Goal: Transaction & Acquisition: Purchase product/service

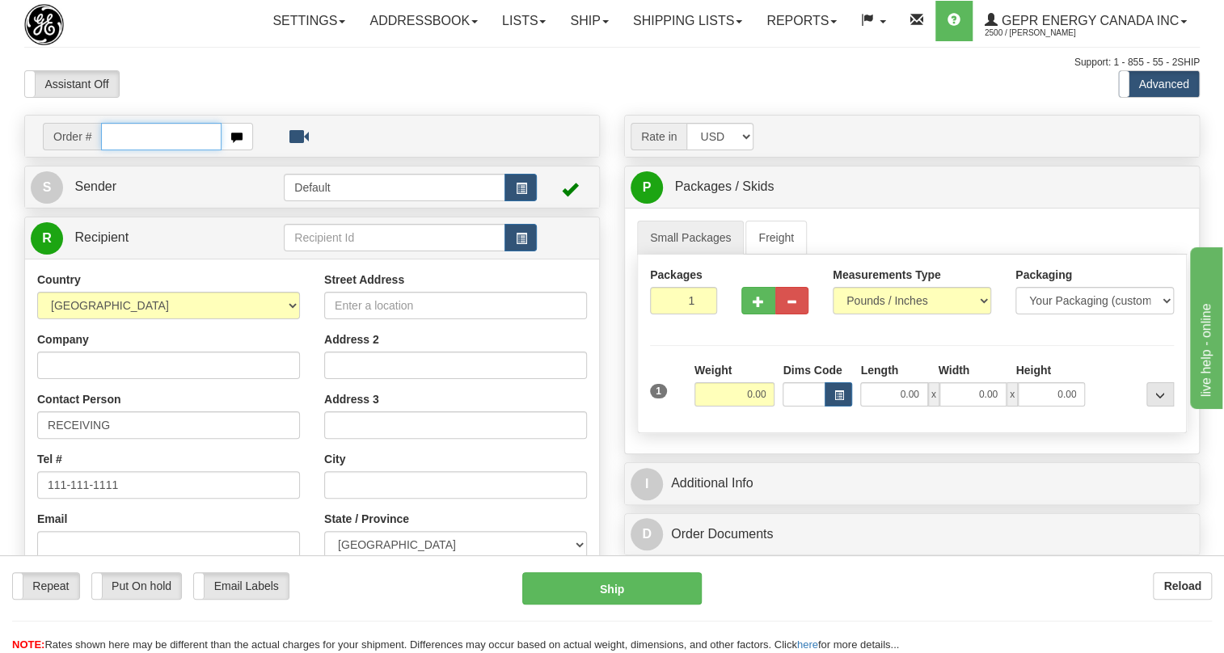
click at [115, 150] on input "text" at bounding box center [161, 136] width 120 height 27
paste input "0086701877"
click at [124, 150] on input "0086701877" at bounding box center [161, 136] width 120 height 27
type input "86701877"
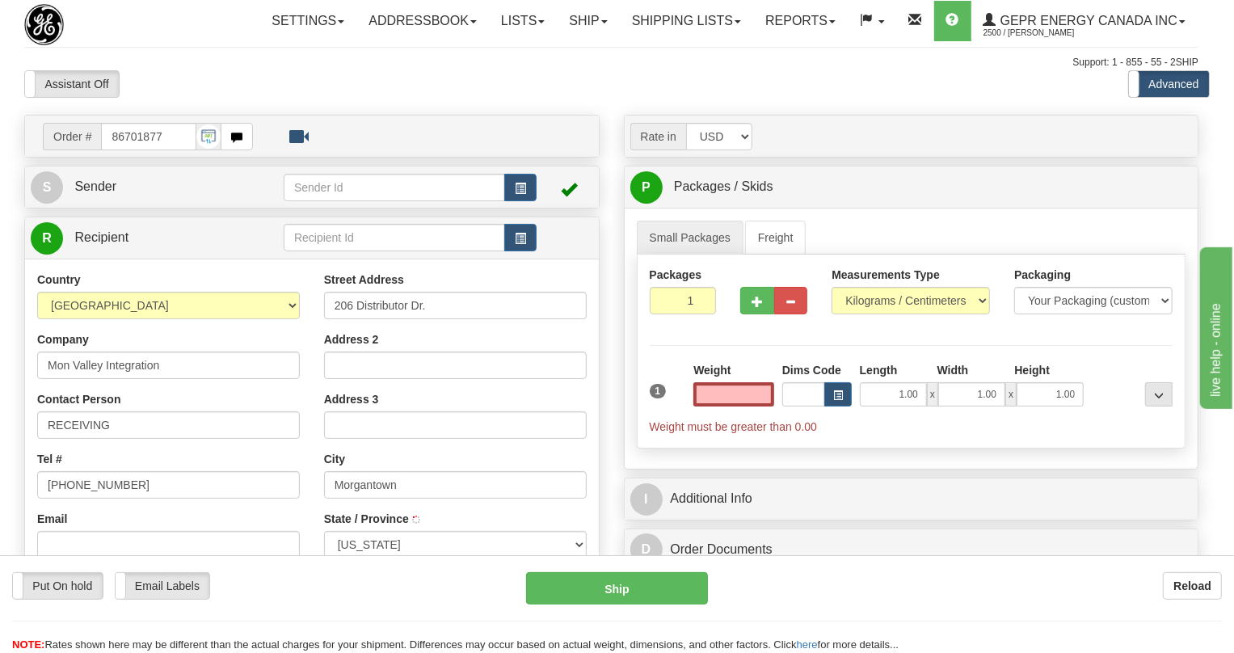
type input "MORGANTOWN"
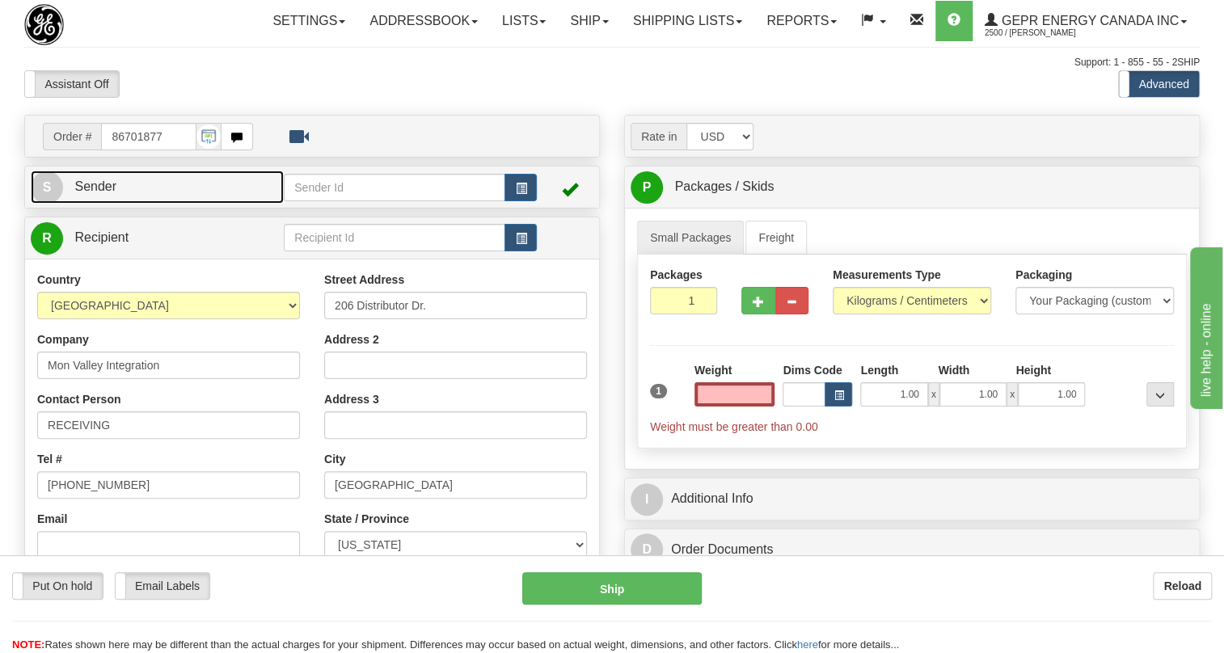
type input "0.00"
click at [95, 193] on span "Sender" at bounding box center [95, 186] width 42 height 14
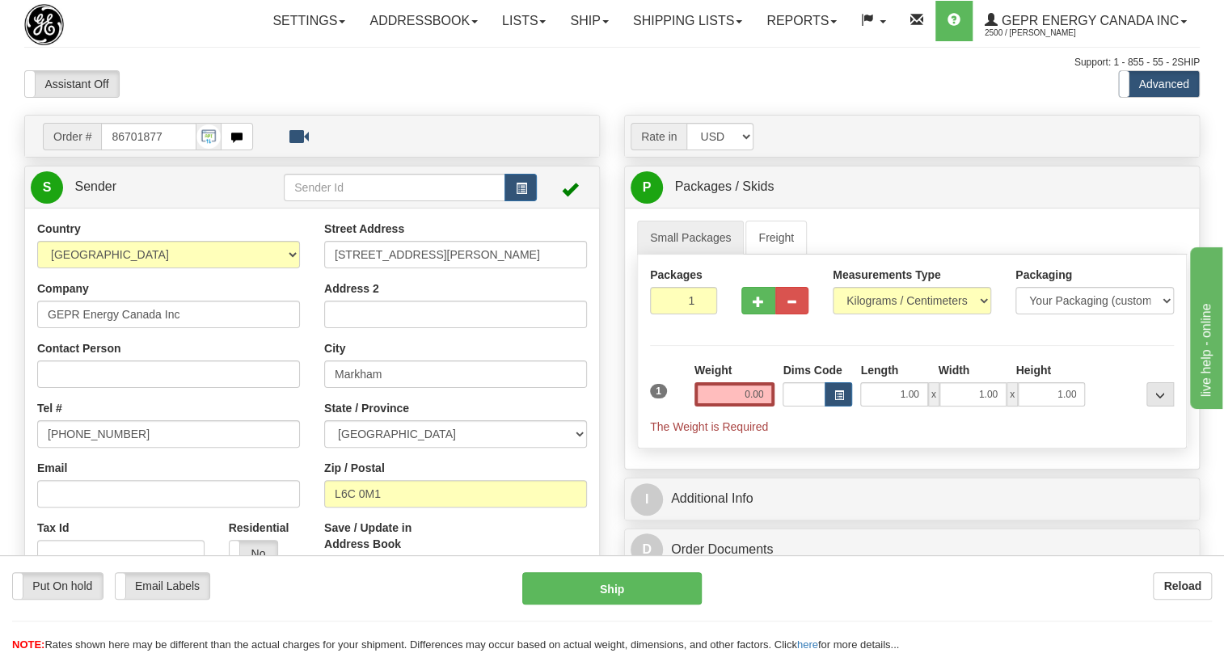
type input "MARKHAM"
click at [99, 448] on input "[PHONE_NUMBER]" at bounding box center [168, 433] width 263 height 27
paste input "[PHONE_NUMBER]"
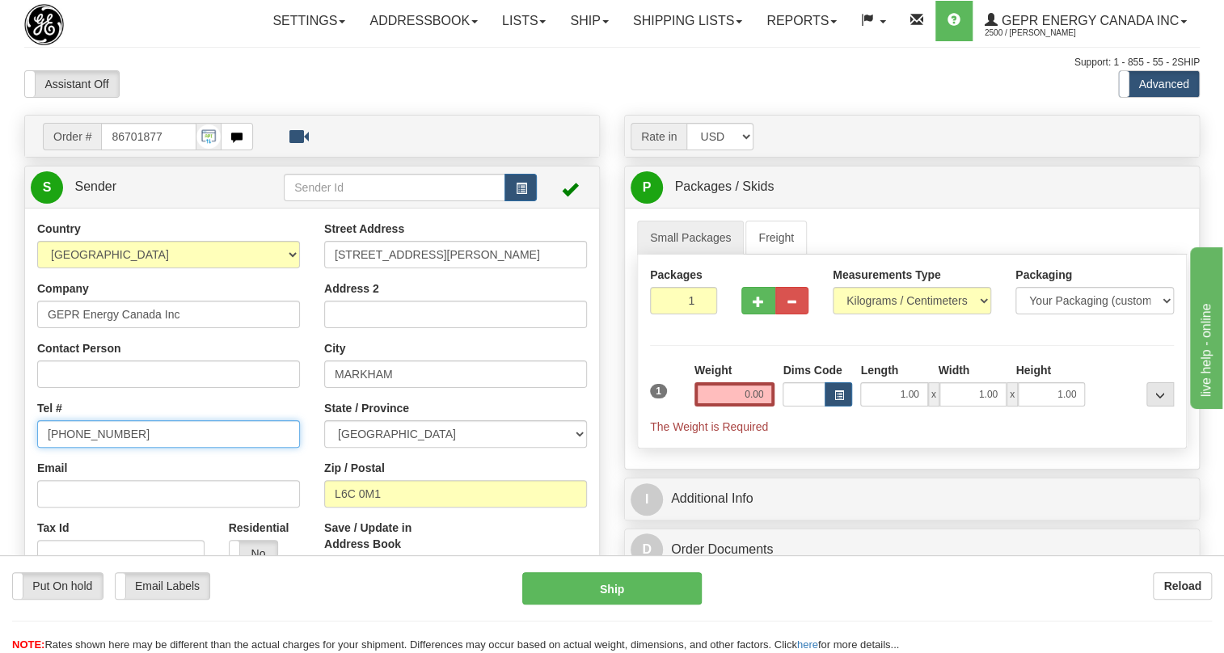
type input "[PHONE_NUMBER]"
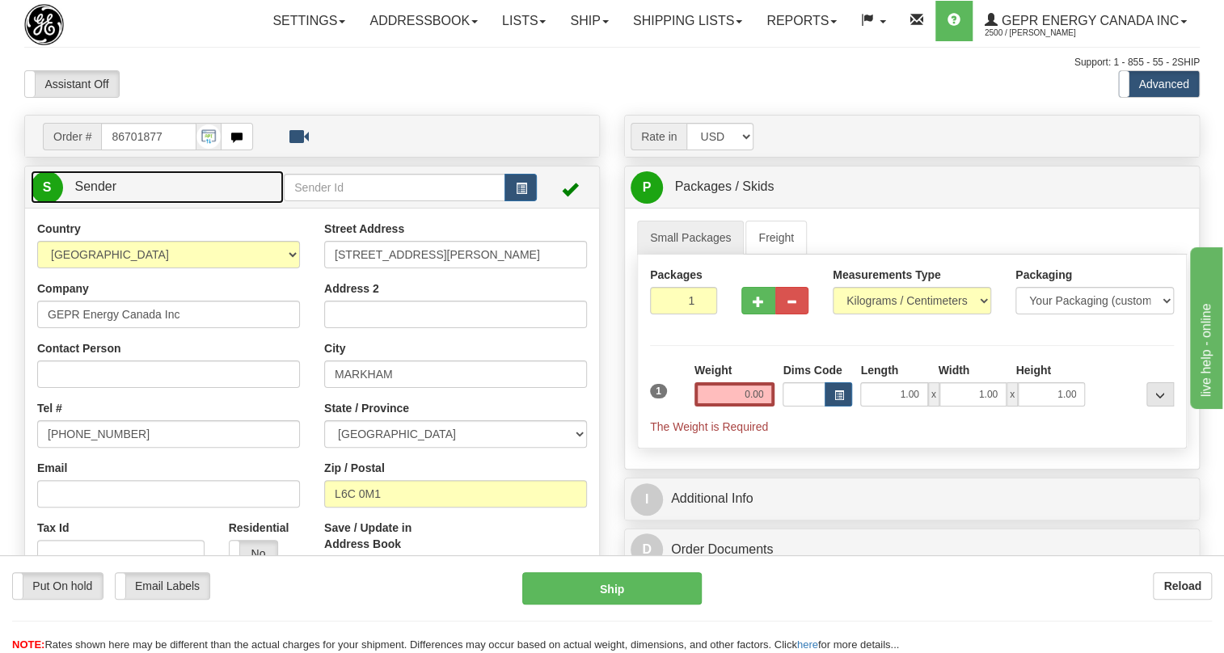
drag, startPoint x: 95, startPoint y: 220, endPoint x: 185, endPoint y: 220, distance: 90.5
click at [95, 193] on span "Sender" at bounding box center [95, 186] width 42 height 14
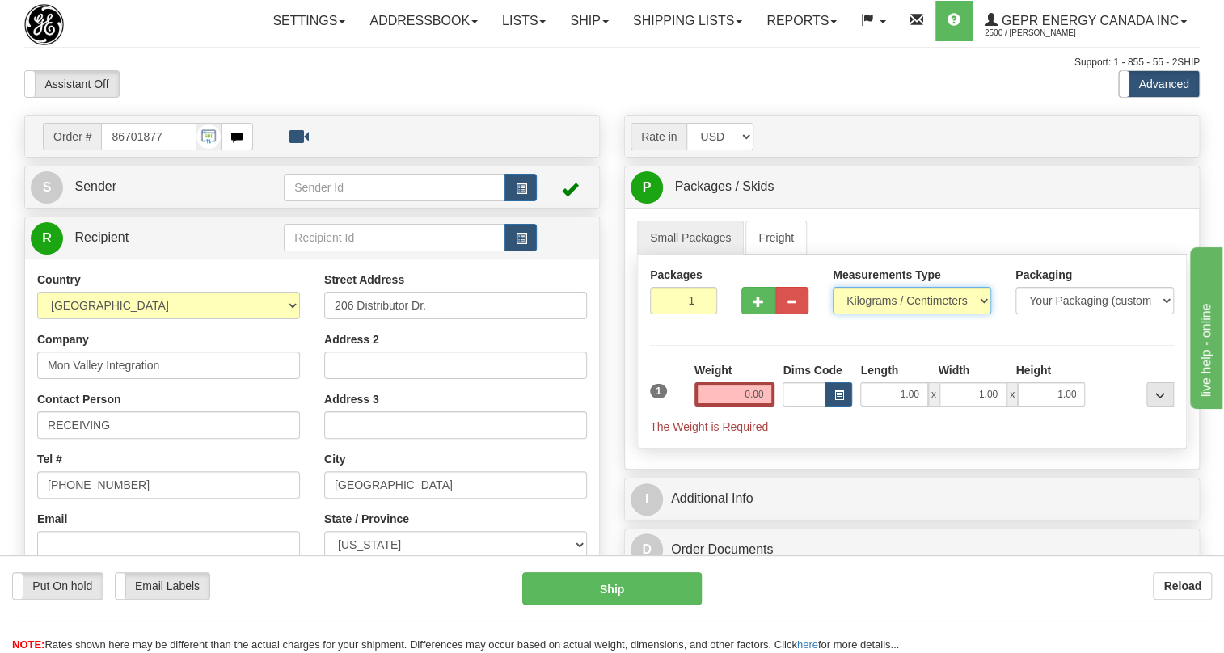
drag, startPoint x: 878, startPoint y: 337, endPoint x: 853, endPoint y: 347, distance: 26.9
click at [878, 314] on select "Pounds / Inches Kilograms / Centimeters" at bounding box center [912, 300] width 158 height 27
select select "0"
click at [833, 314] on select "Pounds / Inches Kilograms / Centimeters" at bounding box center [912, 300] width 158 height 27
click at [739, 407] on input "0.00" at bounding box center [734, 394] width 81 height 24
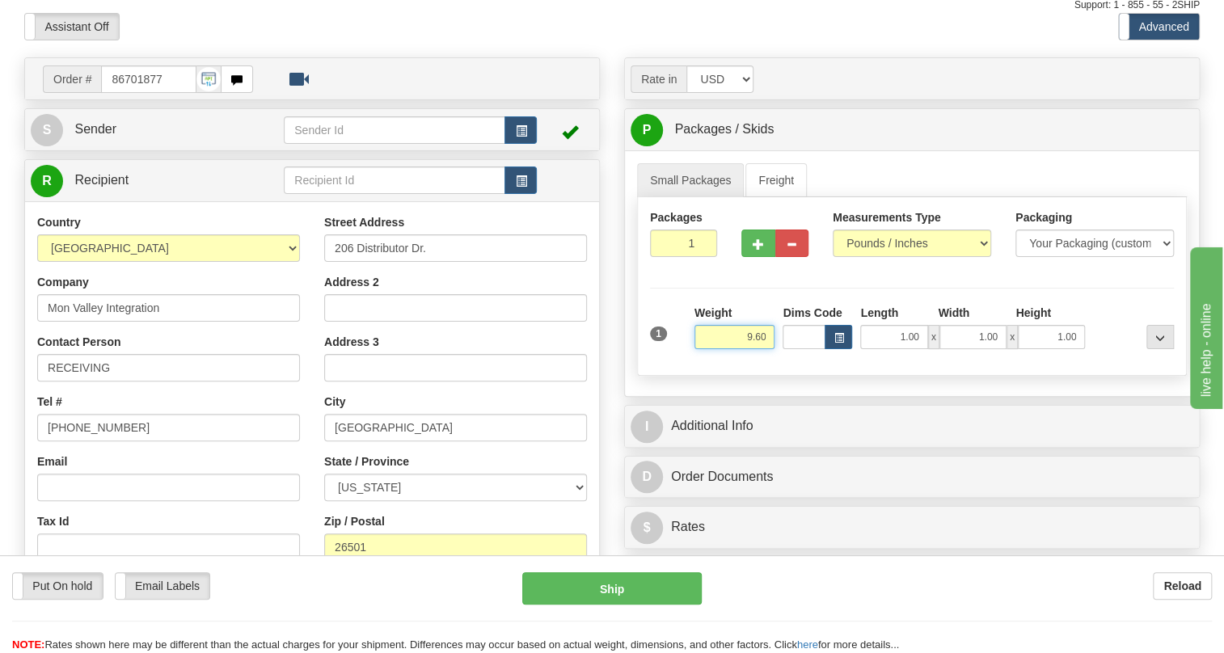
scroll to position [146, 0]
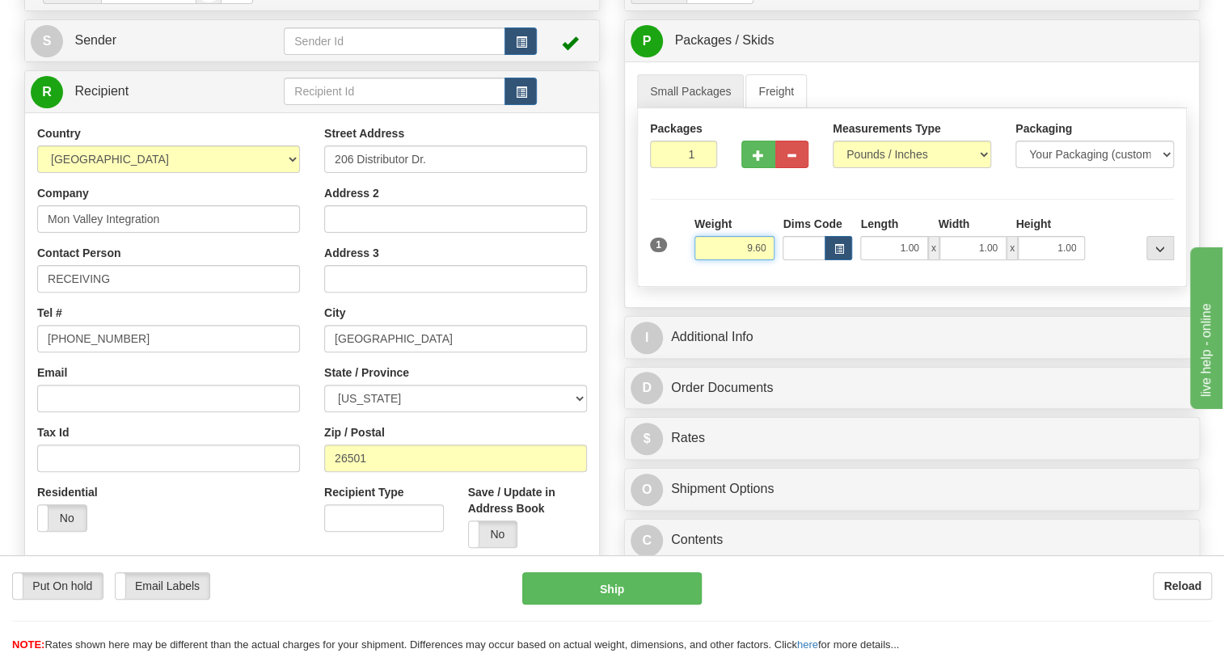
type input "9.60"
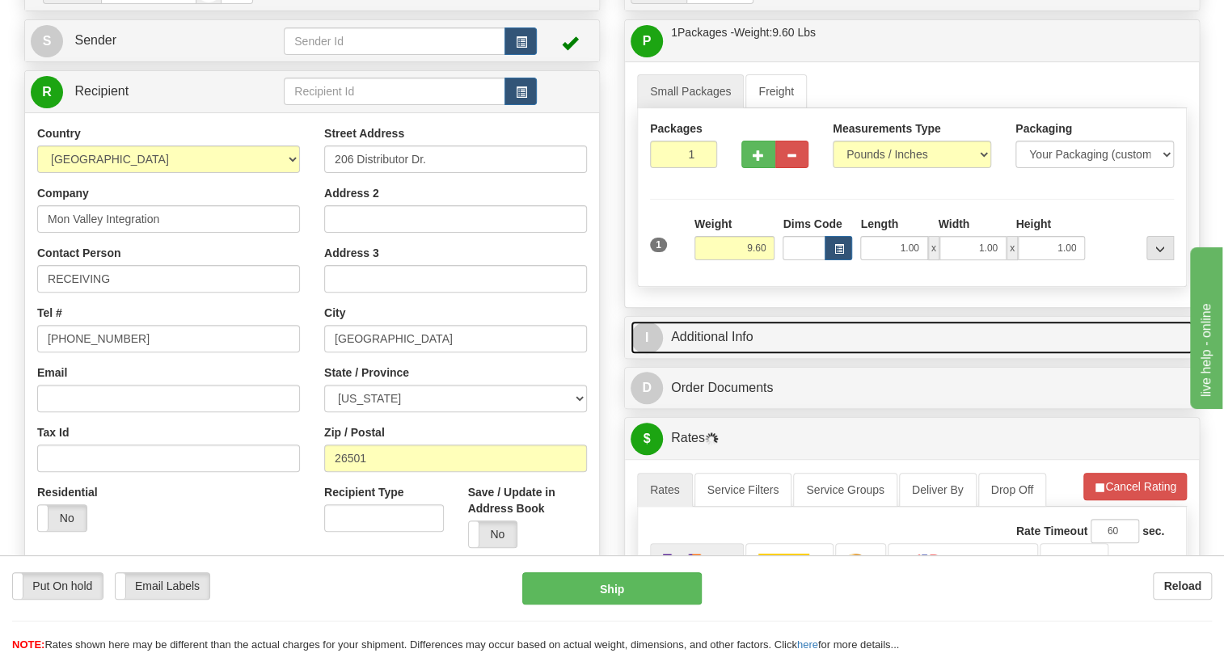
click at [692, 354] on link "I Additional Info" at bounding box center [912, 337] width 563 height 33
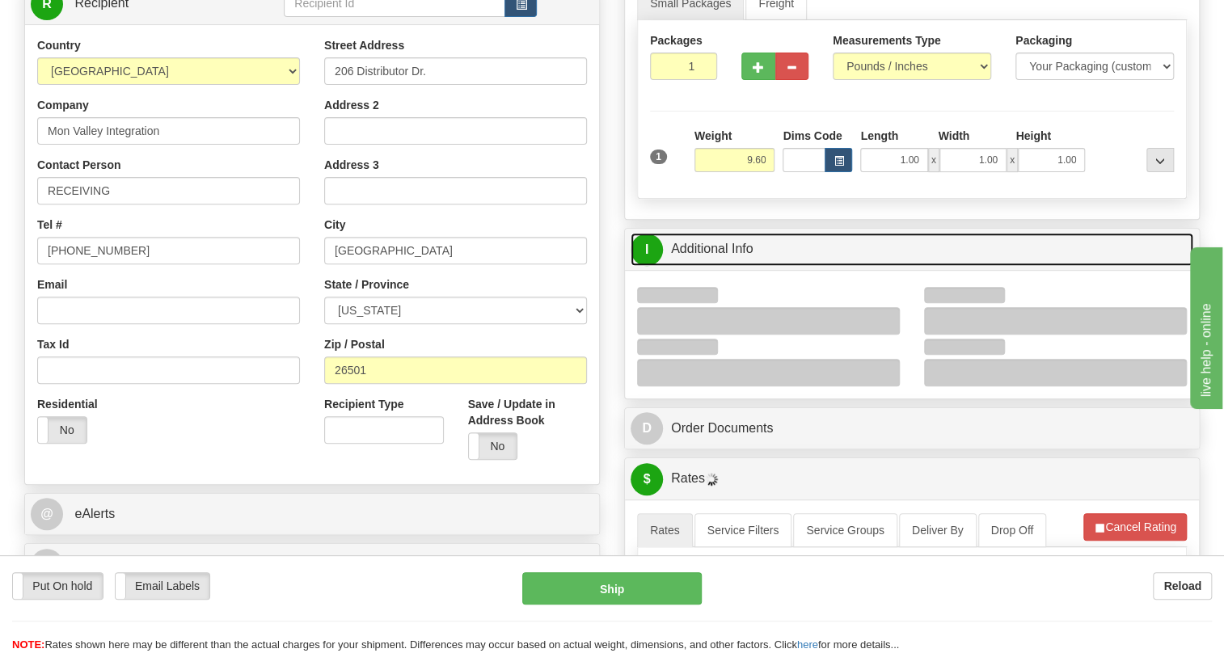
scroll to position [367, 0]
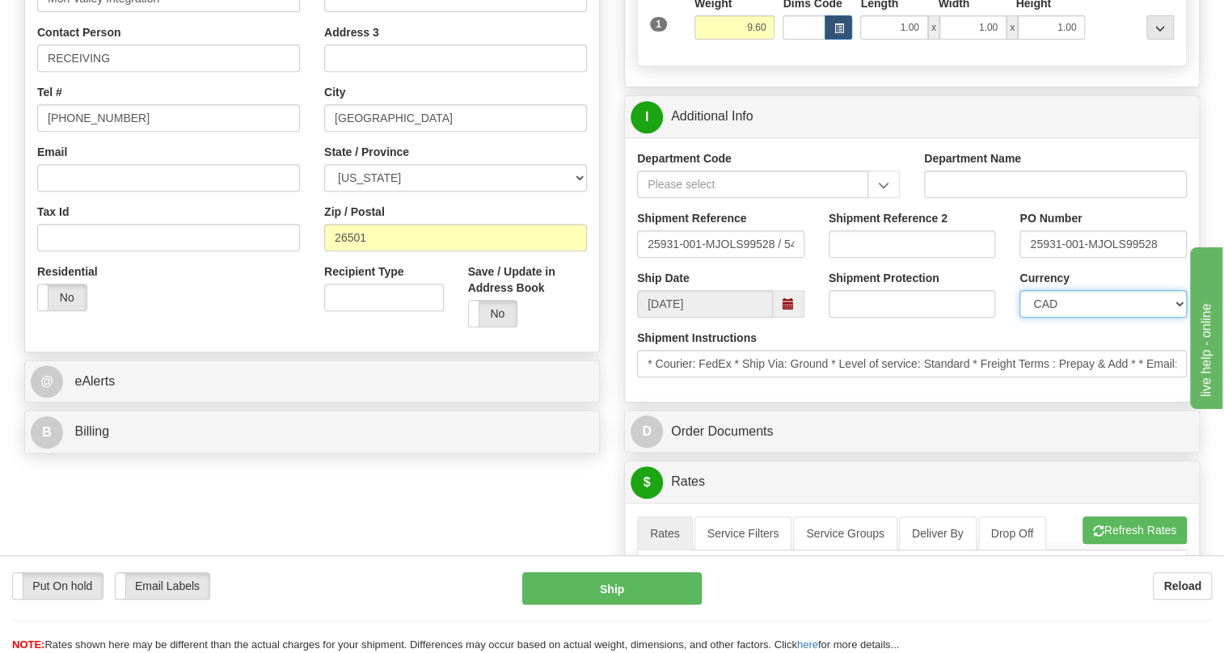
click at [1094, 318] on select "CAD USD EUR ZAR [PERSON_NAME] ARN AUD AUS AWG BBD BFR BGN BHD BMD BND BRC BRL C…" at bounding box center [1102, 303] width 167 height 27
select select "1"
click at [1019, 318] on select "CAD USD EUR ZAR [PERSON_NAME] ARN AUD AUS AWG BBD BFR BGN BHD BMD BND BRC BRL C…" at bounding box center [1102, 303] width 167 height 27
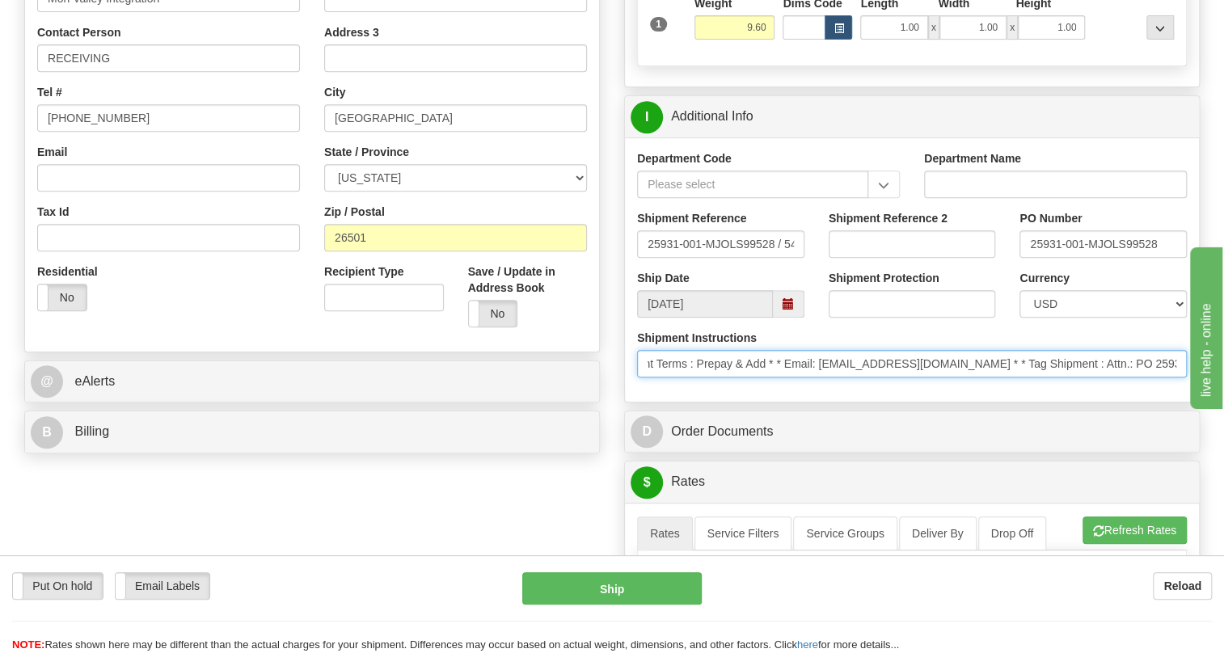
scroll to position [0, 412]
drag, startPoint x: 1053, startPoint y: 399, endPoint x: 1191, endPoint y: 416, distance: 138.6
click at [1191, 390] on div "Shipment Instructions * Courier: FedEx * Ship Via: Ground * Level of service: S…" at bounding box center [912, 360] width 574 height 60
click at [1179, 378] on input "* Courier: FedEx * Ship Via: Ground * Level of service: Standard * Freight Term…" at bounding box center [912, 363] width 550 height 27
drag, startPoint x: 1176, startPoint y: 398, endPoint x: 1055, endPoint y: 403, distance: 121.4
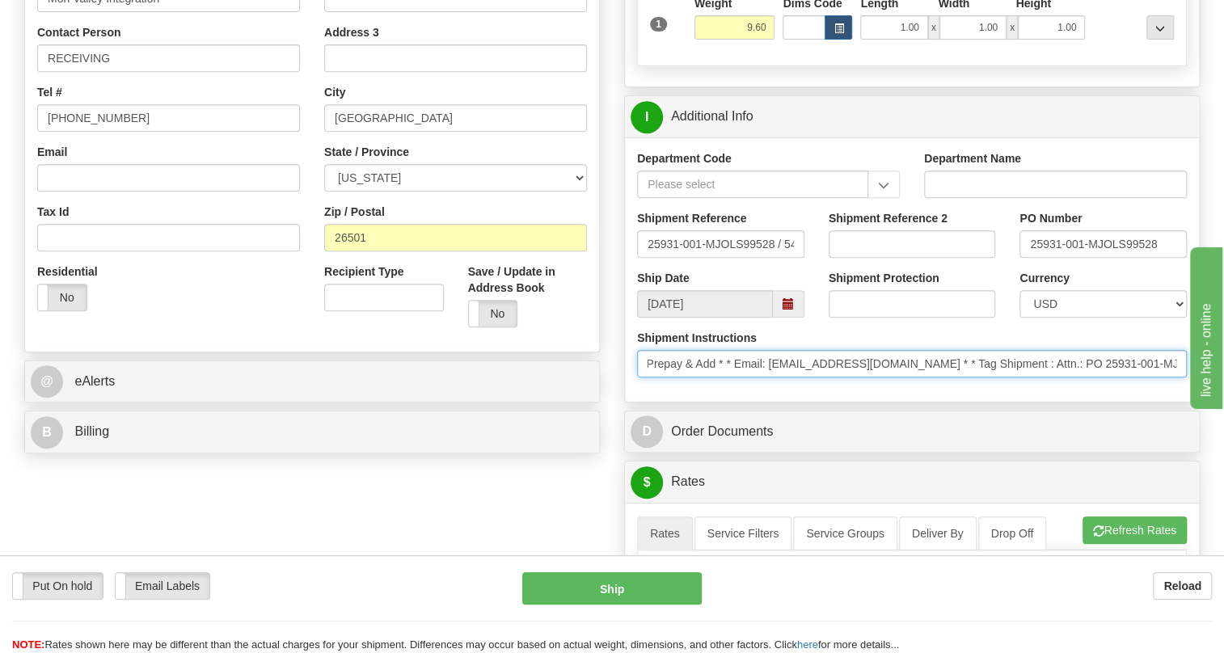
click at [1055, 378] on input "* Courier: FedEx * Ship Via: Ground * Level of service: Standard * Freight Term…" at bounding box center [912, 363] width 550 height 27
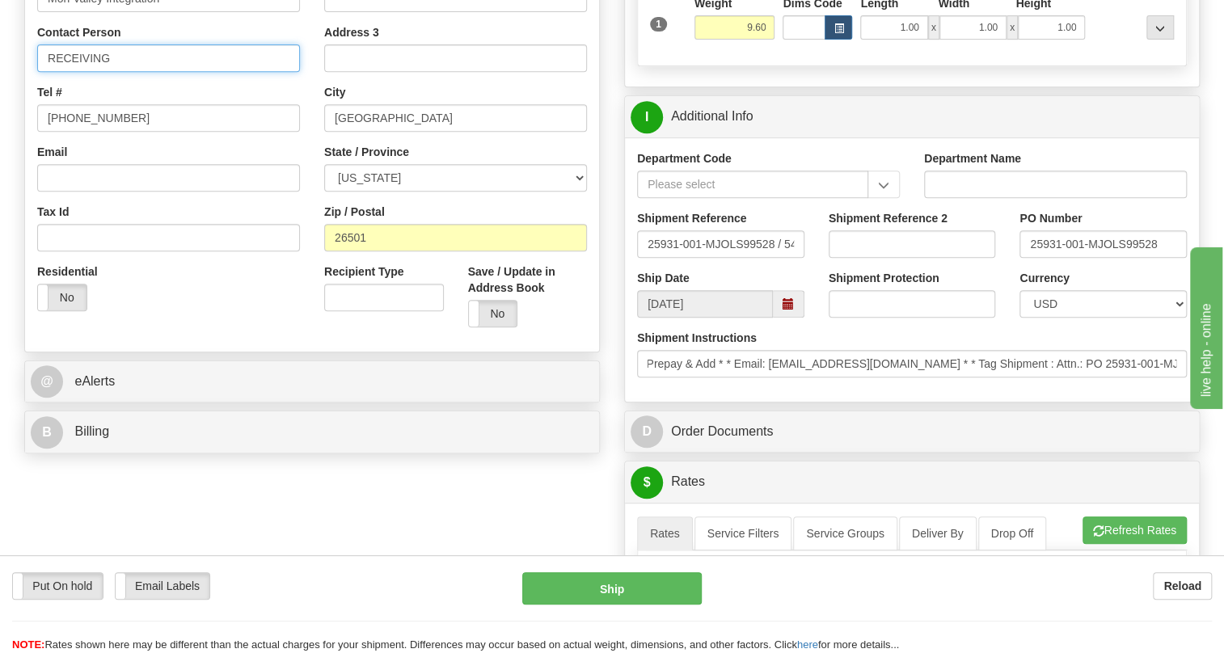
scroll to position [0, 0]
click at [151, 72] on input "RECEIVING" at bounding box center [168, 57] width 263 height 27
paste input "Attn.: PO 25931-001-MJ"
click at [163, 72] on input "RECEIVING / Attn.: PO 25931-001-MJ" at bounding box center [168, 57] width 263 height 27
type input "RECEIVING / Attn.: PO# 25931-001-MJ"
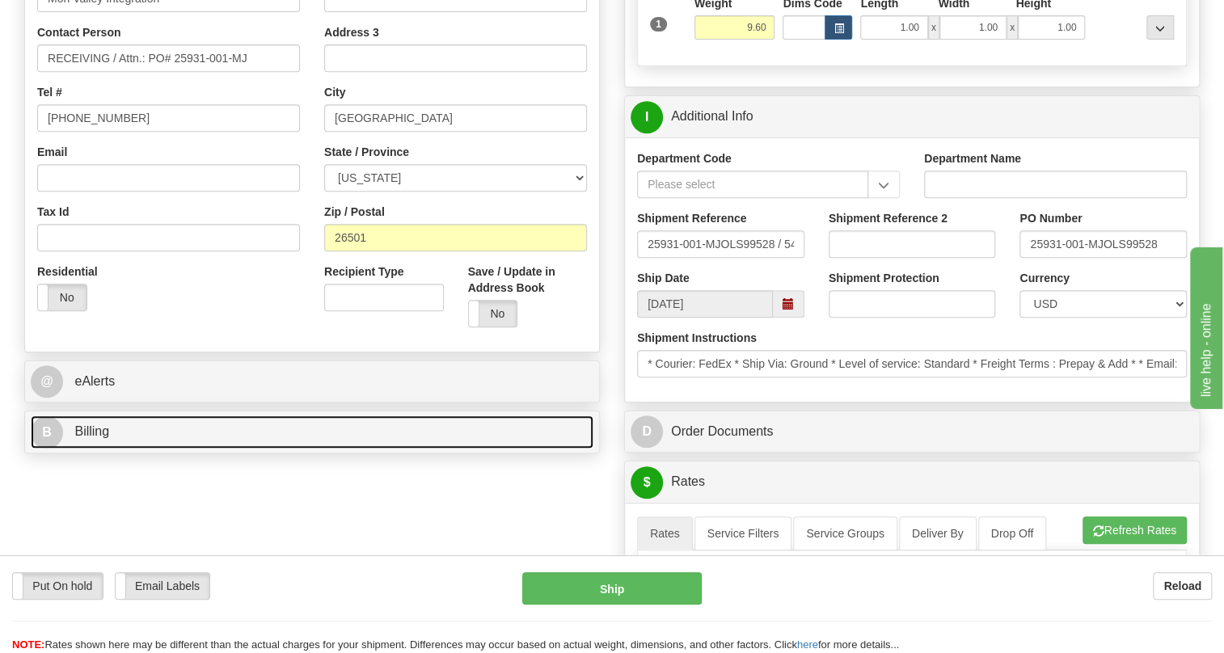
click at [100, 438] on span "Billing" at bounding box center [91, 431] width 35 height 14
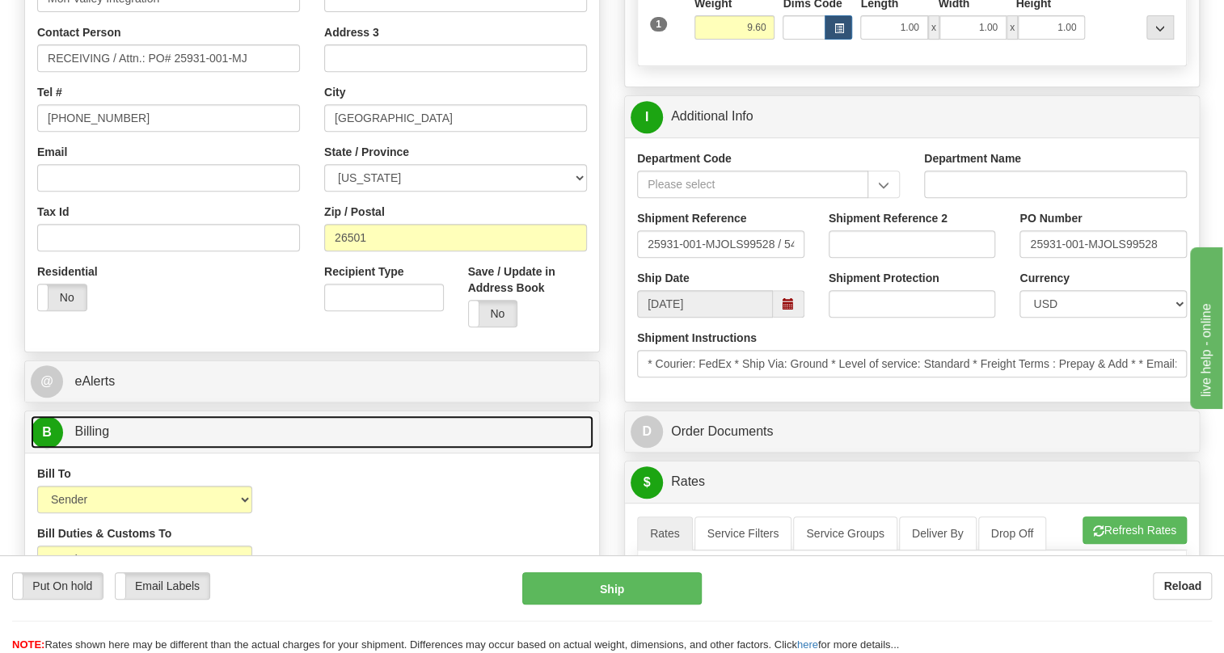
click at [100, 438] on span "Billing" at bounding box center [91, 431] width 35 height 14
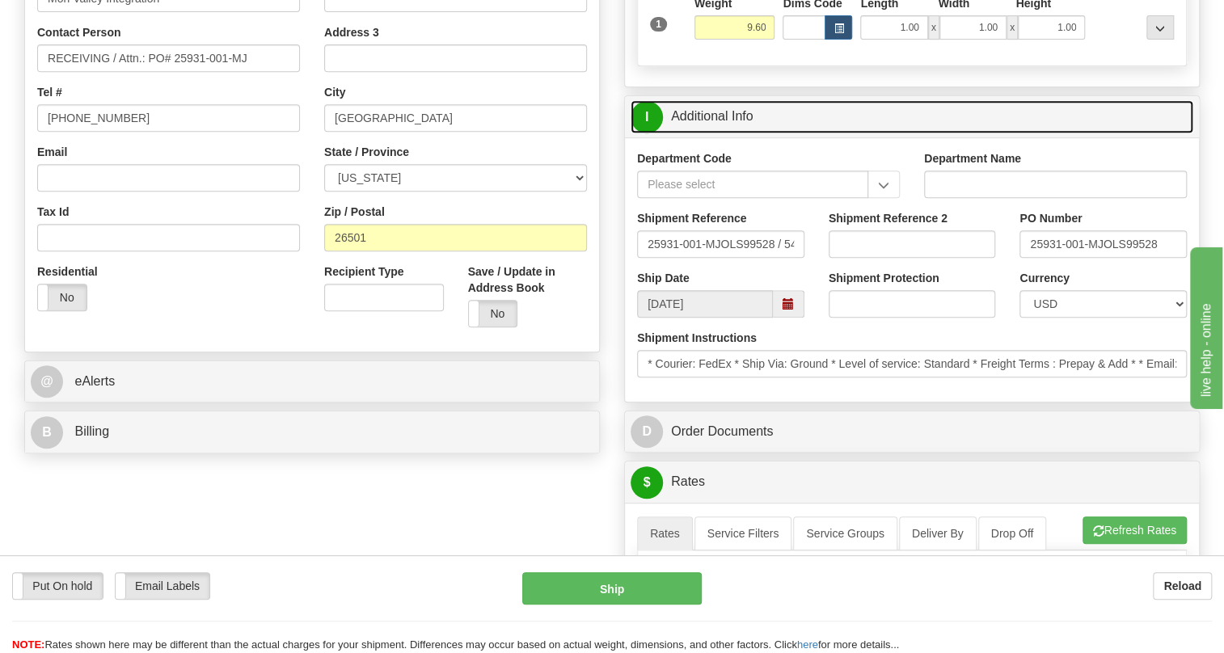
click at [711, 133] on link "I Additional Info" at bounding box center [912, 116] width 563 height 33
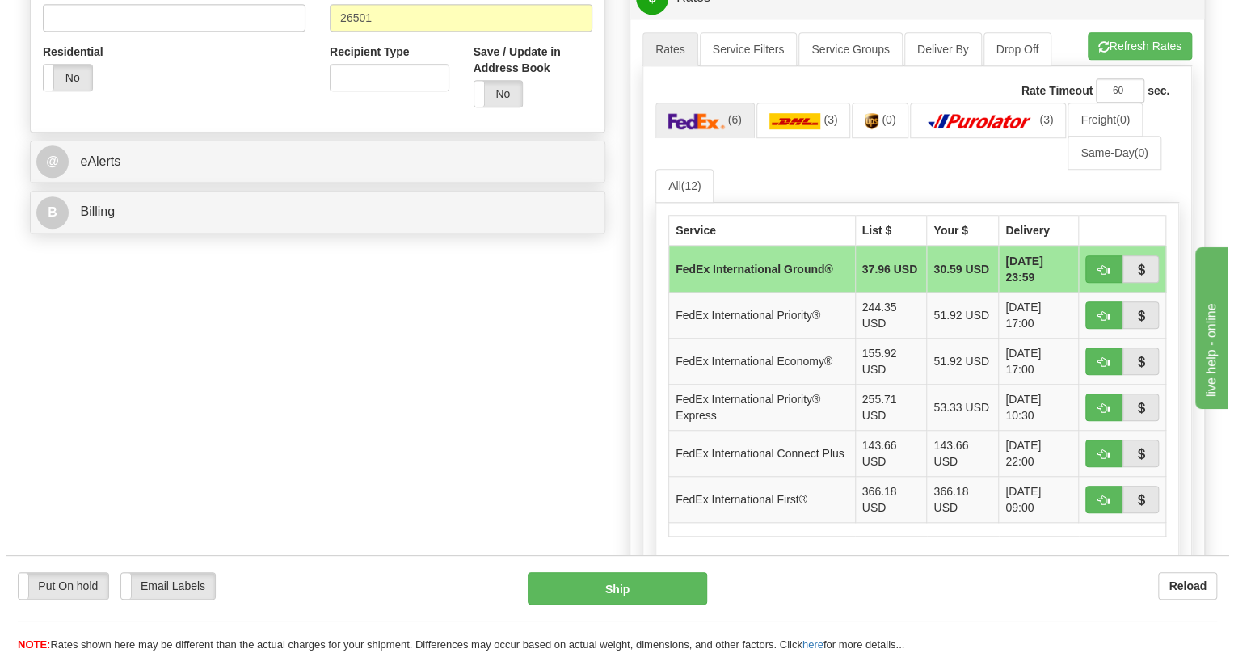
scroll to position [588, 0]
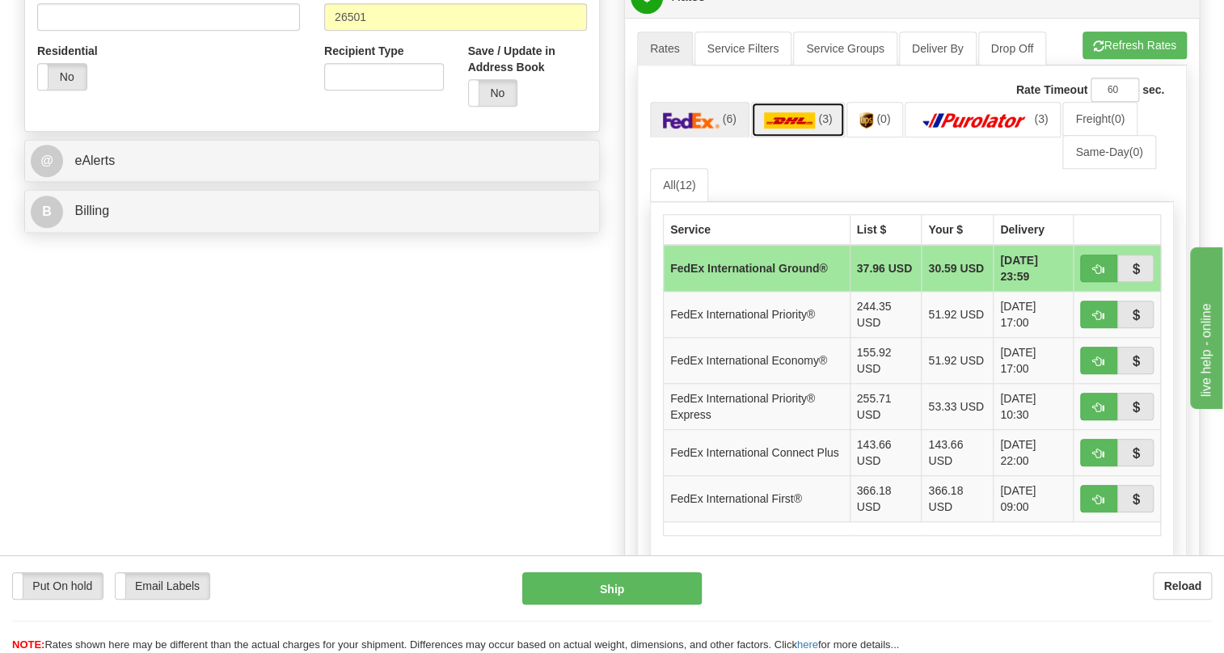
click at [797, 129] on img at bounding box center [790, 120] width 52 height 16
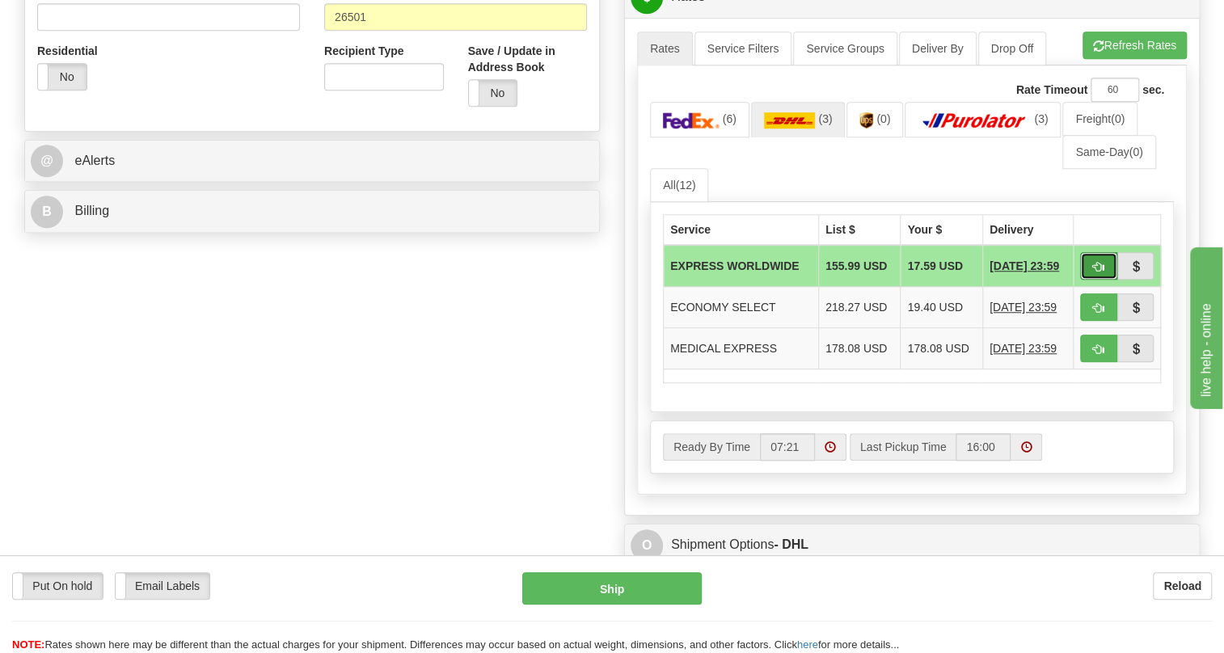
click at [1095, 272] on span "button" at bounding box center [1098, 267] width 11 height 11
type input "P"
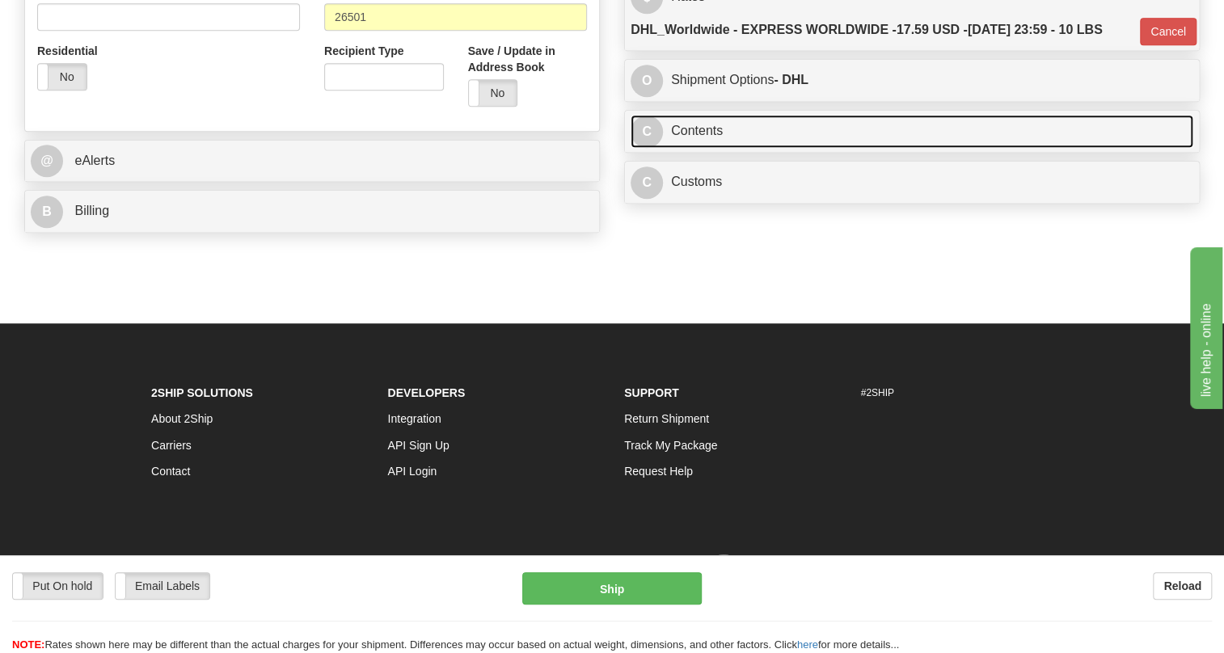
click at [694, 148] on link "C Contents" at bounding box center [912, 131] width 563 height 33
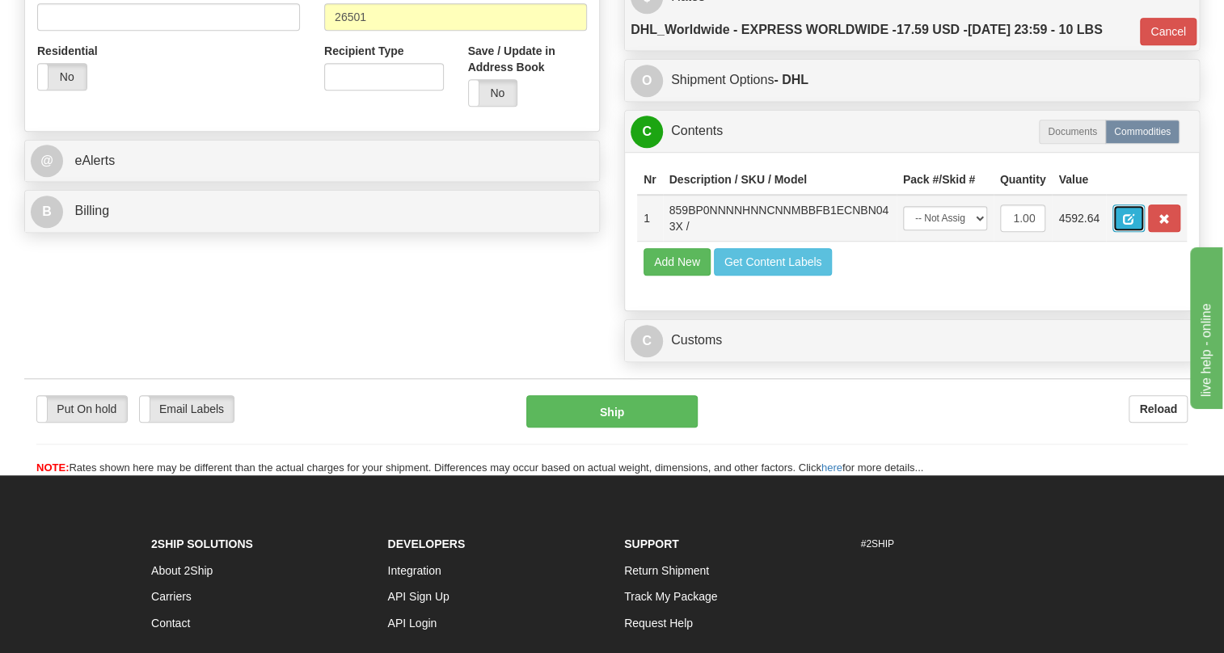
click at [1125, 225] on span "button" at bounding box center [1128, 219] width 11 height 11
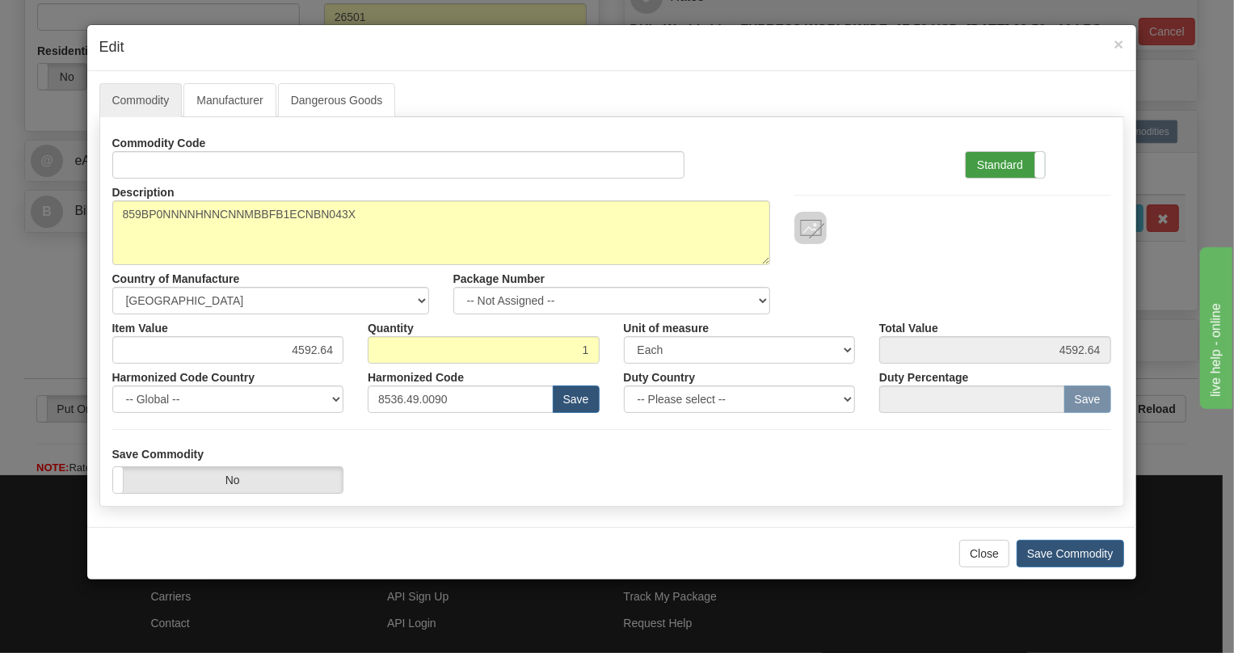
click at [998, 162] on label "Standard" at bounding box center [1005, 165] width 79 height 26
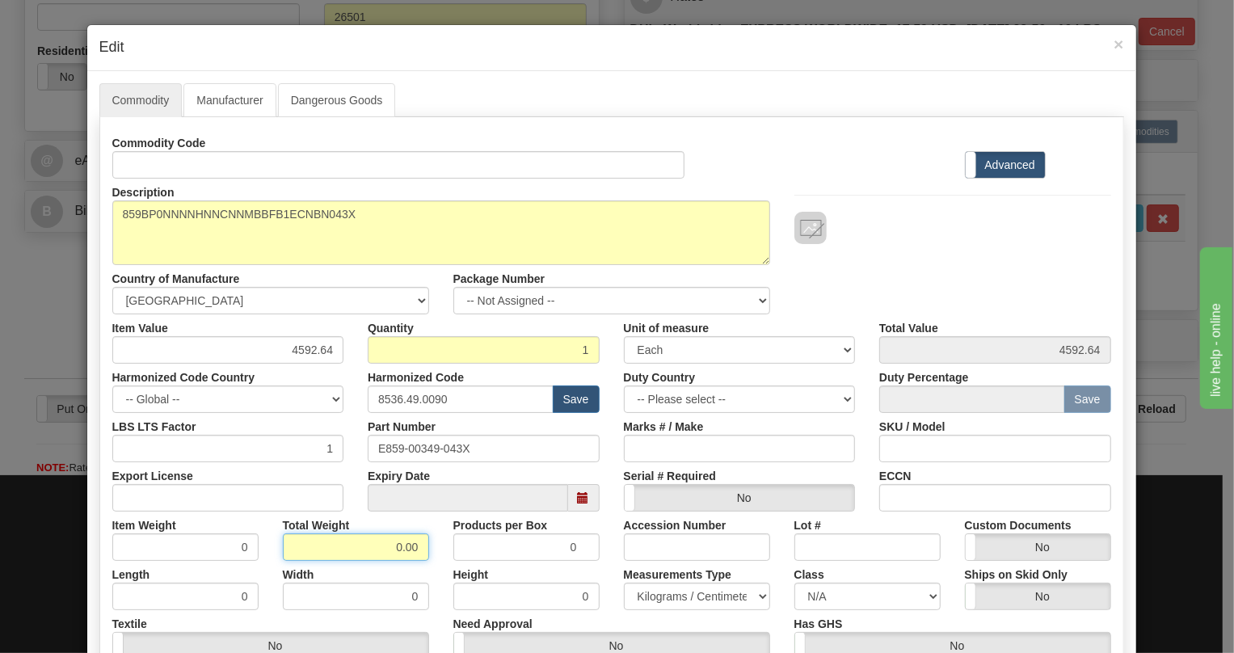
click at [377, 553] on input "0.00" at bounding box center [356, 547] width 146 height 27
type input "1.00"
type input "1.0000"
click at [656, 596] on select "Pounds / Inches Kilograms / Centimeters" at bounding box center [697, 596] width 146 height 27
select select "0"
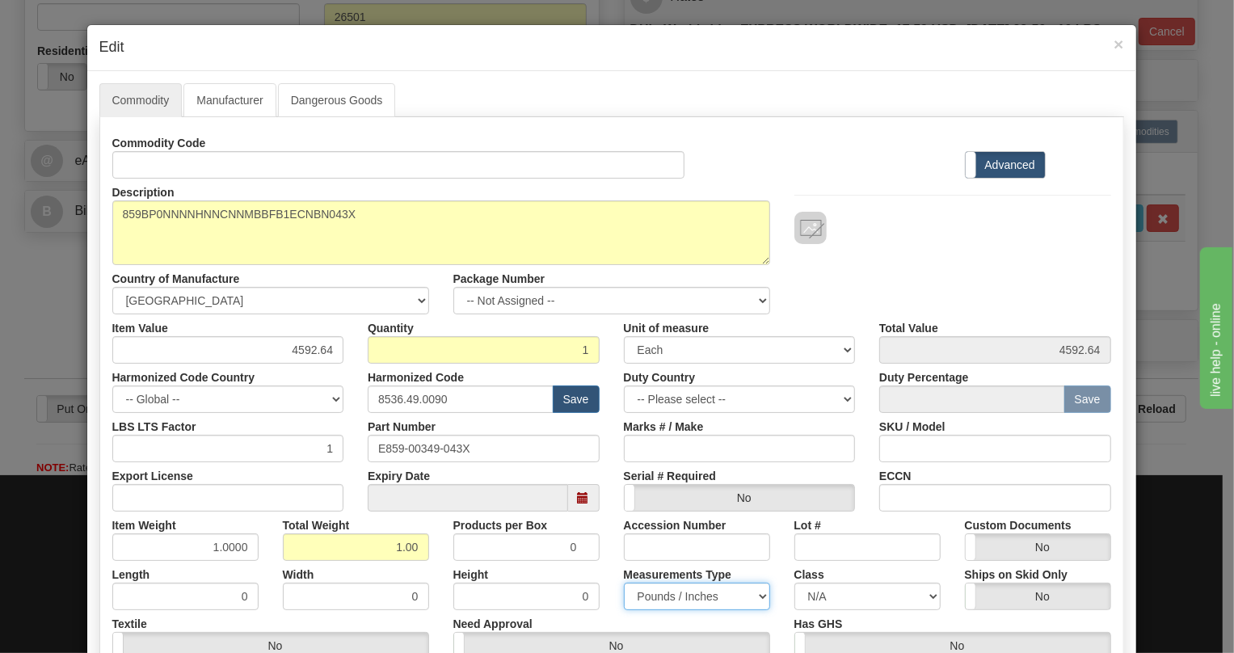
click at [624, 583] on select "Pounds / Inches Kilograms / Centimeters" at bounding box center [697, 596] width 146 height 27
click at [601, 568] on div "Height 0" at bounding box center [526, 585] width 171 height 49
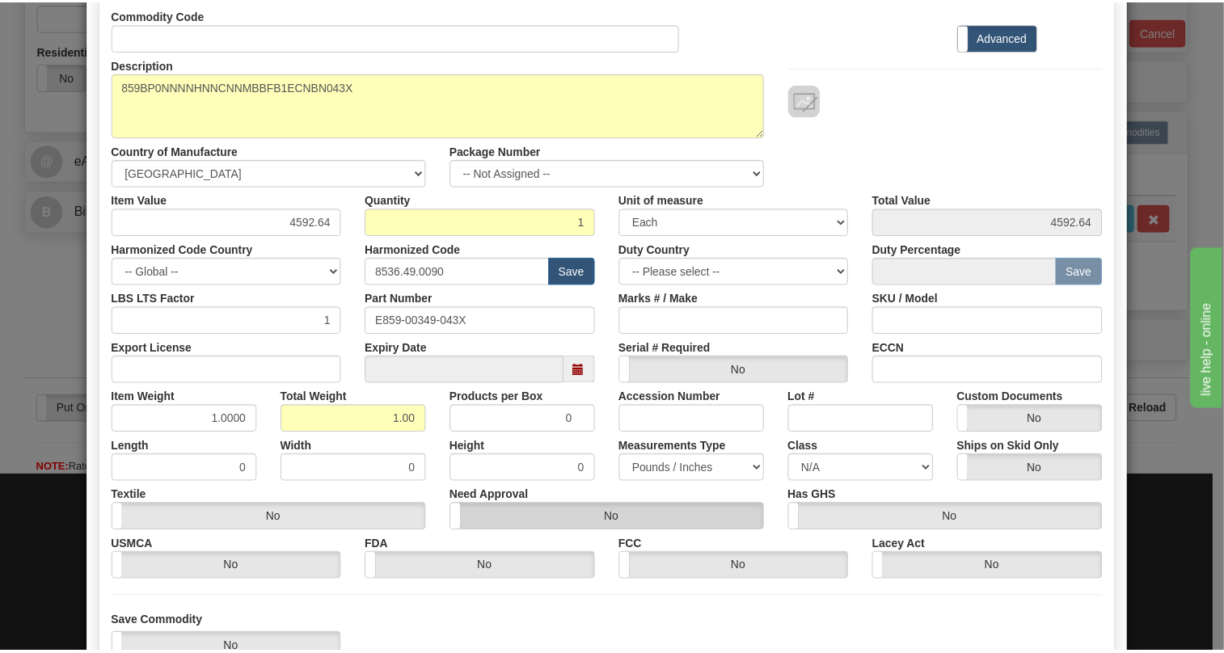
scroll to position [220, 0]
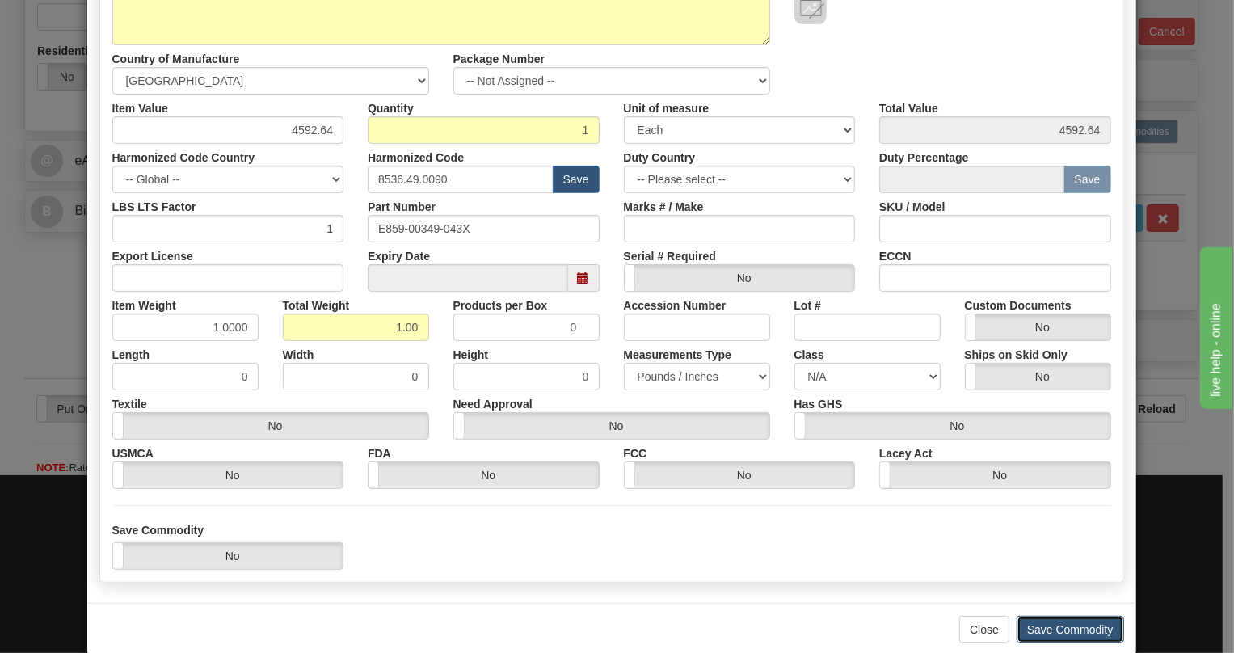
click at [1056, 626] on button "Save Commodity" at bounding box center [1071, 629] width 108 height 27
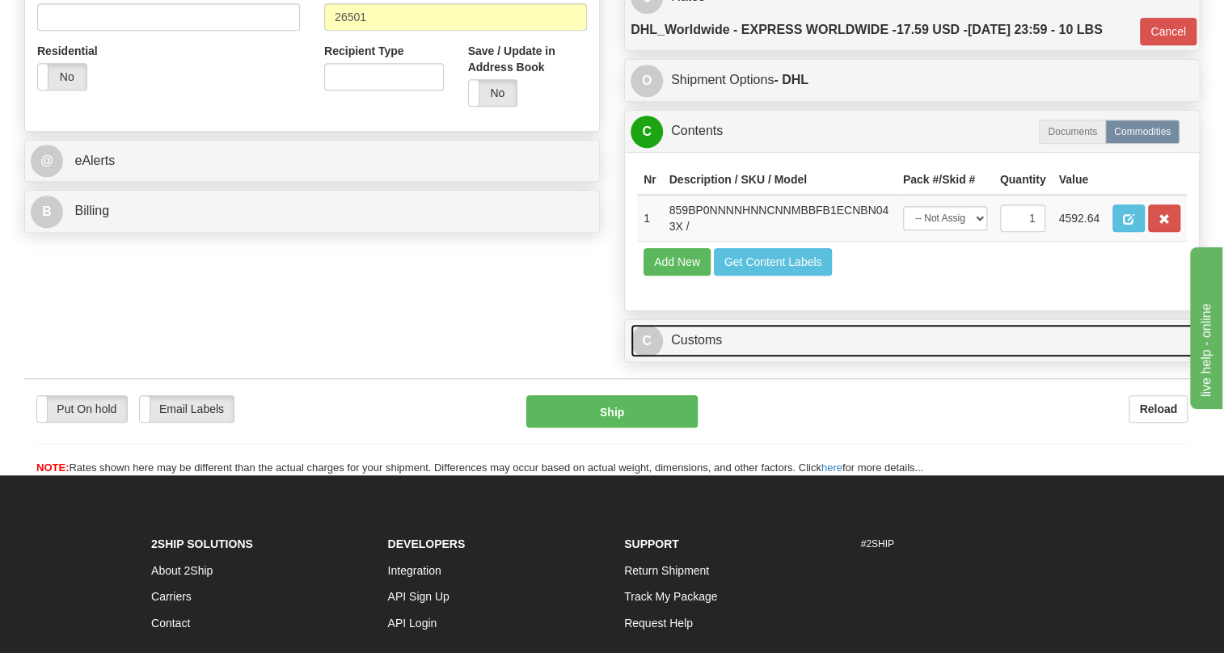
click at [714, 357] on link "C Customs" at bounding box center [912, 340] width 563 height 33
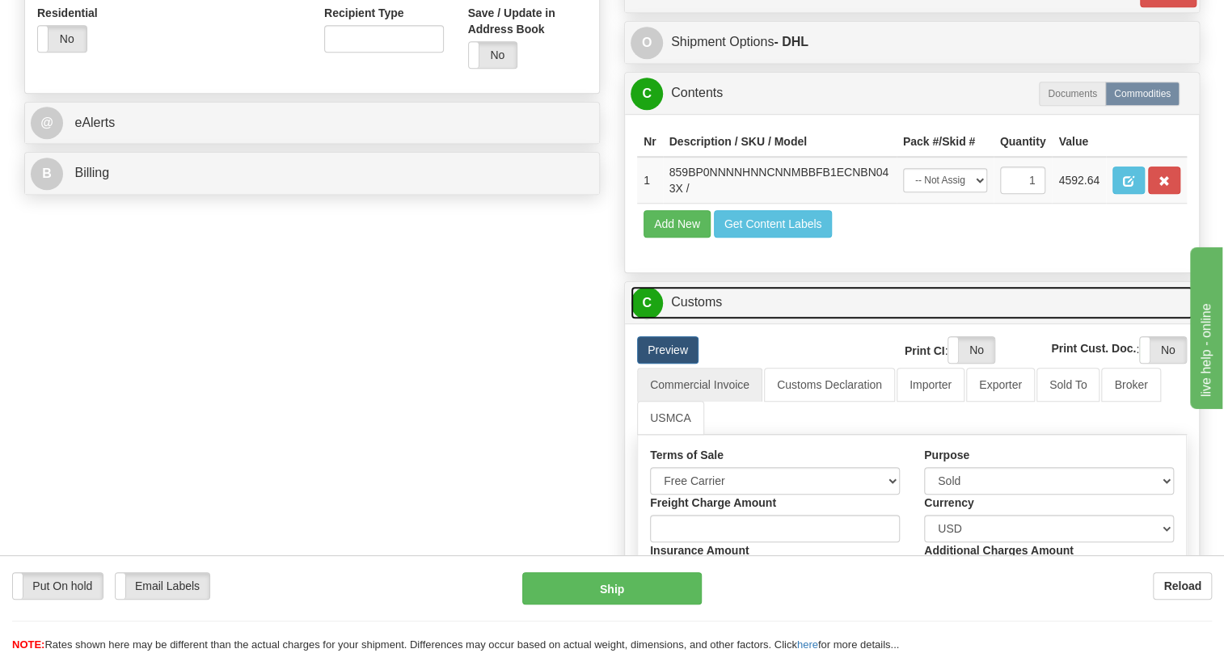
scroll to position [661, 0]
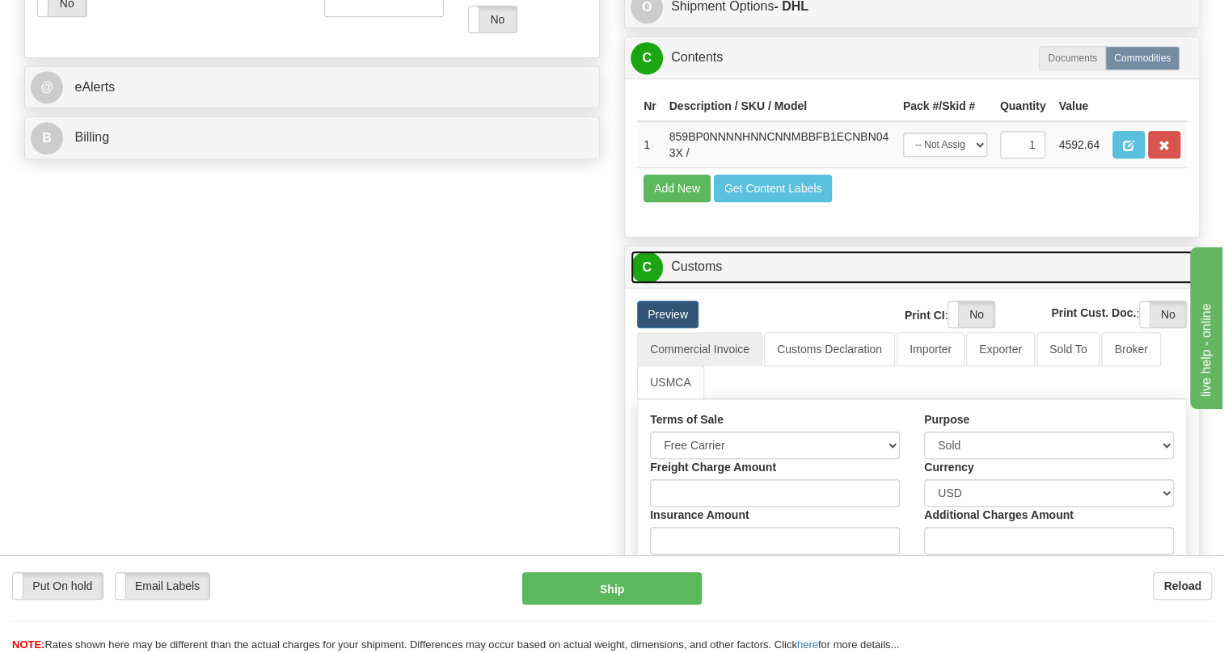
click at [713, 284] on link "C Customs" at bounding box center [912, 267] width 563 height 33
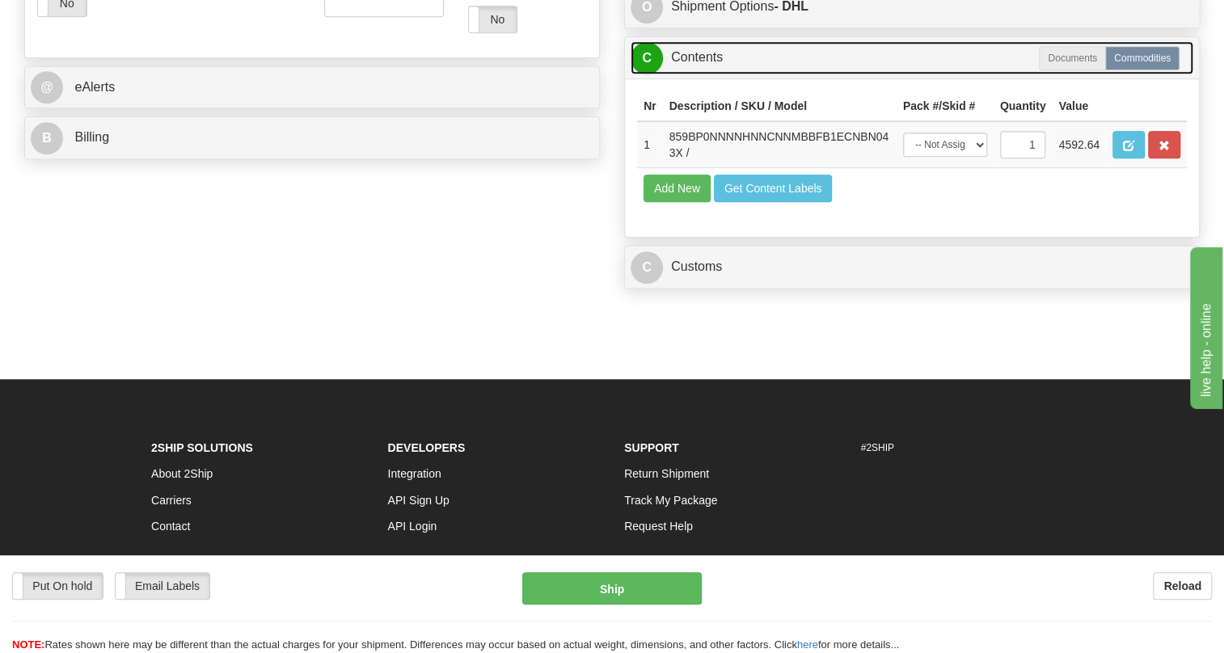
click at [703, 74] on link "C Contents" at bounding box center [912, 57] width 563 height 33
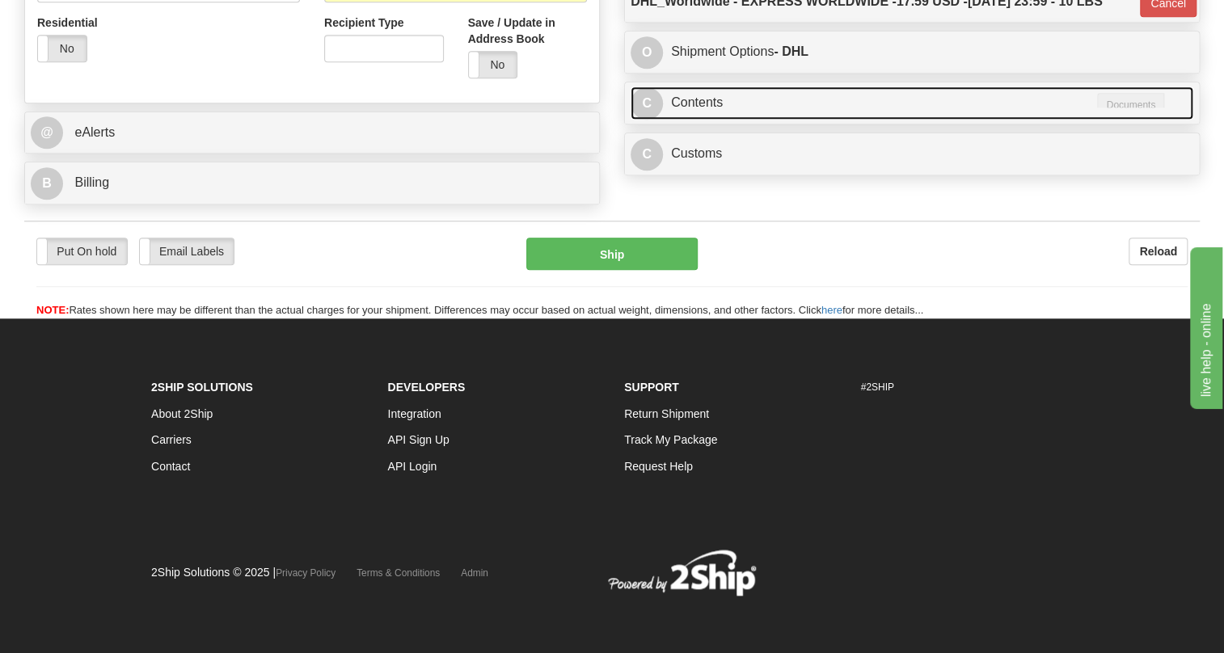
scroll to position [653, 0]
click at [697, 100] on link "C Contents" at bounding box center [912, 103] width 563 height 33
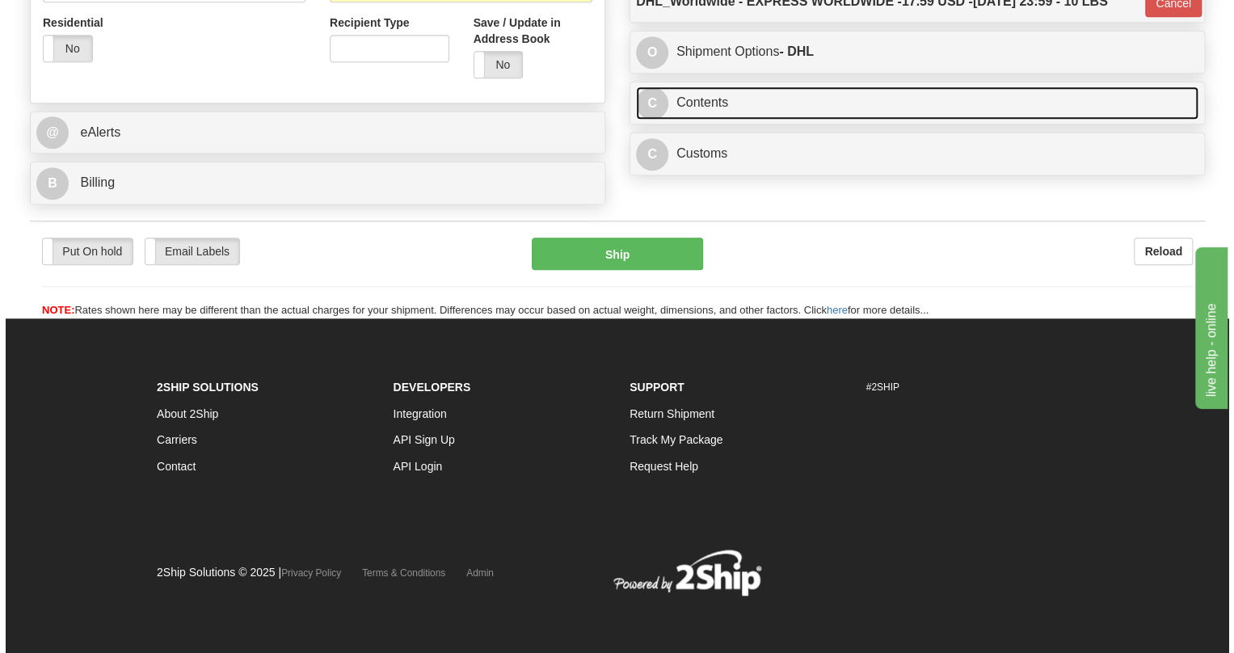
scroll to position [661, 0]
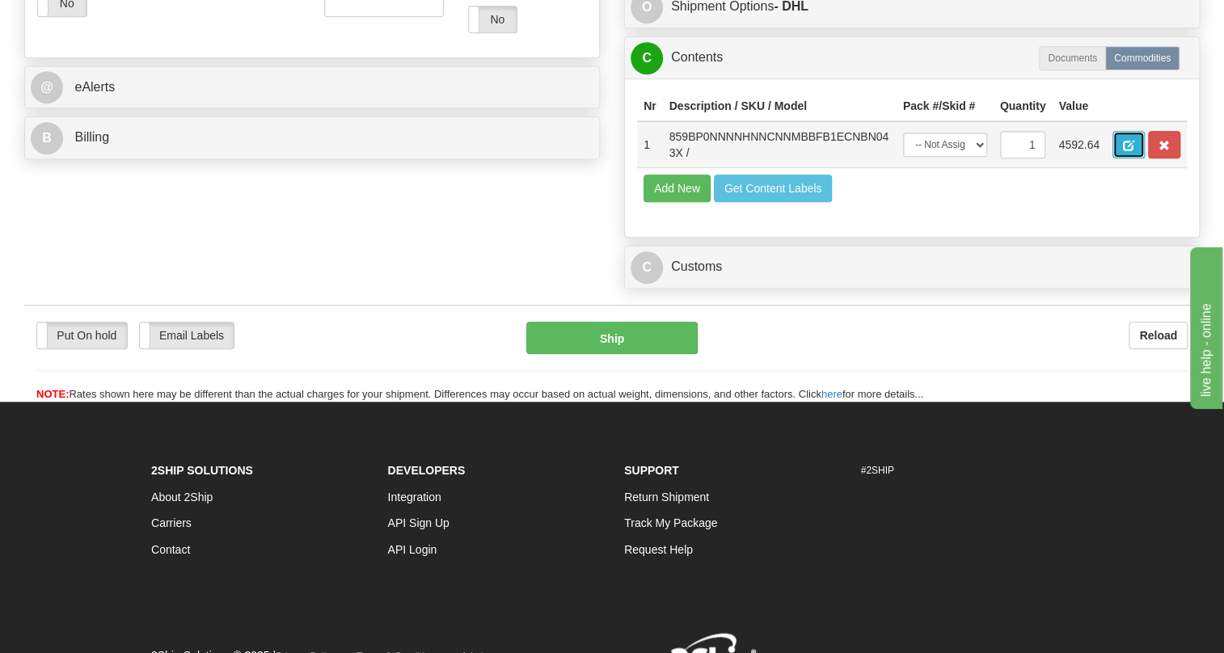
click at [1125, 151] on span "button" at bounding box center [1128, 146] width 11 height 11
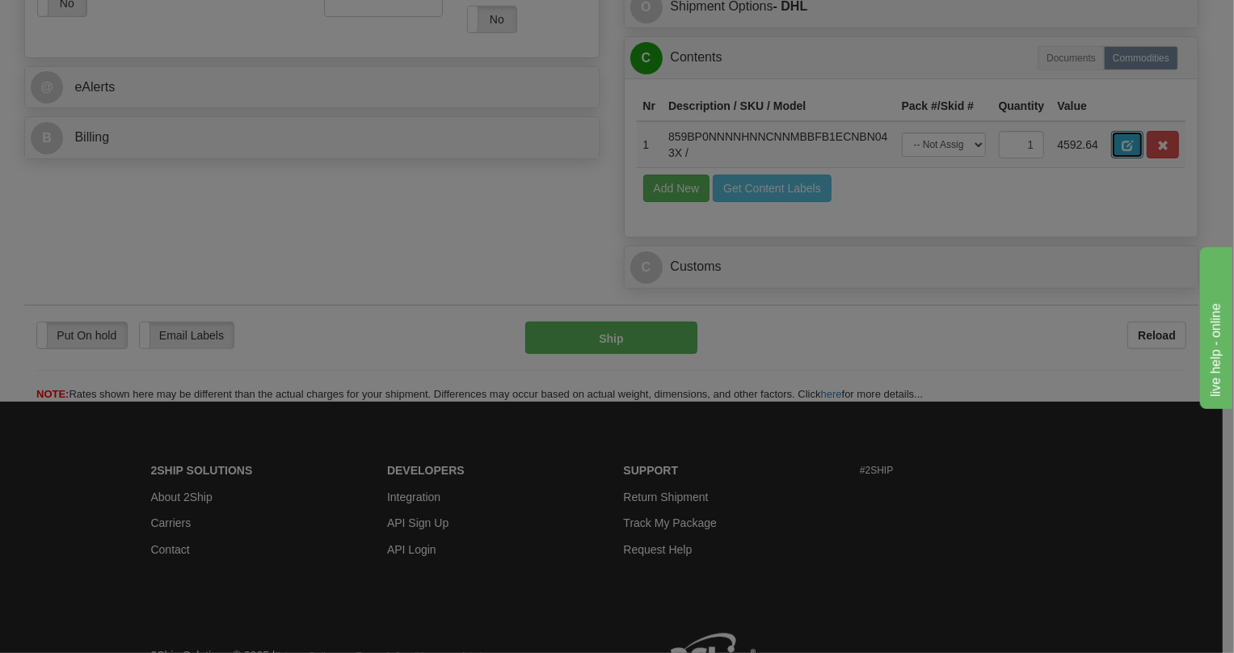
scroll to position [0, 0]
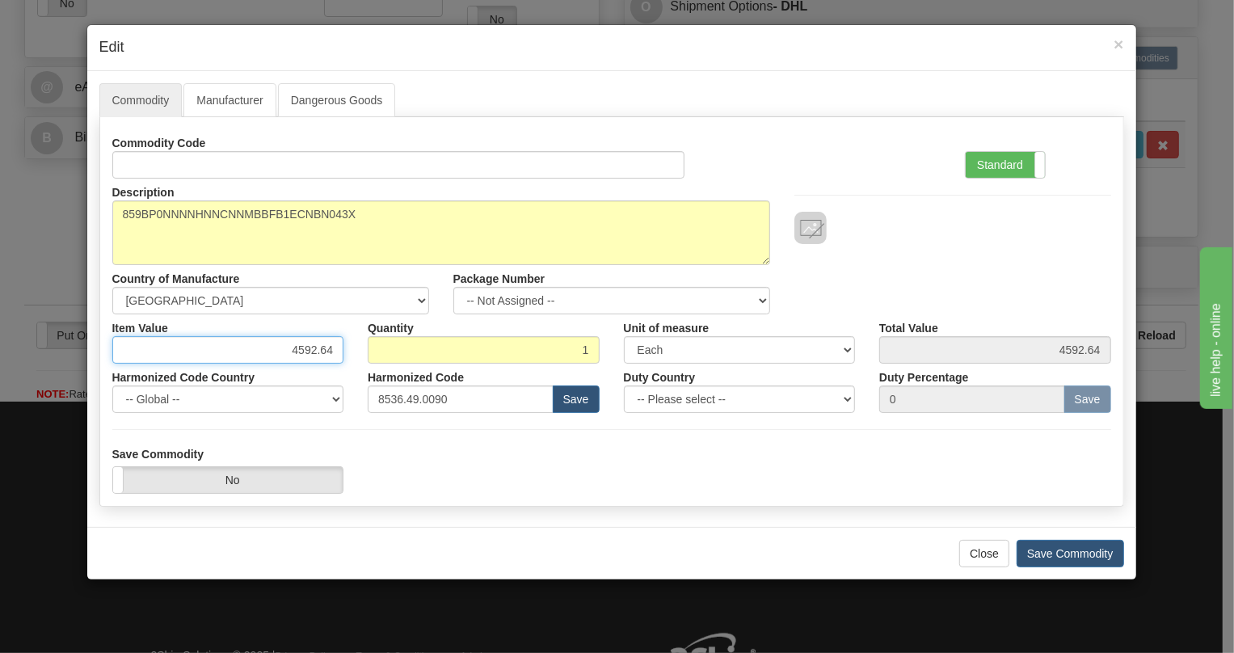
click at [323, 347] on input "4592.64" at bounding box center [228, 349] width 232 height 27
paste input "3.956,96"
click at [298, 345] on input "3.956,96" at bounding box center [228, 349] width 232 height 27
click at [322, 359] on input "3956,96" at bounding box center [228, 349] width 232 height 27
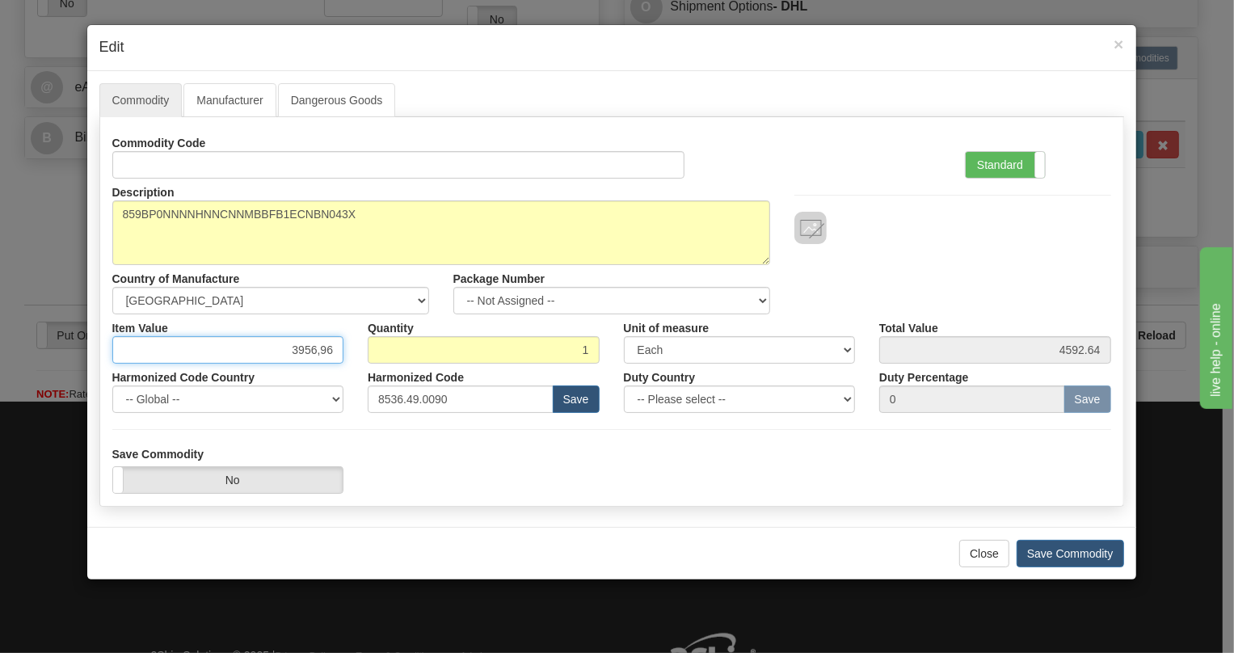
click at [315, 359] on input "3956,96" at bounding box center [228, 349] width 232 height 27
type input "3956.96"
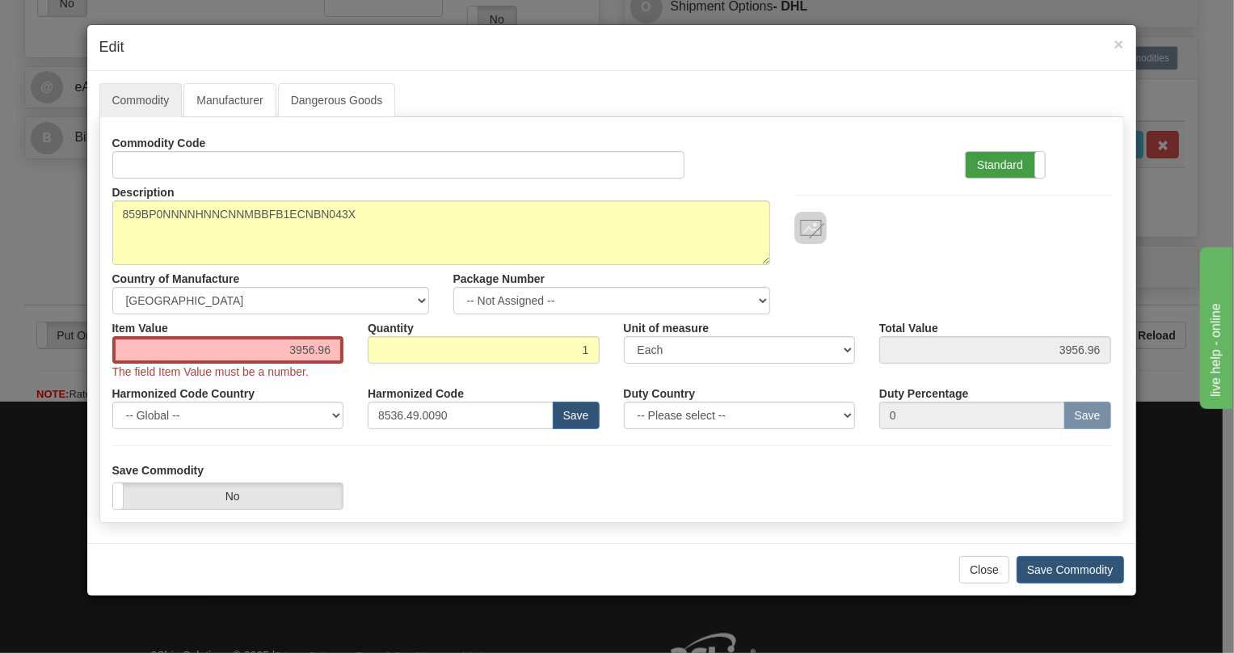
click at [991, 163] on label "Standard" at bounding box center [1005, 165] width 79 height 26
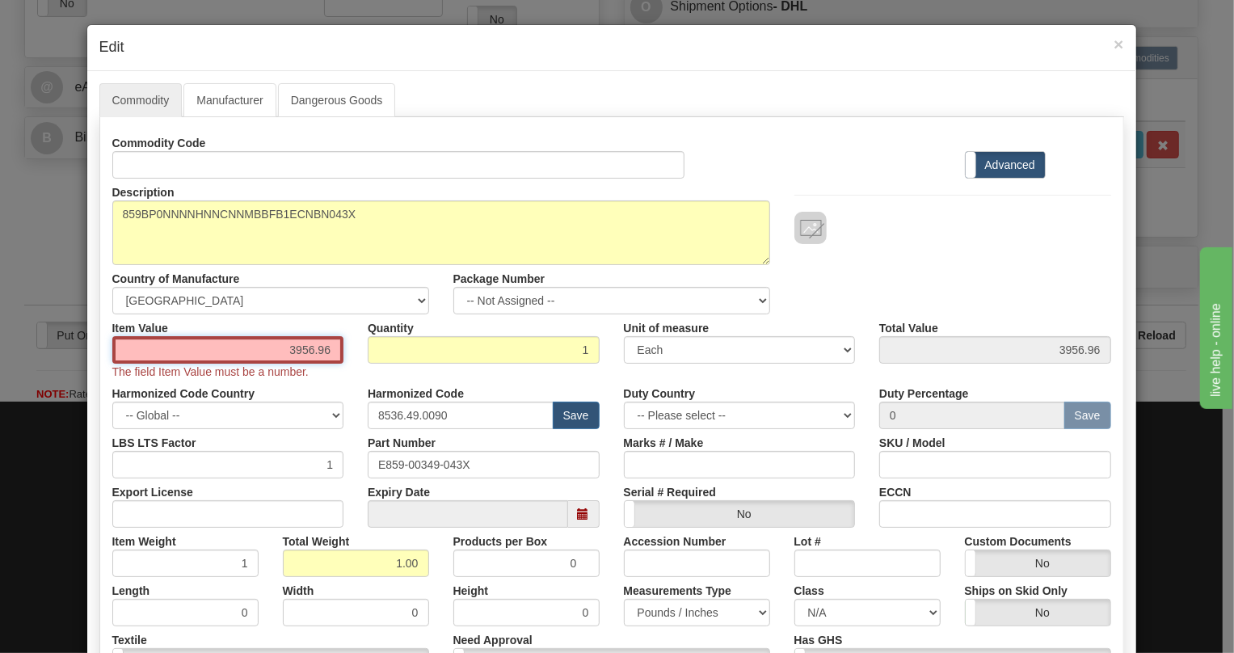
click at [330, 346] on input "3956.96" at bounding box center [228, 349] width 232 height 27
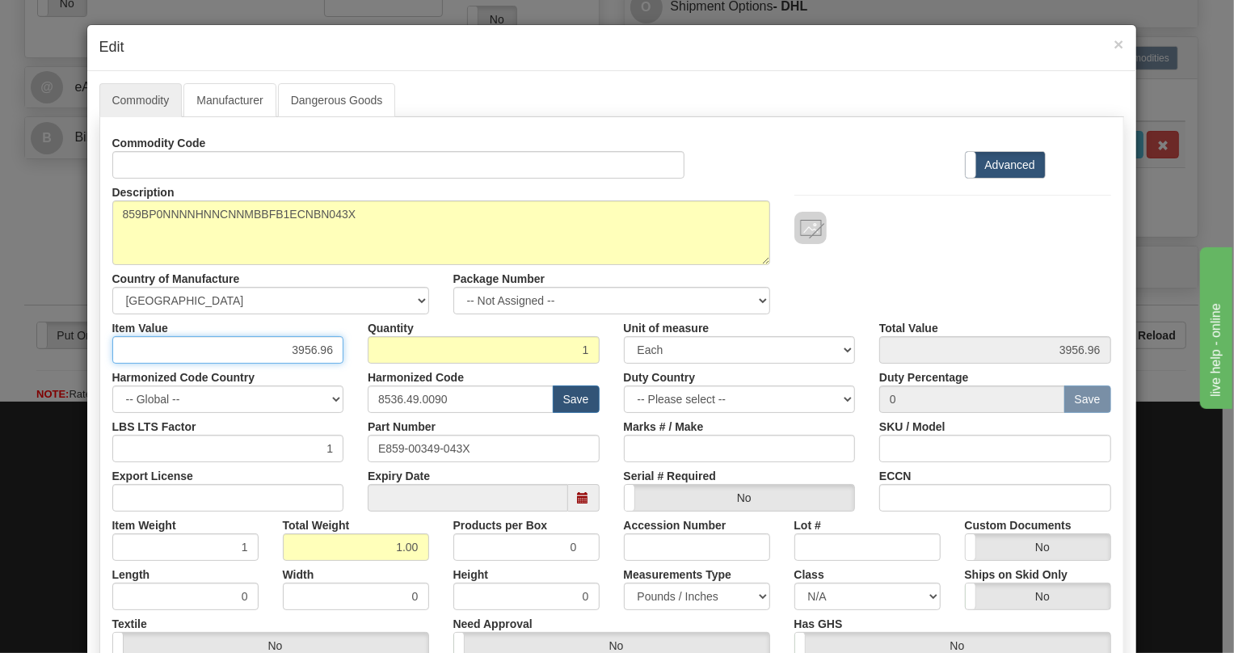
type input "3956.96"
click at [342, 460] on div "LBS LTS Factor 1" at bounding box center [228, 437] width 256 height 49
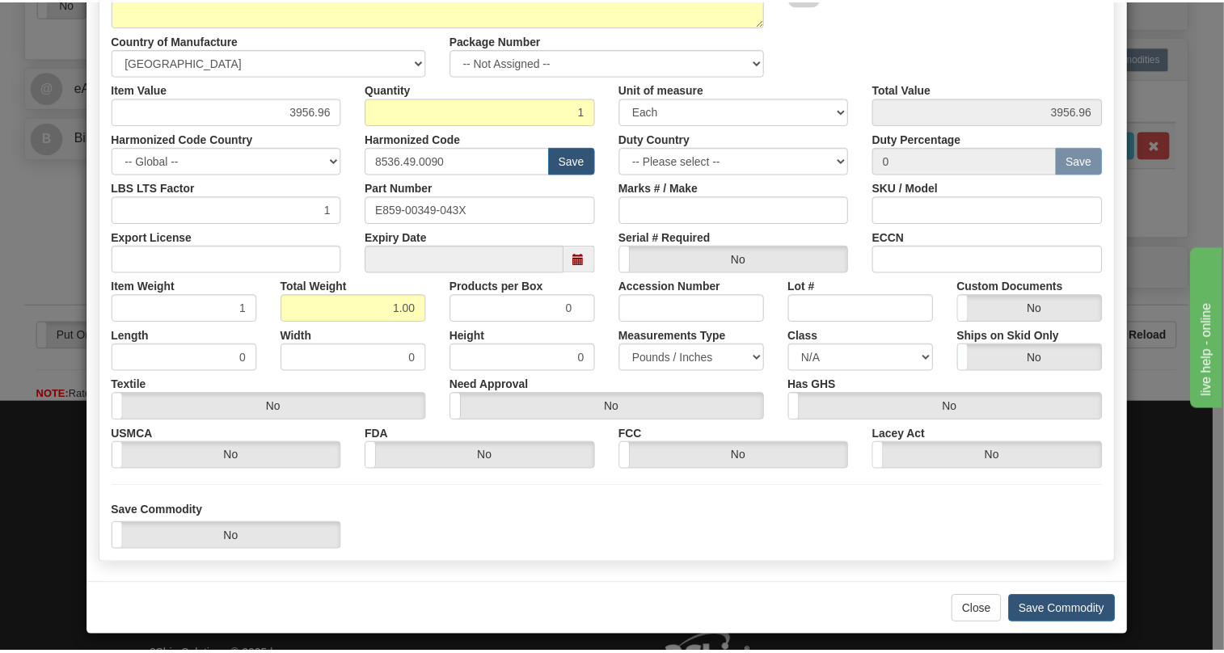
scroll to position [246, 0]
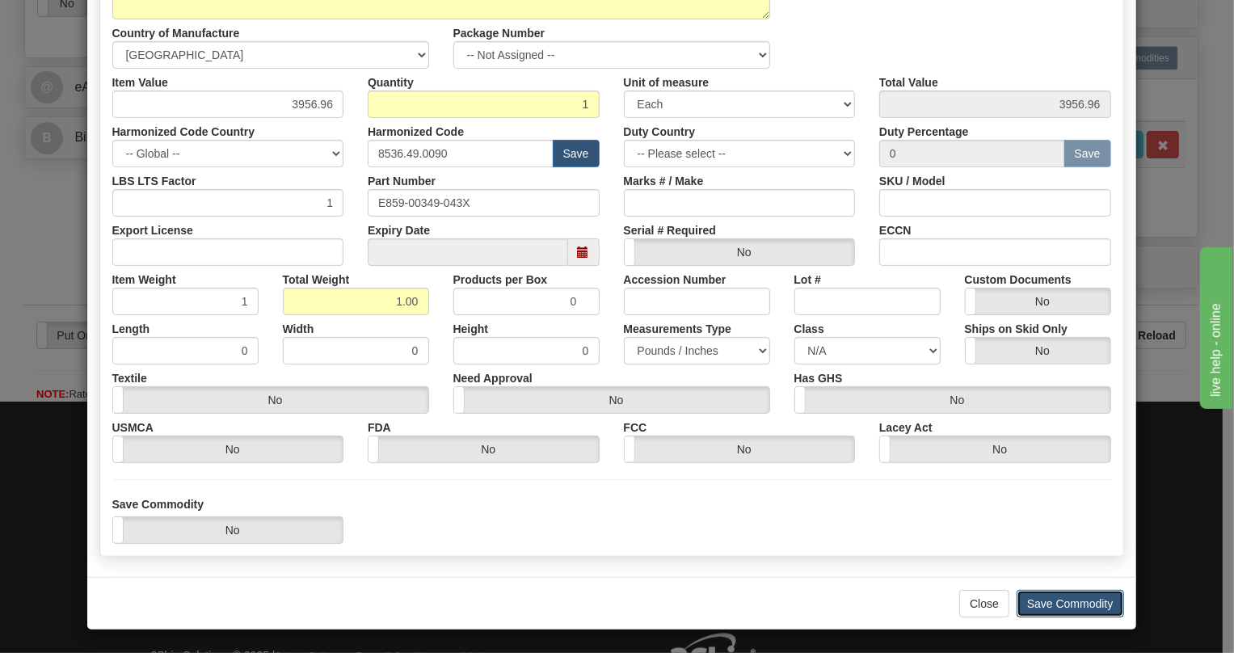
click at [1066, 601] on button "Save Commodity" at bounding box center [1071, 603] width 108 height 27
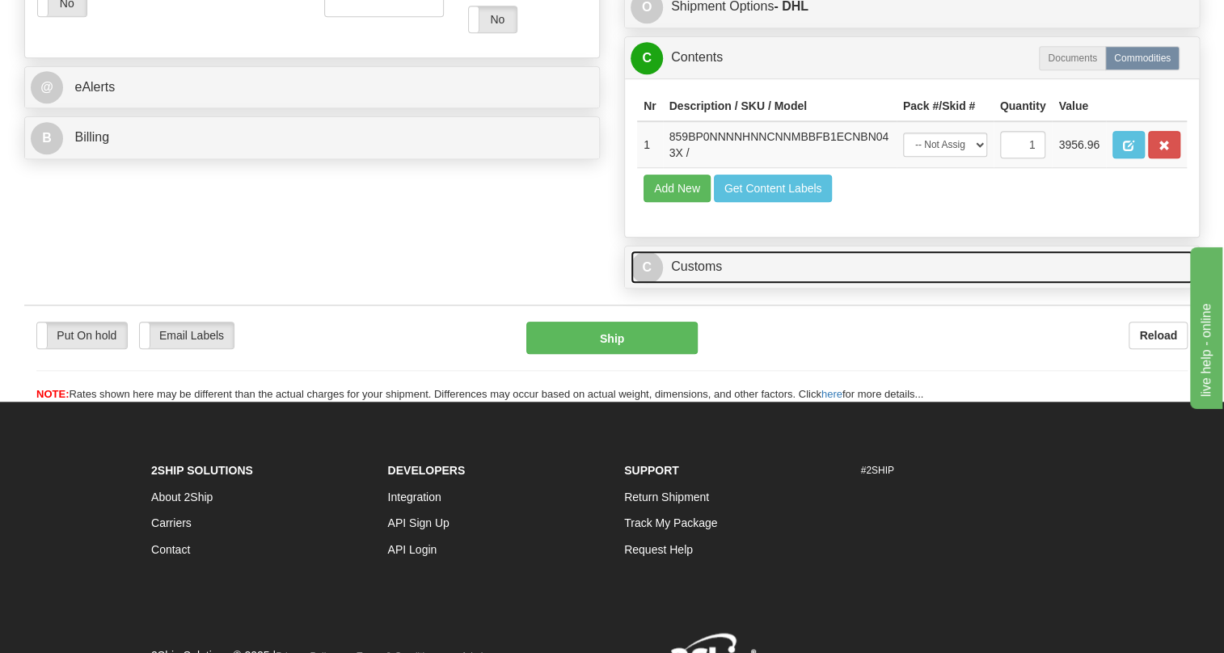
click at [703, 284] on link "C Customs" at bounding box center [912, 267] width 563 height 33
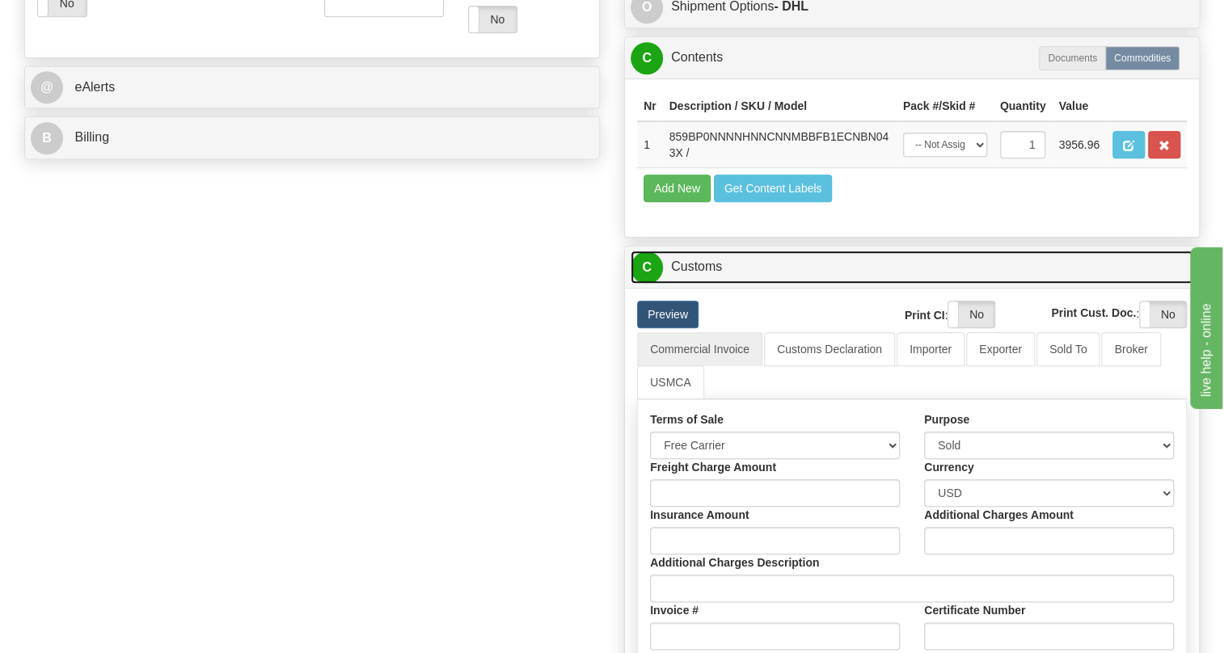
click at [703, 284] on link "C Customs" at bounding box center [912, 267] width 563 height 33
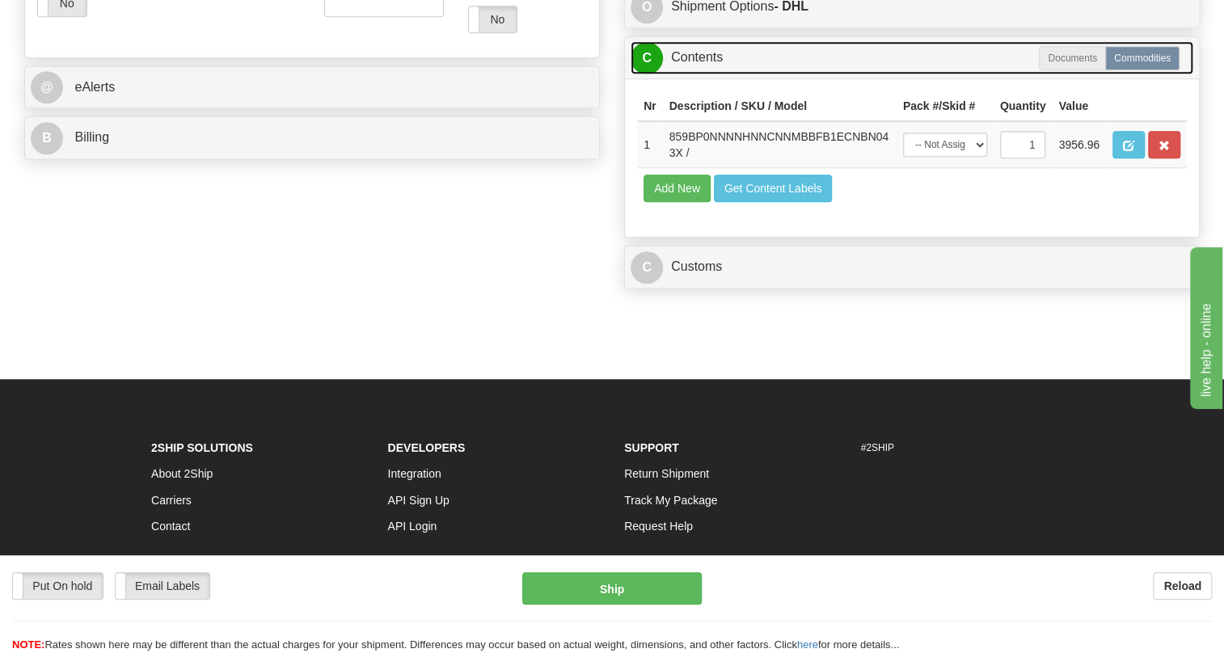
click at [708, 74] on link "C Contents" at bounding box center [912, 57] width 563 height 33
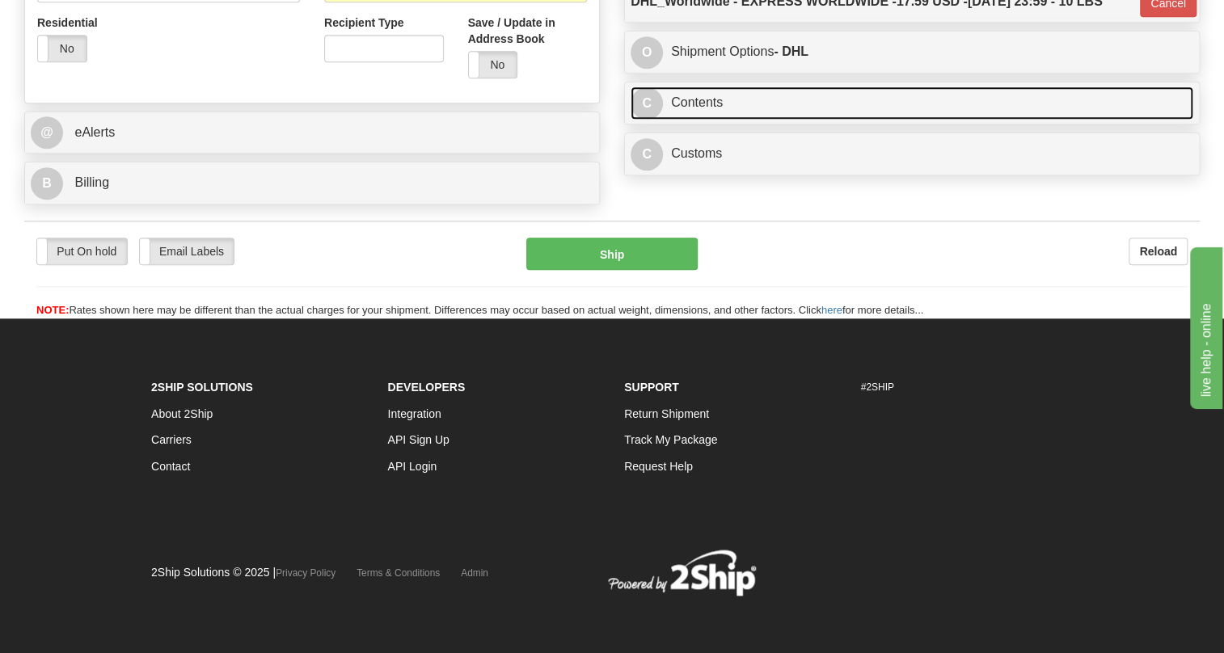
scroll to position [653, 0]
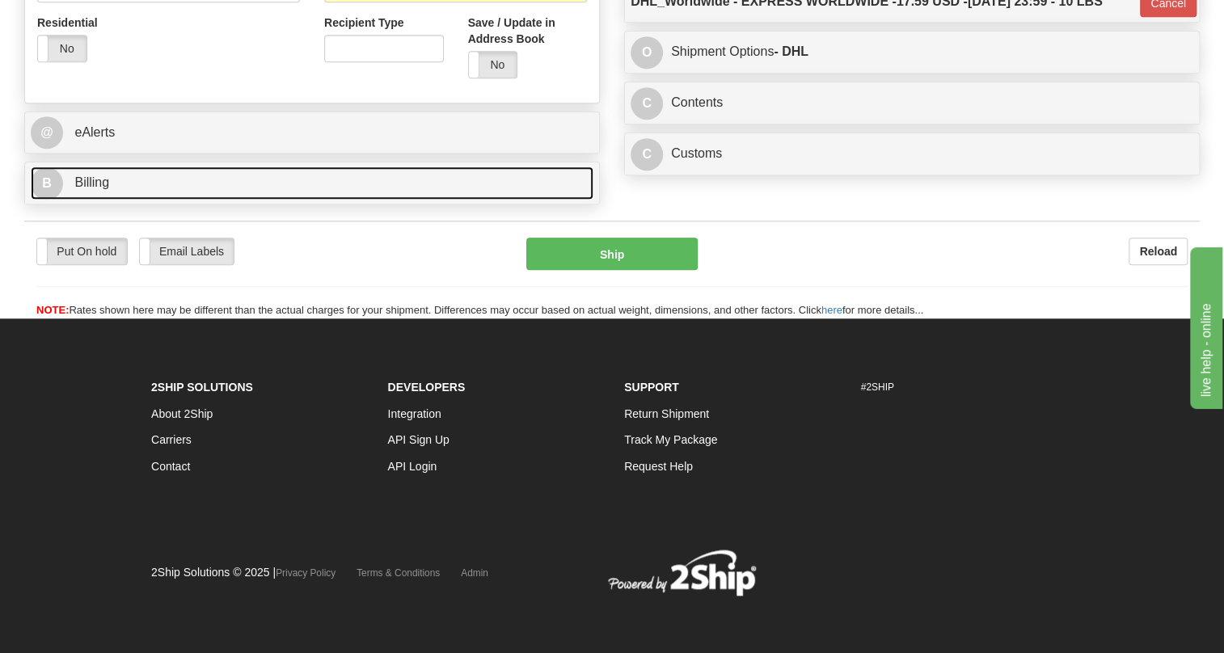
click at [91, 181] on span "Billing" at bounding box center [91, 182] width 35 height 14
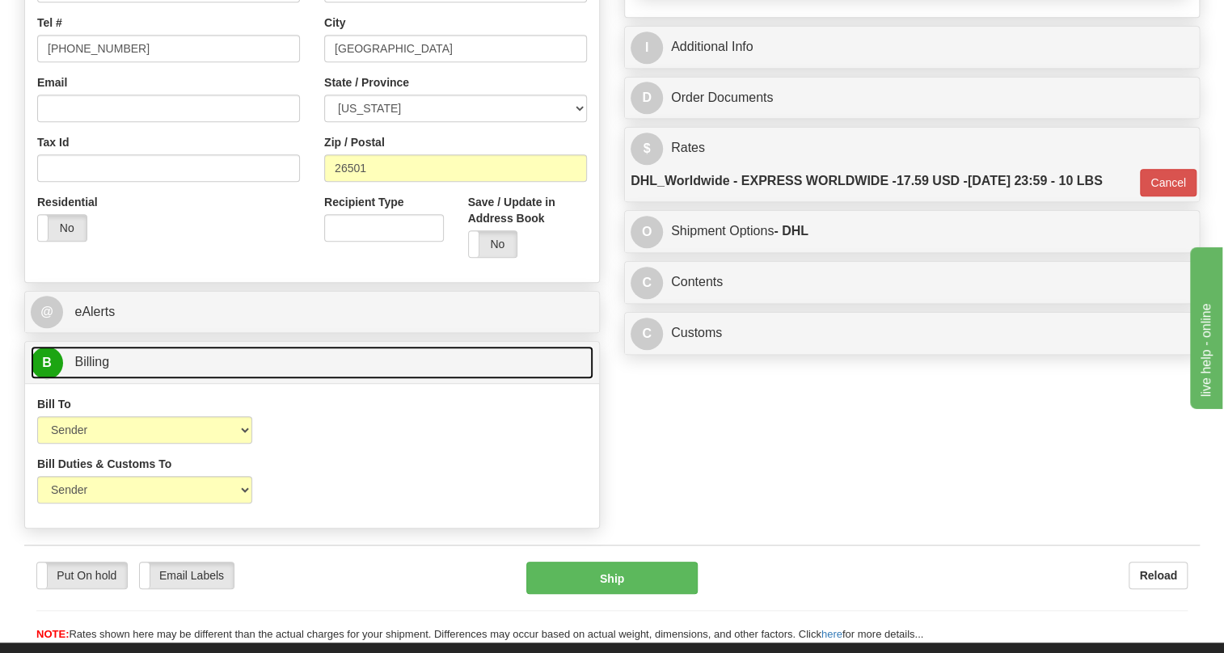
scroll to position [433, 0]
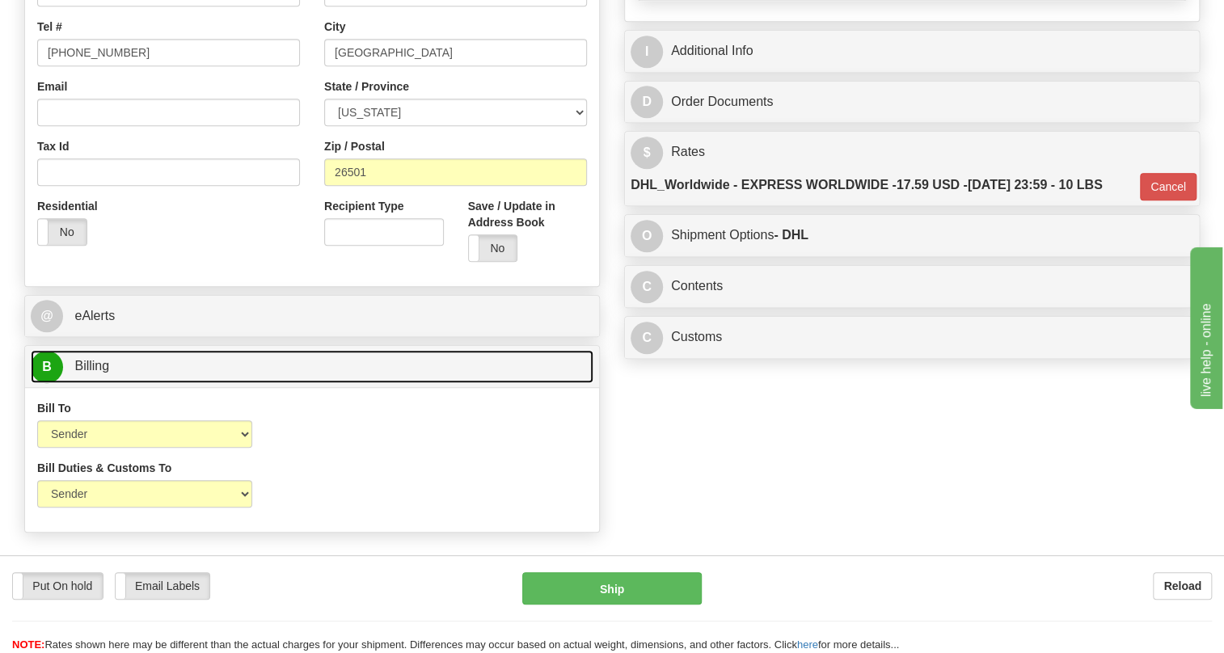
click at [91, 373] on span "Billing" at bounding box center [91, 366] width 35 height 14
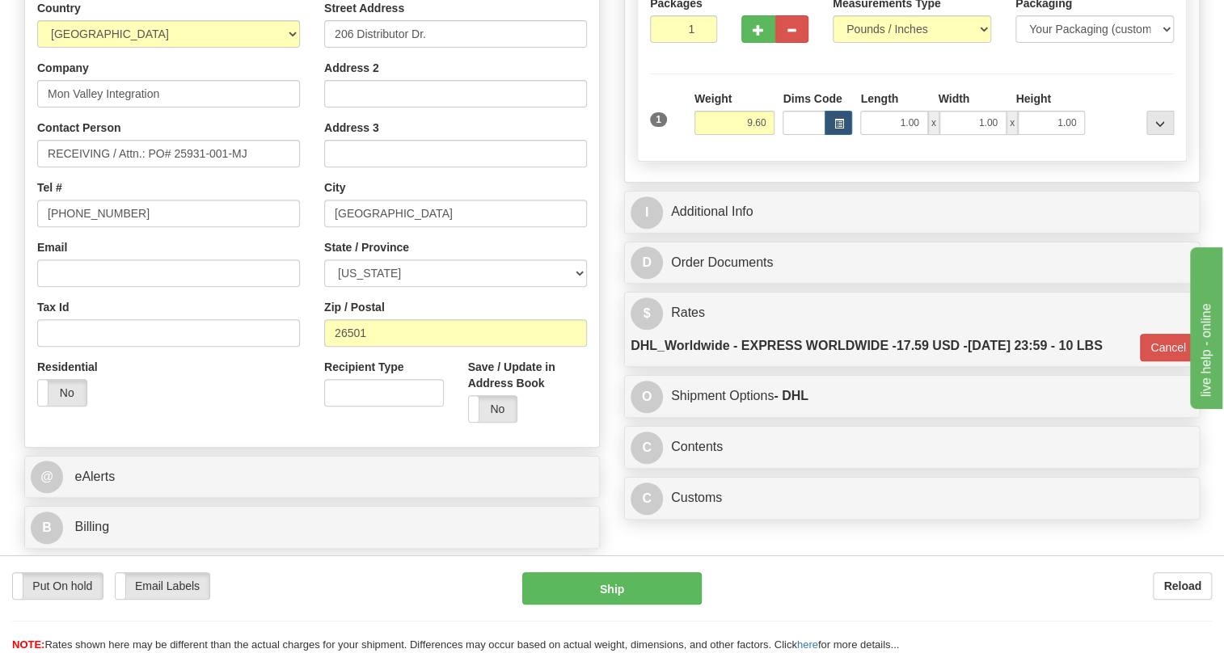
scroll to position [285, 0]
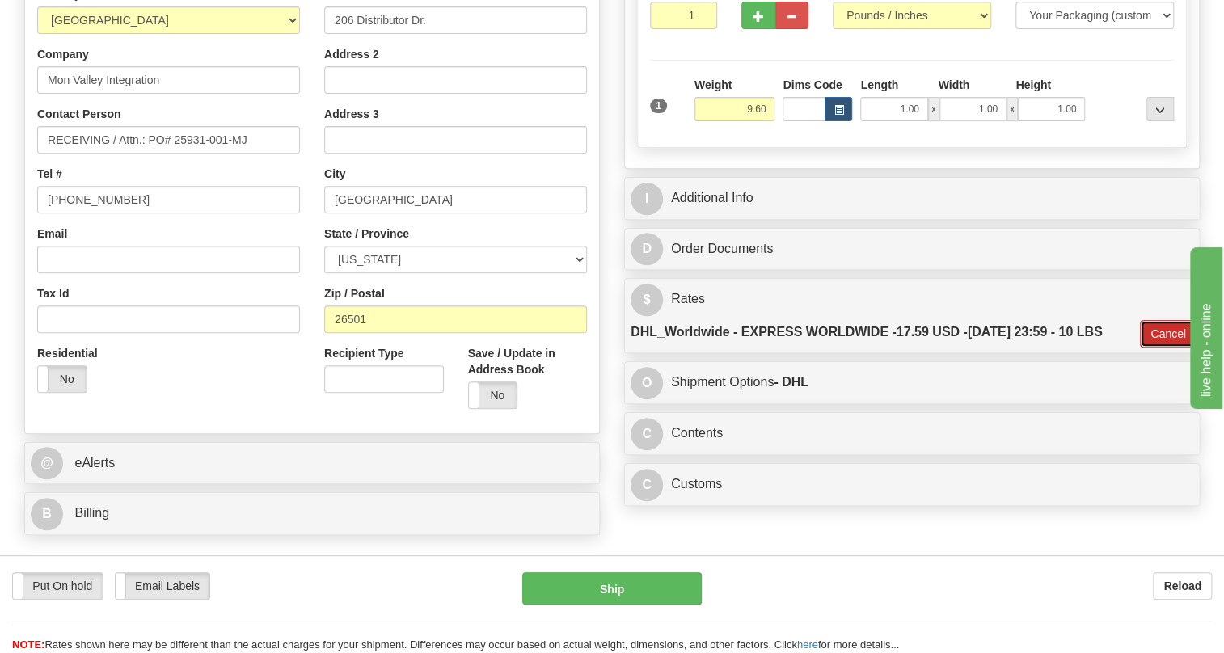
click at [1160, 348] on button "Cancel" at bounding box center [1168, 333] width 57 height 27
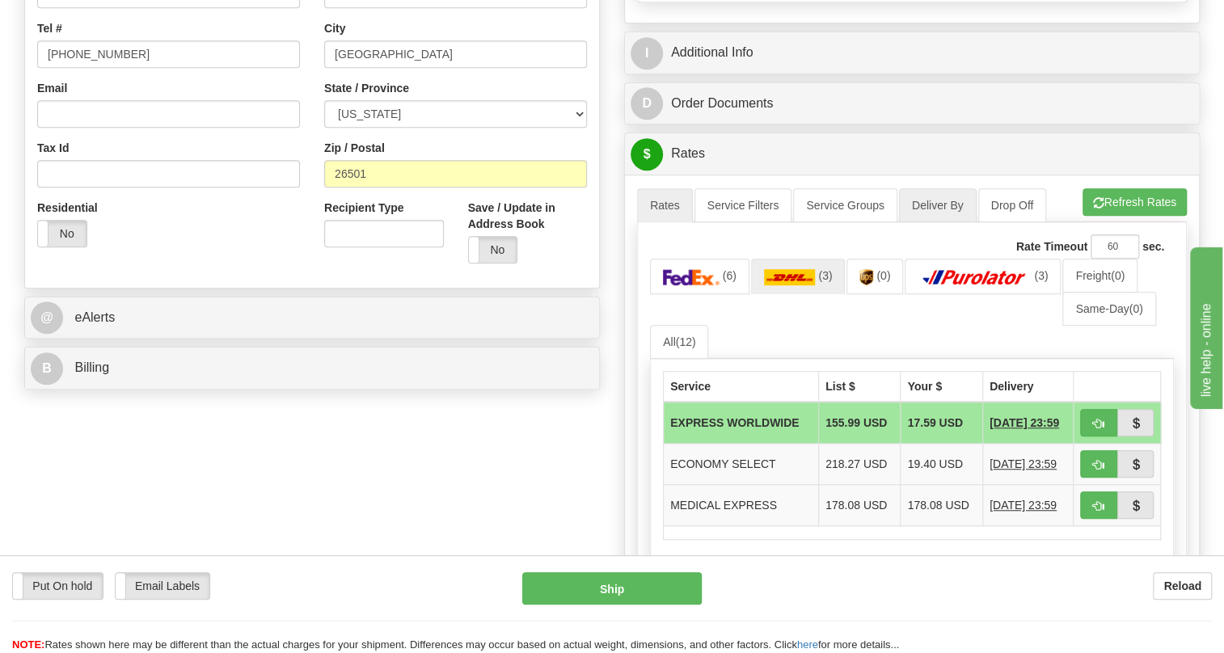
scroll to position [433, 0]
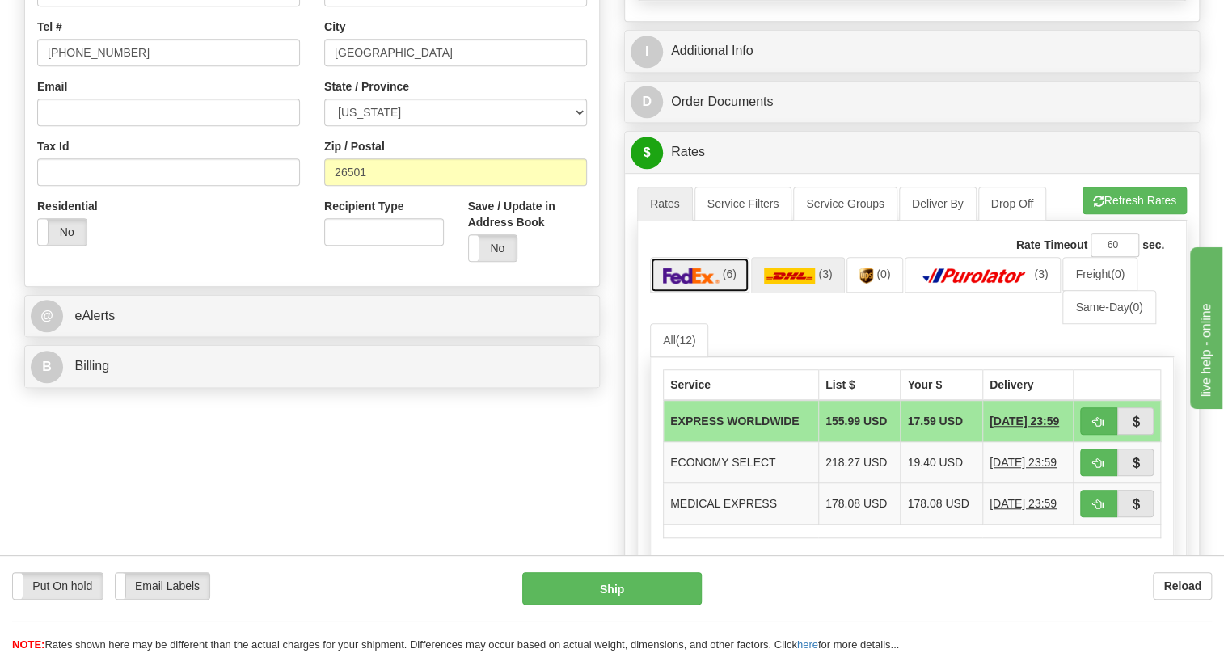
click at [691, 284] on img at bounding box center [691, 276] width 57 height 16
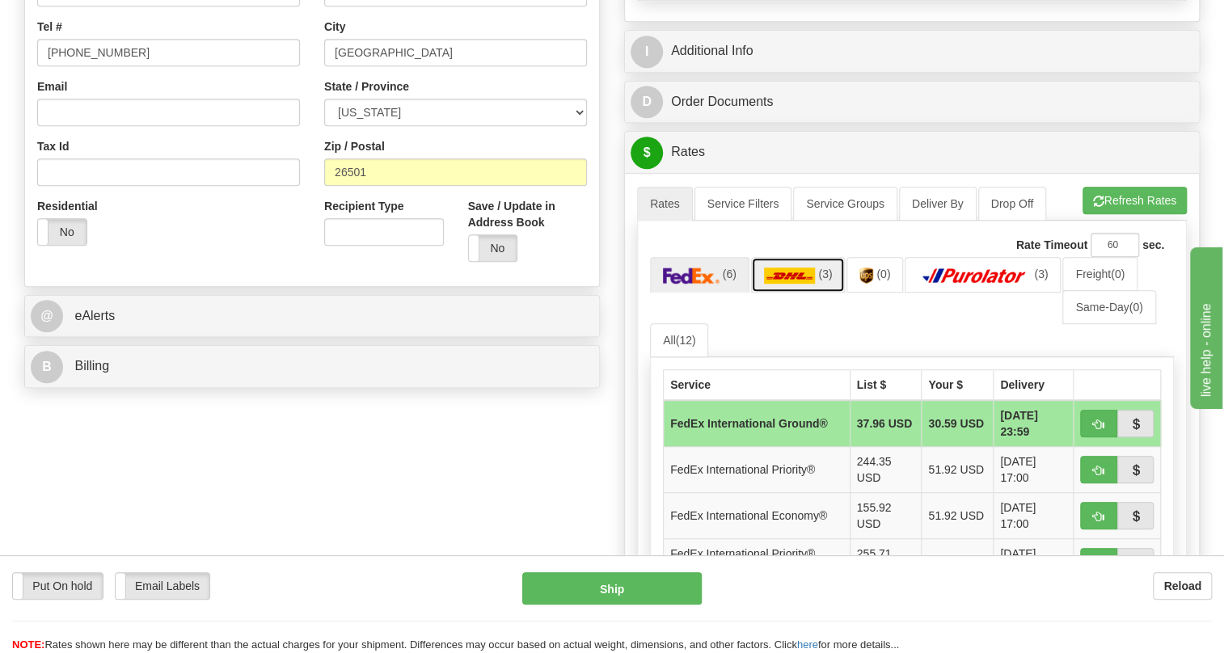
click at [786, 284] on img at bounding box center [790, 276] width 52 height 16
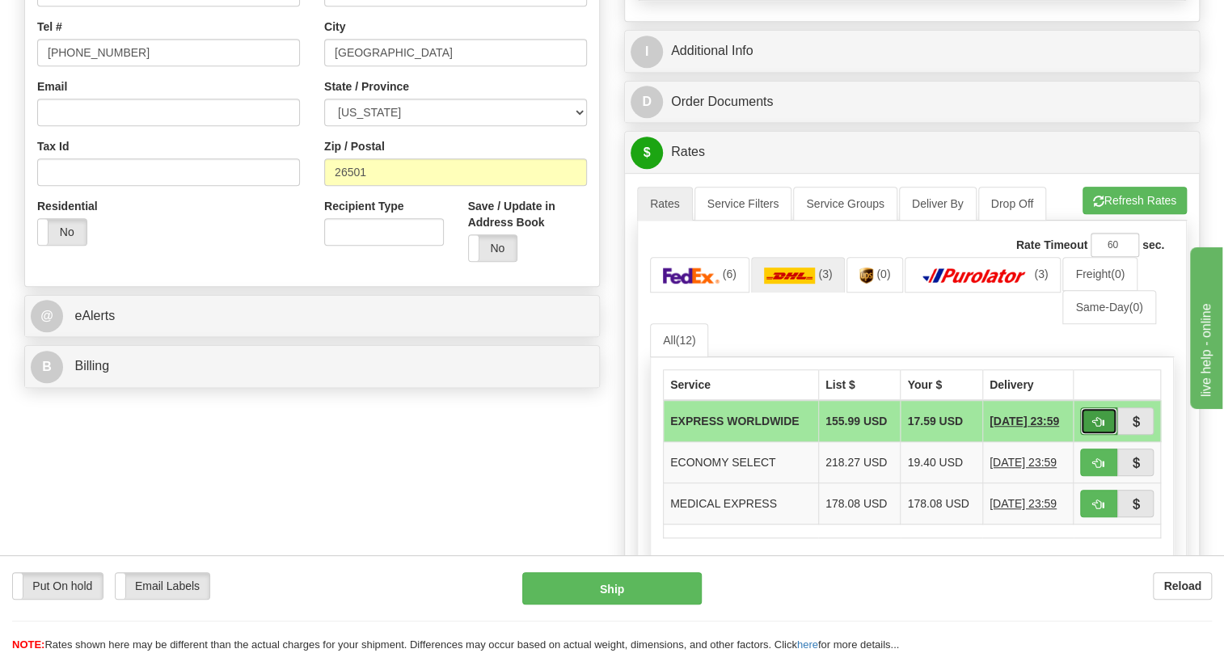
click at [1093, 428] on span "button" at bounding box center [1098, 422] width 11 height 11
type input "P"
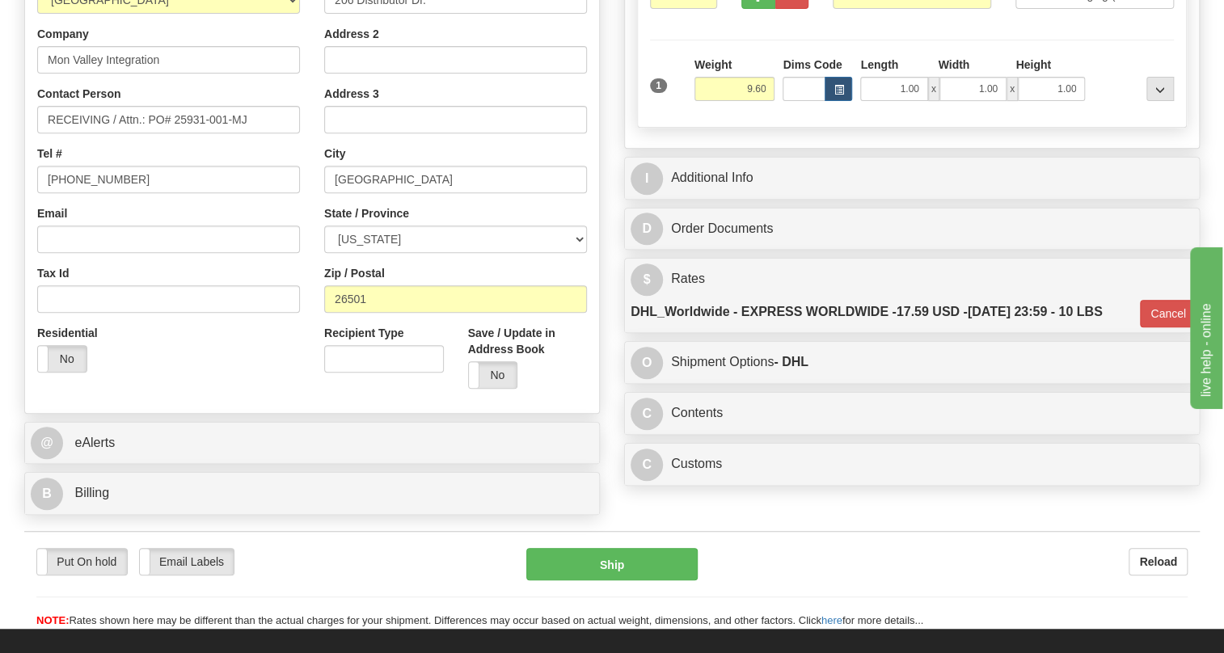
scroll to position [285, 0]
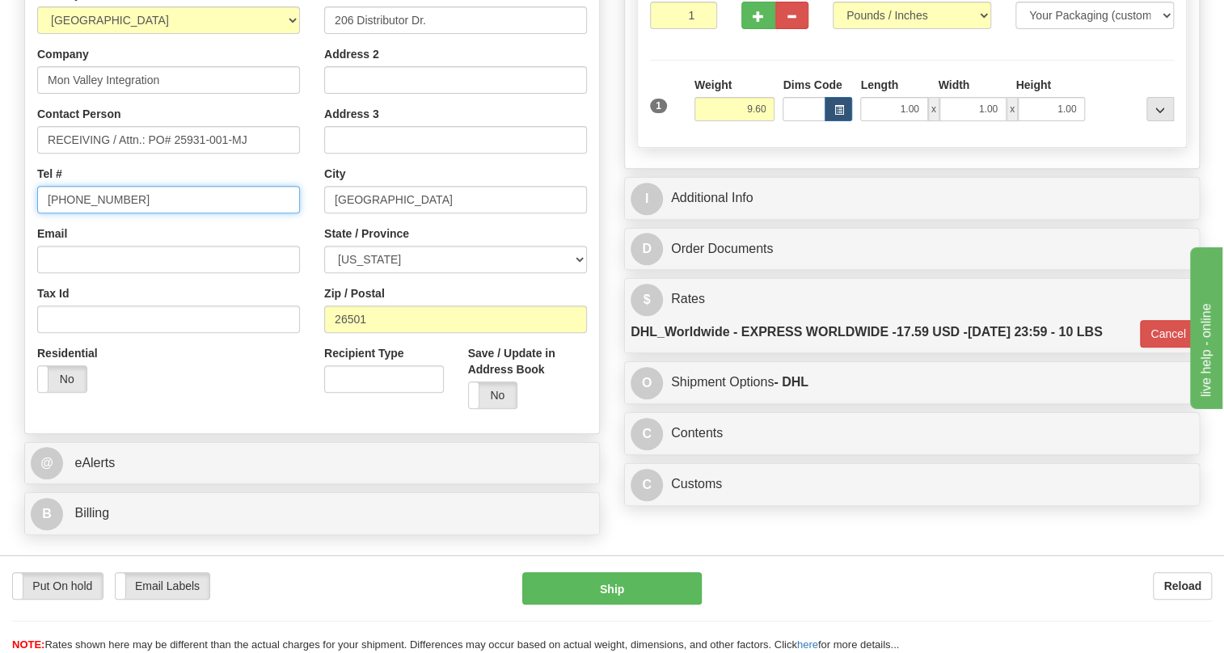
click at [89, 213] on input "[PHONE_NUMBER]" at bounding box center [168, 199] width 263 height 27
click at [90, 213] on input "[PHONE_NUMBER]" at bounding box center [168, 199] width 263 height 27
type input "111-111-1111"
click at [306, 267] on div "Country AFGHANISTAN ALAND ISLANDS ALBANIA ALGERIA AMERICAN SAMOA ANDORRA ANGOLA…" at bounding box center [168, 195] width 287 height 419
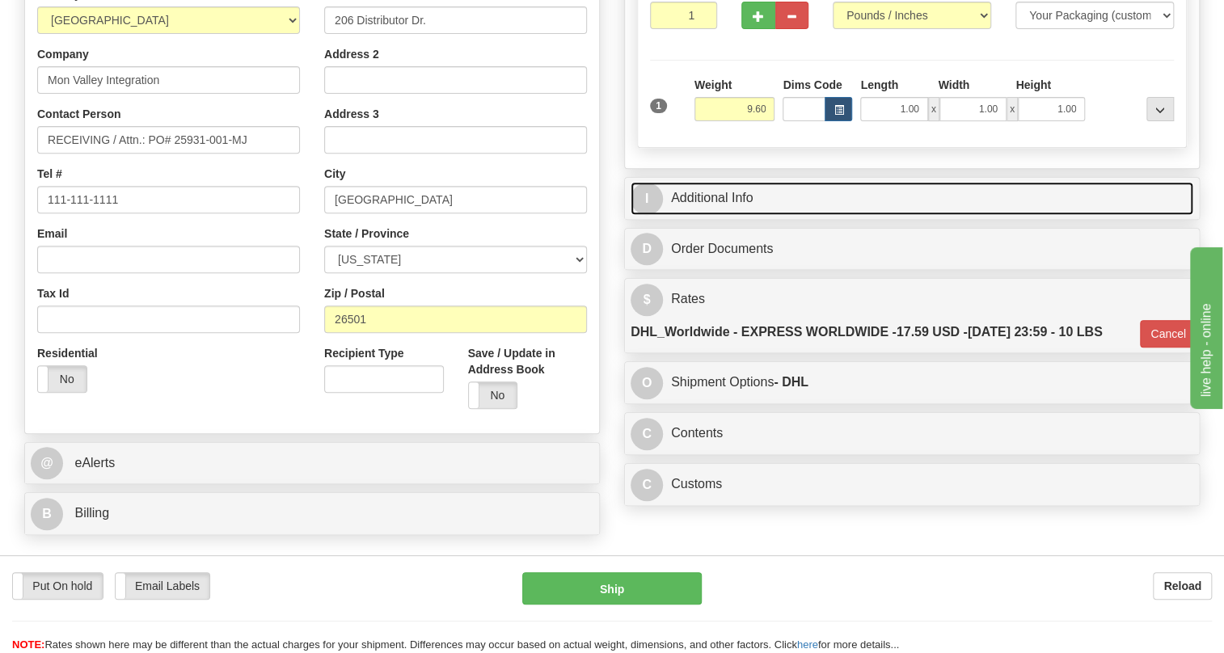
click at [741, 215] on link "I Additional Info" at bounding box center [912, 198] width 563 height 33
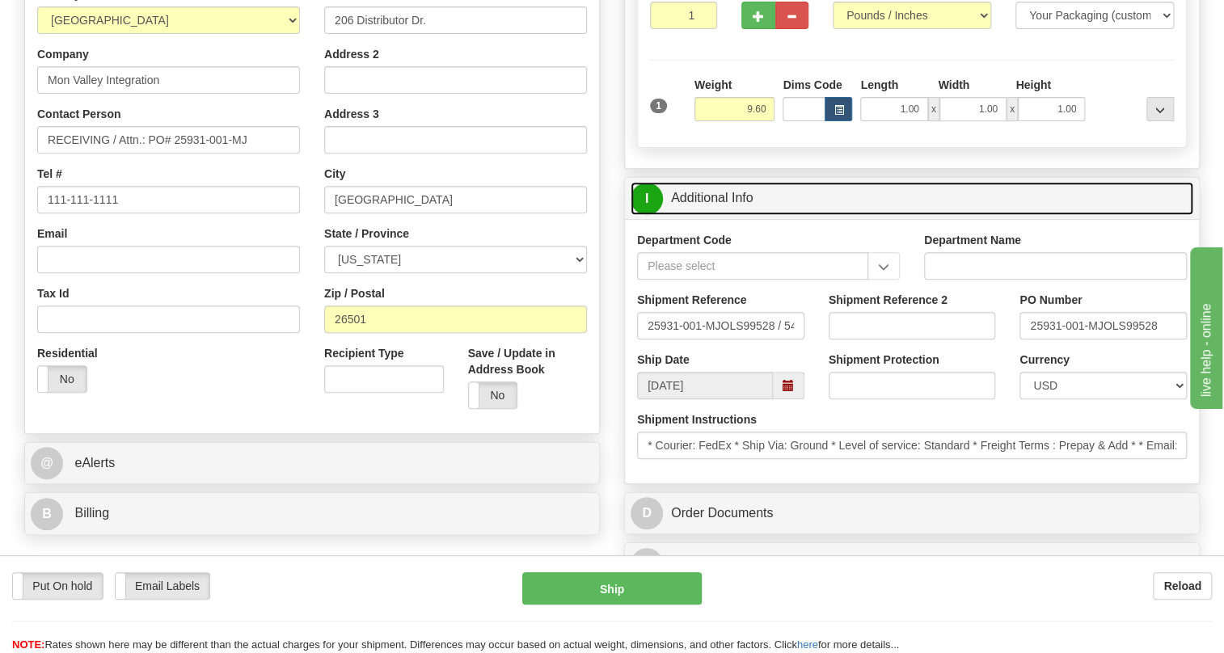
click at [741, 215] on link "I Additional Info" at bounding box center [912, 198] width 563 height 33
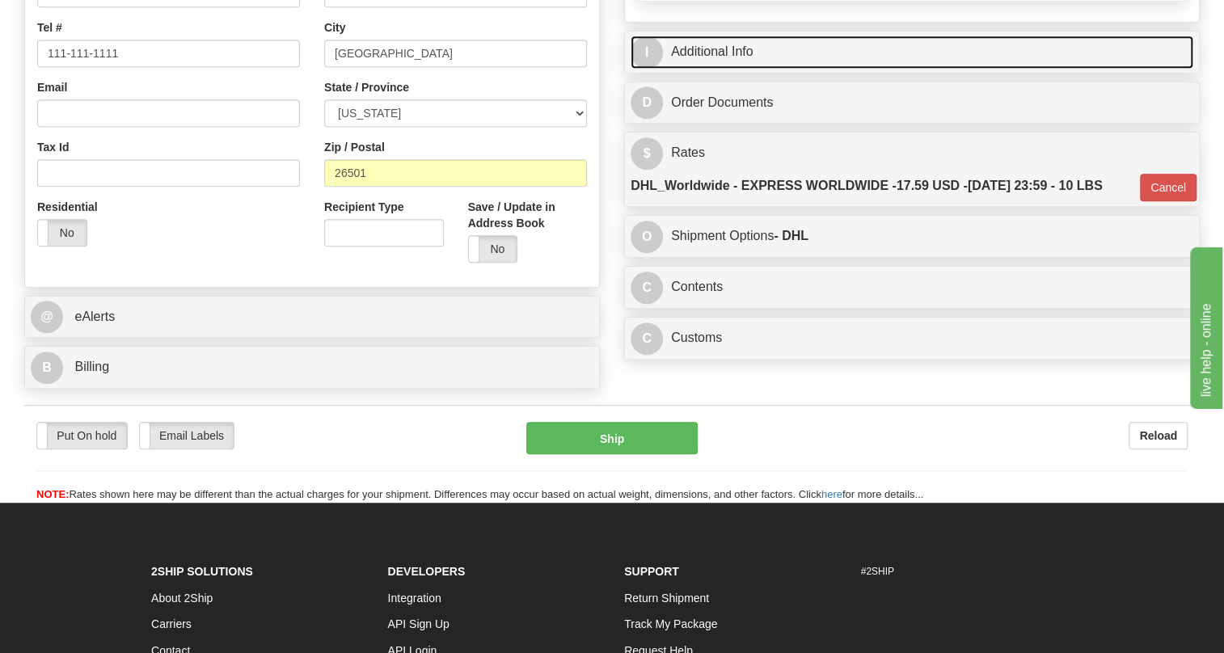
scroll to position [433, 0]
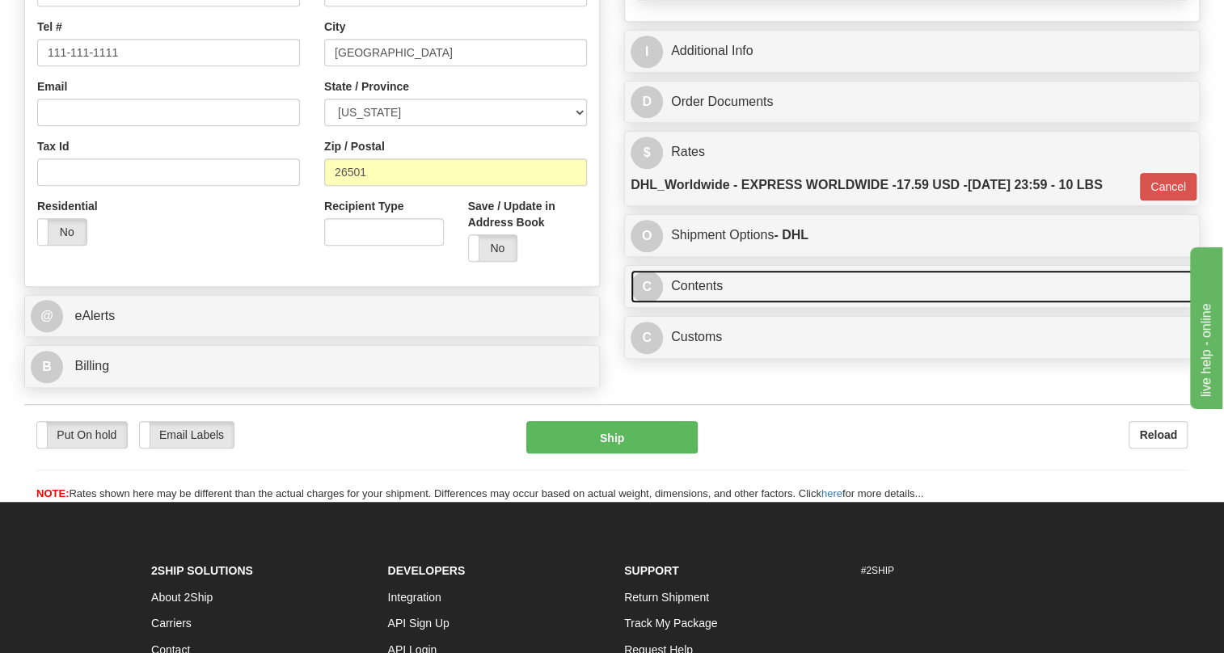
click at [711, 303] on link "C Contents" at bounding box center [912, 286] width 563 height 33
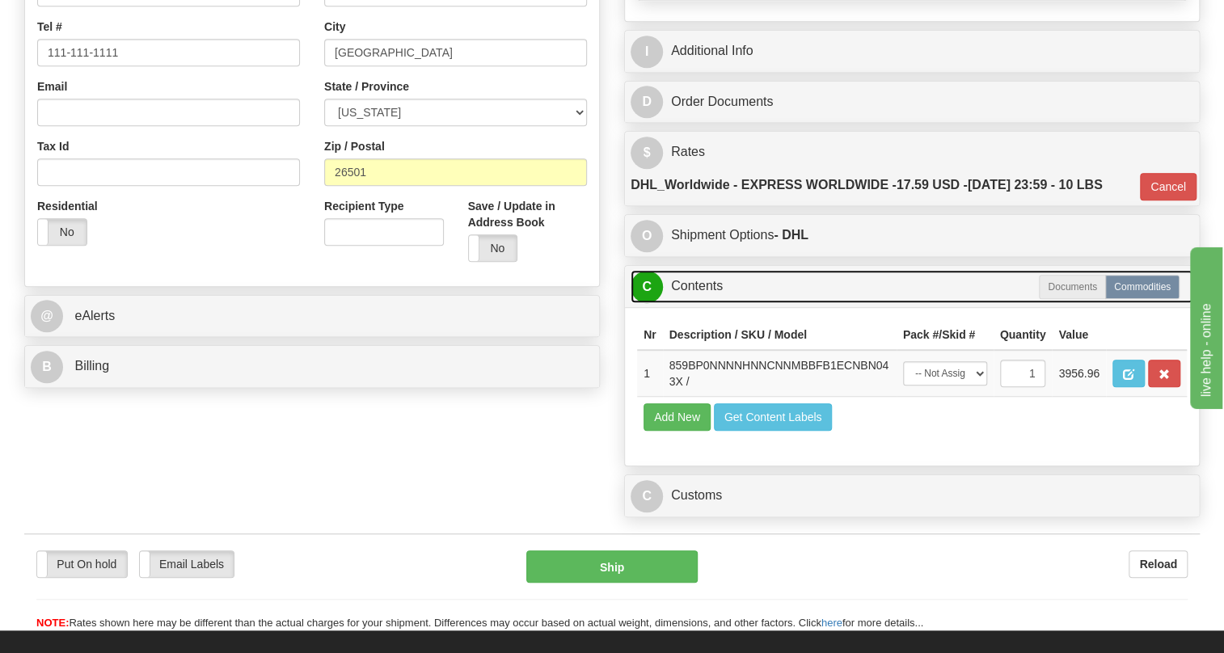
click at [711, 303] on link "C Contents" at bounding box center [912, 286] width 563 height 33
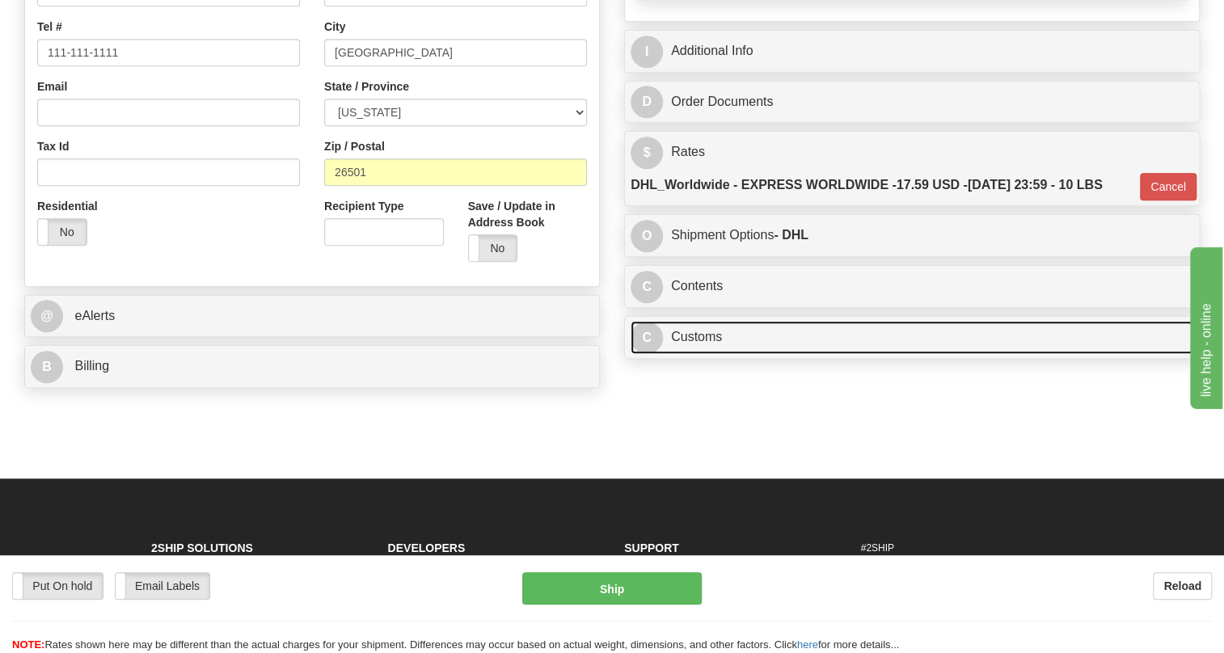
click at [692, 354] on link "C Customs" at bounding box center [912, 337] width 563 height 33
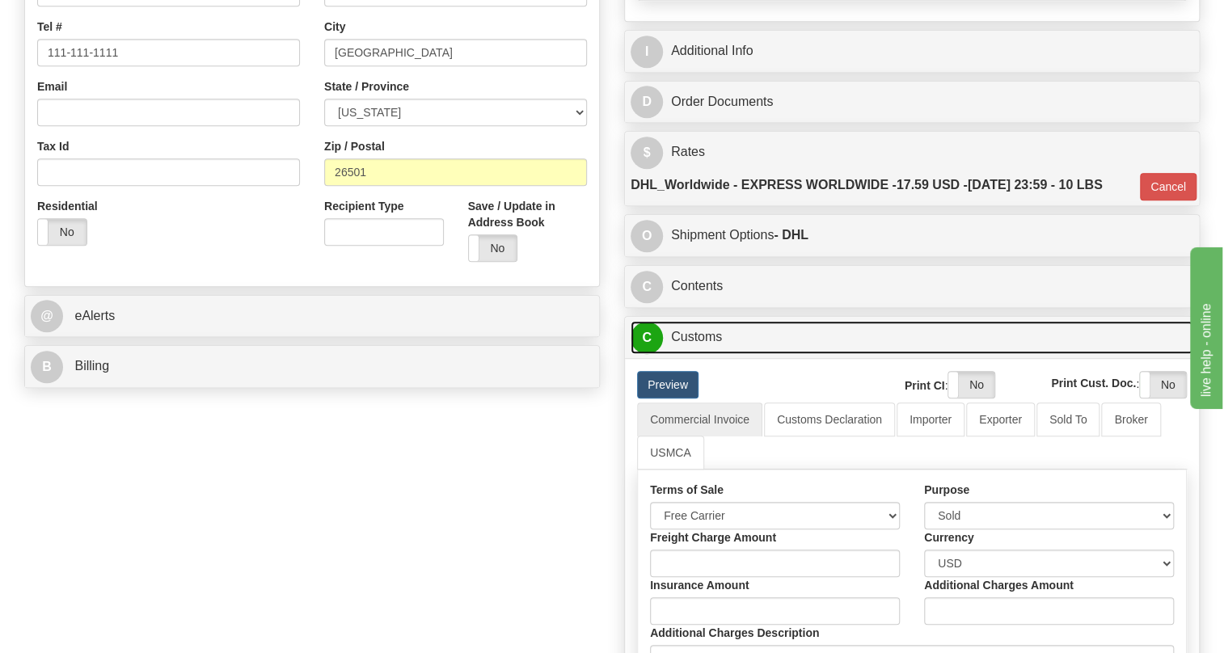
click at [713, 354] on link "C Customs" at bounding box center [912, 337] width 563 height 33
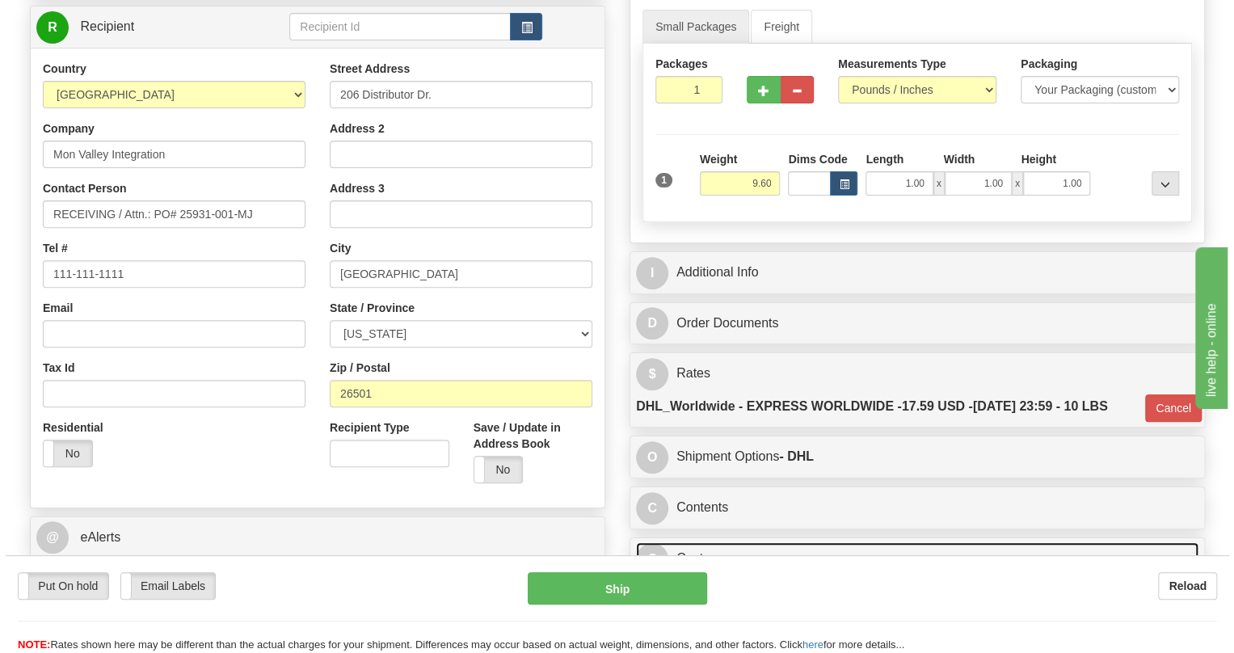
scroll to position [138, 0]
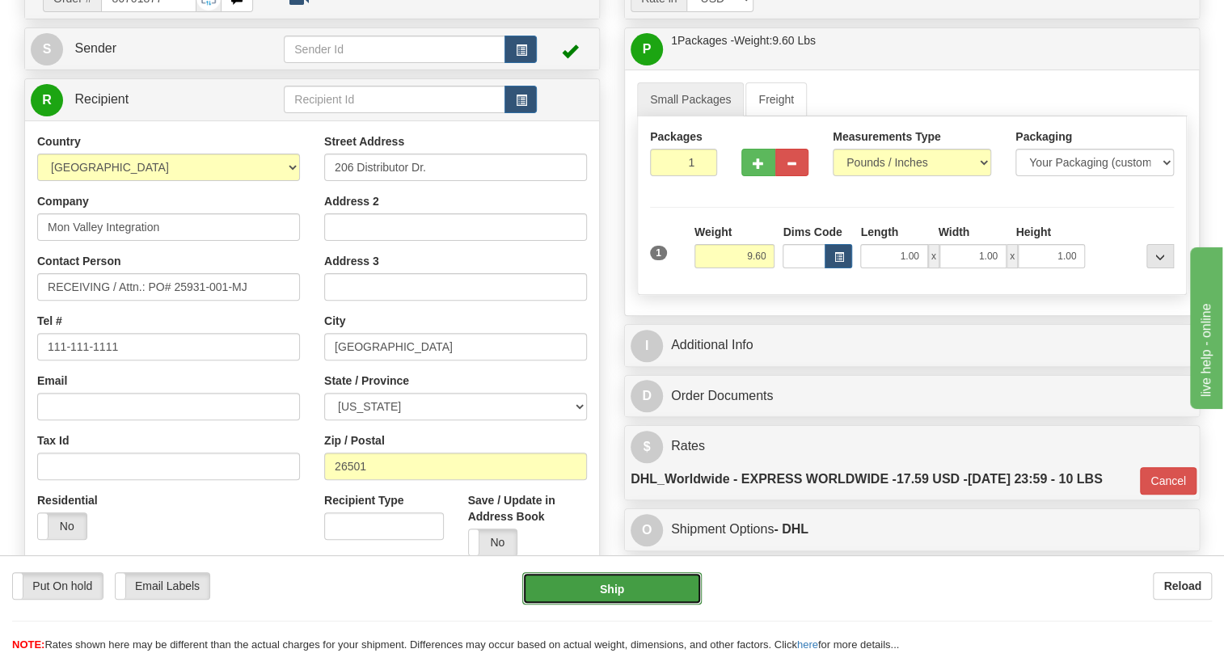
click at [610, 589] on button "Ship" at bounding box center [611, 588] width 179 height 32
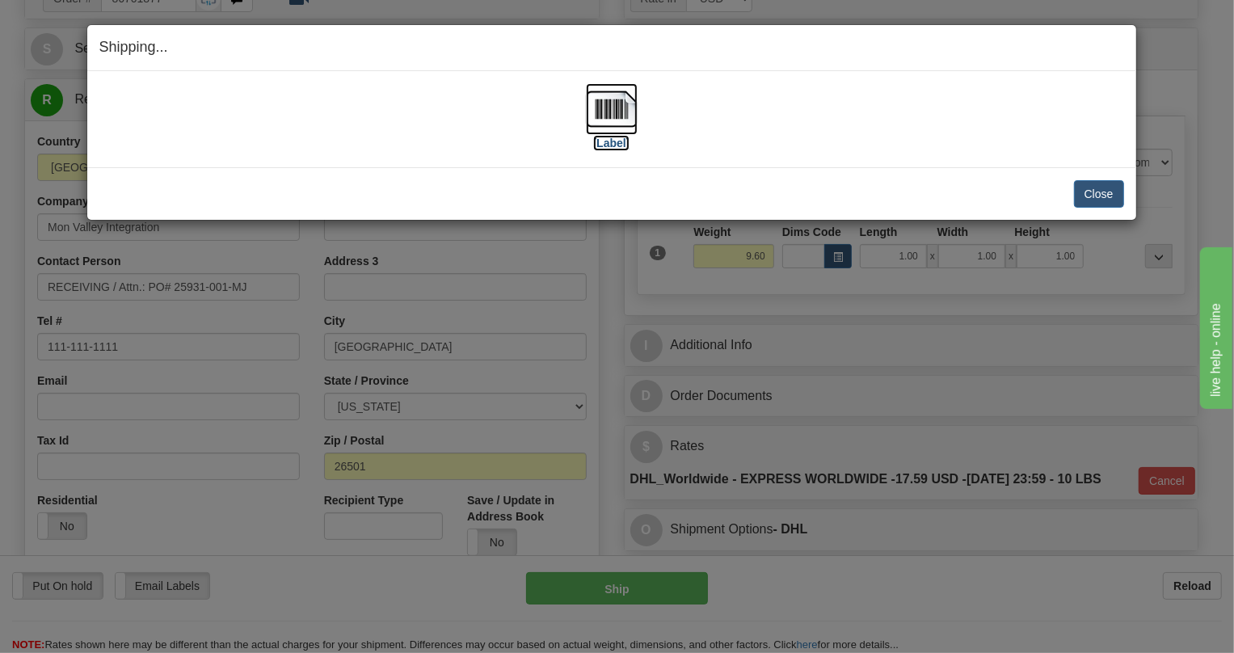
click at [609, 120] on img at bounding box center [612, 109] width 52 height 52
click at [1084, 193] on button "Close" at bounding box center [1099, 193] width 50 height 27
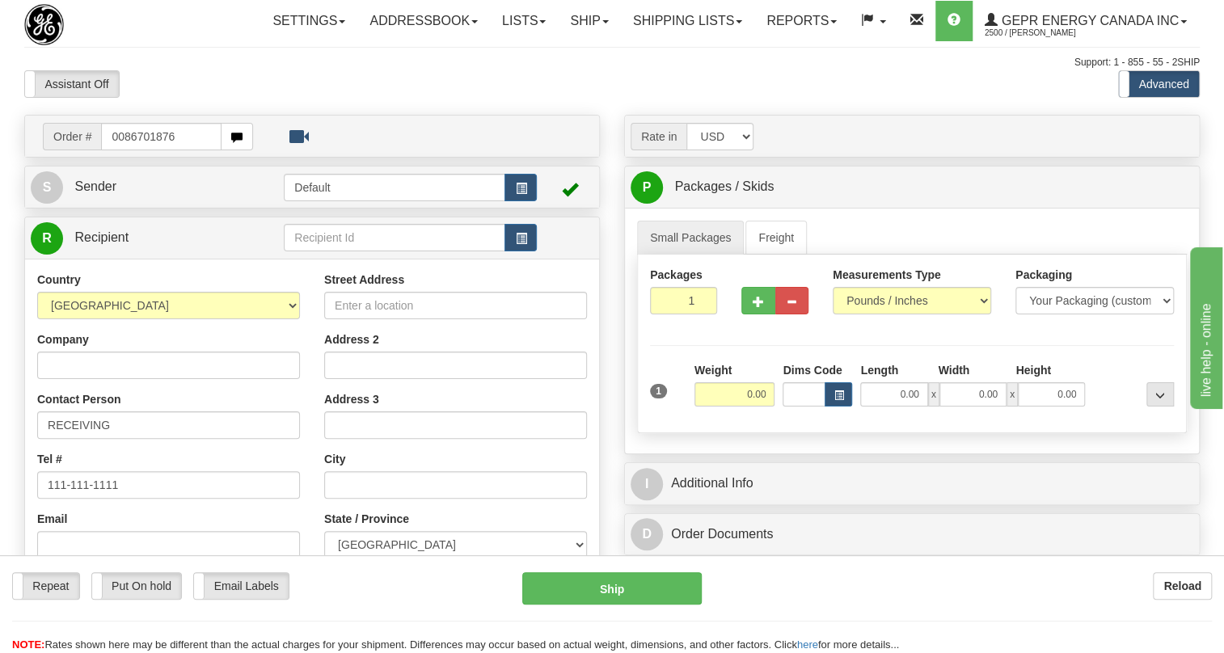
click at [123, 150] on input "0086701876" at bounding box center [161, 136] width 120 height 27
type input "86701876"
click at [208, 124] on body "Training Course Close Toggle navigation Settings Shipping Preferences New Recip…" at bounding box center [617, 326] width 1234 height 653
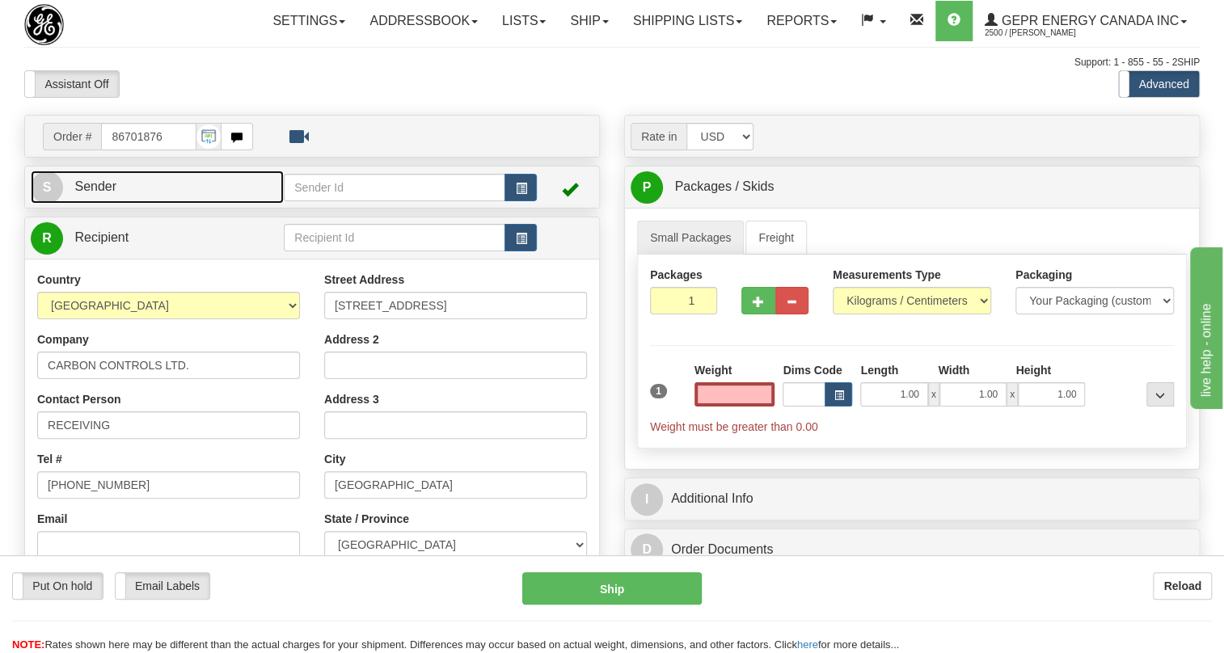
type input "0.00"
click at [105, 193] on span "Sender" at bounding box center [95, 186] width 42 height 14
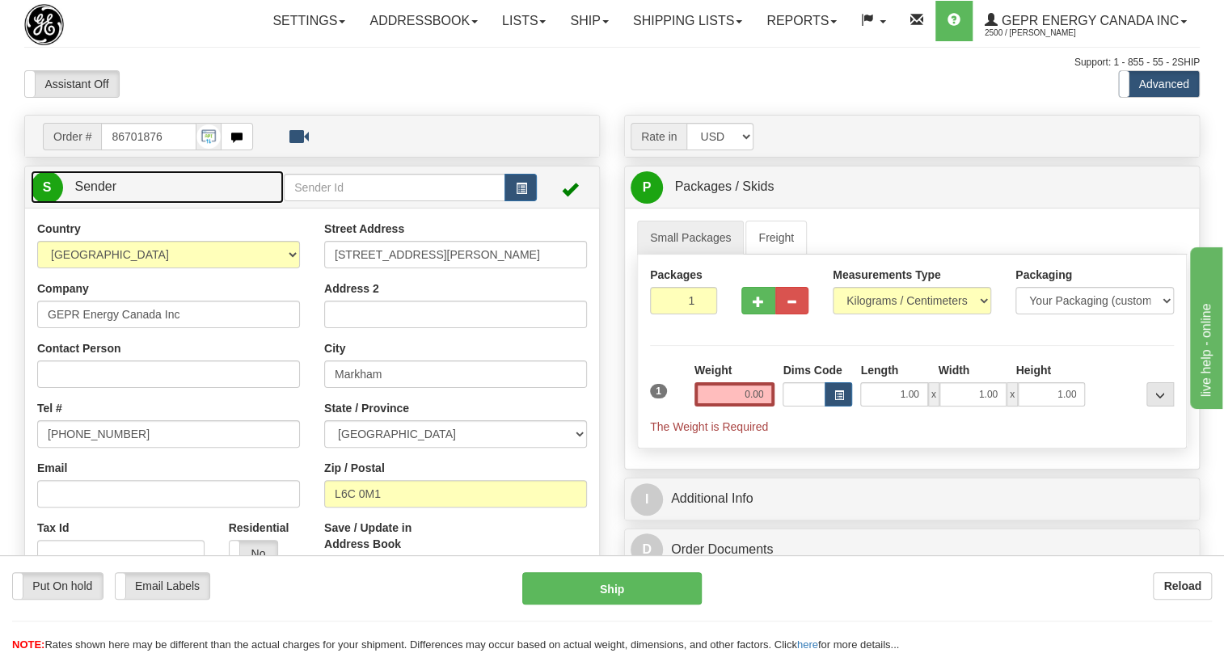
type input "MARKHAM"
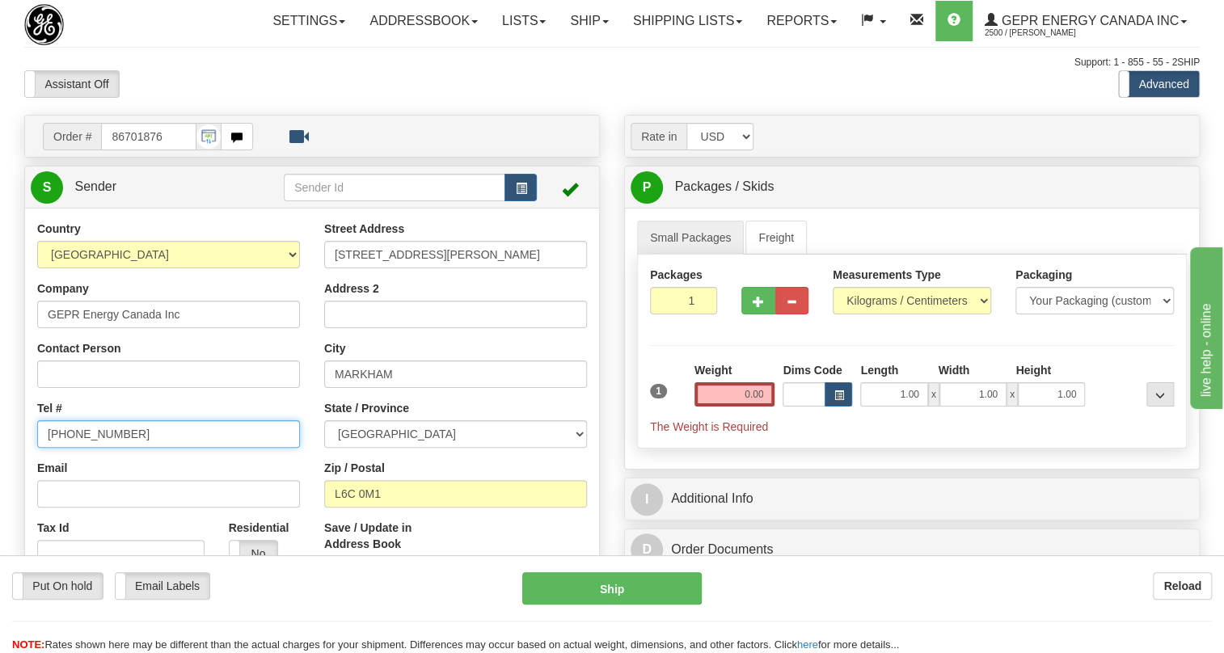
click at [88, 448] on input "[PHONE_NUMBER]" at bounding box center [168, 433] width 263 height 27
paste input "[PHONE_NUMBER]"
type input "[PHONE_NUMBER]"
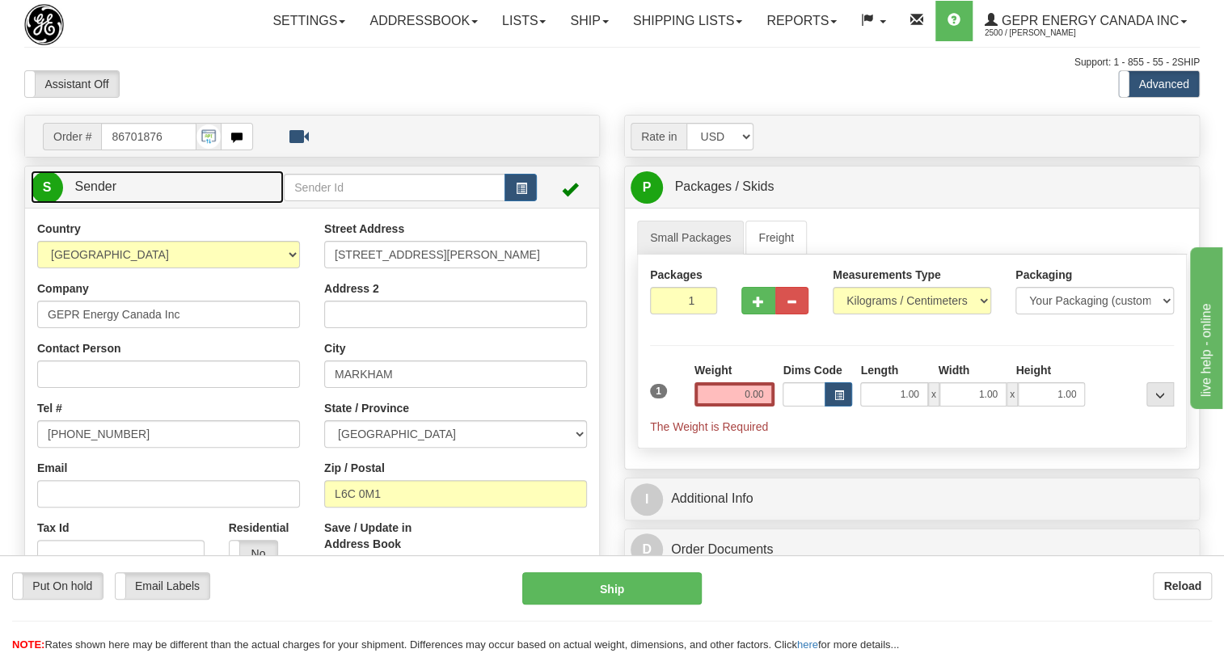
click at [105, 193] on span "Sender" at bounding box center [95, 186] width 42 height 14
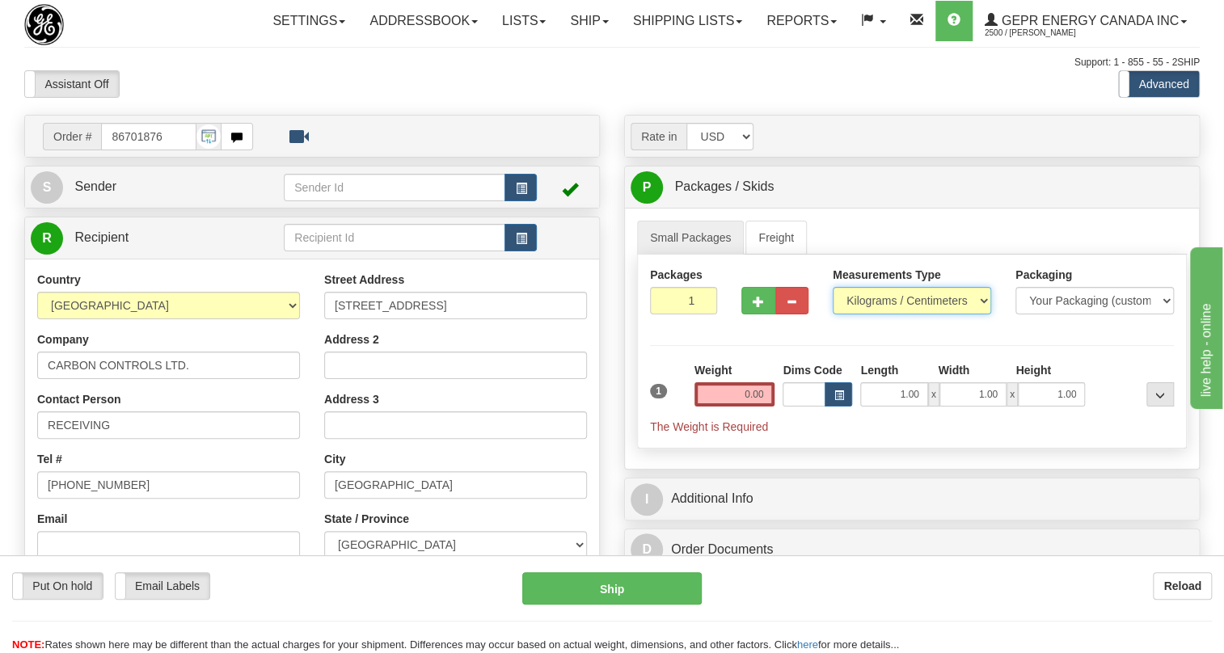
click at [888, 314] on select "Pounds / Inches Kilograms / Centimeters" at bounding box center [912, 300] width 158 height 27
select select "0"
click at [833, 314] on select "Pounds / Inches Kilograms / Centimeters" at bounding box center [912, 300] width 158 height 27
click at [752, 407] on input "0.00" at bounding box center [734, 394] width 81 height 24
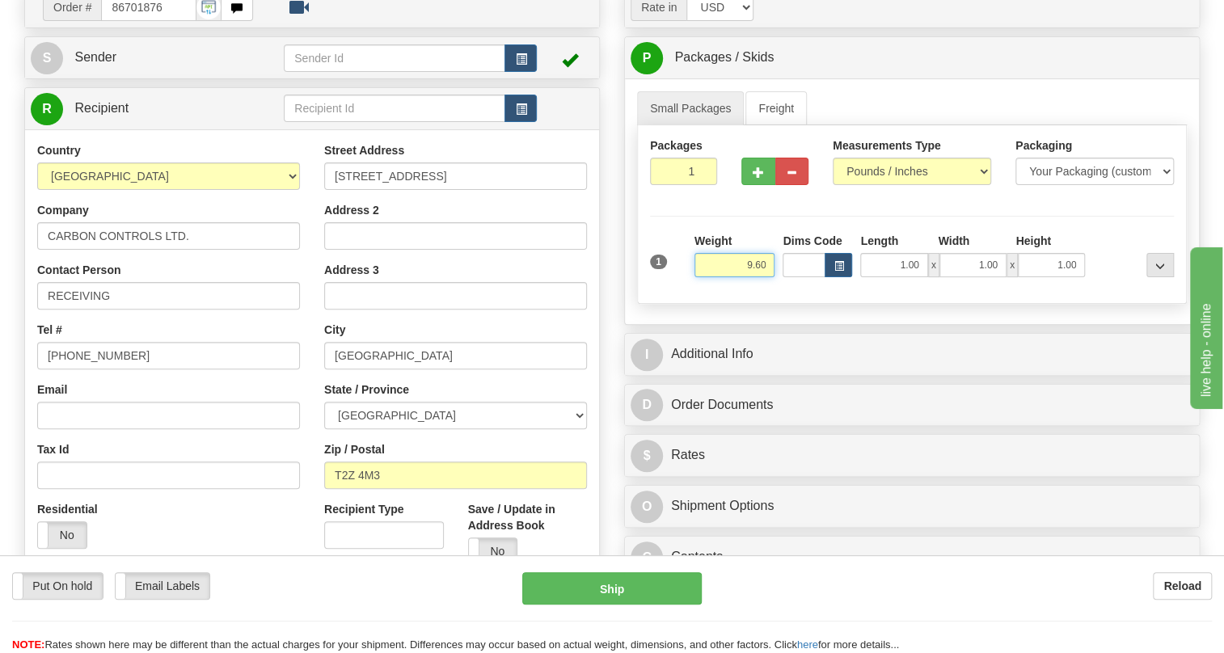
scroll to position [146, 0]
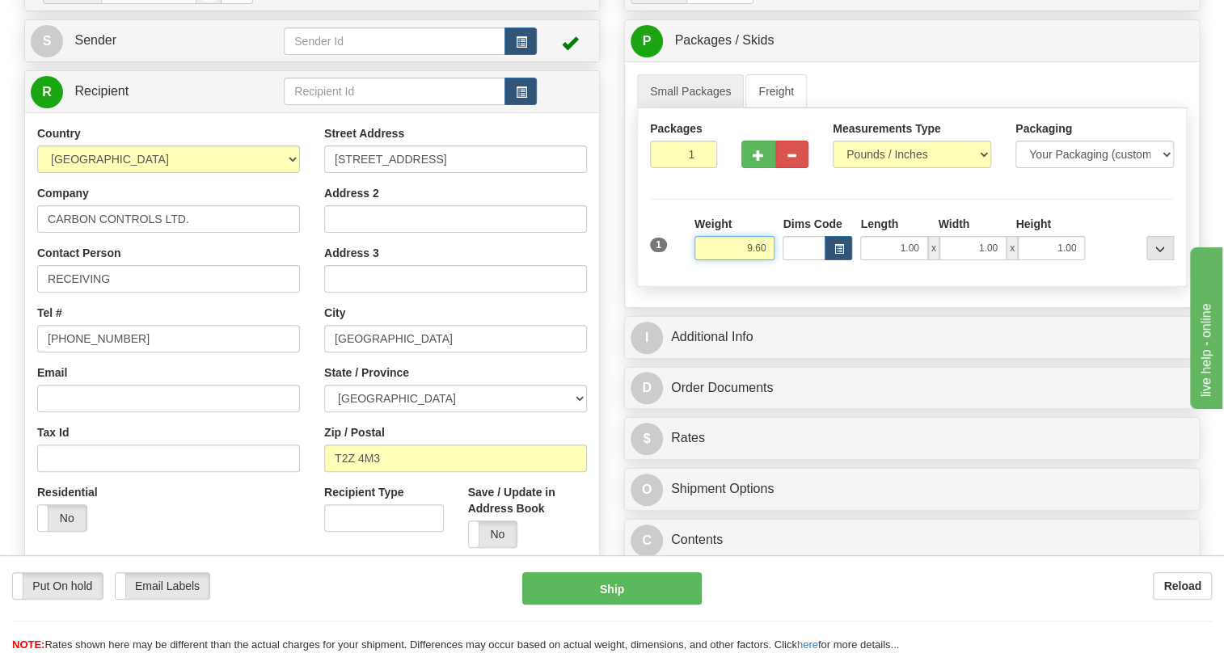
type input "9.60"
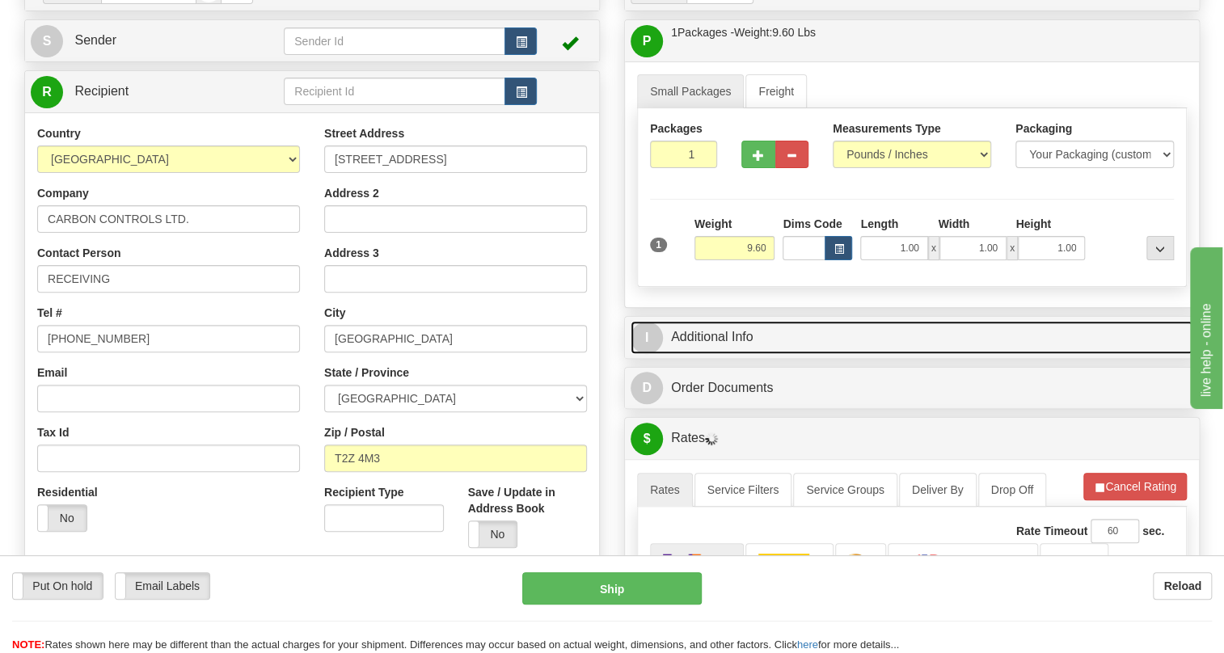
click at [728, 354] on link "I Additional Info" at bounding box center [912, 337] width 563 height 33
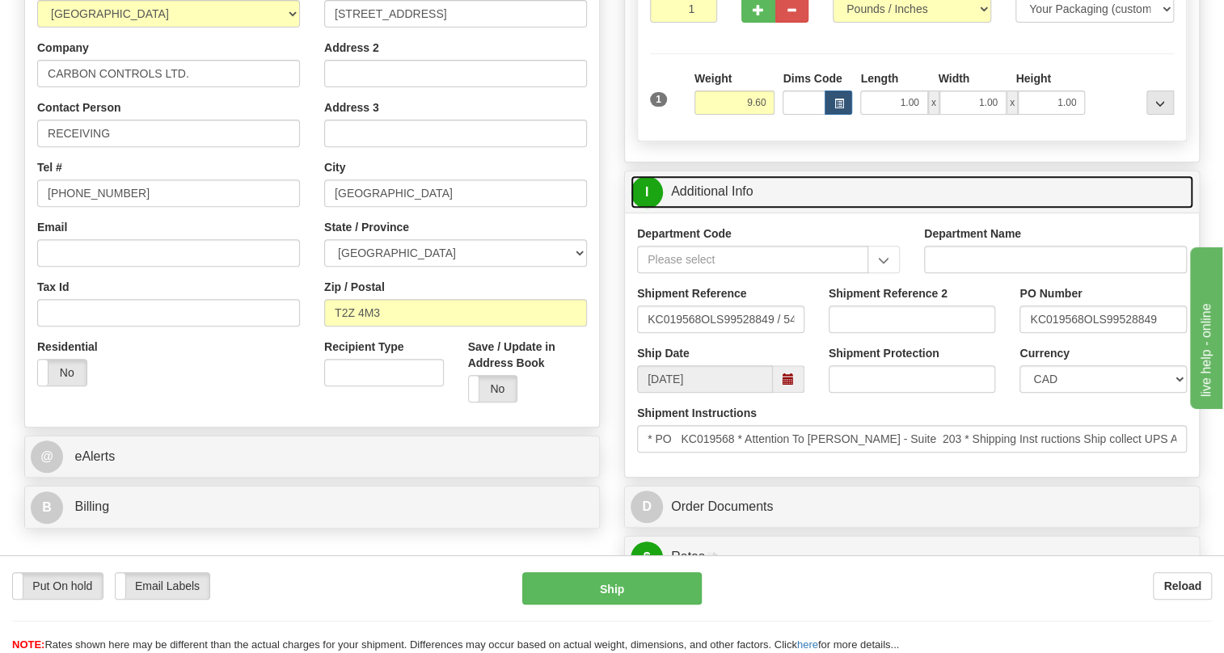
scroll to position [293, 0]
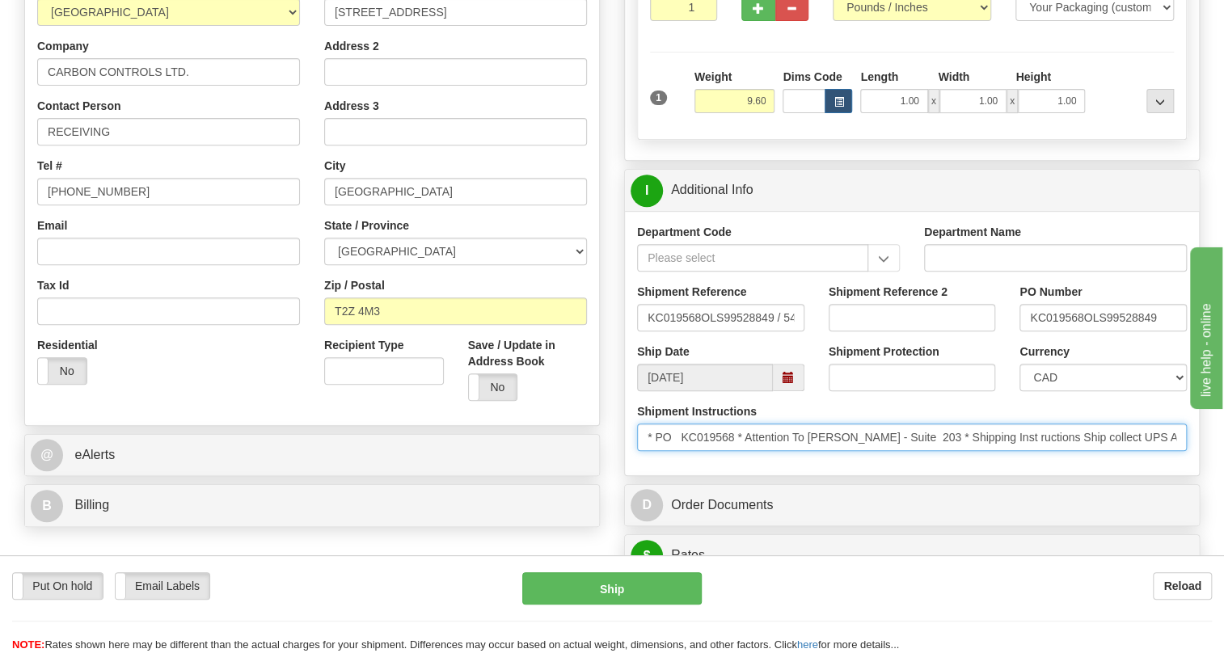
click at [905, 451] on input "* PO KC019568 * Attention To Stephane Jimenez - Suite 203 * Shipping Inst ructi…" at bounding box center [912, 437] width 550 height 27
drag, startPoint x: 904, startPoint y: 471, endPoint x: 811, endPoint y: 472, distance: 93.0
click at [811, 451] on input "* PO KC019568 * Attention To Stephane Jimenez - Suite 203 * Shipping Inst ructi…" at bounding box center [912, 437] width 550 height 27
click at [905, 451] on input "* PO KC019568 * Attention To Stephane Jimenez - Suite 203 * Shipping Inst ructi…" at bounding box center [912, 437] width 550 height 27
drag, startPoint x: 903, startPoint y: 474, endPoint x: 744, endPoint y: 479, distance: 159.4
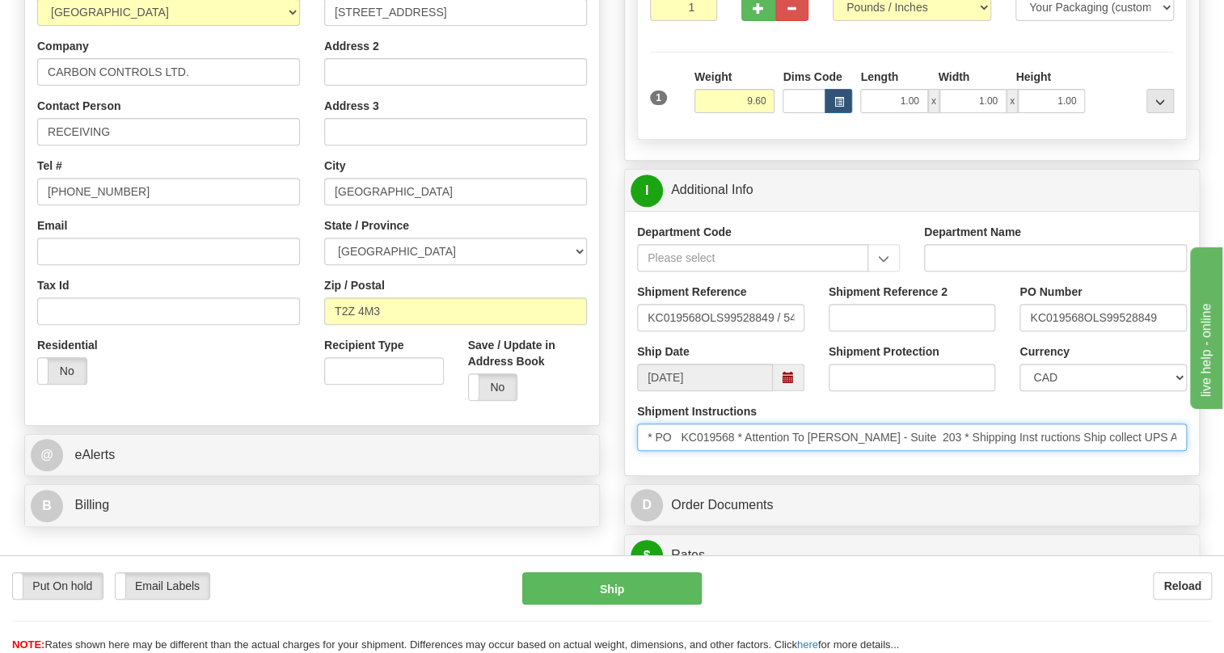
click at [744, 451] on input "* PO KC019568 * Attention To Stephane Jimenez - Suite 203 * Shipping Inst ructi…" at bounding box center [912, 437] width 550 height 27
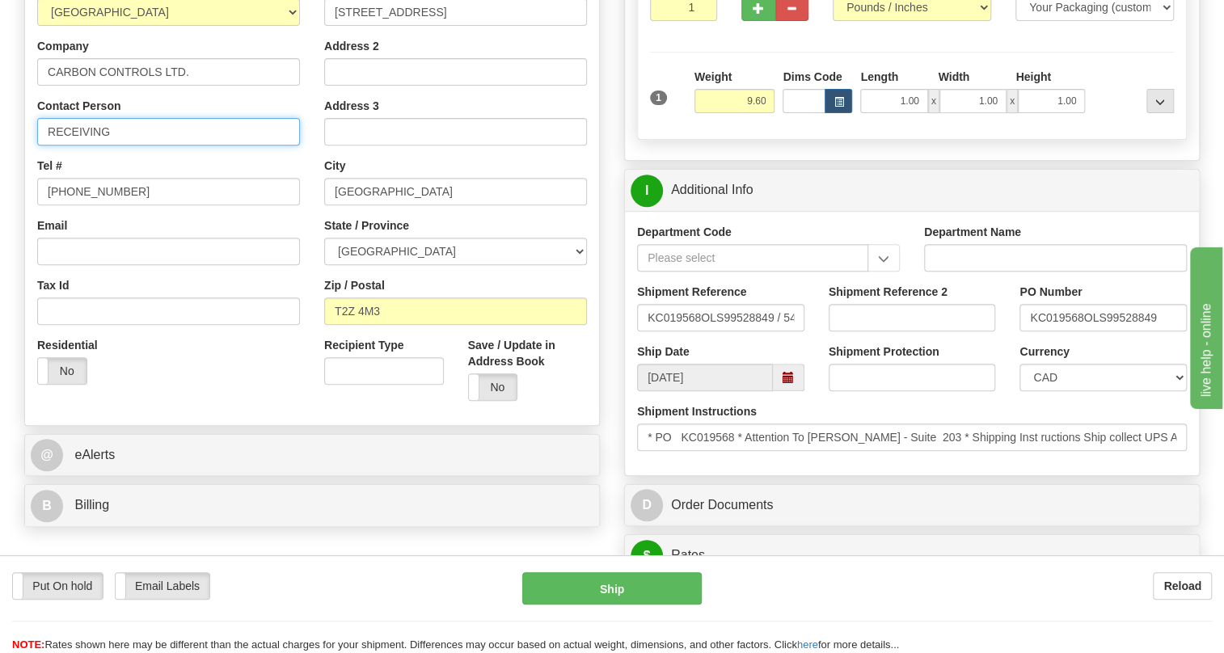
click at [48, 146] on input "RECEIVING" at bounding box center [168, 131] width 263 height 27
click at [119, 146] on input "RECEIVING" at bounding box center [168, 131] width 263 height 27
paste input "Attention To Stephane Jimenez"
click at [159, 146] on input "RECEIVING / Attention To Stephane Jimenez" at bounding box center [168, 131] width 263 height 27
type input "RECEIVING / Attn: to Stephane Jimenez"
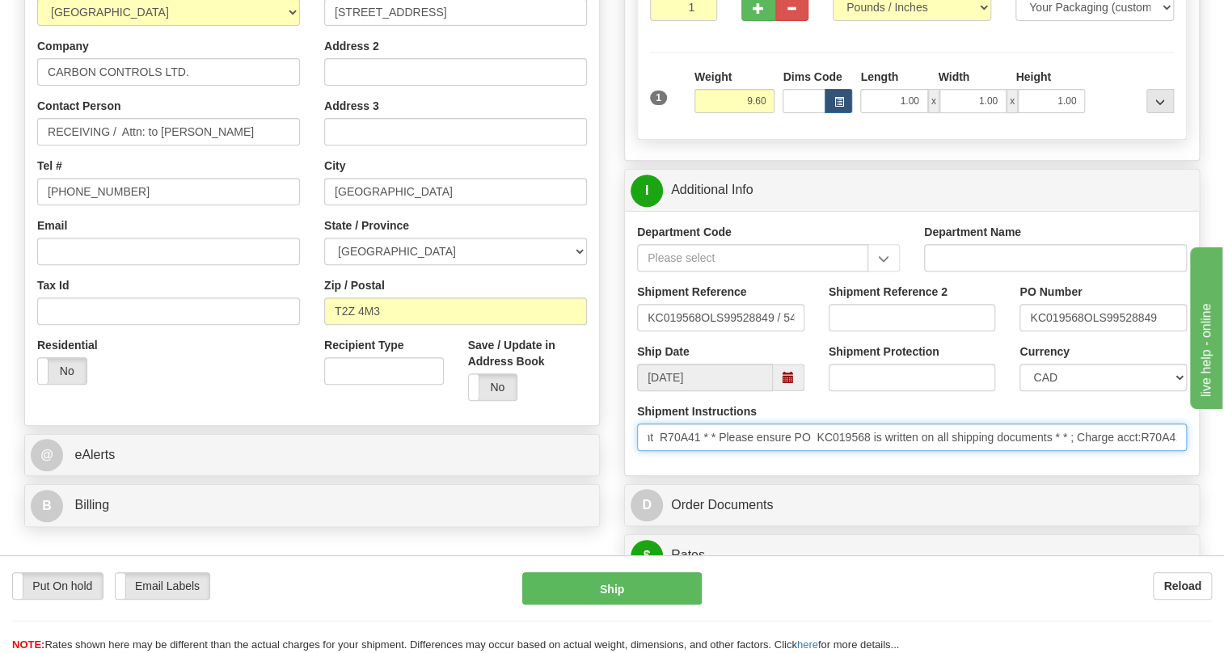
scroll to position [0, 784]
drag, startPoint x: 1067, startPoint y: 471, endPoint x: 1184, endPoint y: 479, distance: 117.4
click at [1184, 451] on input "* PO KC019568 * Attention To Stephane Jimenez - Suite 203 * Shipping Inst ructi…" at bounding box center [912, 437] width 550 height 27
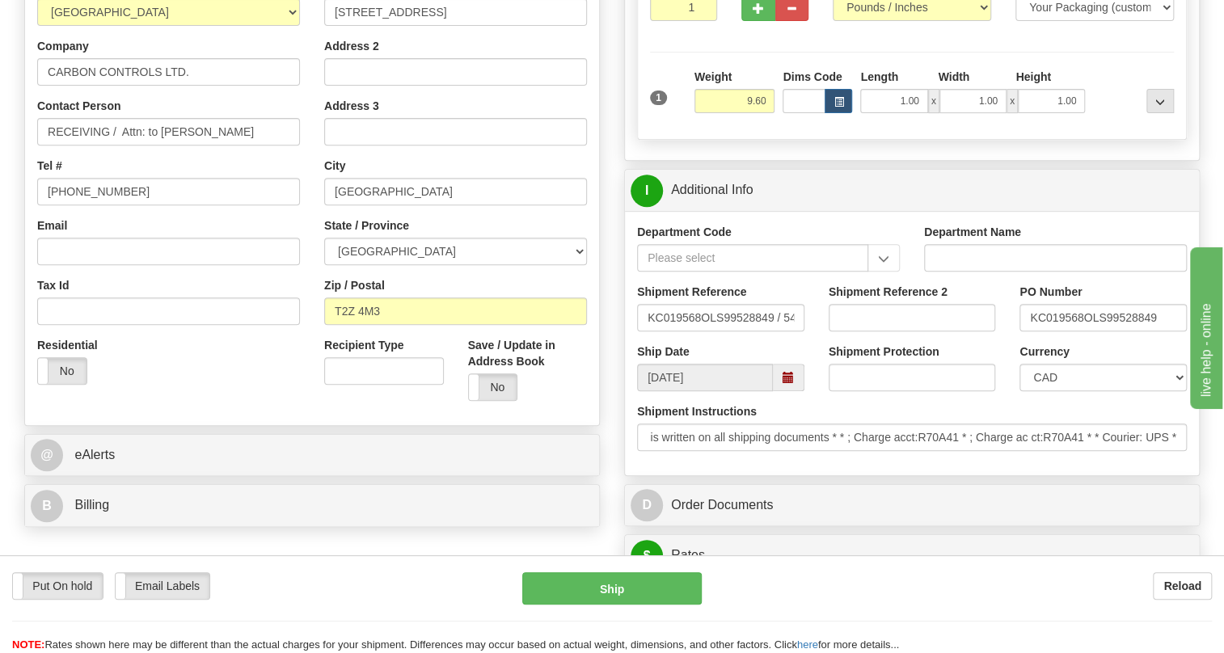
scroll to position [0, 0]
click at [858, 475] on div "Department Code Department Name Shipment Reference KC019568OLS99528849 / 540922…" at bounding box center [912, 343] width 574 height 264
drag, startPoint x: 253, startPoint y: 167, endPoint x: 121, endPoint y: 170, distance: 131.8
click at [121, 146] on input "RECEIVING / Attn: to Stephane Jimenez" at bounding box center [168, 131] width 263 height 27
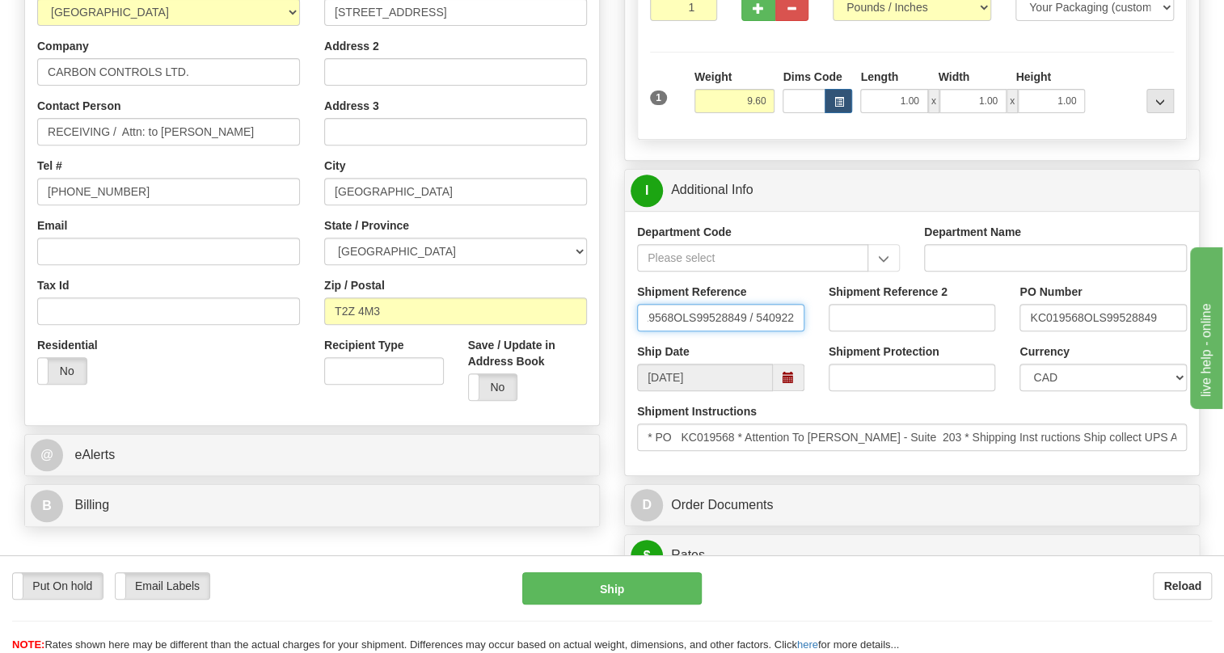
drag, startPoint x: 646, startPoint y: 352, endPoint x: 802, endPoint y: 354, distance: 156.0
click at [802, 331] on input "KC019568OLS99528849 / 540922" at bounding box center [720, 317] width 167 height 27
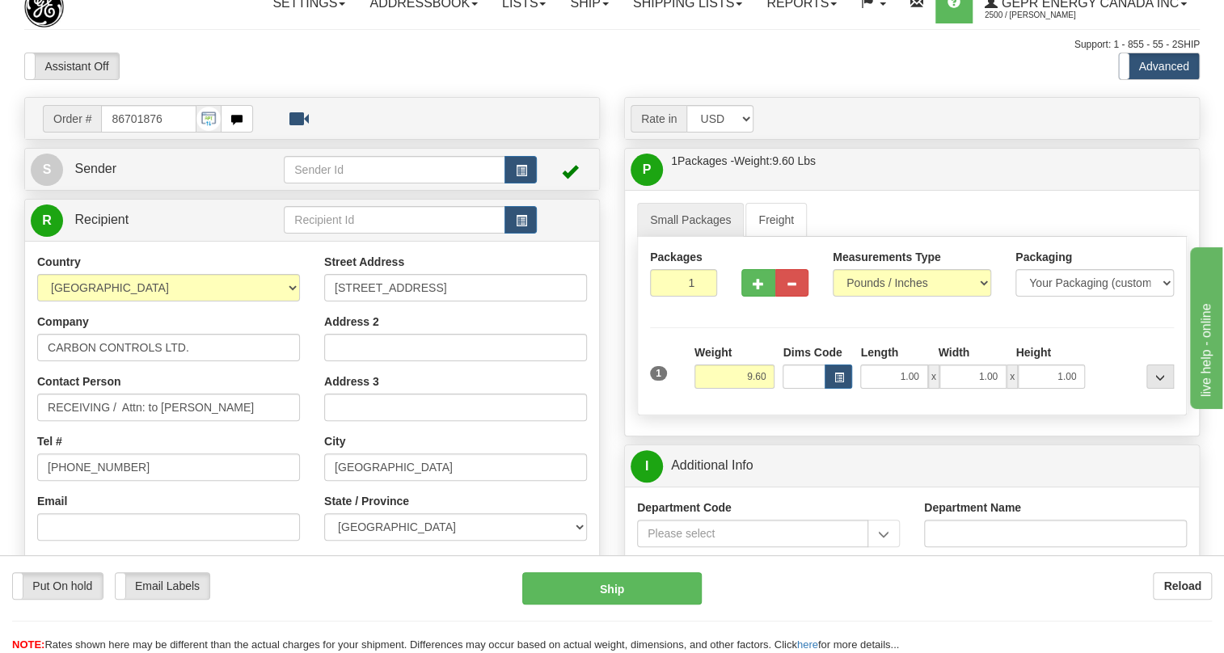
scroll to position [0, 0]
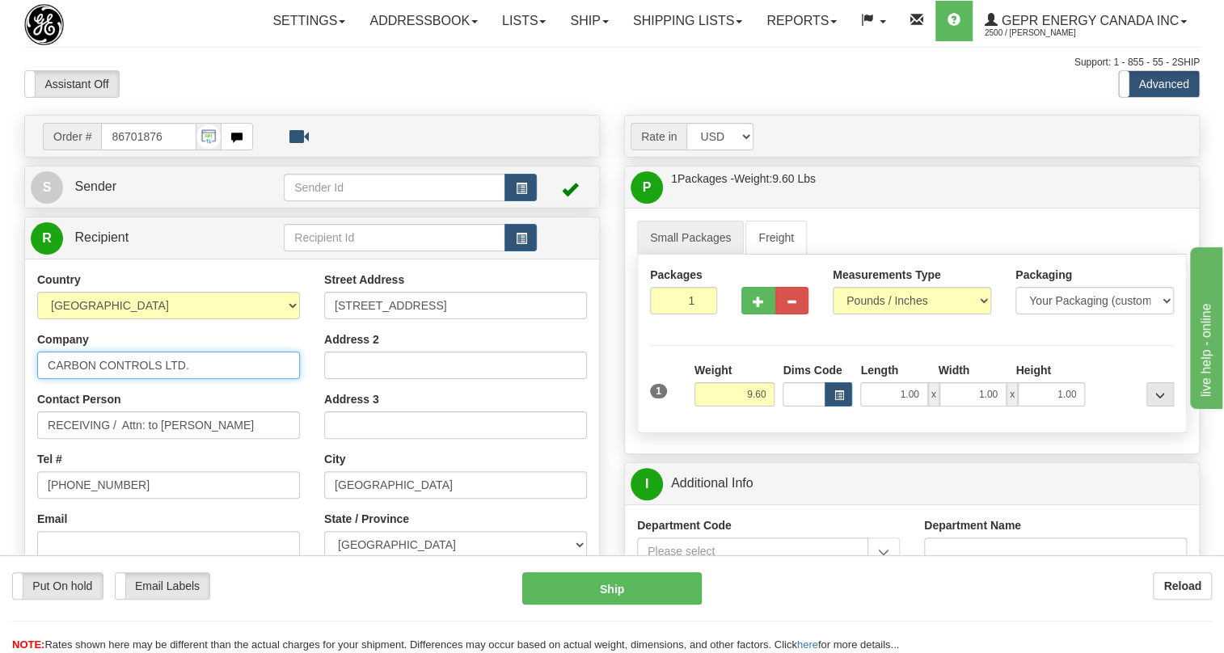
drag, startPoint x: 193, startPoint y: 401, endPoint x: 23, endPoint y: 403, distance: 170.6
click at [23, 403] on div "Order # 86701876 S" at bounding box center [312, 472] width 600 height 714
click at [119, 379] on input "CARBON CONTROLS LTD." at bounding box center [168, 365] width 263 height 27
type input "CARBON CONTROLS LTD"
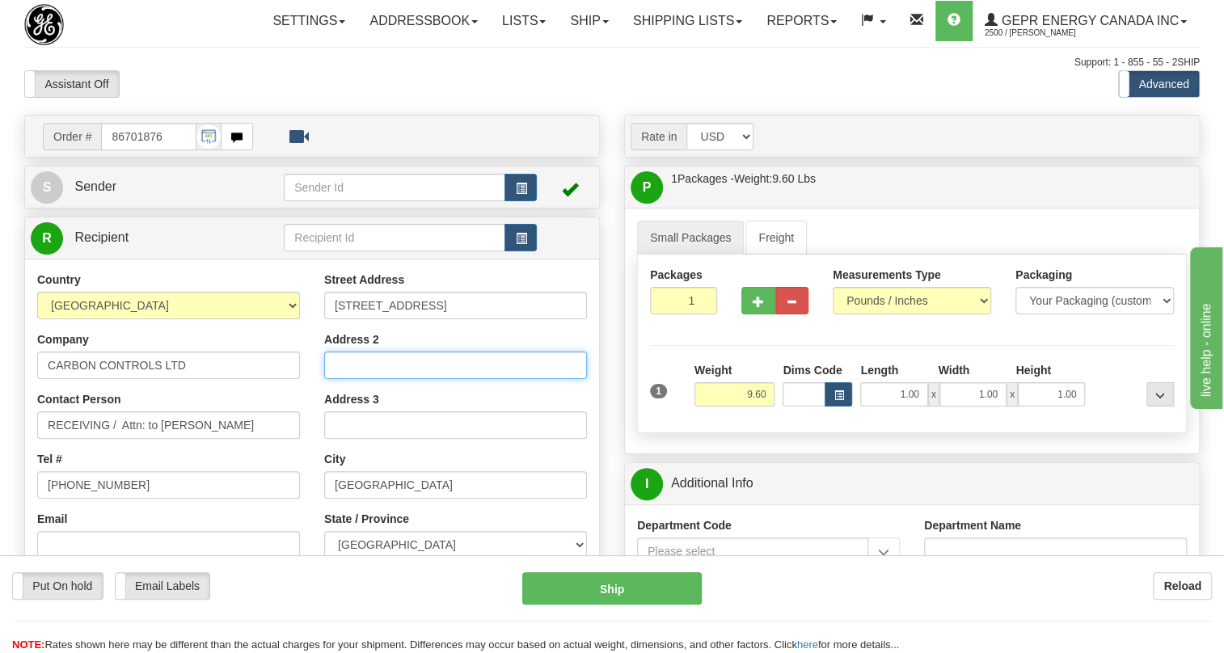
type input "Bay 203"
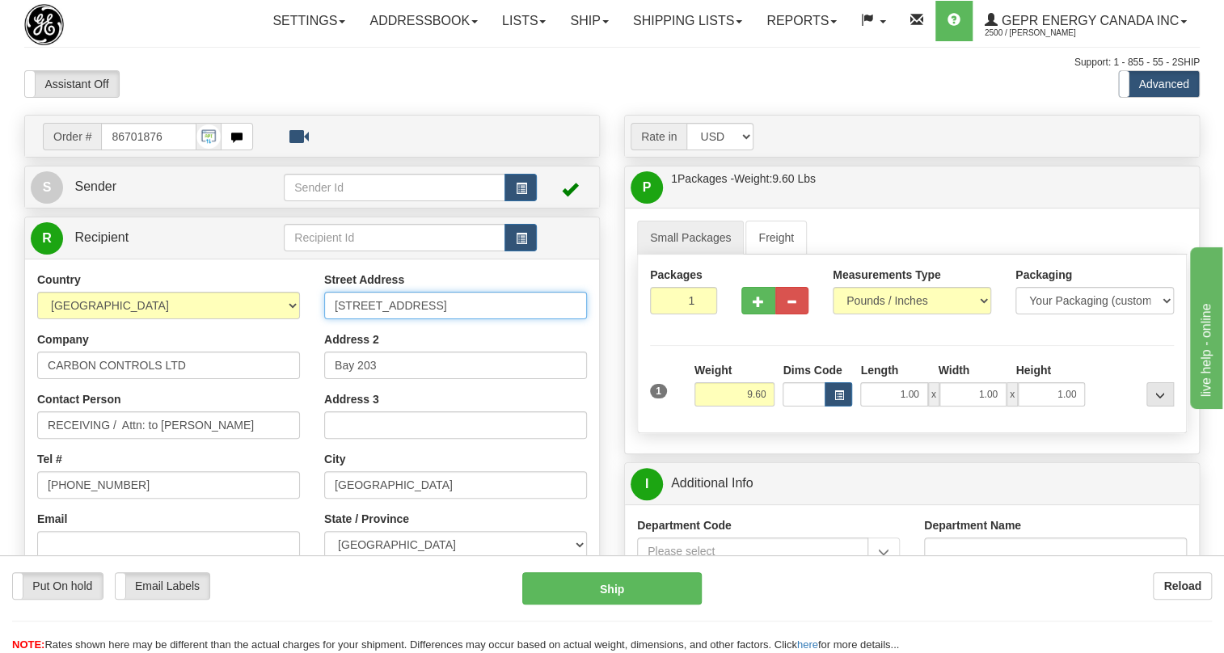
drag, startPoint x: 474, startPoint y: 340, endPoint x: 326, endPoint y: 345, distance: 148.1
click at [326, 319] on input "11979 40 Street Southeast" at bounding box center [455, 305] width 263 height 27
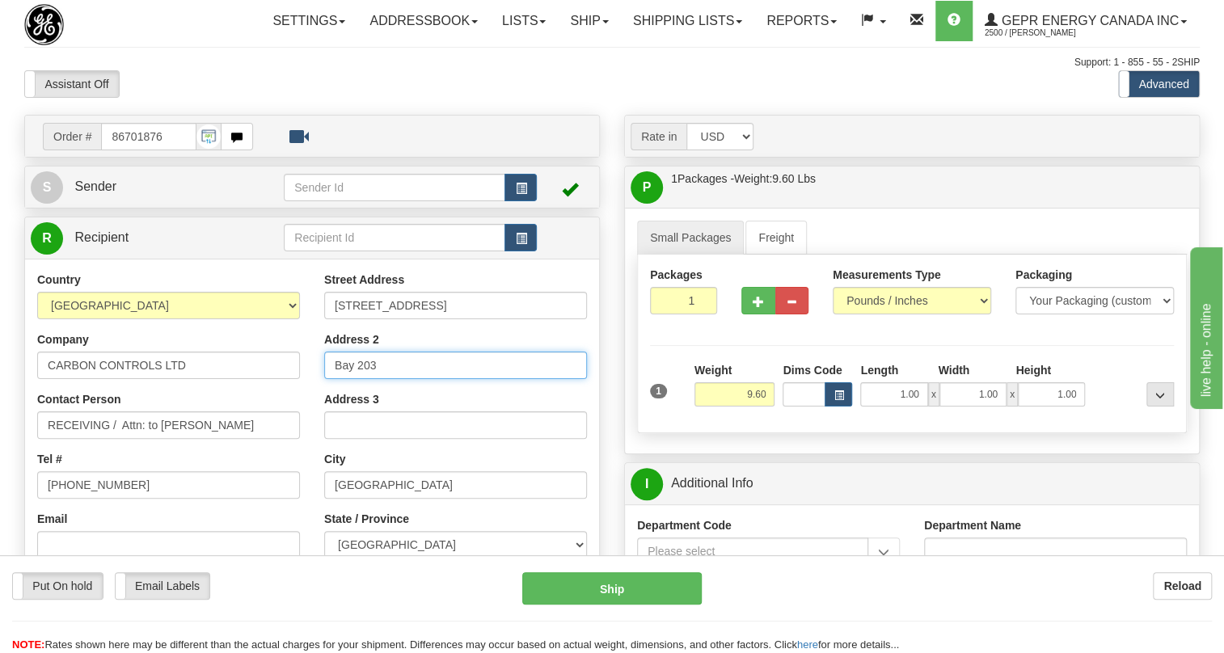
drag, startPoint x: 379, startPoint y: 403, endPoint x: 331, endPoint y: 403, distance: 47.7
click at [331, 379] on input "Bay 203" at bounding box center [455, 365] width 263 height 27
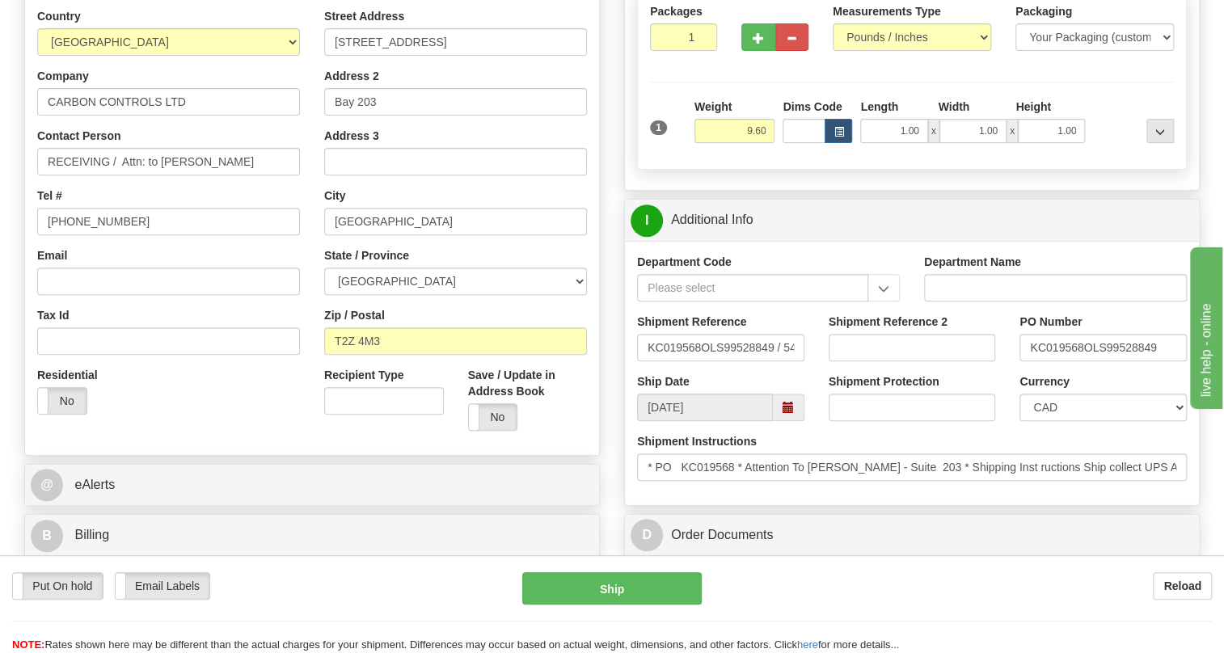
scroll to position [293, 0]
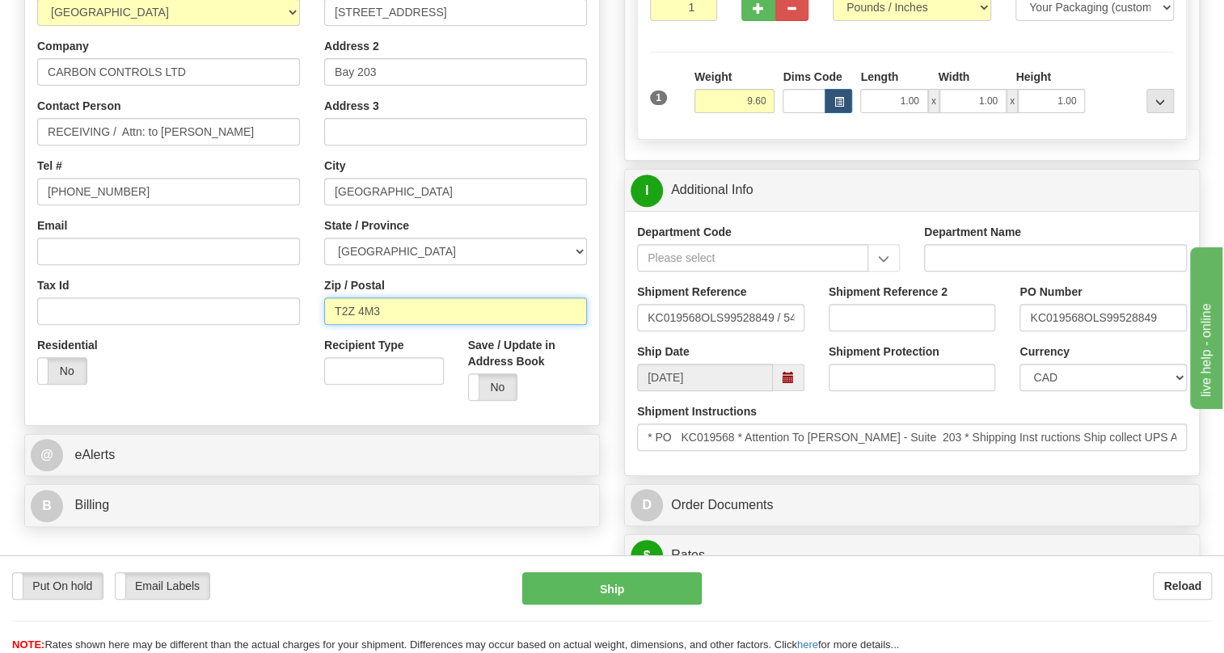
click at [380, 325] on input "T2Z 4M3" at bounding box center [455, 311] width 263 height 27
drag, startPoint x: 380, startPoint y: 347, endPoint x: 327, endPoint y: 350, distance: 53.5
click at [327, 325] on input "T2Z 4M3" at bounding box center [455, 311] width 263 height 27
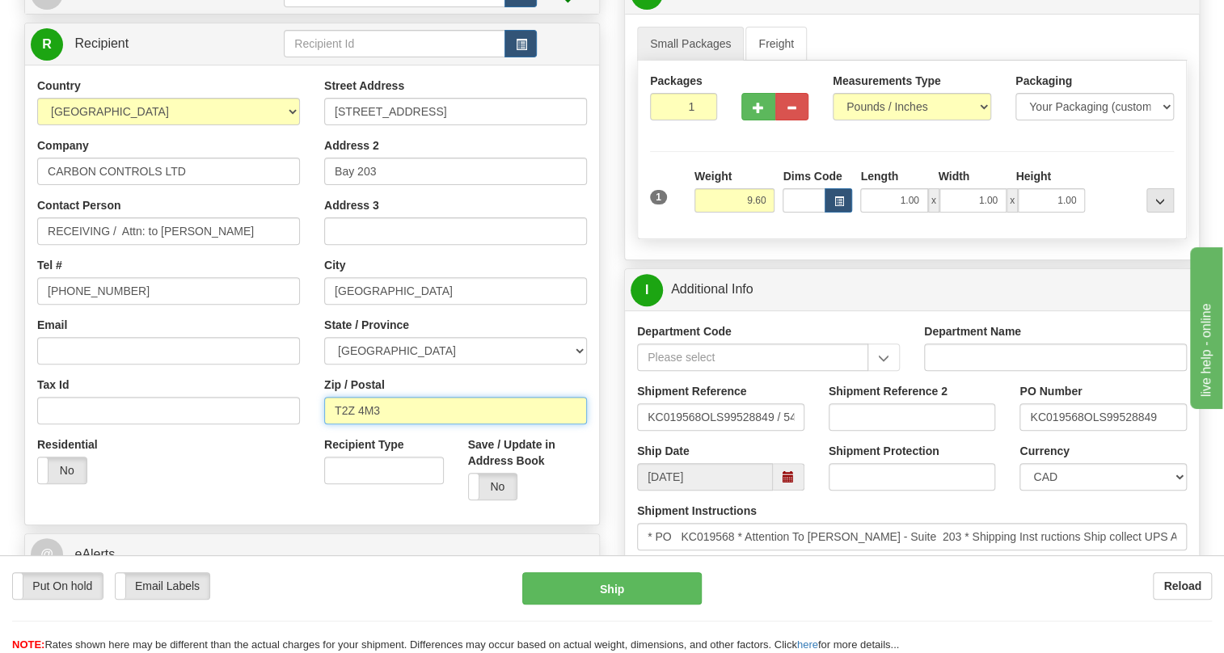
scroll to position [0, 0]
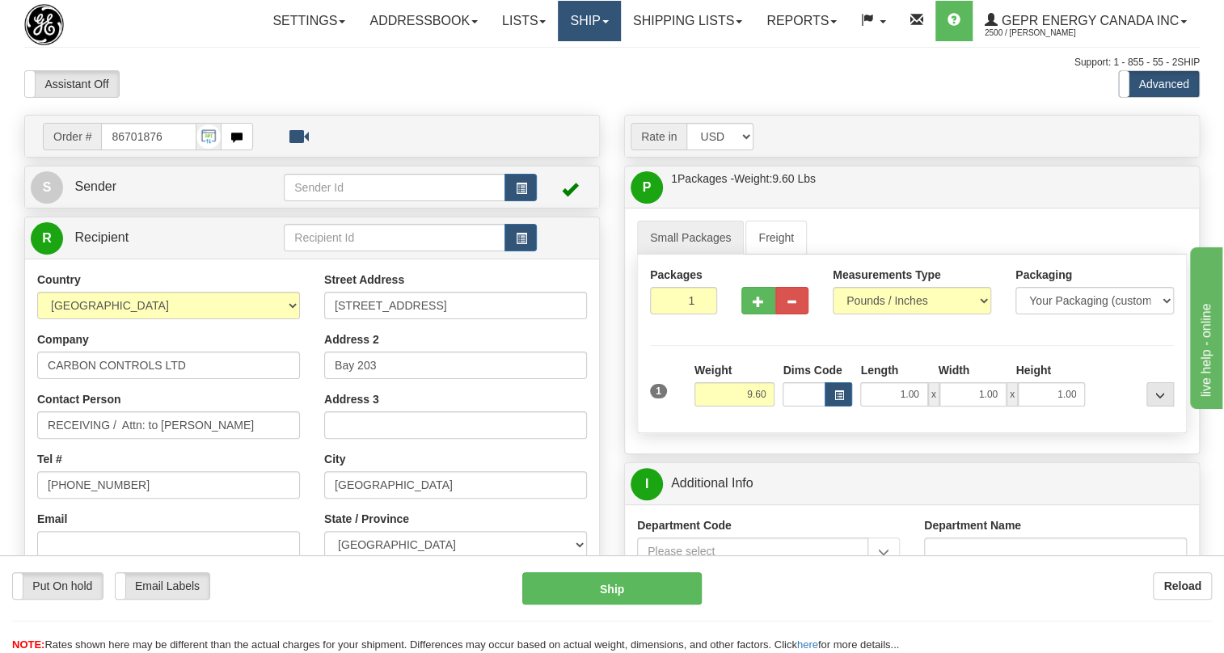
click at [602, 22] on span at bounding box center [605, 21] width 6 height 3
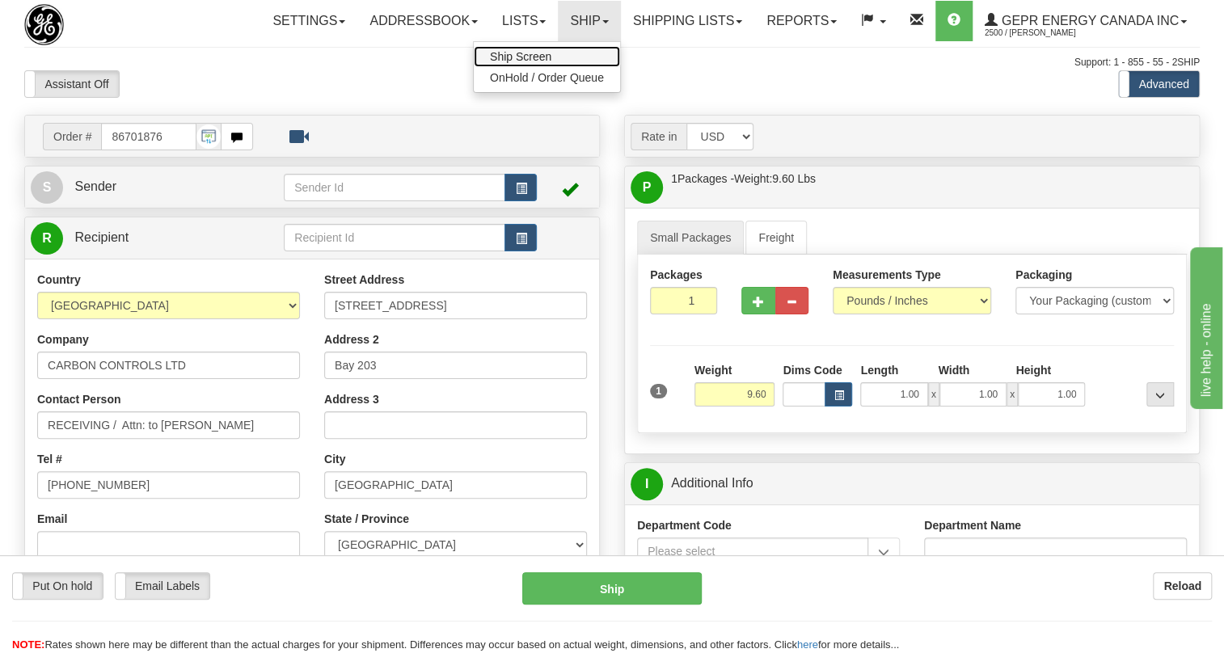
click at [501, 50] on span "Ship Screen" at bounding box center [520, 56] width 61 height 13
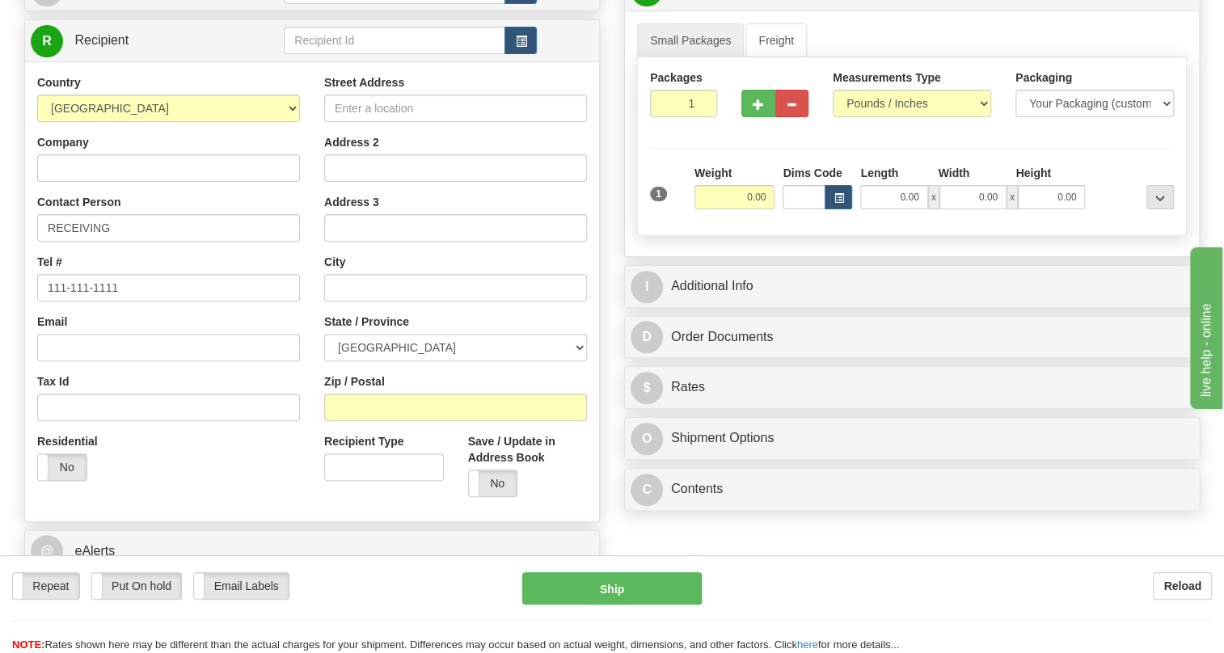
scroll to position [220, 0]
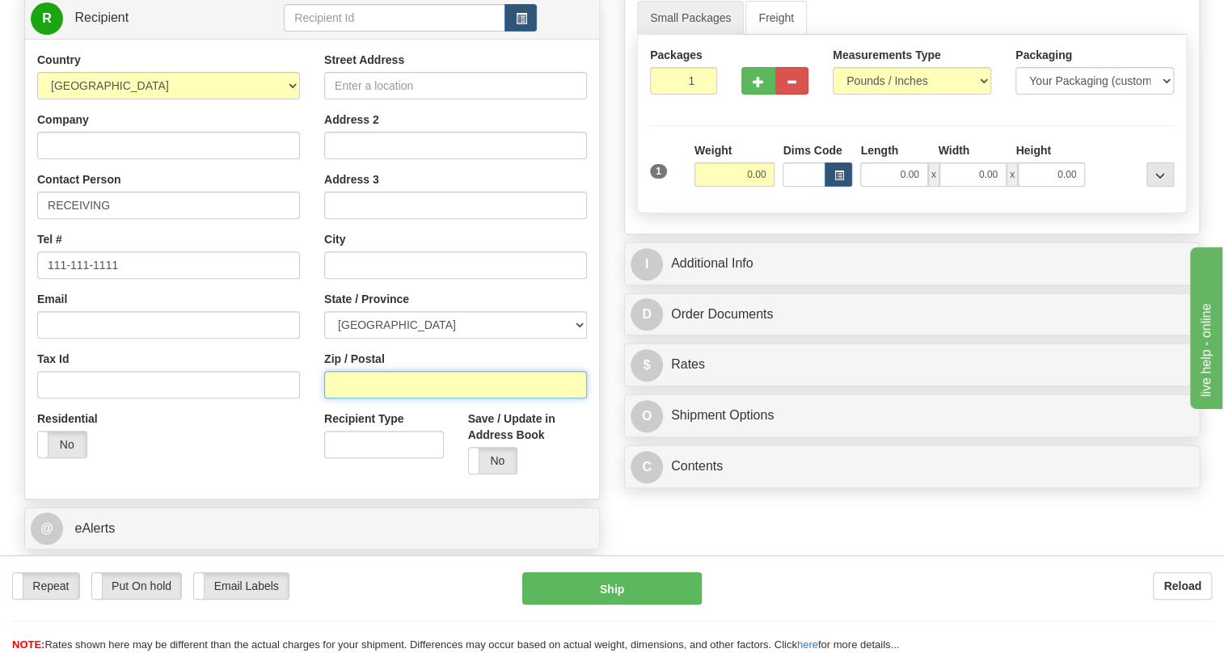
click at [352, 399] on input "Zip / Postal" at bounding box center [455, 384] width 263 height 27
paste input "T2Z 4M3"
type input "T2Z 4M3"
type input "CARBON CONTROLS LTD"
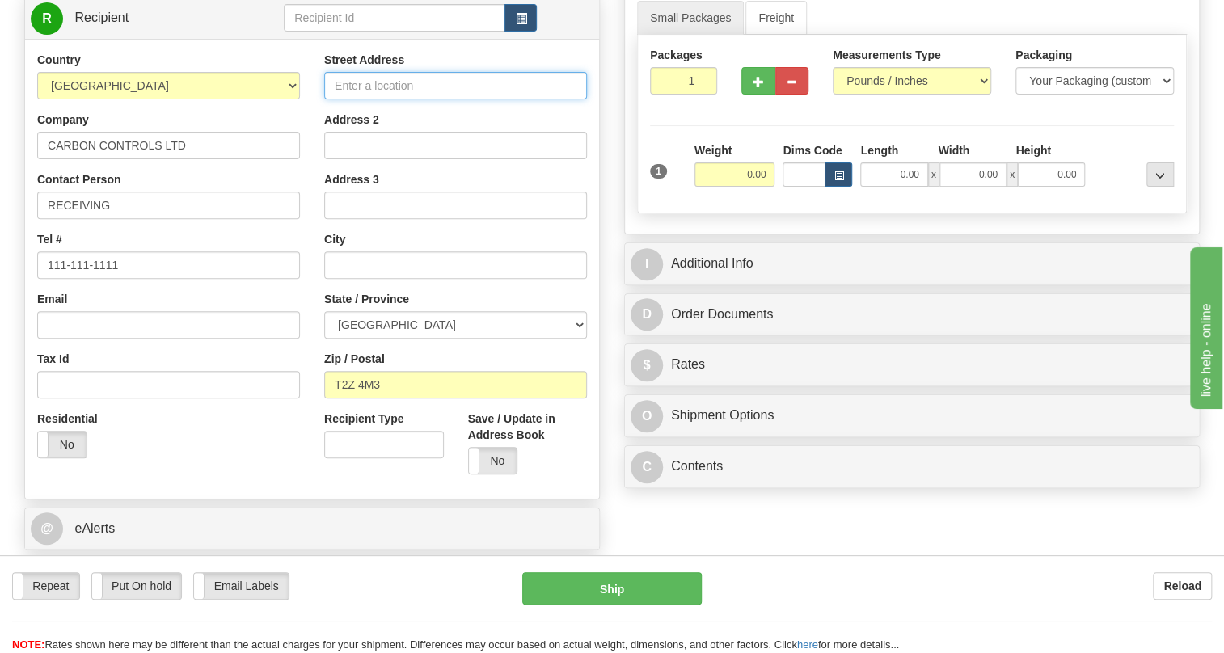
type input "11979 40 Street Southeast"
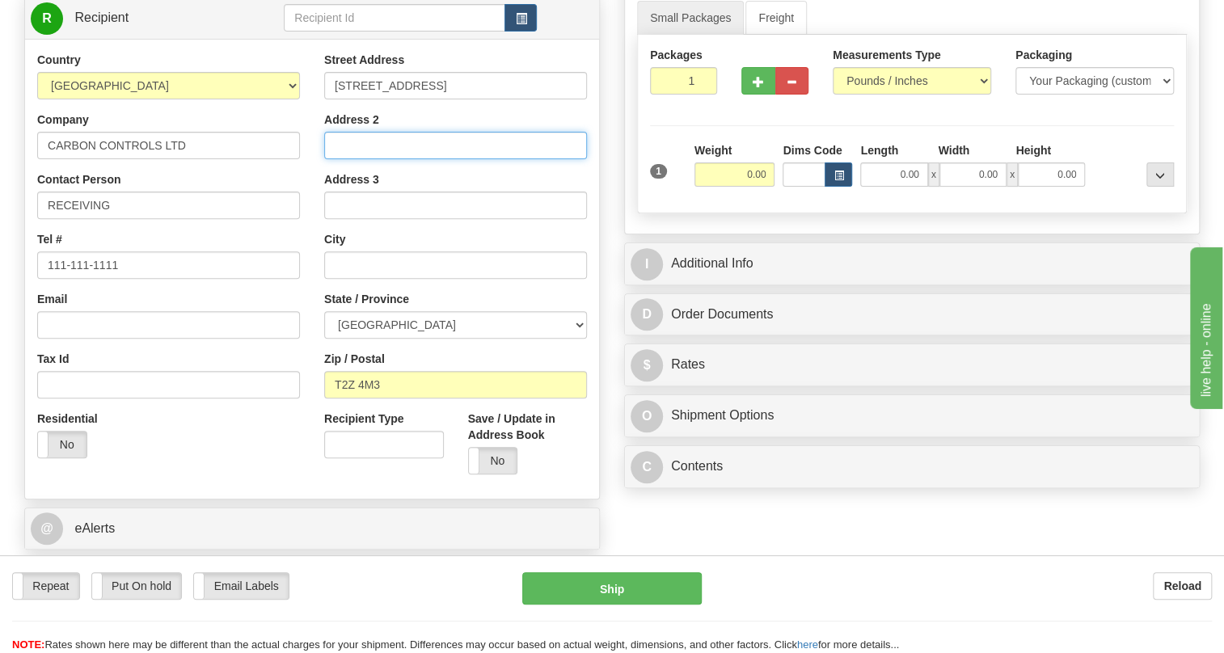
type input "Bay 203"
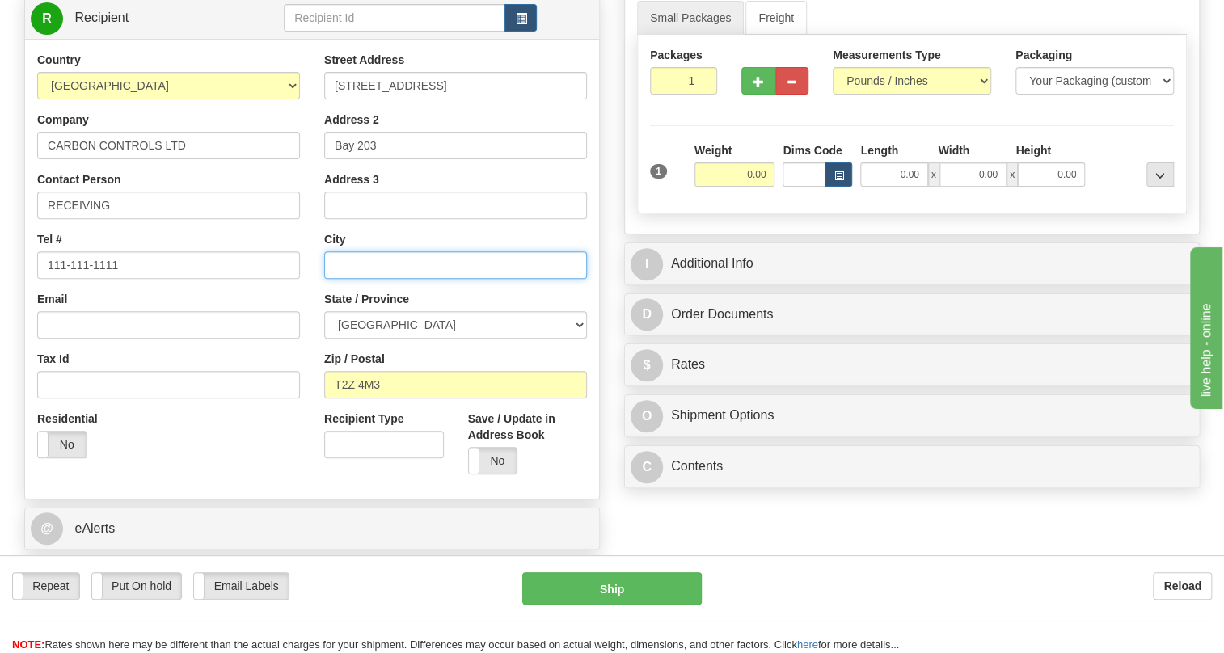
type input "CALGARY"
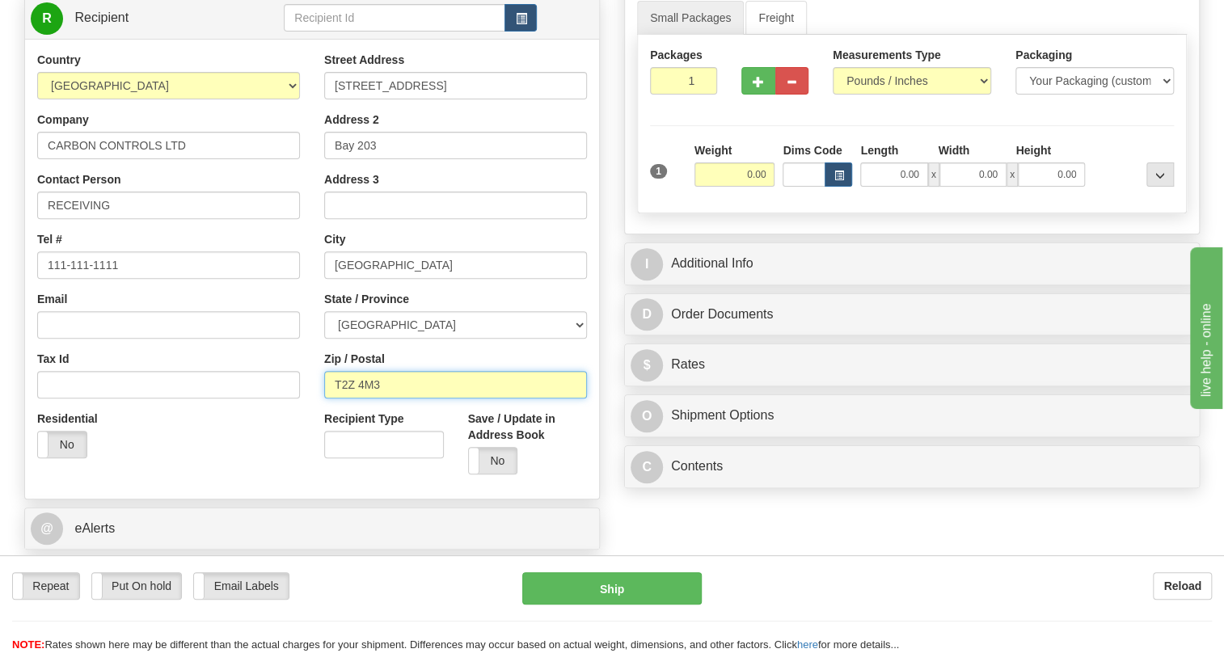
type input "T2Z 4M3"
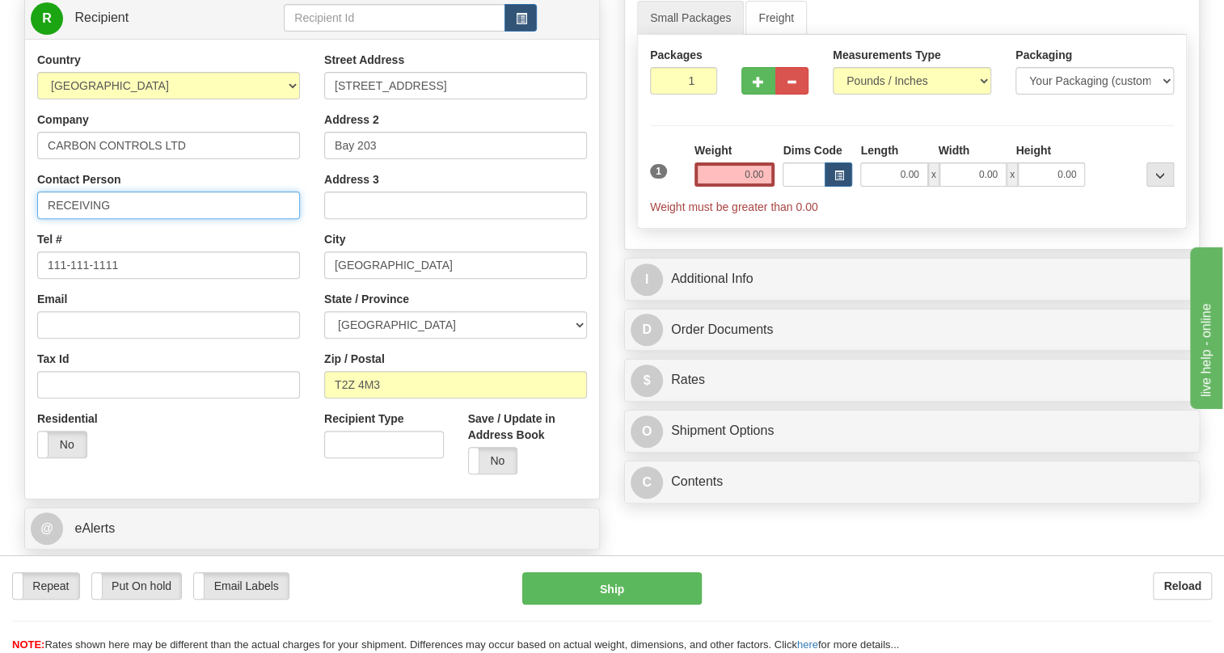
click at [81, 219] on input "RECEIVING" at bounding box center [168, 205] width 263 height 27
paste input "Attn: to Stephane Jimenez"
type input "Attn: to Stephane Jimenez /"
click at [738, 187] on input "0.00" at bounding box center [734, 174] width 81 height 24
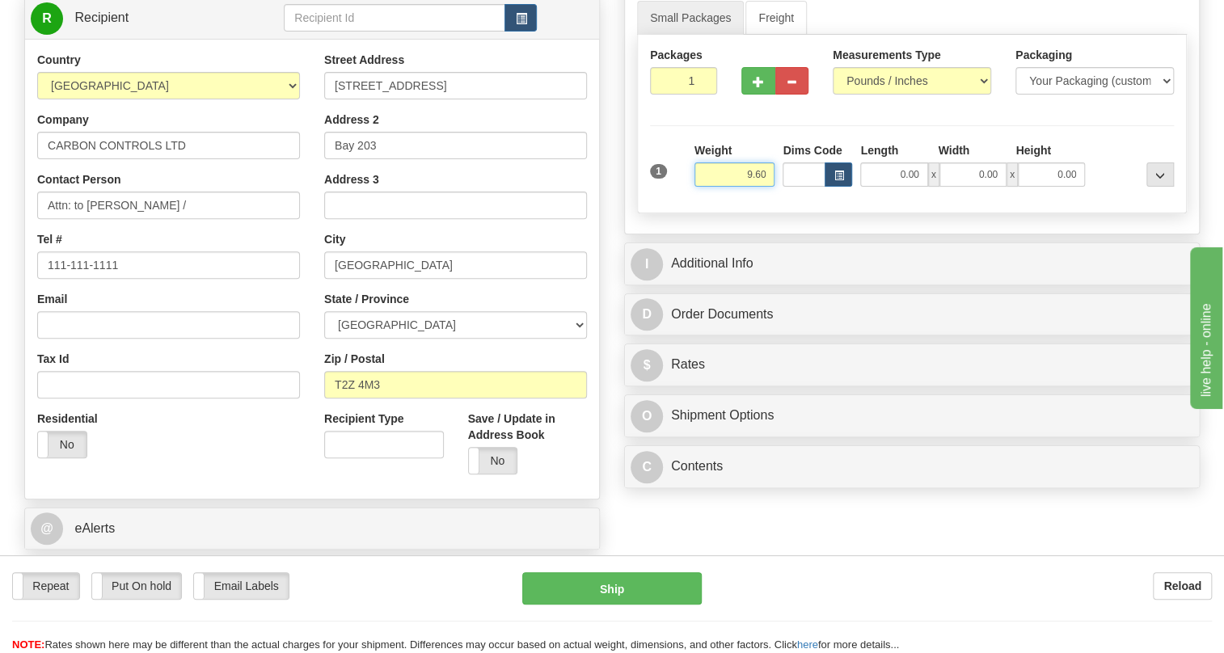
type input "9.60"
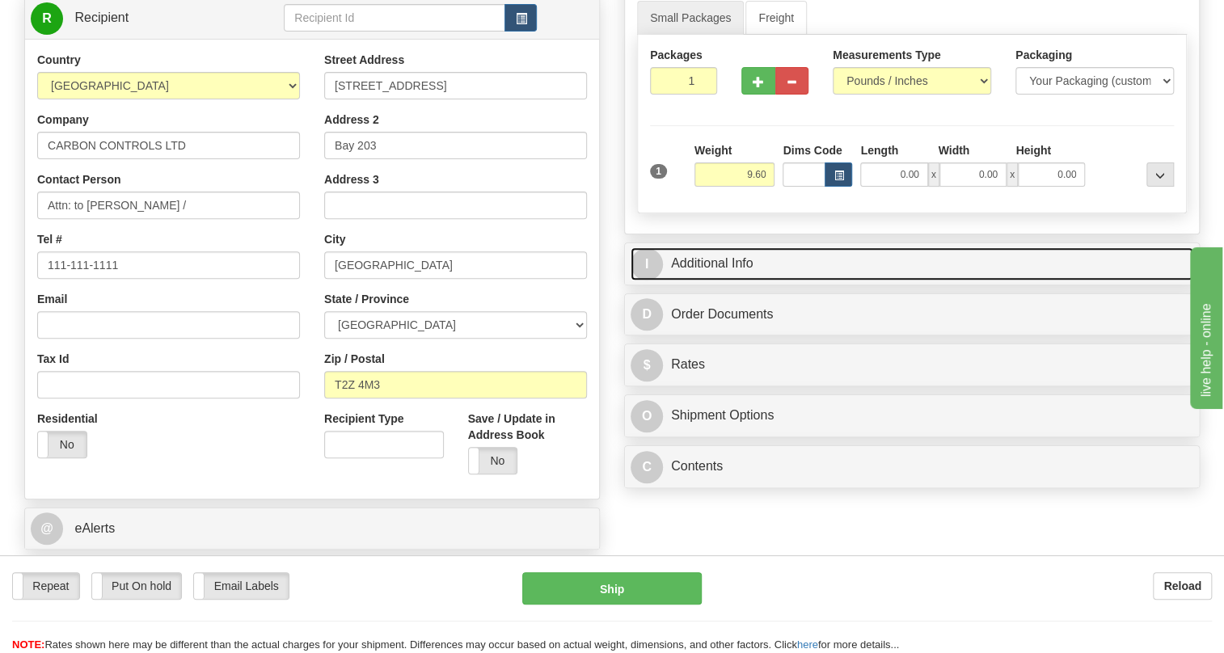
click at [703, 281] on link "I Additional Info" at bounding box center [912, 263] width 563 height 33
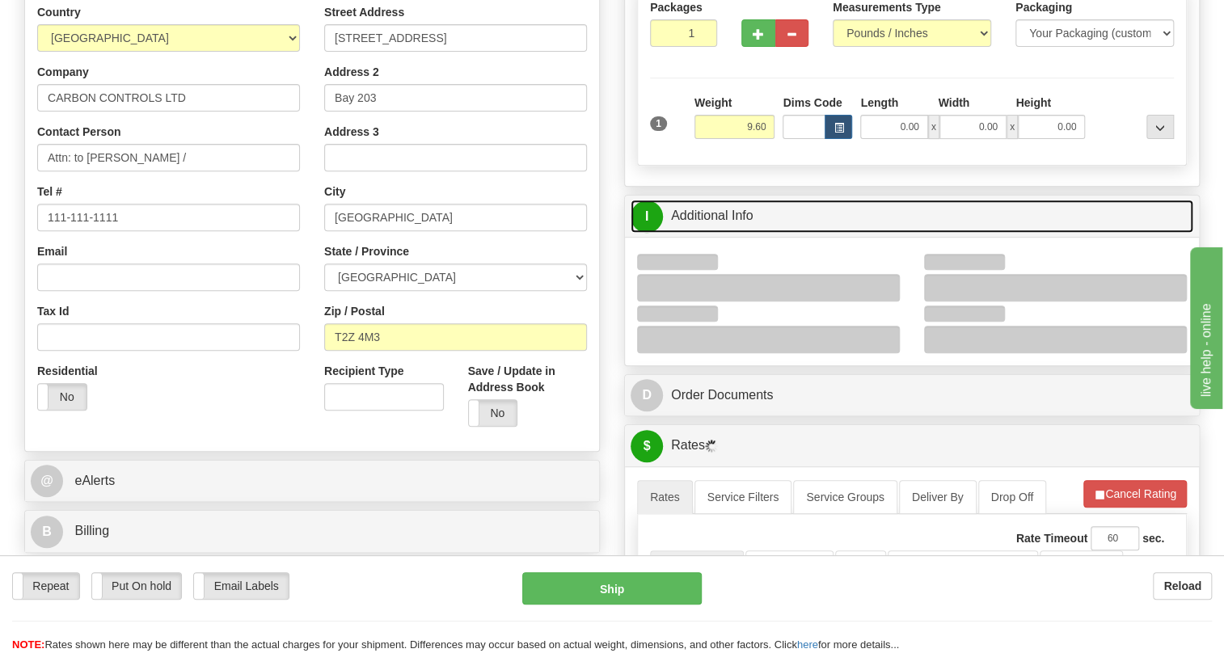
scroll to position [293, 0]
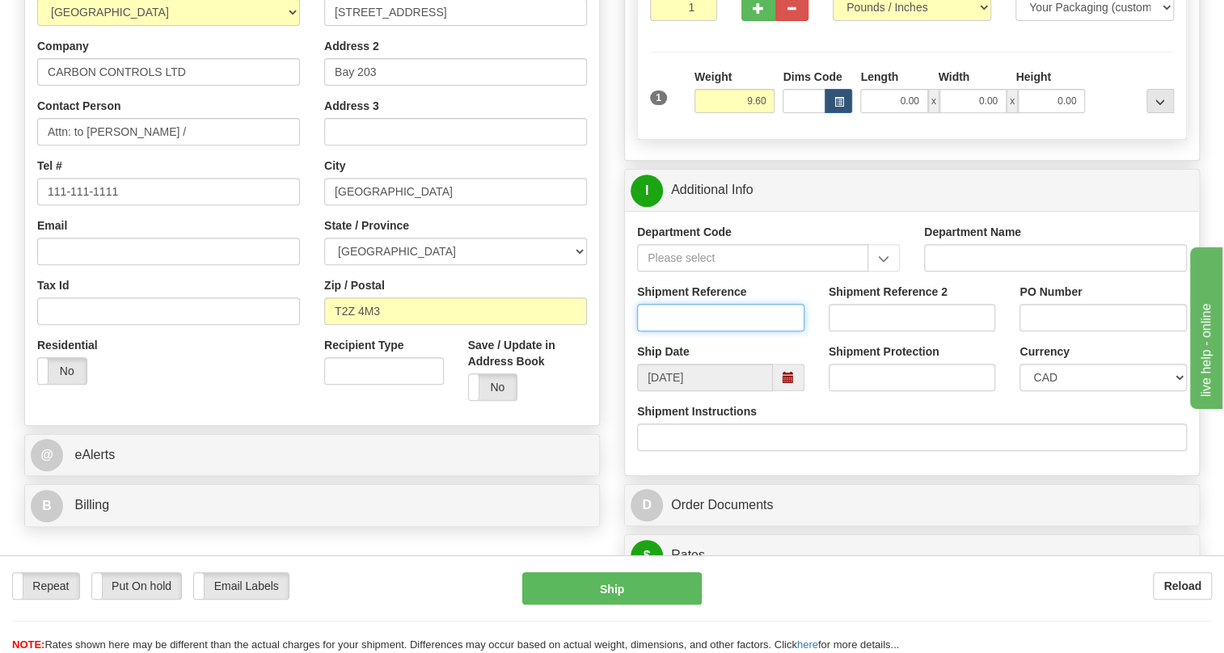
click at [661, 331] on input "Shipment Reference" at bounding box center [720, 317] width 167 height 27
paste input "KC019568OLS99528849 / 540922"
drag, startPoint x: 732, startPoint y: 353, endPoint x: 636, endPoint y: 362, distance: 96.6
click at [637, 331] on input "KC019568OLS99528849 / 540922" at bounding box center [720, 317] width 167 height 27
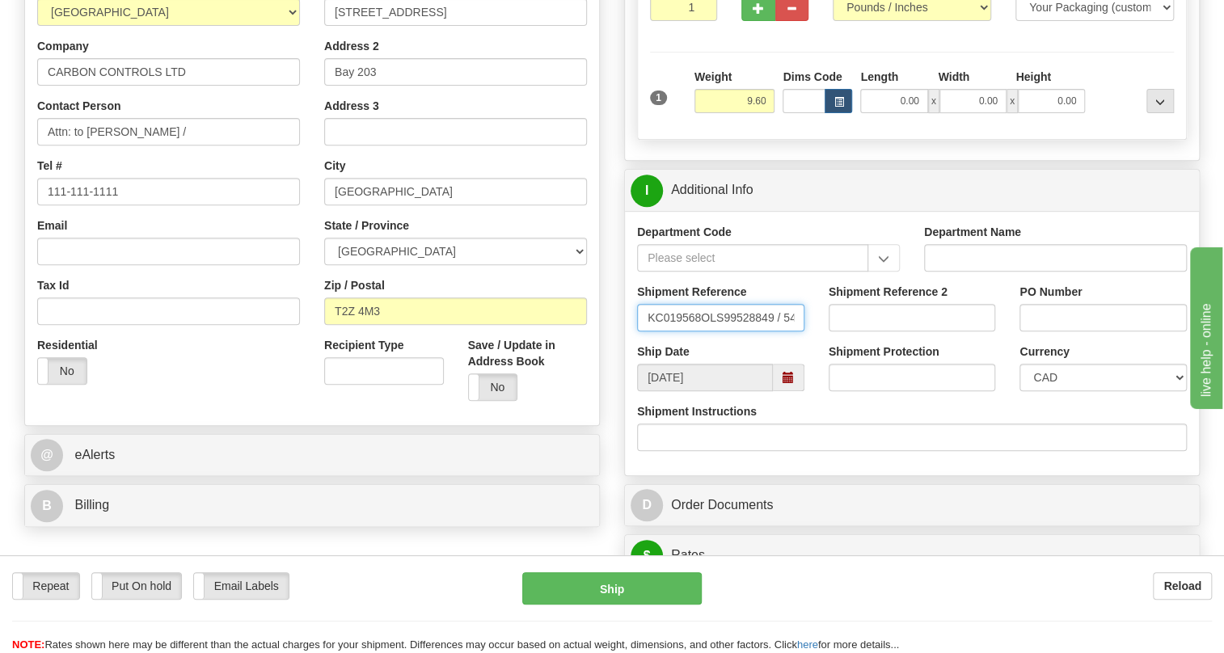
type input "KC019568OLS99528849 / 540922"
click at [1040, 331] on input "PO Number" at bounding box center [1102, 317] width 167 height 27
paste input "KC019568OLS99528849"
type input "KC019568OLS99528849"
drag, startPoint x: 783, startPoint y: 353, endPoint x: 631, endPoint y: 353, distance: 152.8
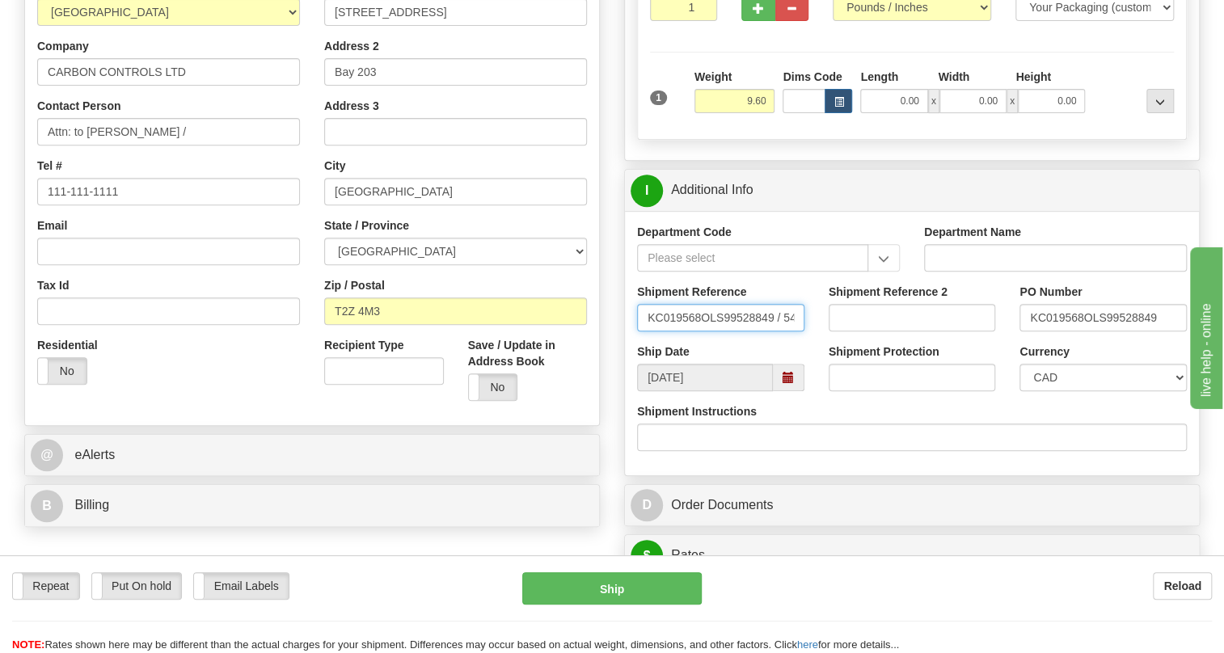
click at [631, 344] on div "Shipment Reference KC019568OLS99528849 / 540922" at bounding box center [721, 314] width 192 height 60
click at [691, 331] on input "540922" at bounding box center [720, 317] width 167 height 27
type input "540922 /5399006122"
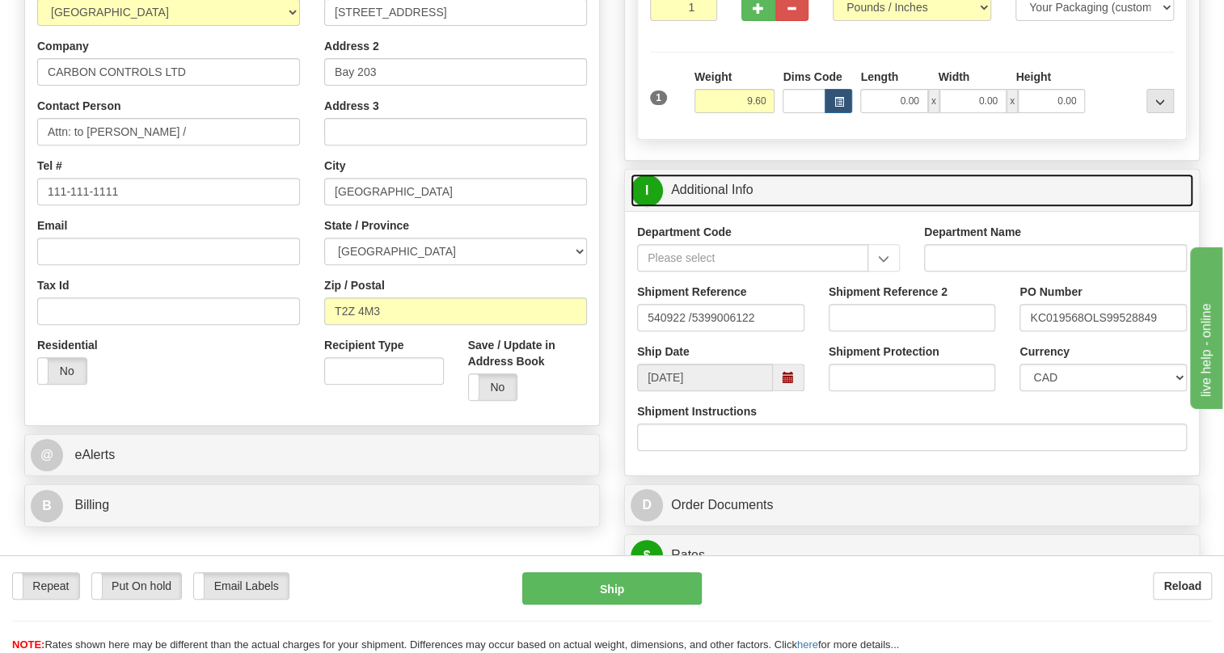
click at [721, 207] on link "I Additional Info" at bounding box center [912, 190] width 563 height 33
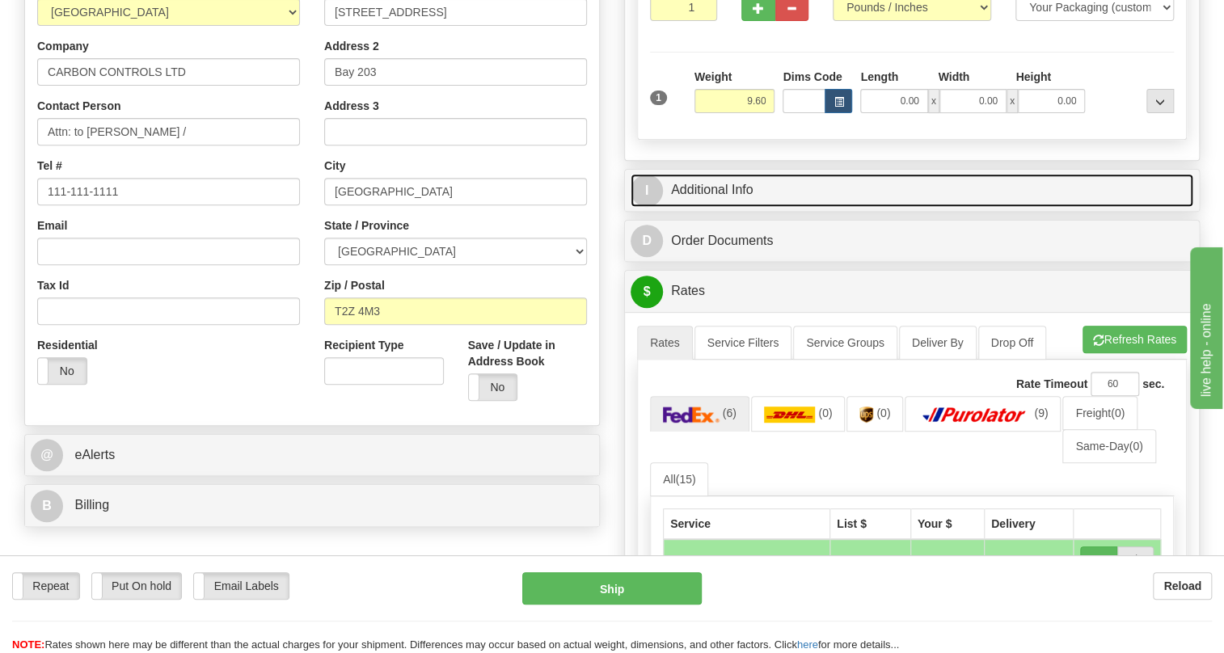
scroll to position [367, 0]
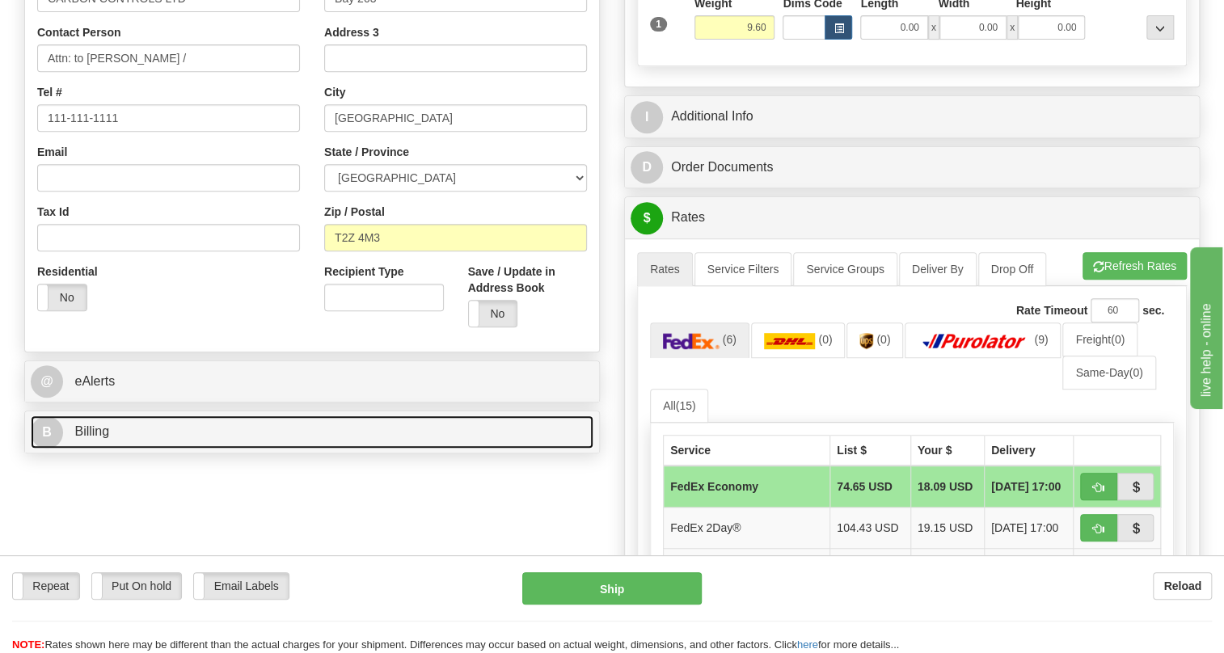
click at [95, 438] on span "Billing" at bounding box center [91, 431] width 35 height 14
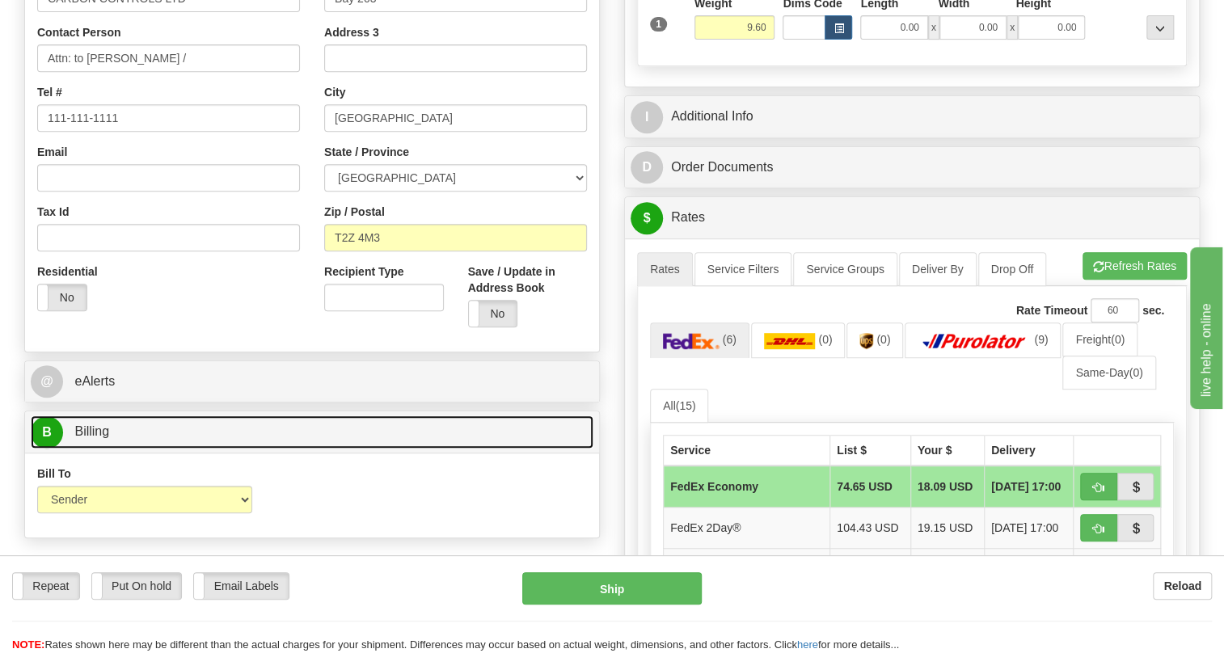
click at [95, 438] on span "Billing" at bounding box center [91, 431] width 35 height 14
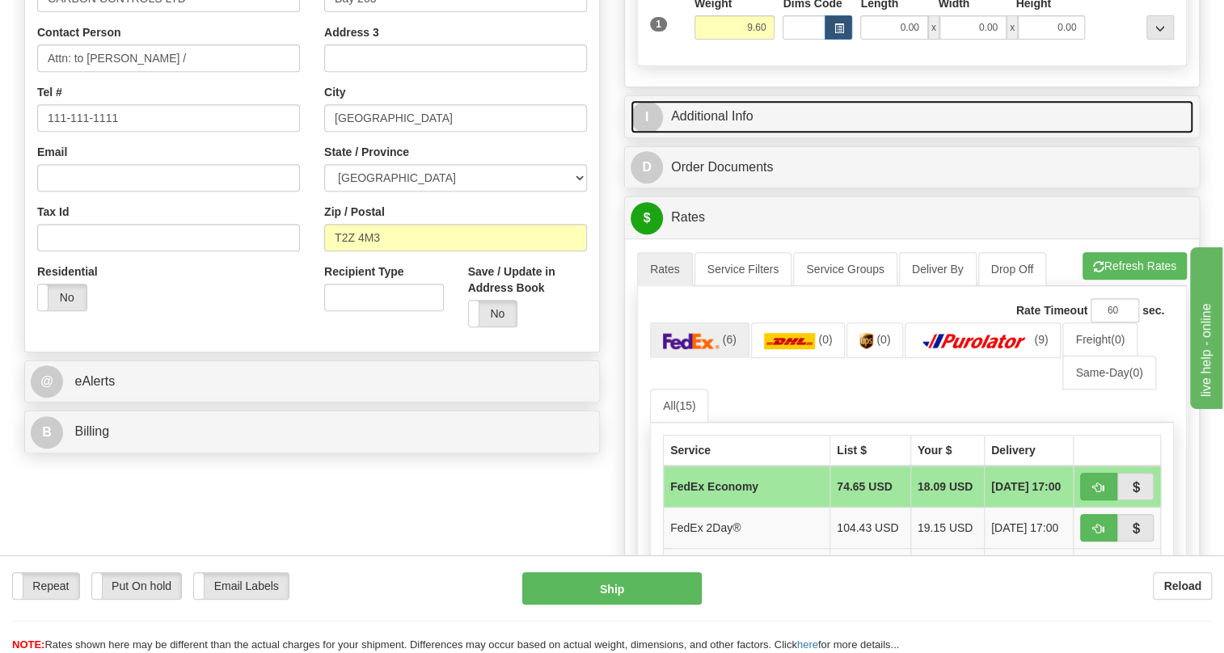
click at [732, 133] on link "I Additional Info" at bounding box center [912, 116] width 563 height 33
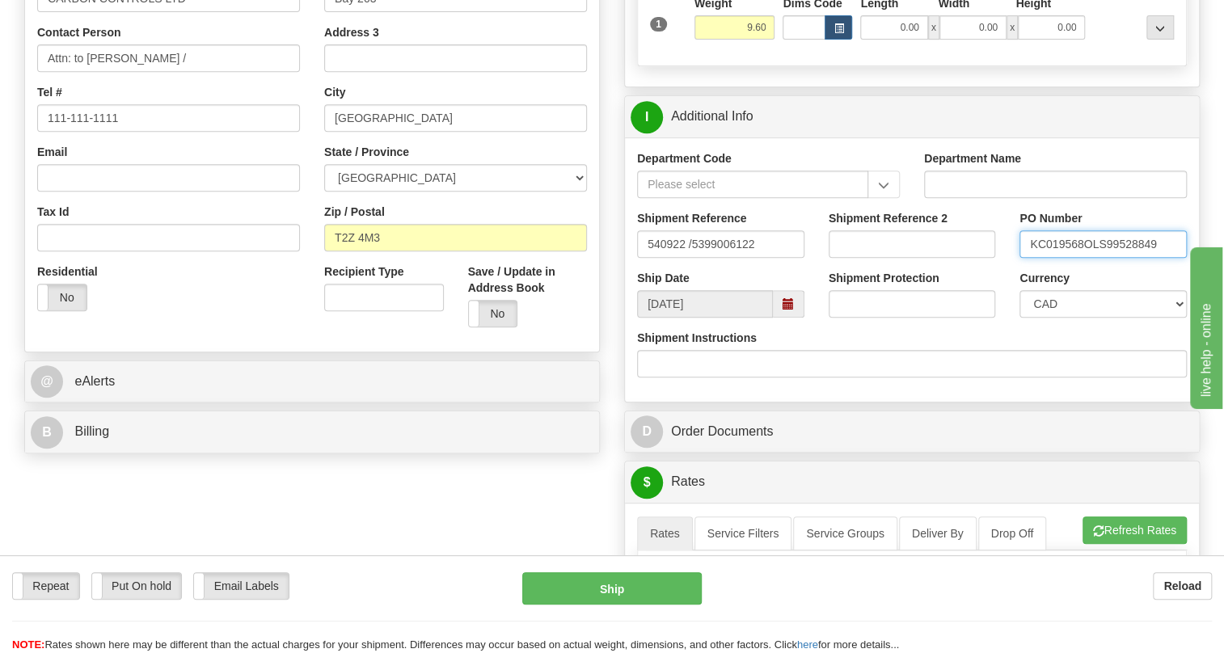
drag, startPoint x: 1083, startPoint y: 280, endPoint x: 1033, endPoint y: 283, distance: 50.2
click at [1033, 258] on input "KC019568OLS99528849" at bounding box center [1102, 243] width 167 height 27
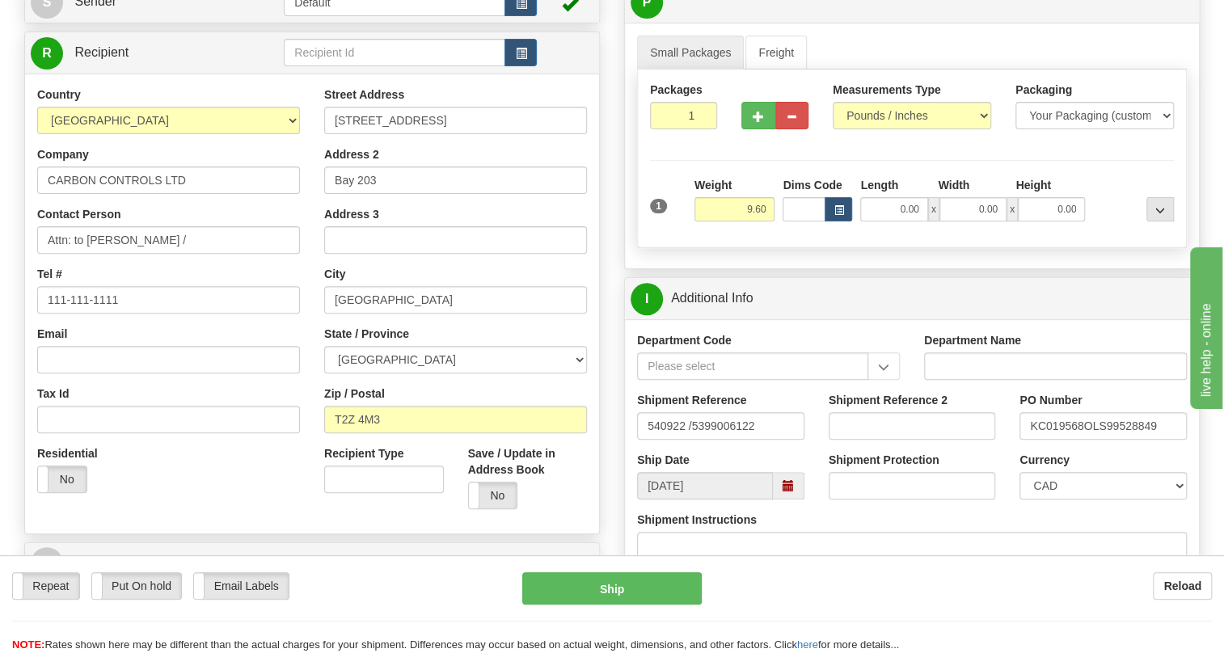
scroll to position [220, 0]
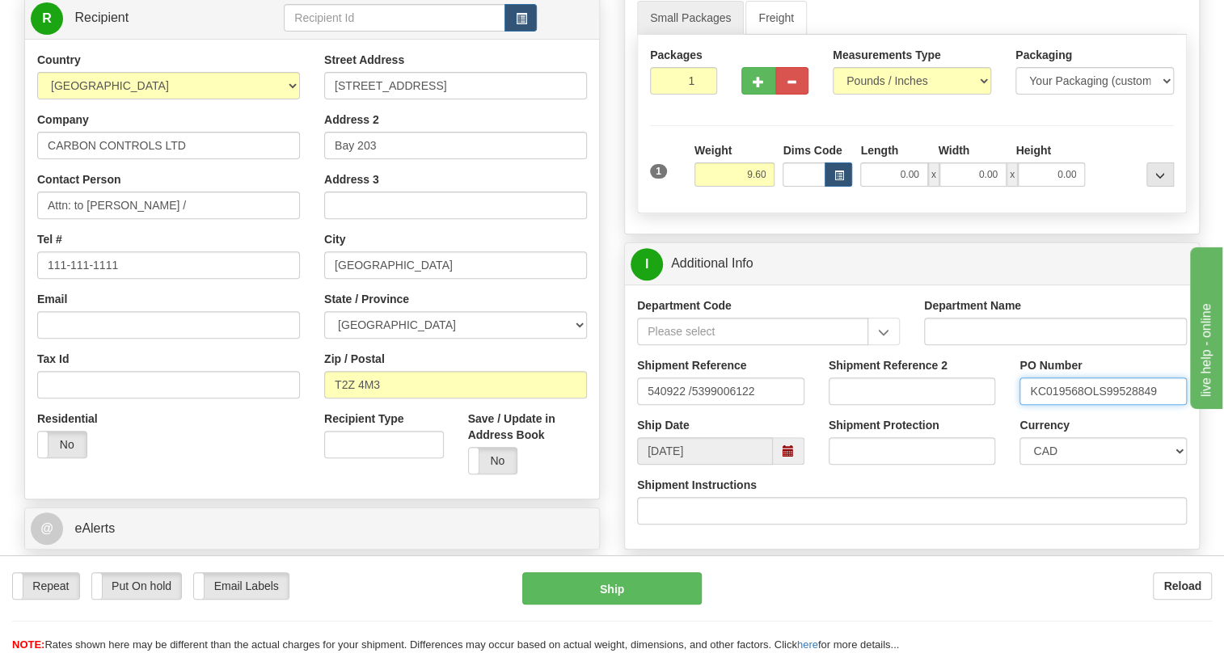
click at [1066, 405] on input "KC019568OLS99528849" at bounding box center [1102, 391] width 167 height 27
drag, startPoint x: 1083, startPoint y: 427, endPoint x: 1032, endPoint y: 434, distance: 51.4
click at [1032, 405] on input "KC019568OLS99528849" at bounding box center [1102, 391] width 167 height 27
click at [208, 219] on input "Attn: to Stephane Jimenez /" at bounding box center [168, 205] width 263 height 27
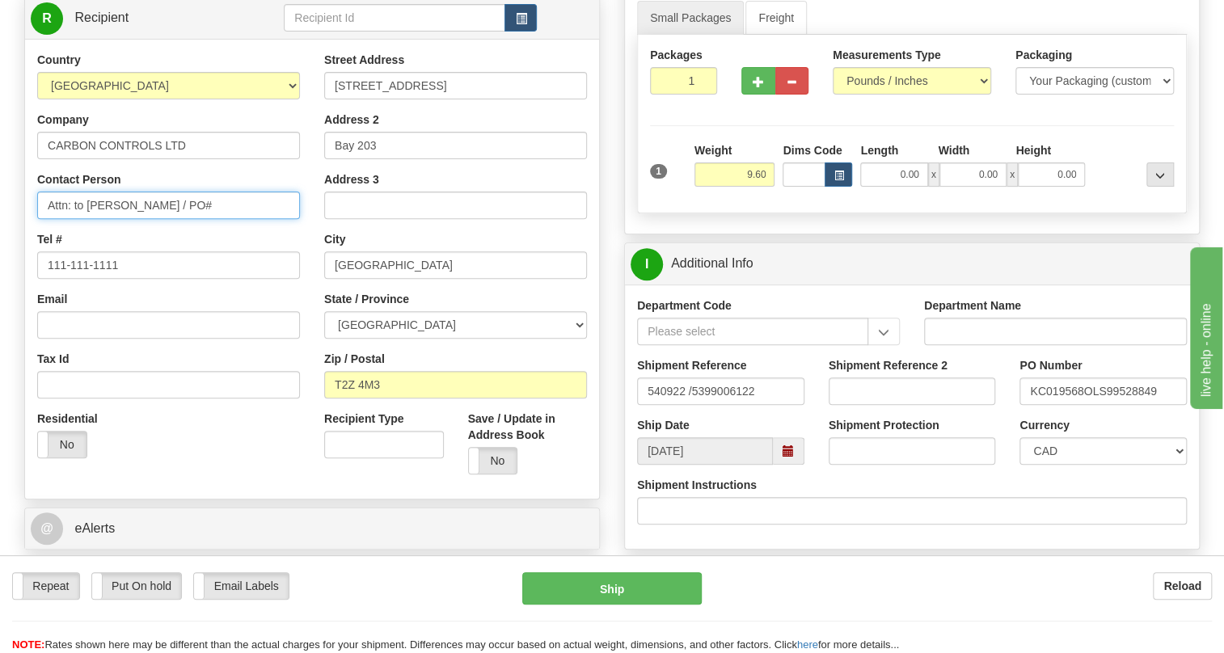
paste input "KC019568"
type input "Attn: to Stephane Jimenez / PO# KC019568"
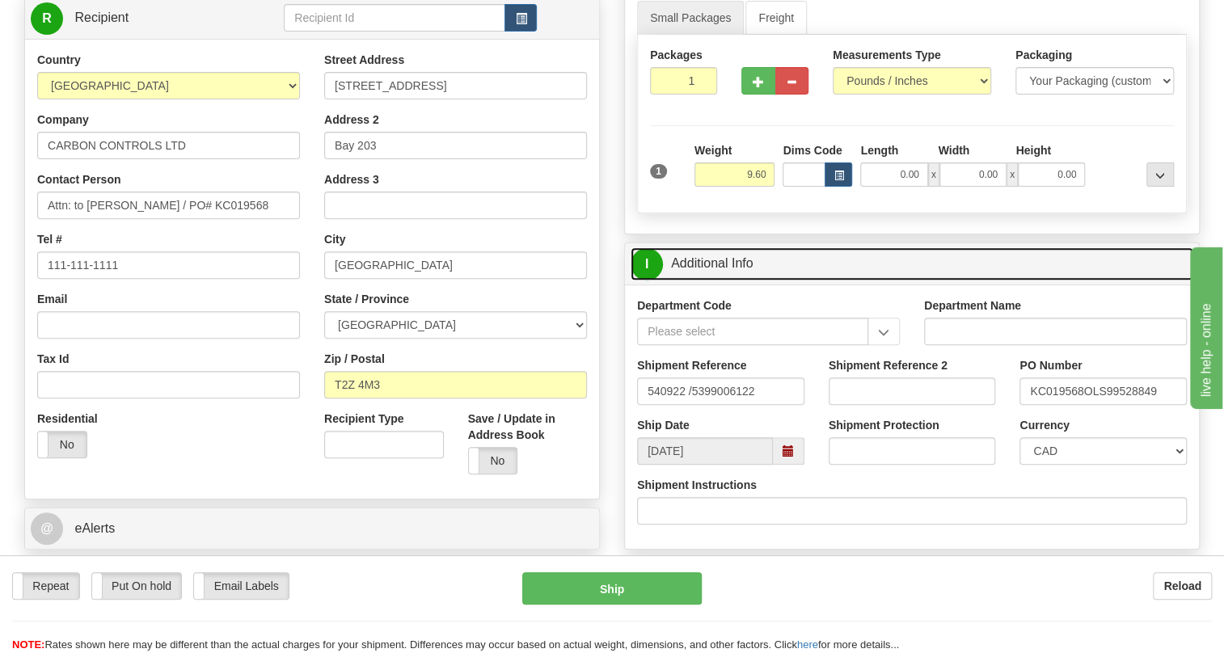
click at [739, 281] on link "I Additional Info" at bounding box center [912, 263] width 563 height 33
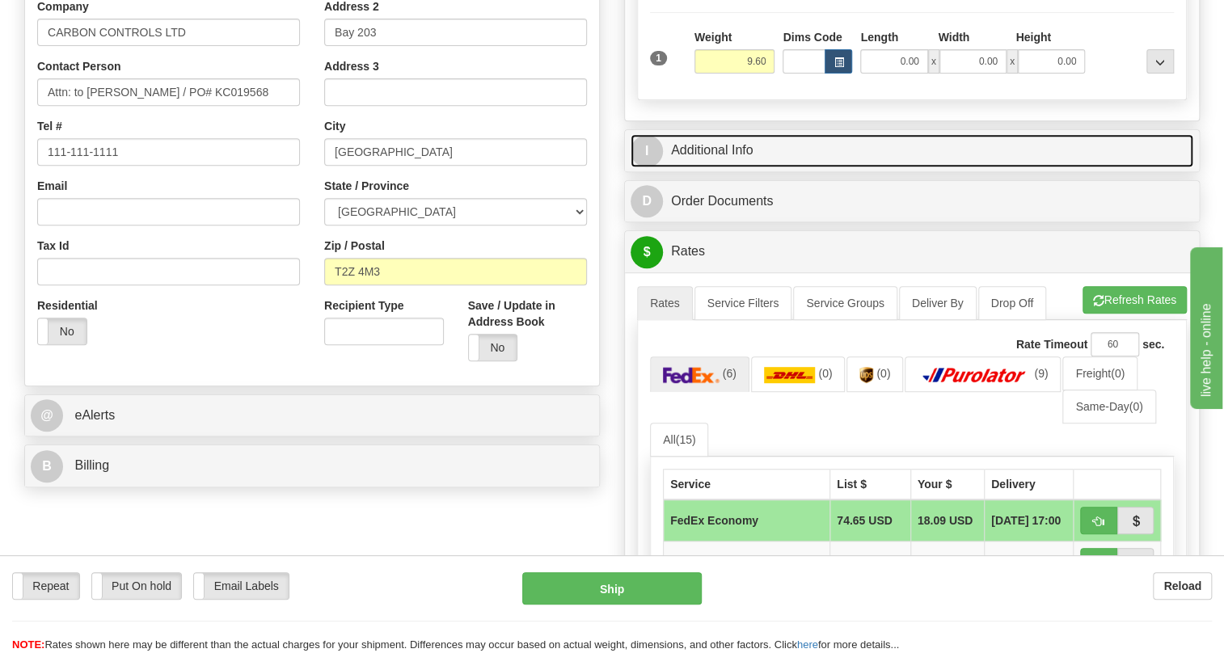
scroll to position [367, 0]
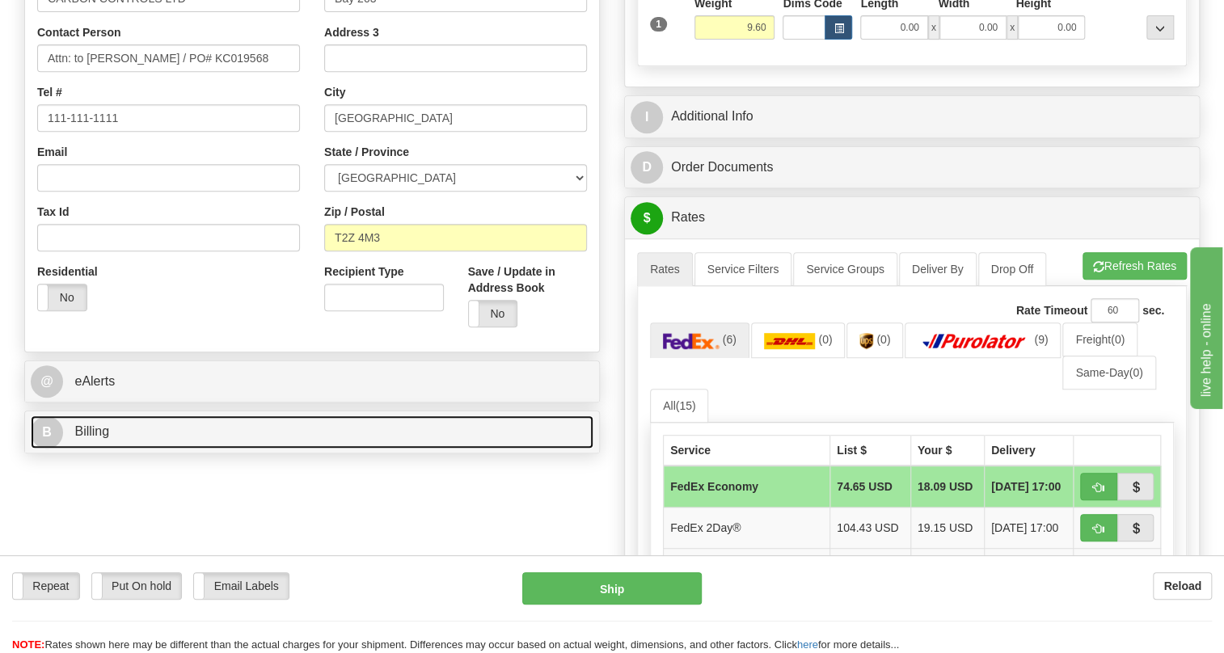
click at [87, 438] on span "Billing" at bounding box center [91, 431] width 35 height 14
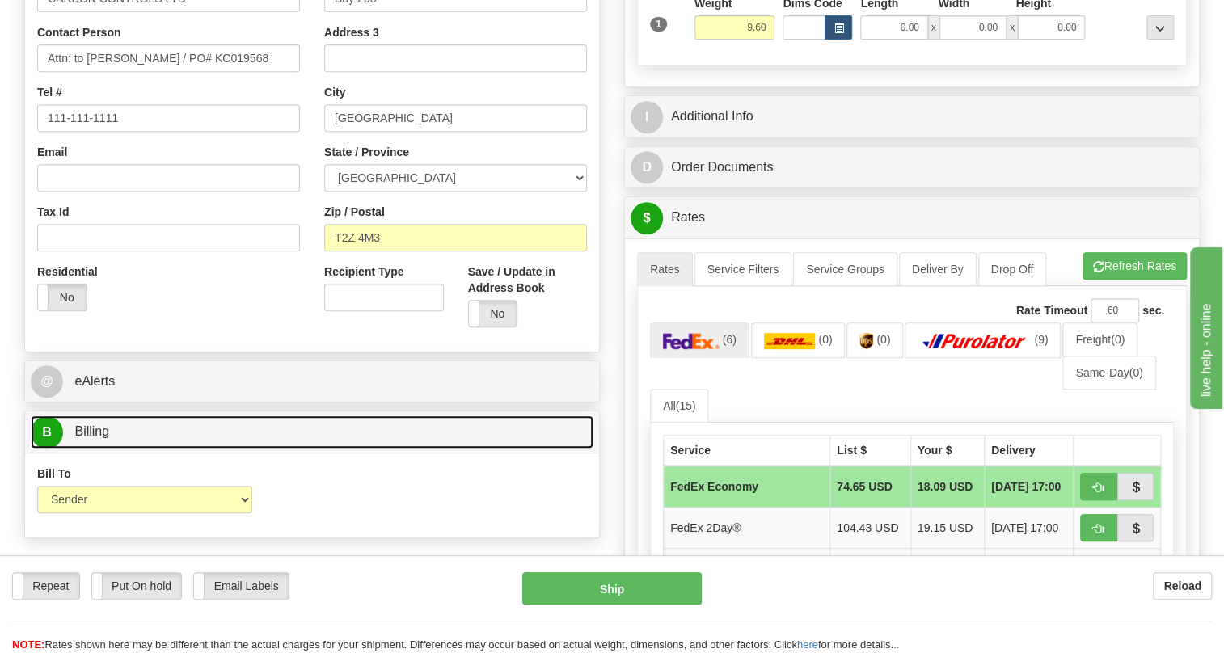
click at [87, 438] on span "Billing" at bounding box center [91, 431] width 35 height 14
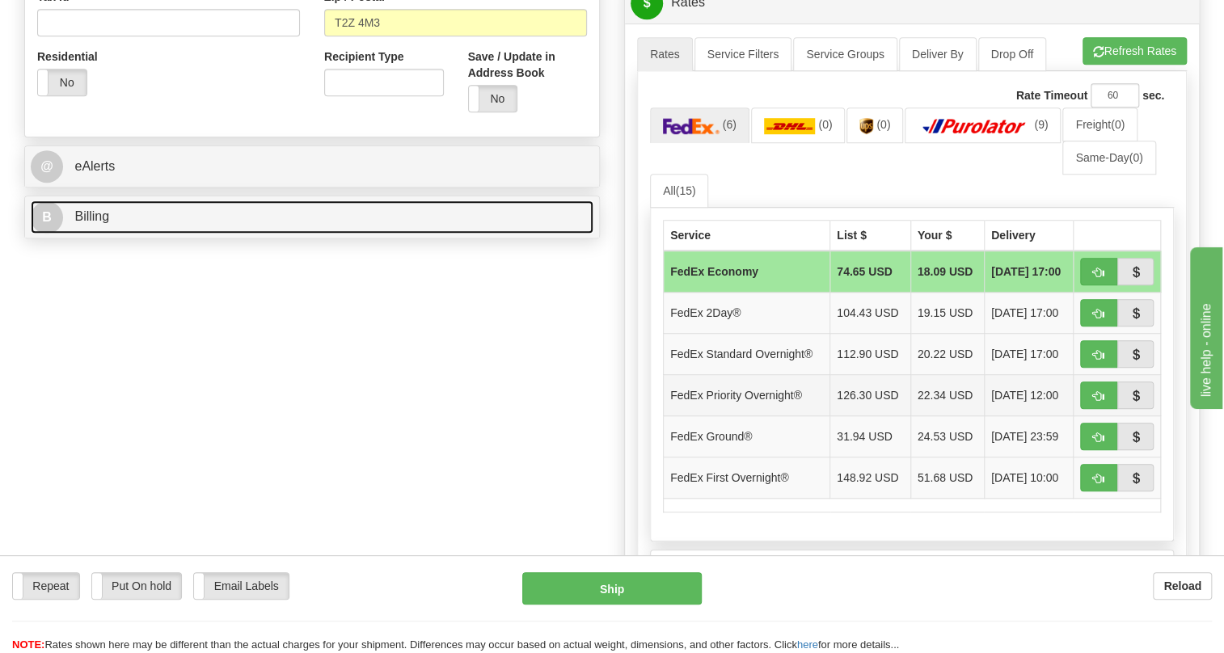
scroll to position [588, 0]
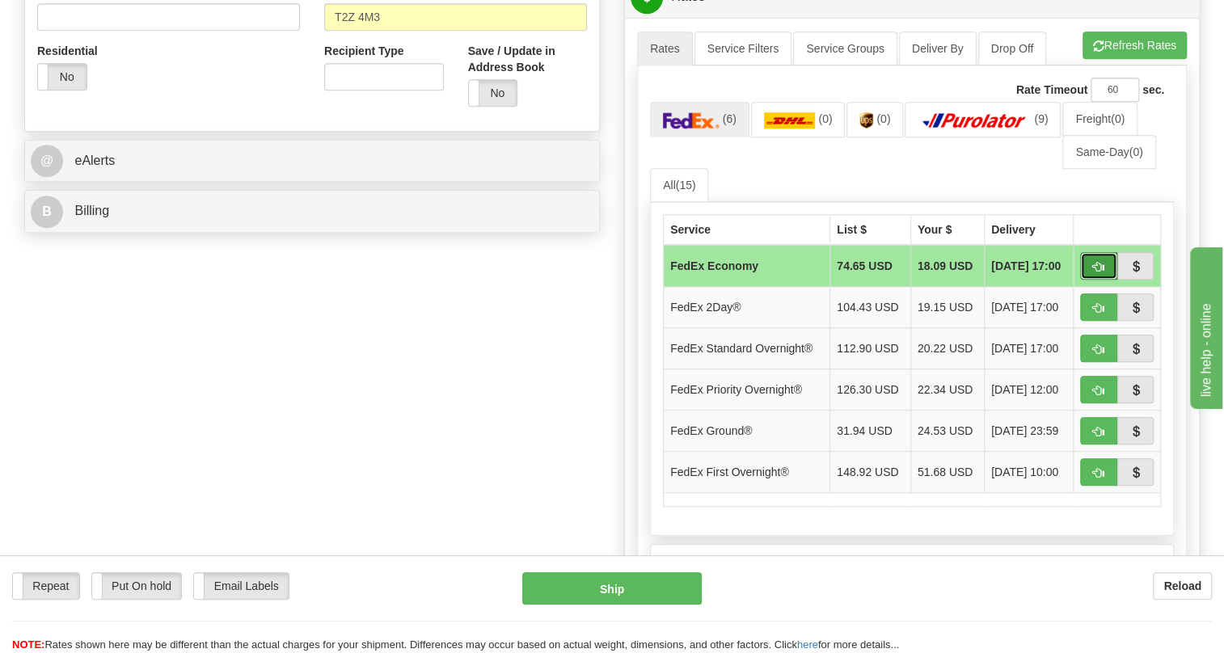
click at [1097, 272] on span "button" at bounding box center [1098, 267] width 11 height 11
type input "20"
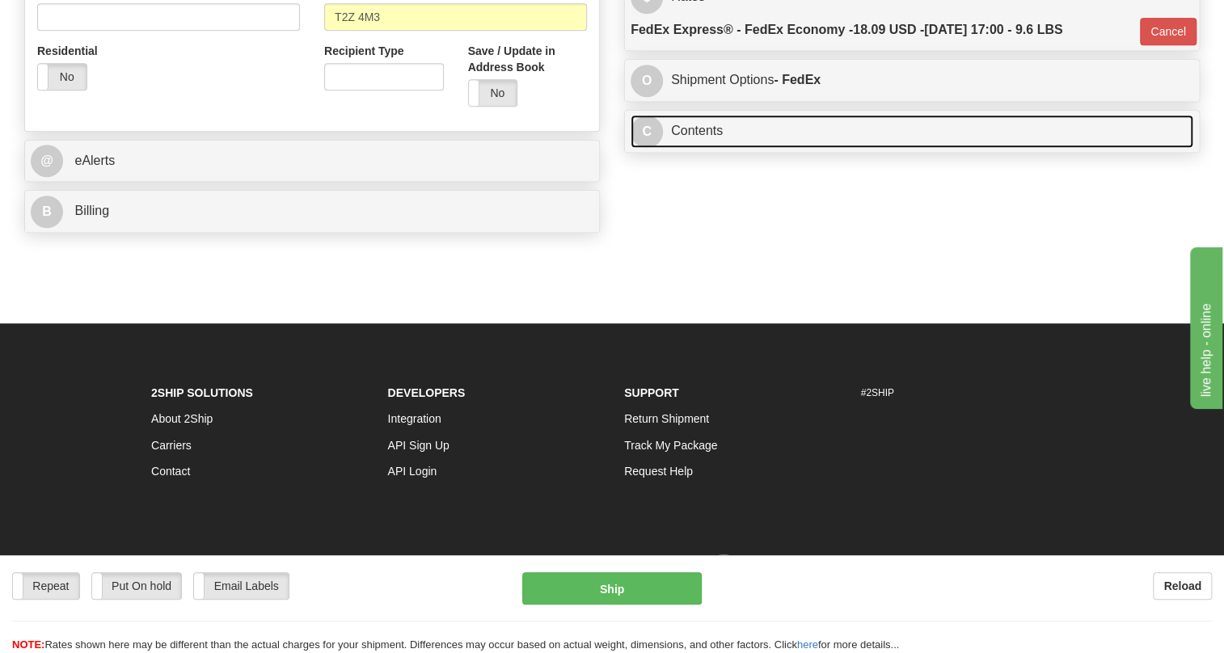
click at [700, 148] on link "C Contents" at bounding box center [912, 131] width 563 height 33
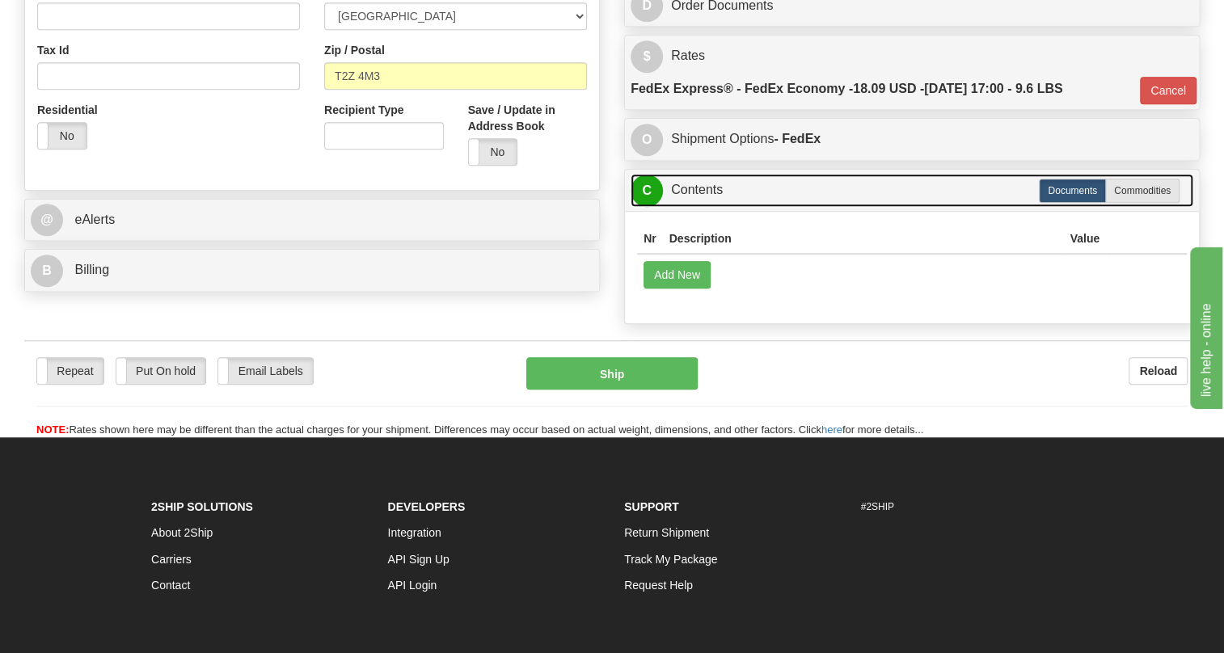
scroll to position [367, 0]
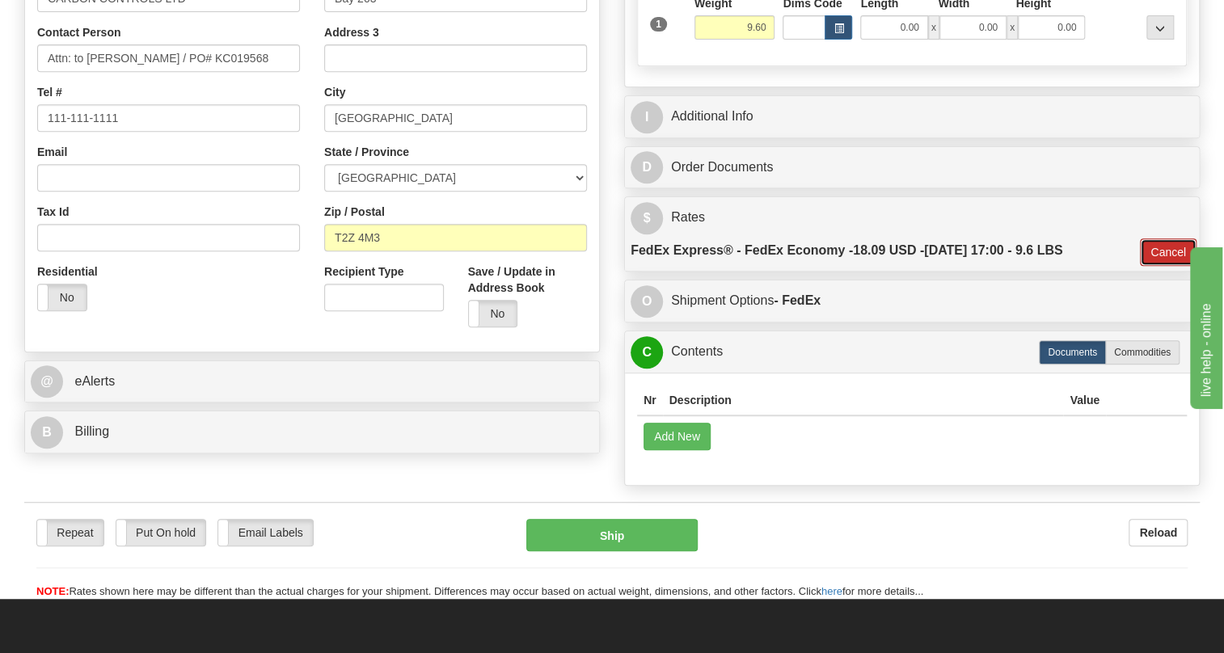
click at [1158, 266] on button "Cancel" at bounding box center [1168, 251] width 57 height 27
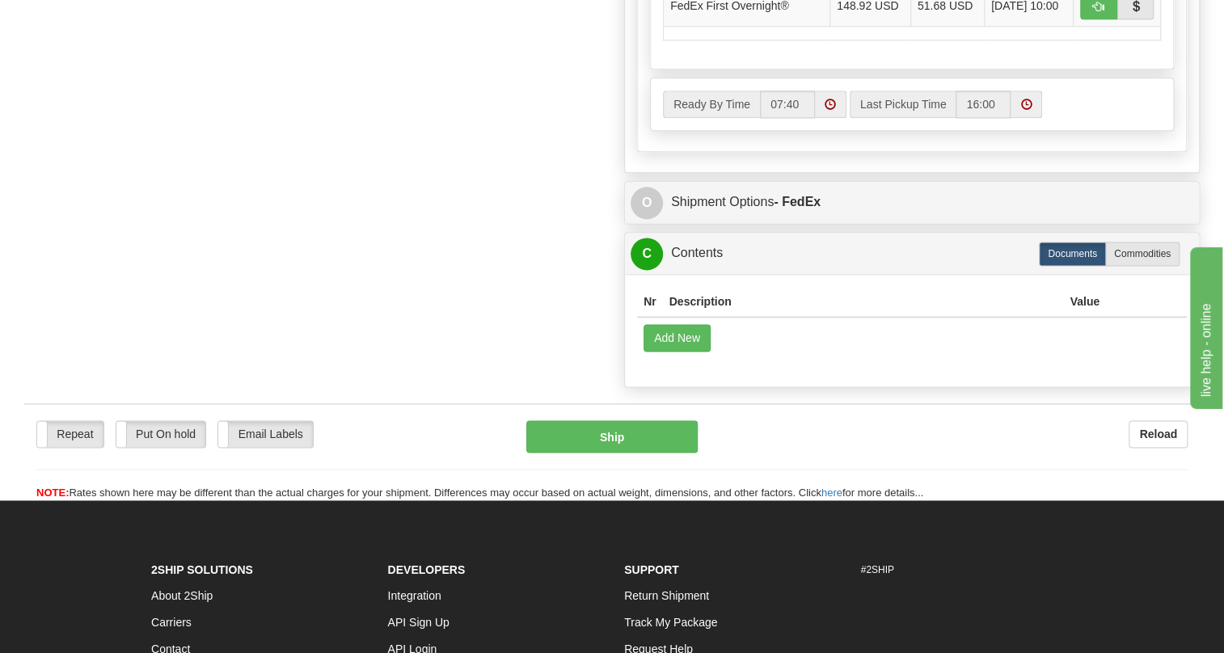
scroll to position [1102, 0]
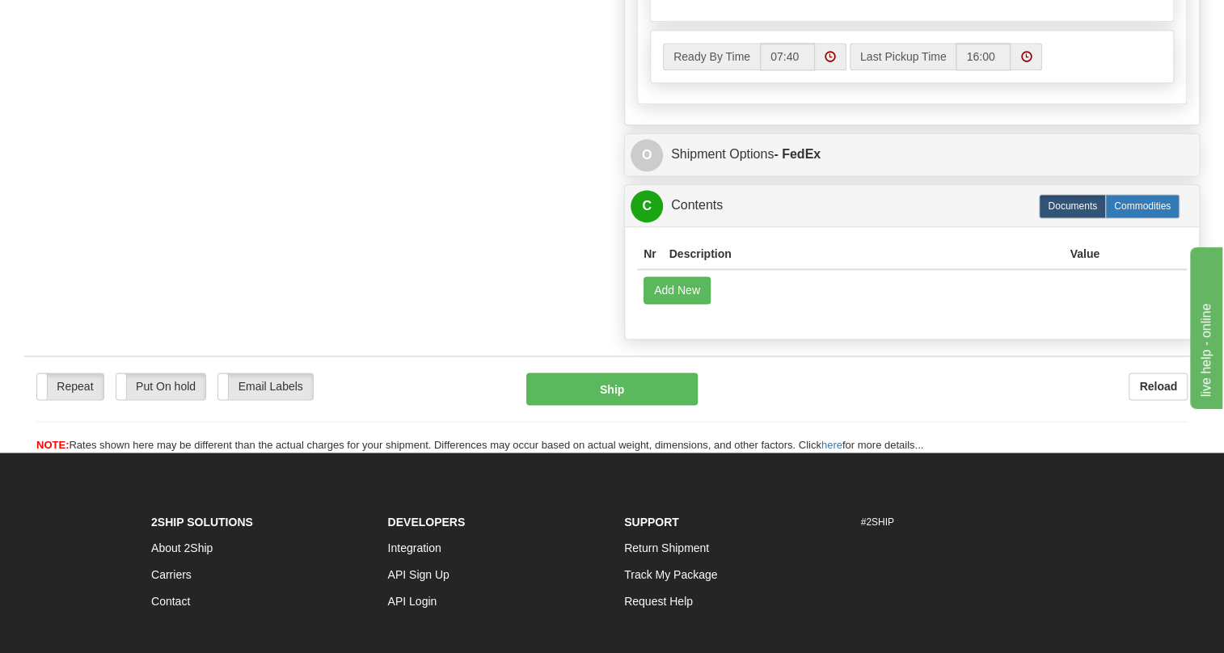
click at [1132, 218] on label "Commodities" at bounding box center [1142, 206] width 74 height 24
radio input "true"
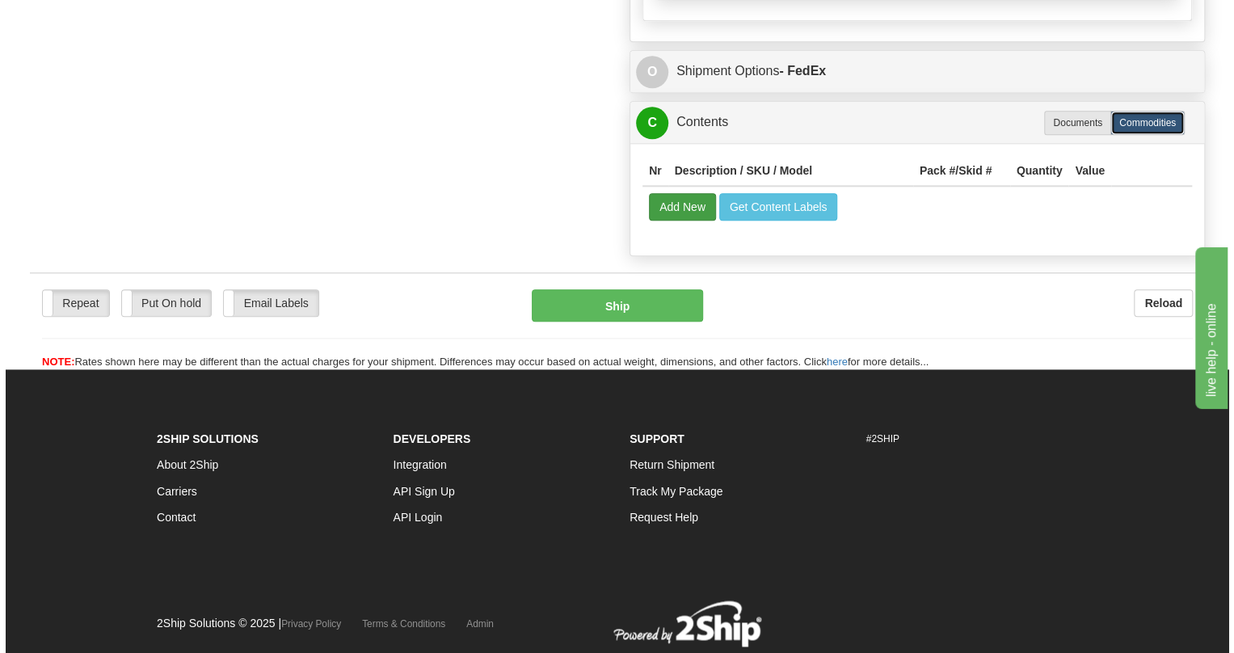
scroll to position [1184, 0]
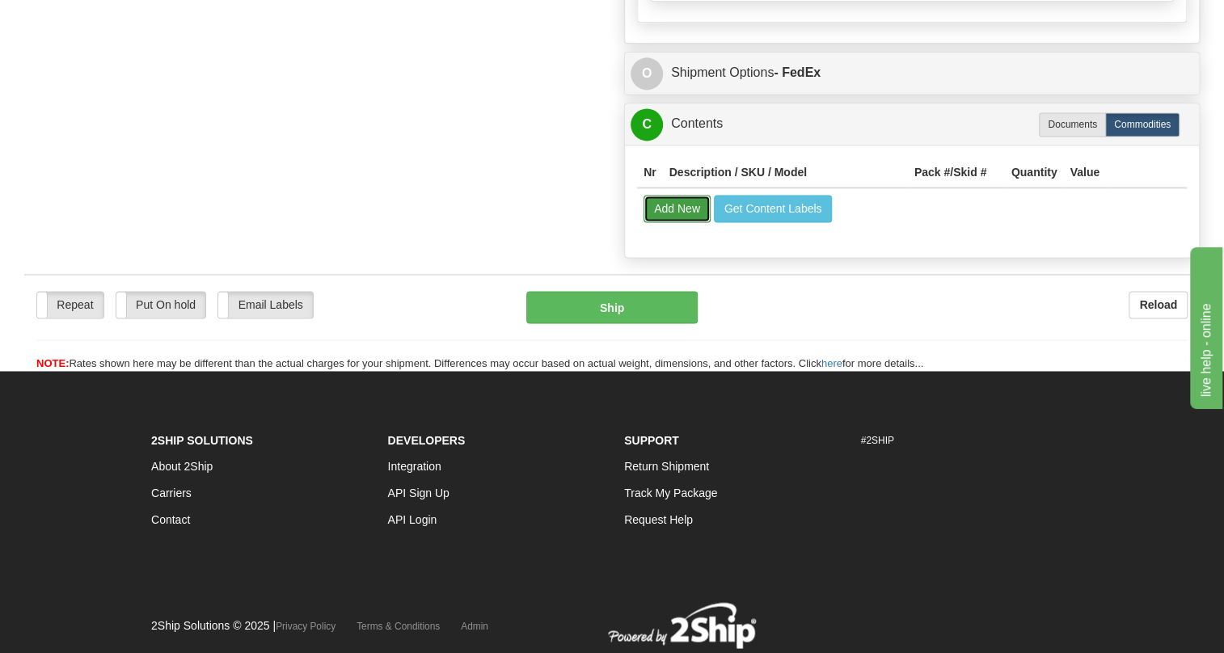
click at [687, 222] on button "Add New" at bounding box center [677, 208] width 67 height 27
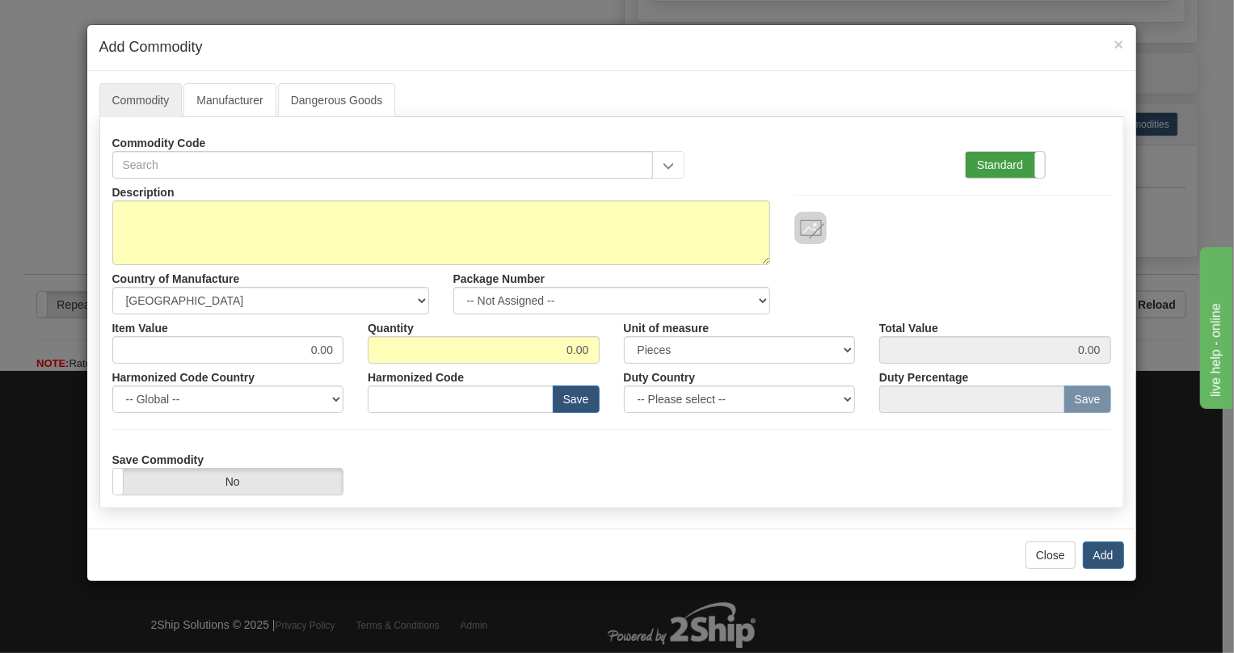
click at [973, 162] on label "Standard" at bounding box center [1005, 165] width 79 height 26
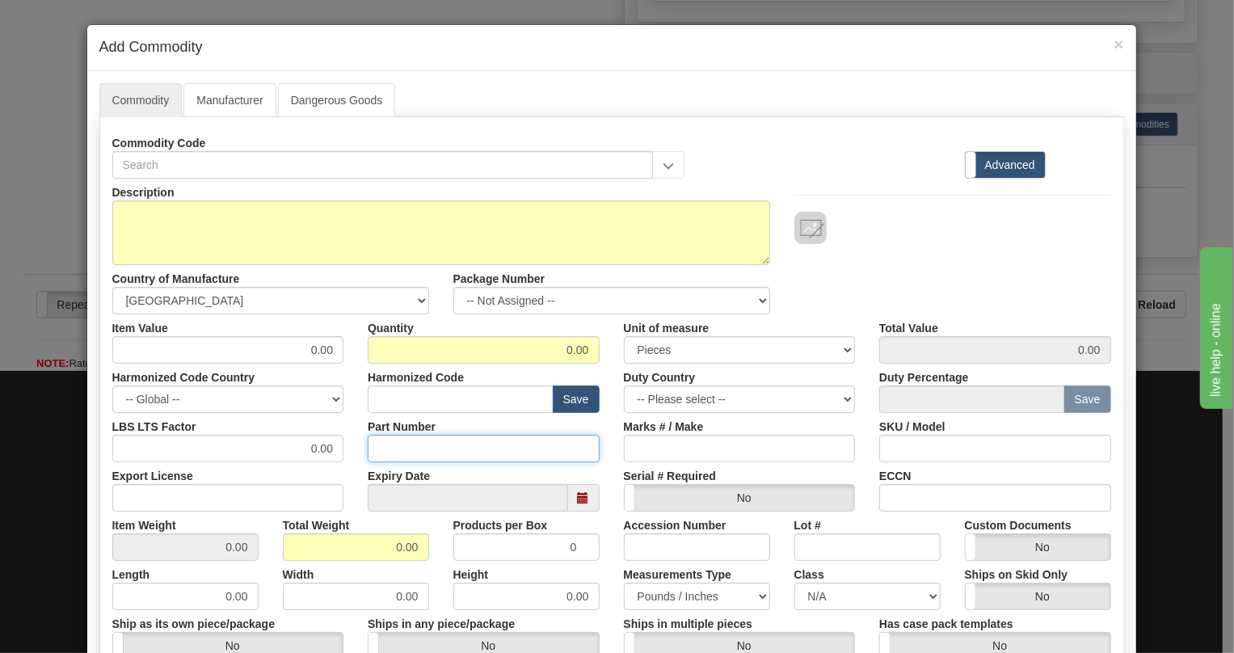
click at [386, 449] on input "Part Number" at bounding box center [484, 448] width 232 height 27
paste input "E859-00349-043X"
type input "E859-00349-043X"
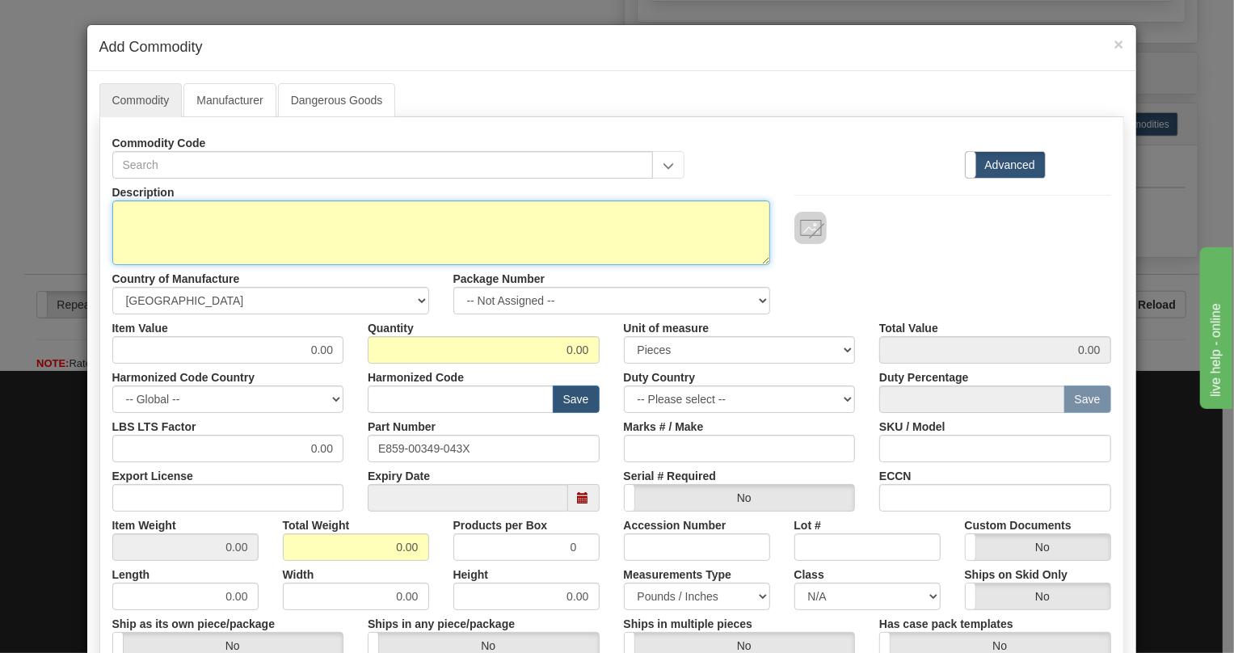
click at [141, 214] on textarea "Description" at bounding box center [441, 232] width 658 height 65
paste textarea "859BP0NNNNHNNCNNMBBFB1ECNBN043X 859BP0NNNNHNNCNNMBBFB1ECNBN043X"
drag, startPoint x: 597, startPoint y: 215, endPoint x: 350, endPoint y: 219, distance: 247.4
click at [350, 219] on textarea "859BP0NNNNHNNCNNMBBFB1ECNBN043X 859BP0NNNNHNNCNNMBBFB1ECNBN043X" at bounding box center [441, 232] width 658 height 65
type textarea "859BP0NNNNHNNCNNMBBFB1ECNBN043X"
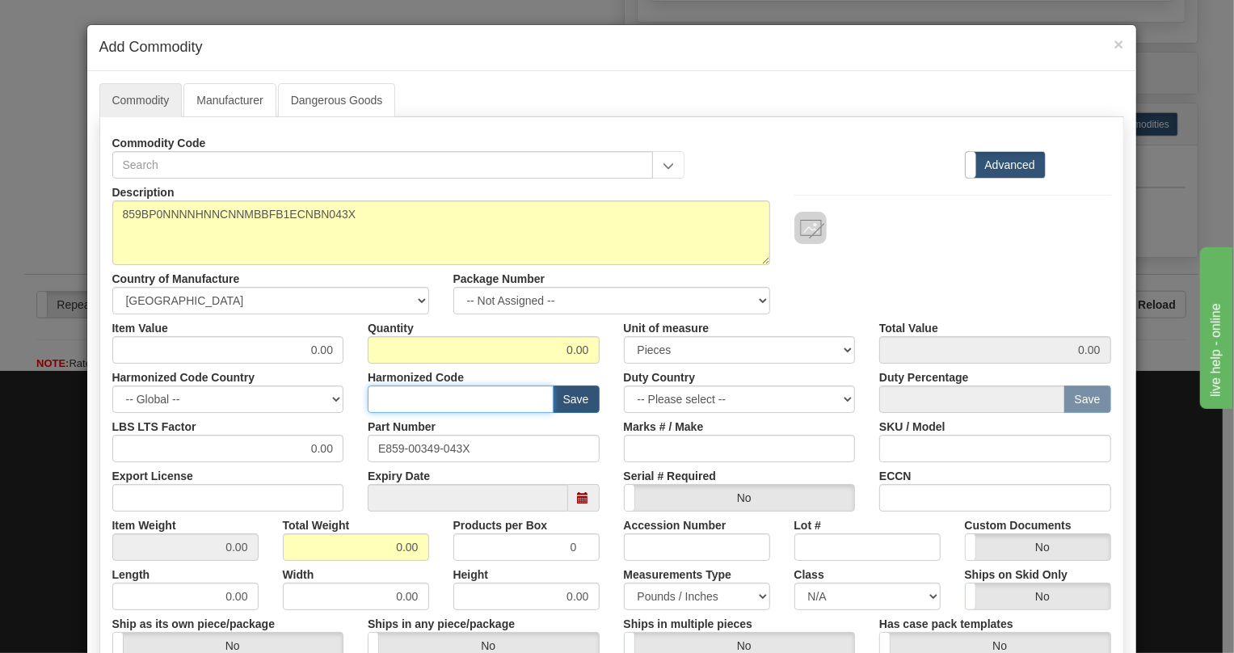
click at [378, 394] on input "text" at bounding box center [461, 399] width 186 height 27
paste input "8536.49.0090"
type input "8536.49.0090"
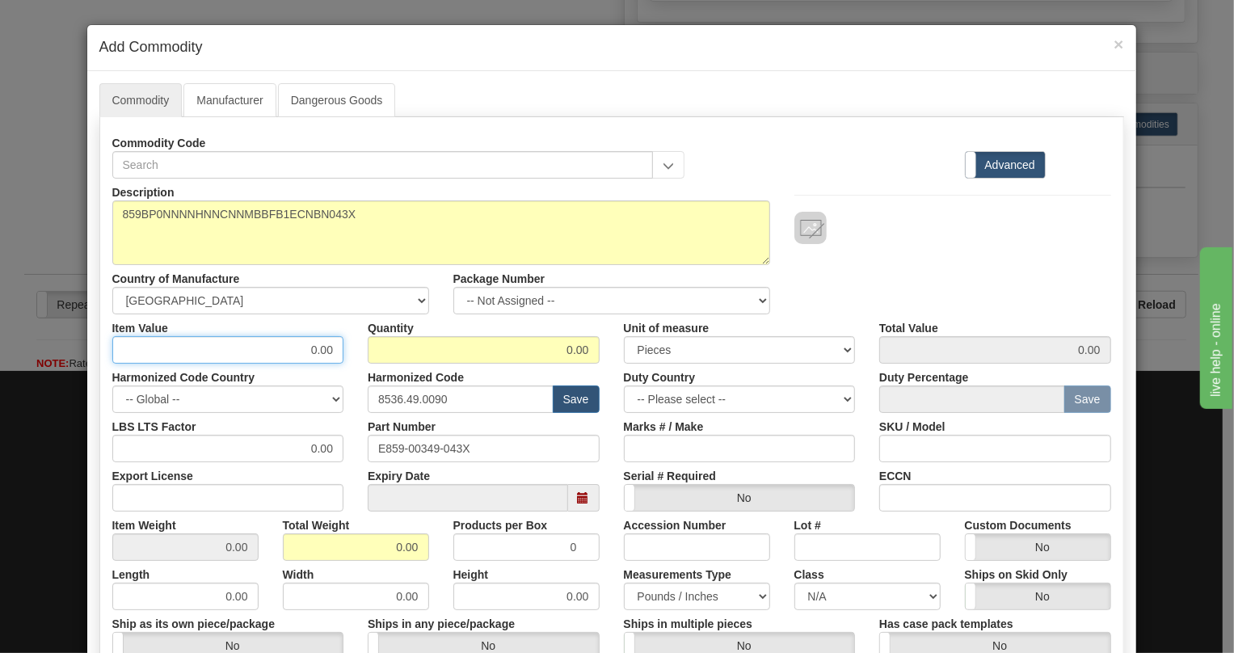
click at [316, 347] on input "0.00" at bounding box center [228, 349] width 232 height 27
click at [317, 347] on input "0.00" at bounding box center [228, 349] width 232 height 27
paste input "4.793,27"
click at [293, 351] on input "4.793,27" at bounding box center [228, 349] width 232 height 27
click at [315, 355] on input "4793,27" at bounding box center [228, 349] width 232 height 27
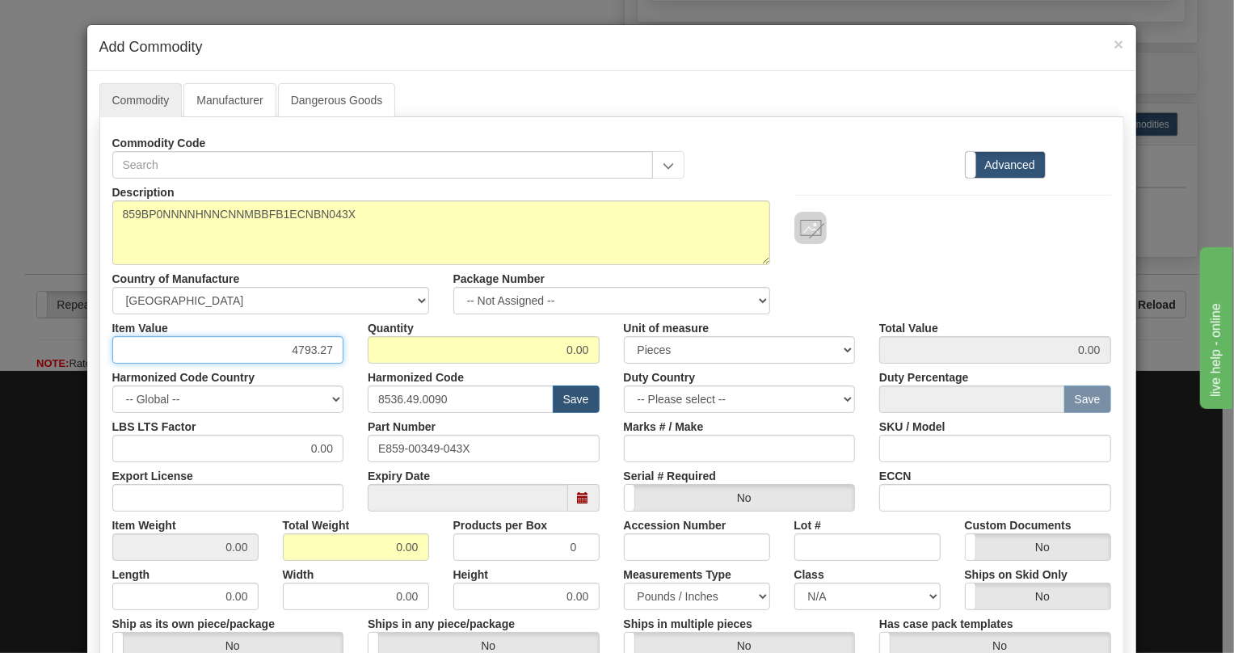
type input "4793.27"
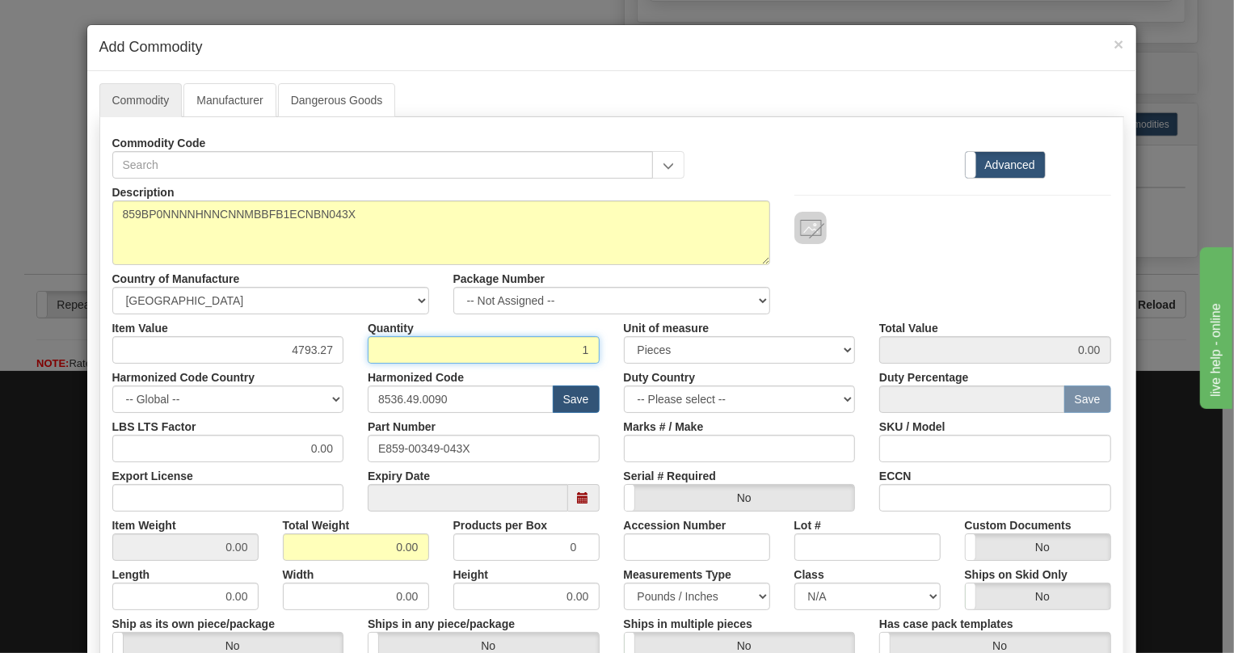
type input "1"
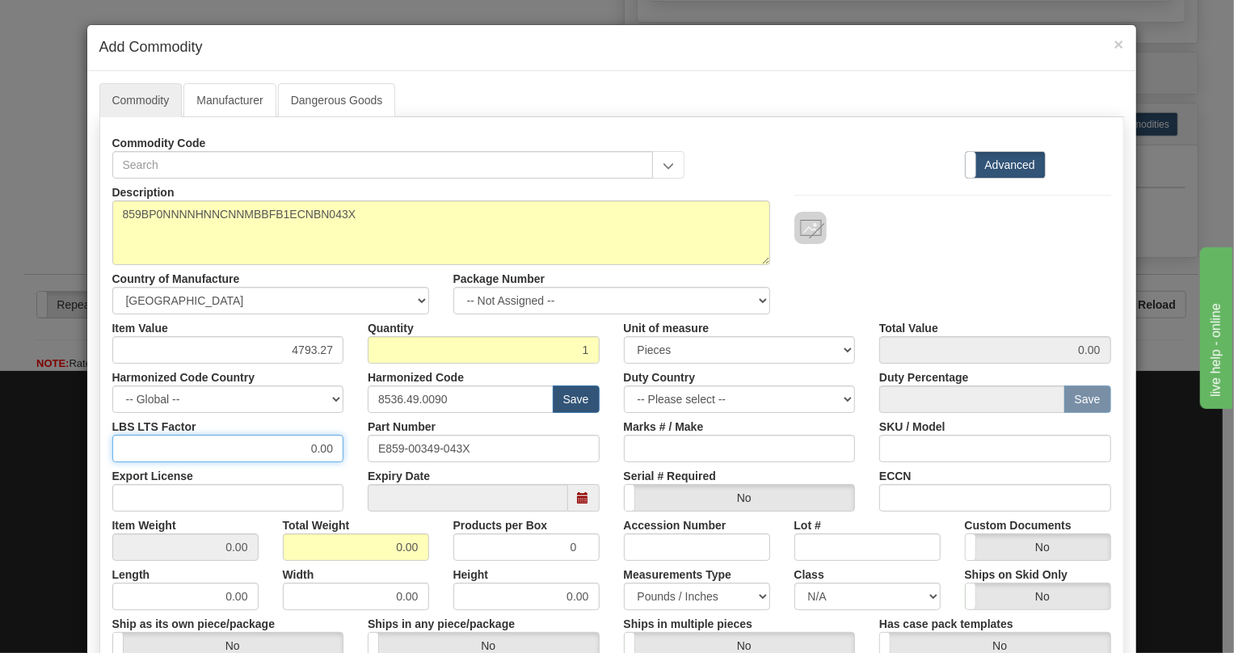
type input "4793.27"
click at [288, 452] on input "0.00" at bounding box center [228, 448] width 232 height 27
type input "1.00"
click at [382, 538] on input "0.00" at bounding box center [356, 547] width 146 height 27
type input "1.00"
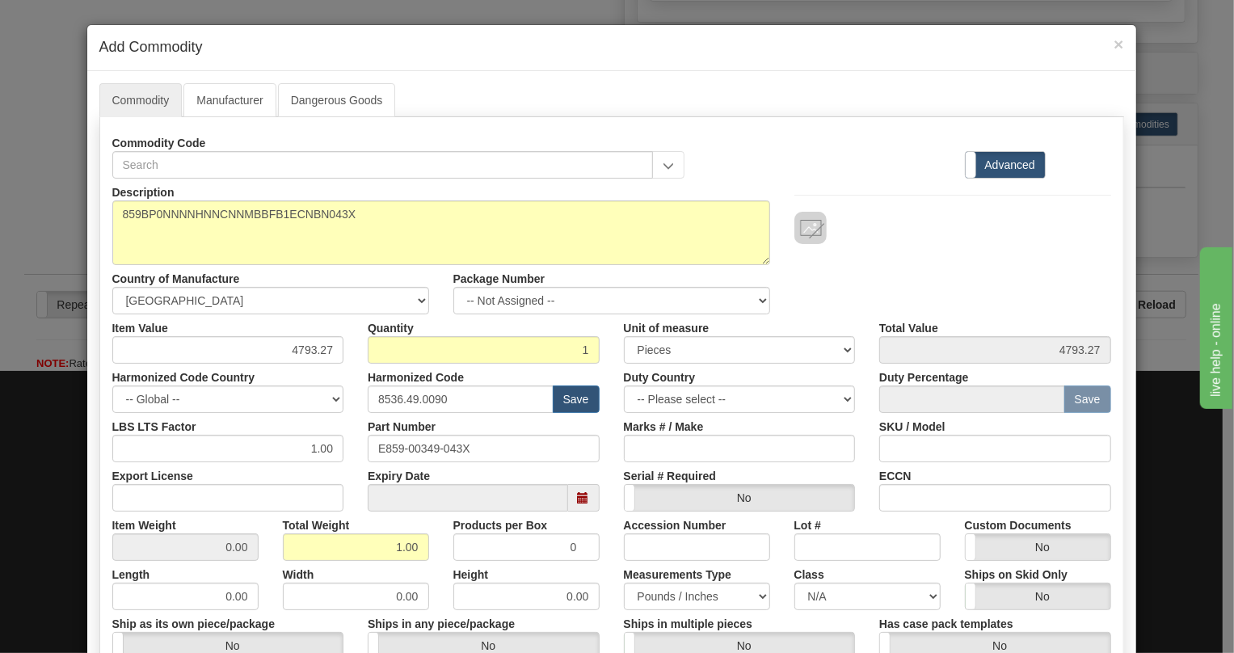
type input "1.0000"
click at [441, 568] on div "Height 0.00" at bounding box center [526, 585] width 171 height 49
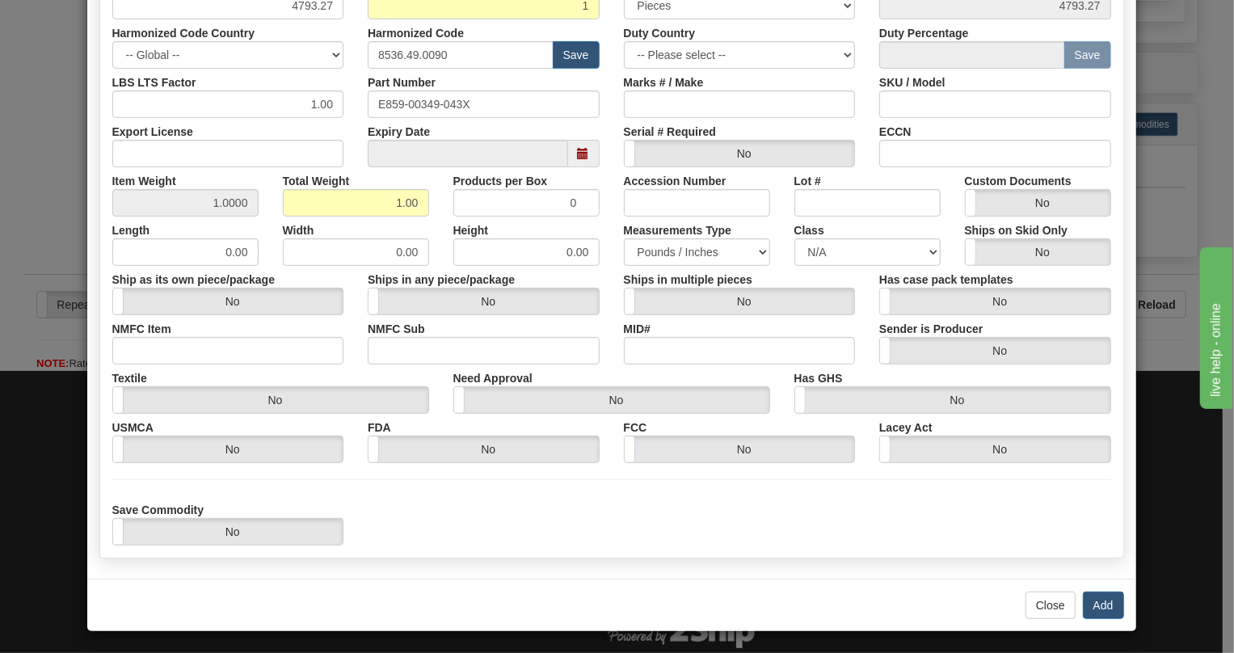
scroll to position [346, 0]
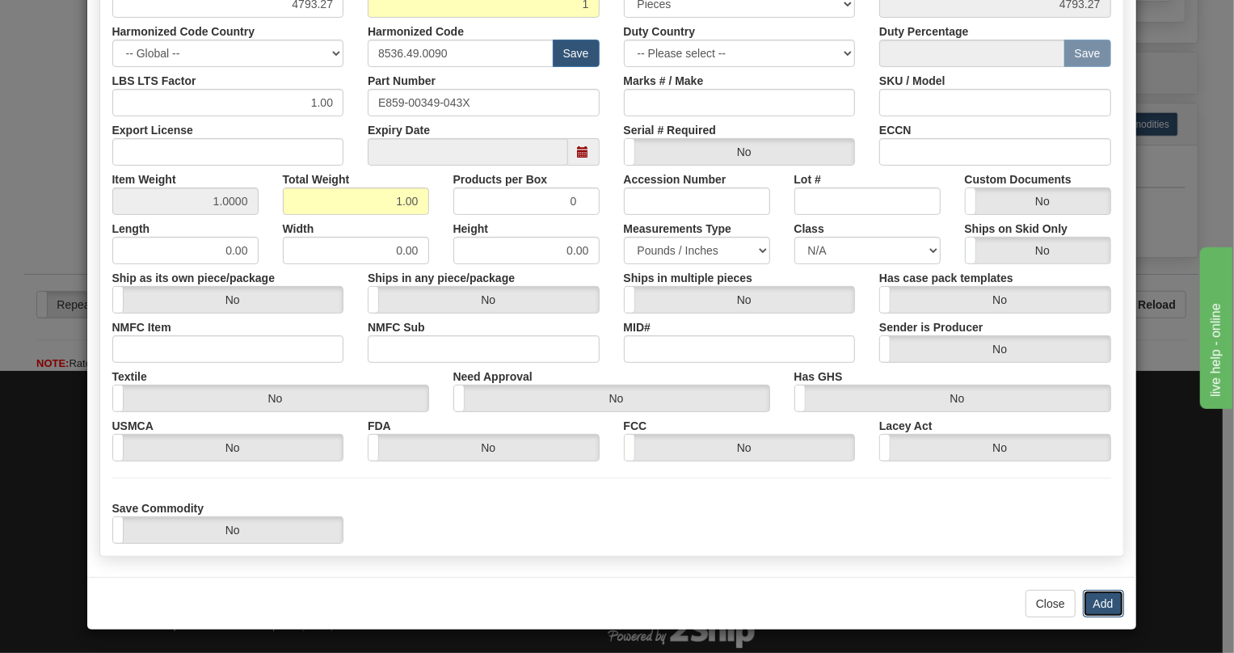
click at [1099, 603] on button "Add" at bounding box center [1103, 603] width 41 height 27
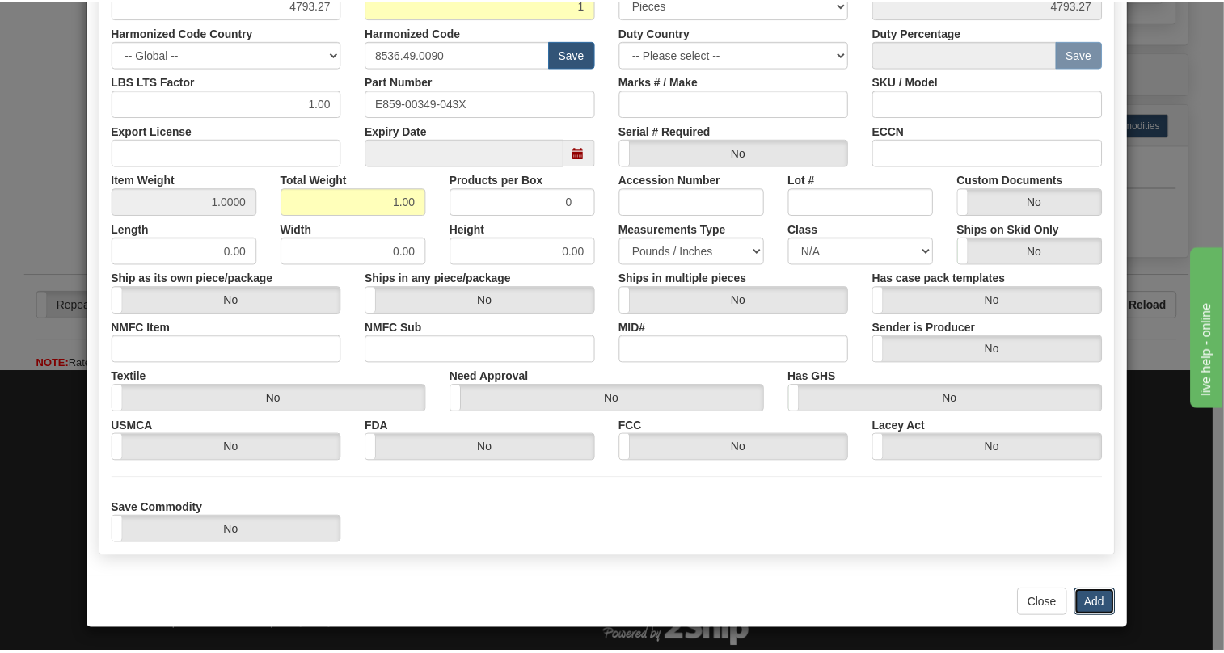
scroll to position [0, 0]
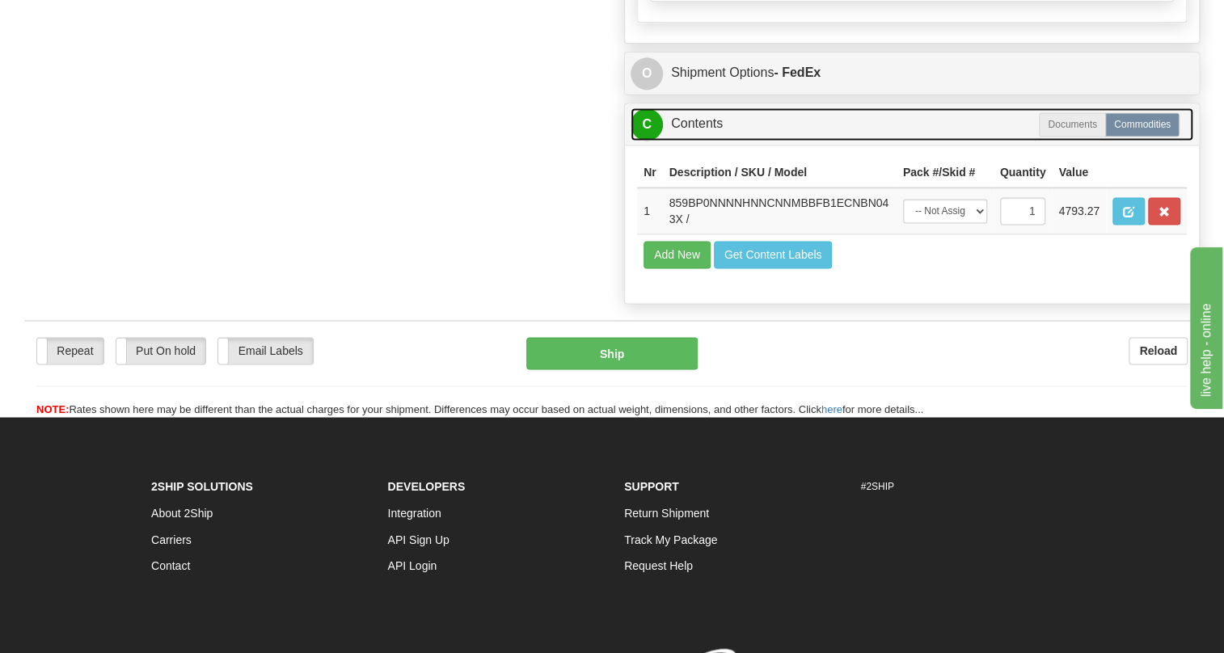
click at [694, 141] on link "C Contents" at bounding box center [912, 124] width 563 height 33
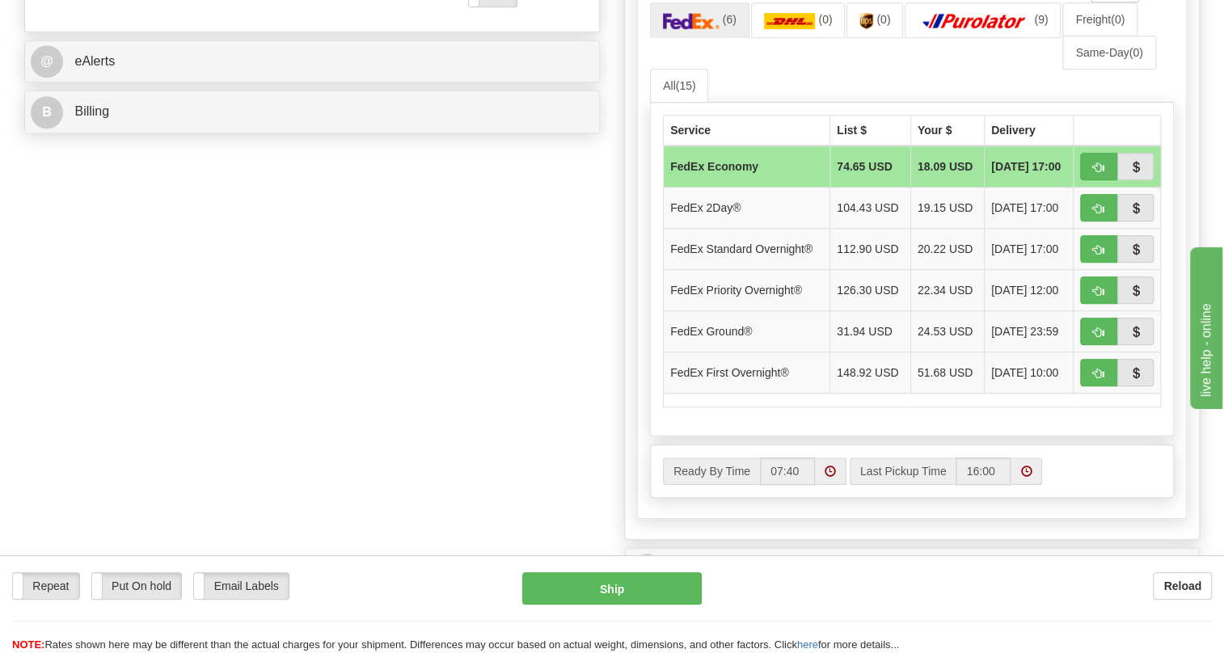
scroll to position [644, 0]
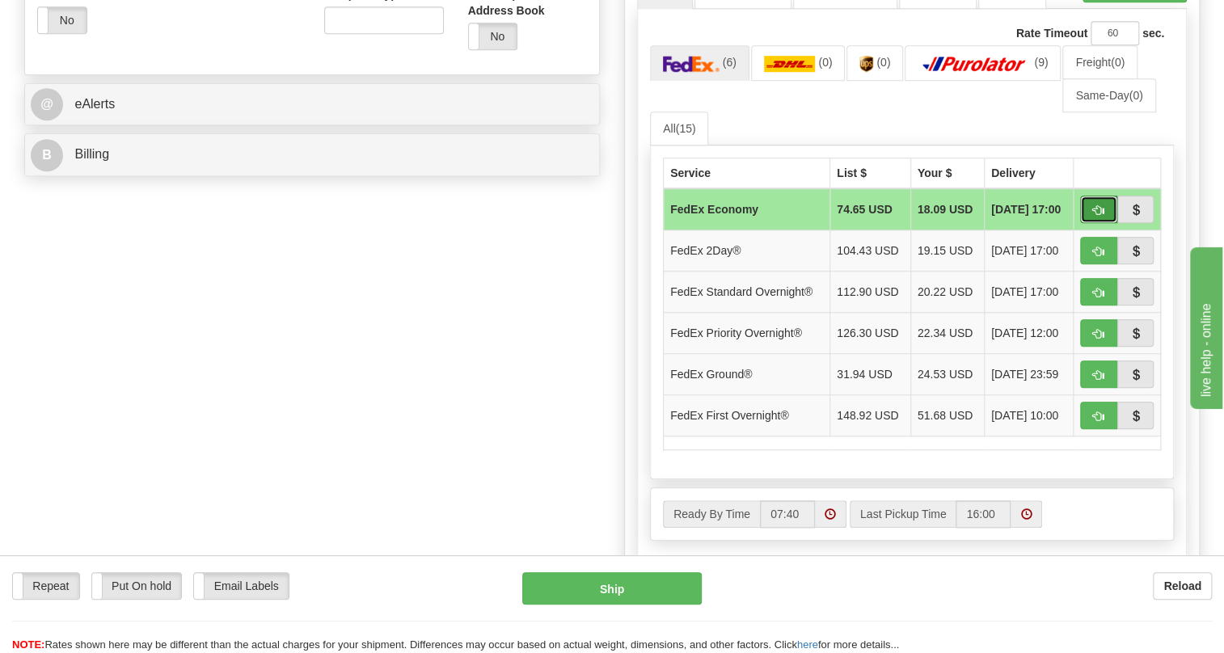
click at [1095, 216] on span "button" at bounding box center [1098, 210] width 11 height 11
type input "20"
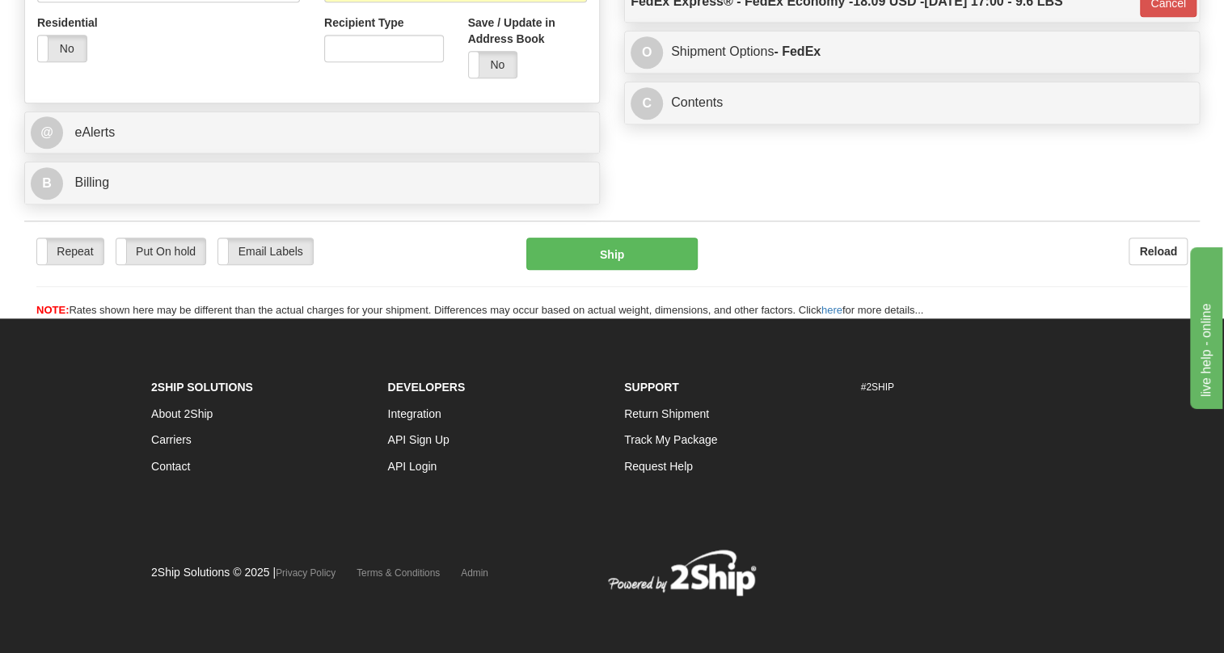
scroll to position [632, 0]
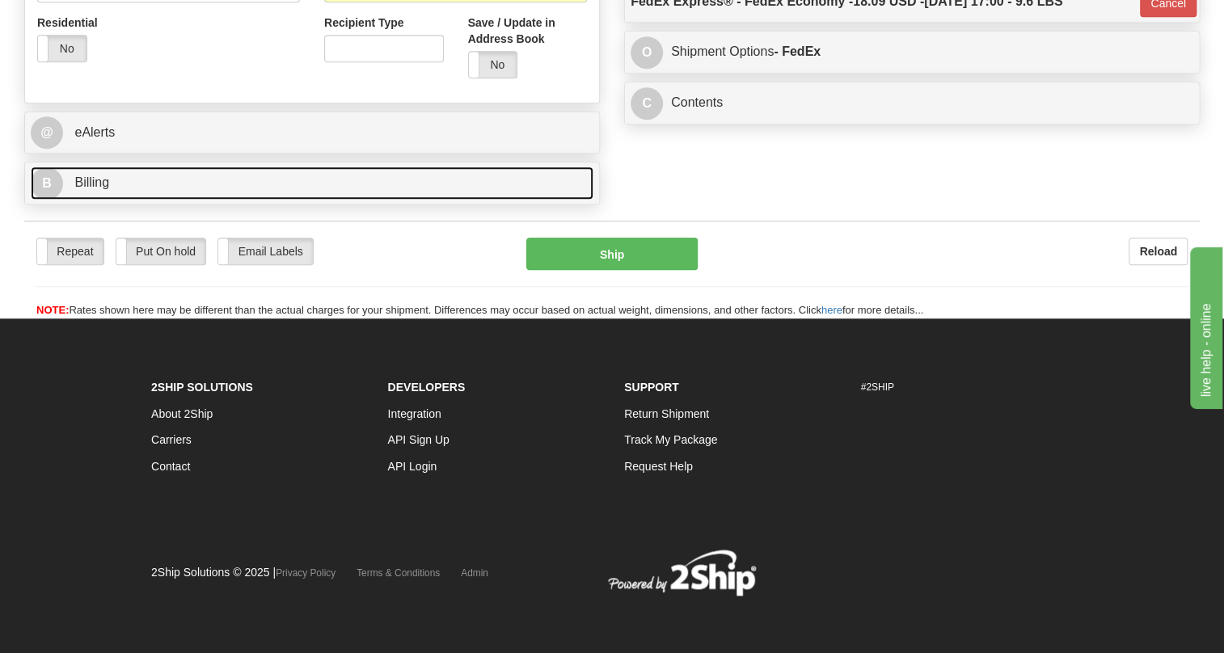
click at [97, 189] on span "Billing" at bounding box center [91, 182] width 35 height 14
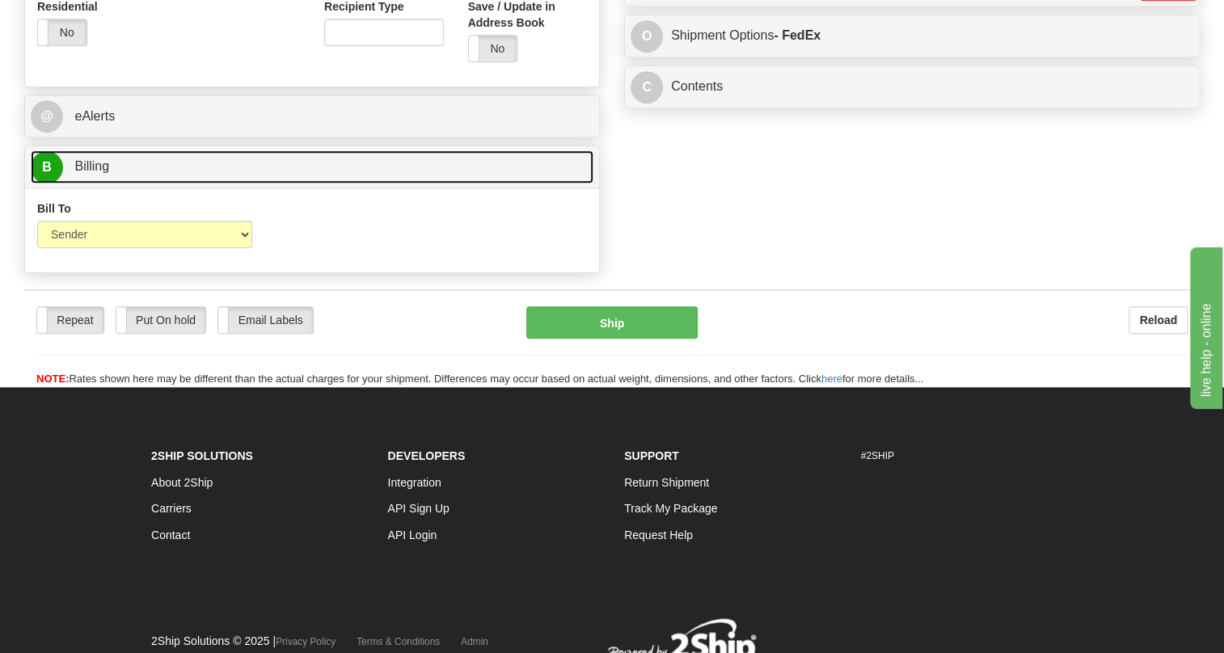
click at [97, 173] on span "Billing" at bounding box center [91, 166] width 35 height 14
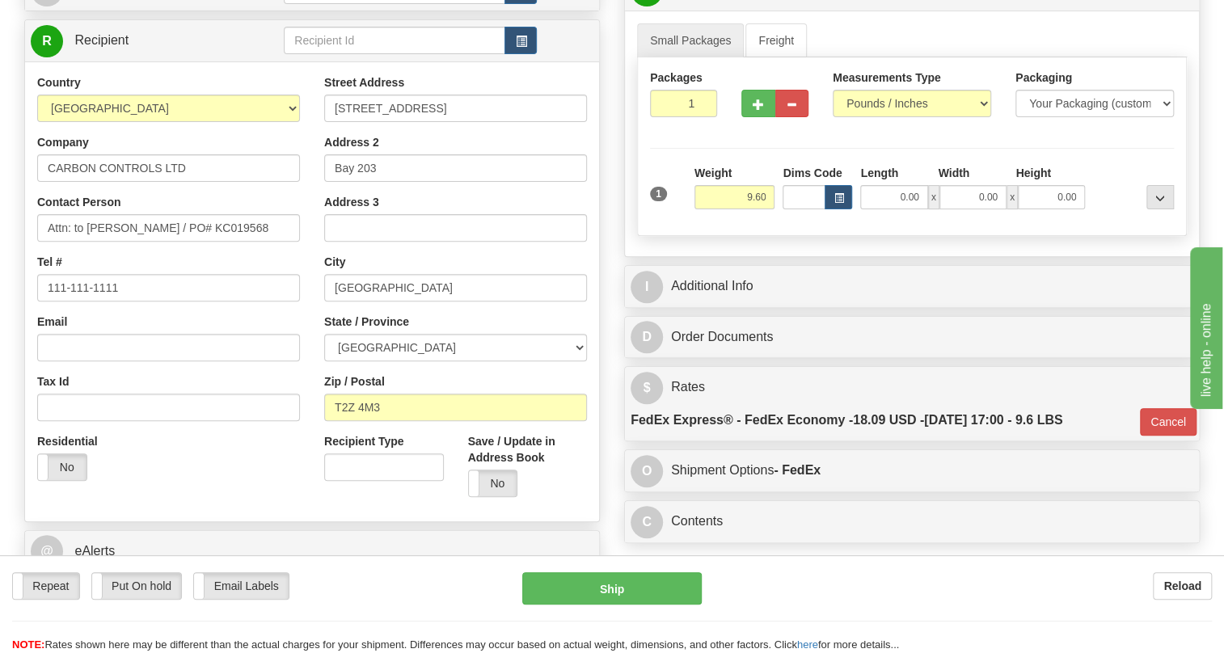
scroll to position [192, 0]
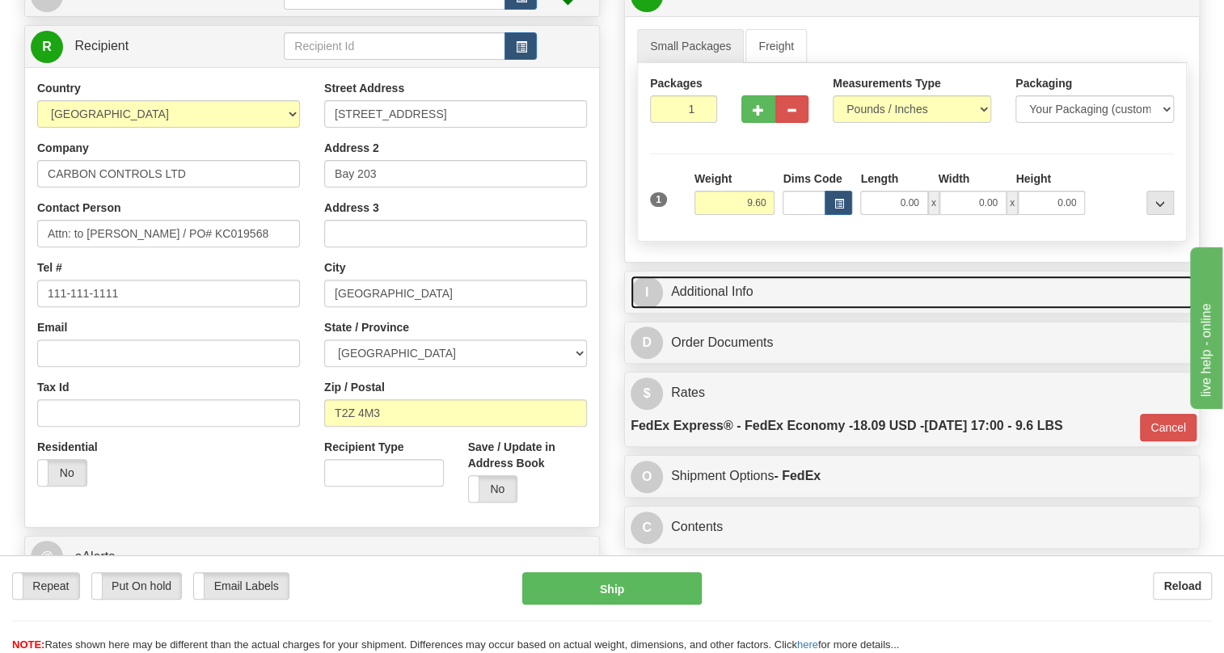
click at [714, 309] on link "I Additional Info" at bounding box center [912, 292] width 563 height 33
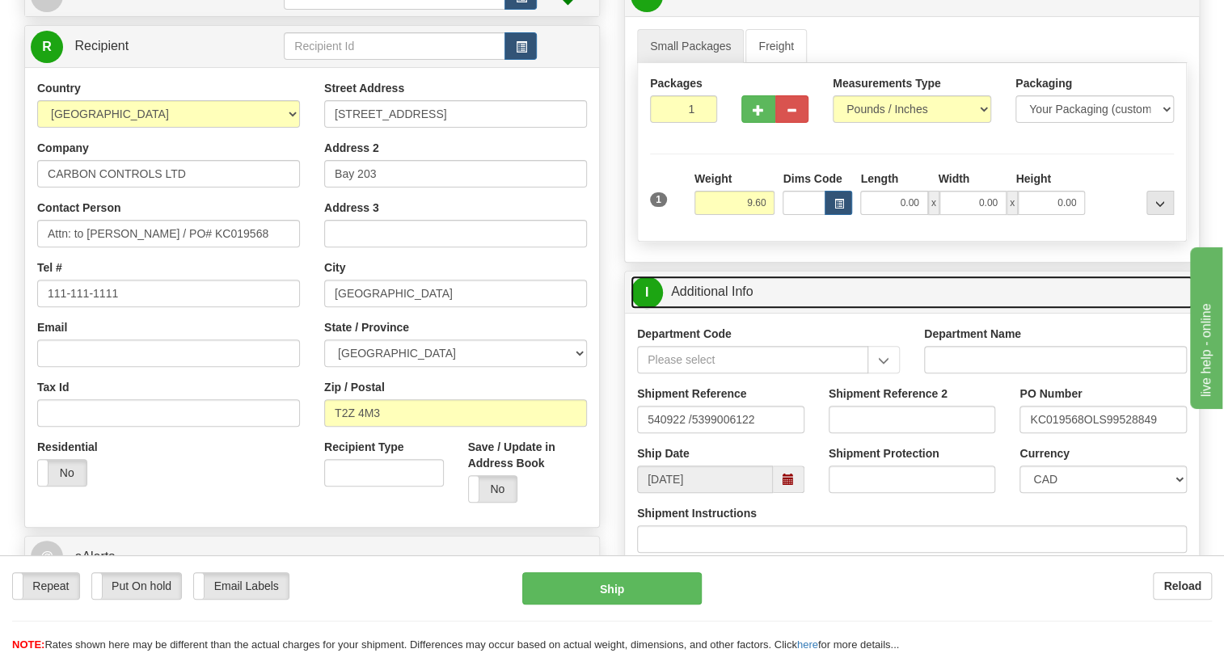
scroll to position [265, 0]
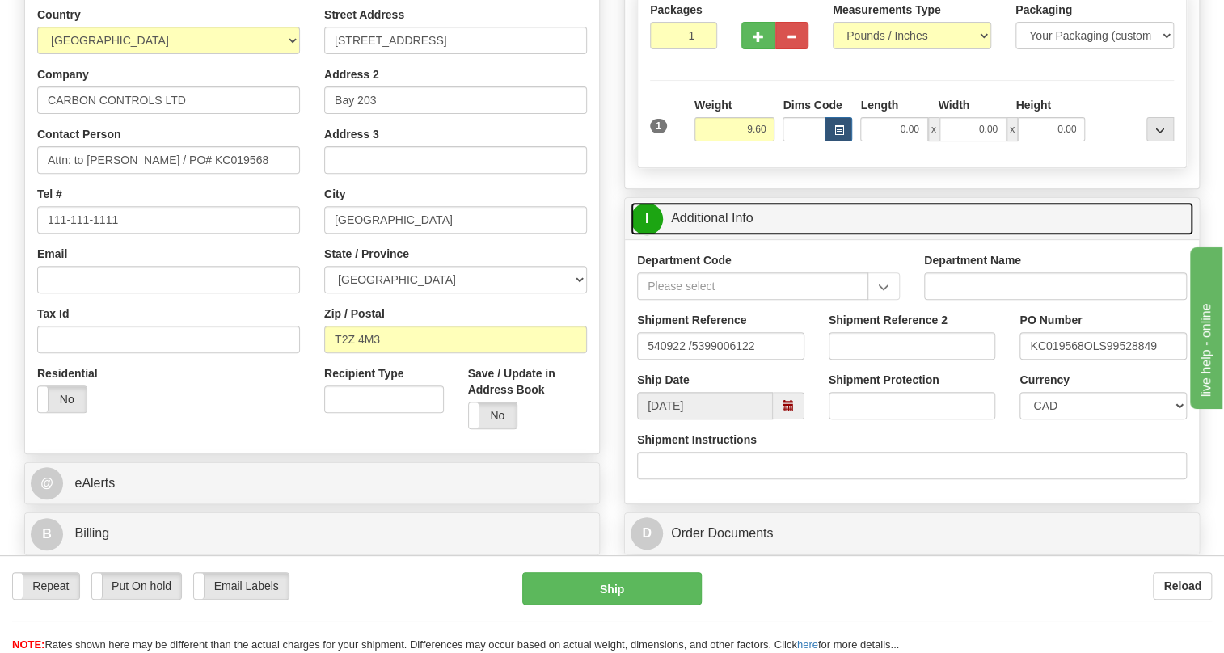
click at [717, 235] on link "I Additional Info" at bounding box center [912, 218] width 563 height 33
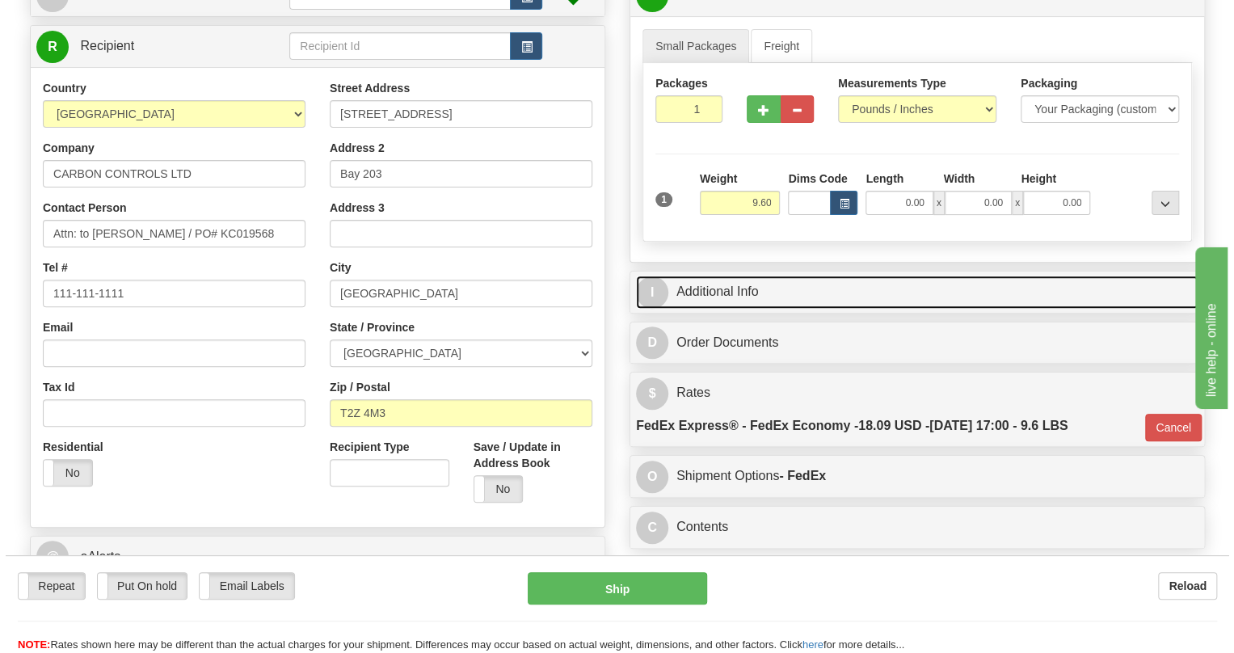
scroll to position [118, 0]
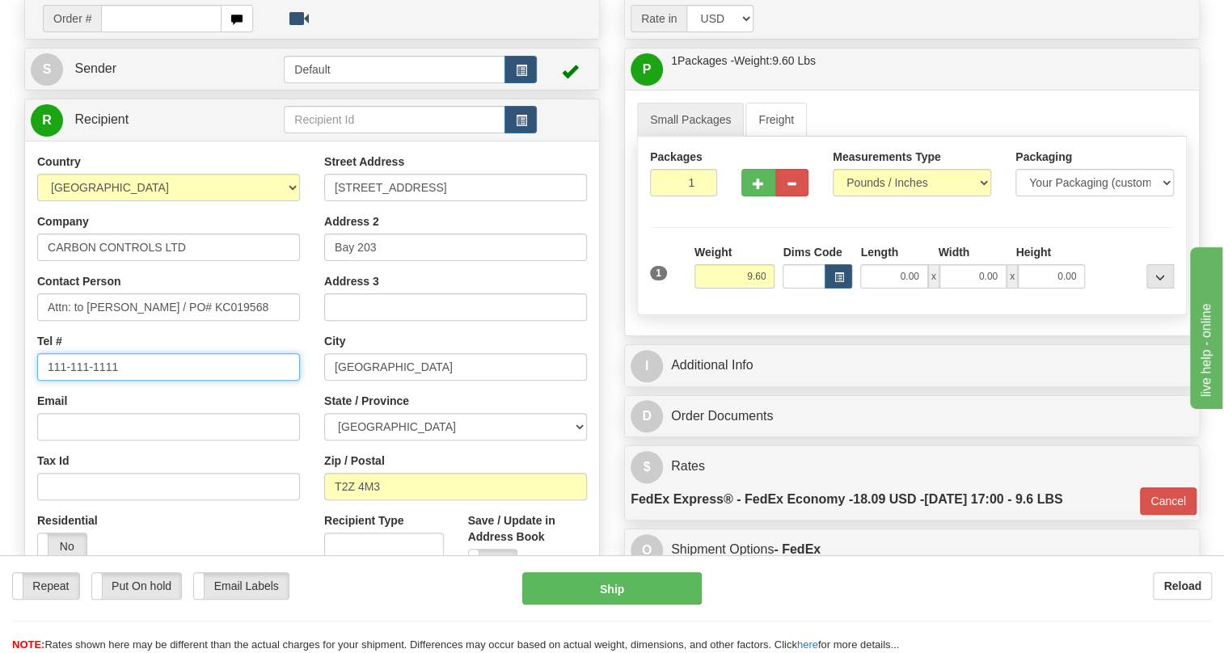
click at [108, 381] on input "111-111-1111" at bounding box center [168, 366] width 263 height 27
paste input "403-238-9944"
type input "403-238-9944"
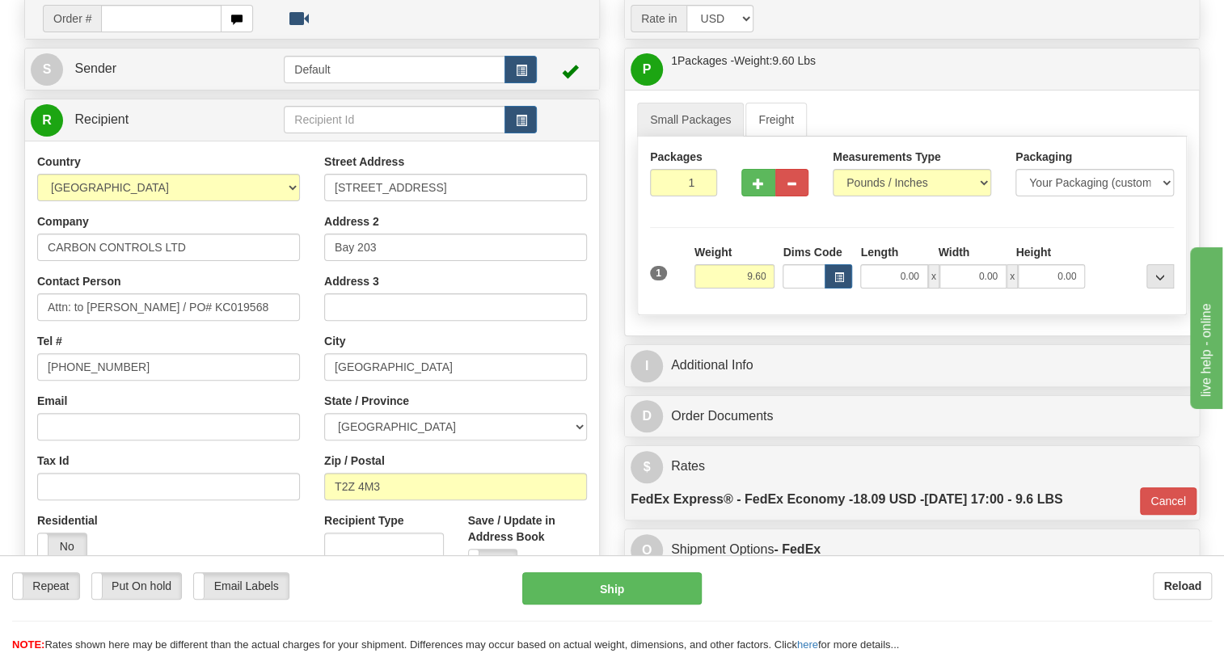
click at [312, 420] on div "Street Address 11979 40 Street Southeast Address 2 Bay 203 Address 3 City CALGA…" at bounding box center [455, 371] width 287 height 435
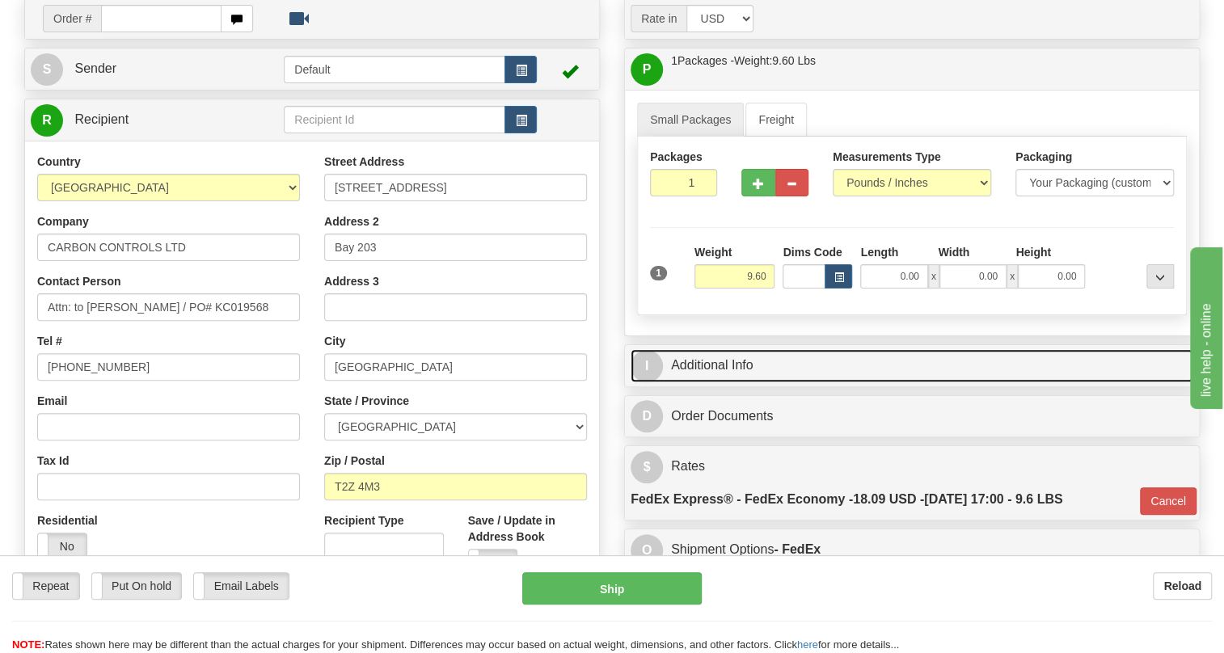
click at [721, 382] on link "I Additional Info" at bounding box center [912, 365] width 563 height 33
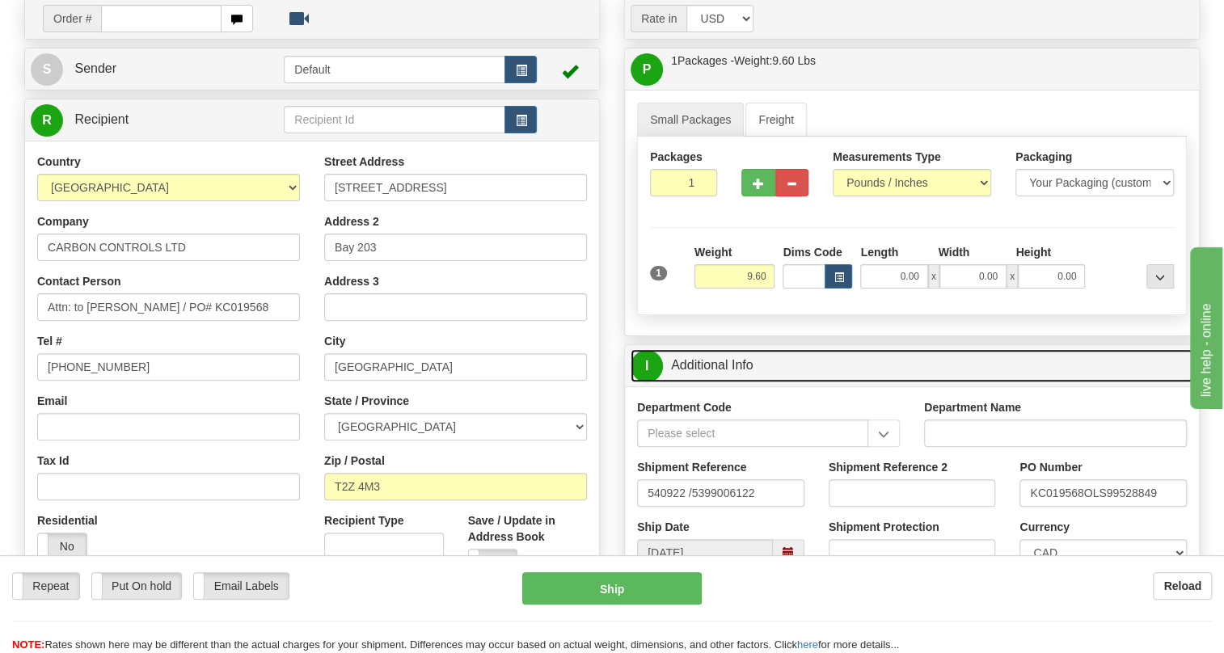
click at [721, 382] on link "I Additional Info" at bounding box center [912, 365] width 563 height 33
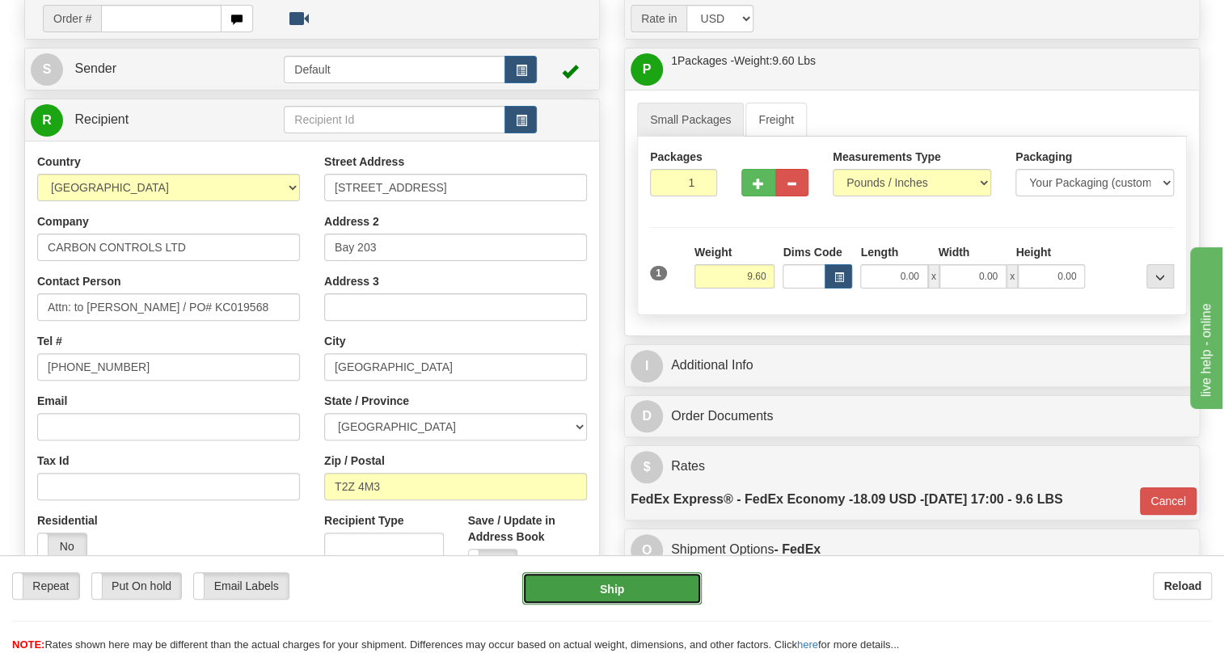
click at [615, 590] on button "Ship" at bounding box center [611, 588] width 179 height 32
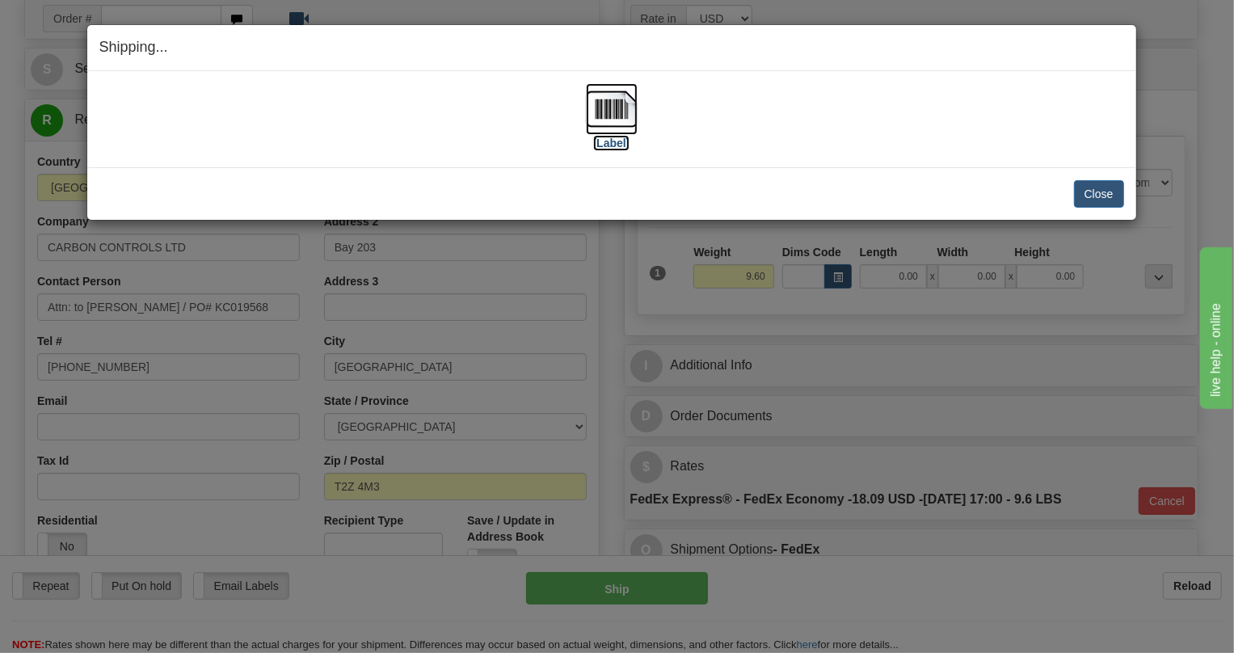
click at [623, 113] on img at bounding box center [612, 109] width 52 height 52
click at [1108, 193] on button "Close" at bounding box center [1099, 193] width 50 height 27
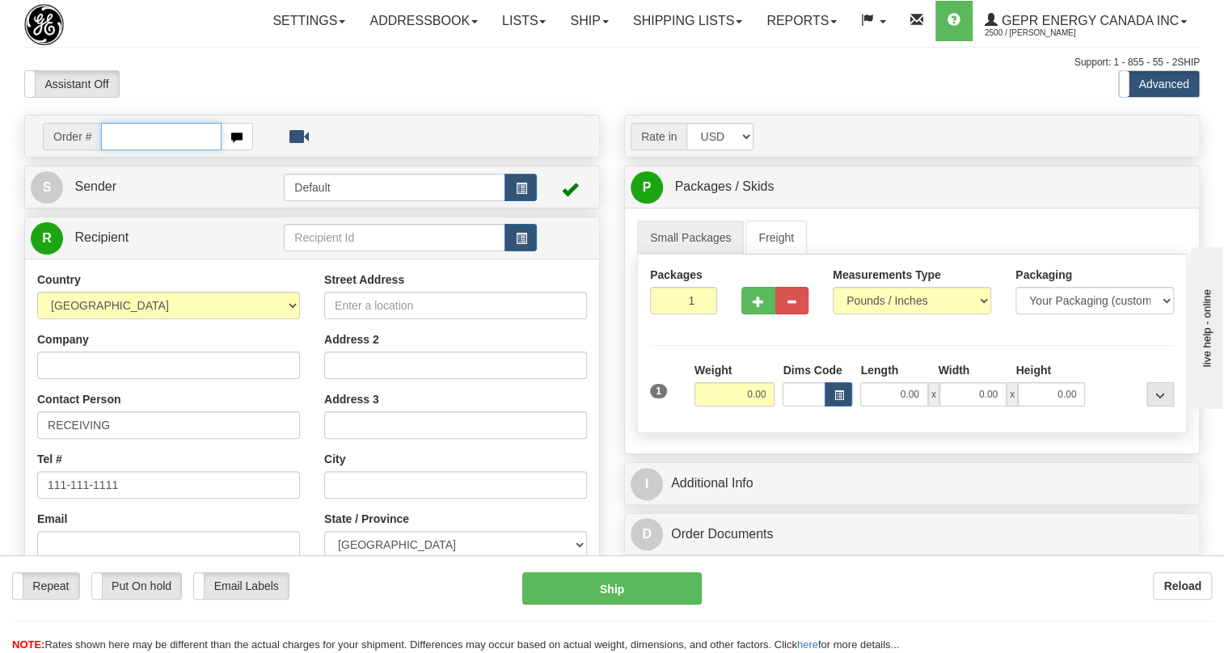
click at [129, 150] on input "text" at bounding box center [161, 136] width 120 height 27
paste input "0086701878"
type input "0086701878"
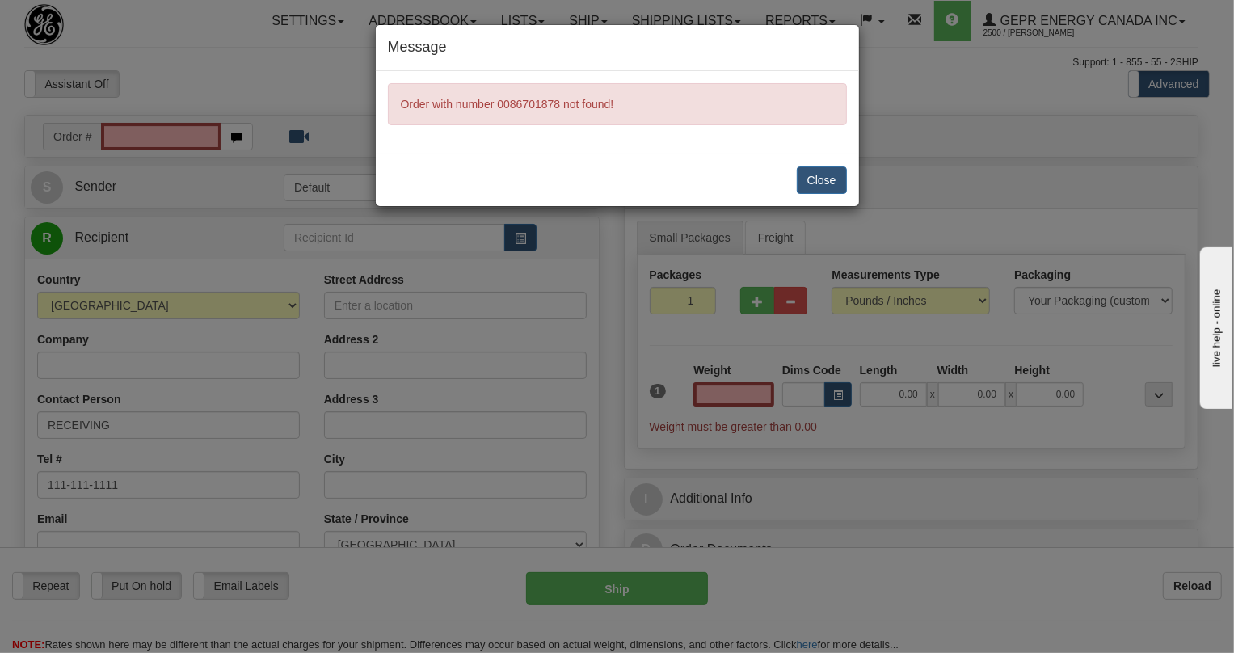
type input "0.00"
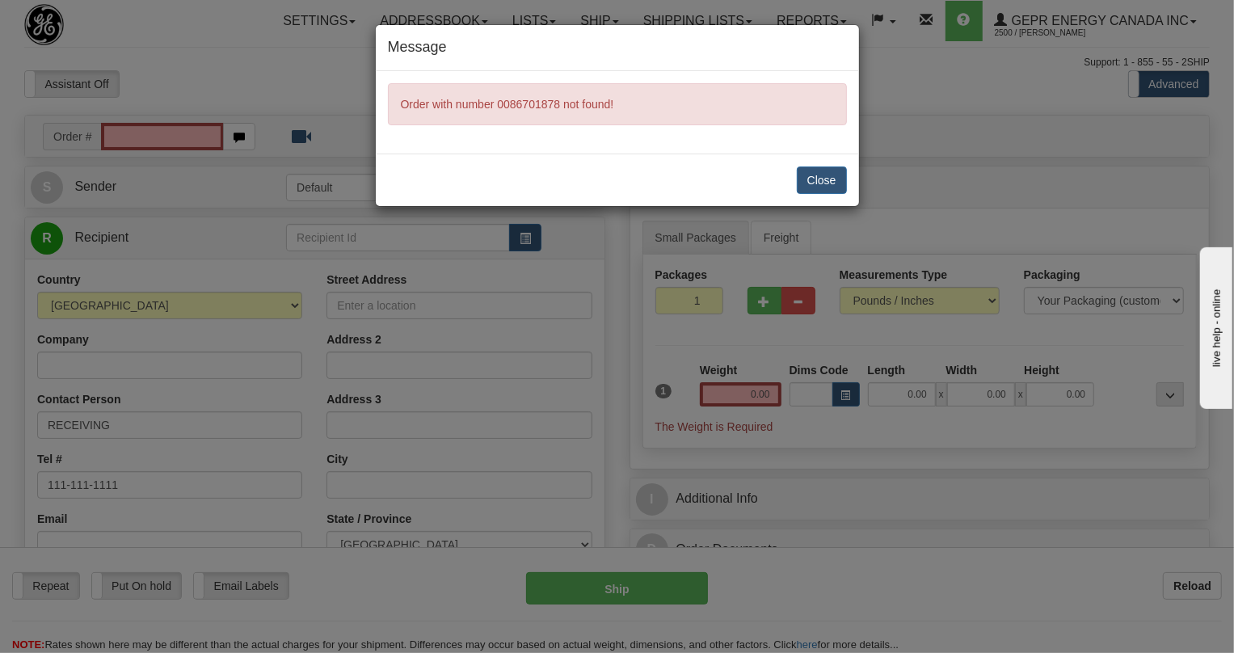
click at [824, 164] on div "Close" at bounding box center [617, 180] width 483 height 53
drag, startPoint x: 811, startPoint y: 179, endPoint x: 761, endPoint y: 179, distance: 50.1
click at [794, 179] on div "Close" at bounding box center [617, 180] width 483 height 53
click at [817, 175] on button "Close" at bounding box center [822, 180] width 50 height 27
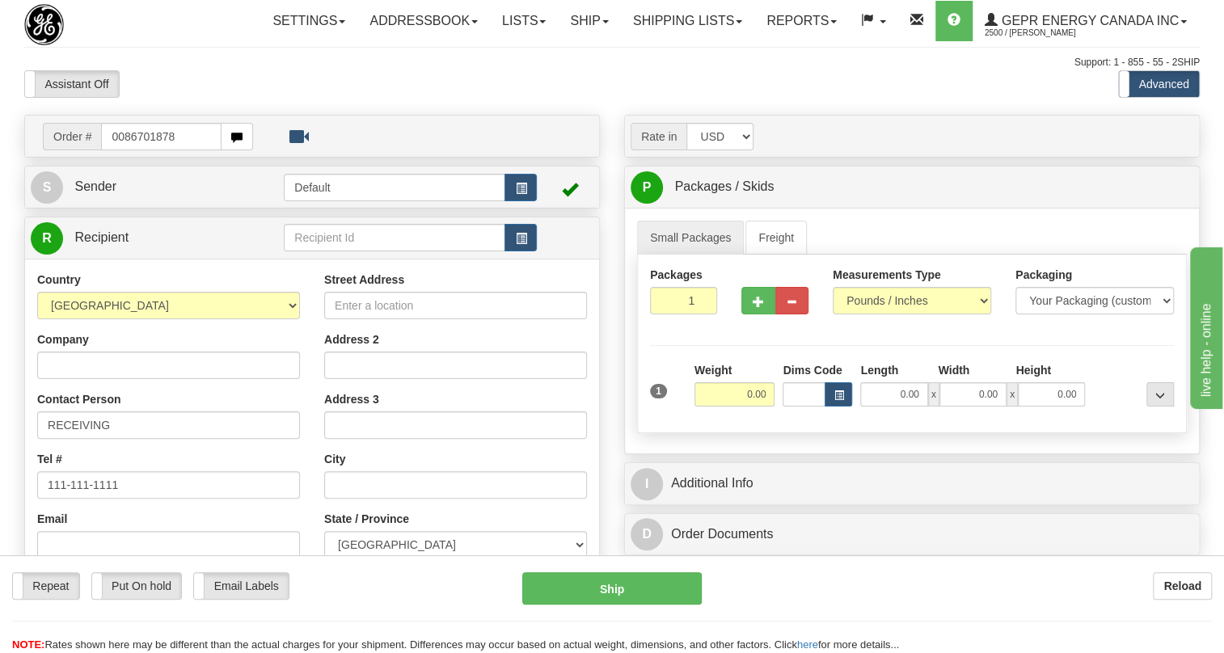
click at [125, 150] on input "0086701878" at bounding box center [161, 136] width 120 height 27
type input "86701878"
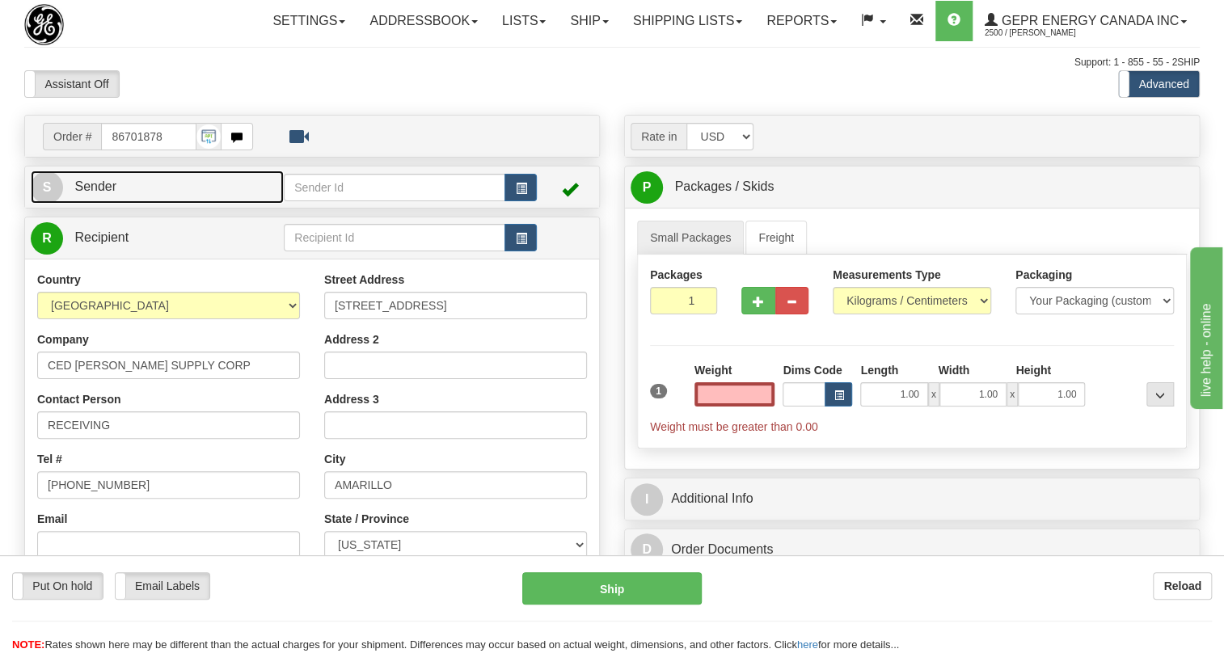
type input "0.00"
click at [97, 193] on span "Sender" at bounding box center [95, 186] width 42 height 14
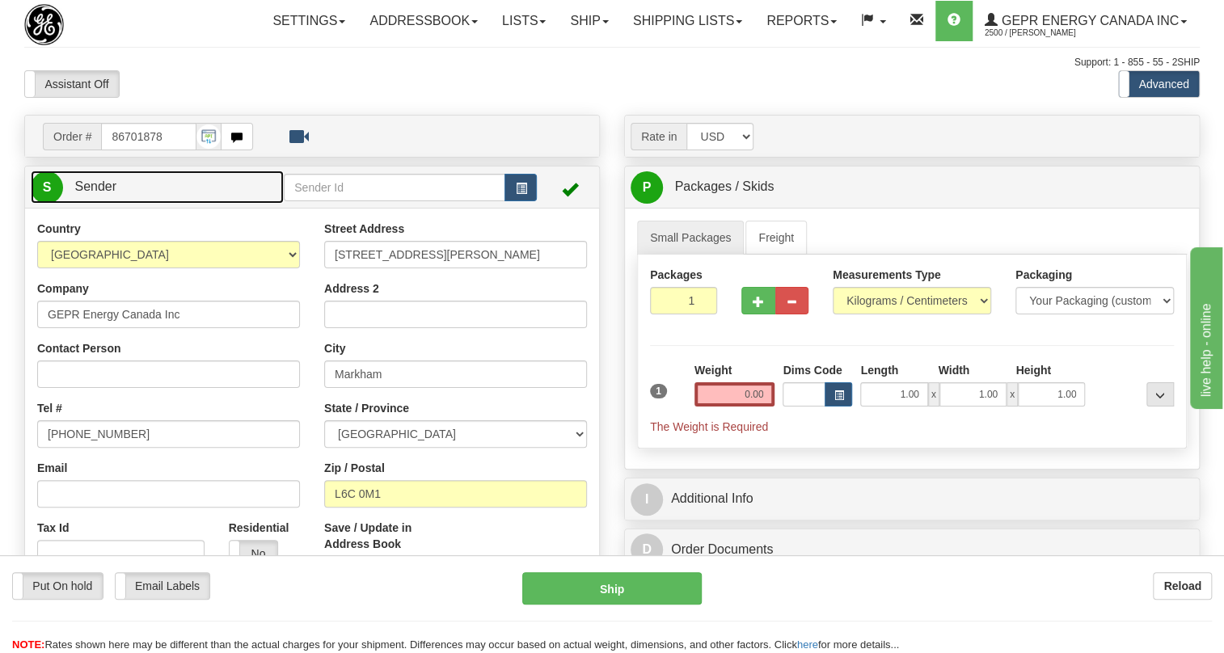
type input "MARKHAM"
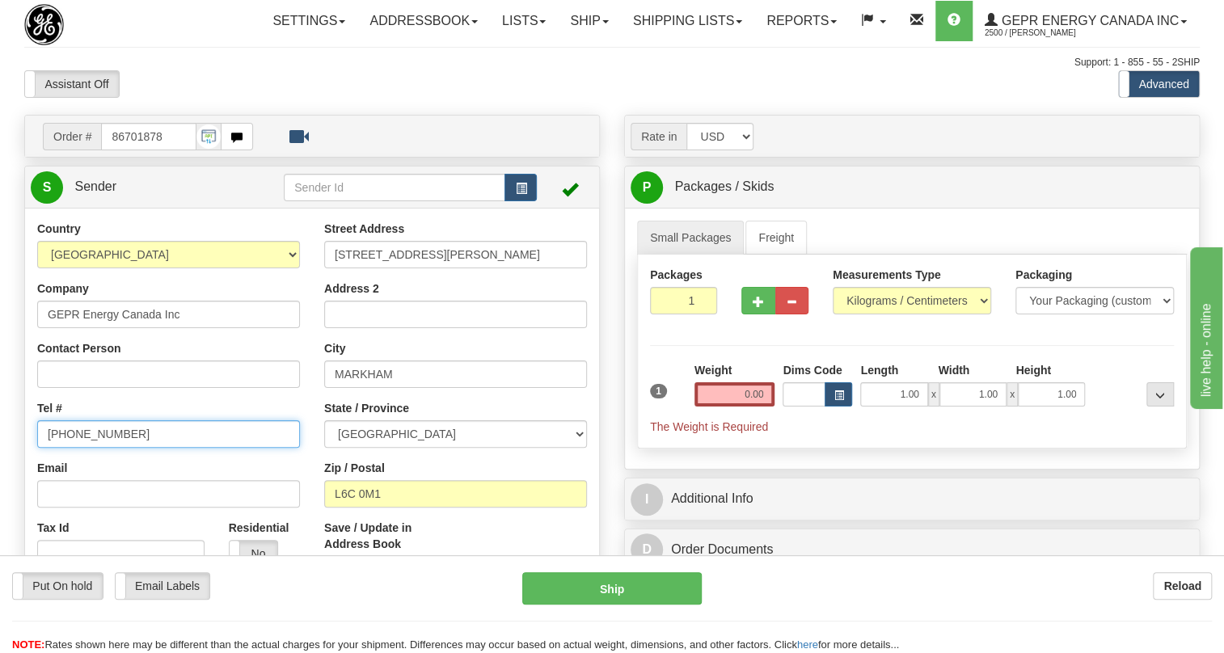
click at [83, 448] on input "[PHONE_NUMBER]" at bounding box center [168, 433] width 263 height 27
paste input "[PHONE_NUMBER]"
type input "[PHONE_NUMBER]"
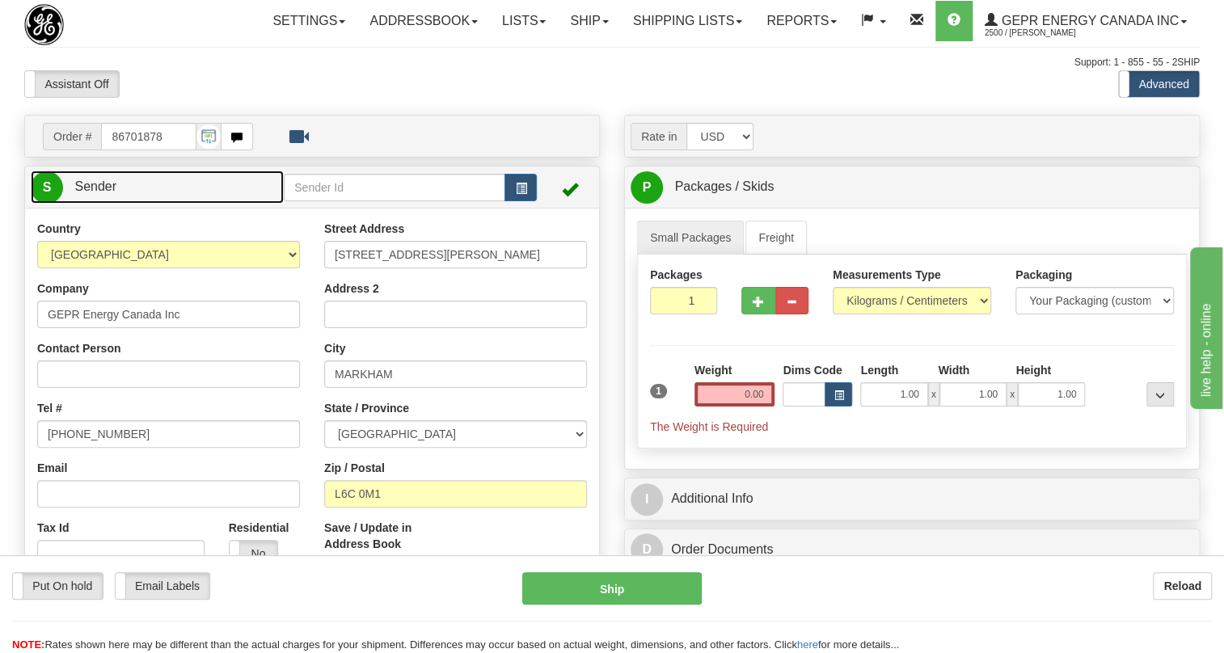
click at [83, 193] on span "Sender" at bounding box center [95, 186] width 42 height 14
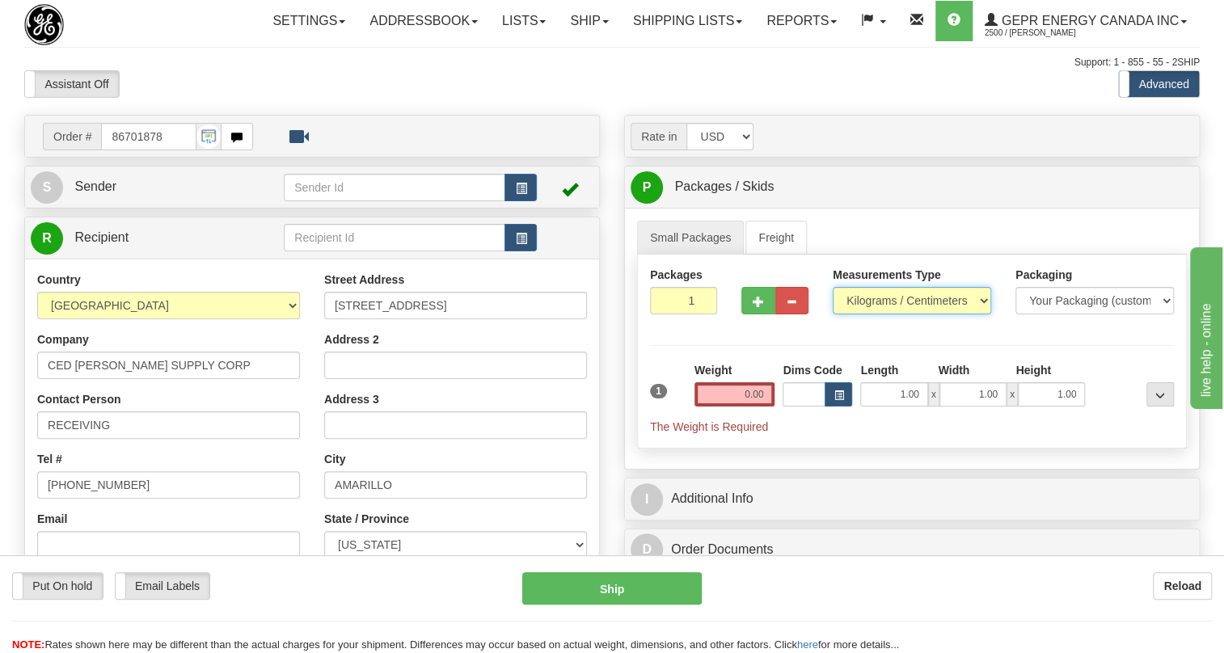
click at [873, 314] on select "Pounds / Inches Kilograms / Centimeters" at bounding box center [912, 300] width 158 height 27
select select "0"
click at [833, 314] on select "Pounds / Inches Kilograms / Centimeters" at bounding box center [912, 300] width 158 height 27
click at [731, 407] on input "0.00" at bounding box center [734, 394] width 81 height 24
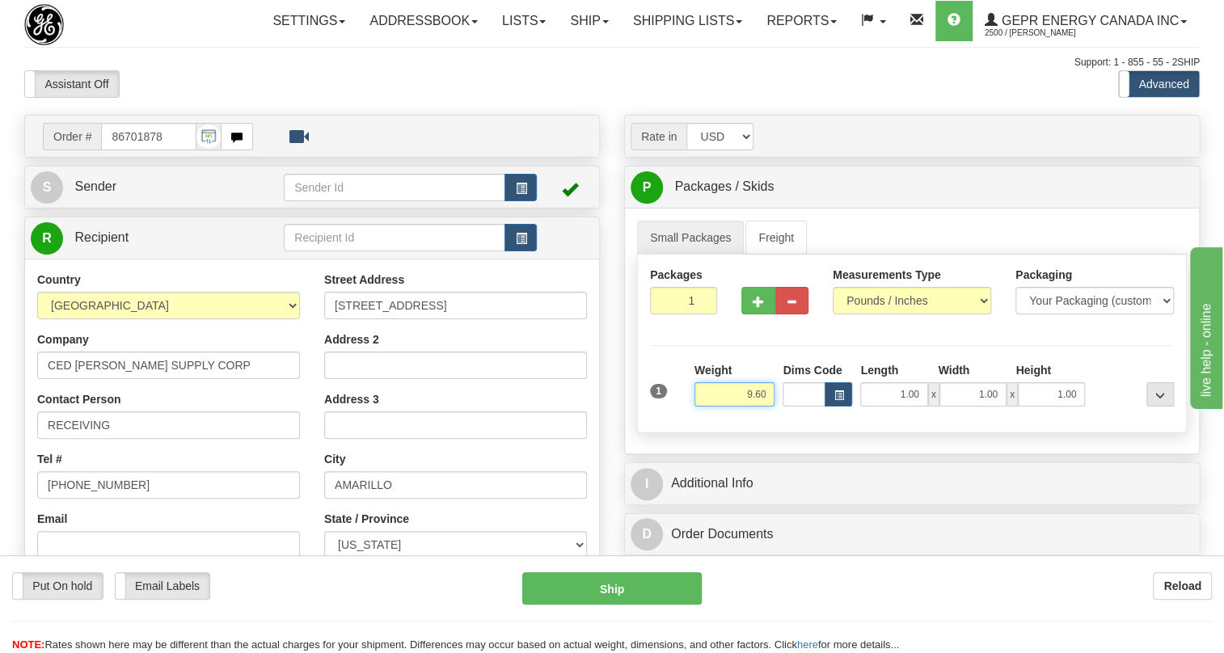
type input "9.60"
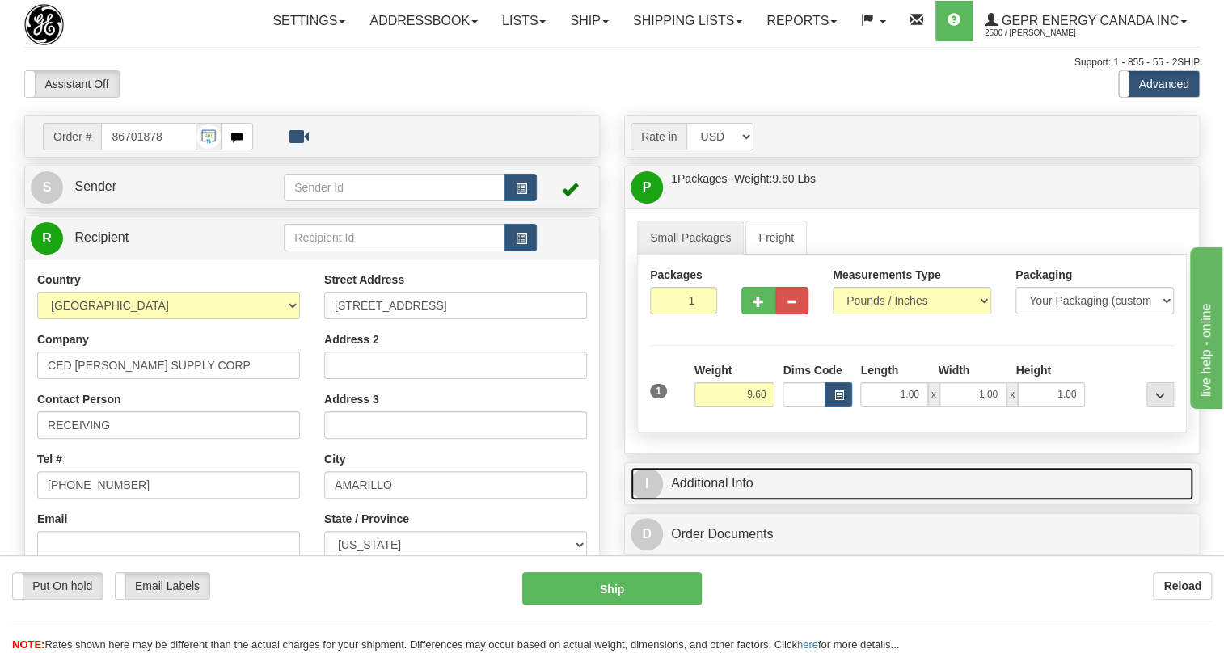
click at [737, 500] on link "I Additional Info" at bounding box center [912, 483] width 563 height 33
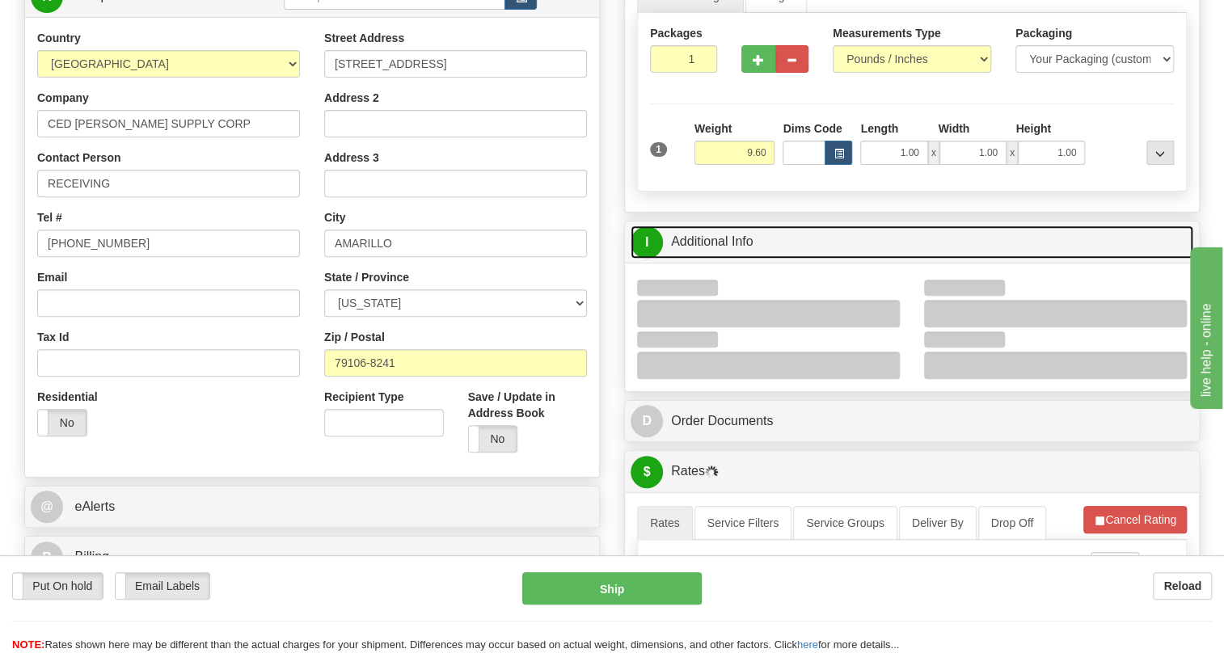
scroll to position [293, 0]
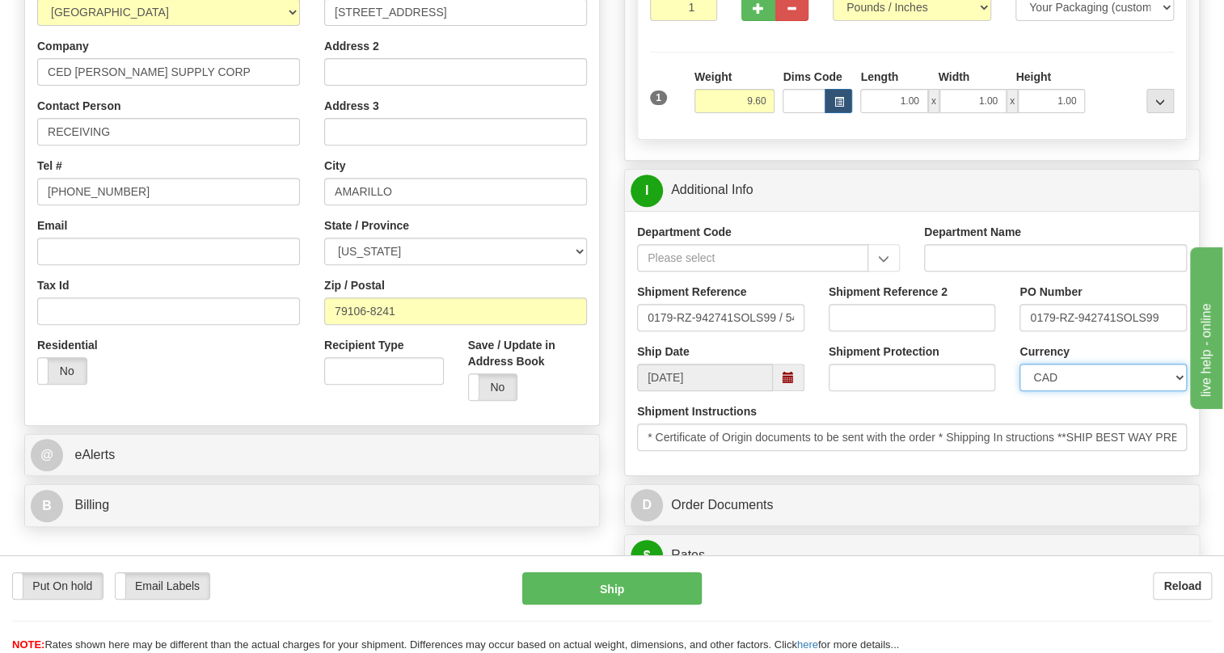
click at [1091, 391] on select "CAD USD EUR ZAR [PERSON_NAME] ARN AUD AUS AWG BBD BFR BGN BHD BMD BND BRC BRL C…" at bounding box center [1102, 377] width 167 height 27
select select "1"
click at [1019, 391] on select "CAD USD EUR ZAR [PERSON_NAME] ARN AUD AUS AWG BBD BFR BGN BHD BMD BND BRC BRL C…" at bounding box center [1102, 377] width 167 height 27
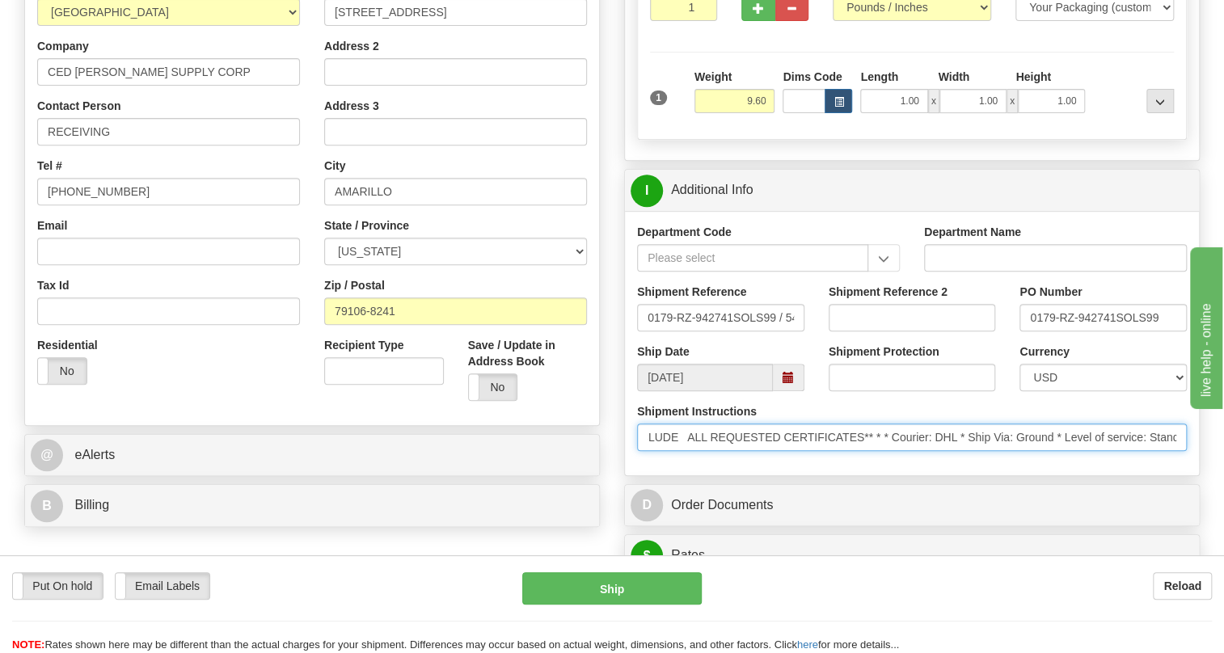
scroll to position [0, 831]
drag, startPoint x: 930, startPoint y: 473, endPoint x: 1201, endPoint y: 476, distance: 270.8
click at [1201, 476] on div "Rate in Account Currency ARN AWG AUD AUS BHD BBD BFR BMD BRC BRL GBP UKL BND BG…" at bounding box center [912, 581] width 600 height 1520
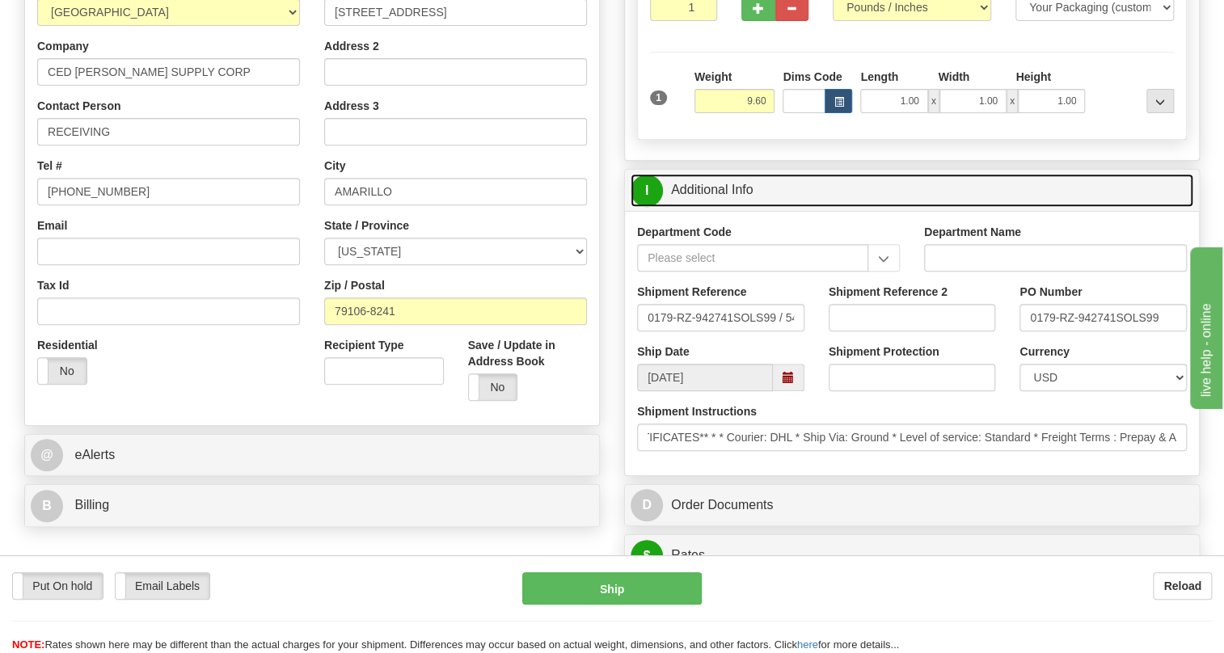
scroll to position [0, 0]
click at [720, 207] on link "I Additional Info" at bounding box center [912, 190] width 563 height 33
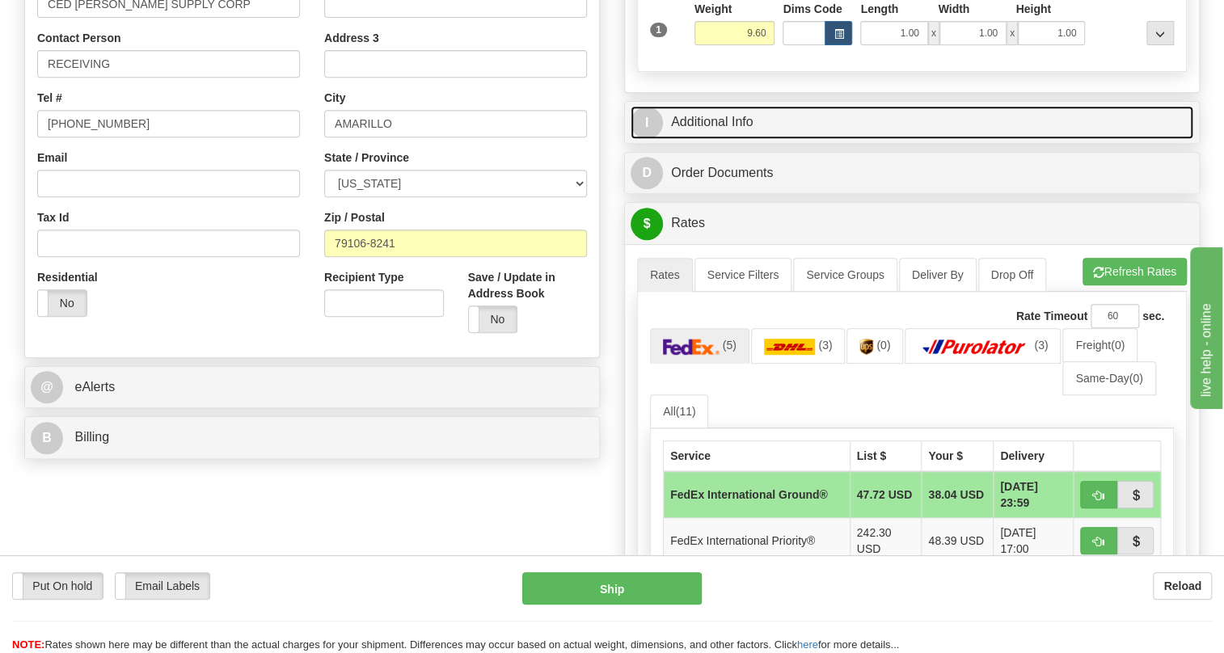
scroll to position [367, 0]
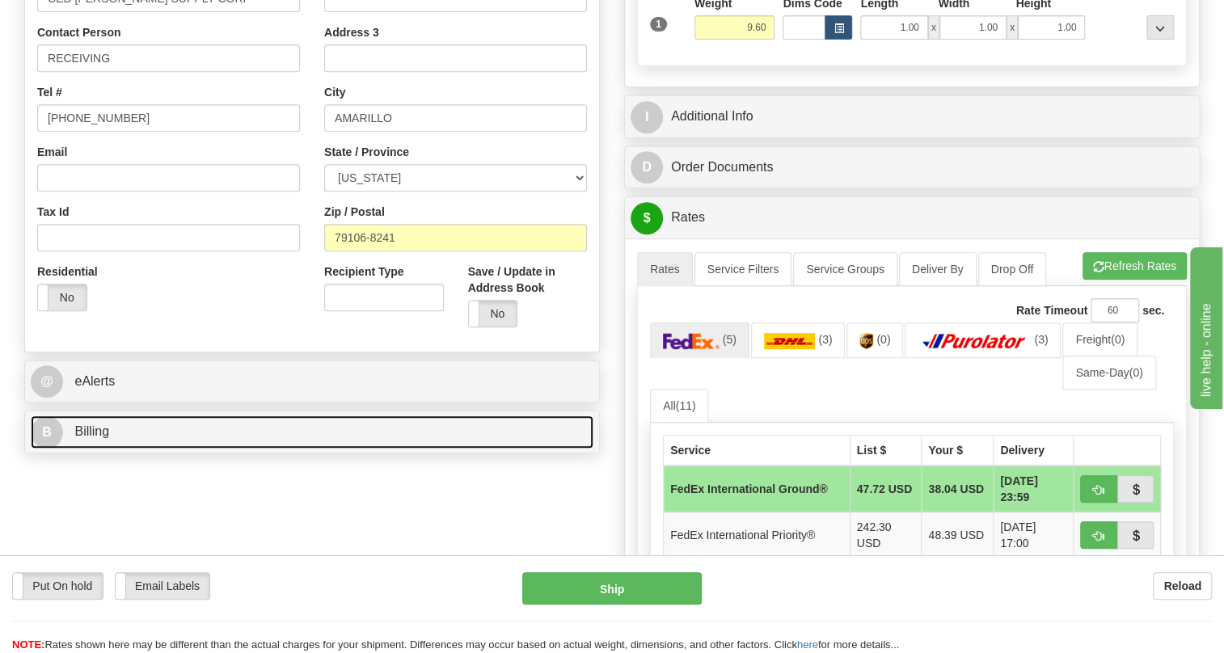
click at [103, 438] on span "Billing" at bounding box center [91, 431] width 35 height 14
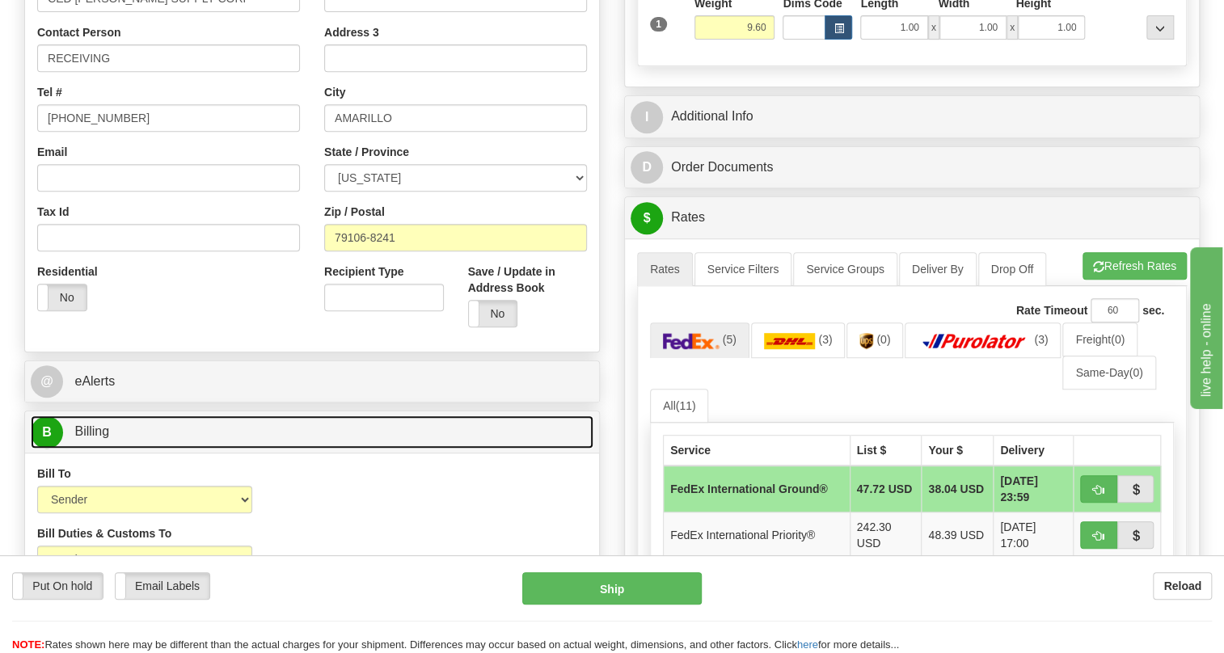
click at [103, 438] on span "Billing" at bounding box center [91, 431] width 35 height 14
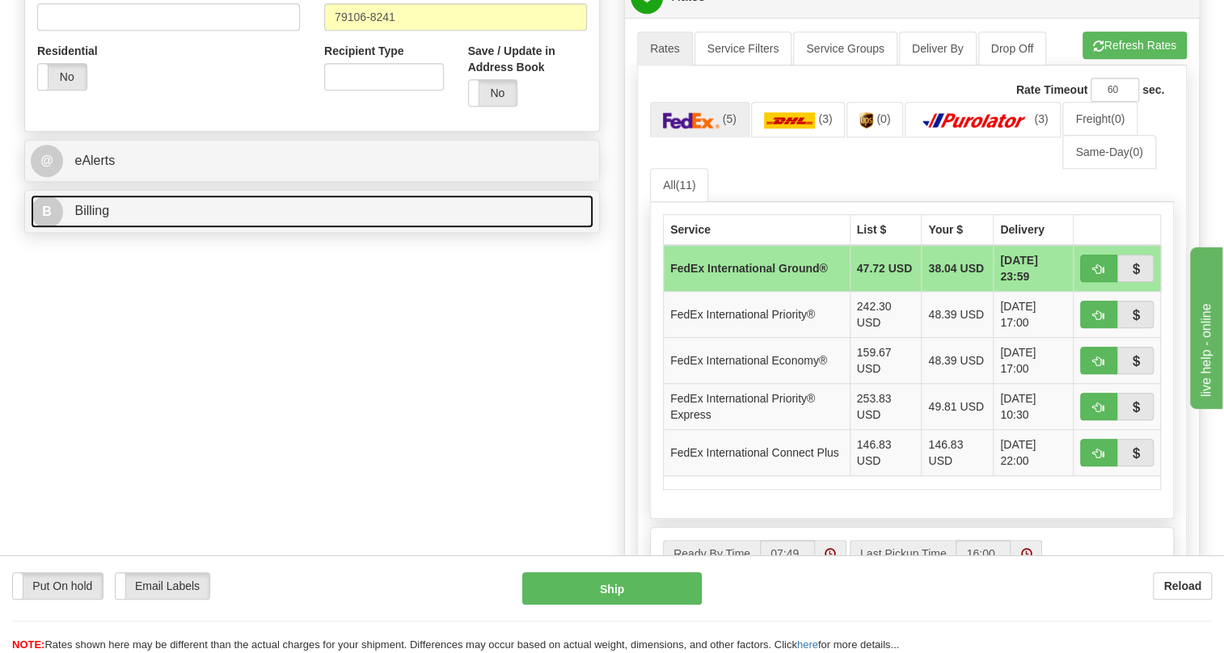
scroll to position [514, 0]
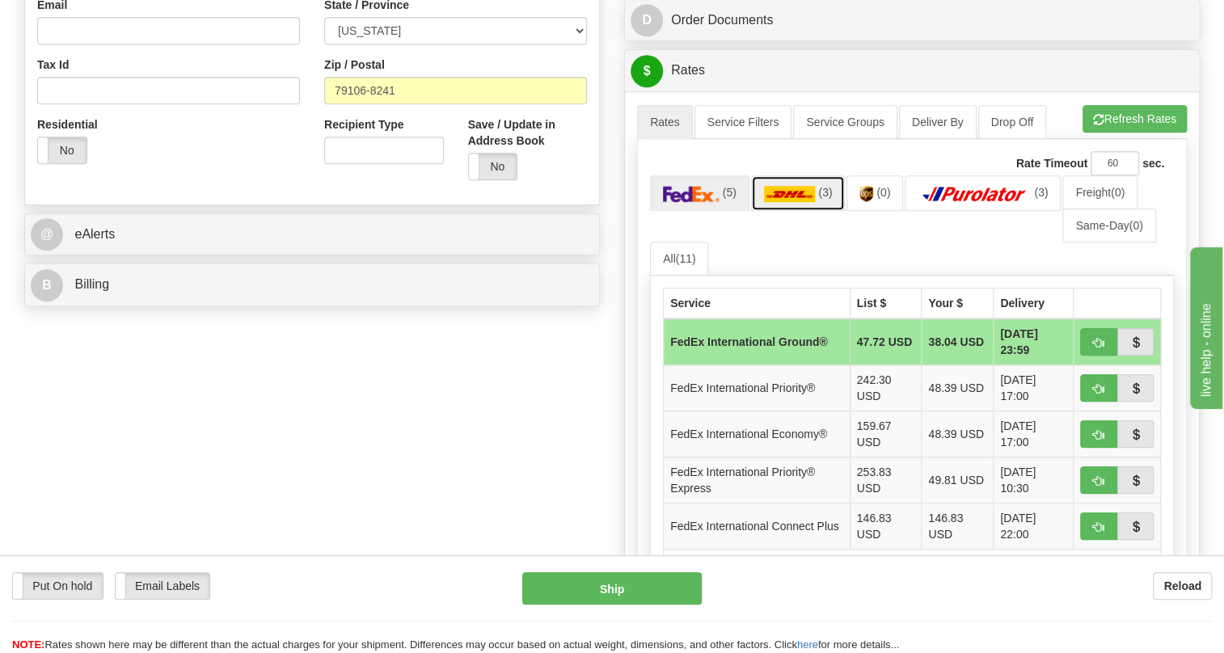
click at [793, 202] on img at bounding box center [790, 194] width 52 height 16
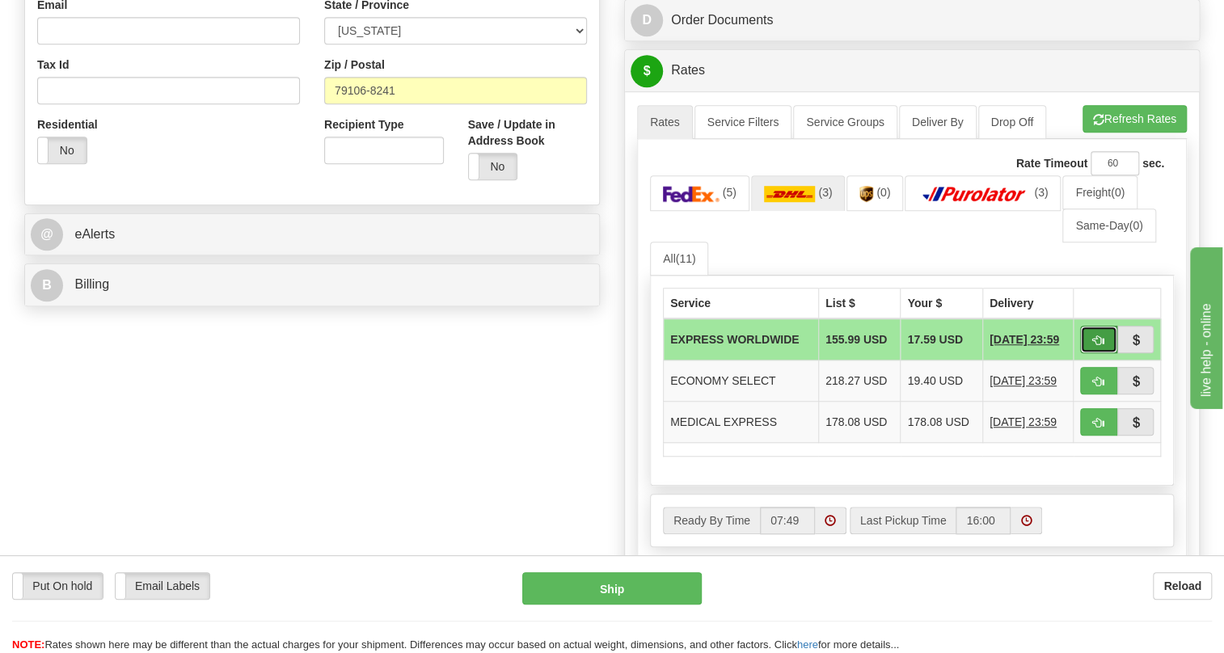
click at [1093, 346] on span "button" at bounding box center [1098, 341] width 11 height 11
type input "P"
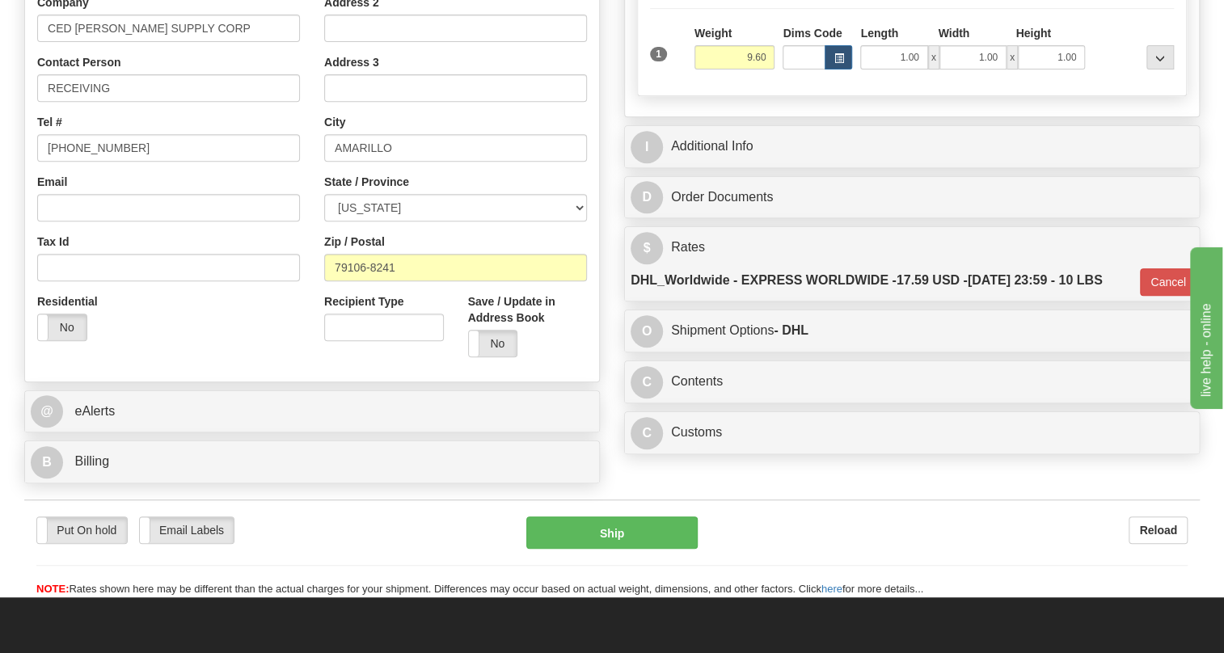
scroll to position [293, 0]
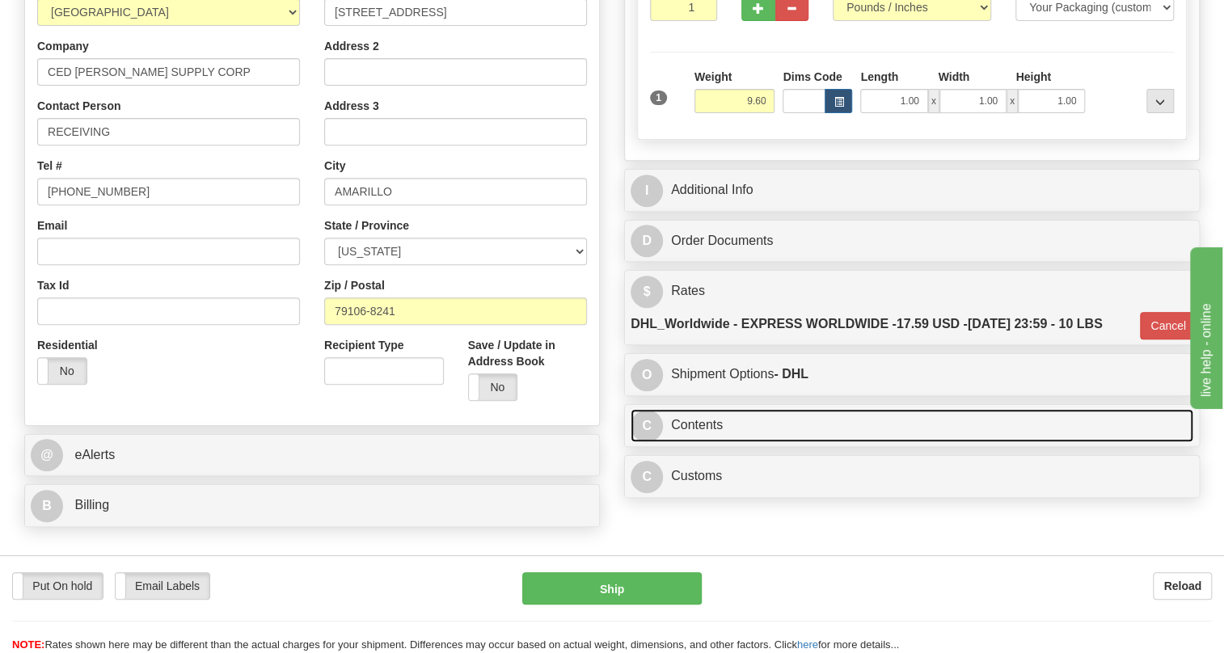
click at [703, 442] on link "C Contents" at bounding box center [912, 425] width 563 height 33
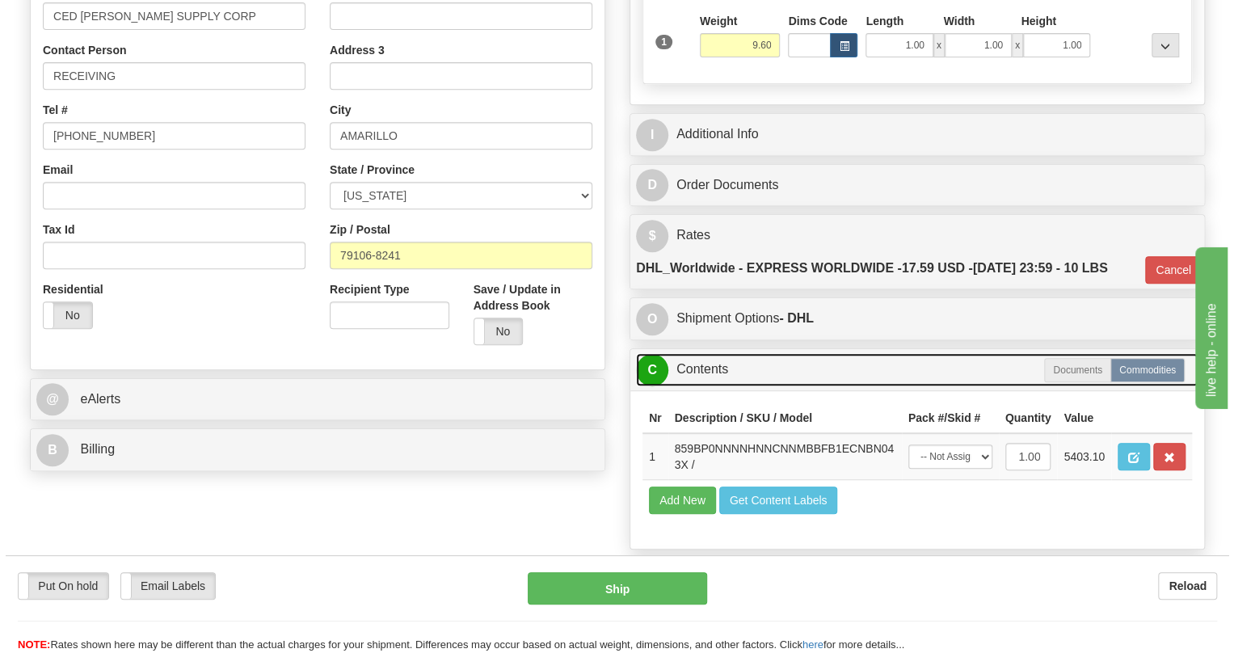
scroll to position [514, 0]
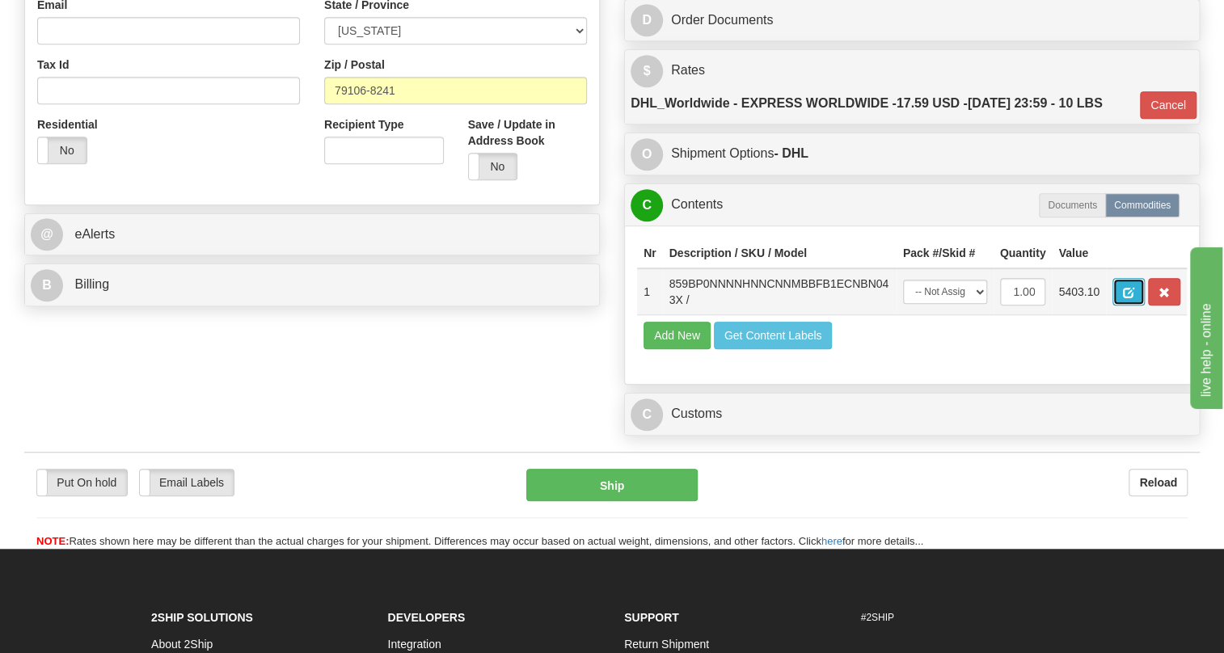
click at [1129, 298] on span "button" at bounding box center [1128, 293] width 11 height 11
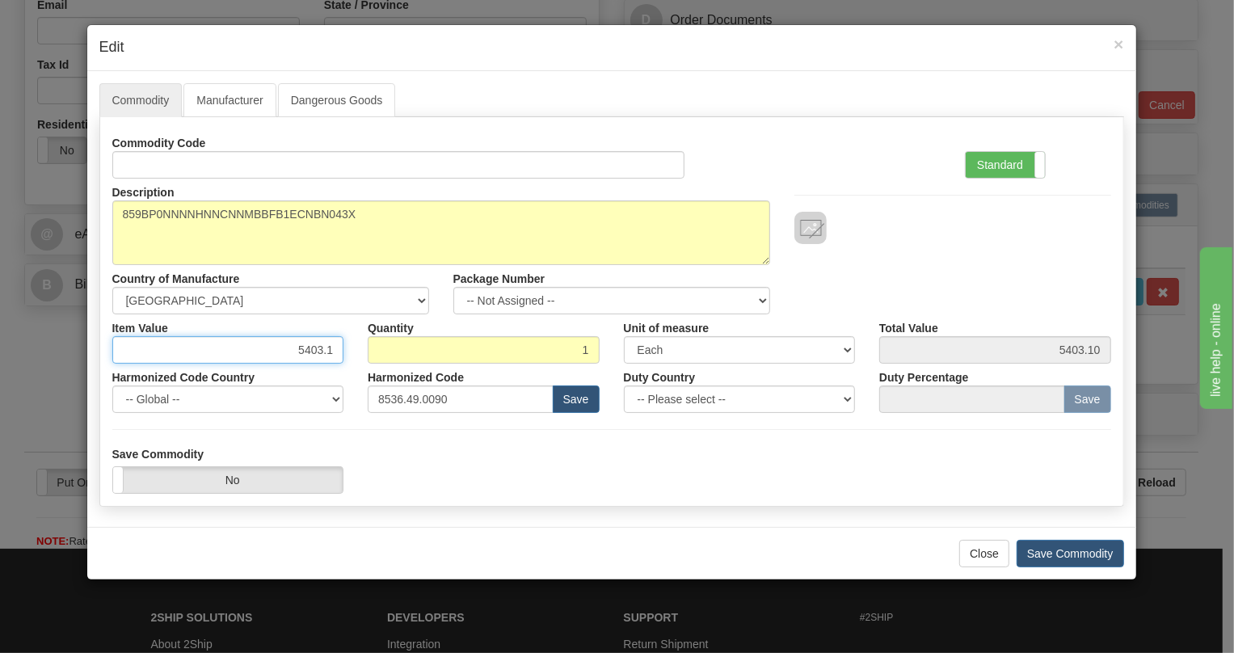
click at [328, 344] on input "5403.1" at bounding box center [228, 349] width 232 height 27
paste input "3.956,96"
click at [298, 358] on input "3.956,96" at bounding box center [228, 349] width 232 height 27
click at [323, 357] on input "3956,96" at bounding box center [228, 349] width 232 height 27
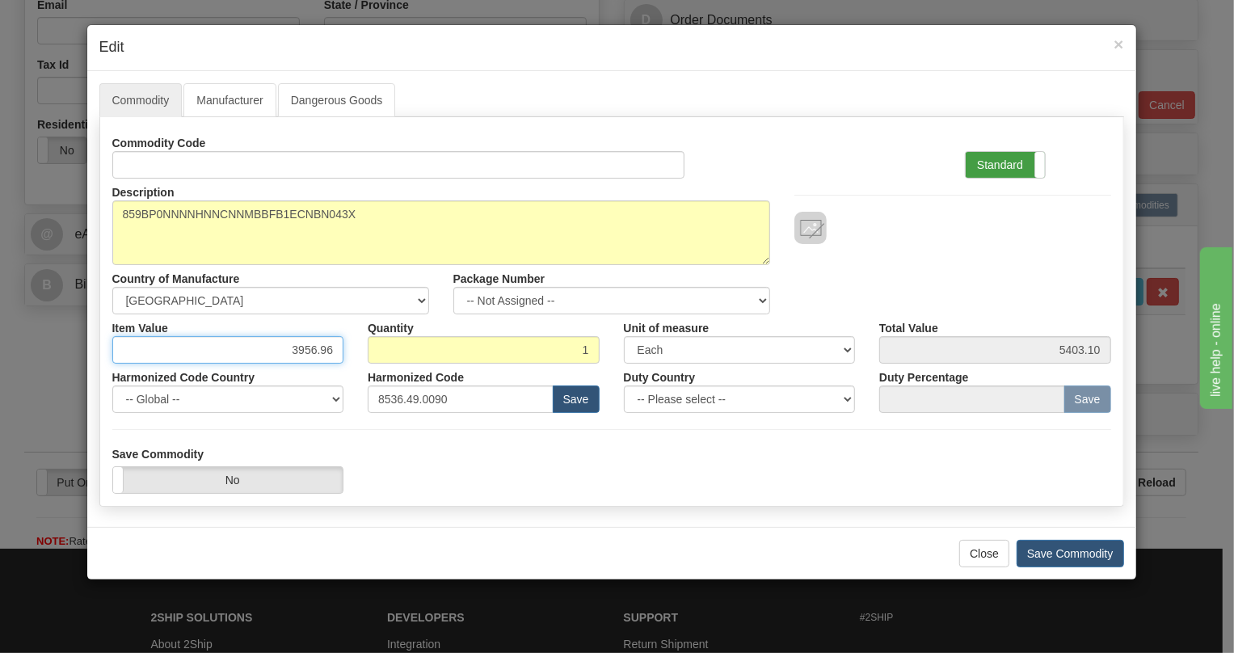
type input "3956.96"
click at [994, 162] on label "Standard" at bounding box center [1005, 165] width 79 height 26
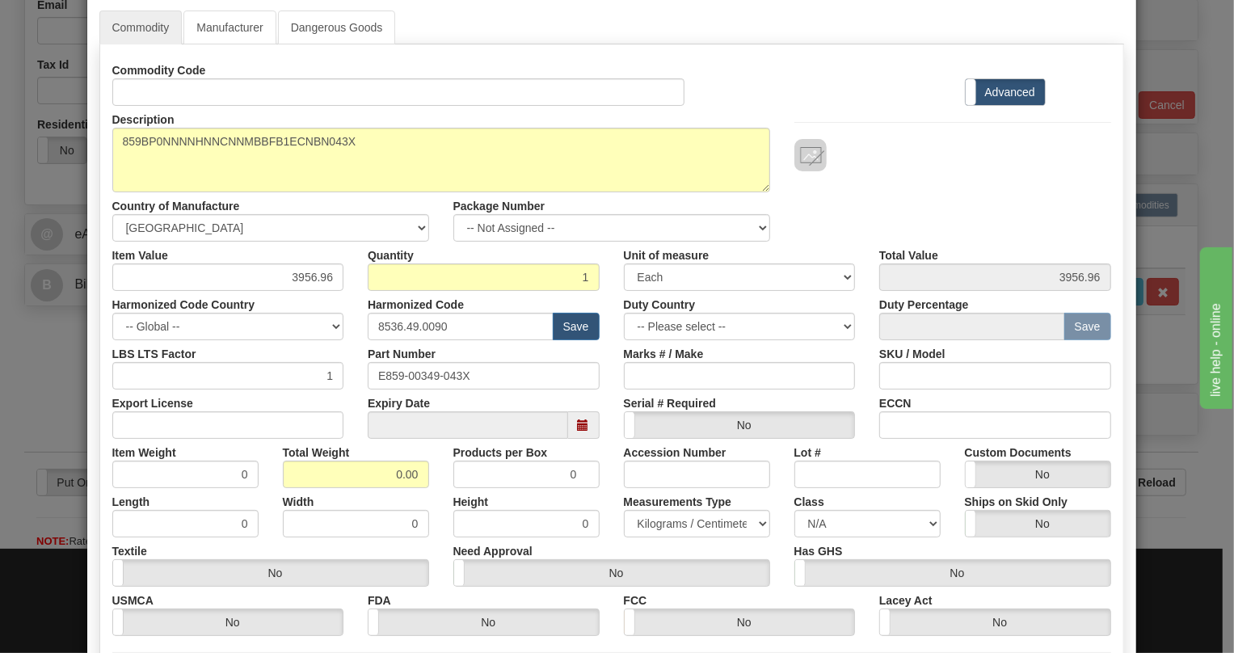
scroll to position [73, 0]
click at [364, 478] on input "0.00" at bounding box center [356, 474] width 146 height 27
type input "1.00"
type input "1.0000"
drag, startPoint x: 669, startPoint y: 524, endPoint x: 664, endPoint y: 532, distance: 9.9
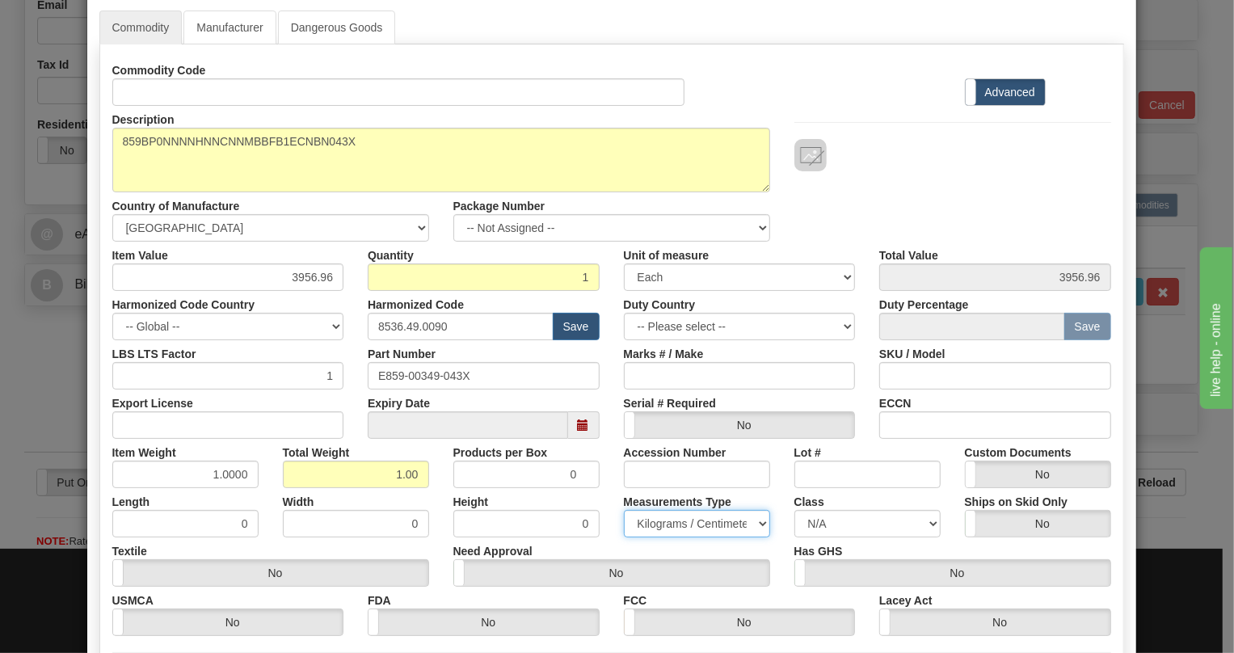
click at [668, 524] on select "Pounds / Inches Kilograms / Centimeters" at bounding box center [697, 523] width 146 height 27
select select "0"
click at [624, 510] on select "Pounds / Inches Kilograms / Centimeters" at bounding box center [697, 523] width 146 height 27
click at [603, 502] on div "Height 0" at bounding box center [526, 512] width 171 height 49
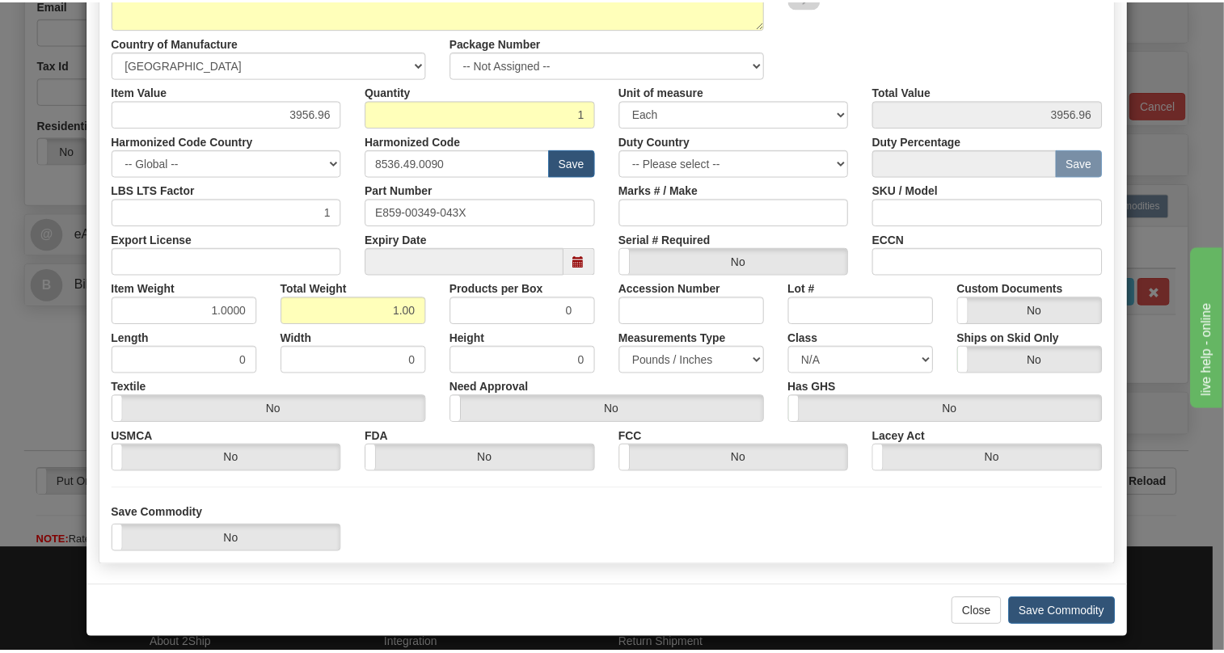
scroll to position [246, 0]
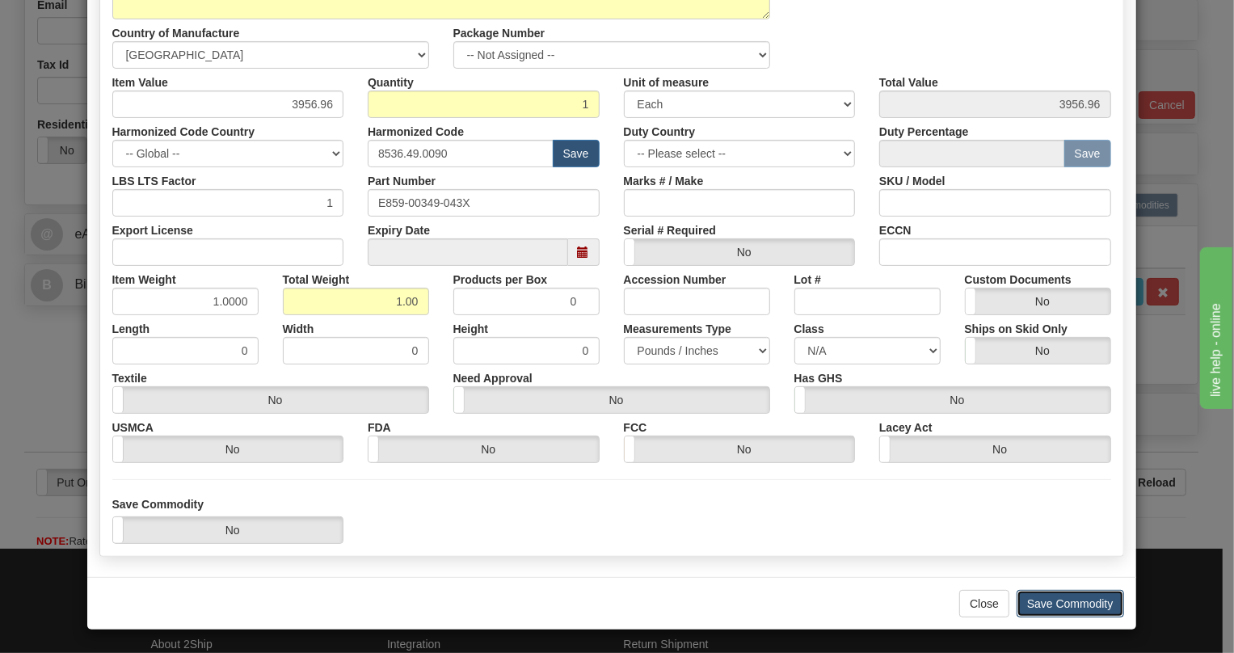
click at [1059, 604] on button "Save Commodity" at bounding box center [1071, 603] width 108 height 27
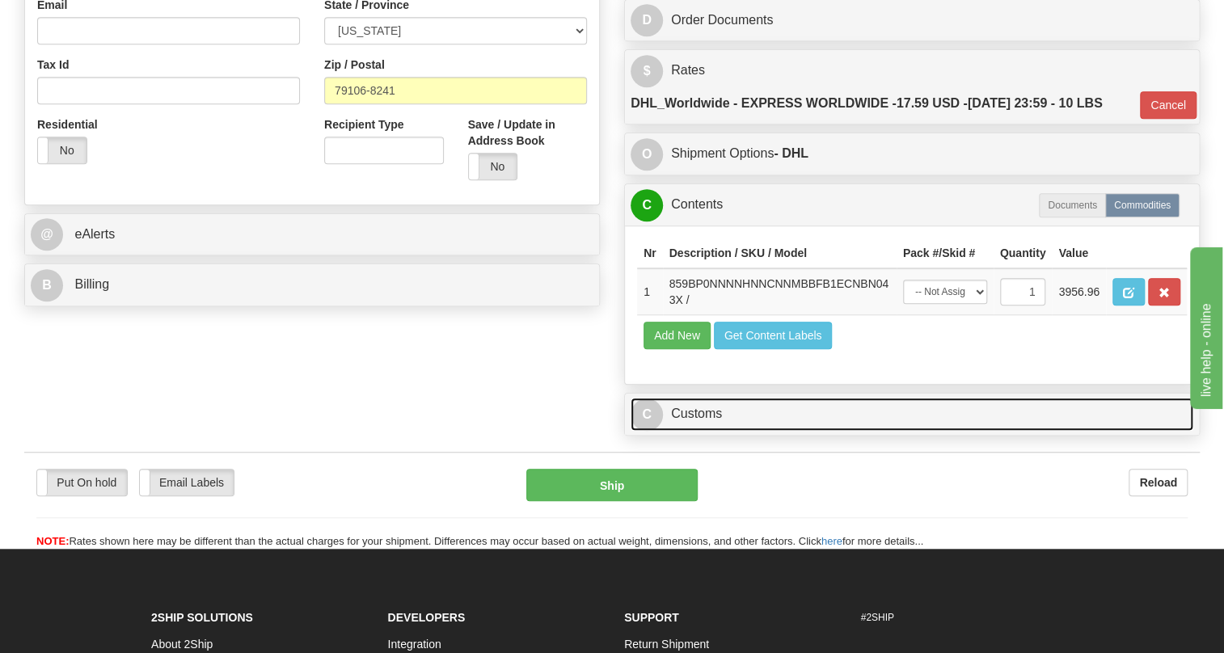
click at [707, 431] on link "C Customs" at bounding box center [912, 414] width 563 height 33
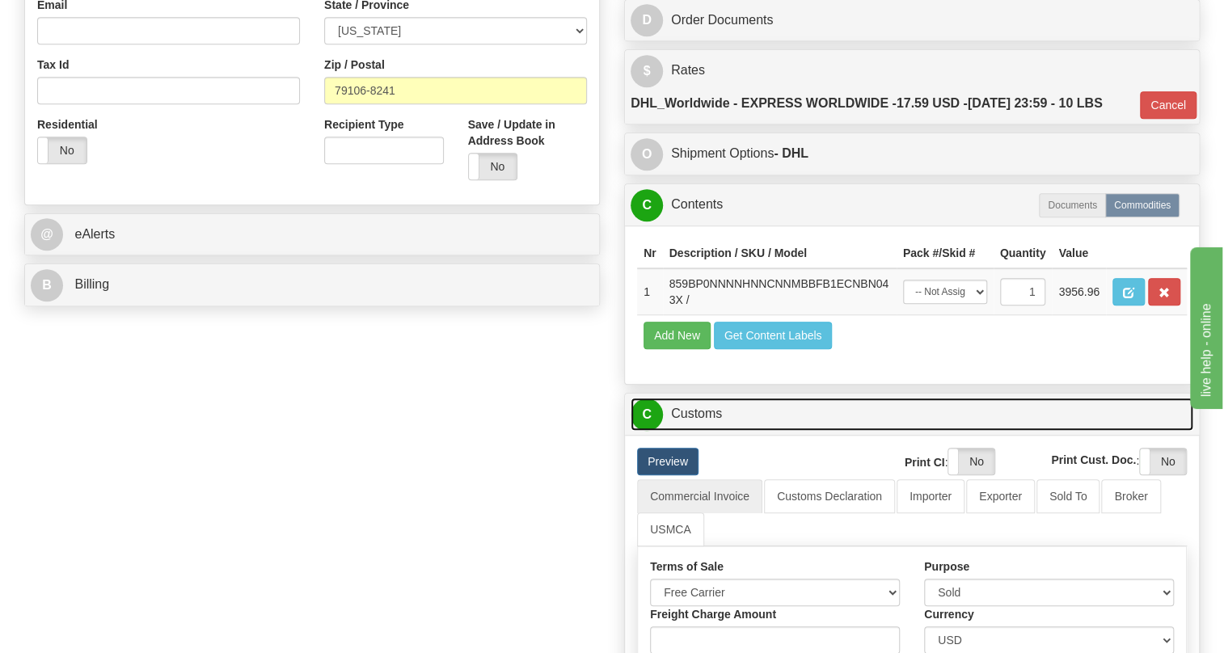
click at [707, 431] on link "C Customs" at bounding box center [912, 414] width 563 height 33
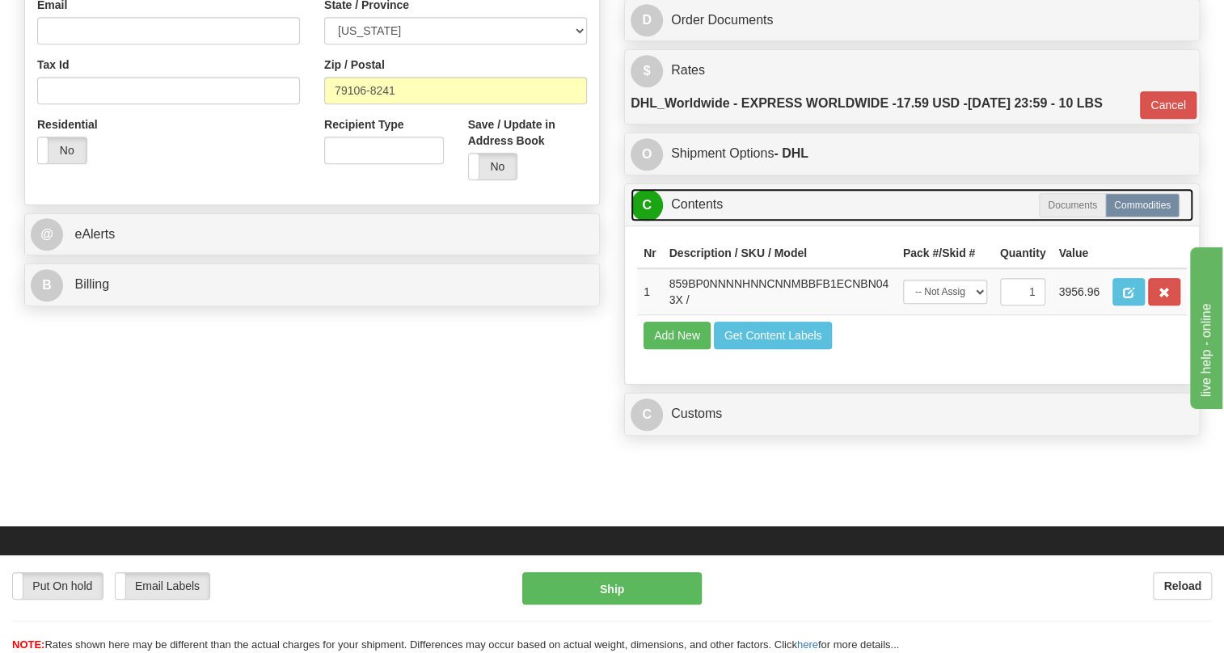
click at [688, 222] on link "C Contents" at bounding box center [912, 204] width 563 height 33
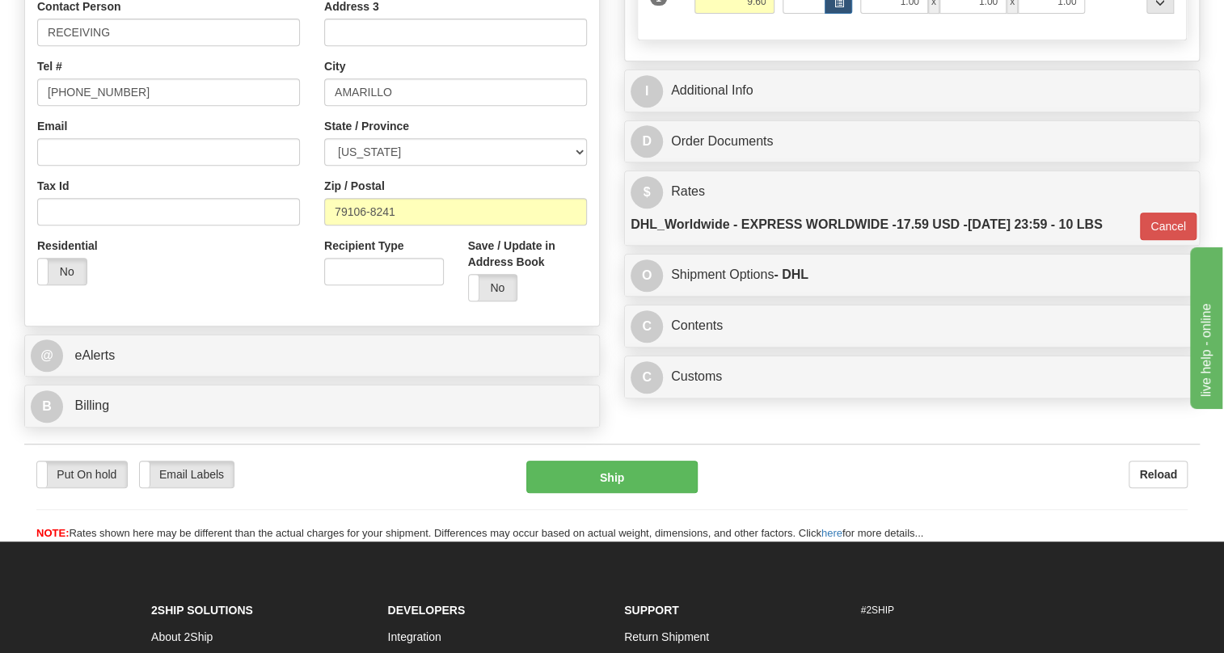
scroll to position [293, 0]
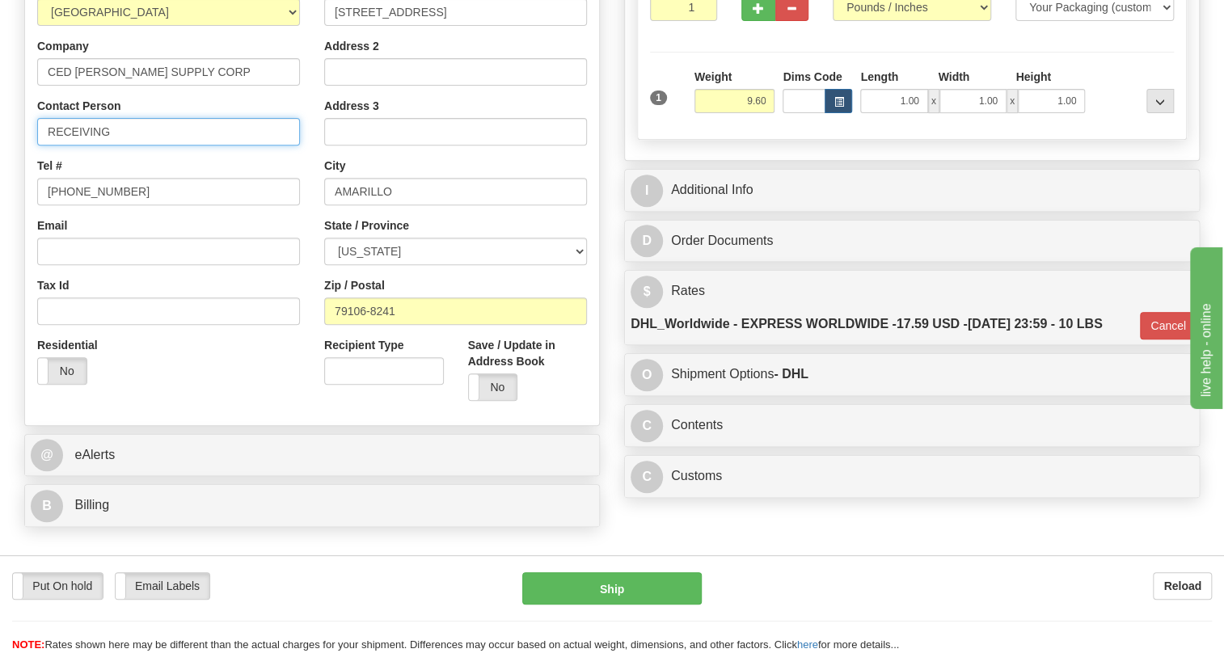
click at [142, 146] on input "RECEIVING" at bounding box center [168, 131] width 263 height 27
paste input "[PERSON_NAME]"
type input "RECEIVING / [PERSON_NAME]"
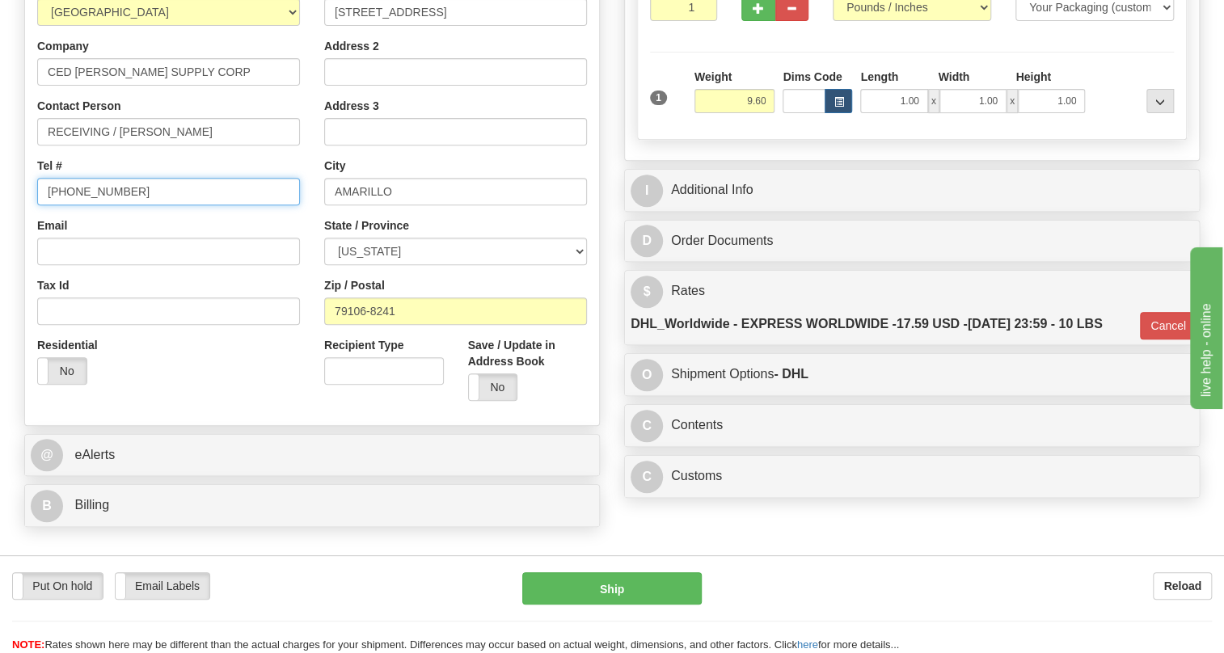
click at [88, 205] on input "[PHONE_NUMBER]" at bounding box center [168, 191] width 263 height 27
paste input "[PHONE_NUMBER]"
type input "[PHONE_NUMBER]"
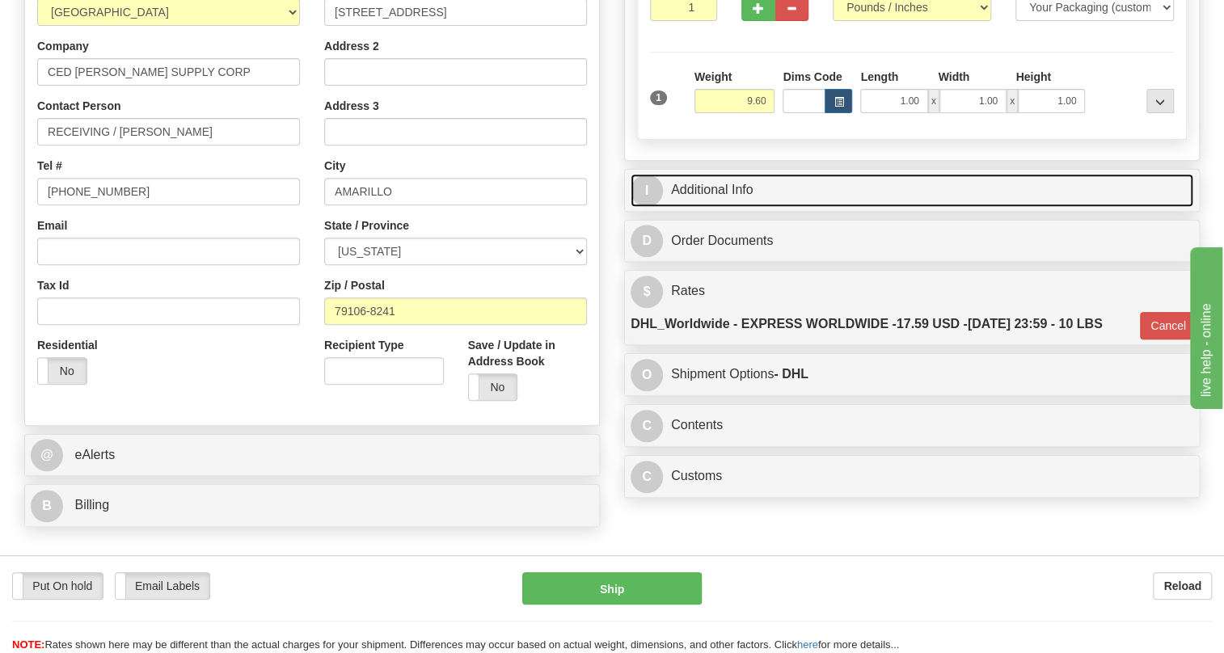
click at [734, 207] on link "I Additional Info" at bounding box center [912, 190] width 563 height 33
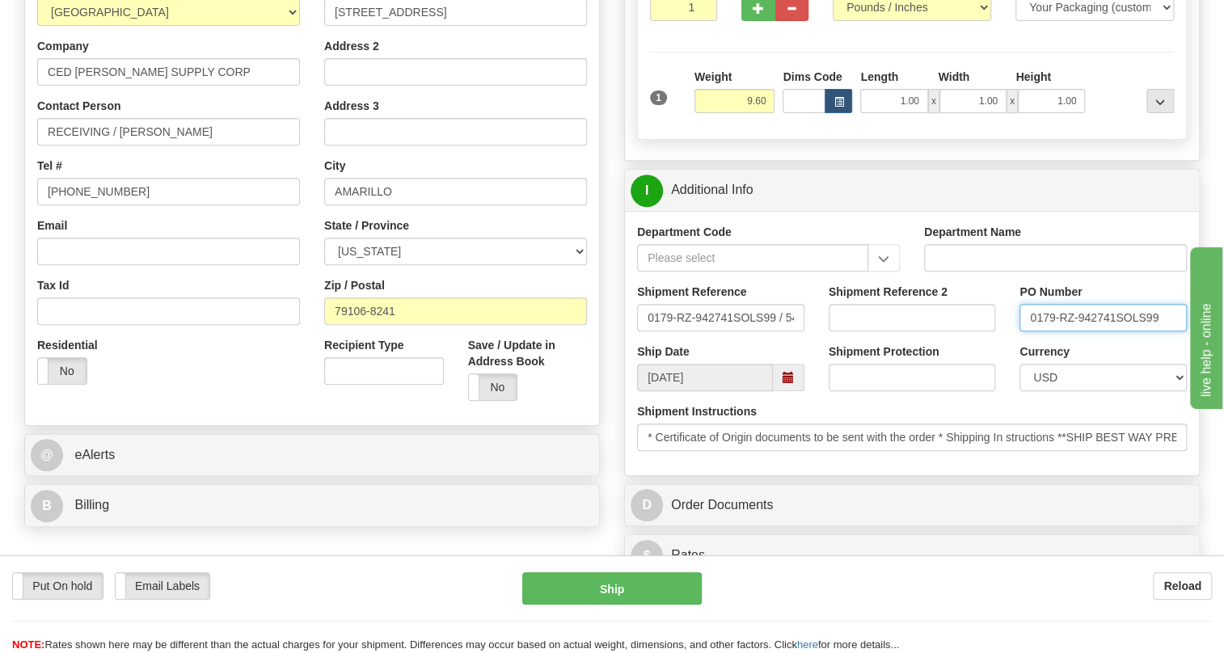
drag, startPoint x: 1124, startPoint y: 356, endPoint x: 1029, endPoint y: 354, distance: 94.6
click at [1029, 331] on input "0179-RZ-942741SOLS99" at bounding box center [1102, 317] width 167 height 27
click at [201, 146] on input "RECEIVING / Rob Zachry" at bounding box center [168, 131] width 263 height 27
paste input "0179-RZ-942741S"
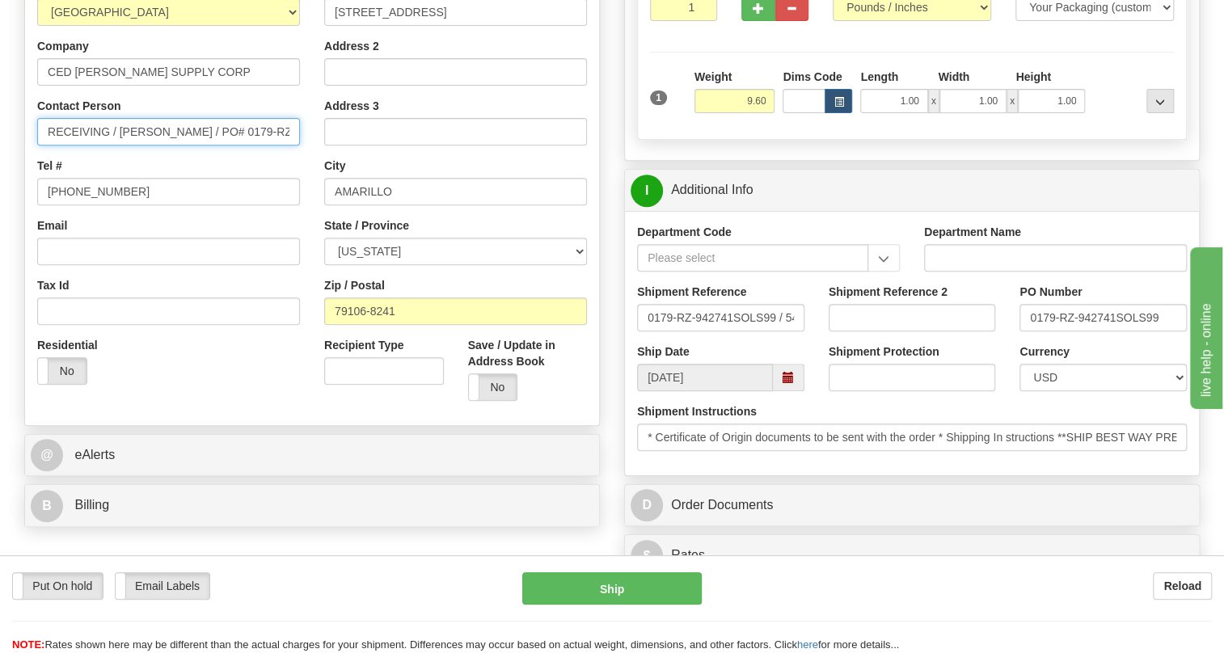
scroll to position [0, 16]
click at [103, 146] on input "RECEIVING / Rob Zachry / PO# 0179-RZ-942741S" at bounding box center [168, 131] width 263 height 27
type input "Rob Zachry / PO# 0179-RZ-942741S"
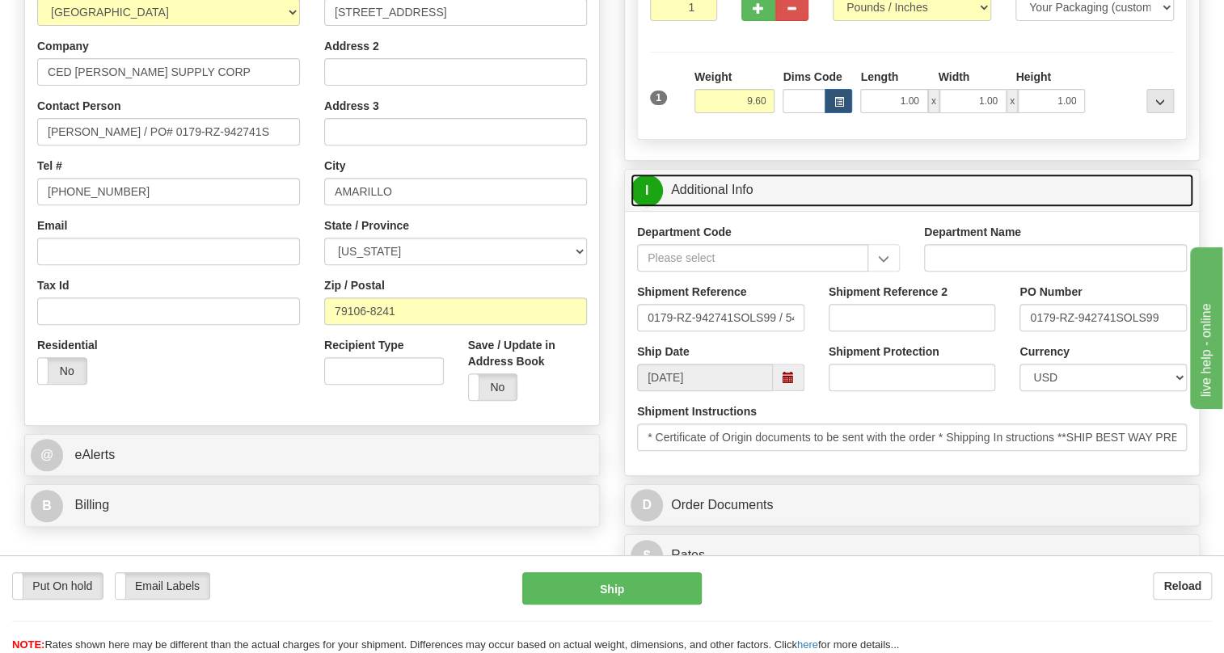
click at [735, 207] on link "I Additional Info" at bounding box center [912, 190] width 563 height 33
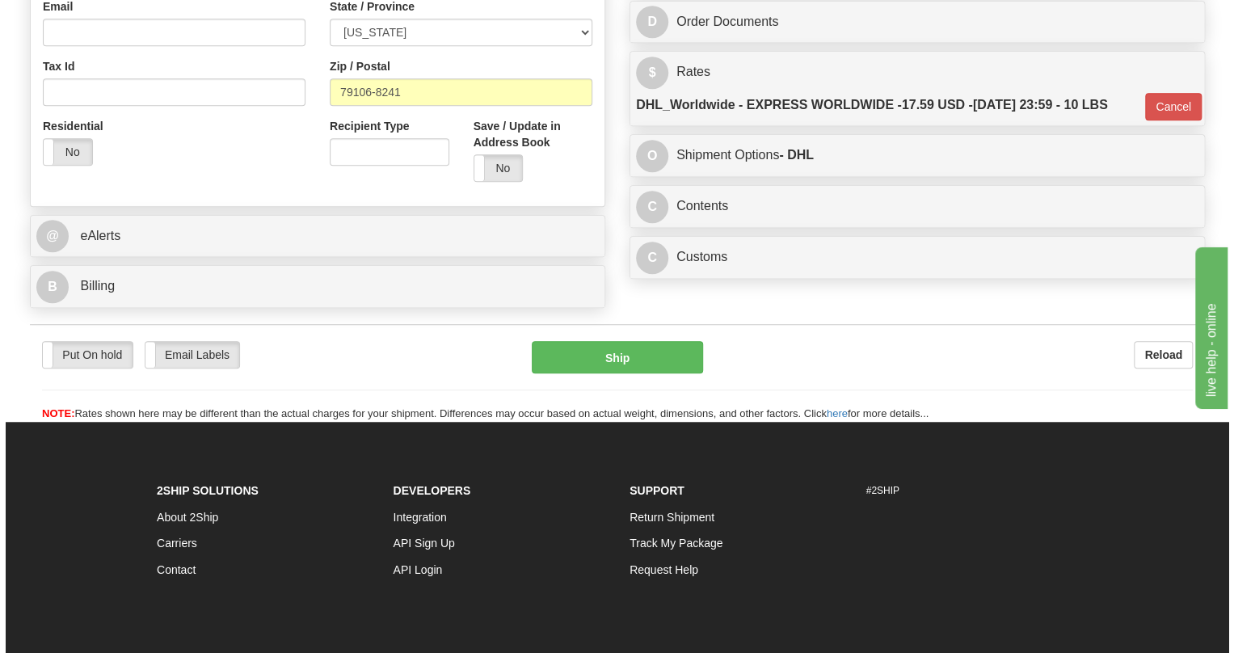
scroll to position [514, 0]
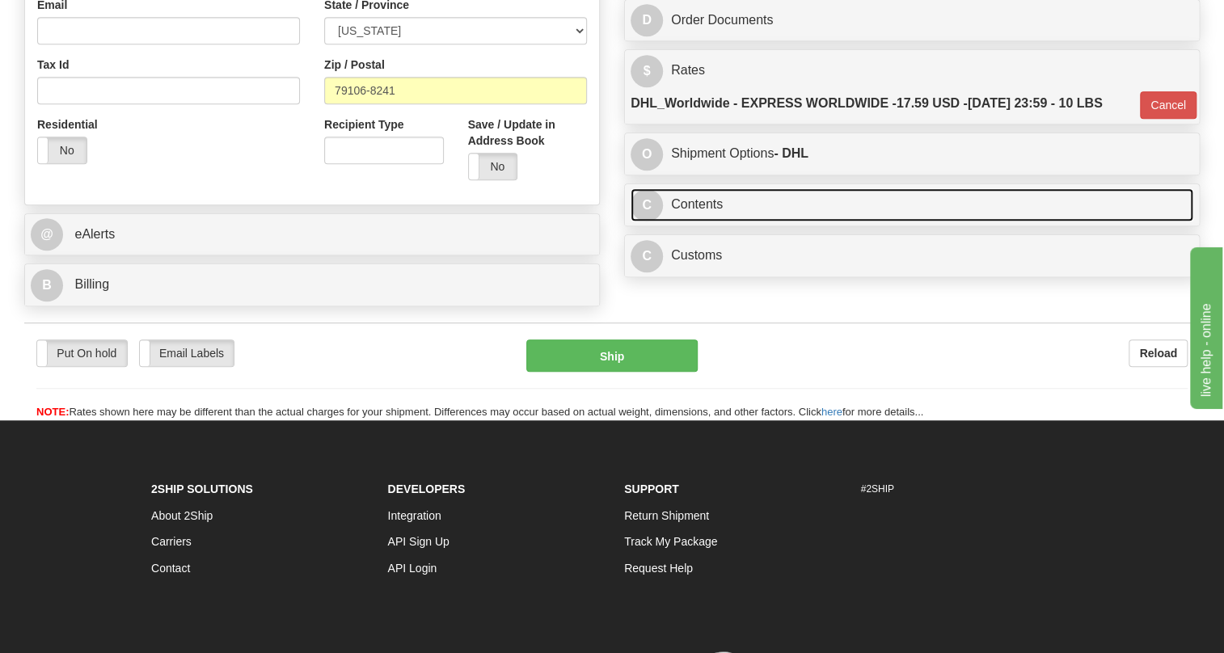
click at [703, 222] on link "C Contents" at bounding box center [912, 204] width 563 height 33
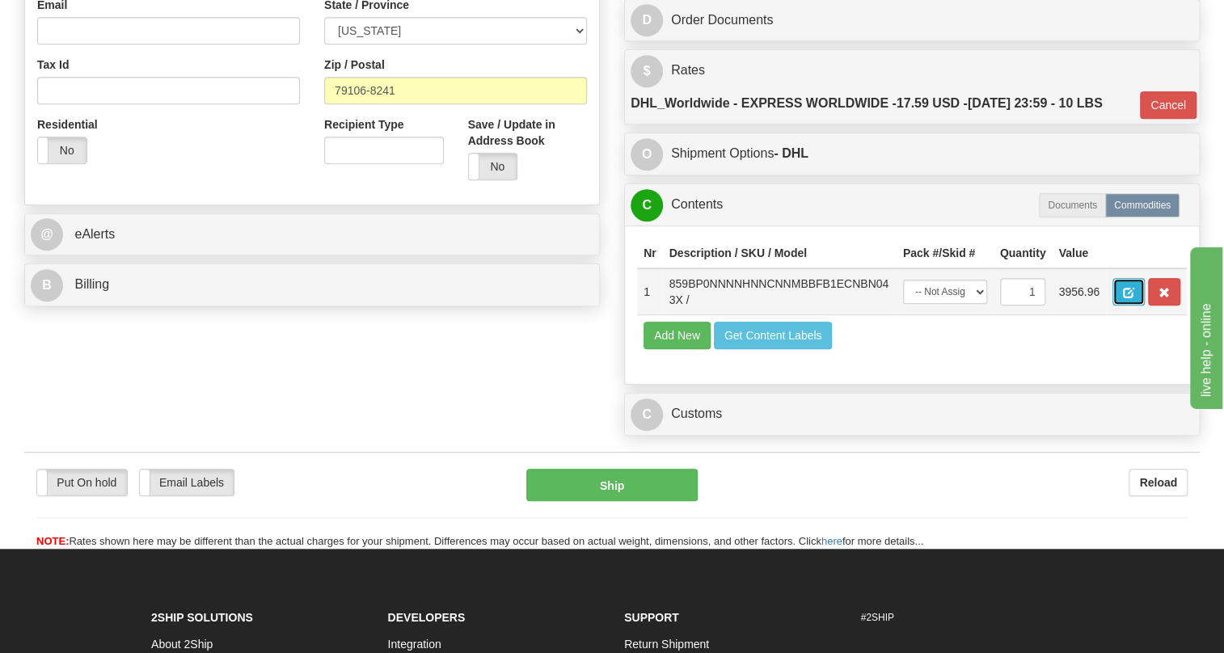
click at [1129, 298] on span "button" at bounding box center [1128, 293] width 11 height 11
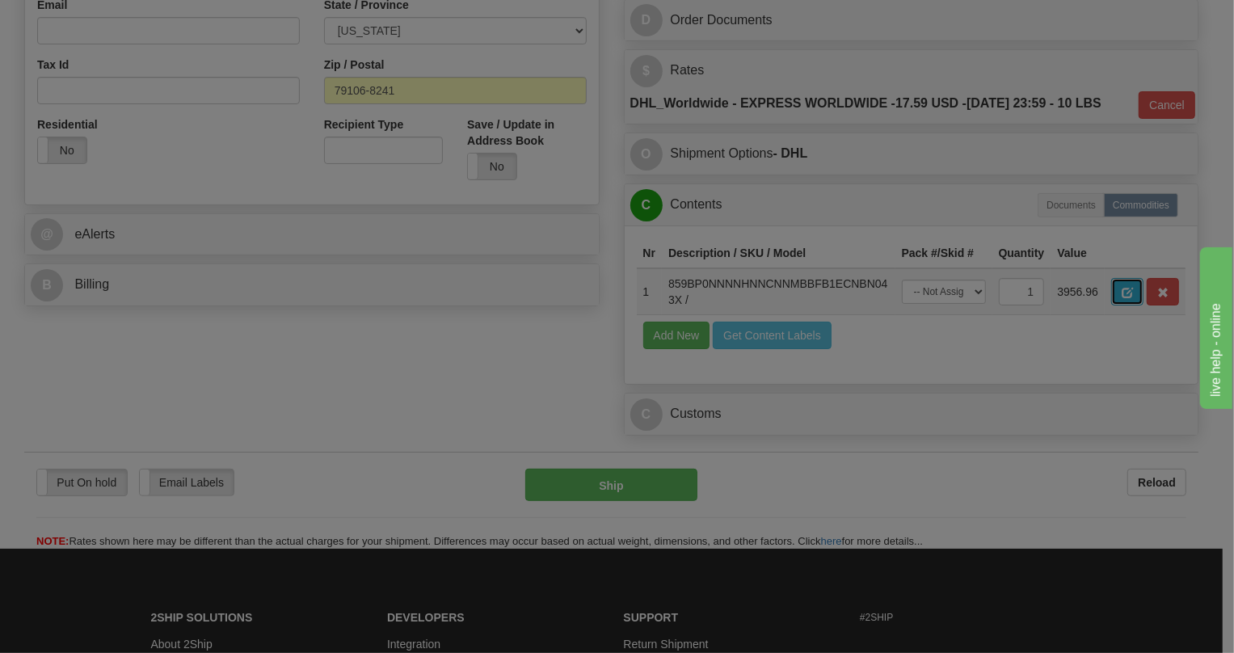
scroll to position [0, 0]
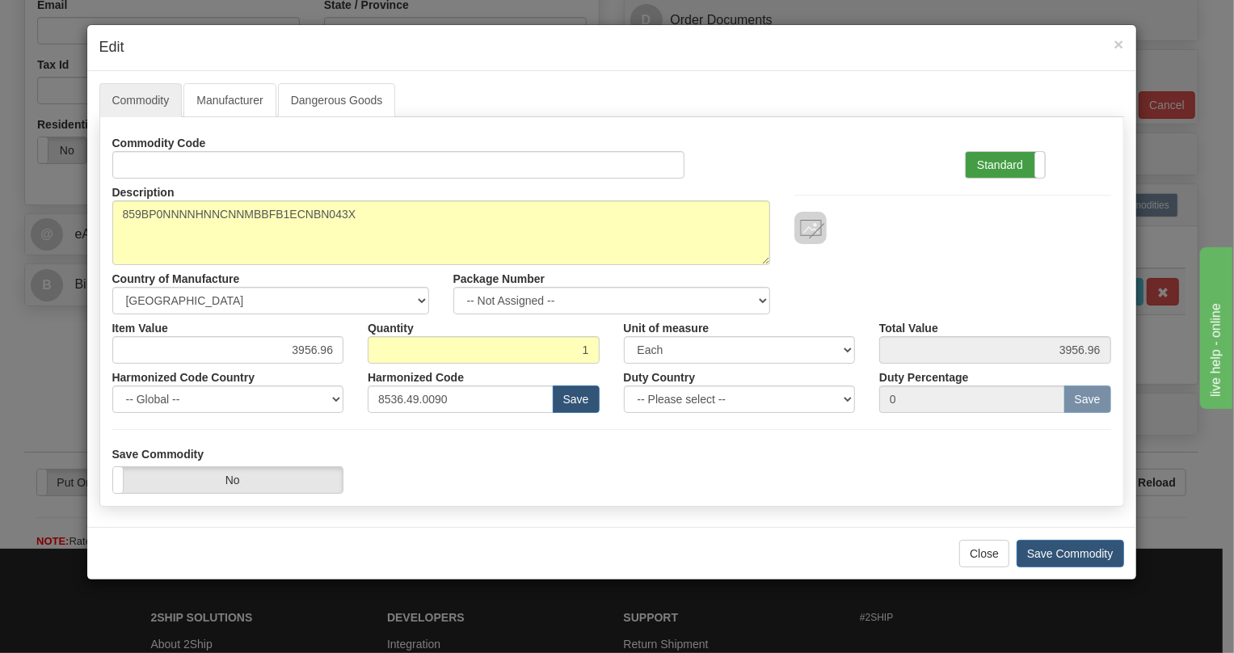
click at [995, 167] on label "Standard" at bounding box center [1005, 165] width 79 height 26
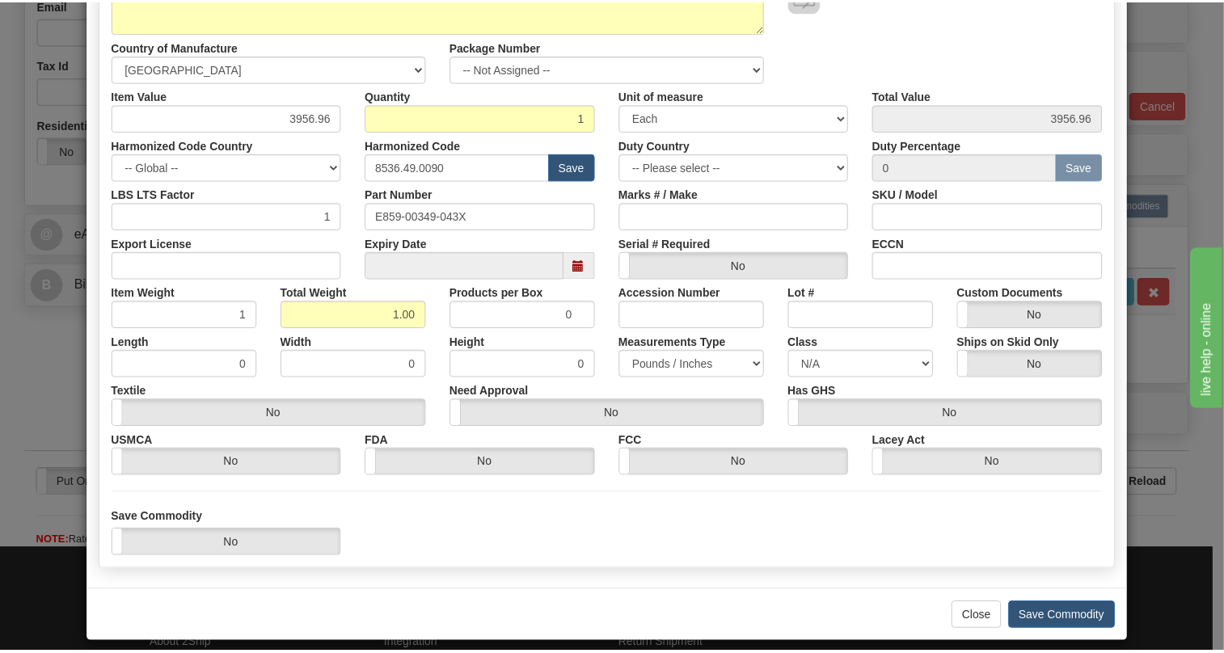
scroll to position [246, 0]
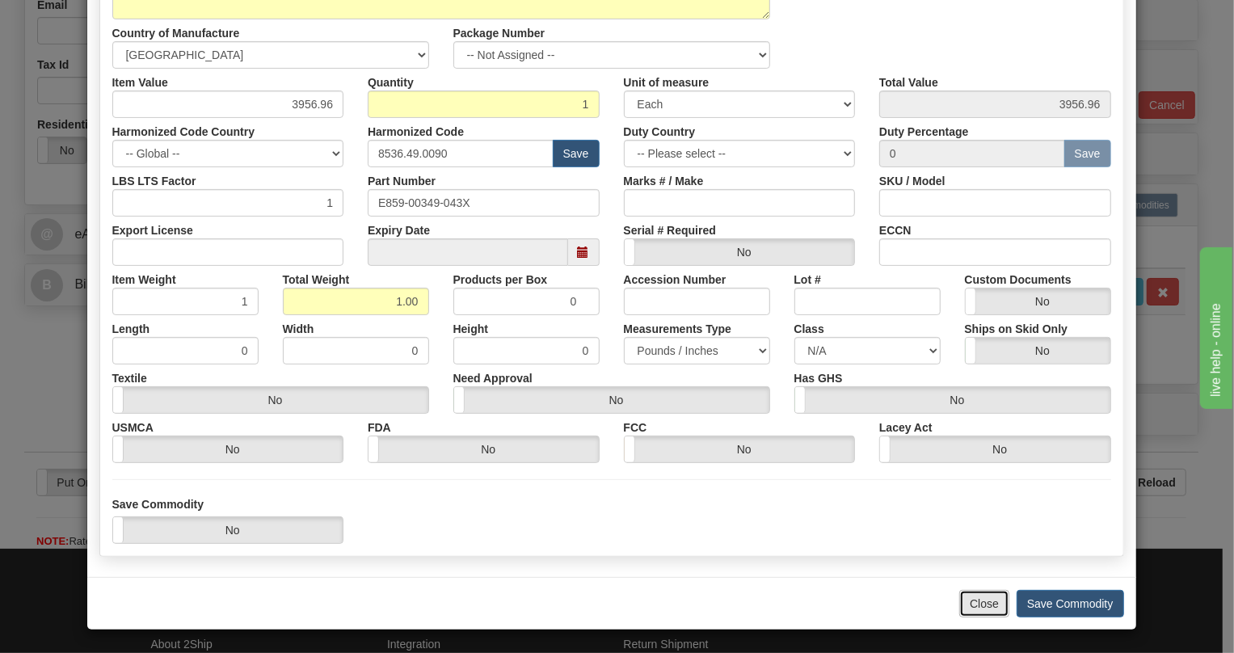
click at [973, 605] on button "Close" at bounding box center [985, 603] width 50 height 27
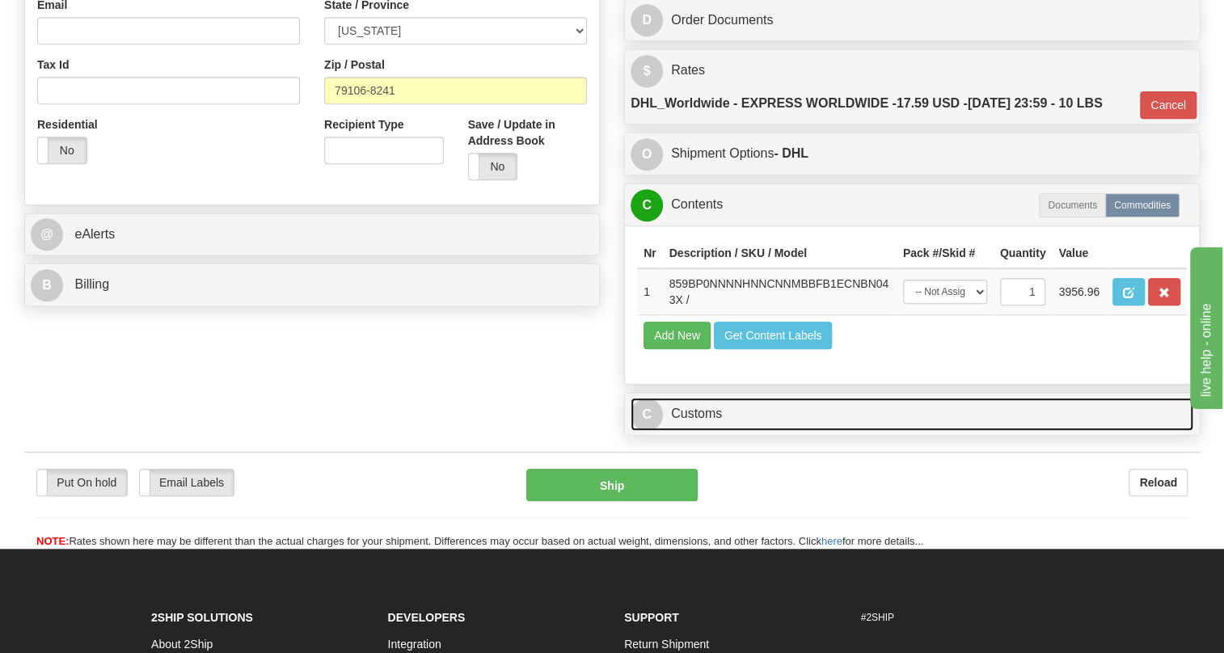
click at [703, 431] on link "C Customs" at bounding box center [912, 414] width 563 height 33
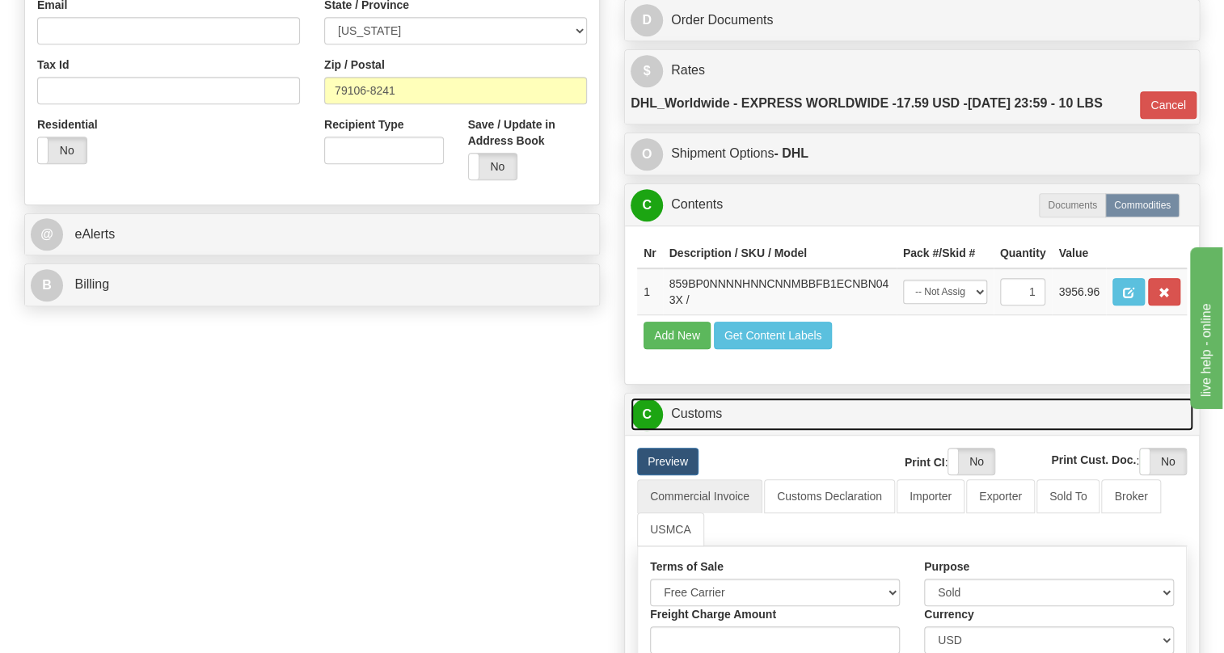
click at [703, 431] on link "C Customs" at bounding box center [912, 414] width 563 height 33
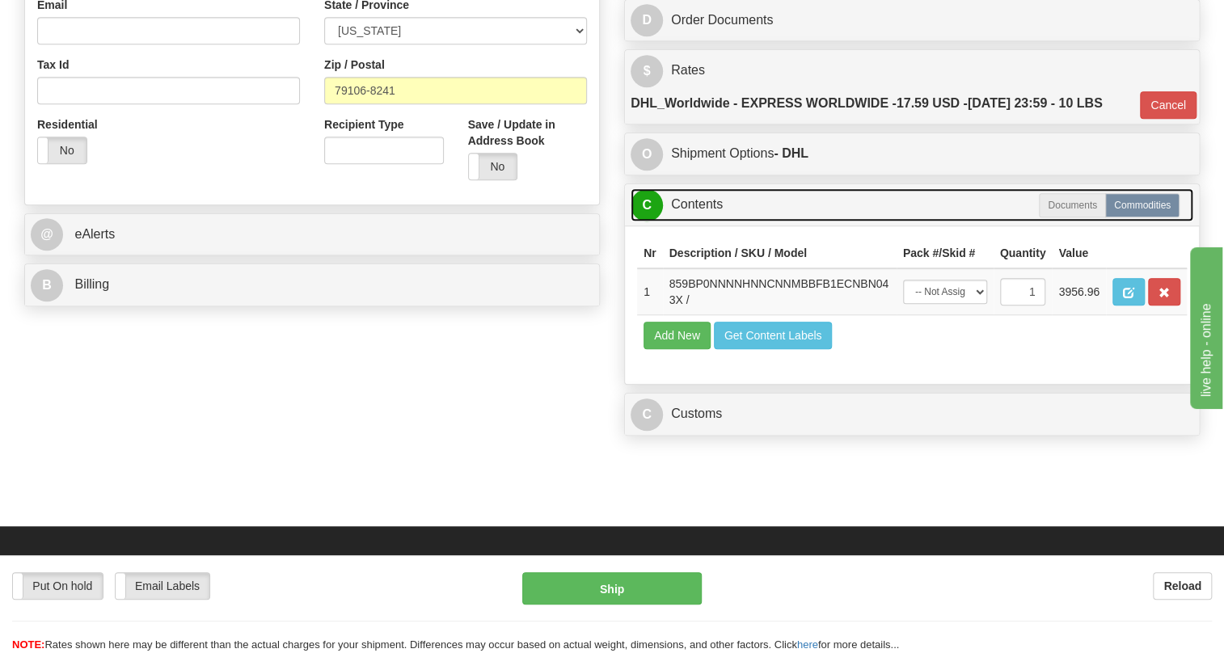
click at [710, 222] on link "C Contents" at bounding box center [912, 204] width 563 height 33
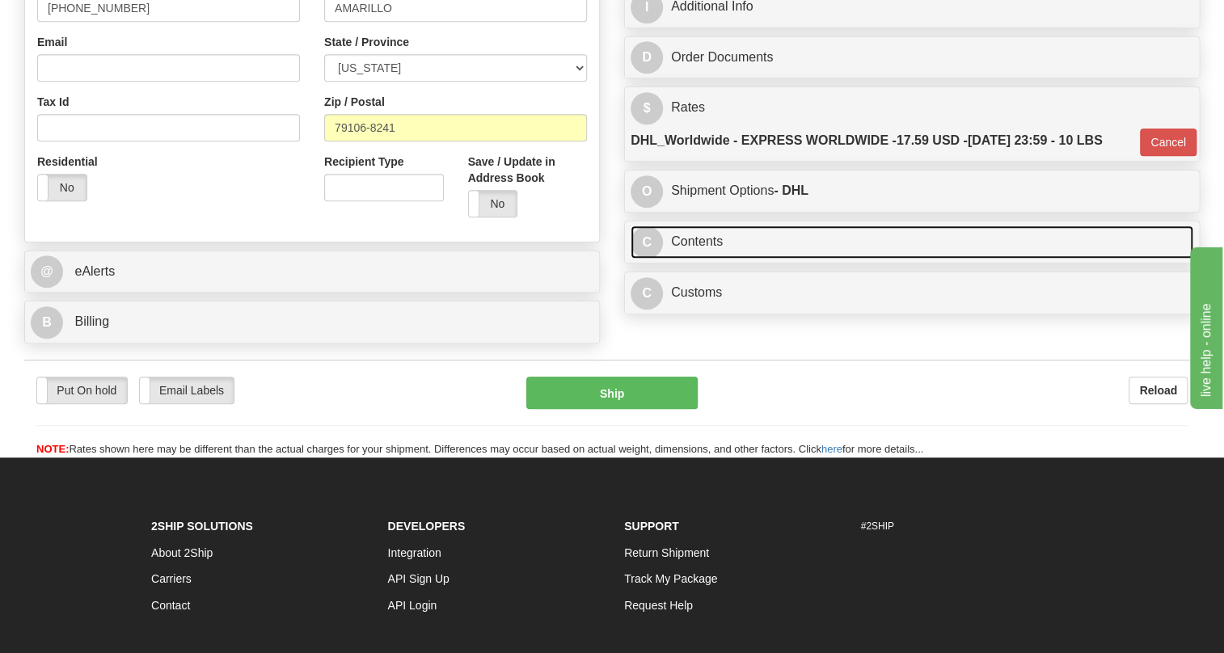
scroll to position [441, 0]
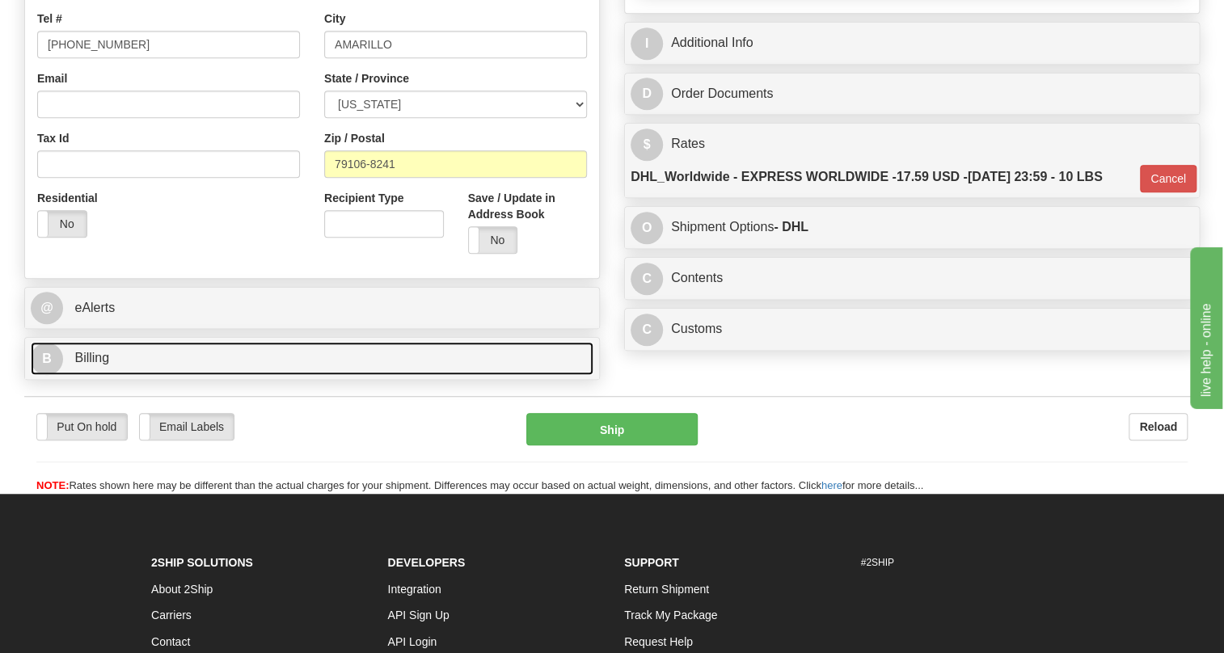
click at [99, 365] on span "Billing" at bounding box center [91, 358] width 35 height 14
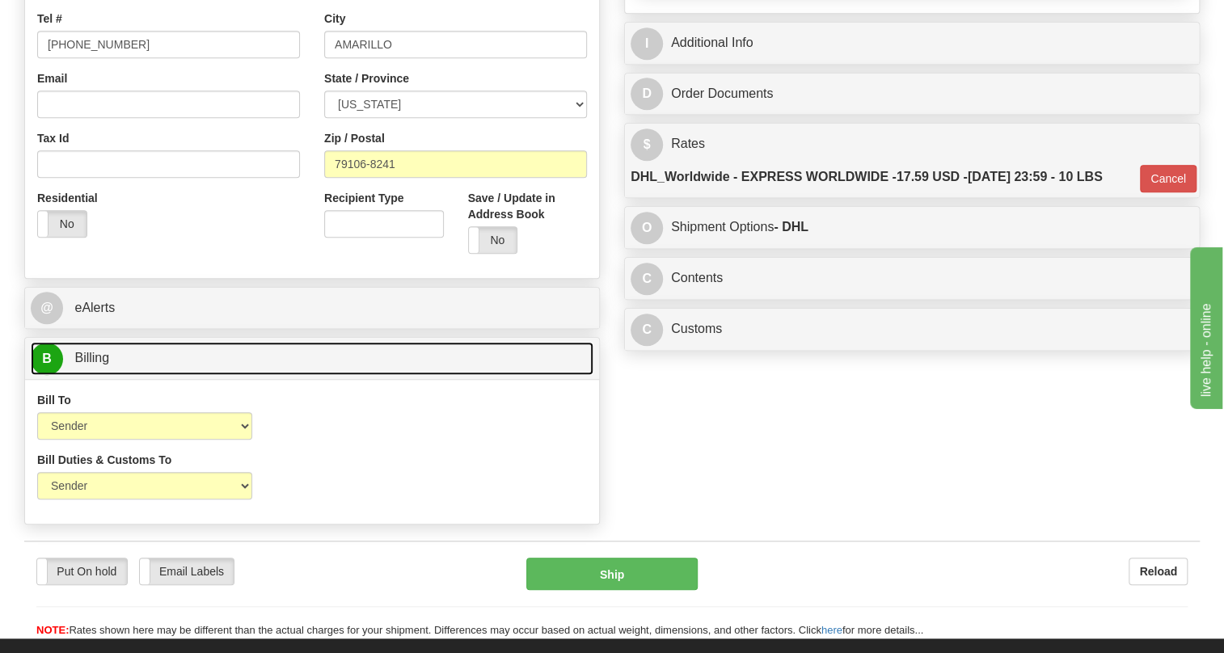
click at [99, 365] on span "Billing" at bounding box center [91, 358] width 35 height 14
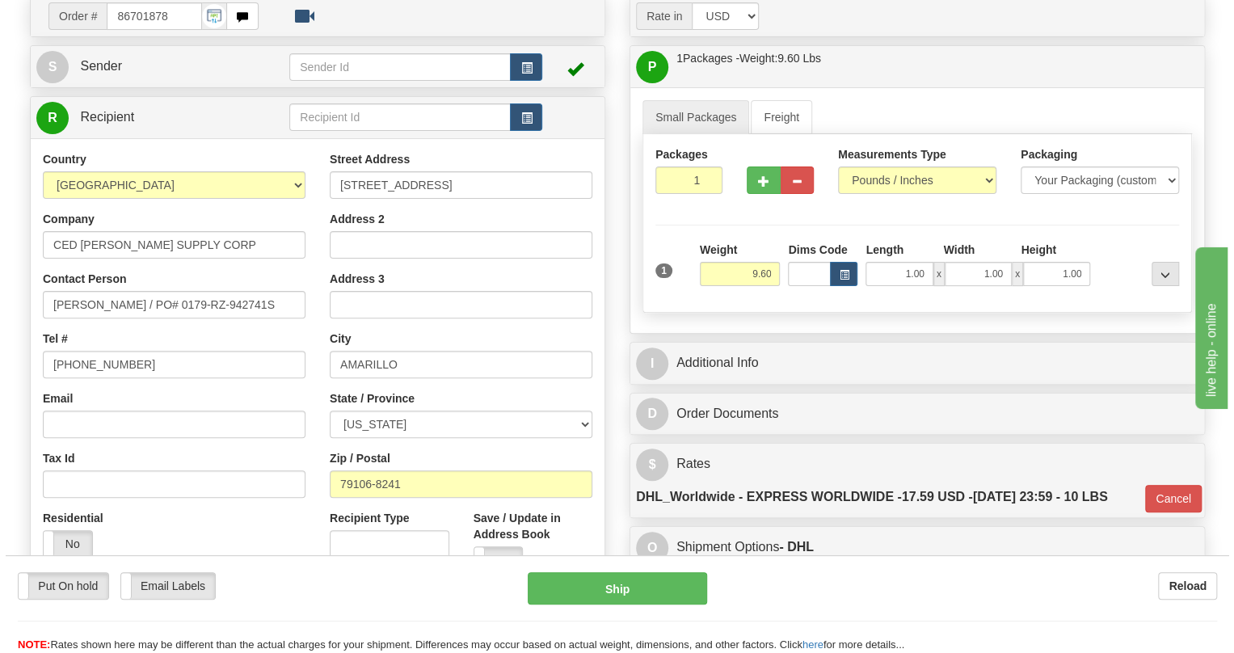
scroll to position [146, 0]
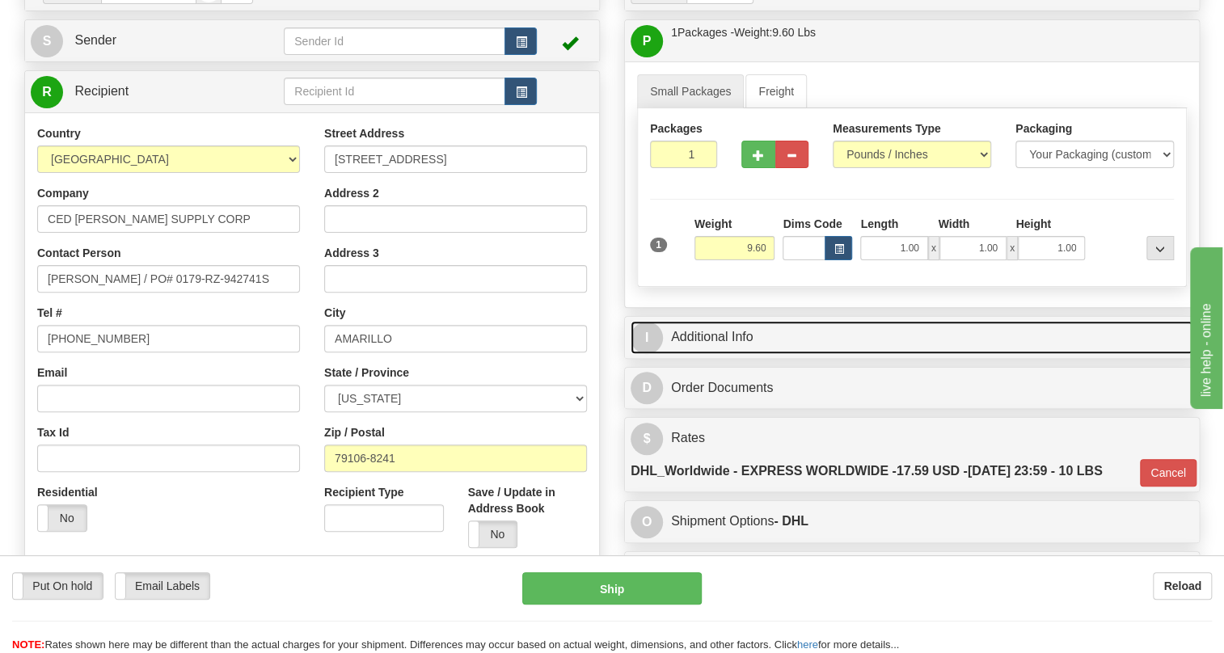
click at [700, 354] on link "I Additional Info" at bounding box center [912, 337] width 563 height 33
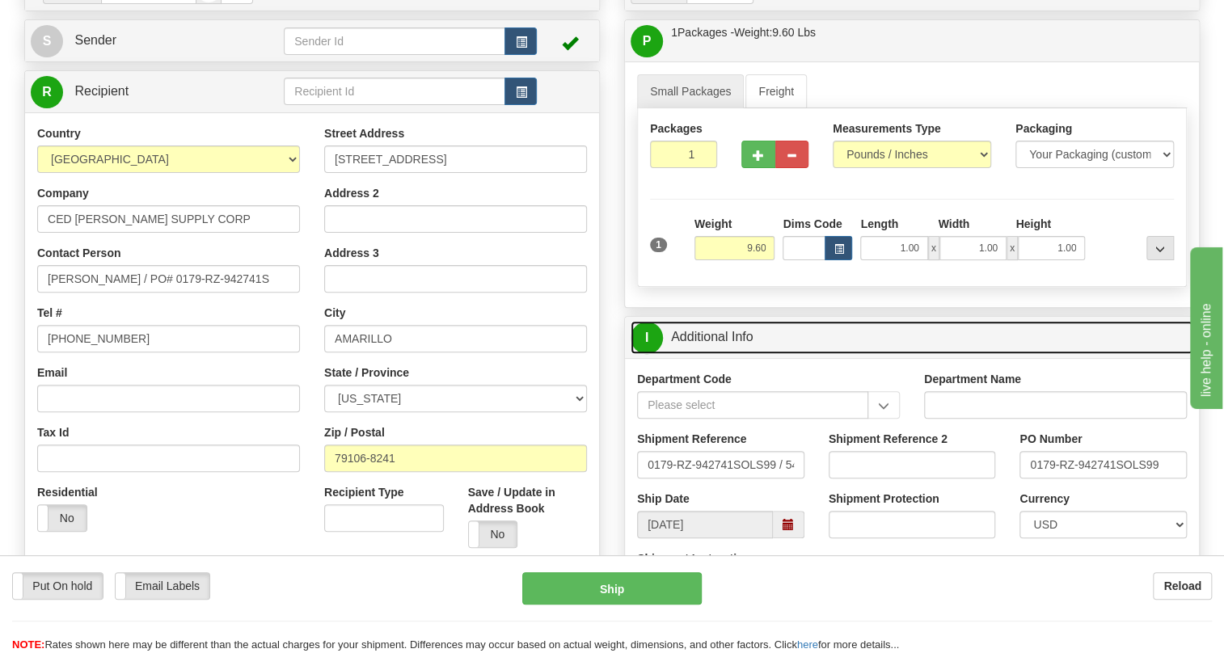
click at [700, 354] on link "I Additional Info" at bounding box center [912, 337] width 563 height 33
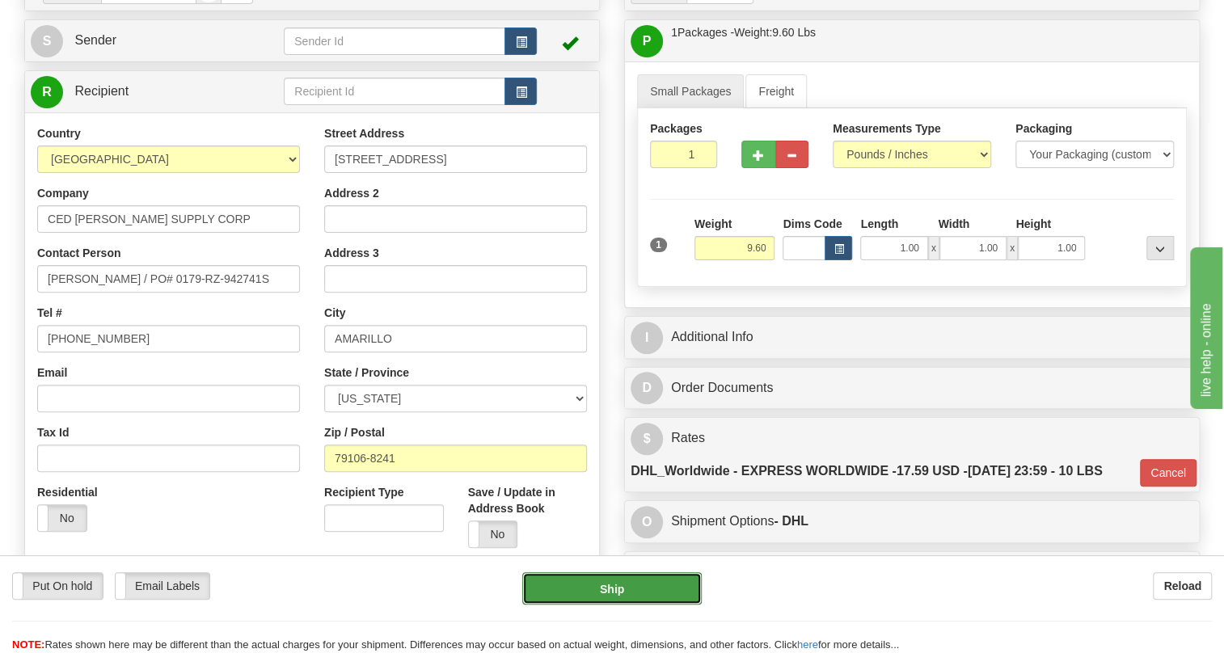
click at [605, 590] on button "Ship" at bounding box center [611, 588] width 179 height 32
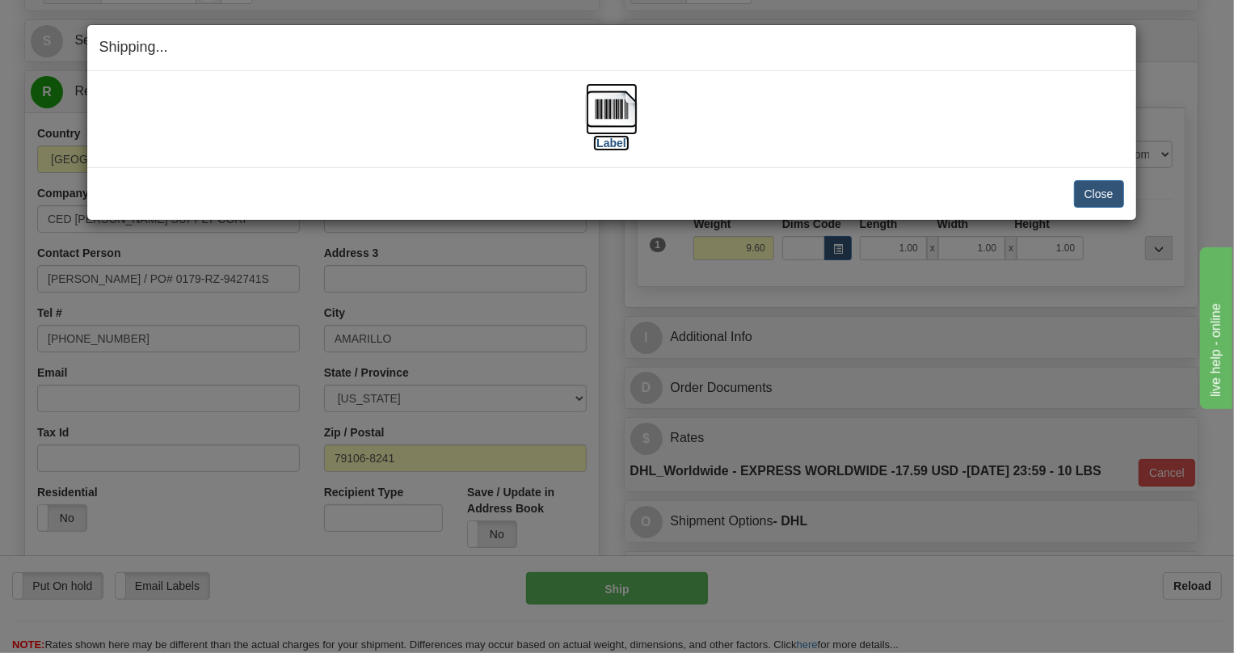
click at [618, 108] on img at bounding box center [612, 109] width 52 height 52
drag, startPoint x: 619, startPoint y: 328, endPoint x: 620, endPoint y: 286, distance: 42.0
click at [618, 327] on div "Shipping... Your SHIPMENT will EXPIRE in [Label] IMPORTANT NOTICE Embassy / Con…" at bounding box center [617, 326] width 1234 height 653
click at [1099, 192] on button "Close" at bounding box center [1099, 193] width 50 height 27
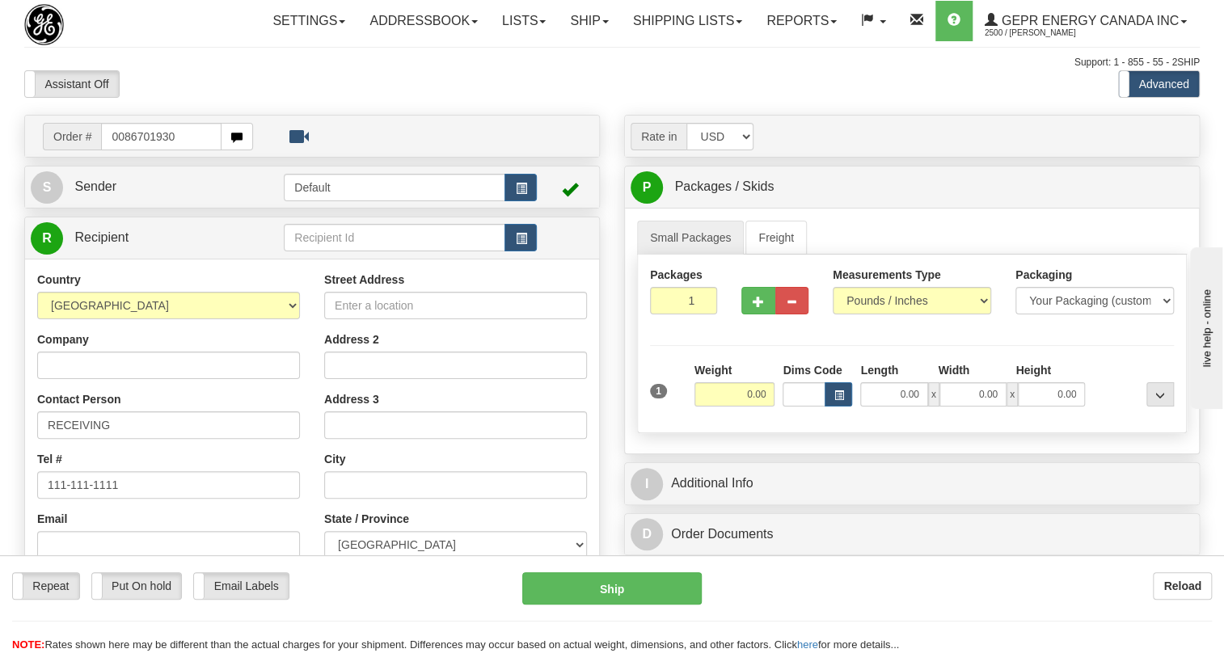
click at [127, 150] on input "0086701930" at bounding box center [161, 136] width 120 height 27
click at [123, 150] on input "0086701930" at bounding box center [161, 136] width 120 height 27
type input "86701930"
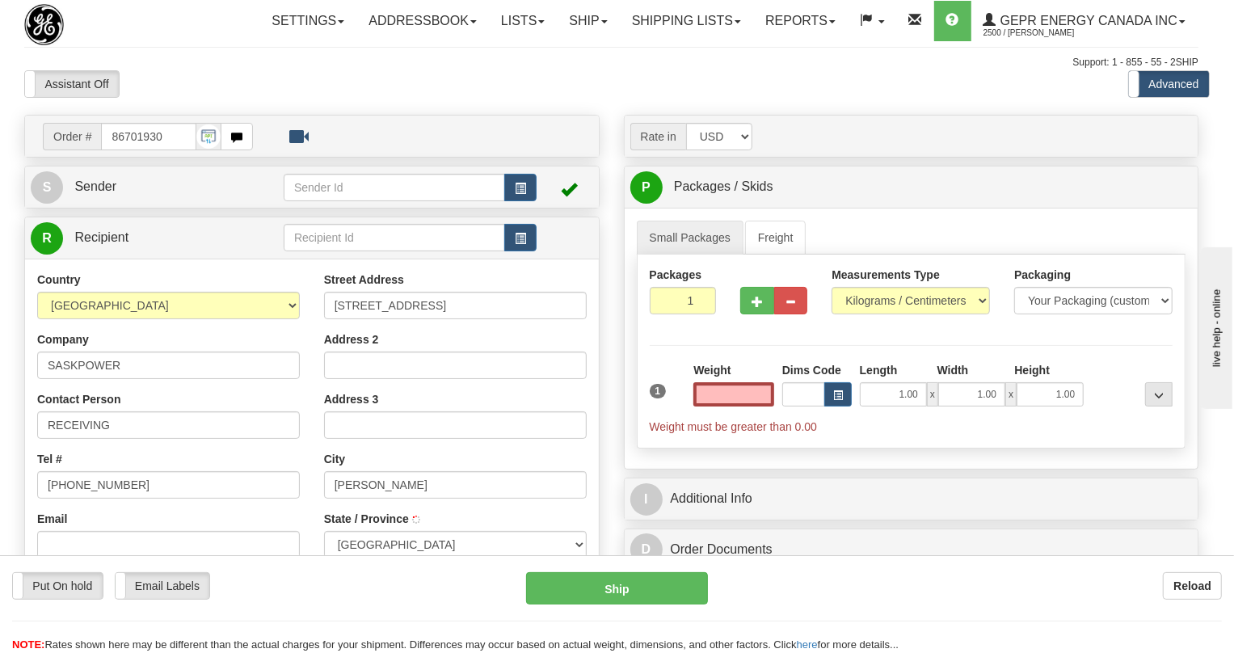
type input "[PERSON_NAME]"
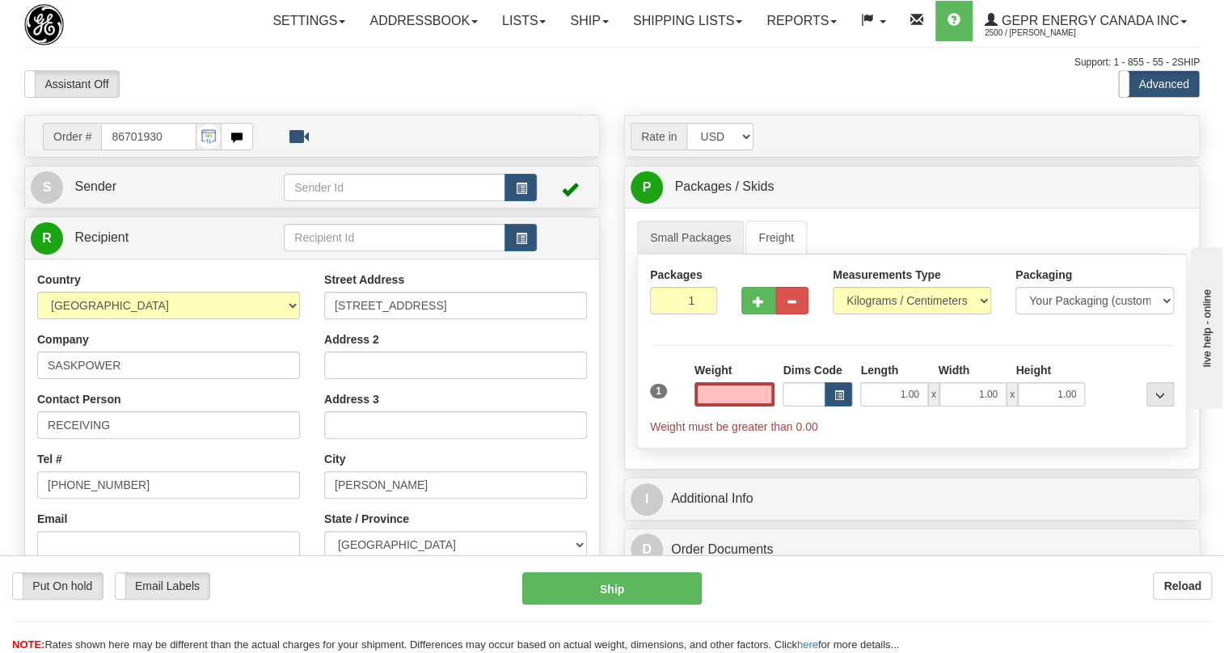
type input "0.00"
click at [105, 193] on span "Sender" at bounding box center [95, 186] width 42 height 14
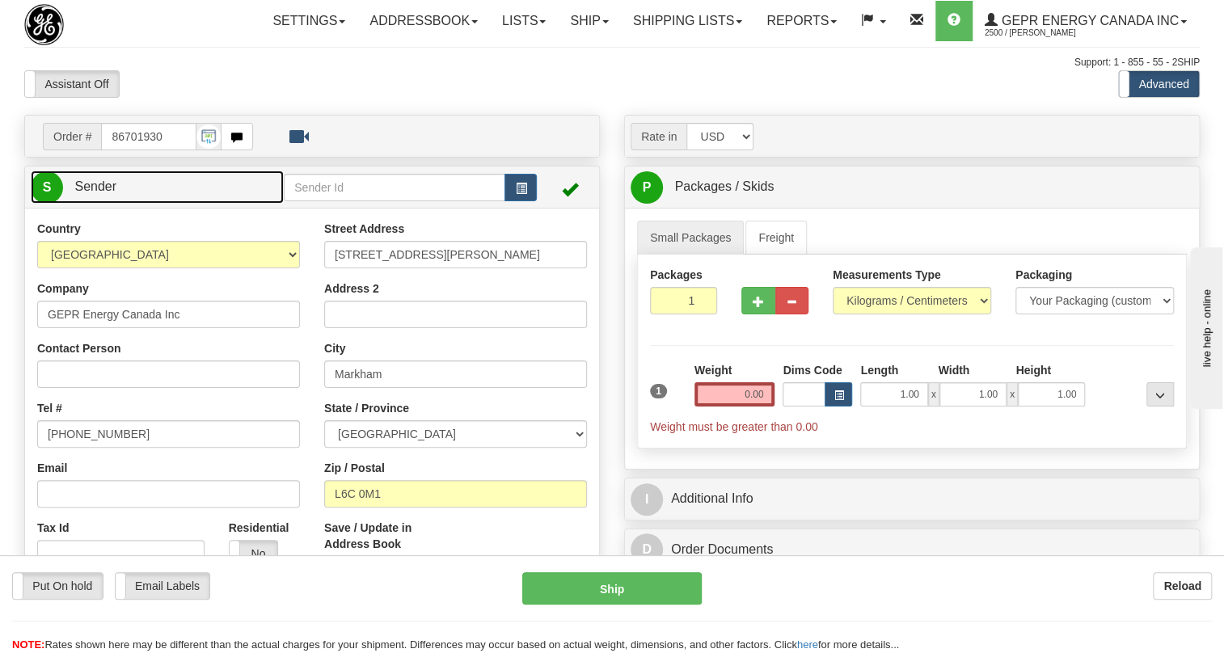
type input "MARKHAM"
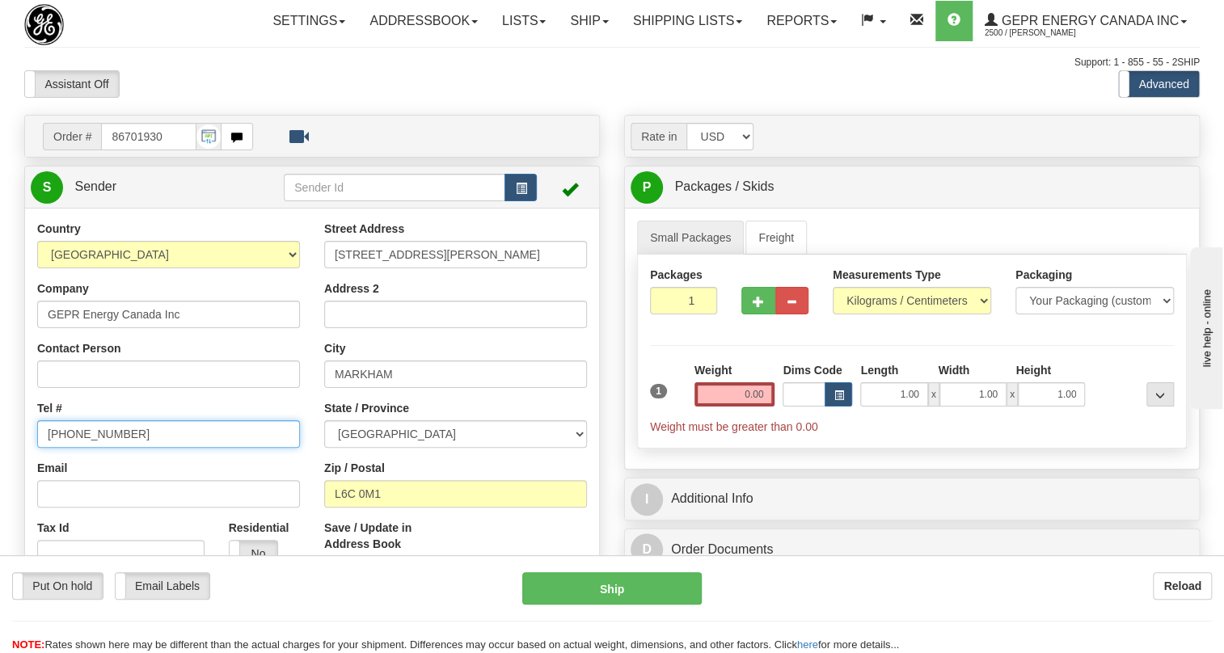
click at [95, 448] on input "[PHONE_NUMBER]" at bounding box center [168, 433] width 263 height 27
paste input "[PHONE_NUMBER]"
type input "[PHONE_NUMBER]"
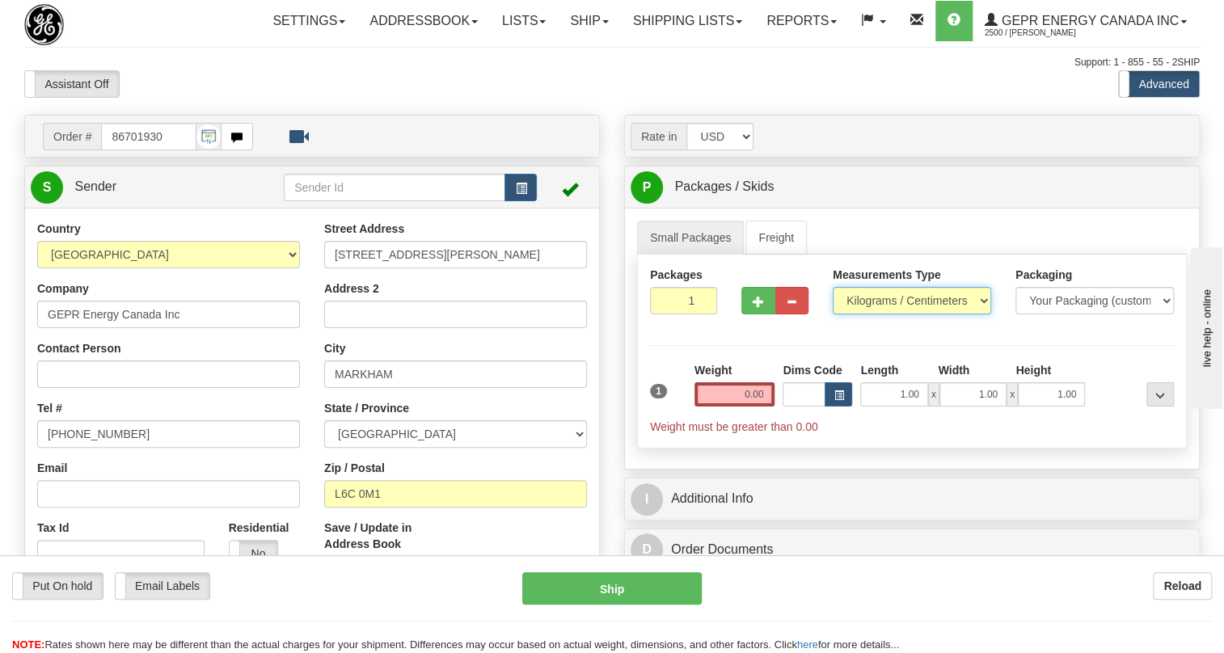
click at [888, 314] on select "Pounds / Inches Kilograms / Centimeters" at bounding box center [912, 300] width 158 height 27
select select "0"
click at [833, 314] on select "Pounds / Inches Kilograms / Centimeters" at bounding box center [912, 300] width 158 height 27
click at [741, 407] on input "0.00" at bounding box center [734, 394] width 81 height 24
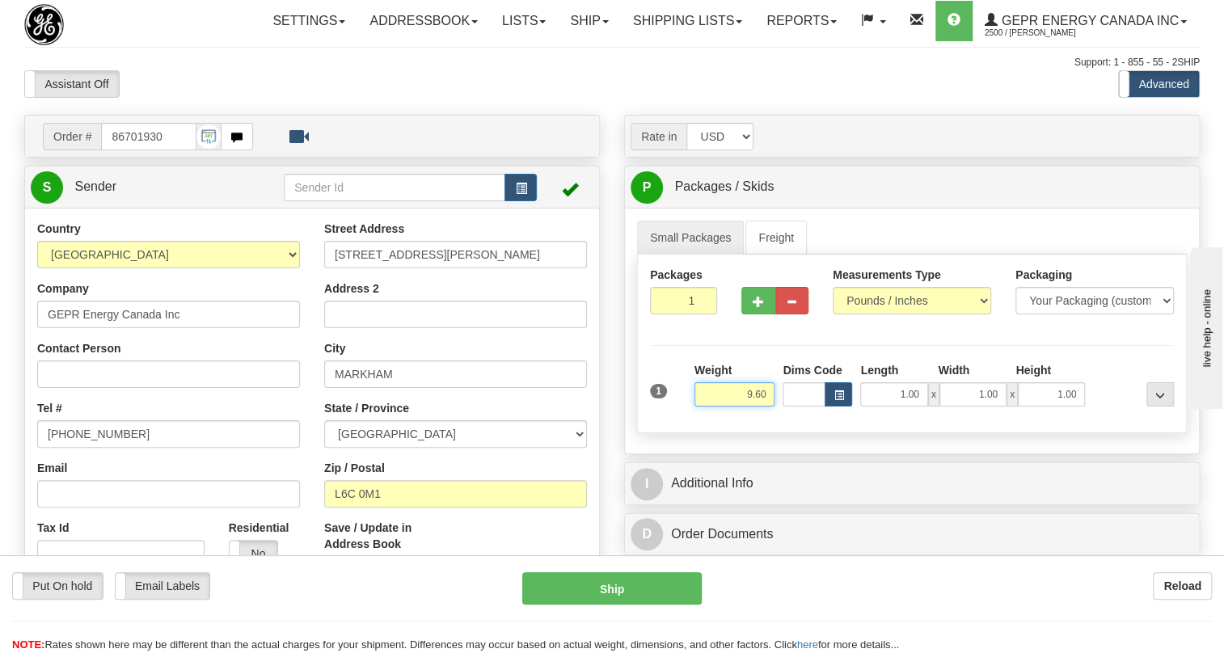
type input "9.60"
click at [616, 386] on div "Rate in Account Currency ARN AWG AUD AUS BHD BBD BFR BMD BRC BRL GBP UKL BND BG…" at bounding box center [912, 415] width 600 height 601
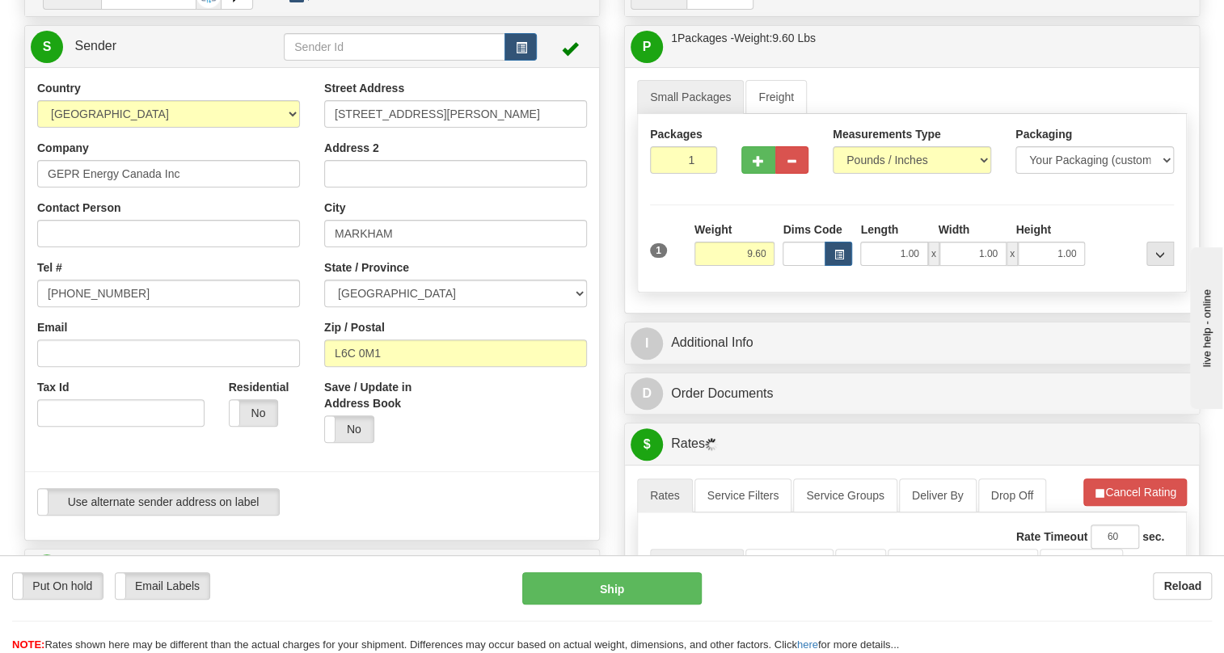
scroll to position [146, 0]
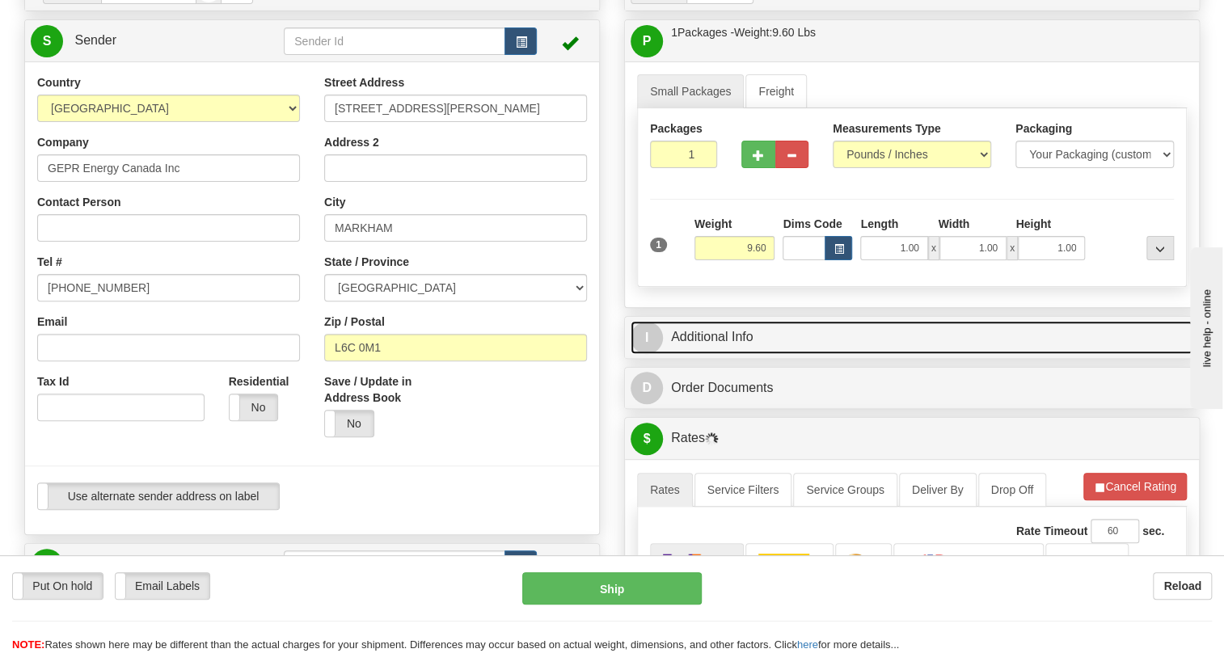
click at [712, 354] on link "I Additional Info" at bounding box center [912, 337] width 563 height 33
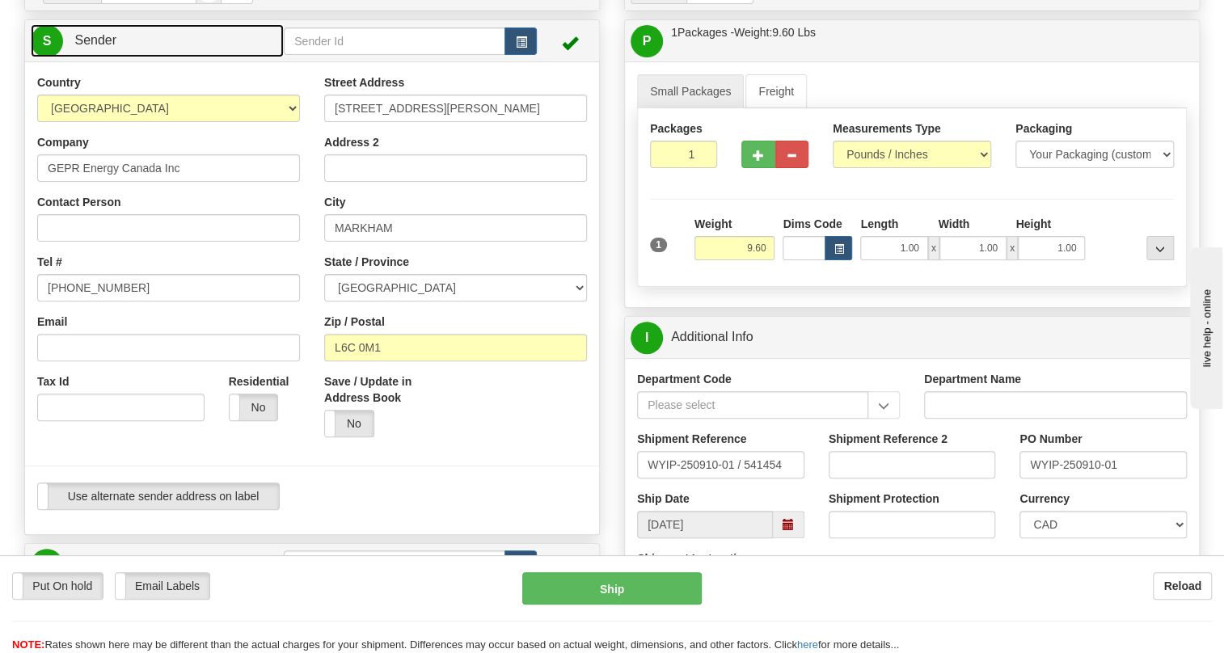
click at [98, 47] on span "Sender" at bounding box center [95, 40] width 42 height 14
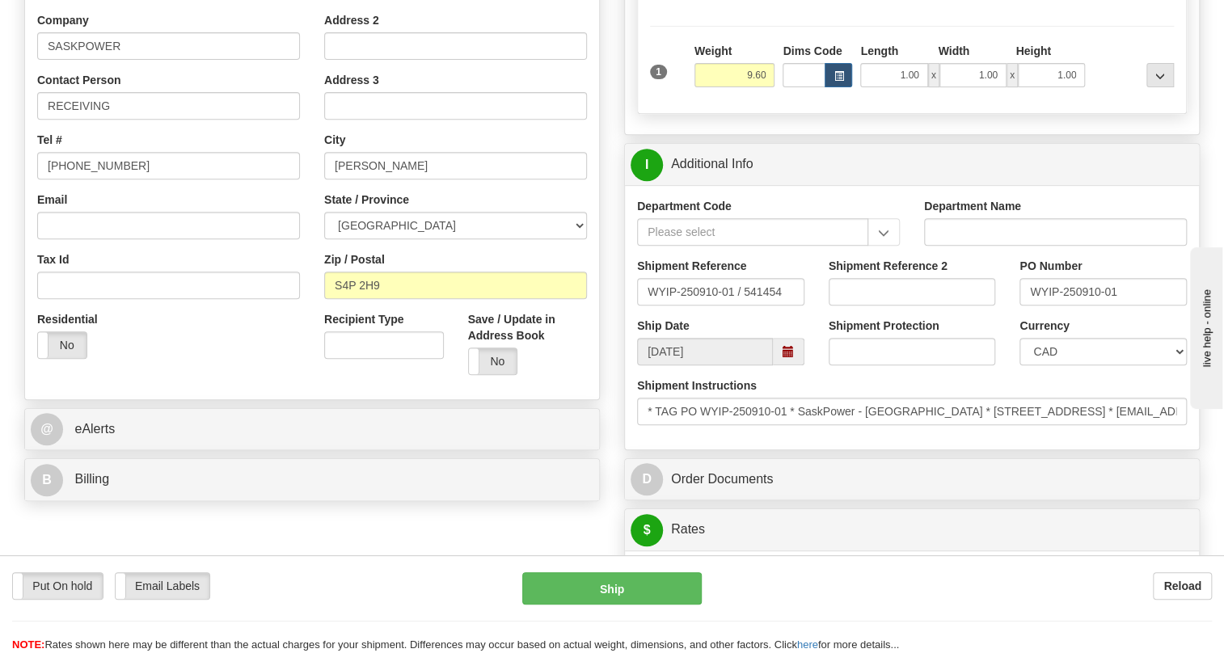
scroll to position [293, 0]
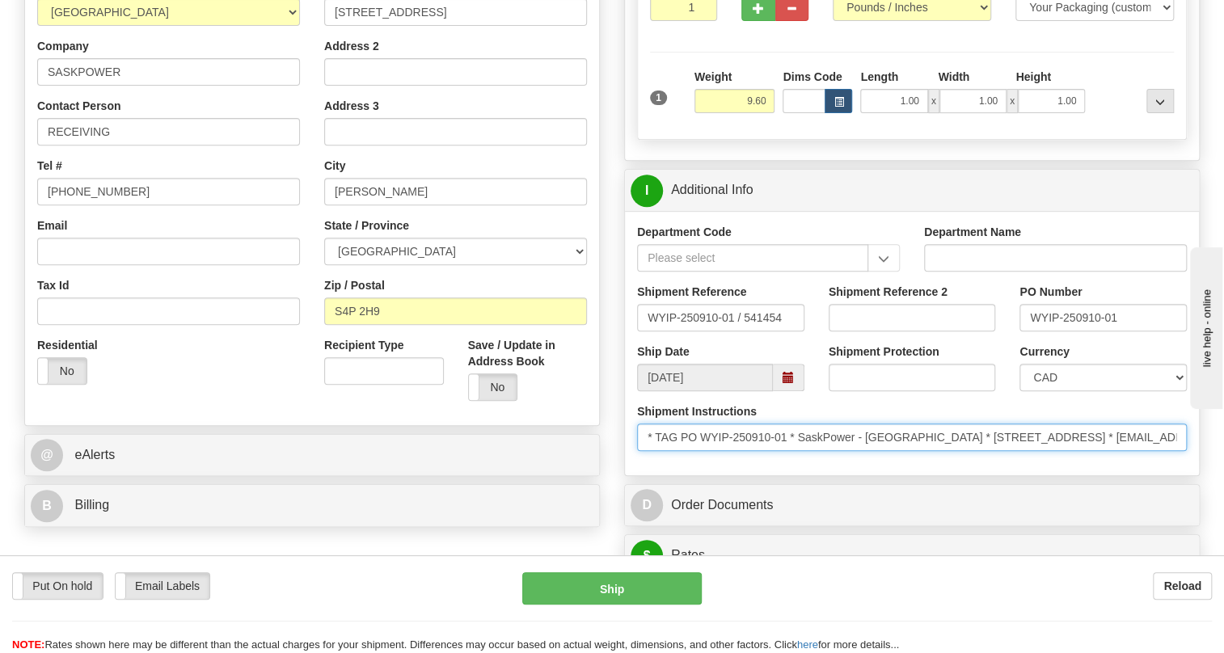
drag, startPoint x: 1118, startPoint y: 471, endPoint x: 1067, endPoint y: 475, distance: 51.2
click at [1067, 451] on input "* TAG PO WYIP-250910-01 * SaskPower - Scarth Street Building * 2101 Scarth St. …" at bounding box center [912, 437] width 550 height 27
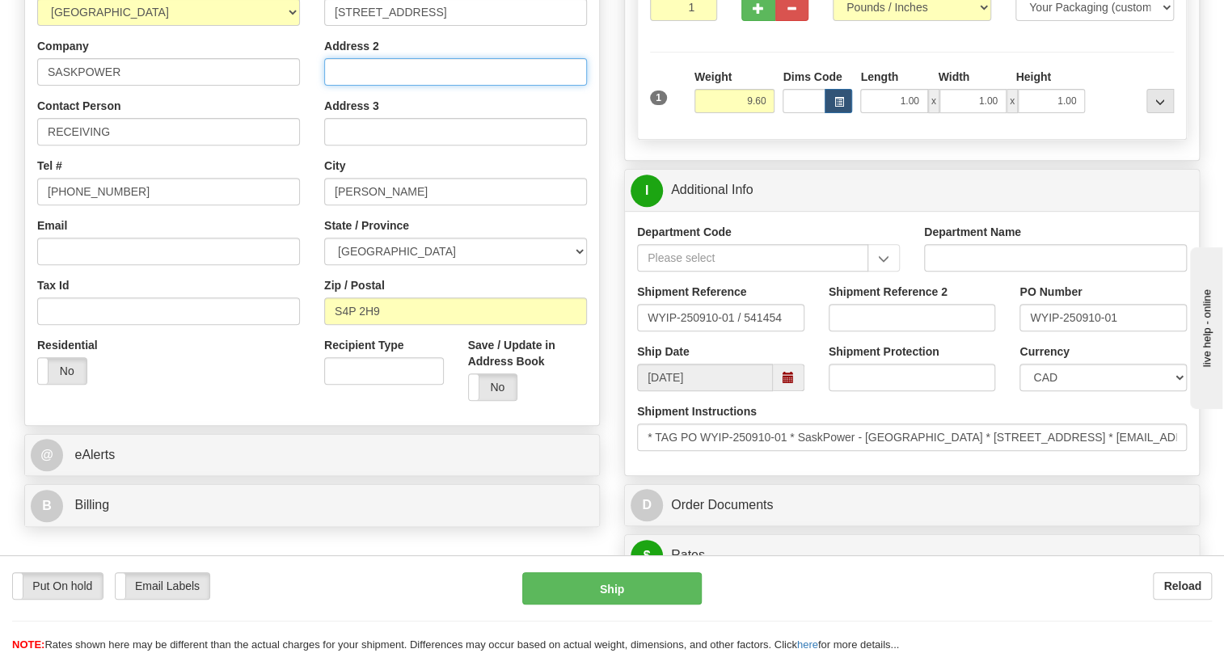
click at [396, 86] on input "Address 2" at bounding box center [455, 71] width 263 height 27
paste input "2nd Floor"
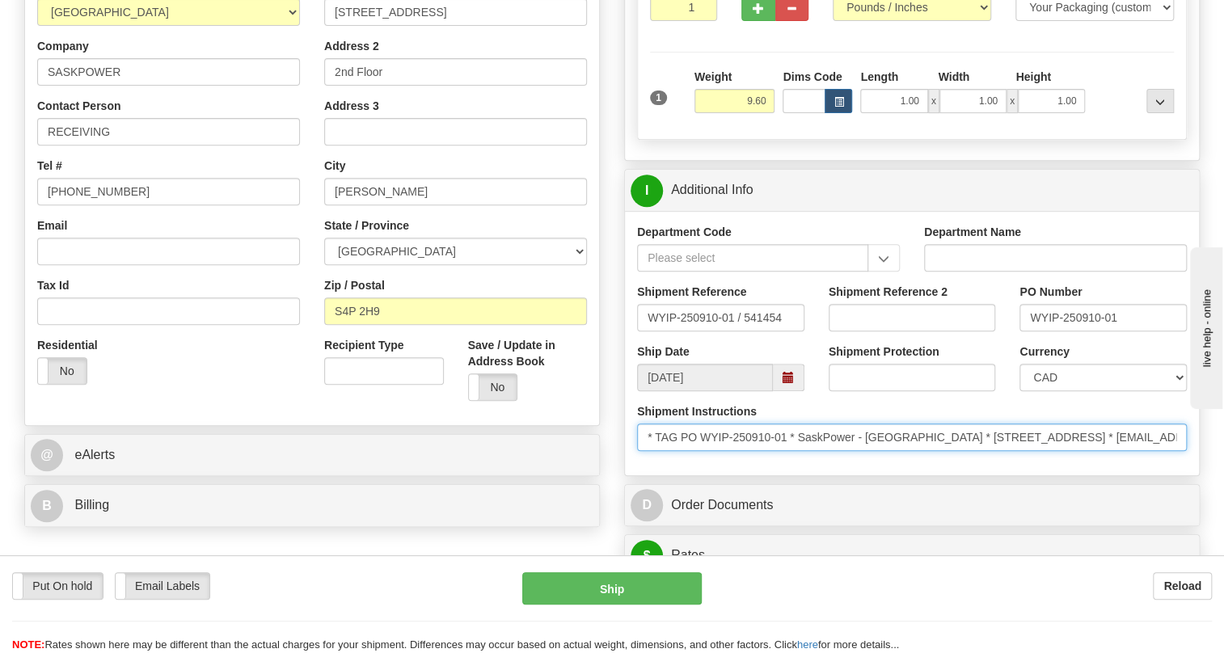
drag, startPoint x: 975, startPoint y: 475, endPoint x: 870, endPoint y: 478, distance: 105.1
click at [870, 451] on input "* TAG PO WYIP-250910-01 * SaskPower - Scarth Street Building * 2101 Scarth St. …" at bounding box center [912, 437] width 550 height 27
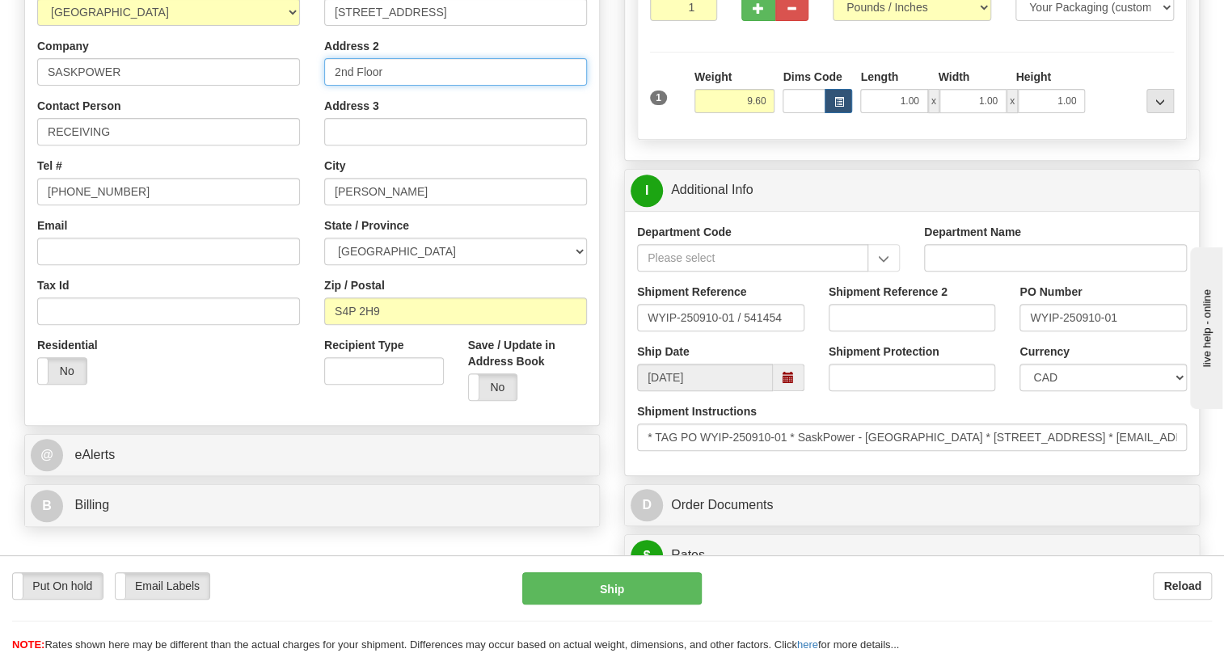
click at [337, 86] on input "2nd Floor" at bounding box center [455, 71] width 263 height 27
paste input "Scarth Street Building"
type input "Scarth Street Building 2nd Floor"
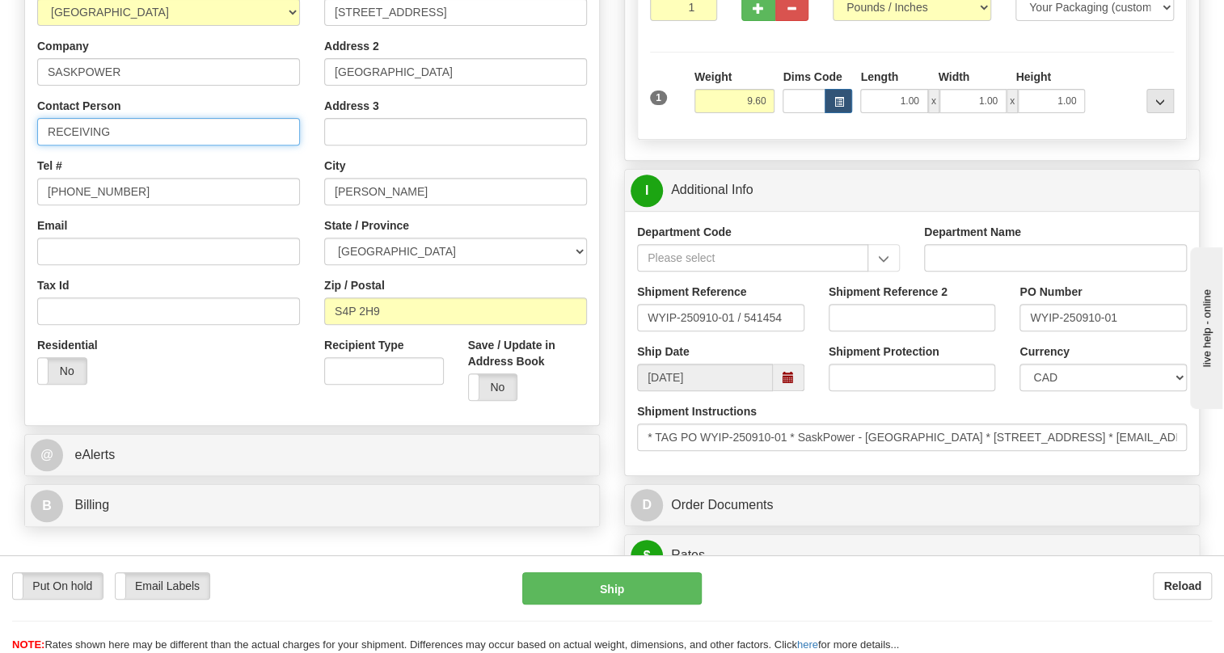
click at [138, 146] on input "RECEIVING" at bounding box center [168, 131] width 263 height 27
paste input "PO WYIP-250910-01"
type input "RECEIVING / PO# PO WYIP-250910-01"
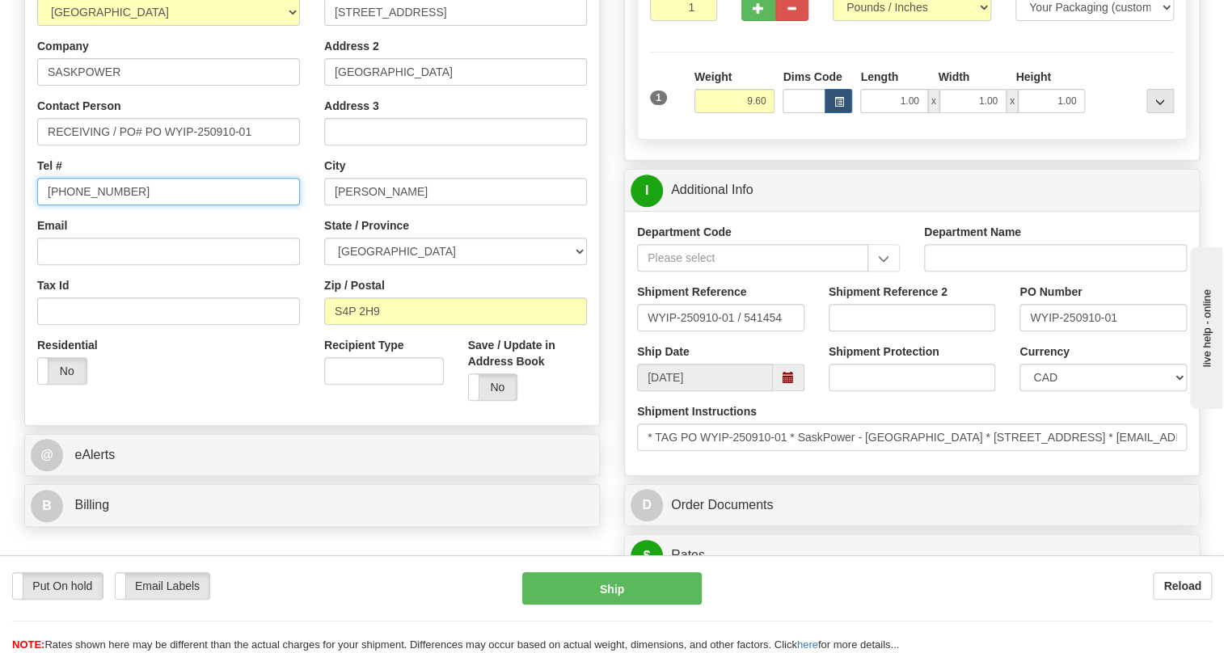
click at [88, 205] on input "[PHONE_NUMBER]" at bounding box center [168, 191] width 263 height 27
paste input "306-566-3403"
type input "306-566-3403"
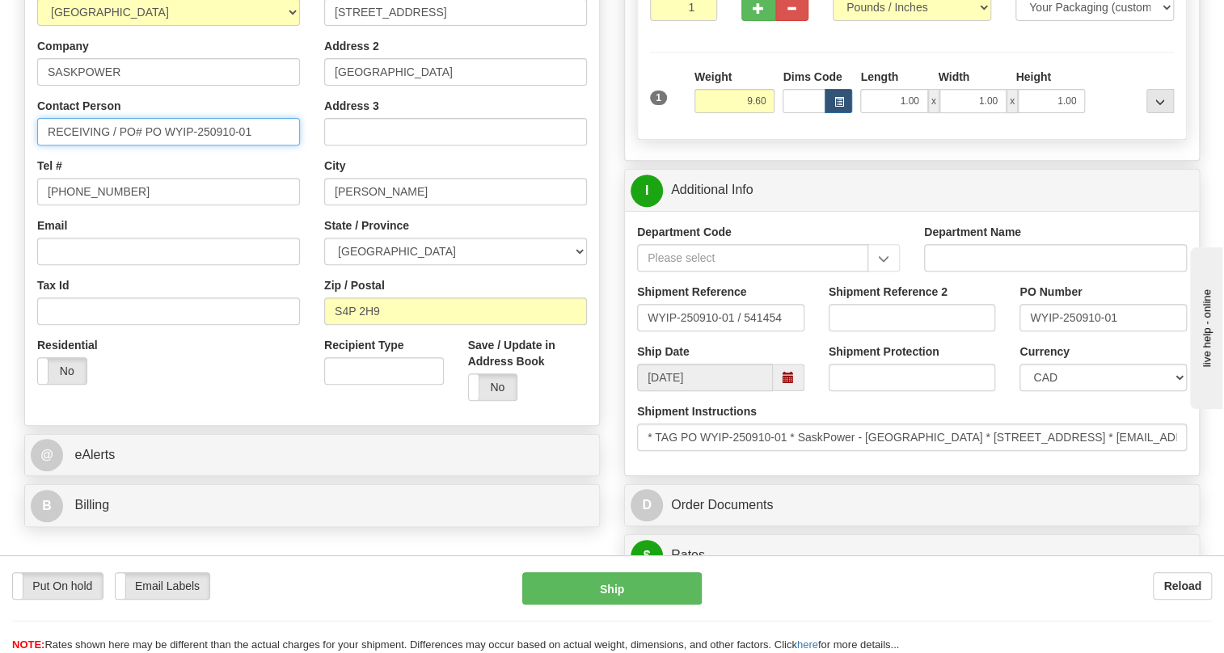
click at [82, 146] on input "RECEIVING / PO# PO WYIP-250910-01" at bounding box center [168, 131] width 263 height 27
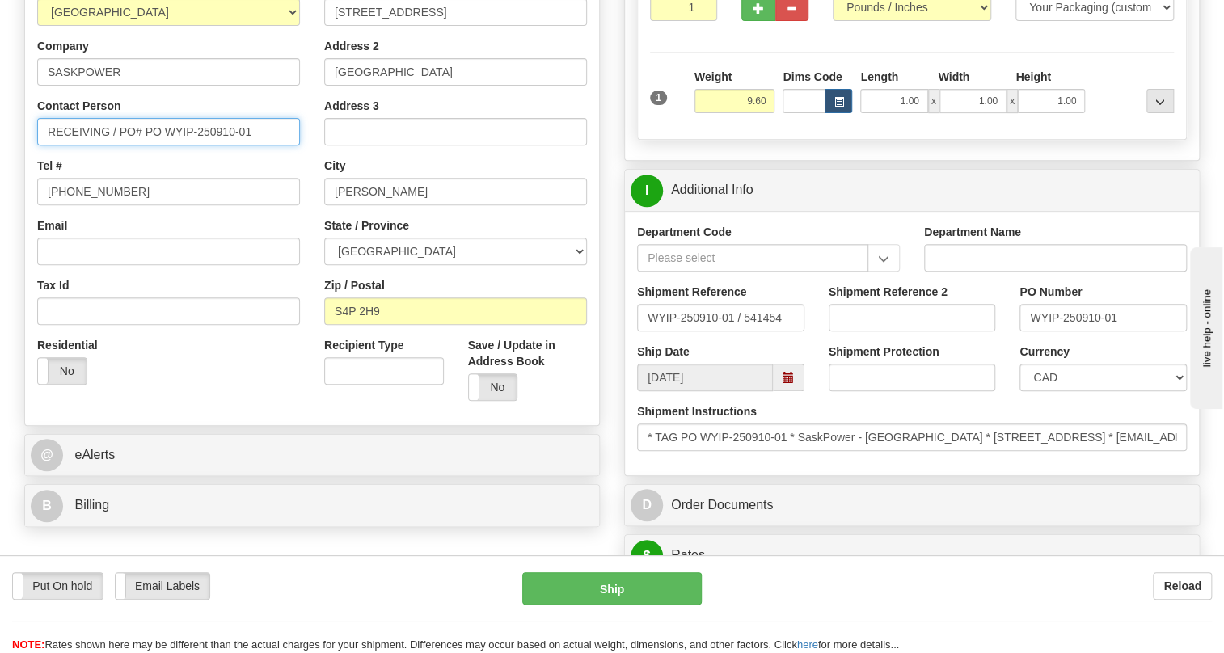
click at [82, 146] on input "RECEIVING / PO# PO WYIP-250910-01" at bounding box center [168, 131] width 263 height 27
paste input "William Yip"
click at [156, 146] on input "William Yip / PO# PO WYIP-250910-01" at bounding box center [168, 131] width 263 height 27
type input "William Yip / PO# WYIP-250910-01"
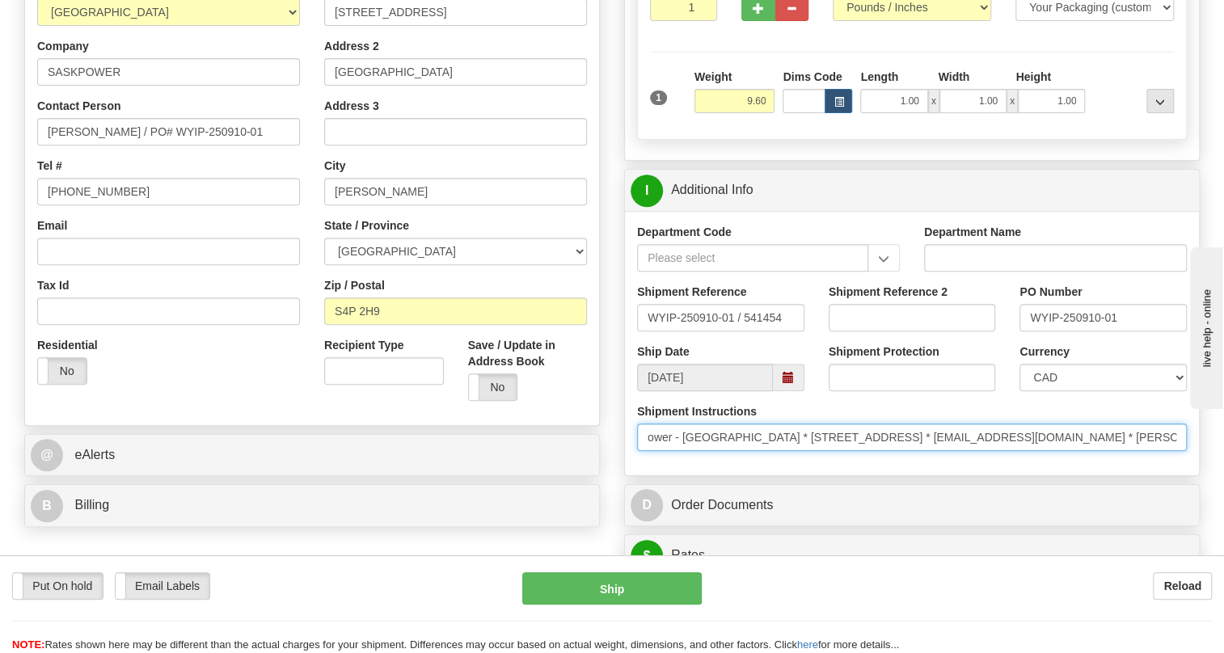
scroll to position [0, 418]
drag, startPoint x: 1093, startPoint y: 471, endPoint x: 1201, endPoint y: 471, distance: 107.5
click at [1201, 471] on div "Rate in Account Currency ARN AWG AUD AUS BHD BBD BFR BMD BRC BRL GBP UKL BND BG…" at bounding box center [912, 564] width 600 height 1487
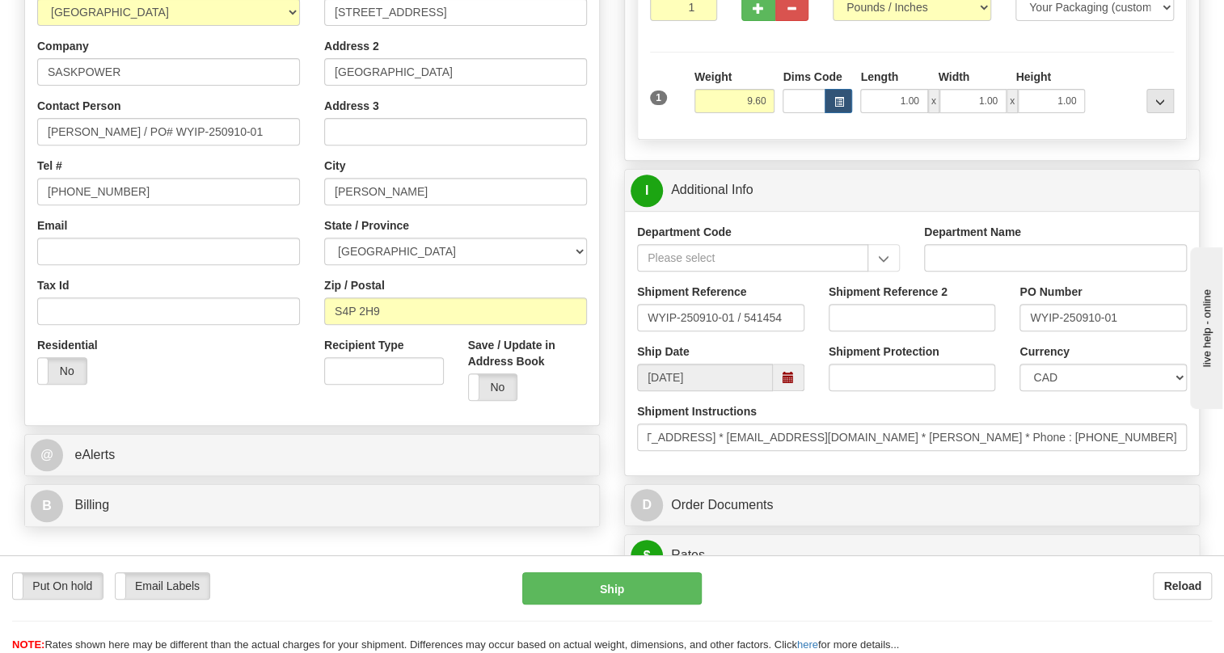
scroll to position [0, 0]
click at [1075, 475] on div "Department Code Department Name Shipment Reference WYIP-250910-01 / 541454 Ship…" at bounding box center [912, 343] width 574 height 264
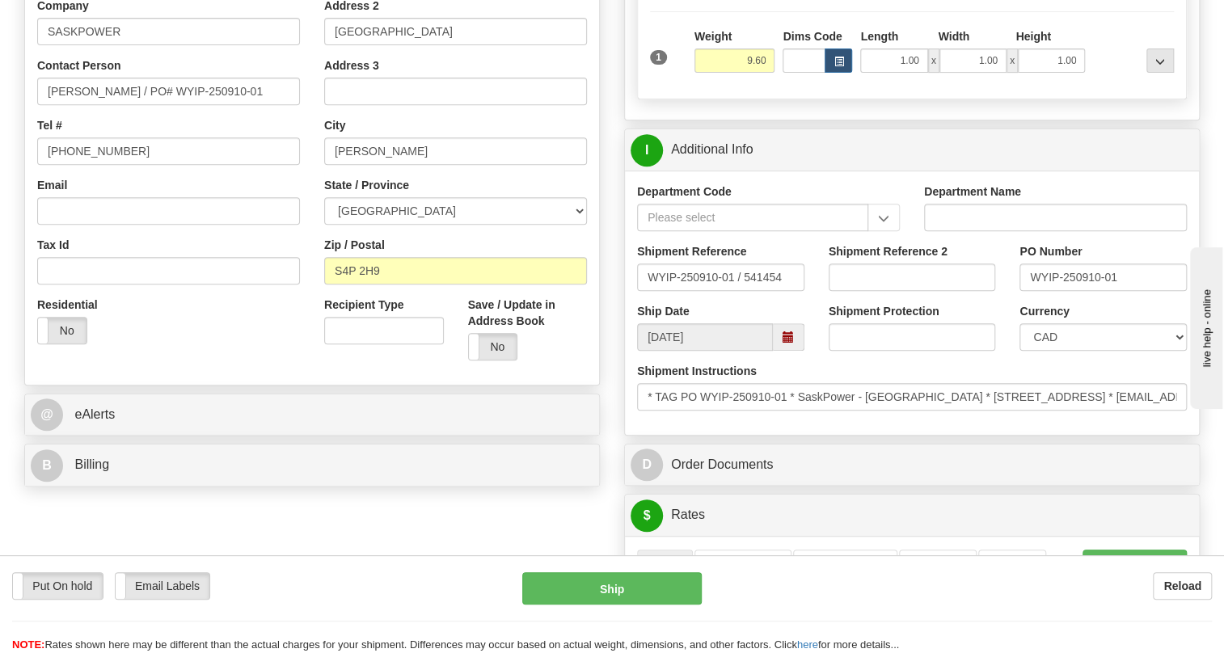
scroll to position [367, 0]
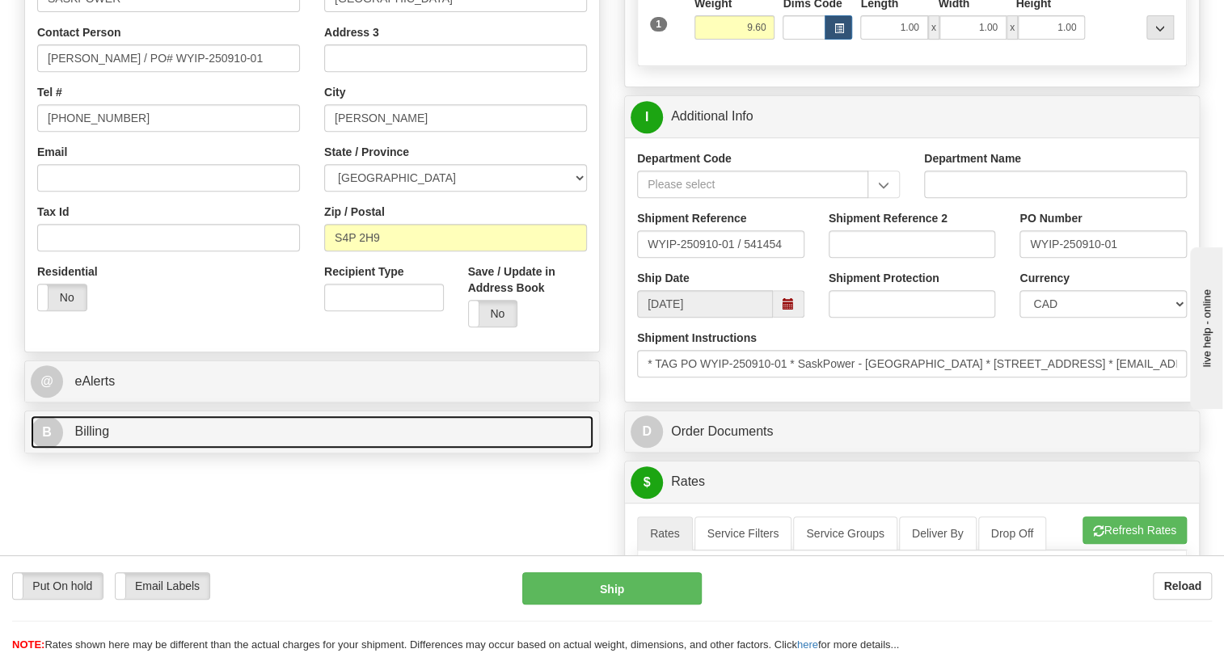
click at [90, 438] on span "Billing" at bounding box center [91, 431] width 35 height 14
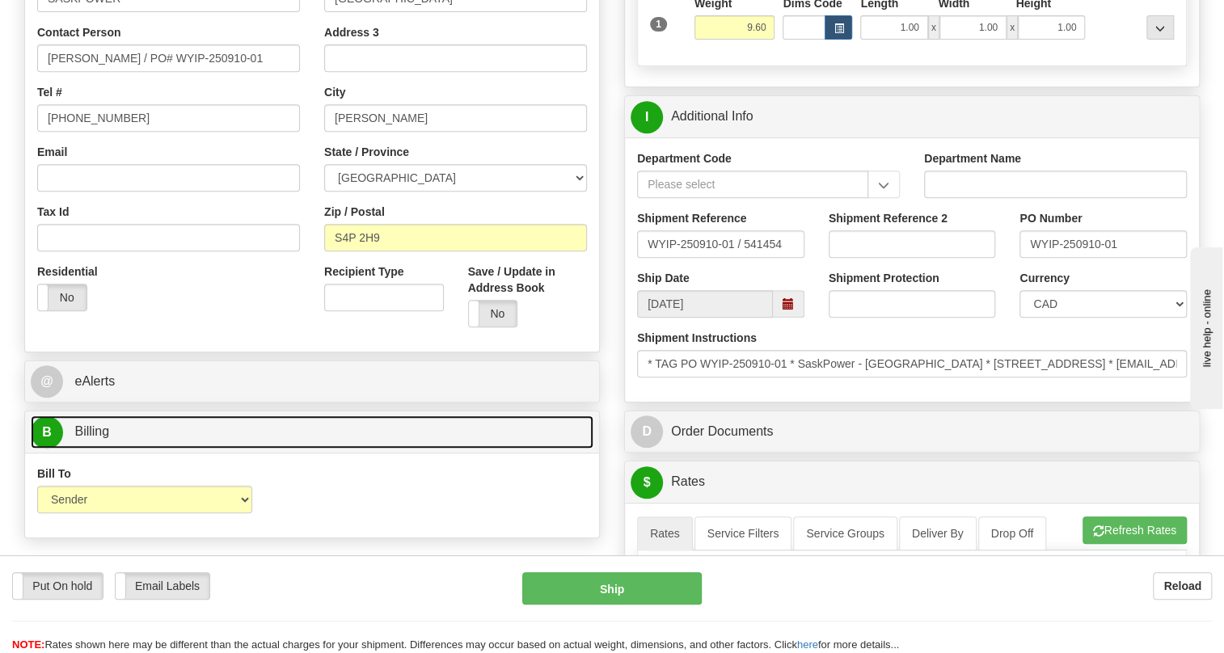
click at [90, 438] on span "Billing" at bounding box center [91, 431] width 35 height 14
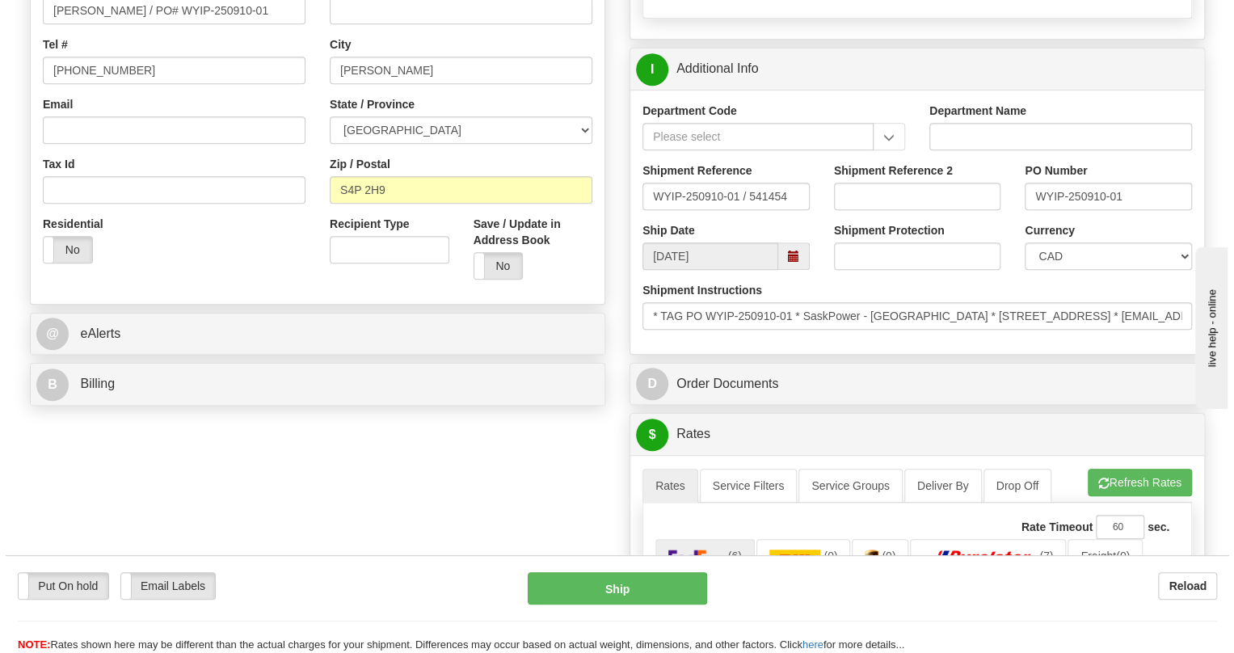
scroll to position [441, 0]
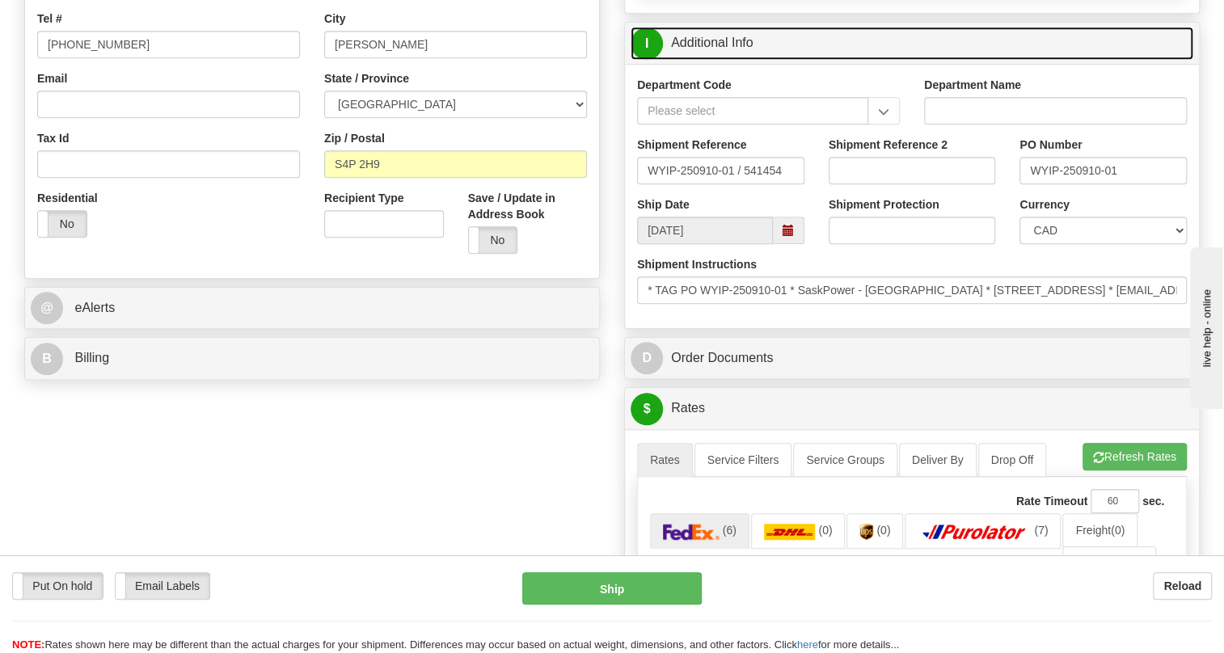
click at [698, 60] on link "I Additional Info" at bounding box center [912, 43] width 563 height 33
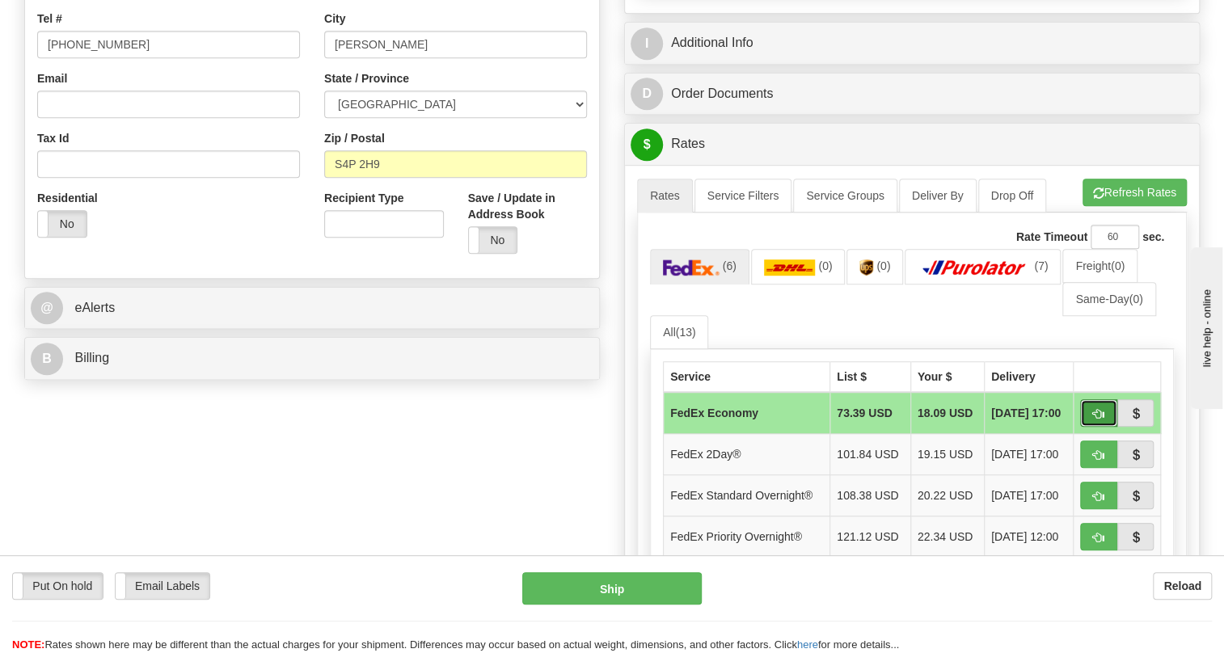
click at [1096, 420] on span "button" at bounding box center [1098, 414] width 11 height 11
type input "20"
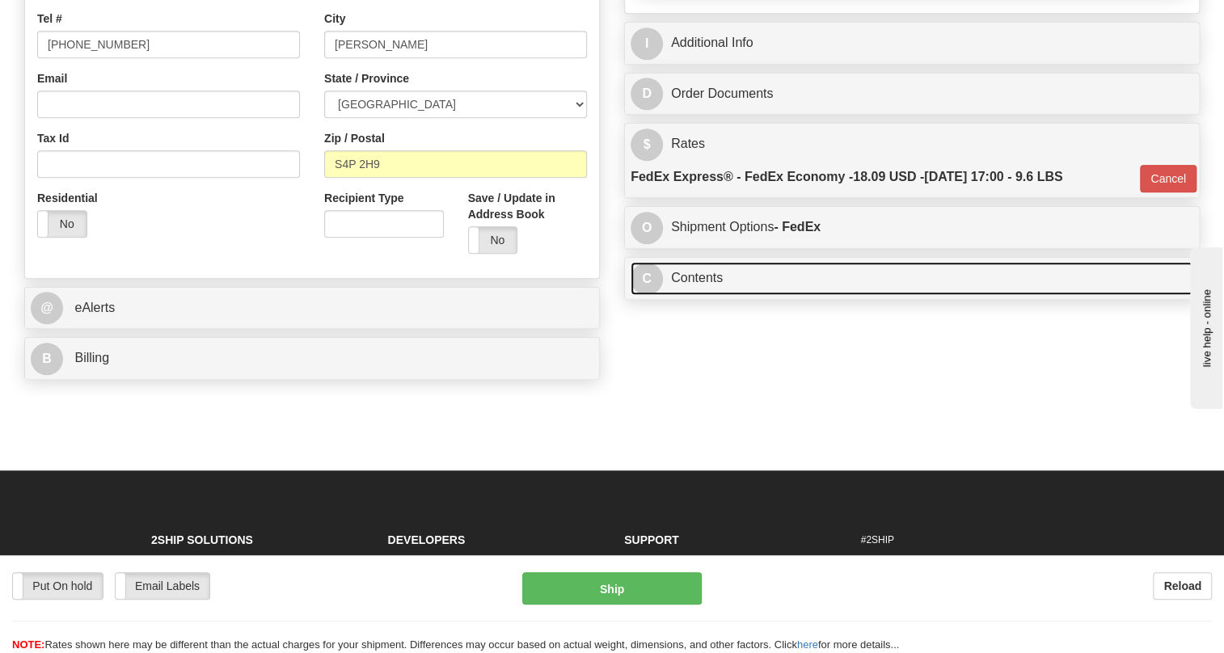
click at [682, 295] on link "C Contents" at bounding box center [912, 278] width 563 height 33
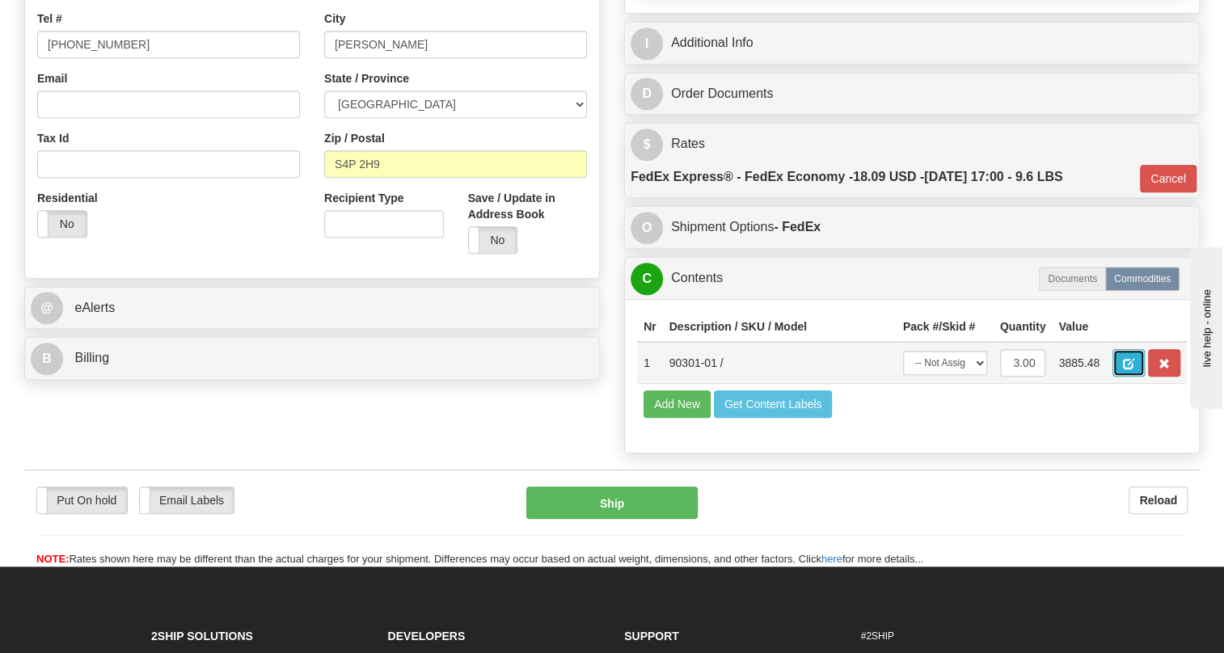
click at [1130, 369] on span "button" at bounding box center [1128, 364] width 11 height 11
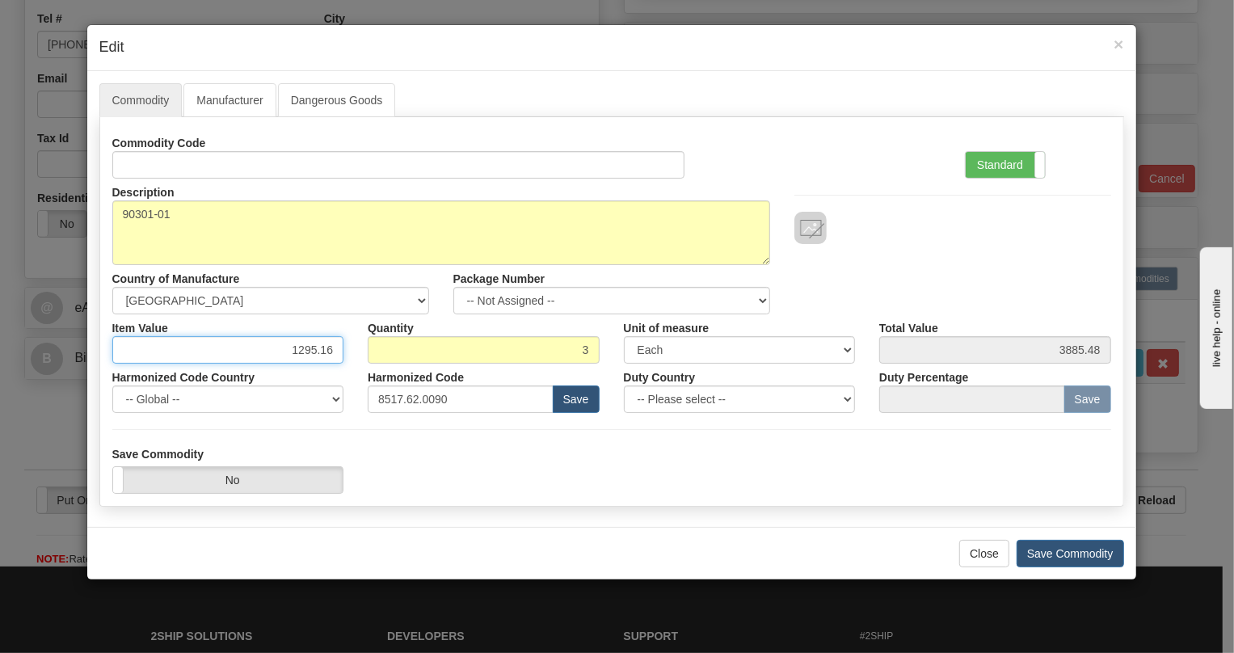
click at [307, 348] on input "1295.16" at bounding box center [228, 349] width 232 height 27
paste input "821,97"
click at [321, 350] on input "821,97" at bounding box center [228, 349] width 232 height 27
type input "821.97"
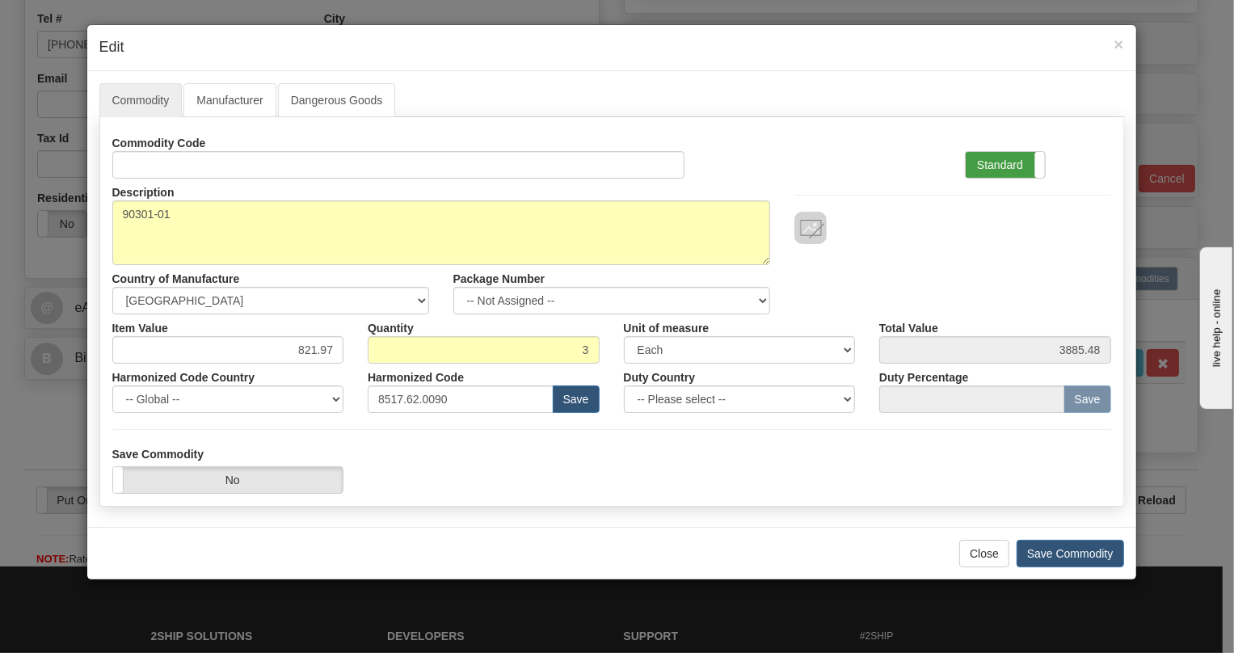
type input "2465.91"
click at [997, 162] on label "Standard" at bounding box center [1005, 165] width 79 height 26
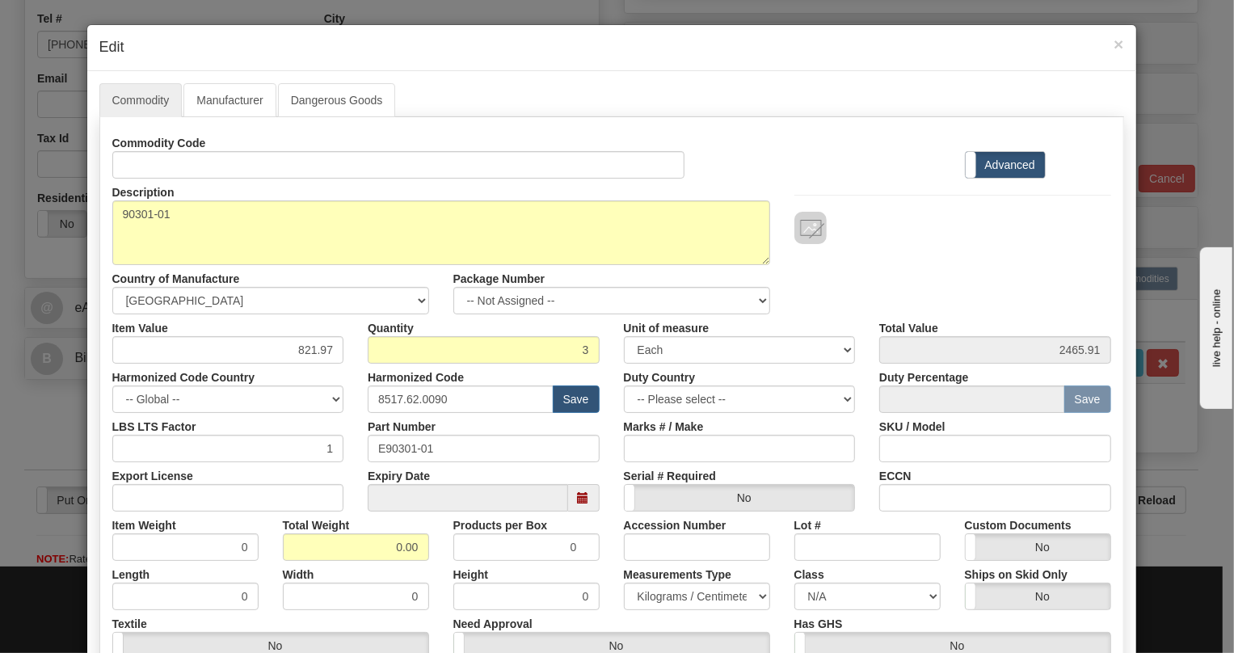
scroll to position [73, 0]
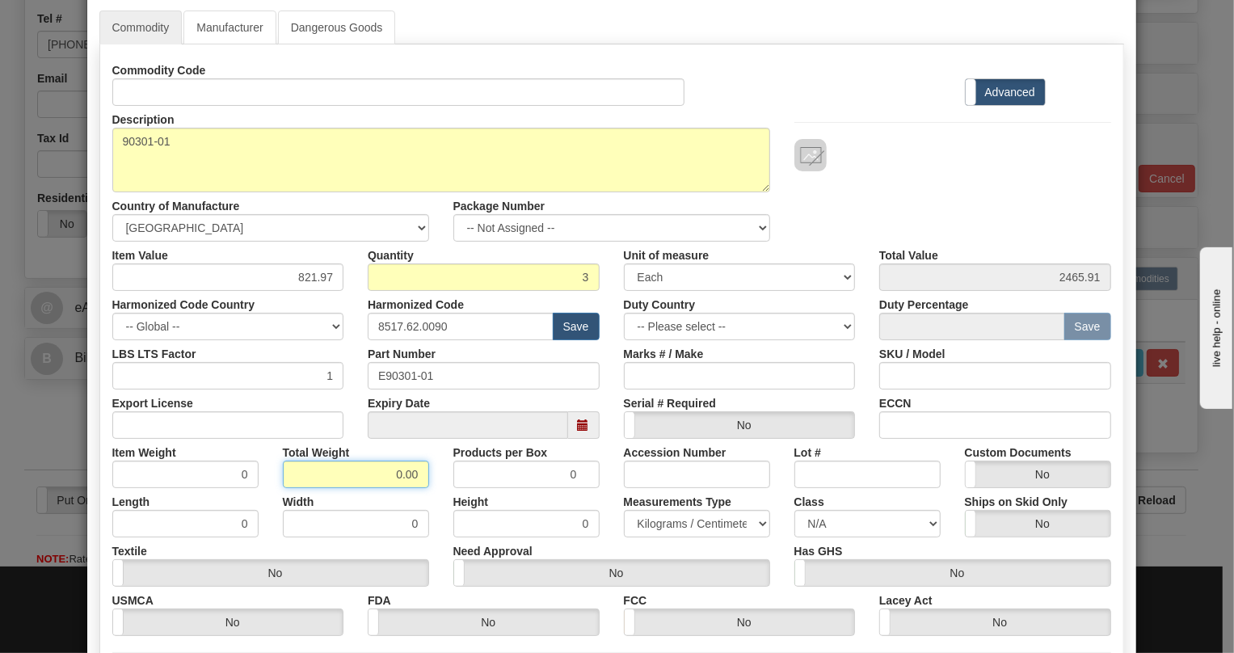
click at [389, 477] on input "0.00" at bounding box center [356, 474] width 146 height 27
type input "1.00"
type input "0.3333"
click at [679, 525] on select "Pounds / Inches Kilograms / Centimeters" at bounding box center [697, 523] width 146 height 27
select select "0"
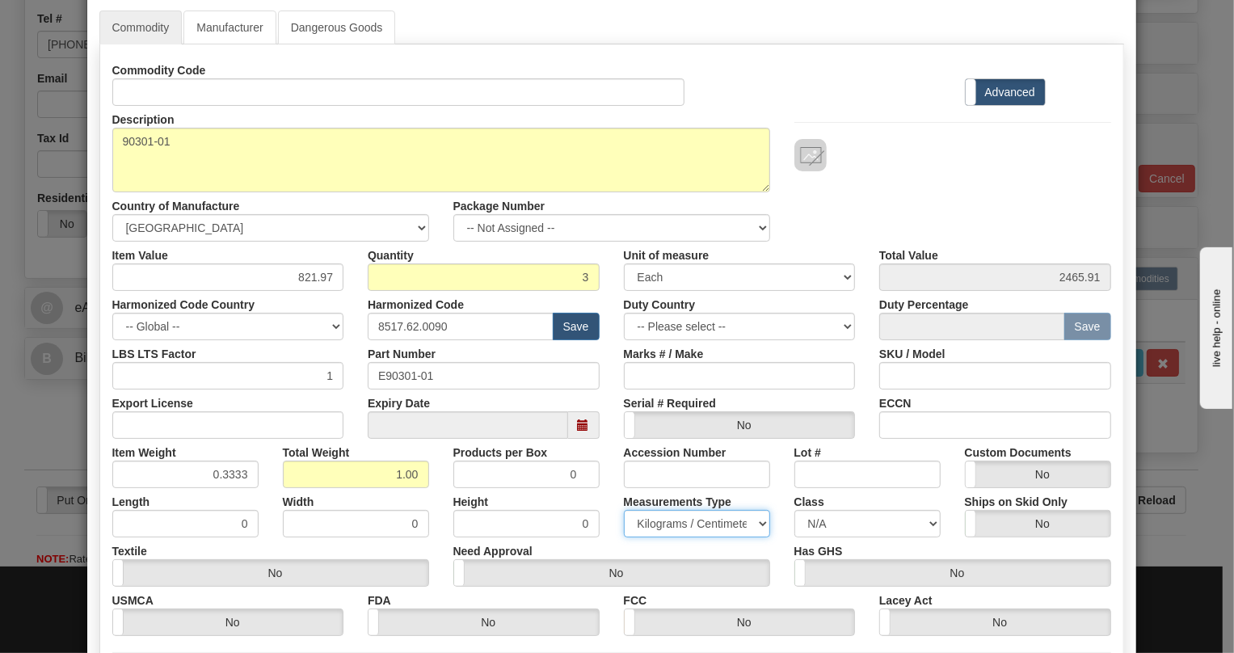
click at [624, 510] on select "Pounds / Inches Kilograms / Centimeters" at bounding box center [697, 523] width 146 height 27
click at [612, 497] on div "Measurements Type Pounds / Inches Kilograms / Centimeters" at bounding box center [697, 512] width 171 height 49
drag, startPoint x: 236, startPoint y: 473, endPoint x: 246, endPoint y: 488, distance: 18.2
click at [246, 488] on div "Commodity Code Standard Advanced Description 90301-01 Country of Manufacture --…" at bounding box center [611, 347] width 999 height 580
type input "0.3335"
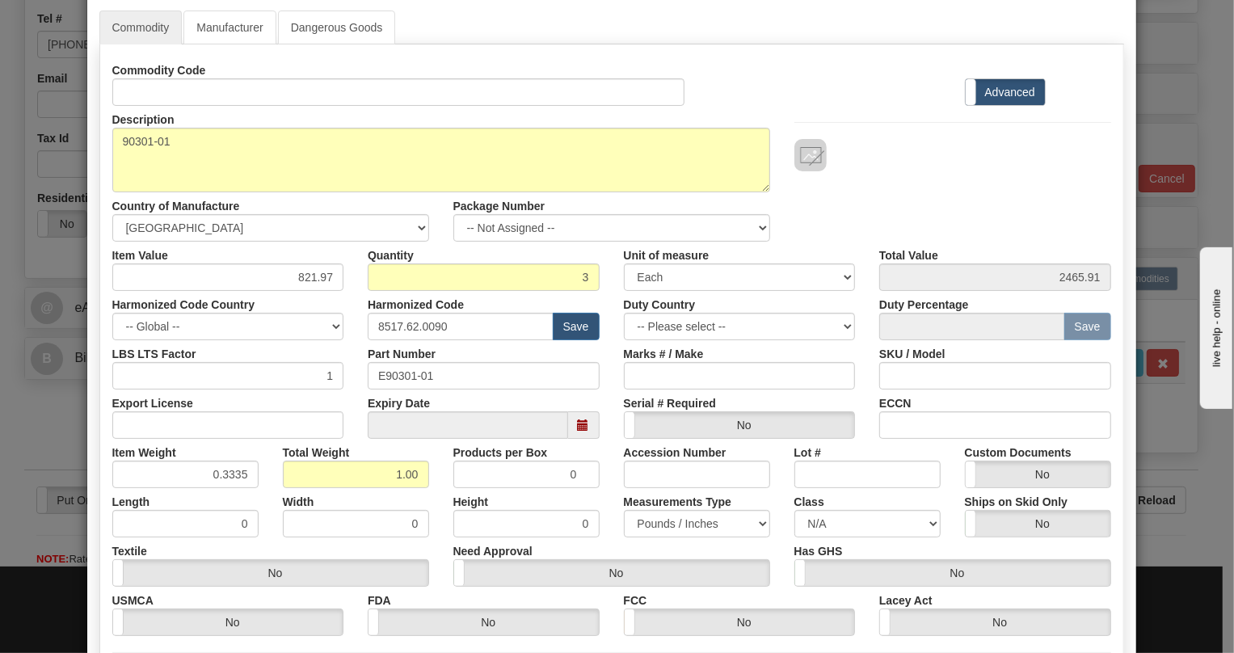
click at [259, 491] on div "Length 0" at bounding box center [185, 512] width 171 height 49
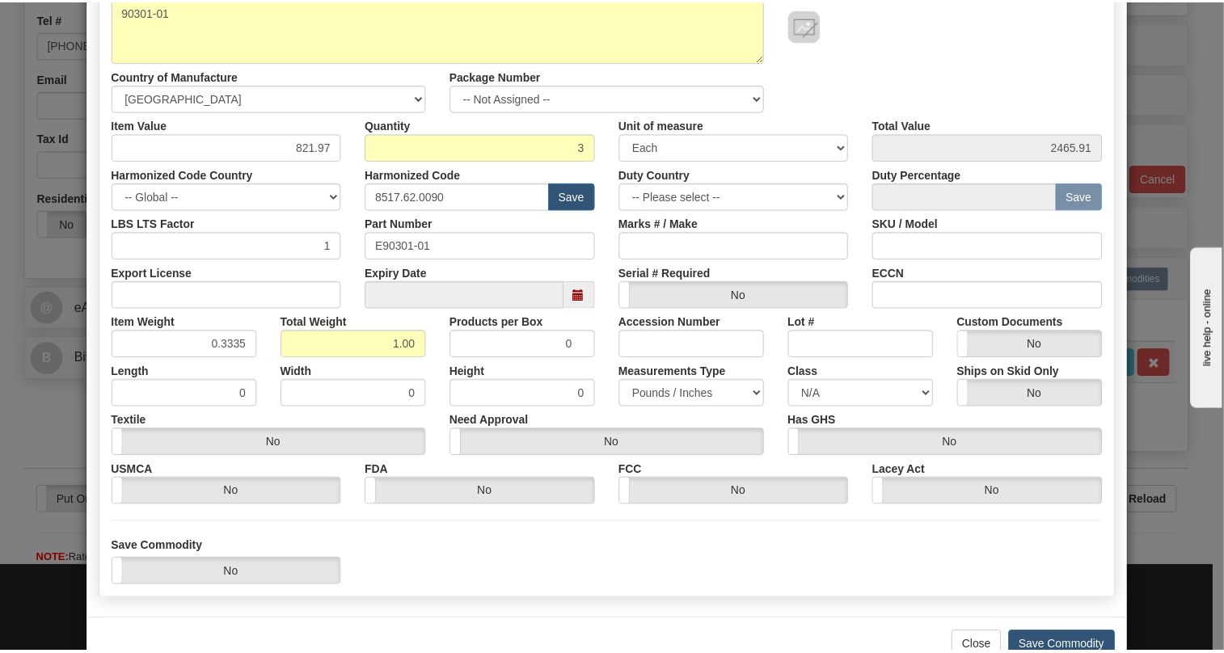
scroll to position [246, 0]
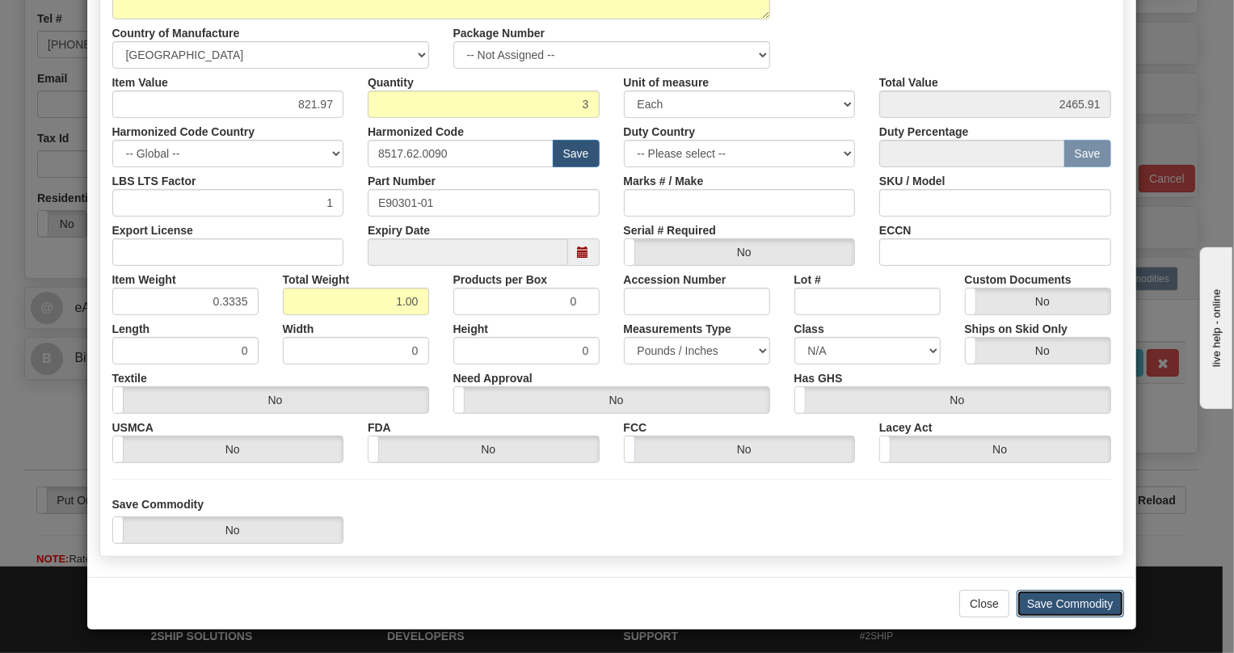
click at [1051, 601] on button "Save Commodity" at bounding box center [1071, 603] width 108 height 27
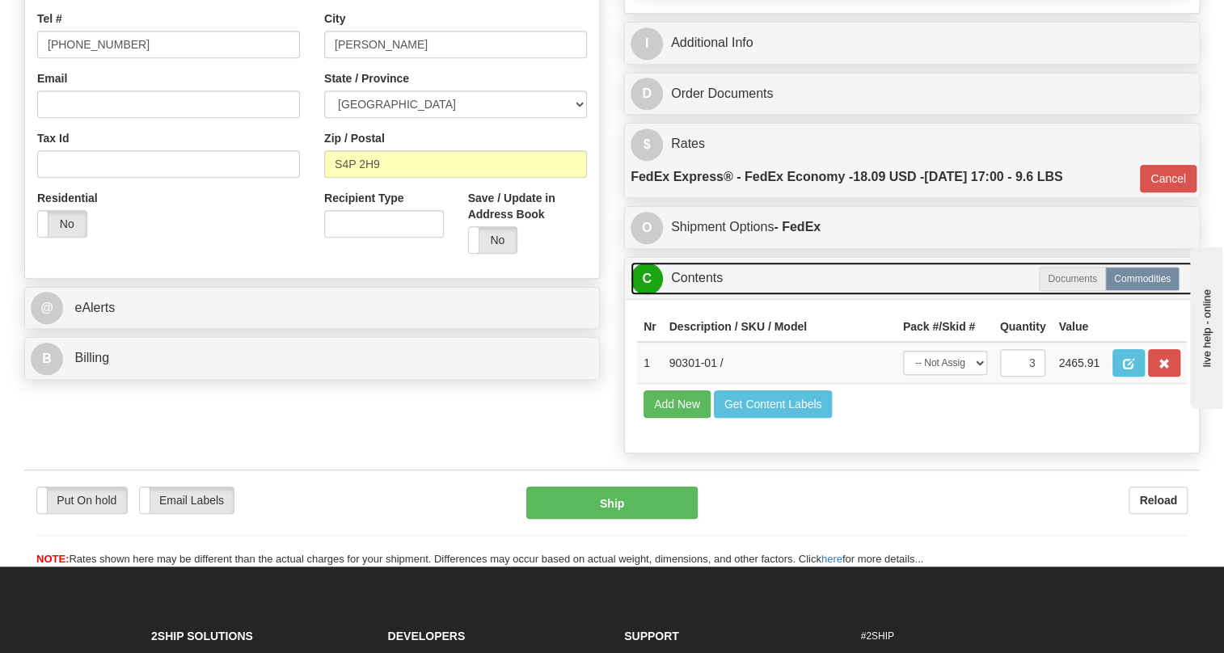
click at [694, 295] on link "C Contents" at bounding box center [912, 278] width 563 height 33
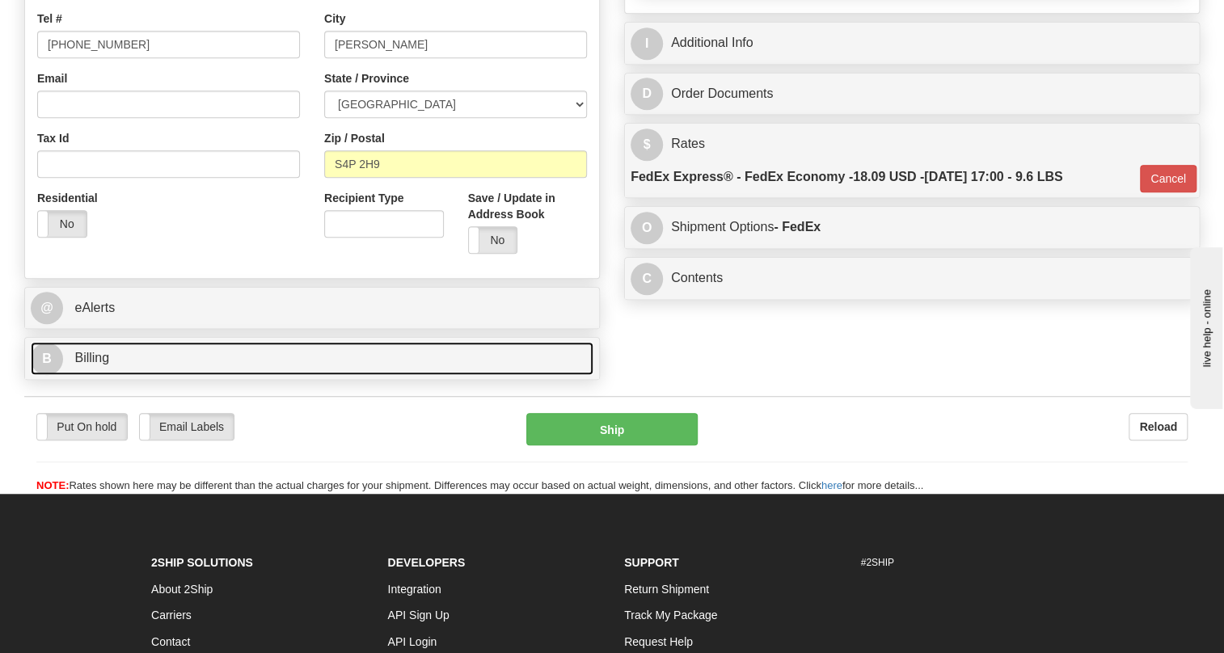
click at [103, 365] on span "Billing" at bounding box center [91, 358] width 35 height 14
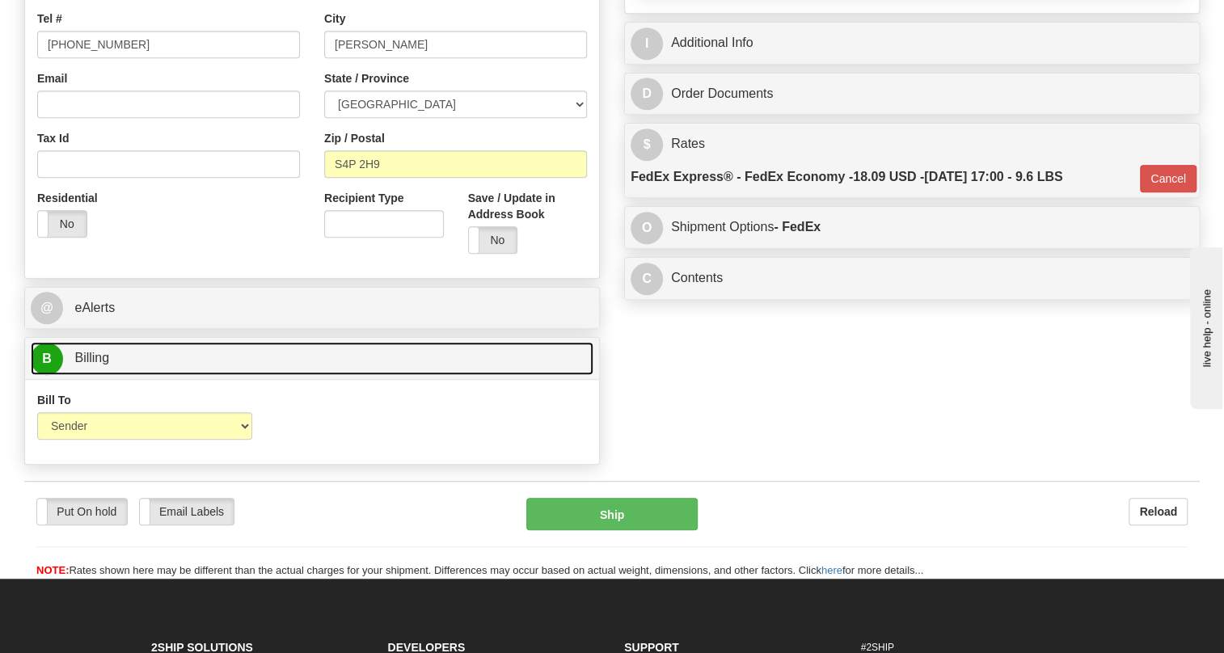
click at [103, 365] on span "Billing" at bounding box center [91, 358] width 35 height 14
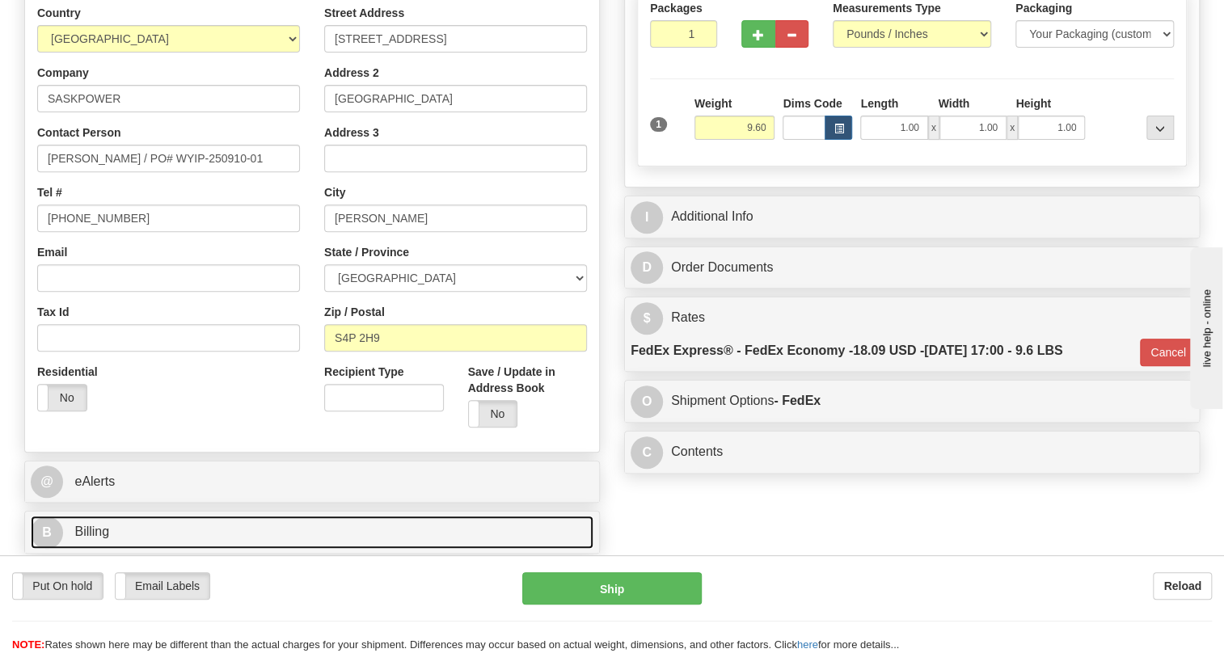
scroll to position [220, 0]
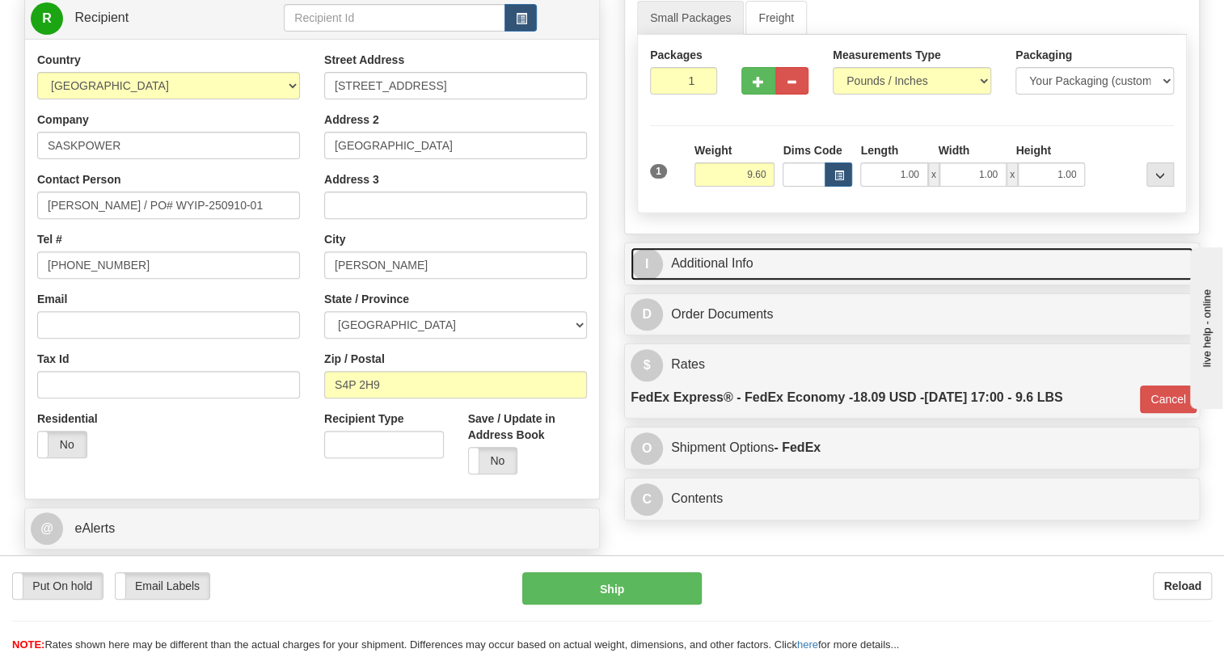
click at [726, 281] on link "I Additional Info" at bounding box center [912, 263] width 563 height 33
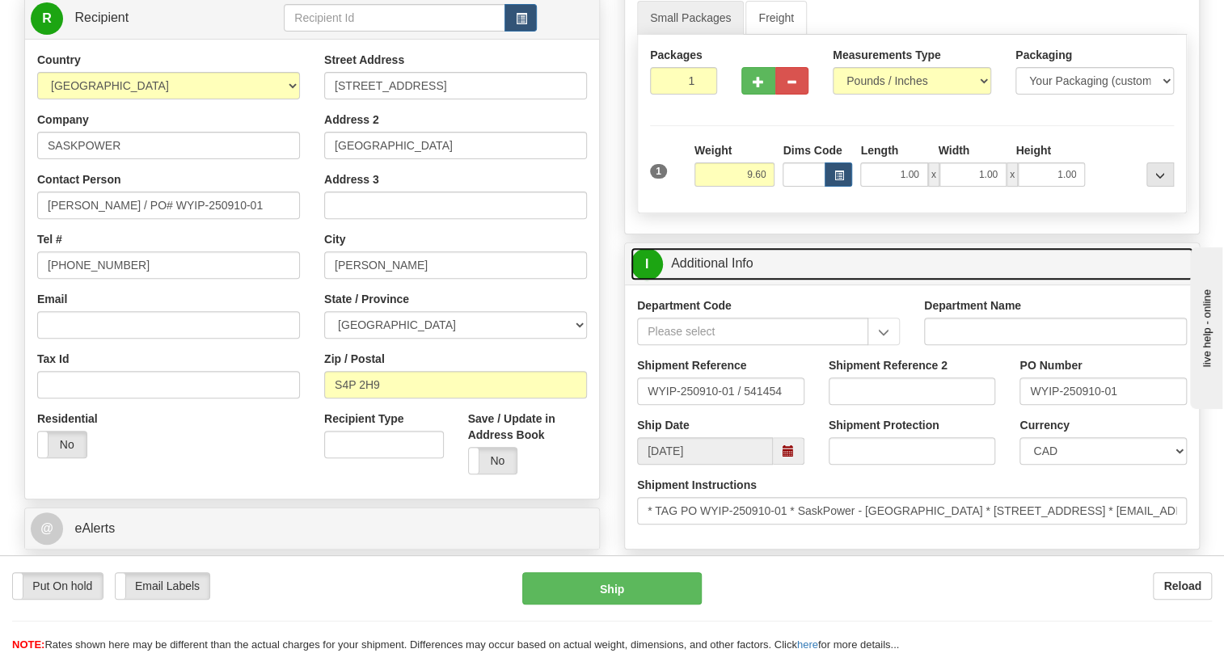
click at [726, 281] on link "I Additional Info" at bounding box center [912, 263] width 563 height 33
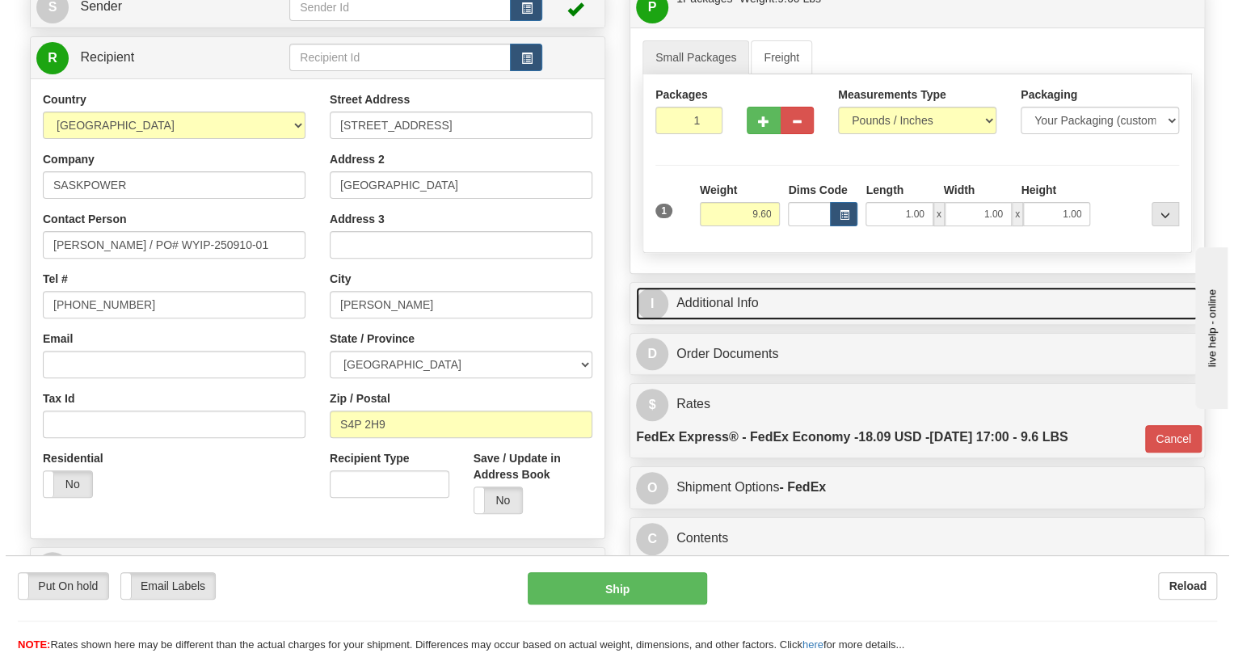
scroll to position [146, 0]
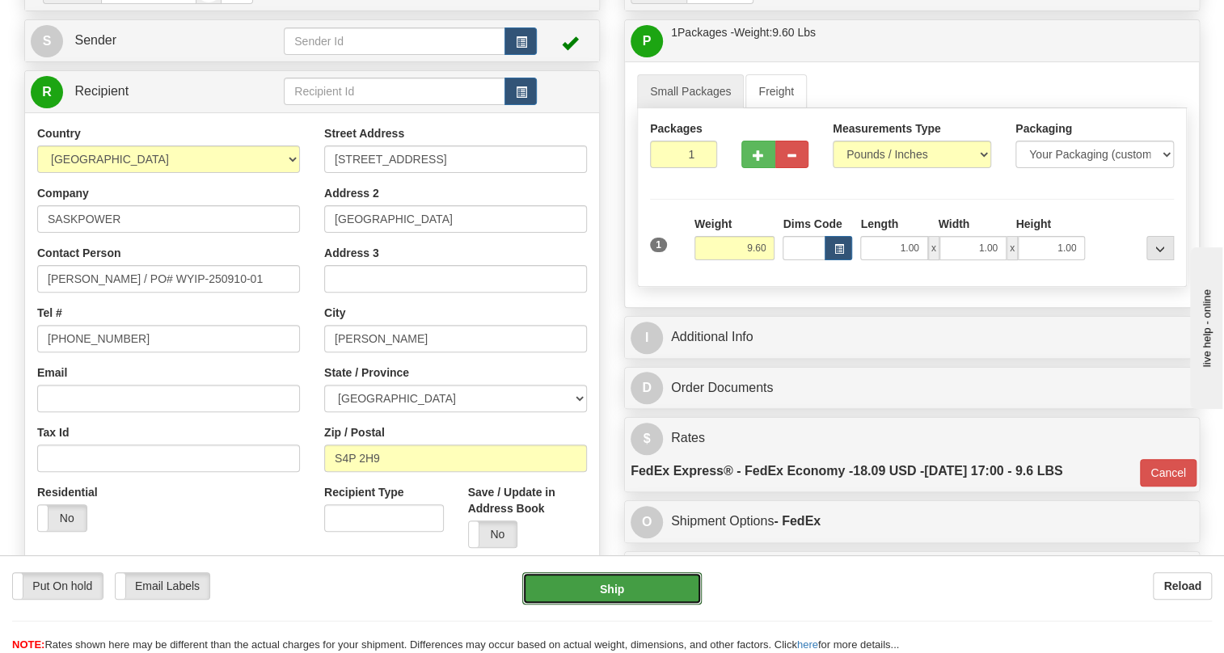
drag, startPoint x: 614, startPoint y: 583, endPoint x: 376, endPoint y: 601, distance: 238.4
click at [376, 601] on div "Put On hold Put On hold Email Labels Email Labels Edit Reload Ship" at bounding box center [612, 588] width 1224 height 32
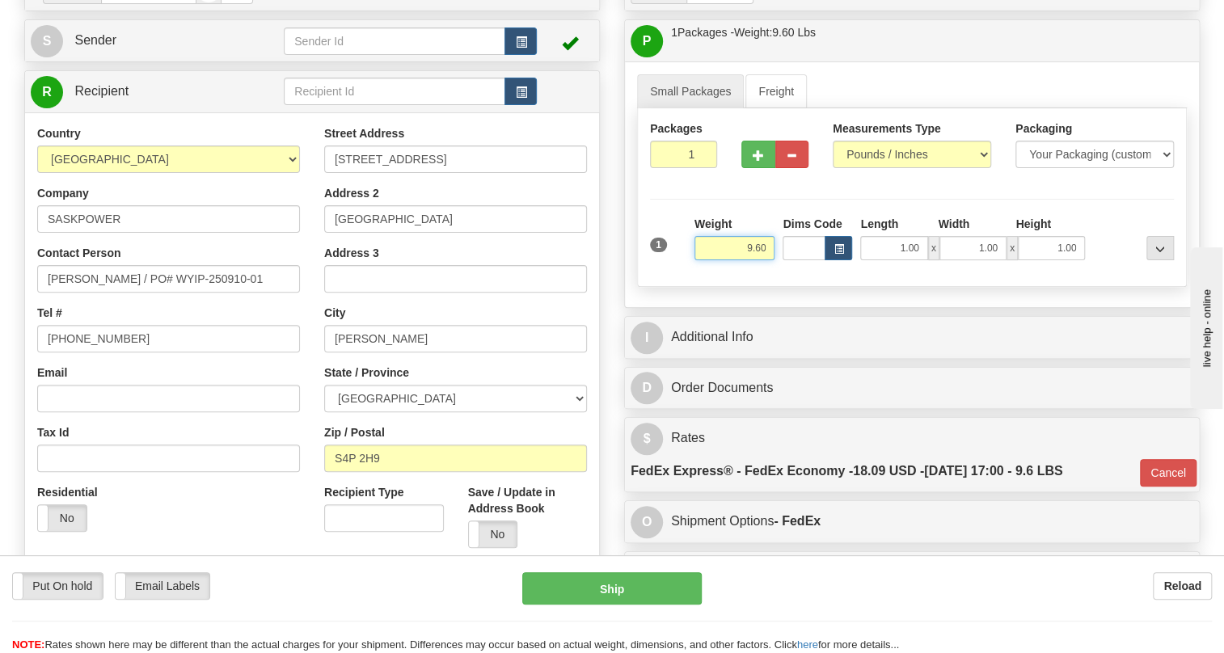
click at [761, 260] on input "9.60" at bounding box center [734, 248] width 81 height 24
type input "3.50"
type input "20"
click at [612, 432] on div "Rate in Account Currency ARN AWG AUD AUS BHD BBD BFR BMD BRC BRL GBP UKL BND BG…" at bounding box center [912, 285] width 600 height 634
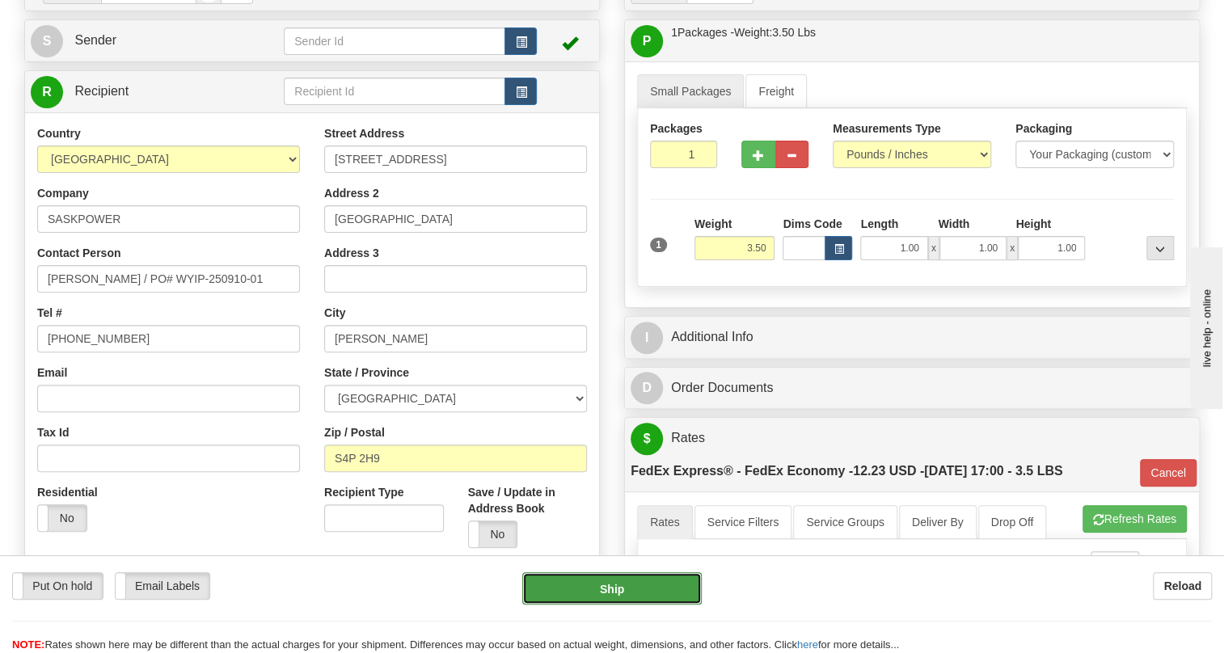
click at [614, 589] on button "Ship" at bounding box center [611, 588] width 179 height 32
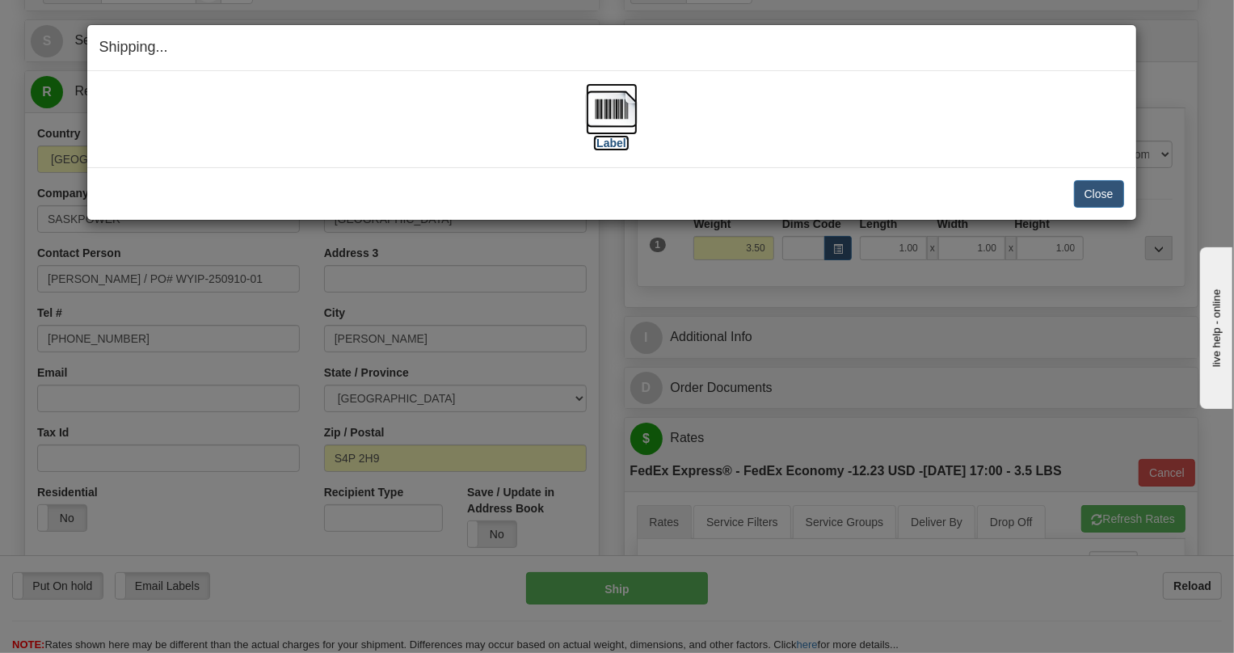
click at [620, 103] on img at bounding box center [612, 109] width 52 height 52
drag, startPoint x: 1099, startPoint y: 192, endPoint x: 1029, endPoint y: 184, distance: 70.9
click at [1096, 189] on button "Close" at bounding box center [1099, 193] width 50 height 27
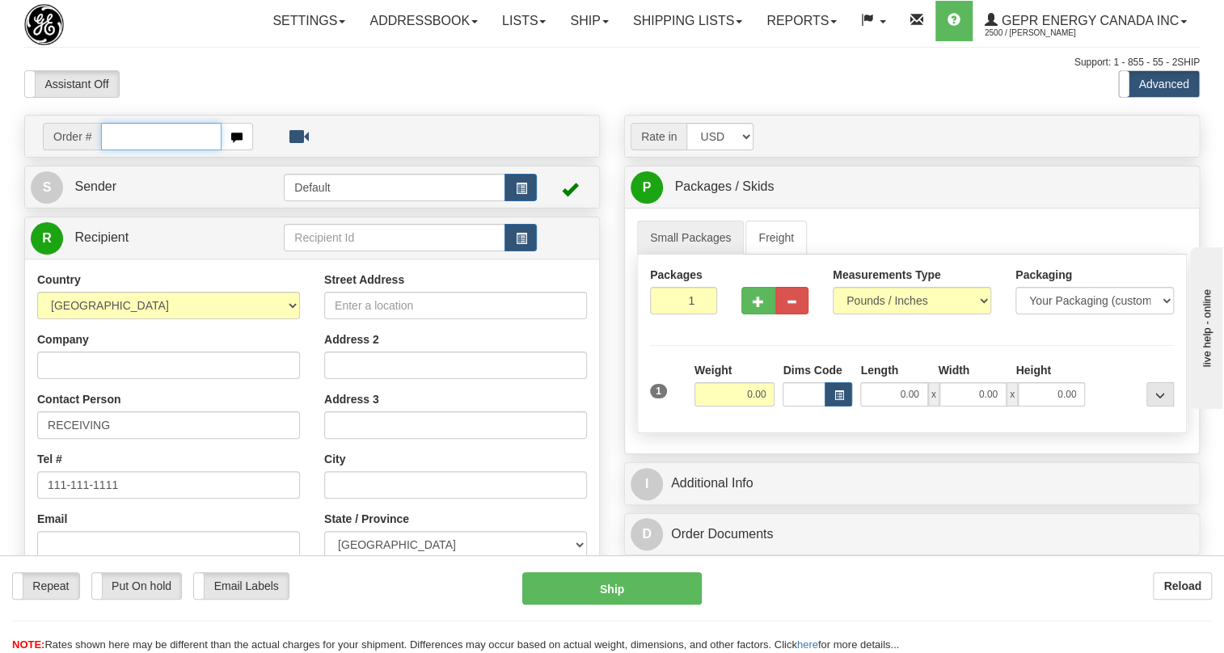
click at [124, 150] on input "text" at bounding box center [161, 136] width 120 height 27
paste input "0086701962"
click at [126, 150] on input "0086701962" at bounding box center [161, 136] width 120 height 27
type input "86701962"
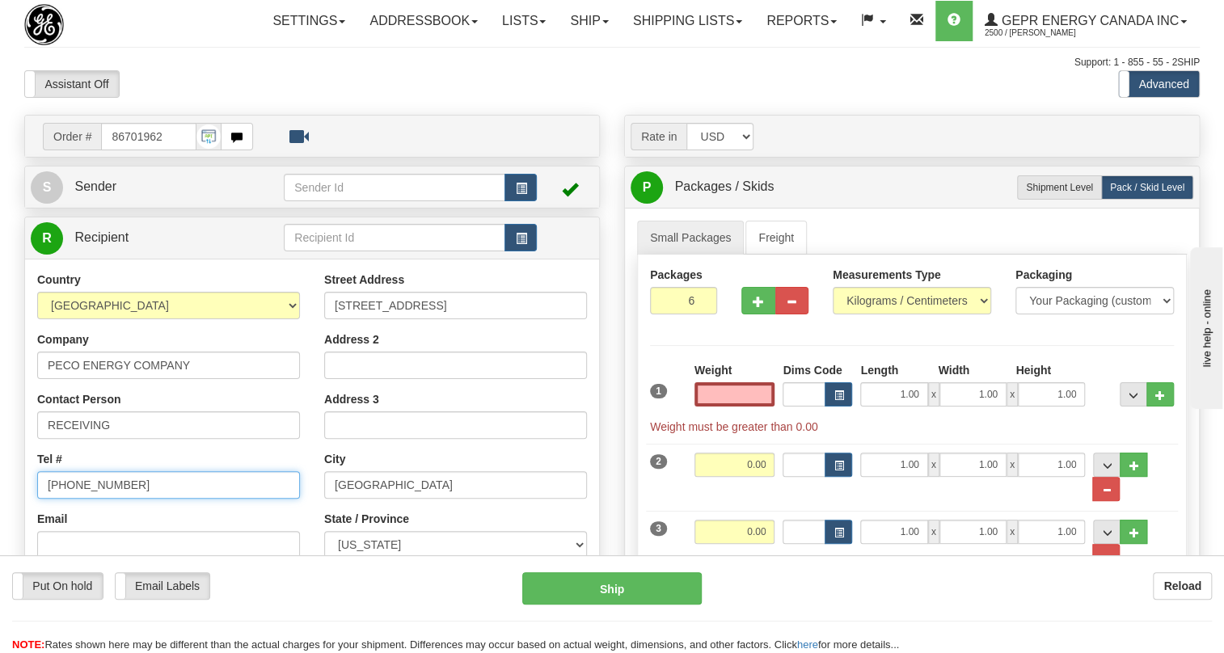
type input "0.00"
click at [99, 499] on input "[PHONE_NUMBER]" at bounding box center [168, 484] width 263 height 27
paste input "[PHONE_NUMBER]"
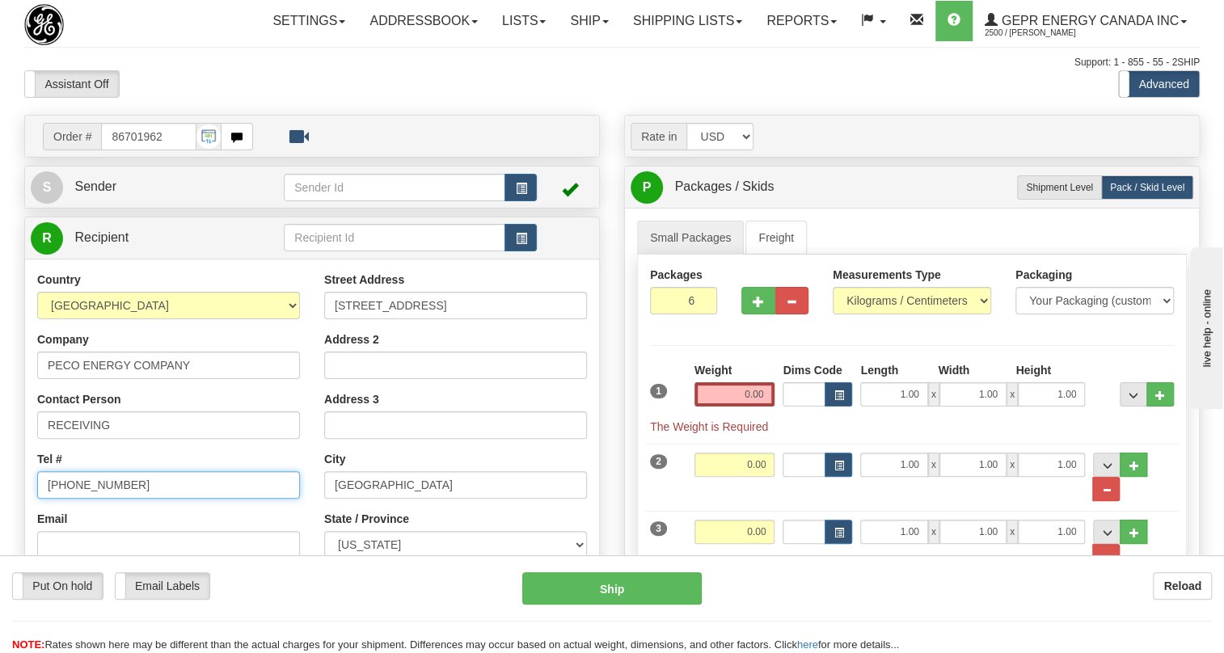
type input "[PHONE_NUMBER]"
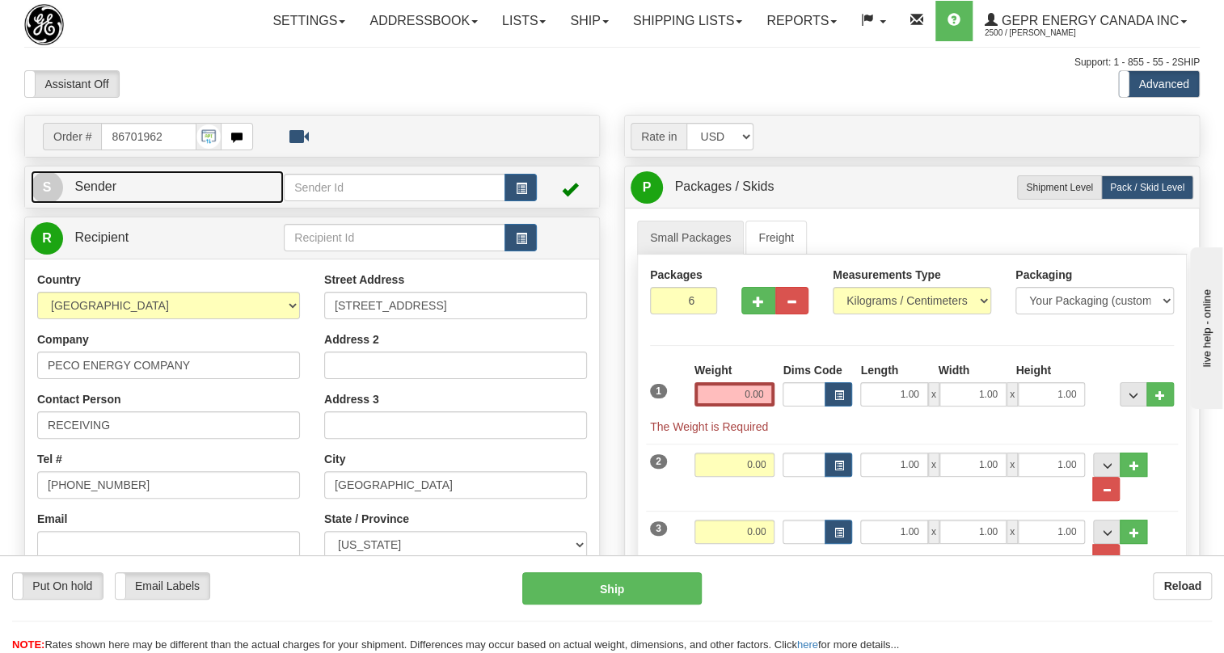
drag, startPoint x: 99, startPoint y: 231, endPoint x: 211, endPoint y: 231, distance: 111.6
click at [99, 204] on link "S Sender" at bounding box center [157, 187] width 253 height 33
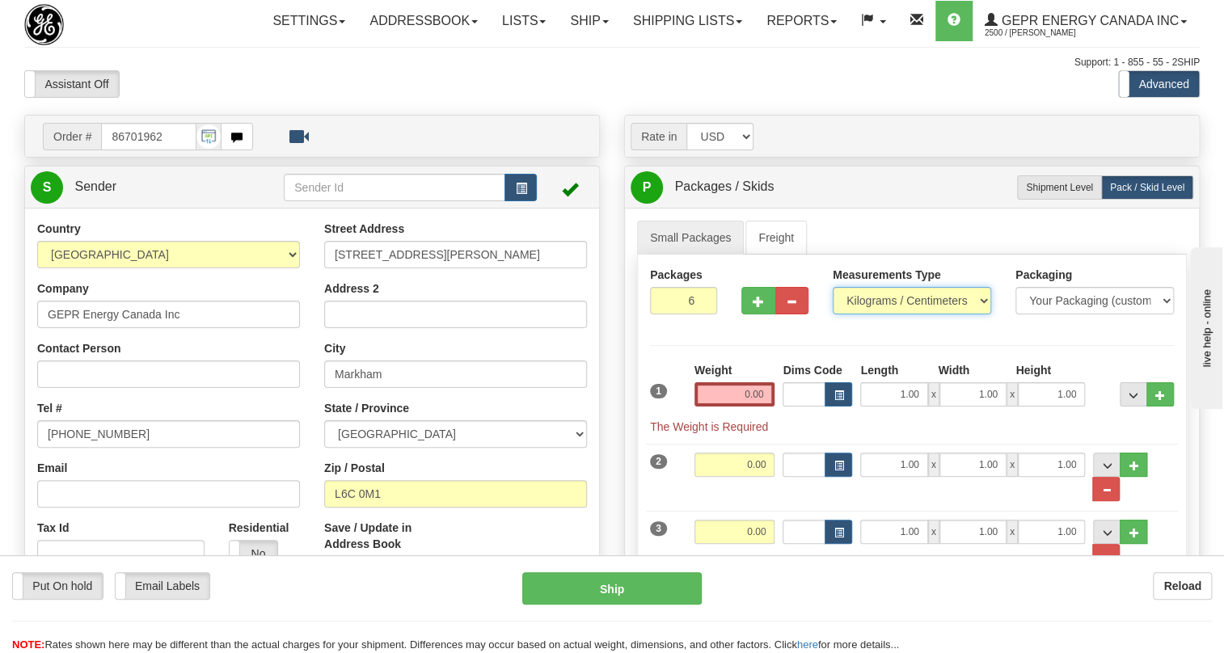
click at [907, 314] on select "Pounds / Inches Kilograms / Centimeters" at bounding box center [912, 300] width 158 height 27
type input "MARKHAM"
select select "0"
click at [833, 314] on select "Pounds / Inches Kilograms / Centimeters" at bounding box center [912, 300] width 158 height 27
click at [741, 407] on input "0.00" at bounding box center [734, 394] width 81 height 24
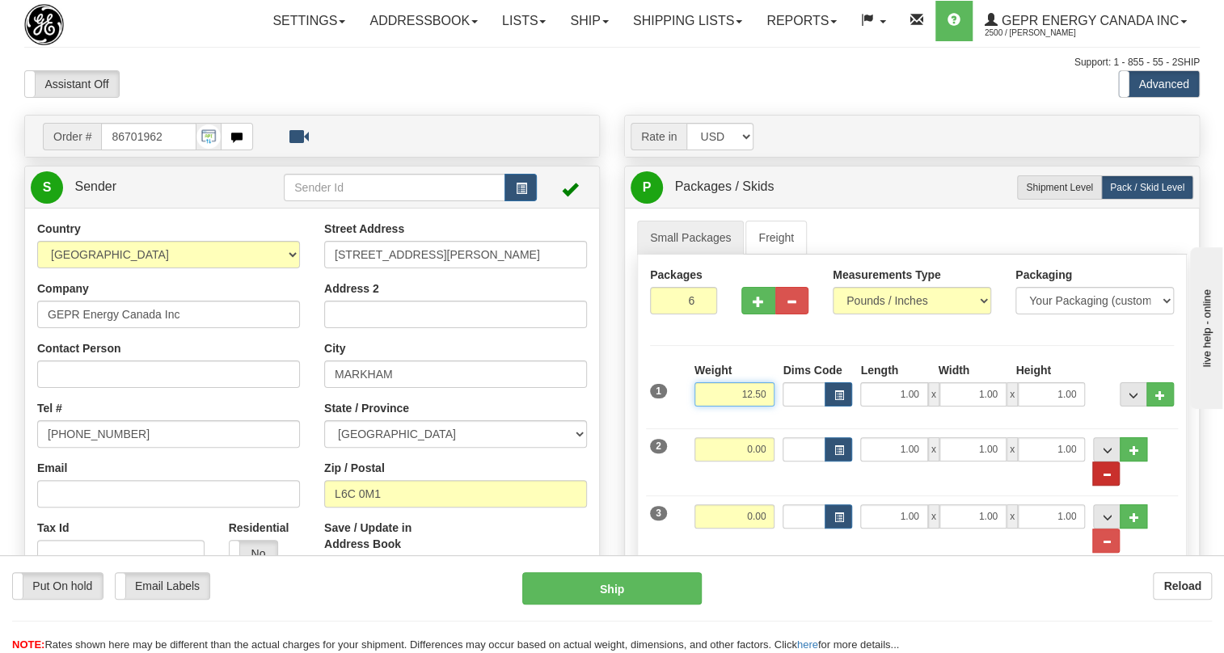
type input "12.50"
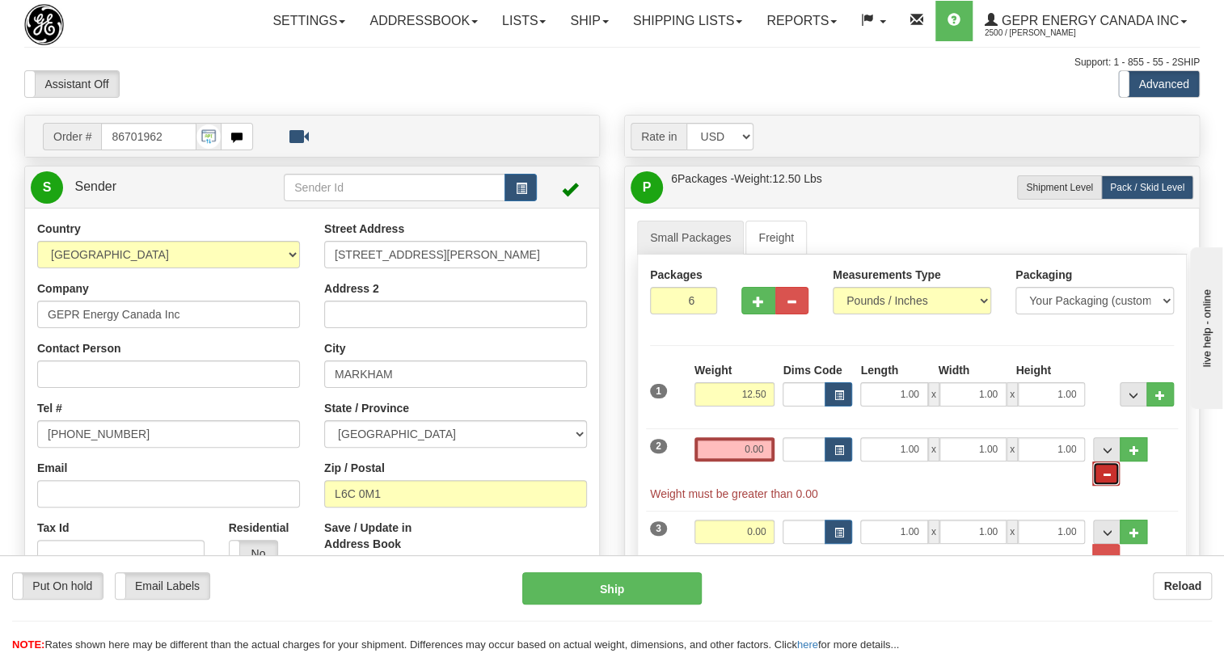
click at [1111, 479] on span "..." at bounding box center [1106, 475] width 10 height 9
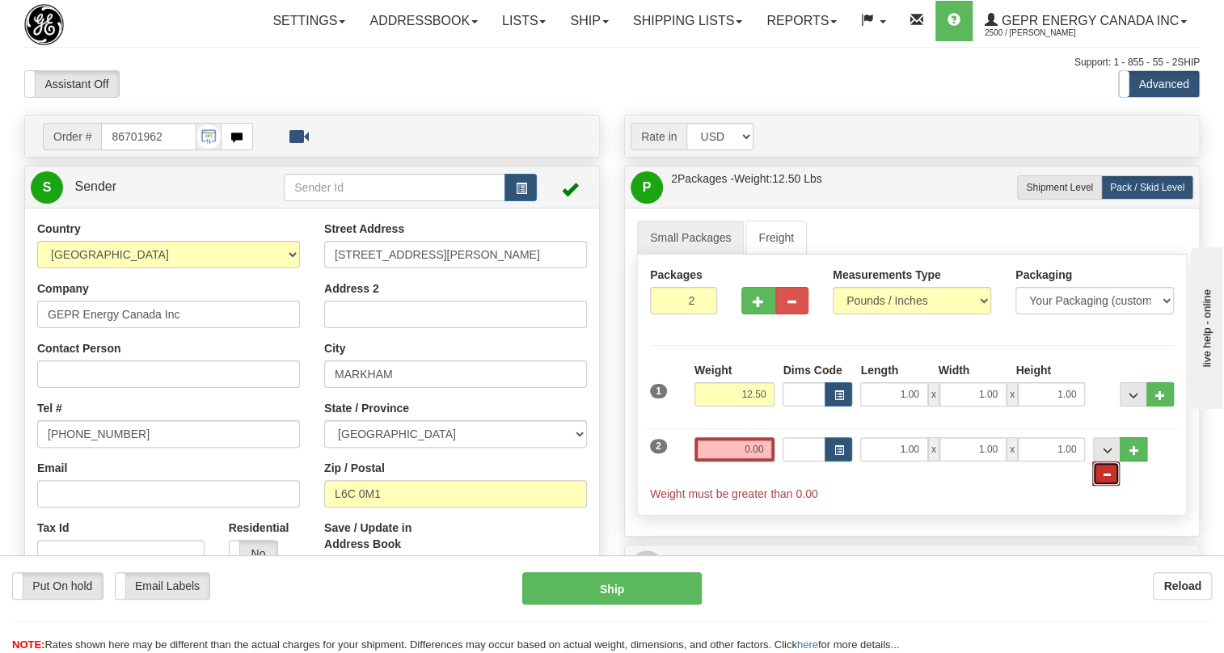
click at [1111, 479] on span "..." at bounding box center [1106, 475] width 10 height 9
type input "1"
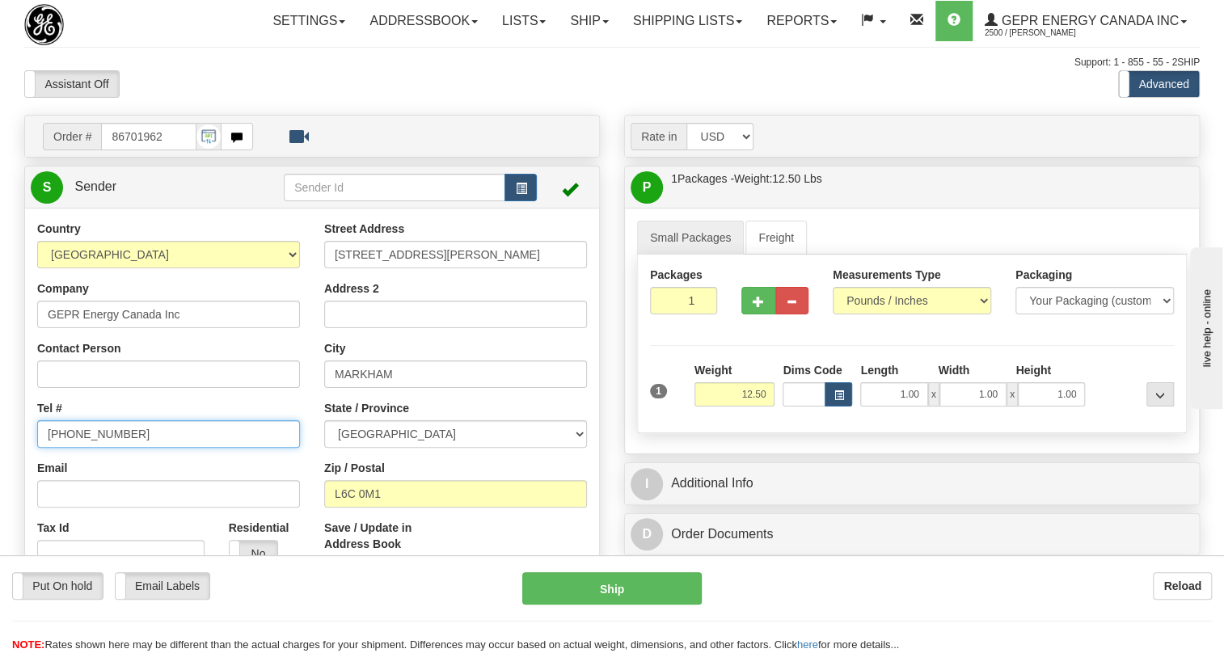
click at [85, 448] on input "[PHONE_NUMBER]" at bounding box center [168, 433] width 263 height 27
paste input "[PHONE_NUMBER]"
type input "[PHONE_NUMBER]"
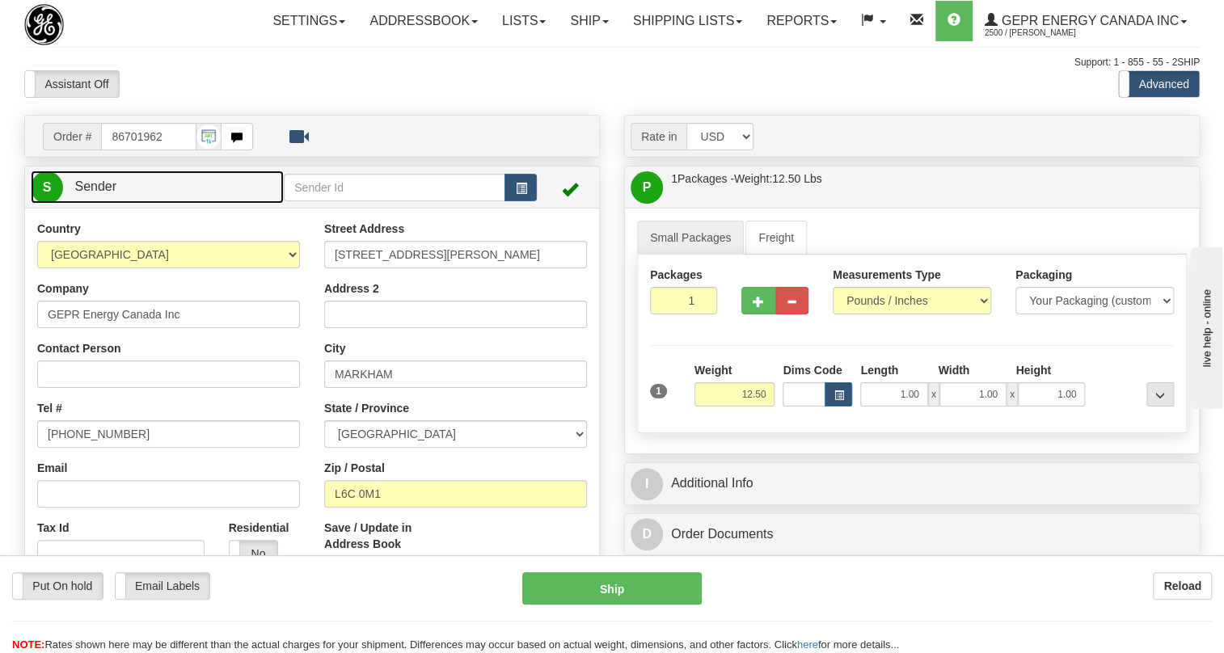
click at [97, 193] on span "Sender" at bounding box center [95, 186] width 42 height 14
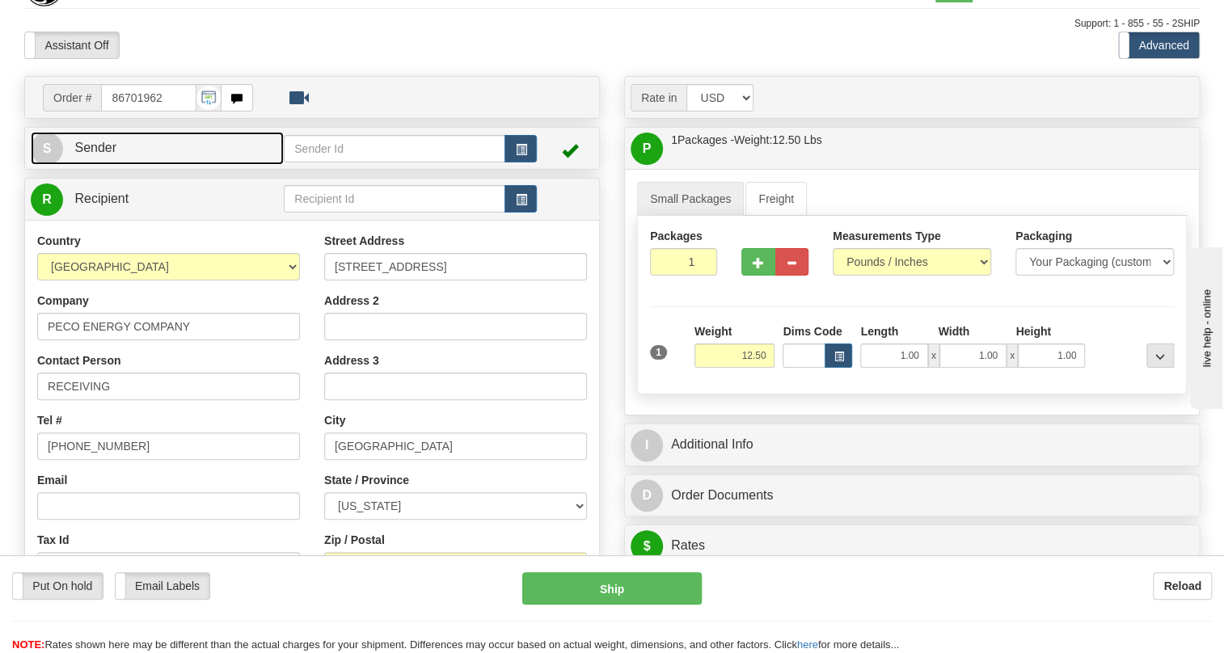
scroll to position [73, 0]
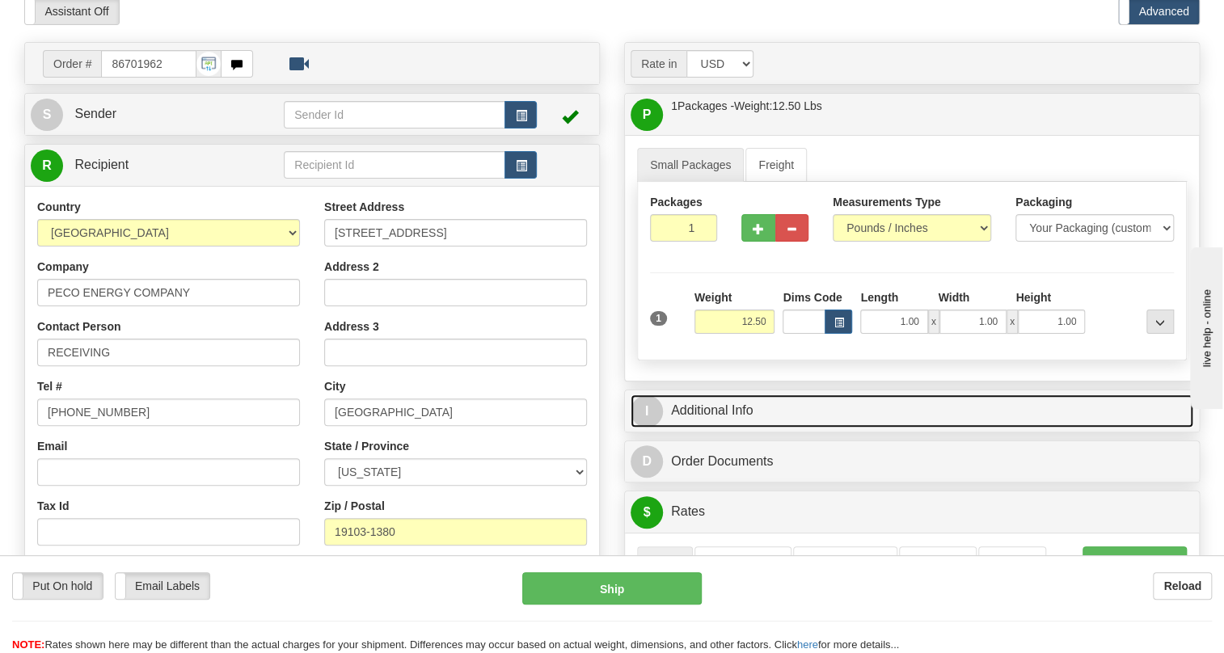
click at [720, 428] on link "I Additional Info" at bounding box center [912, 411] width 563 height 33
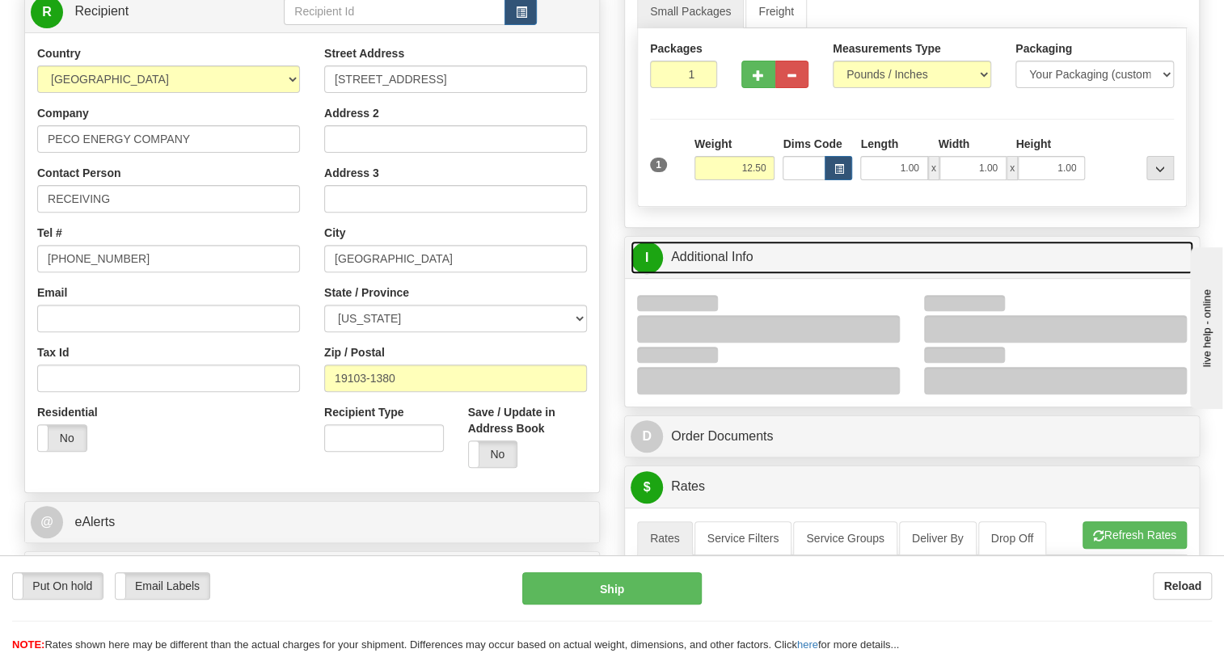
scroll to position [293, 0]
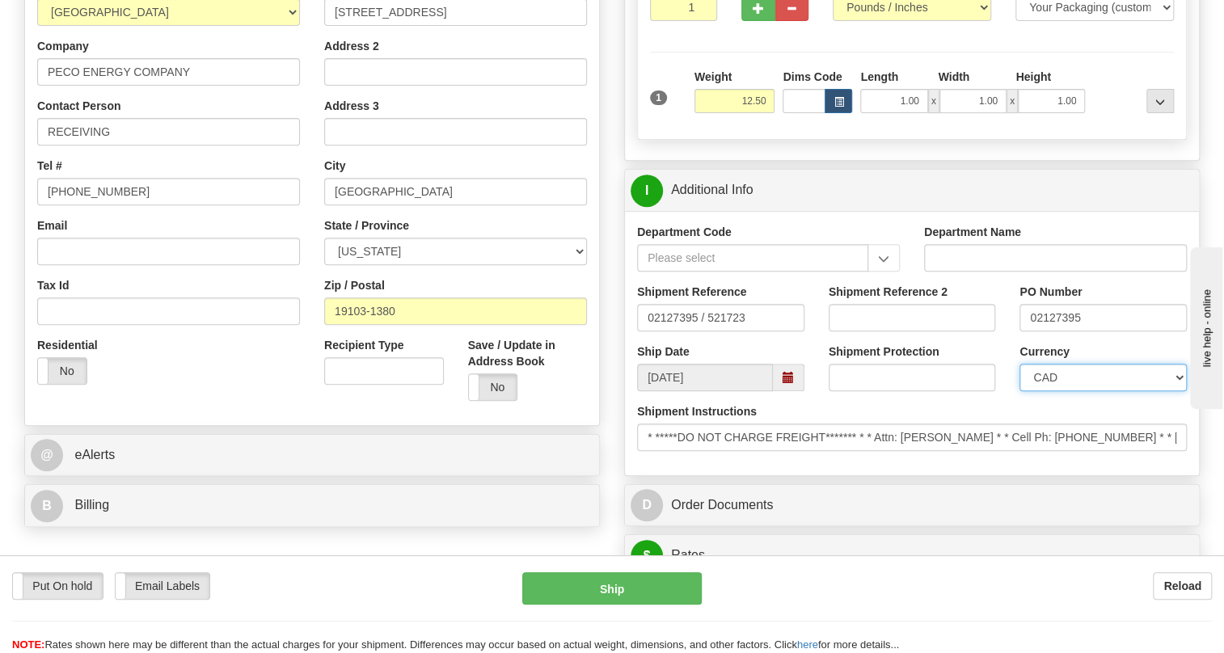
click at [1075, 391] on select "CAD USD EUR ZAR [PERSON_NAME] ARN AUD AUS AWG BBD BFR BGN BHD BMD BND BRC BRL C…" at bounding box center [1102, 377] width 167 height 27
select select "1"
click at [1019, 391] on select "CAD USD EUR ZAR [PERSON_NAME] ARN AUD AUS AWG BBD BFR BGN BHD BMD BND BRC BRL C…" at bounding box center [1102, 377] width 167 height 27
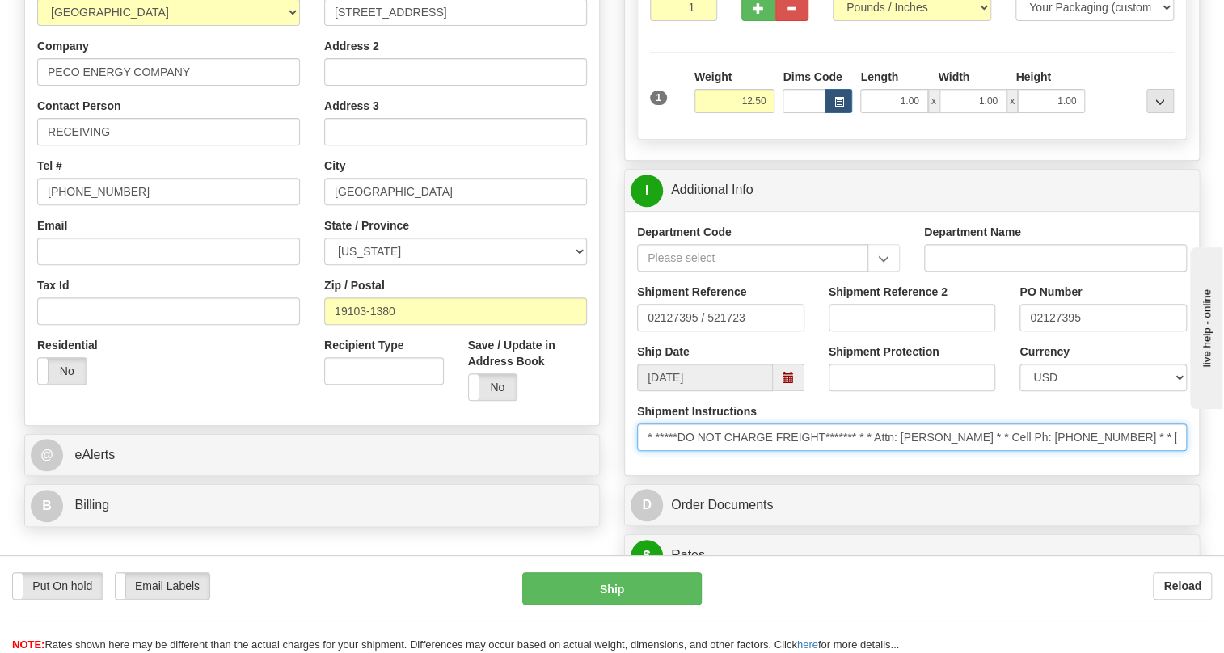
drag, startPoint x: 986, startPoint y: 474, endPoint x: 880, endPoint y: 474, distance: 106.7
click at [880, 451] on input "* *****DO NOT CHARGE FREIGHT******* * * Attn: [PERSON_NAME] * * Cell Ph: [PHONE…" at bounding box center [912, 437] width 550 height 27
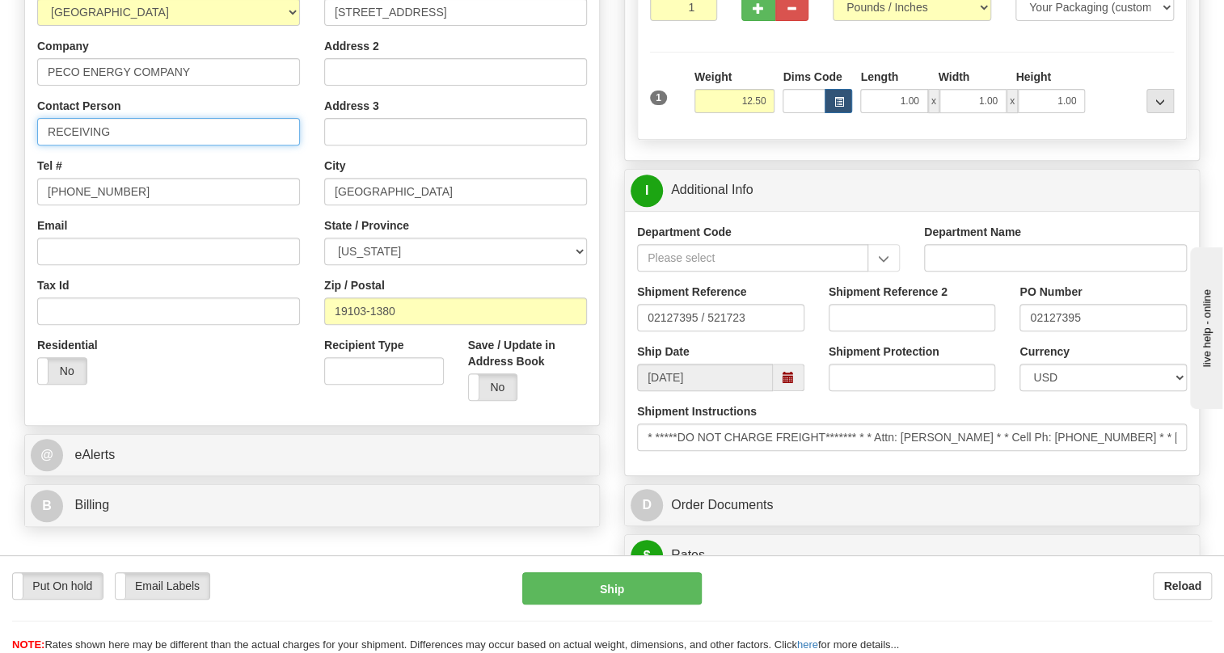
click at [146, 146] on input "RECEIVING" at bounding box center [168, 131] width 263 height 27
paste input "Attn: [PERSON_NAME]"
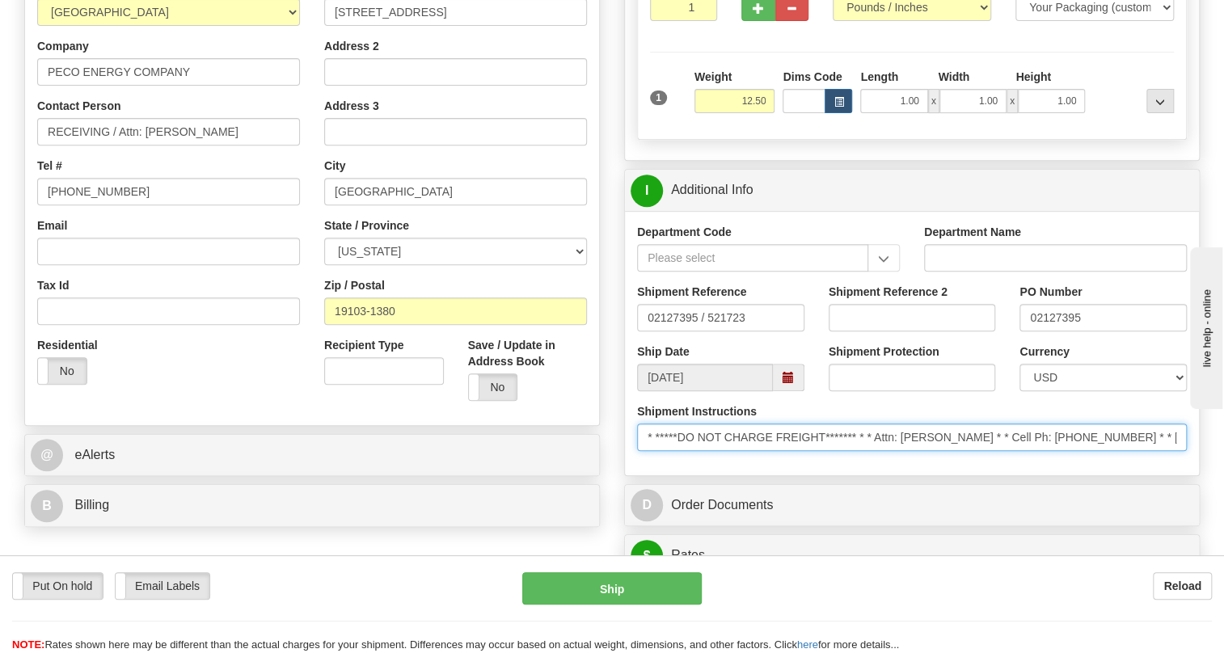
drag, startPoint x: 1125, startPoint y: 471, endPoint x: 1051, endPoint y: 472, distance: 73.6
click at [1051, 451] on input "* *****DO NOT CHARGE FREIGHT******* * * Attn: [PERSON_NAME] * * Cell Ph: [PHONE…" at bounding box center [912, 437] width 550 height 27
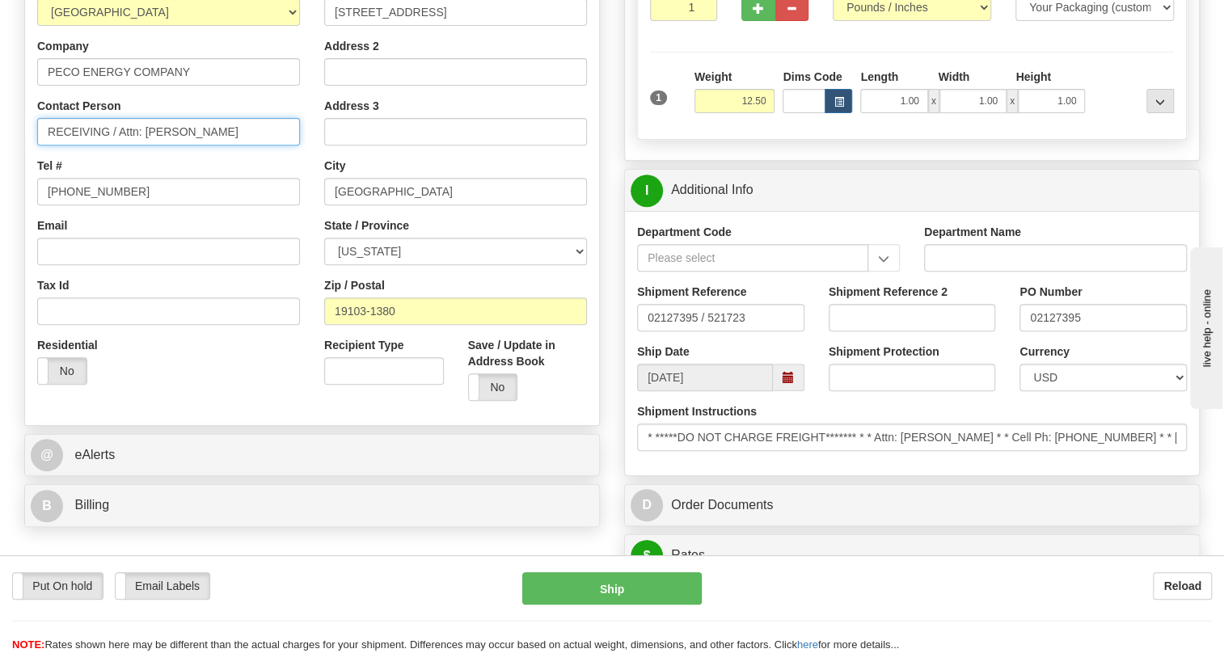
click at [252, 146] on input "RECEIVING / Attn: [PERSON_NAME]" at bounding box center [168, 131] width 263 height 27
paste input "[PHONE_NUMBER]"
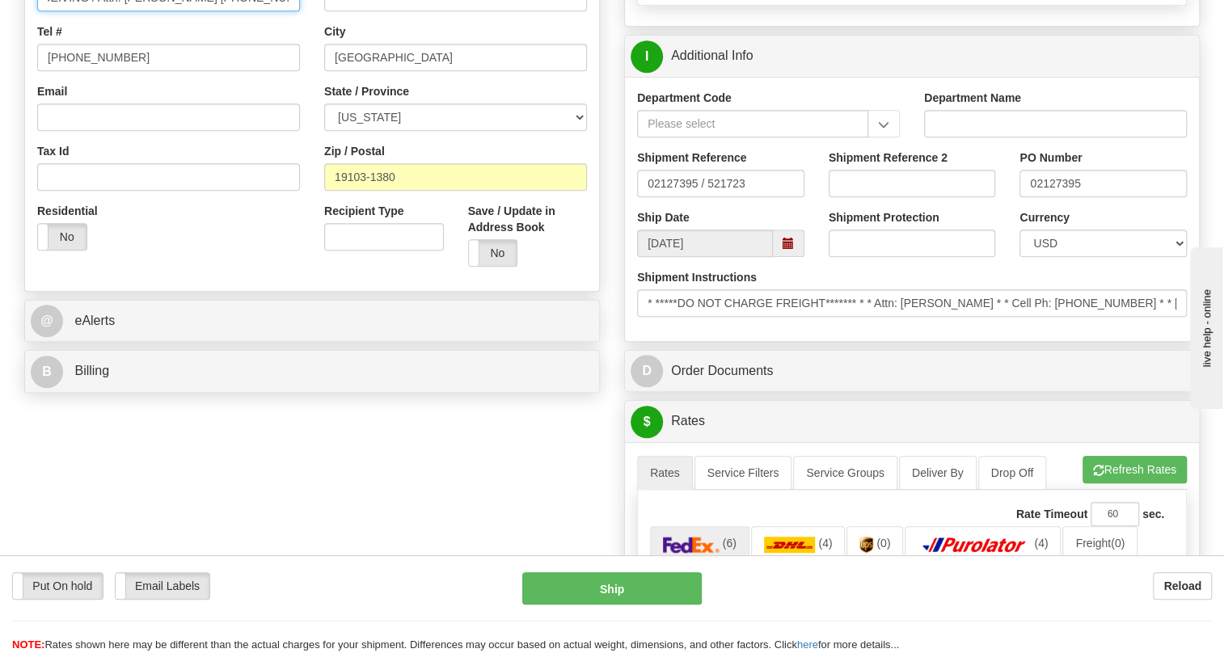
scroll to position [441, 0]
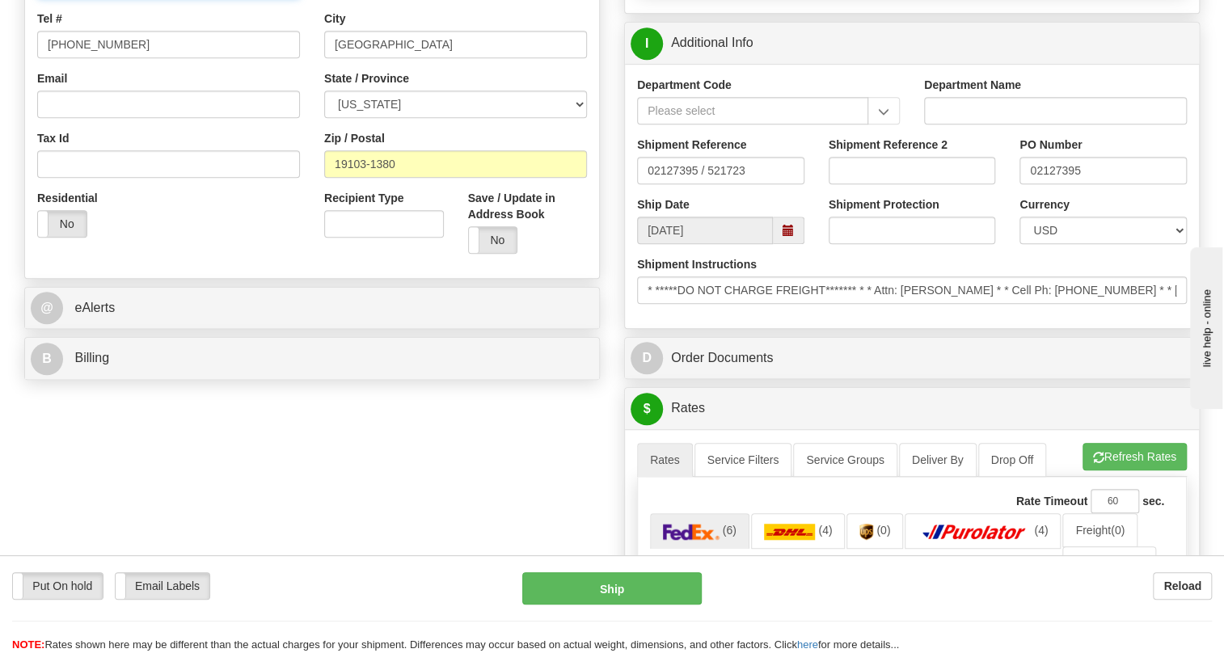
type input "RECEIVING / Attn: [PERSON_NAME] [PHONE_NUMBER]"
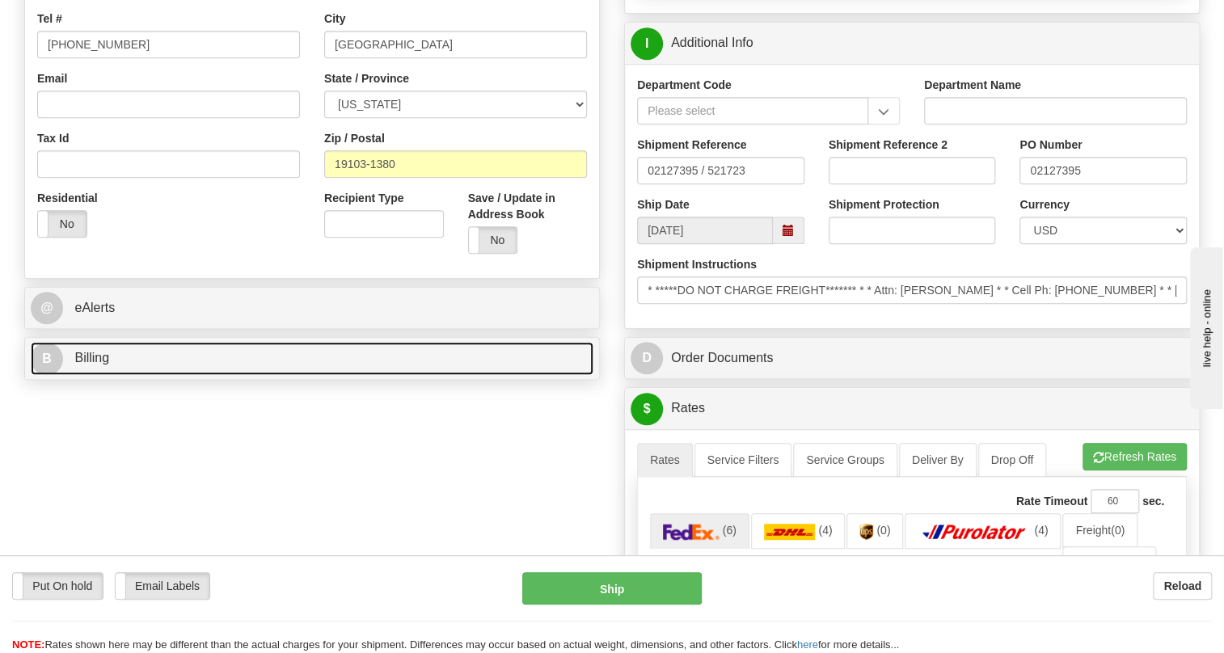
scroll to position [0, 0]
click at [94, 365] on span "Billing" at bounding box center [91, 358] width 35 height 14
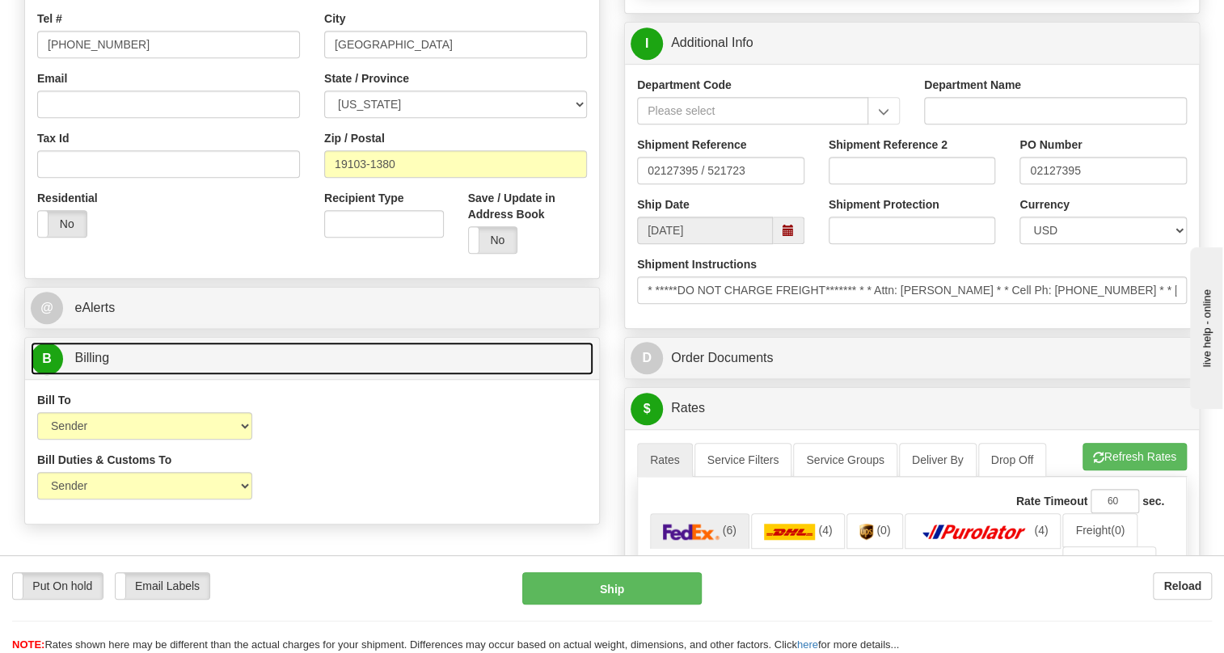
click at [95, 365] on span "Billing" at bounding box center [91, 358] width 35 height 14
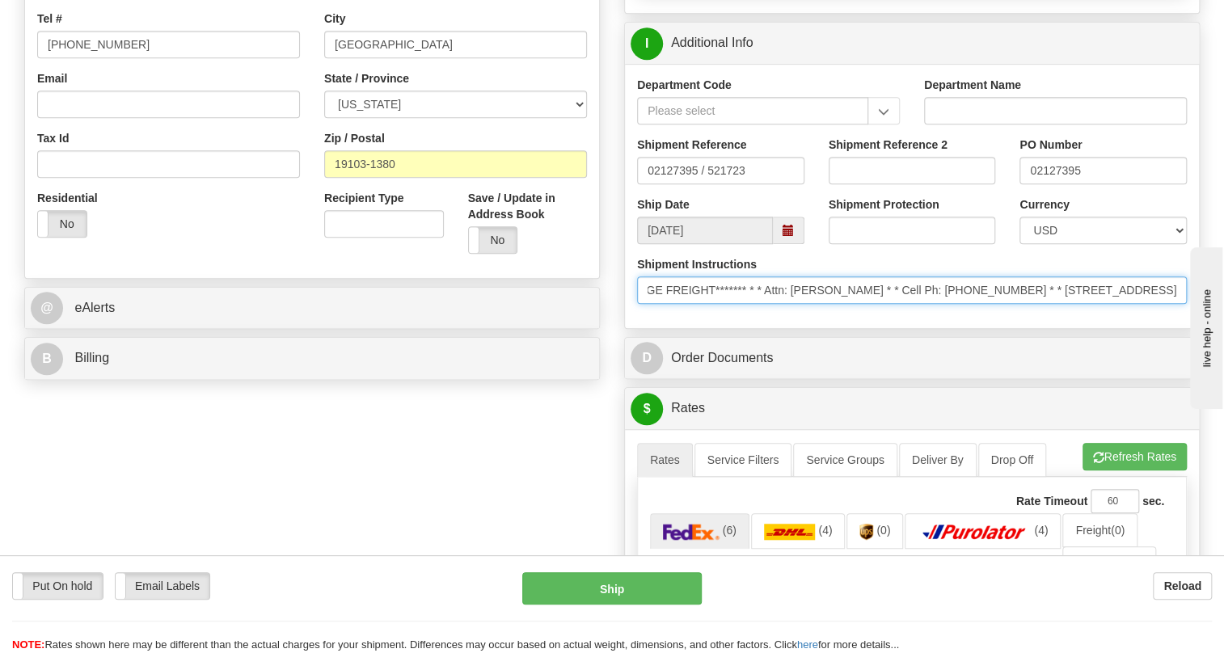
scroll to position [0, 200]
drag, startPoint x: 1112, startPoint y: 330, endPoint x: 1181, endPoint y: 335, distance: 69.7
click at [1181, 304] on input "* *****DO NOT CHARGE FREIGHT******* * * Attn: [PERSON_NAME] * * Cell Ph: [PHONE…" at bounding box center [912, 289] width 550 height 27
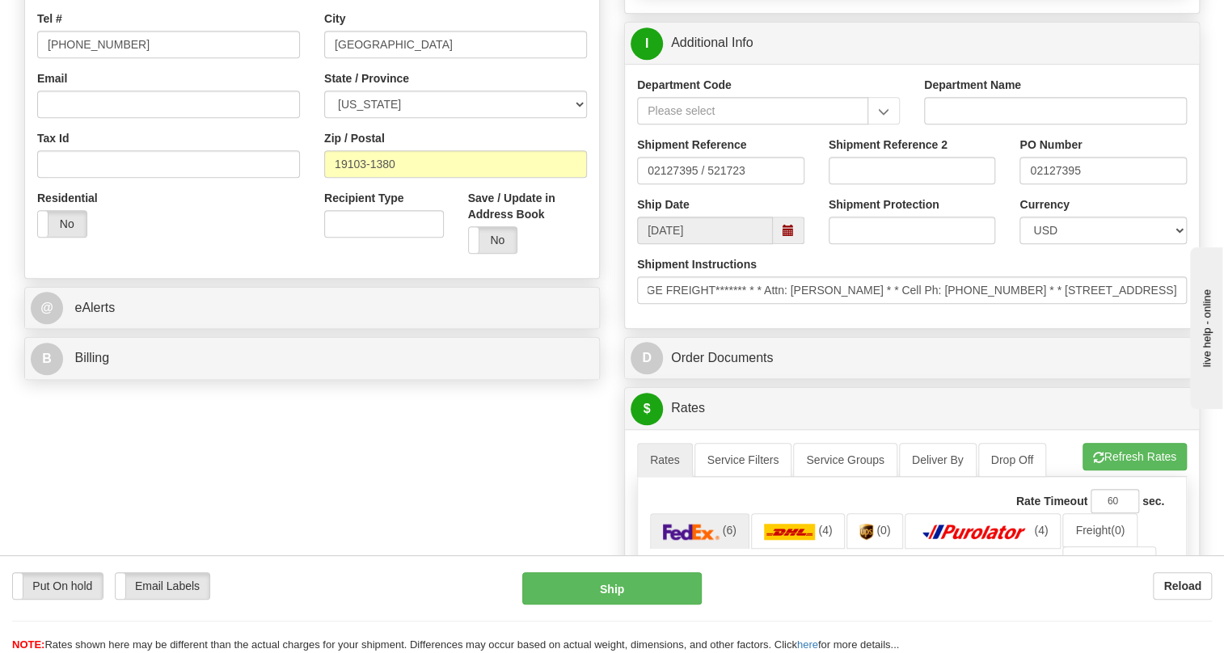
scroll to position [0, 0]
click at [930, 316] on div "Shipment Instructions * *****DO NOT CHARGE FREIGHT******* * * Attn: [PERSON_NAM…" at bounding box center [912, 286] width 574 height 60
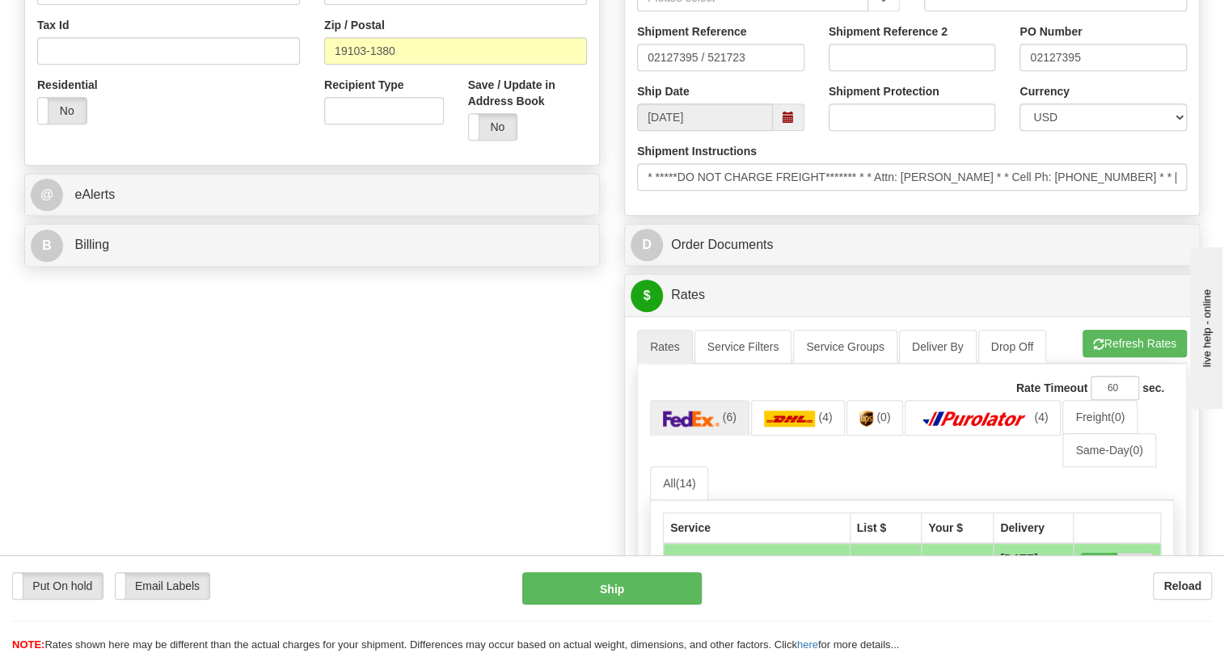
scroll to position [588, 0]
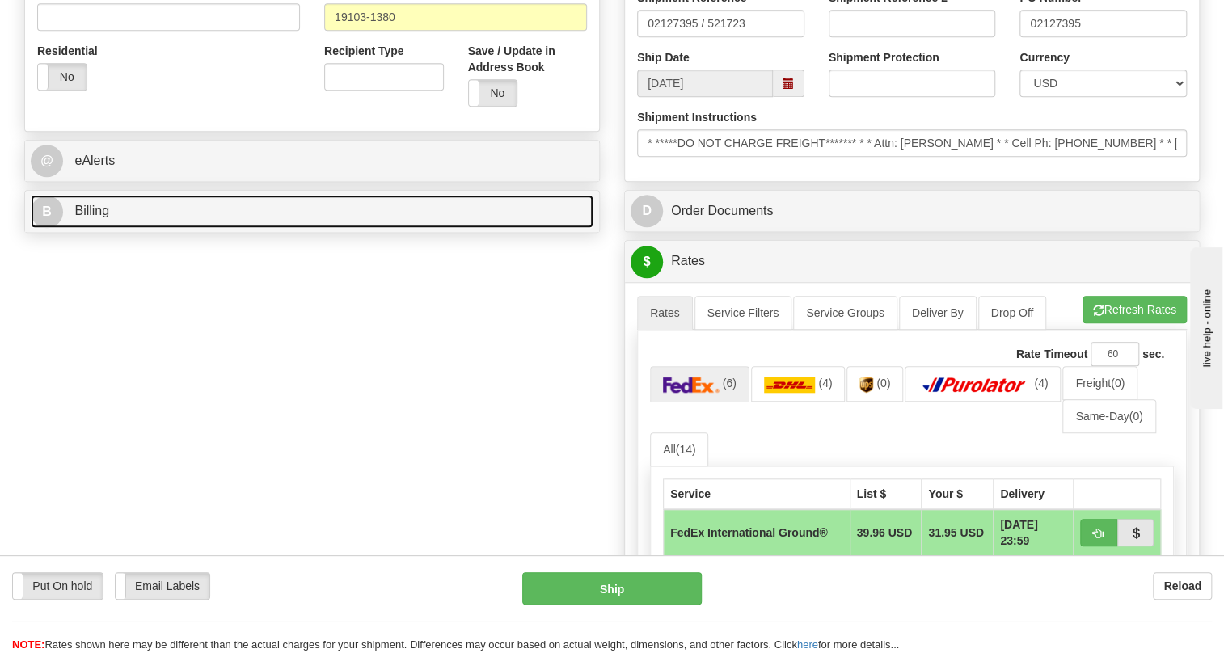
click at [95, 217] on span "Billing" at bounding box center [91, 211] width 35 height 14
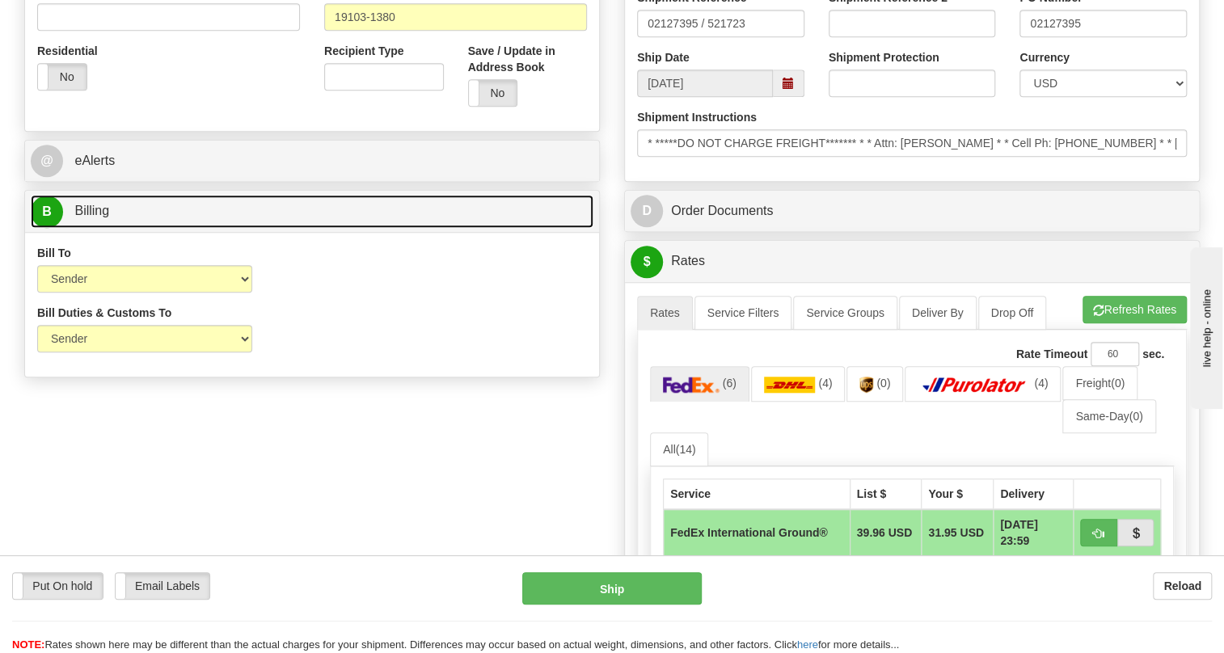
click at [95, 217] on span "Billing" at bounding box center [91, 211] width 35 height 14
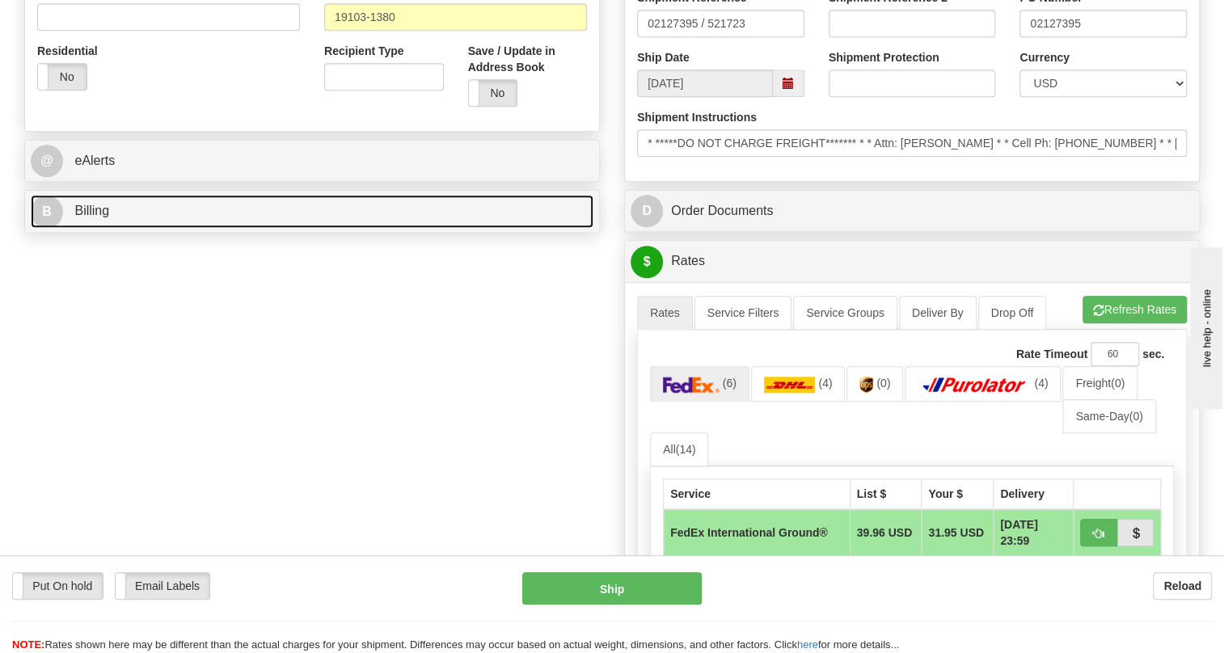
click at [103, 217] on span "Billing" at bounding box center [91, 211] width 35 height 14
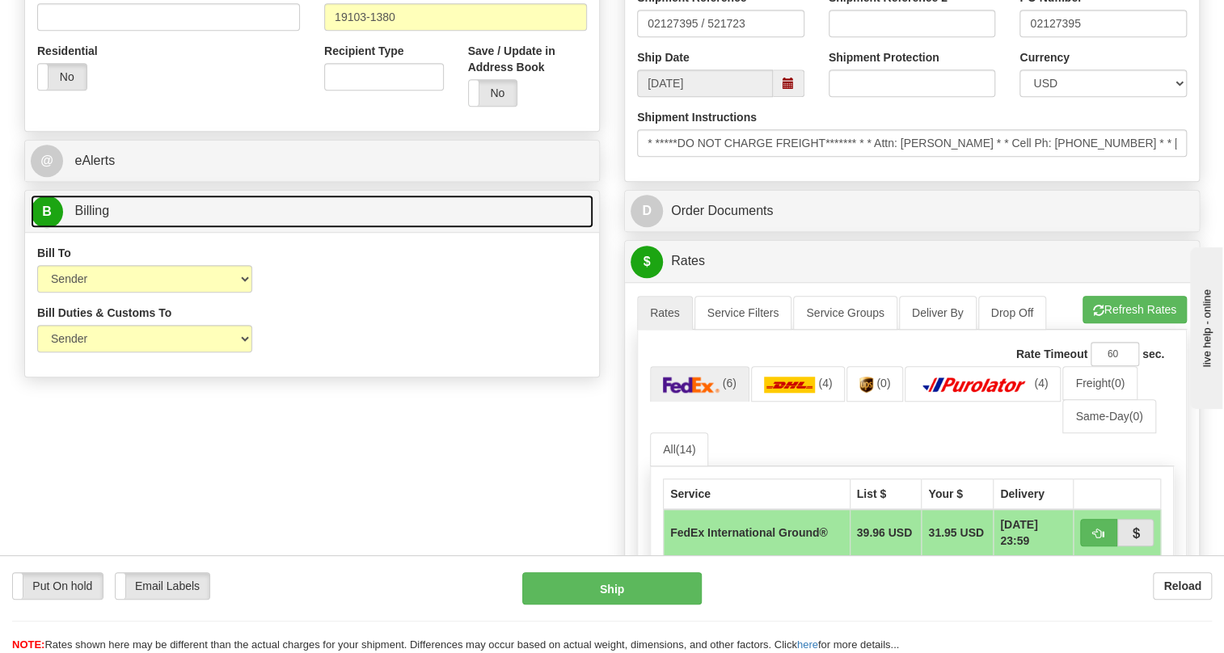
click at [103, 217] on span "Billing" at bounding box center [91, 211] width 35 height 14
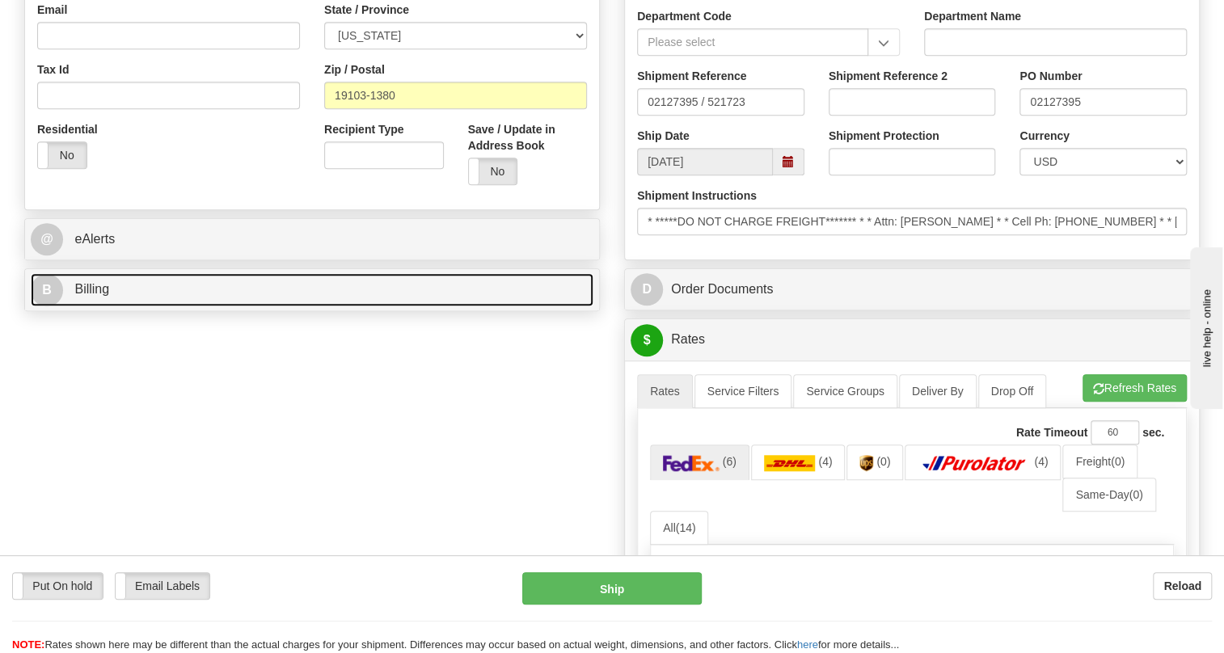
scroll to position [367, 0]
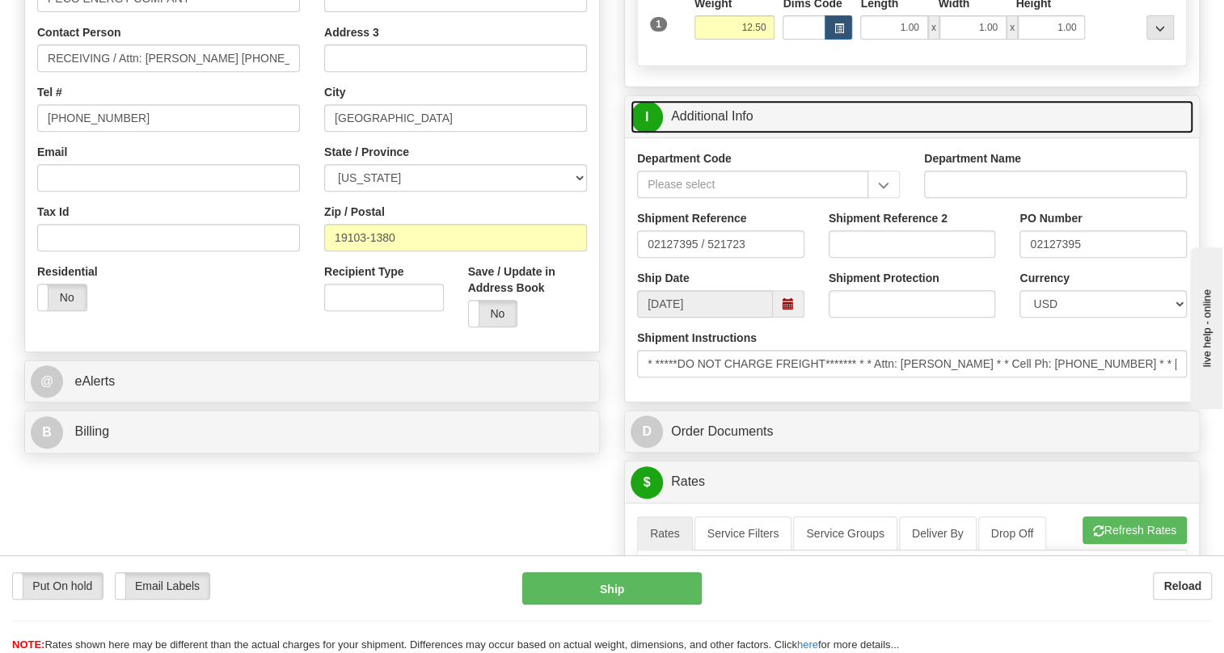
click at [720, 133] on link "I Additional Info" at bounding box center [912, 116] width 563 height 33
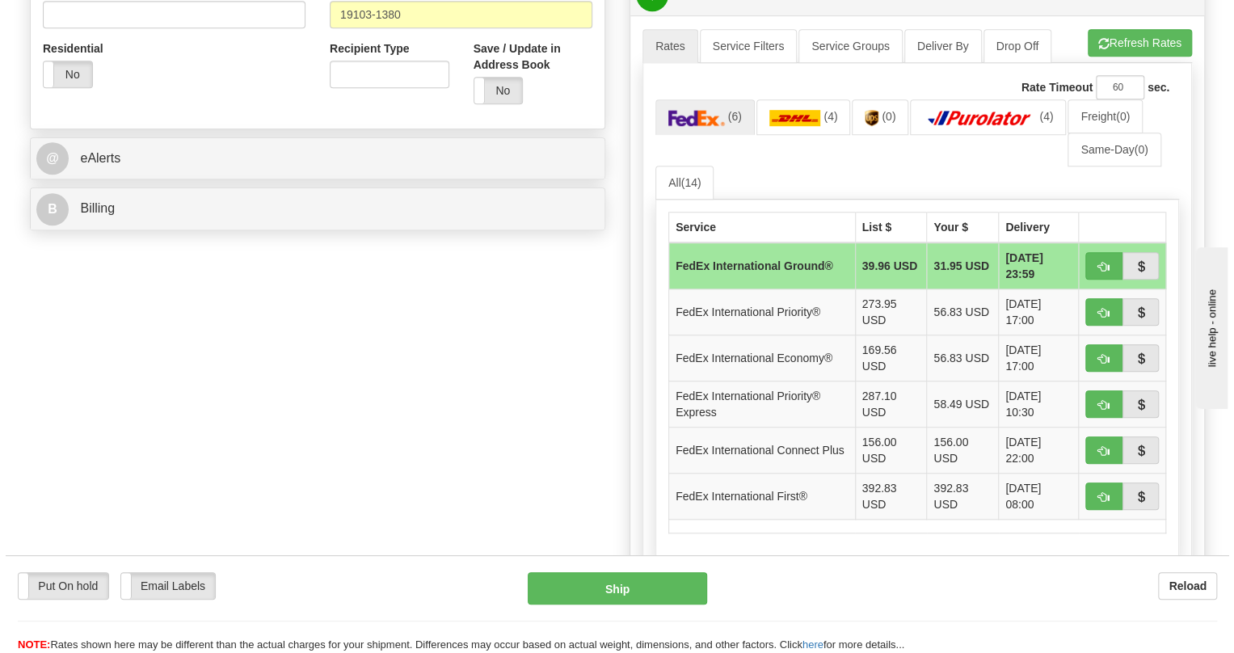
scroll to position [588, 0]
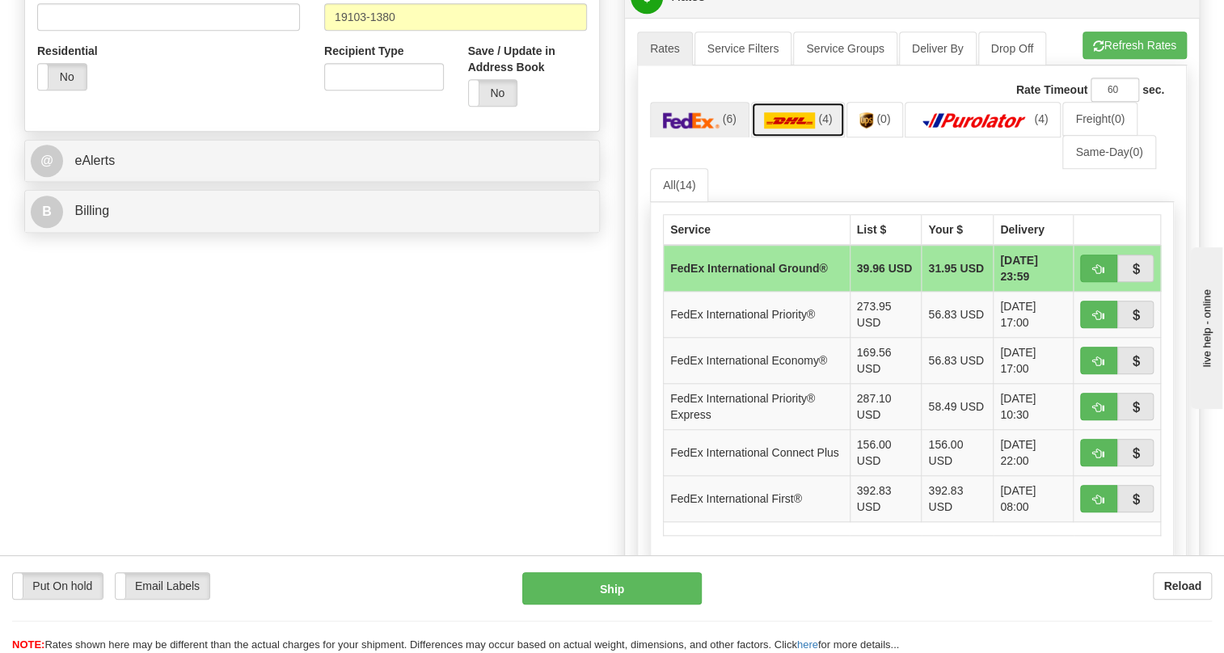
click at [785, 129] on img at bounding box center [790, 120] width 52 height 16
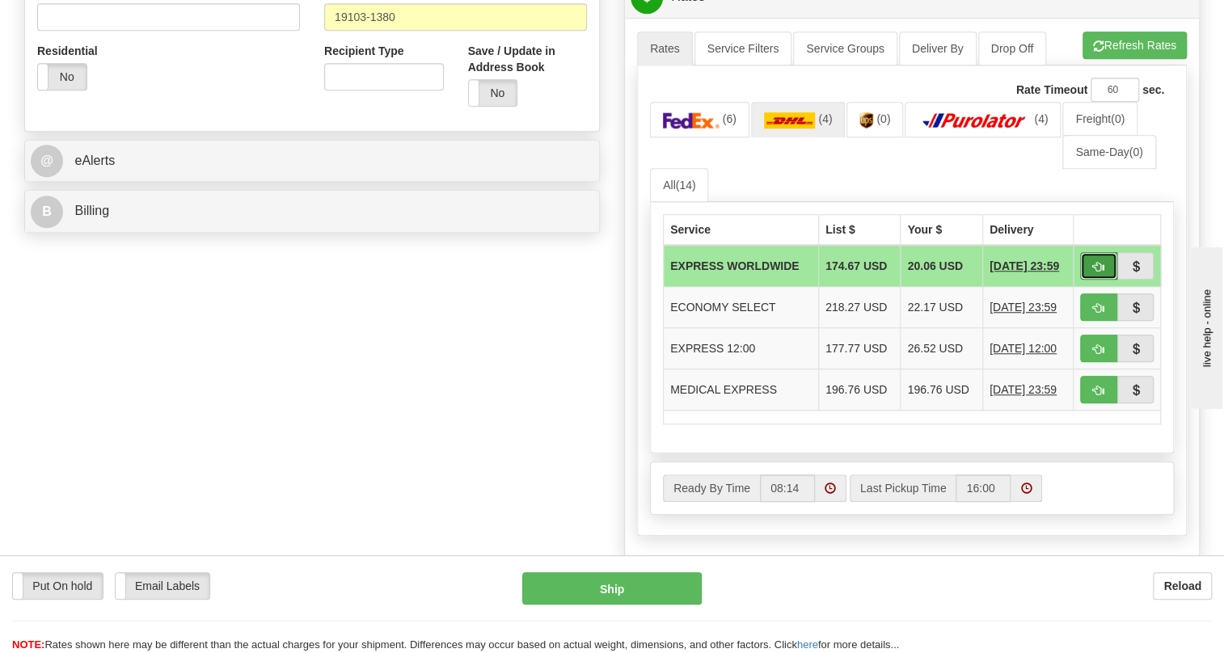
click at [1100, 272] on span "button" at bounding box center [1098, 267] width 11 height 11
type input "P"
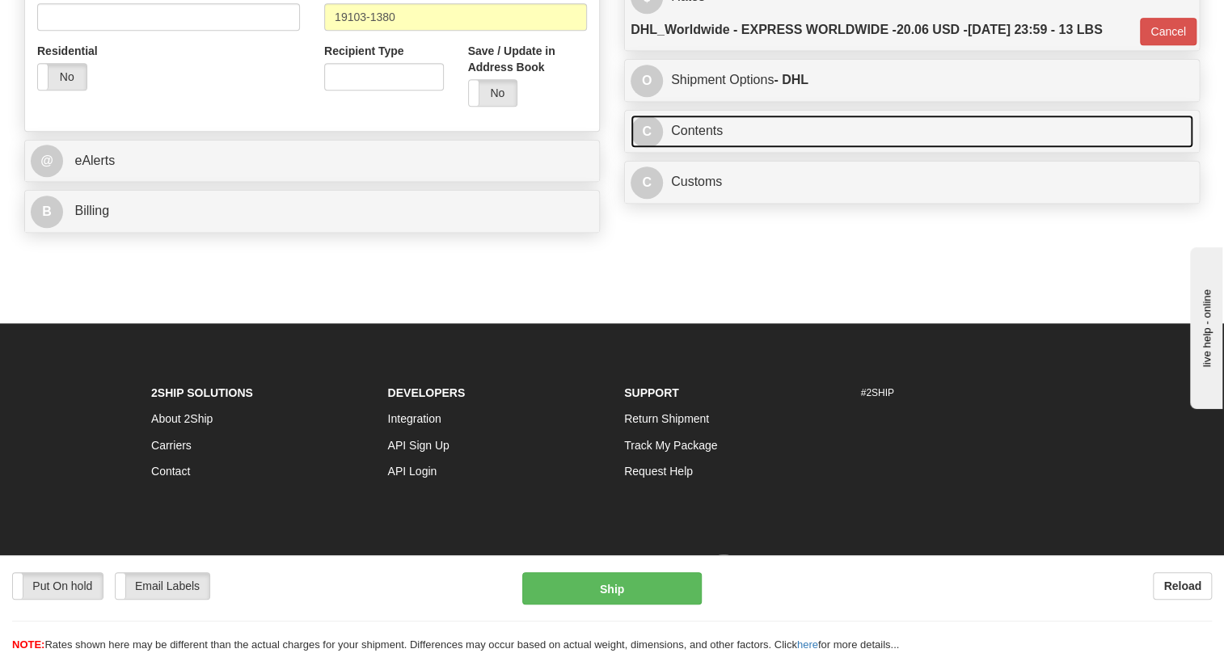
click at [707, 148] on link "C Contents" at bounding box center [912, 131] width 563 height 33
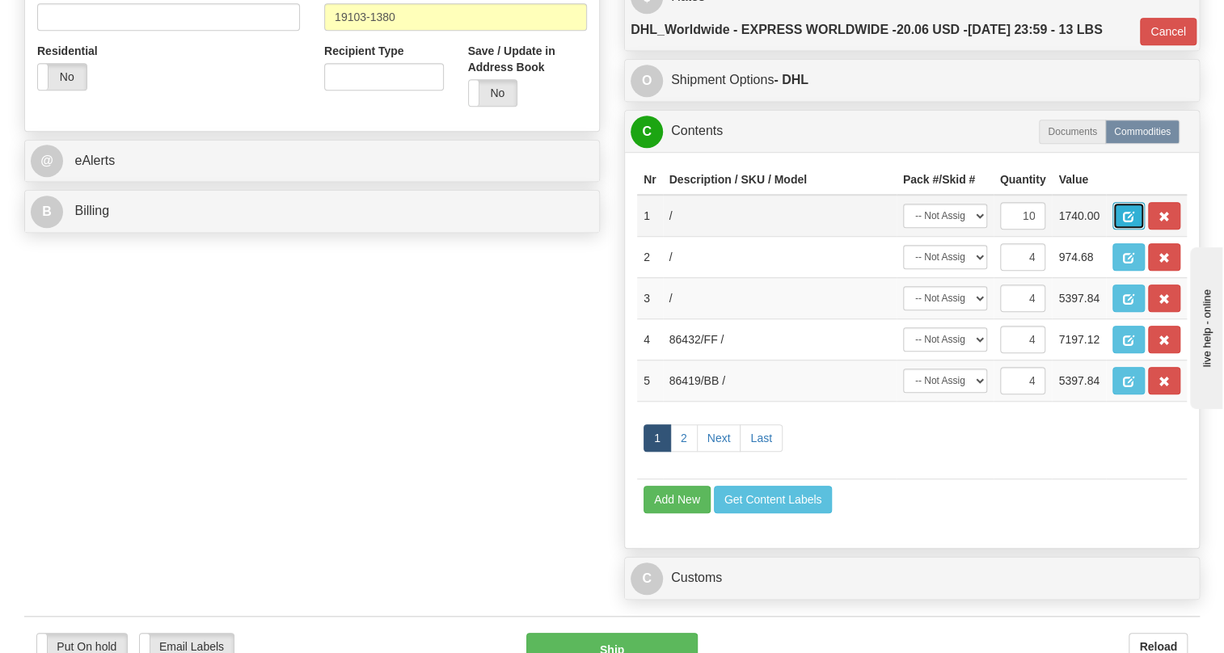
click at [1129, 222] on span "button" at bounding box center [1128, 217] width 11 height 11
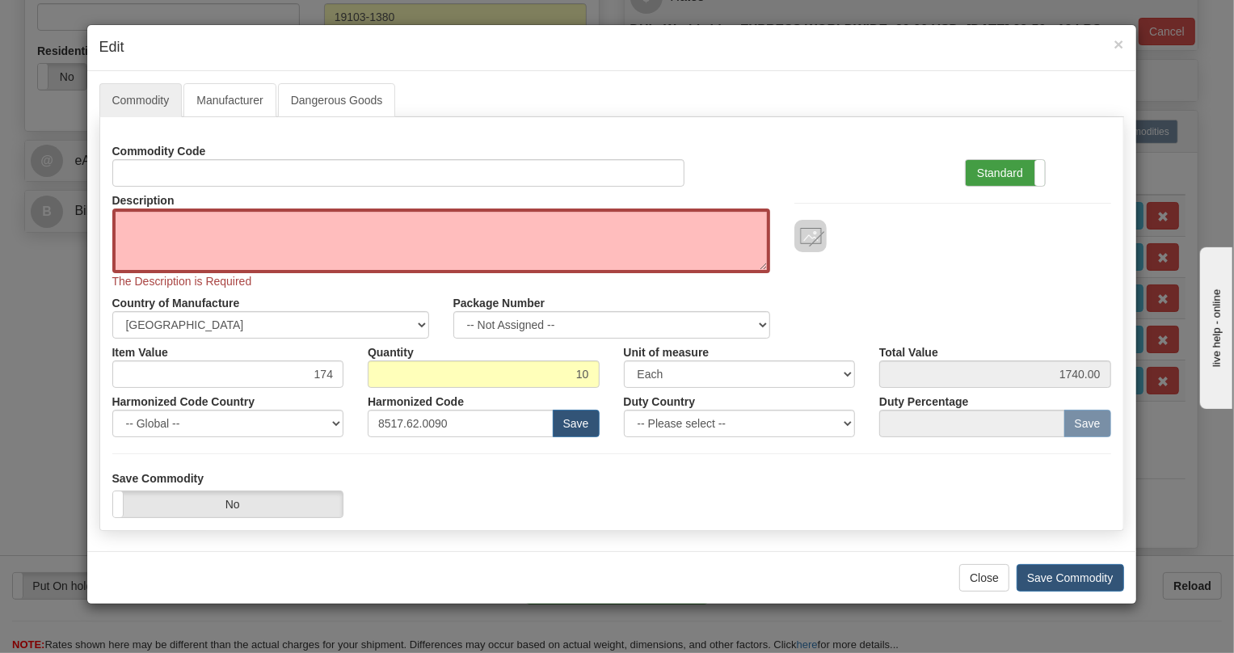
click at [998, 175] on label "Standard" at bounding box center [1005, 173] width 79 height 26
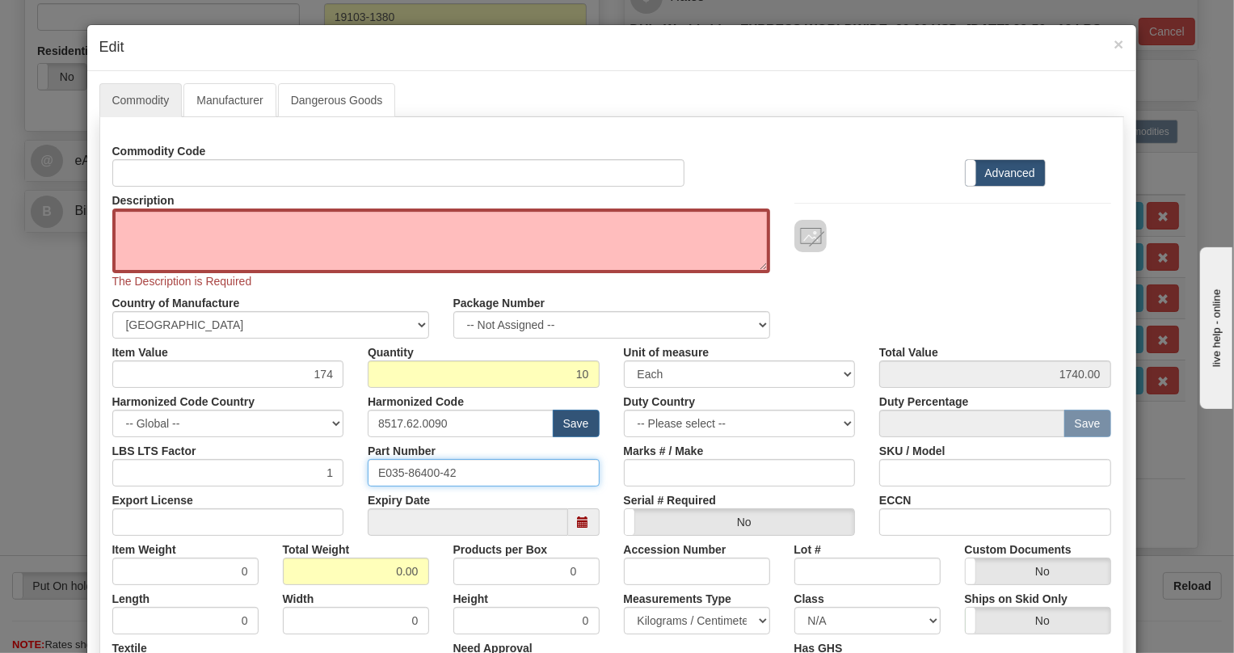
drag, startPoint x: 453, startPoint y: 473, endPoint x: 361, endPoint y: 479, distance: 91.6
click at [361, 479] on div "Part Number E035-86400-42" at bounding box center [484, 461] width 256 height 49
click at [172, 228] on textarea "Description" at bounding box center [441, 241] width 658 height 65
paste textarea "CBW external (shelf-to-shelf) cable 3M"
type textarea "CBW external (shelf-to-shelf) cable 3M"
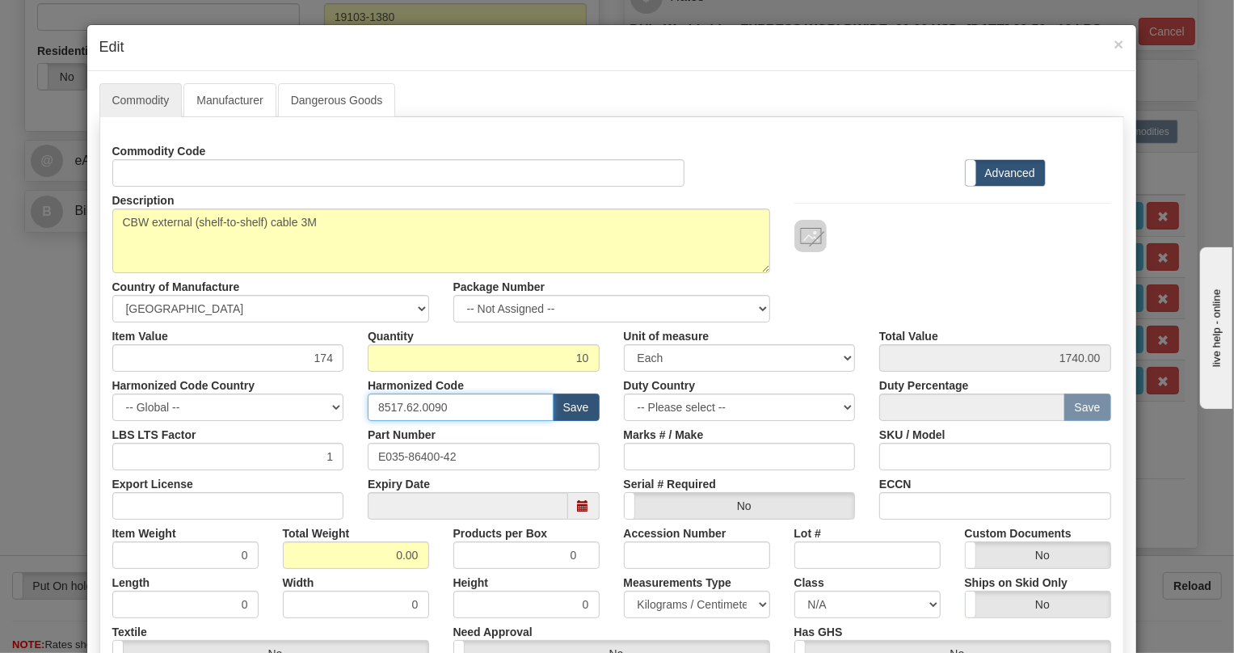
click at [428, 408] on input "8517.62.0090" at bounding box center [461, 407] width 186 height 27
paste input "44.42.200"
type input "8544.42.2000"
click at [327, 363] on input "174" at bounding box center [228, 357] width 232 height 27
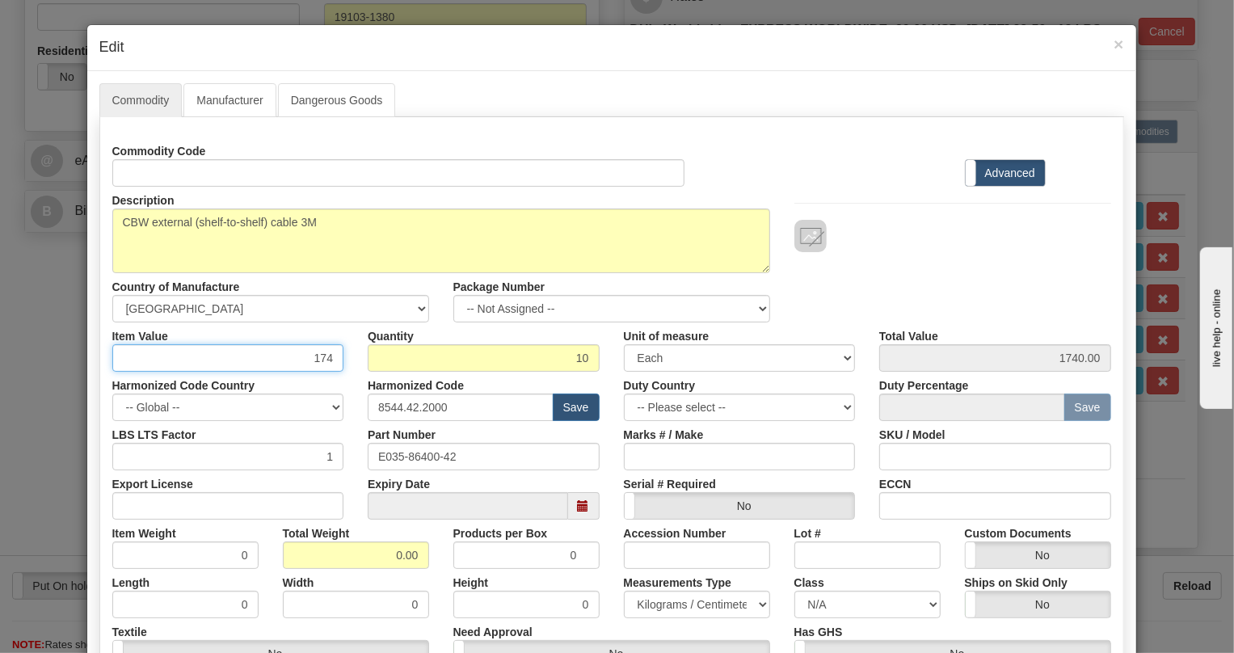
click at [327, 363] on input "174" at bounding box center [228, 357] width 232 height 27
paste input "56,38"
click at [317, 361] on input "156,38" at bounding box center [228, 357] width 232 height 27
type input "156.38"
type input "1563.80"
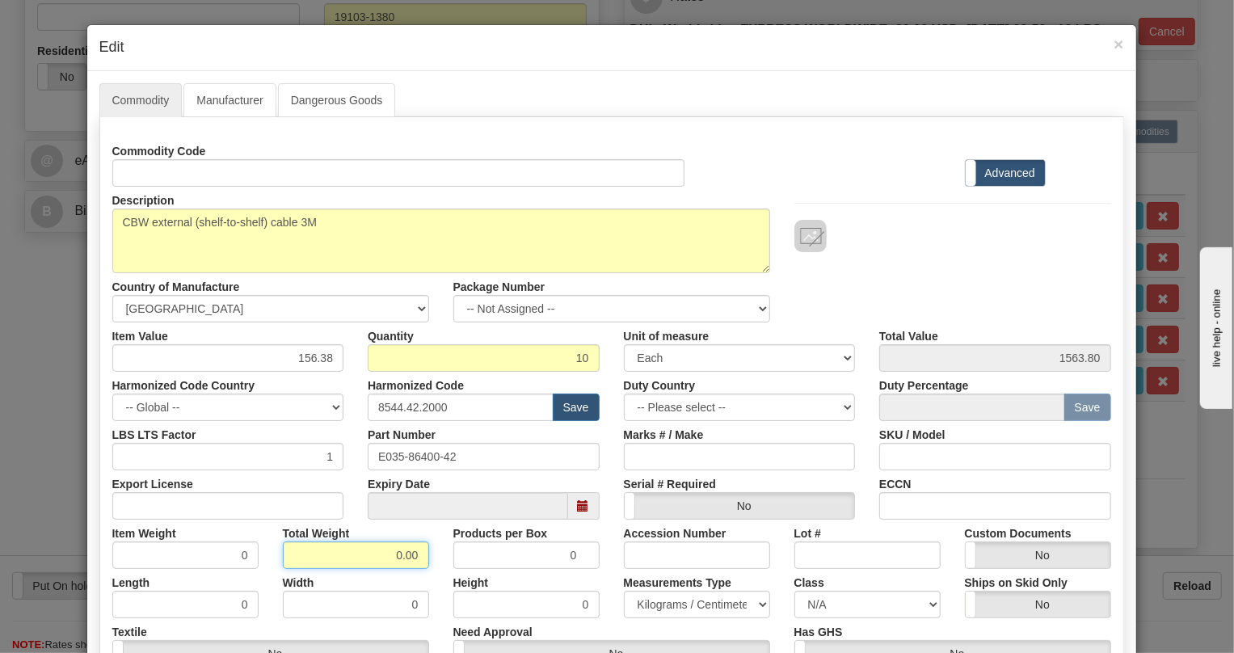
click at [369, 550] on input "0.00" at bounding box center [356, 555] width 146 height 27
type input "1.00"
type input "0.1000"
click at [664, 608] on select "Pounds / Inches Kilograms / Centimeters" at bounding box center [697, 604] width 146 height 27
select select "0"
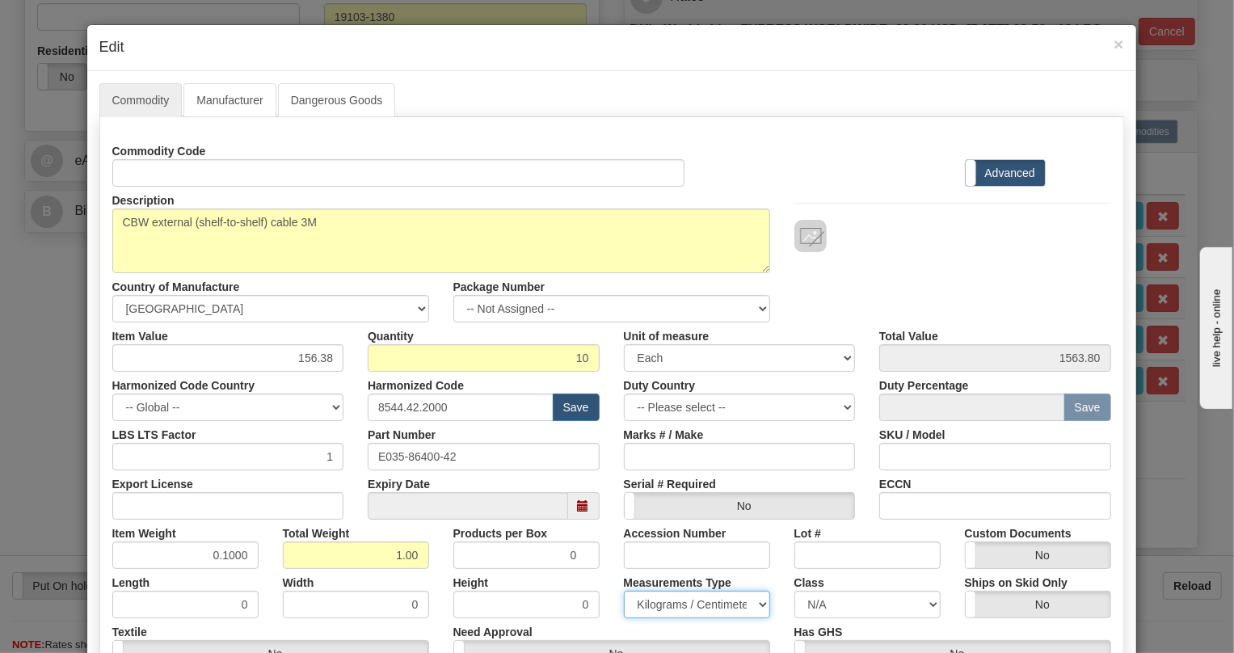
click at [624, 591] on select "Pounds / Inches Kilograms / Centimeters" at bounding box center [697, 604] width 146 height 27
click at [596, 577] on div "Height 0" at bounding box center [526, 593] width 171 height 49
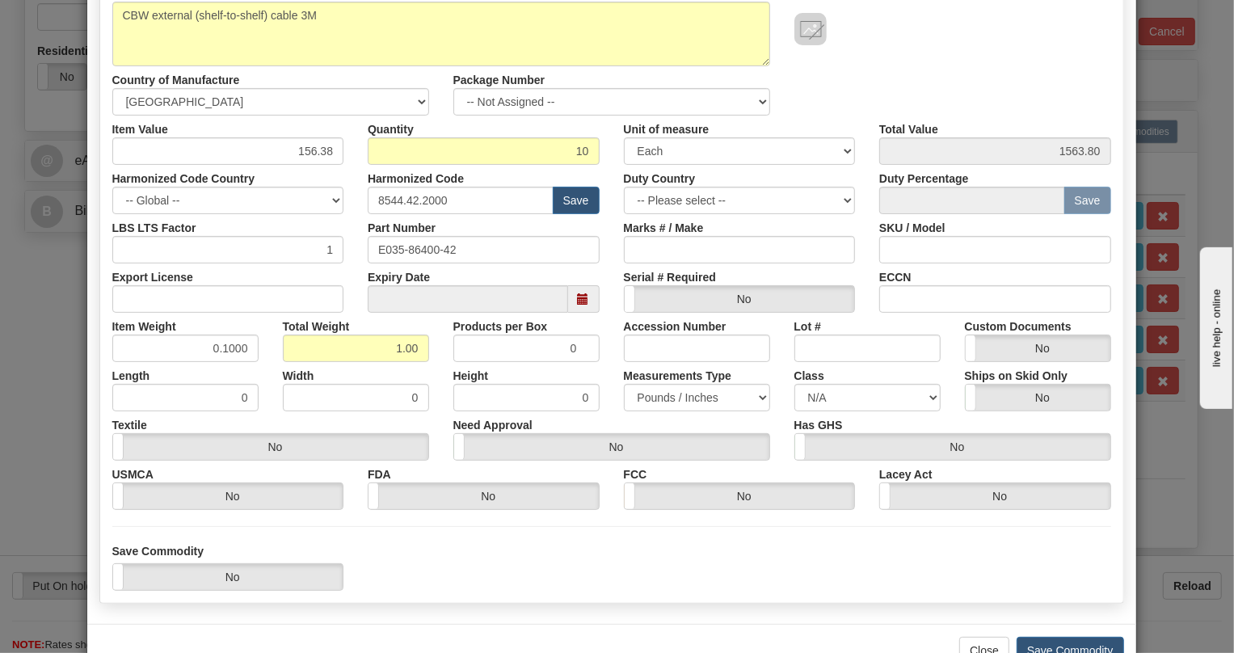
scroll to position [220, 0]
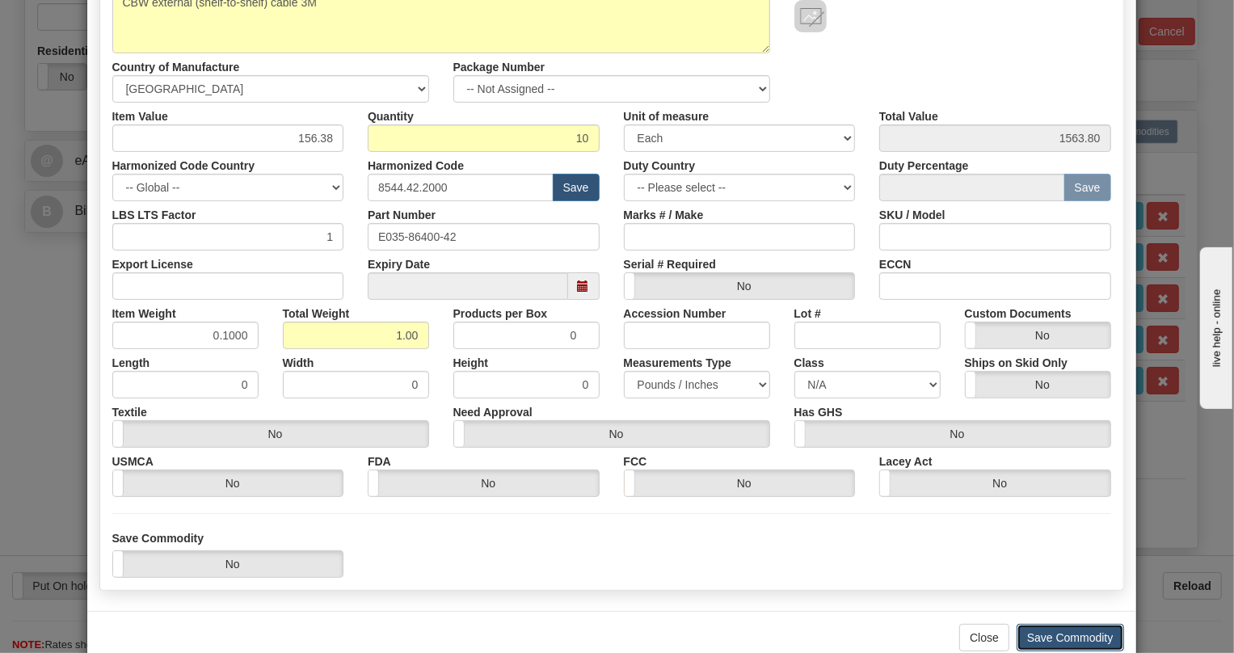
click at [1071, 632] on button "Save Commodity" at bounding box center [1071, 637] width 108 height 27
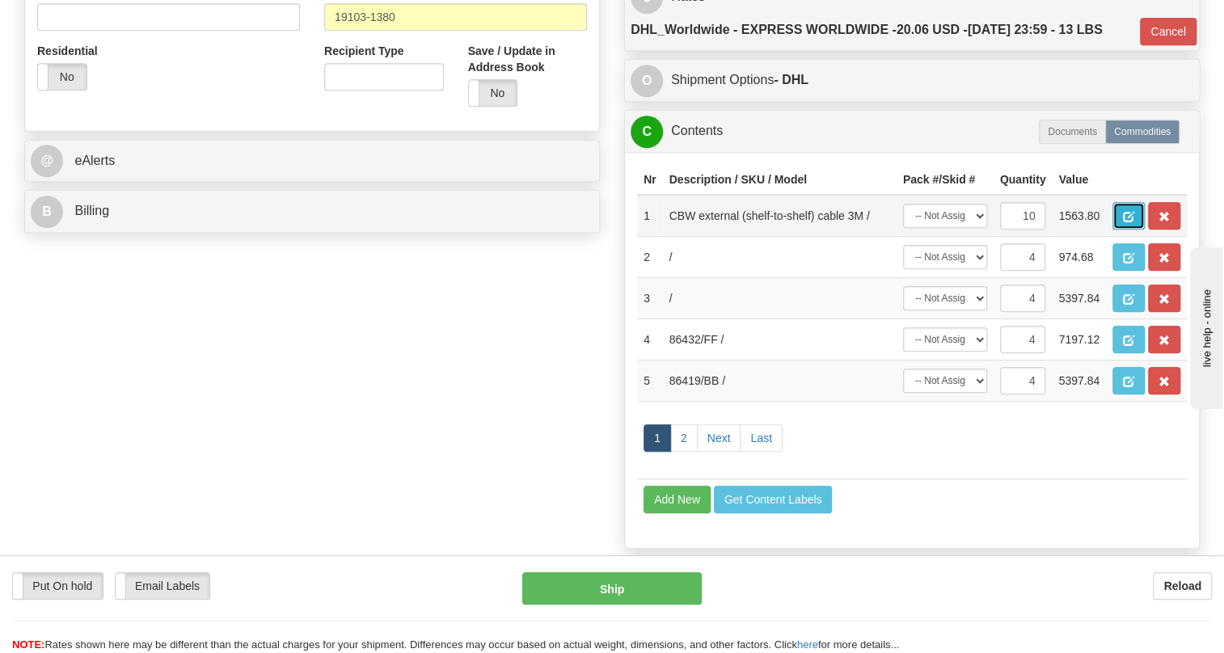
click at [1130, 222] on span "button" at bounding box center [1128, 217] width 11 height 11
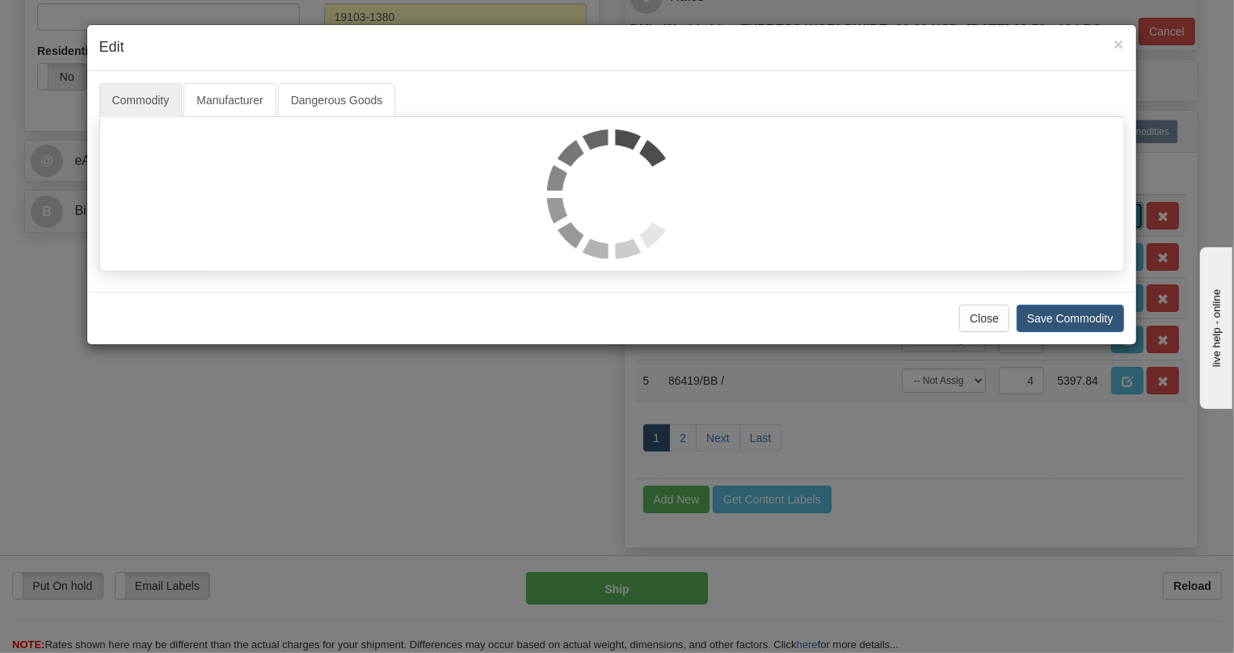
scroll to position [0, 0]
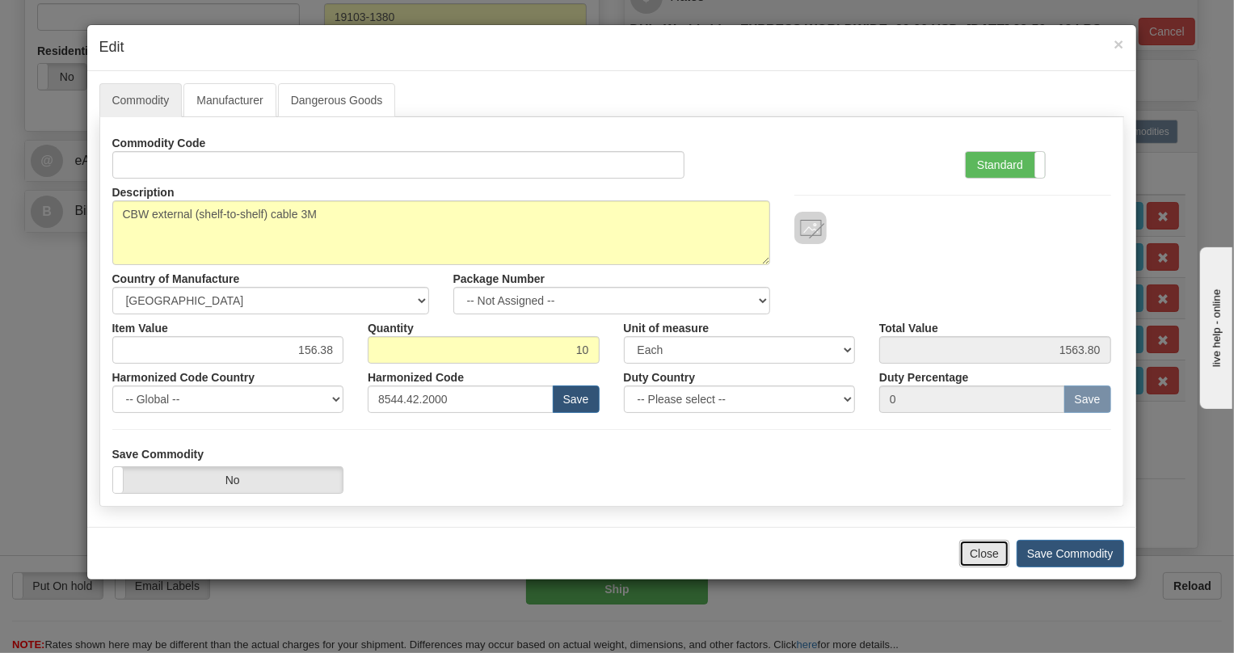
click at [981, 557] on button "Close" at bounding box center [985, 553] width 50 height 27
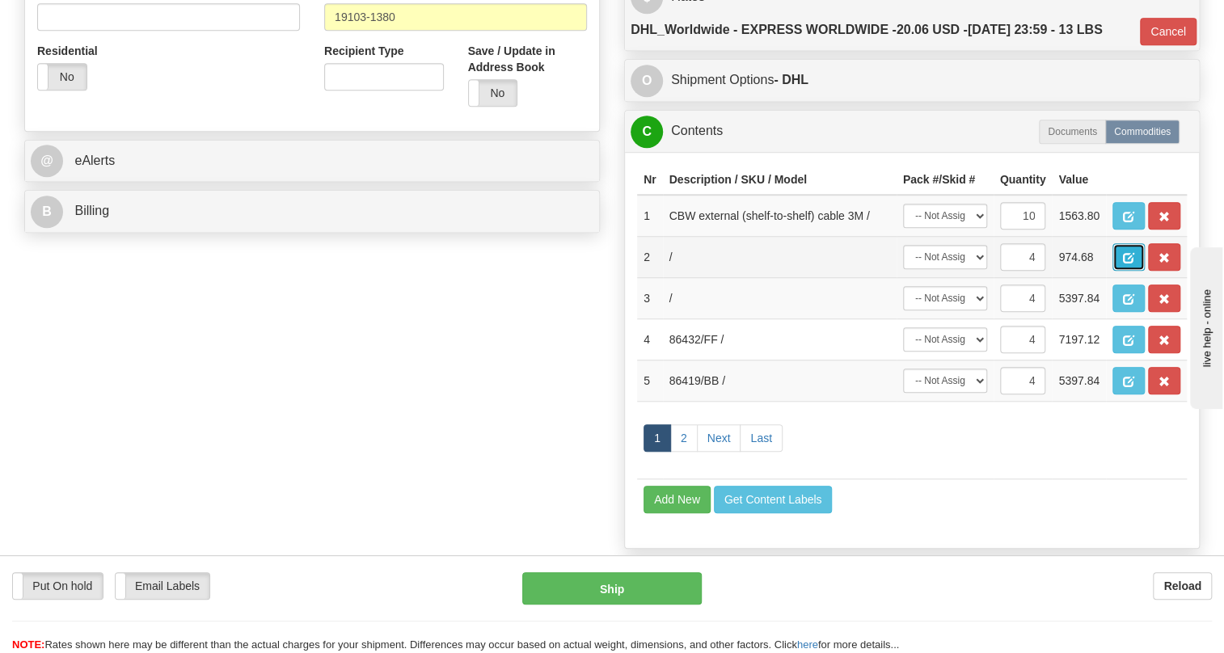
click at [1122, 271] on button "button" at bounding box center [1128, 256] width 32 height 27
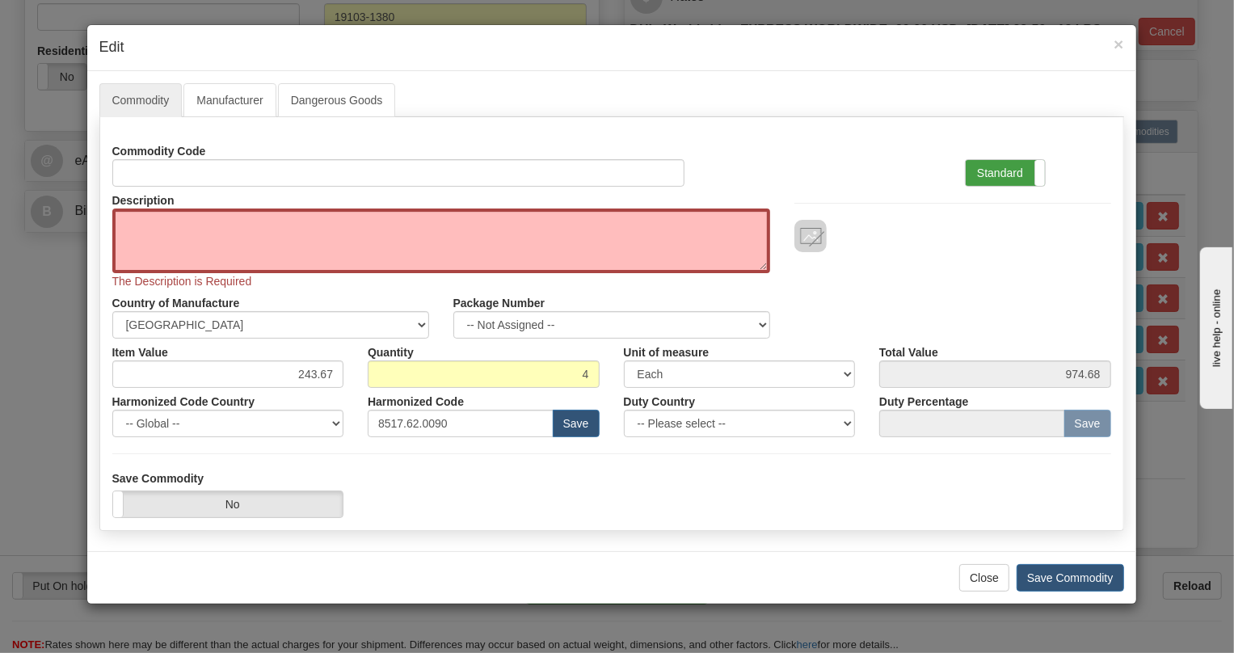
click at [1004, 164] on label "Standard" at bounding box center [1005, 173] width 79 height 26
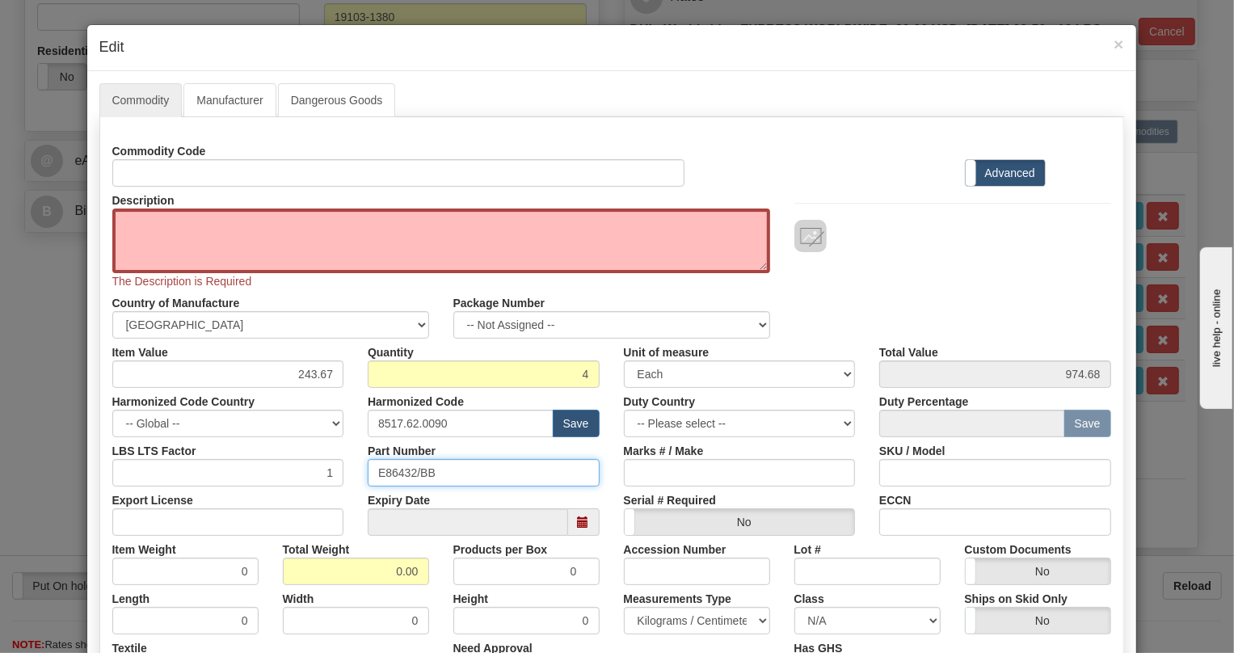
click at [413, 472] on input "E86432/BB" at bounding box center [484, 472] width 232 height 27
click at [411, 472] on input "E86432/BB" at bounding box center [484, 472] width 232 height 27
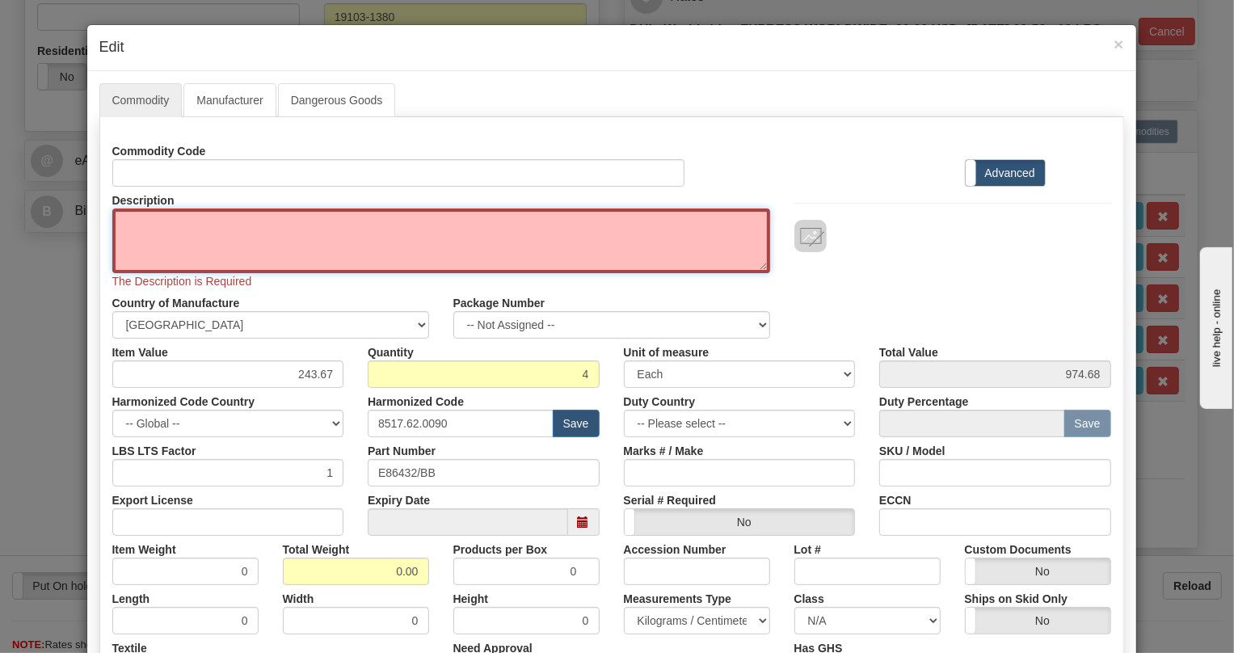
click at [173, 219] on textarea "Description" at bounding box center [441, 241] width 658 height 65
paste textarea "INTERFaCE, JMUX"
type textarea "INTERFaCE, JMUX"
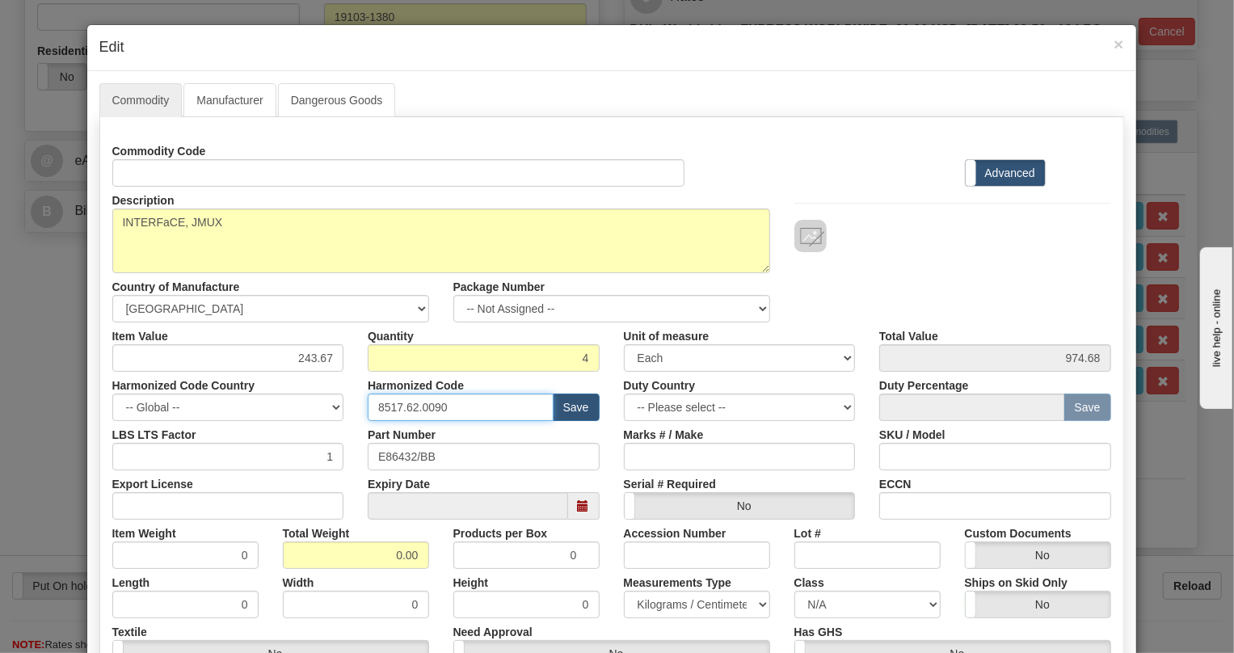
click at [434, 410] on input "8517.62.0090" at bounding box center [461, 407] width 186 height 27
paste input "2"
type input "8517.62.0020"
click at [363, 553] on input "0.00" at bounding box center [356, 555] width 146 height 27
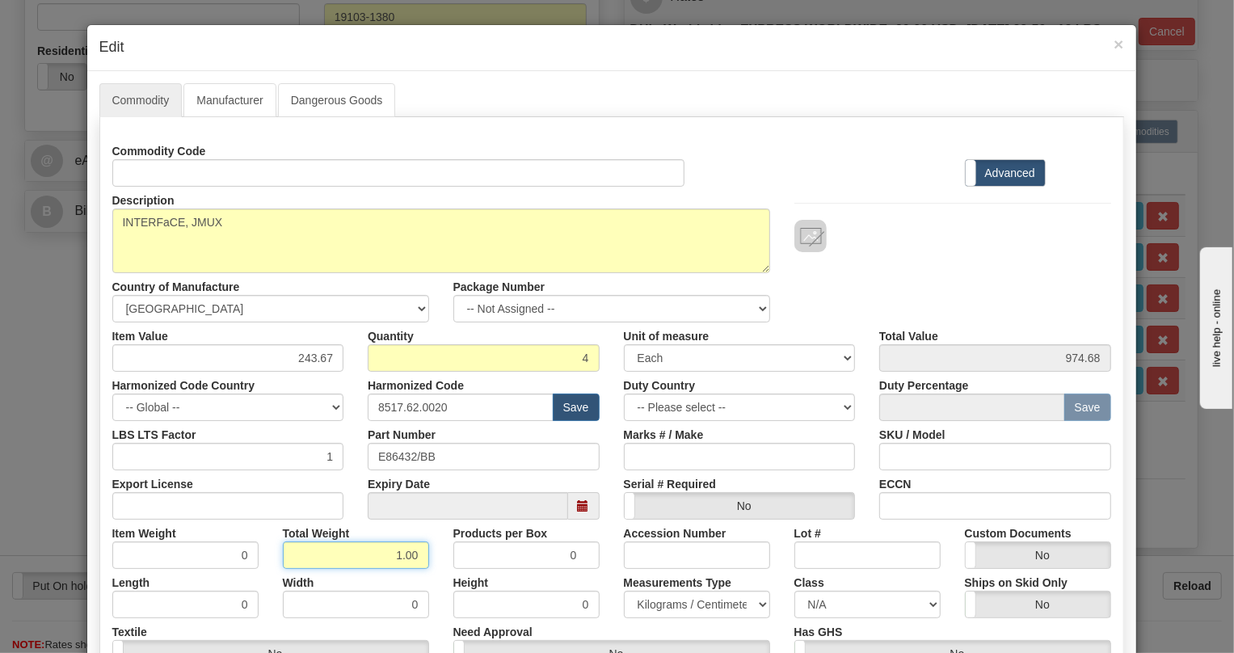
type input "1.00"
type input "0.2500"
click at [652, 598] on select "Pounds / Inches Kilograms / Centimeters" at bounding box center [697, 604] width 146 height 27
select select "0"
click at [624, 591] on select "Pounds / Inches Kilograms / Centimeters" at bounding box center [697, 604] width 146 height 27
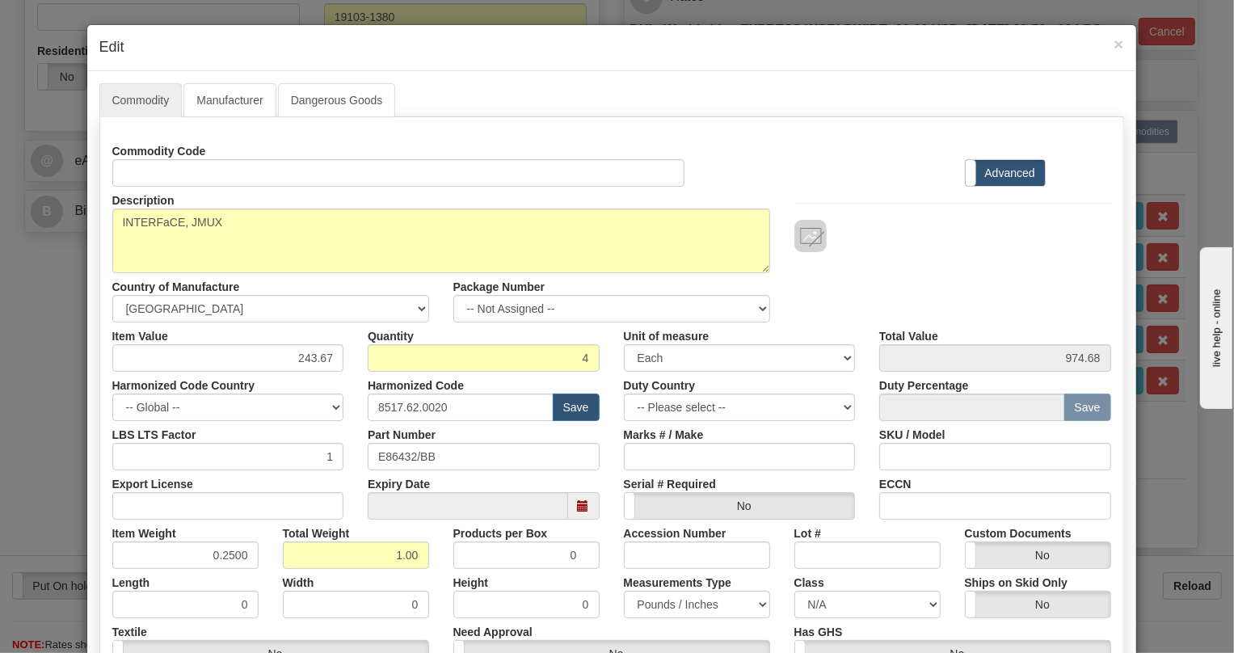
click at [593, 525] on div "Products per Box 0" at bounding box center [526, 544] width 171 height 49
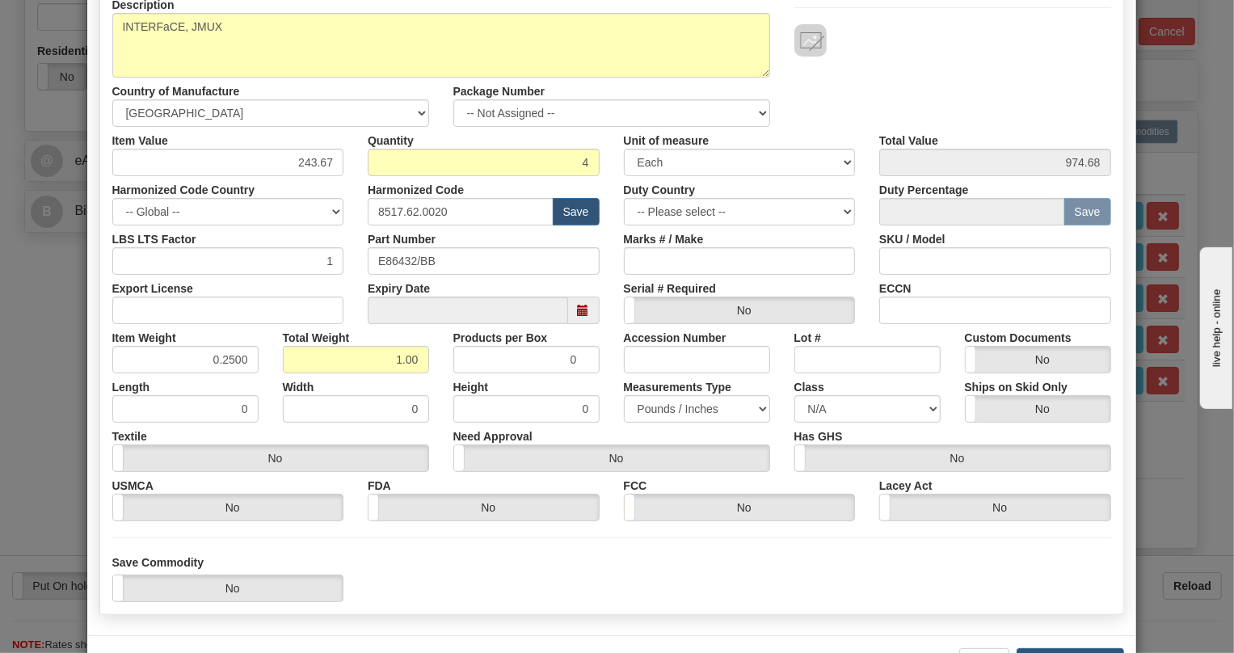
scroll to position [220, 0]
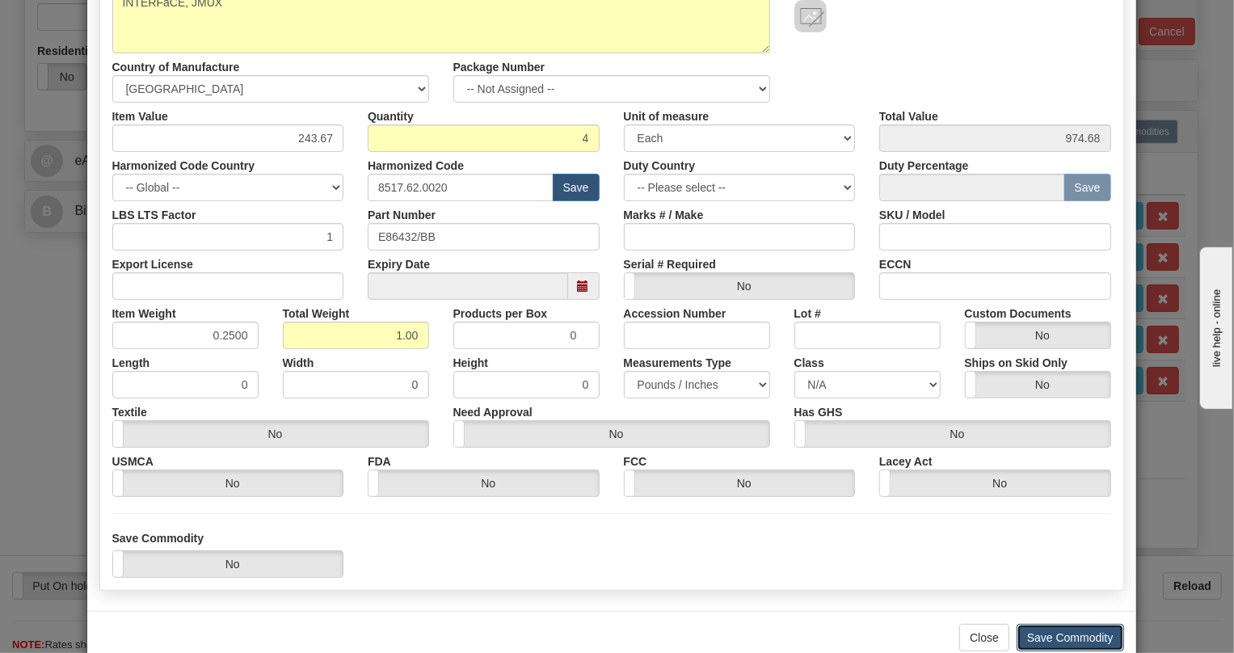
click at [1061, 638] on button "Save Commodity" at bounding box center [1071, 637] width 108 height 27
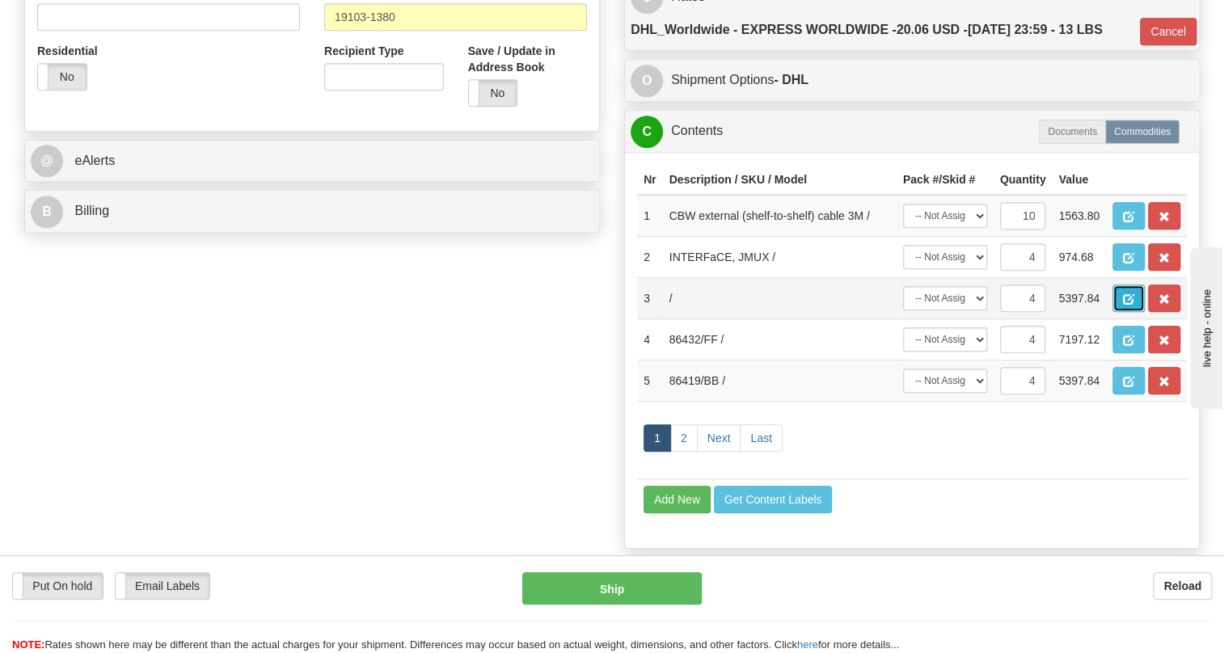
click at [1135, 312] on button "button" at bounding box center [1128, 298] width 32 height 27
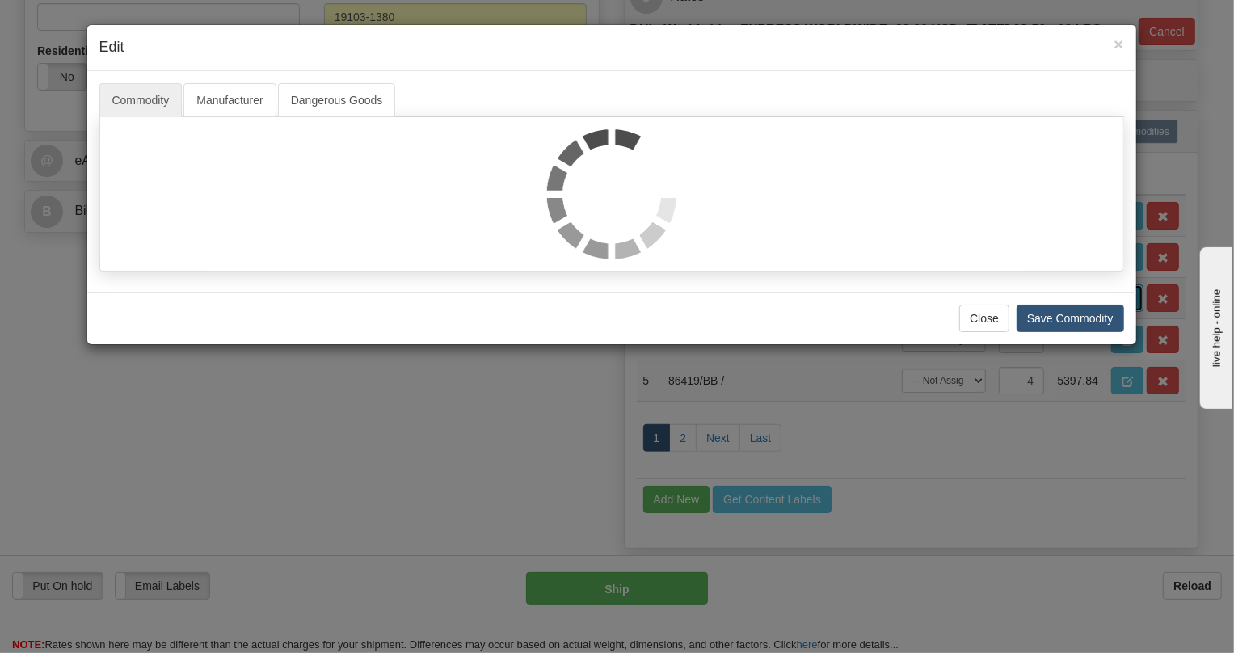
scroll to position [0, 0]
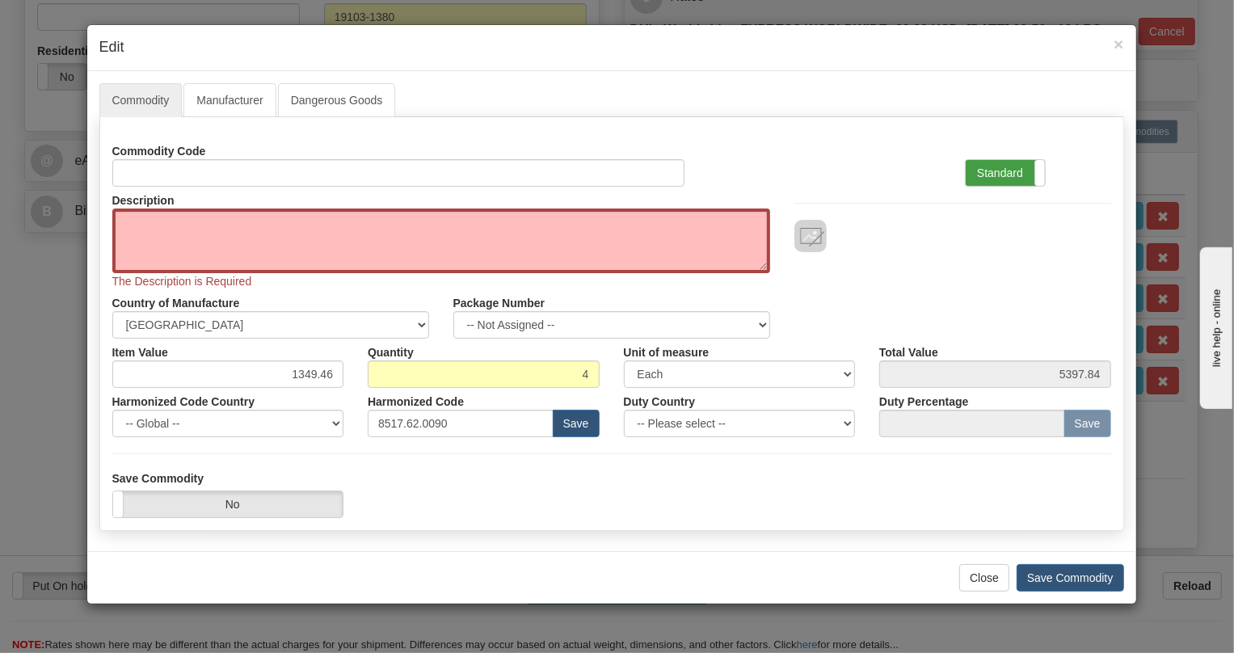
click at [987, 169] on label "Standard" at bounding box center [1005, 173] width 79 height 26
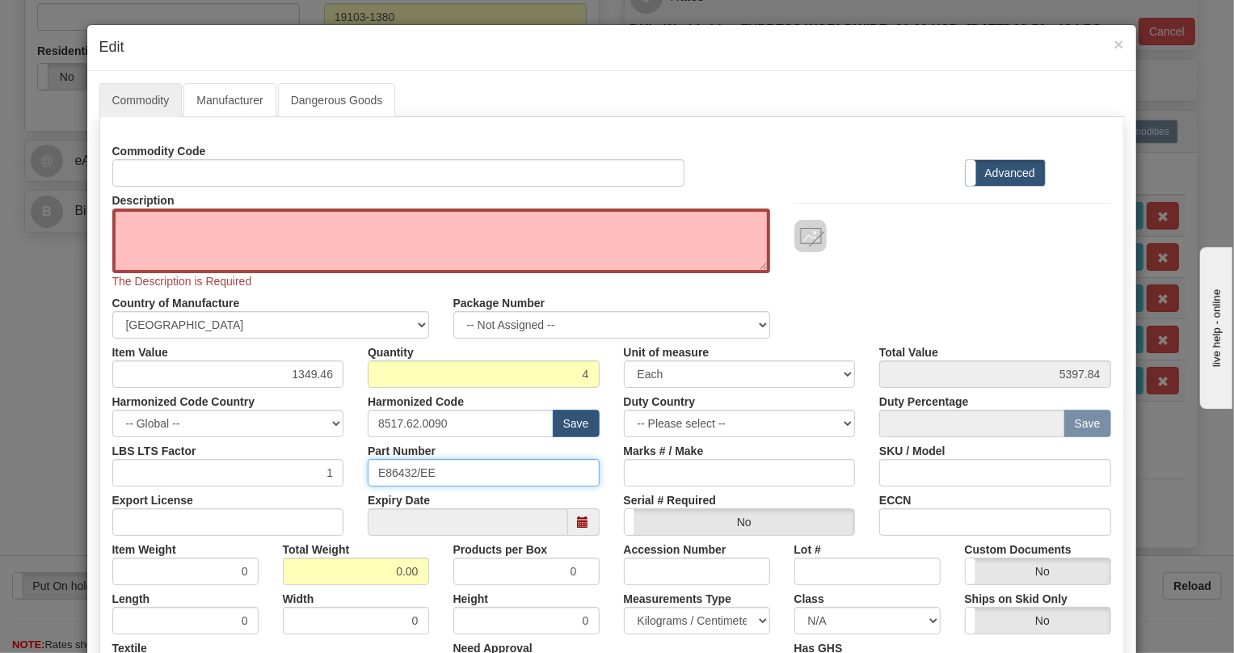
click at [399, 473] on input "E86432/EE" at bounding box center [484, 472] width 232 height 27
click at [399, 472] on input "E86432/EE" at bounding box center [484, 472] width 232 height 27
click at [168, 217] on textarea "Description" at bounding box center [441, 241] width 658 height 65
paste textarea "OC-3/STM-1 CODE EE"
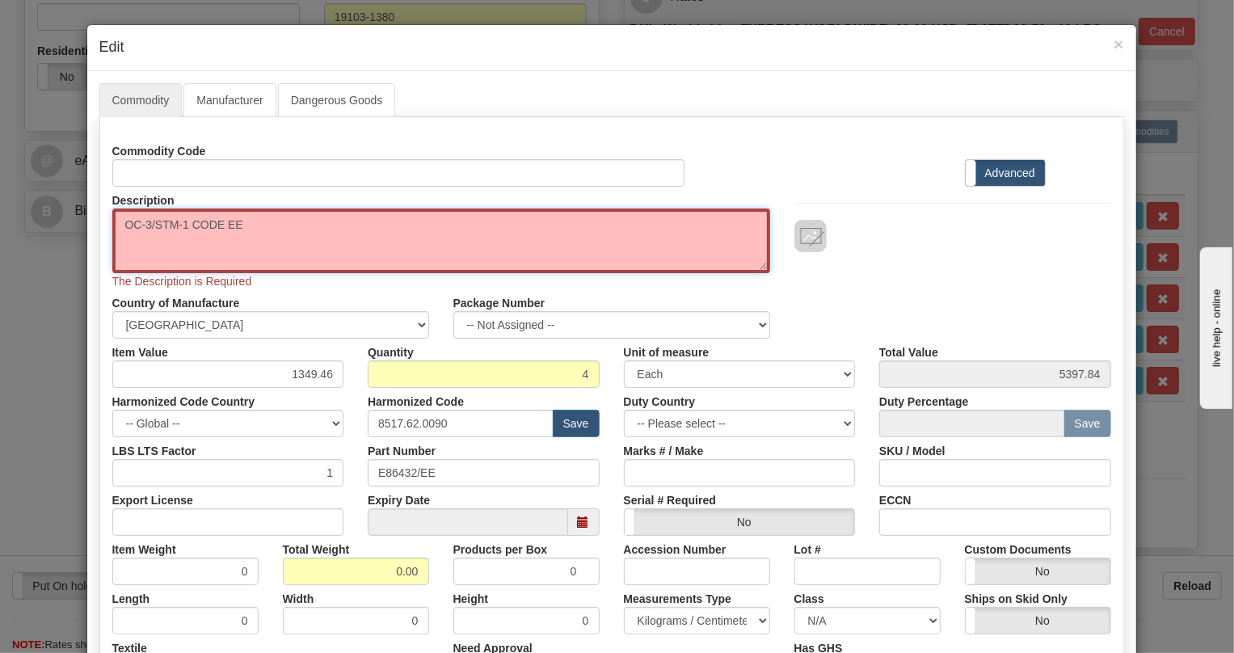
type textarea "OC-3/STM-1 CODE EE"
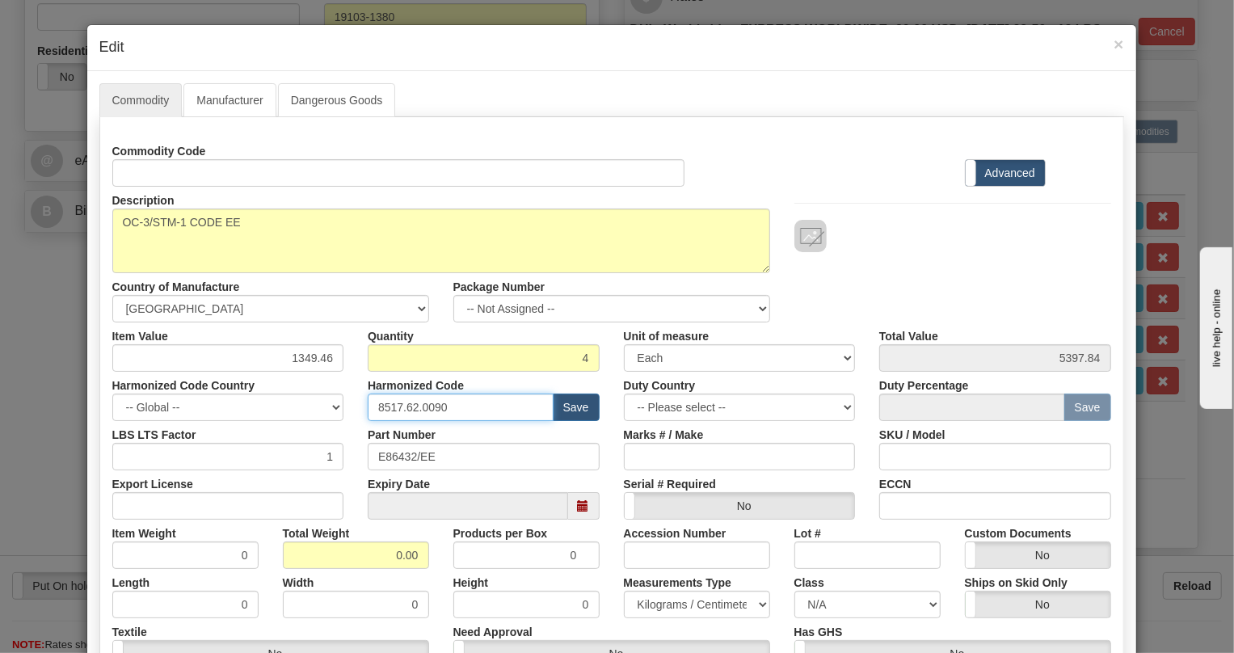
click at [420, 406] on input "8517.62.0090" at bounding box center [461, 407] width 186 height 27
paste input "79.000"
type input "8517.79.0000"
click at [373, 559] on input "0.00" at bounding box center [356, 555] width 146 height 27
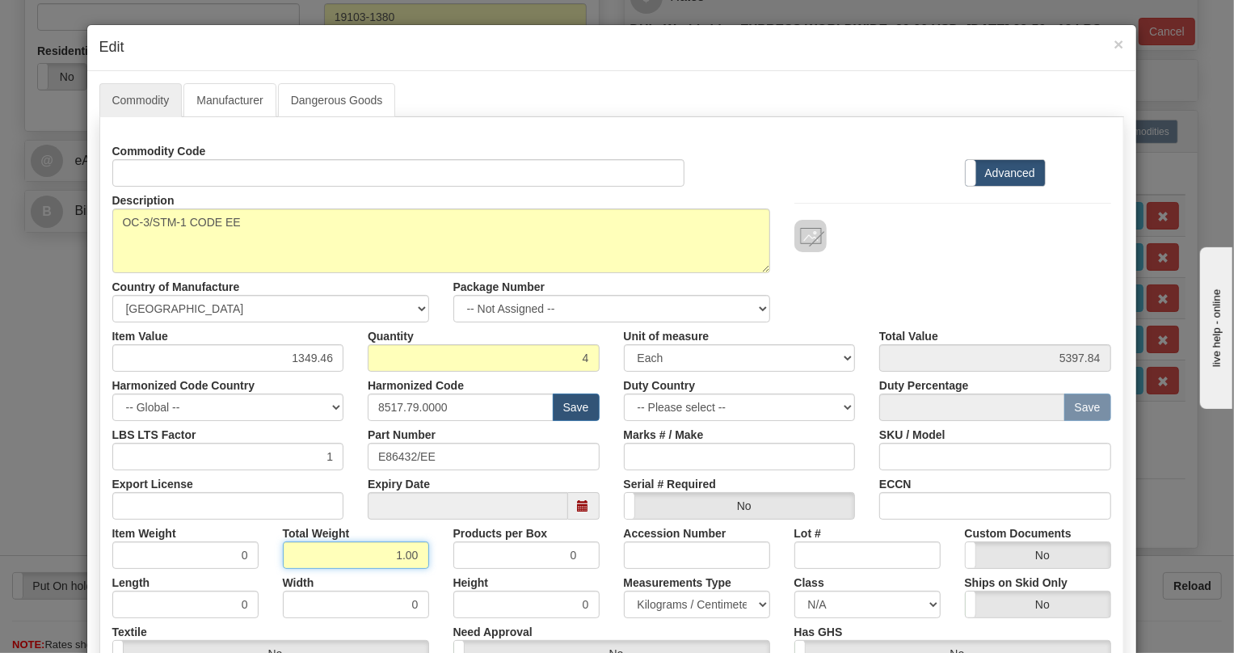
type input "1.00"
type input "0.2500"
click at [681, 598] on select "Pounds / Inches Kilograms / Centimeters" at bounding box center [697, 604] width 146 height 27
select select "0"
click at [624, 591] on select "Pounds / Inches Kilograms / Centimeters" at bounding box center [697, 604] width 146 height 27
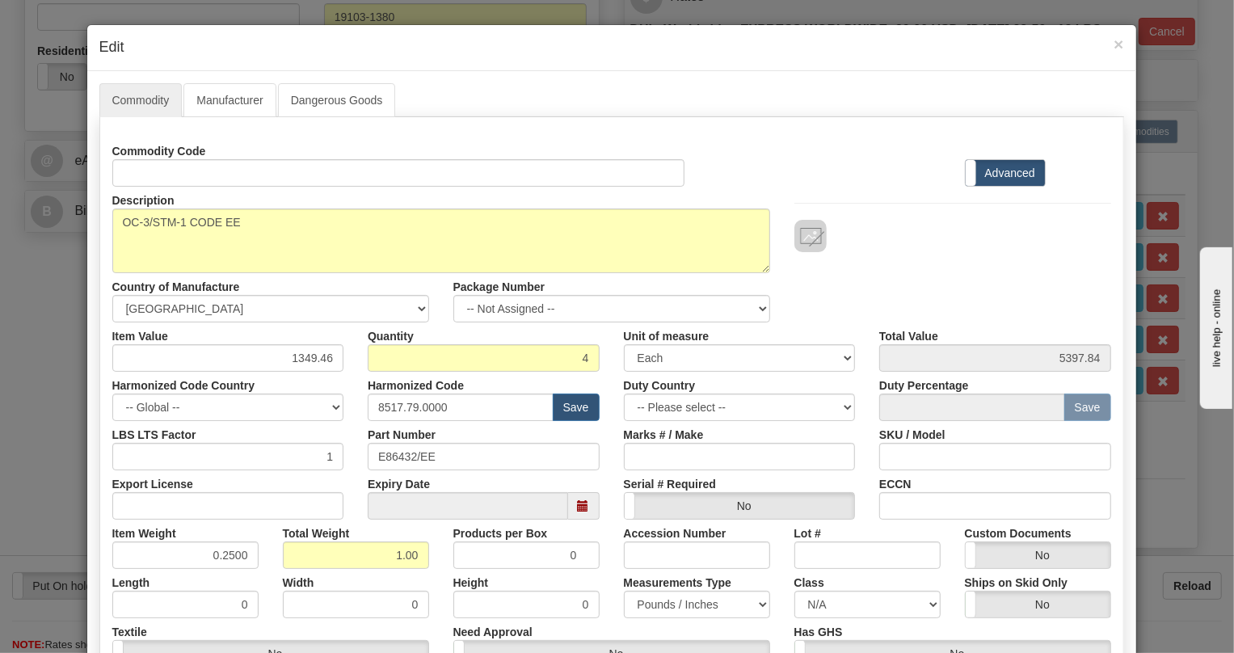
click at [598, 535] on div "Products per Box 0" at bounding box center [526, 544] width 171 height 49
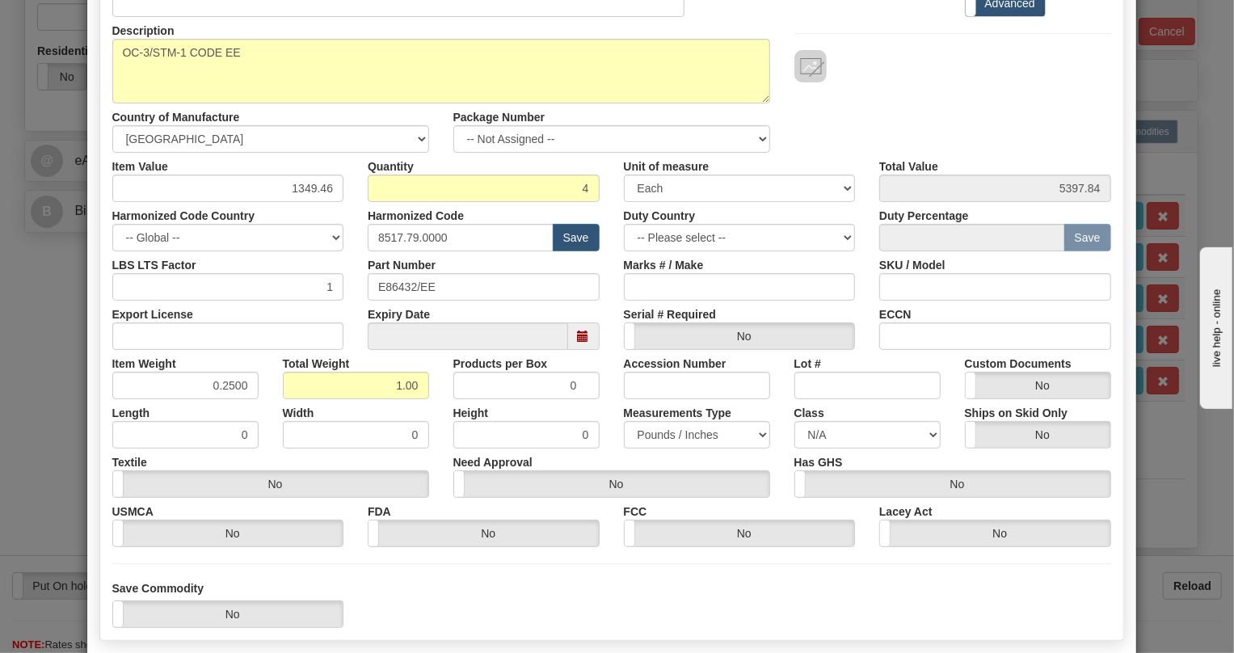
scroll to position [254, 0]
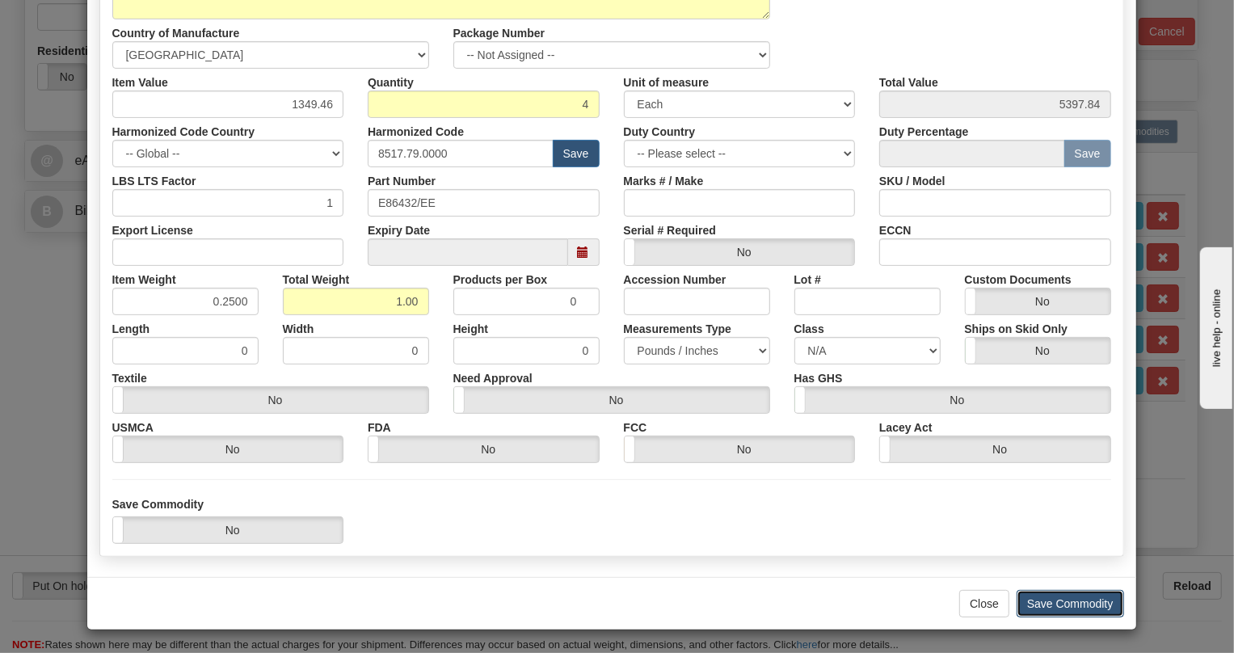
click at [1056, 605] on button "Save Commodity" at bounding box center [1071, 603] width 108 height 27
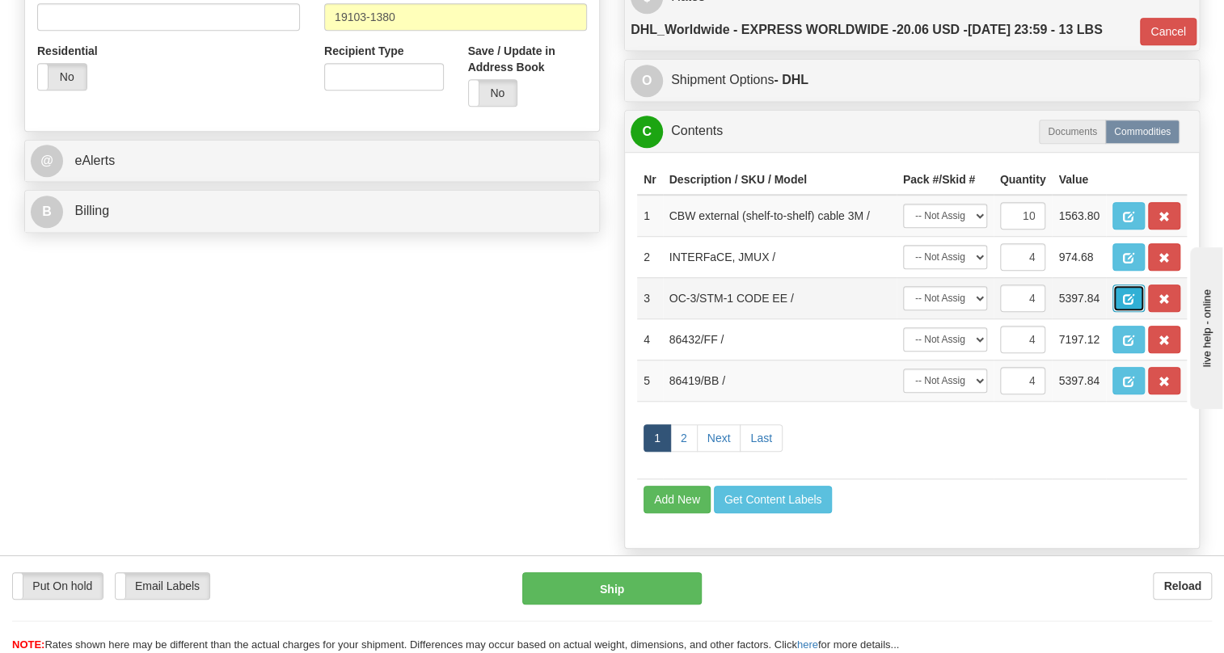
click at [1131, 305] on span "button" at bounding box center [1128, 299] width 11 height 11
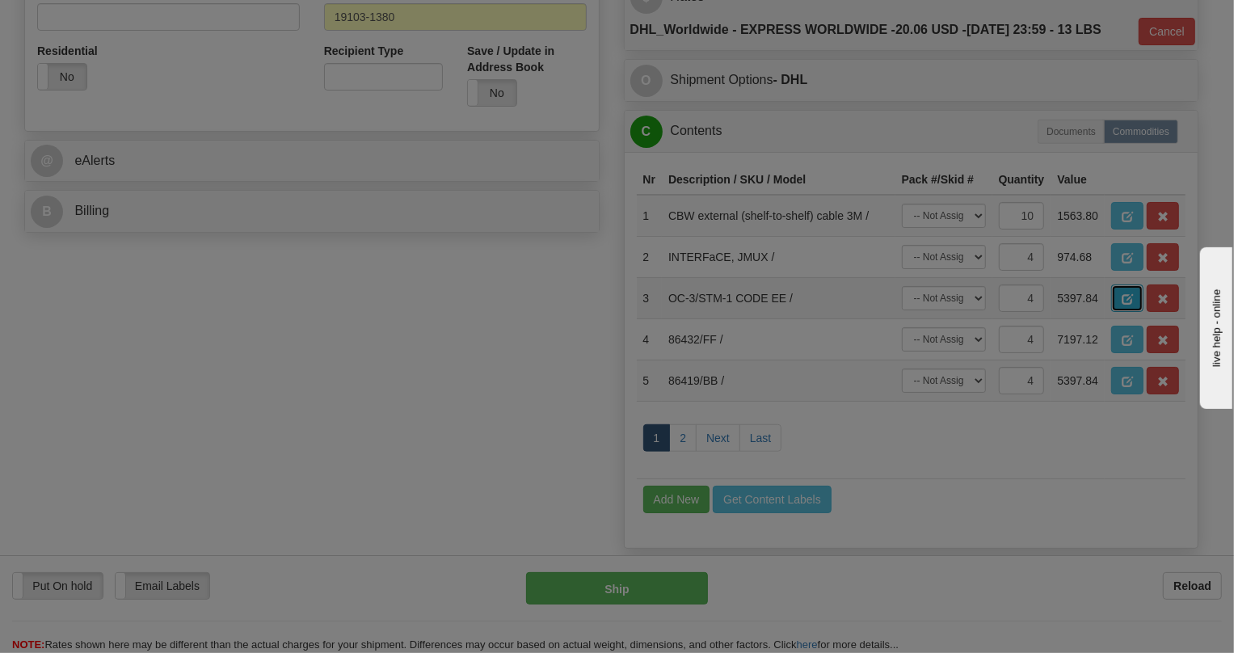
scroll to position [0, 0]
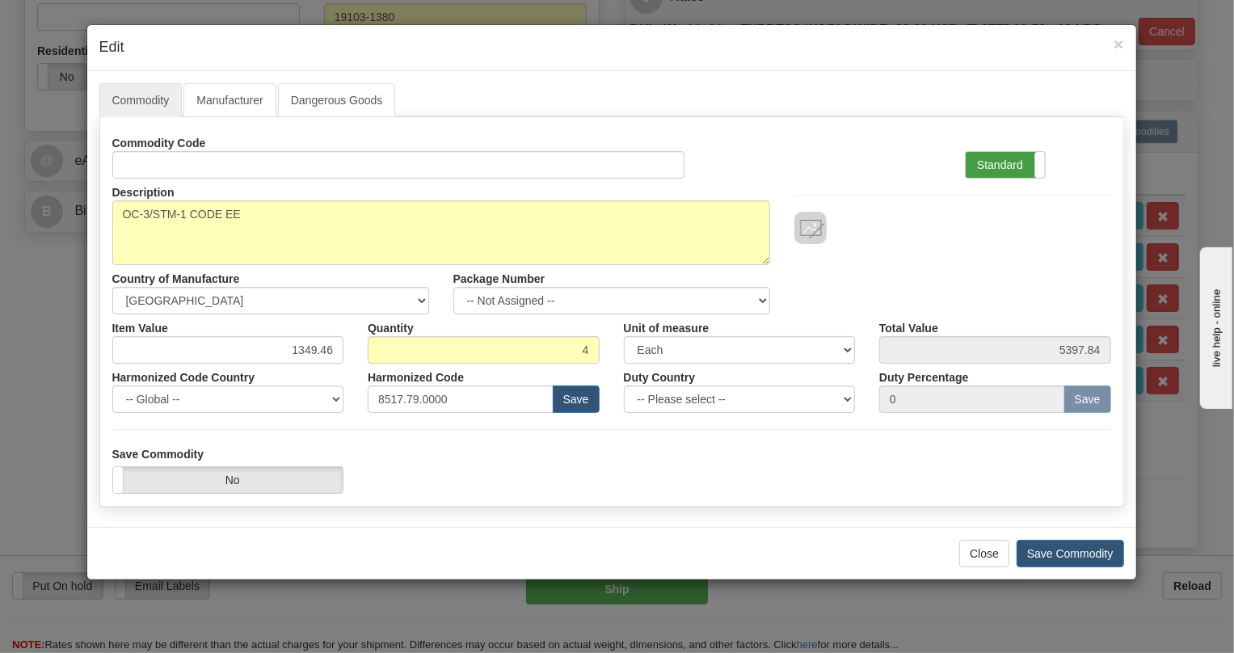
click at [998, 165] on label "Standard" at bounding box center [1005, 165] width 79 height 26
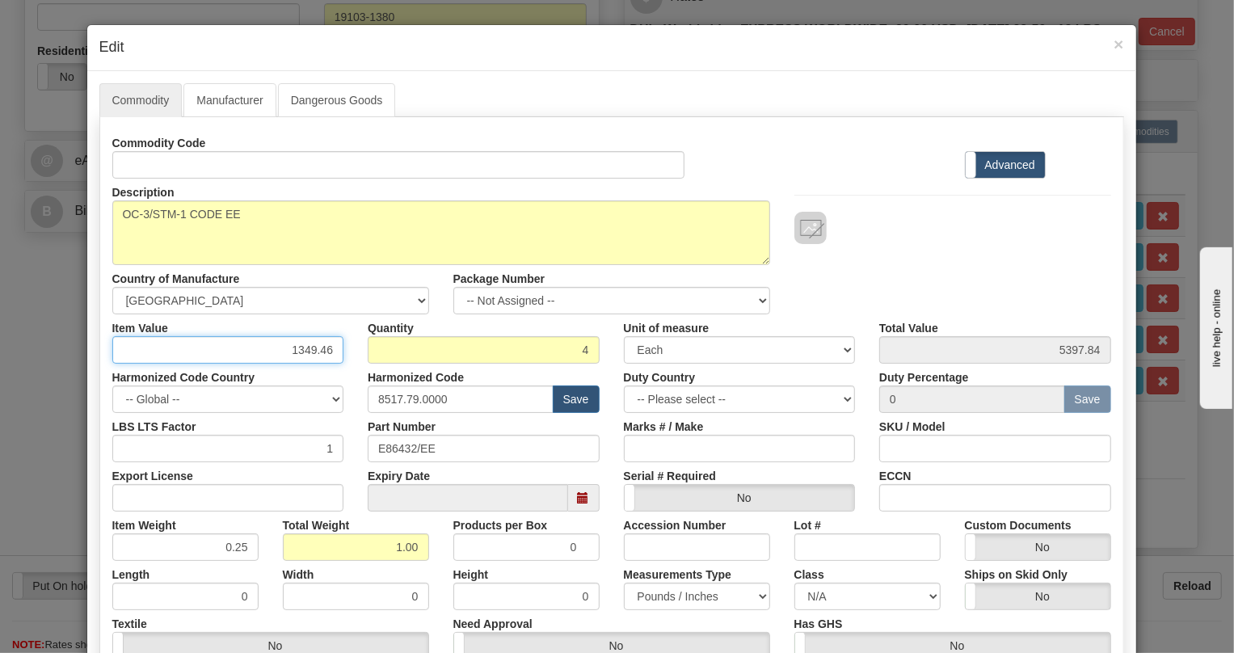
click at [324, 348] on input "1349.46" at bounding box center [228, 349] width 232 height 27
paste input ".497,27"
click at [294, 356] on input "1.497,27" at bounding box center [228, 349] width 232 height 27
click at [316, 355] on input "1497,27" at bounding box center [228, 349] width 232 height 27
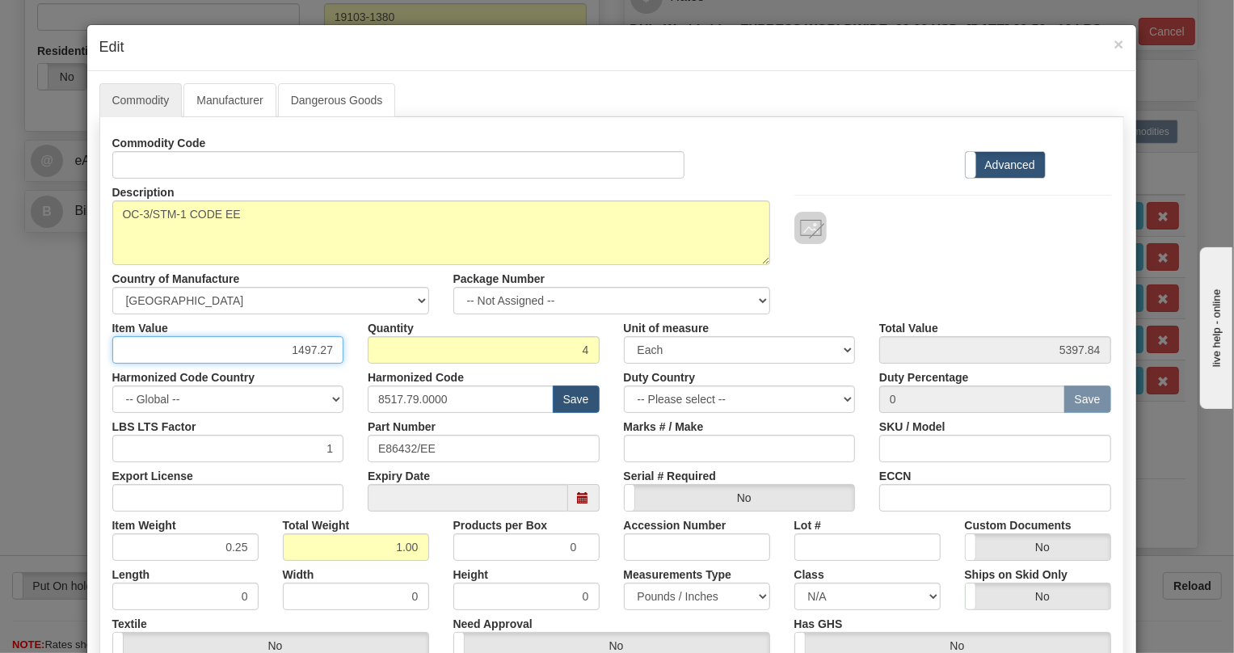
type input "1497.27"
type input "5989.08"
click at [344, 378] on div "Harmonized Code Country -- Global -- AFGHANISTAN ALAND ISLANDS ALBANIA ALGERIA …" at bounding box center [228, 388] width 256 height 49
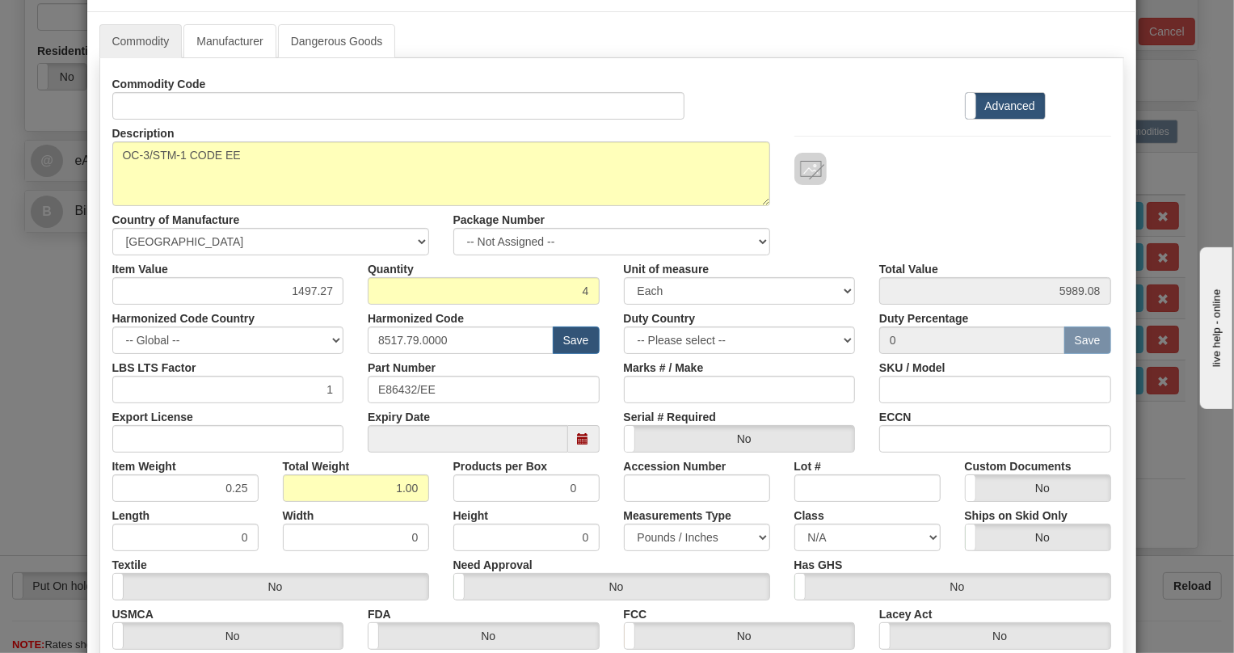
scroll to position [246, 0]
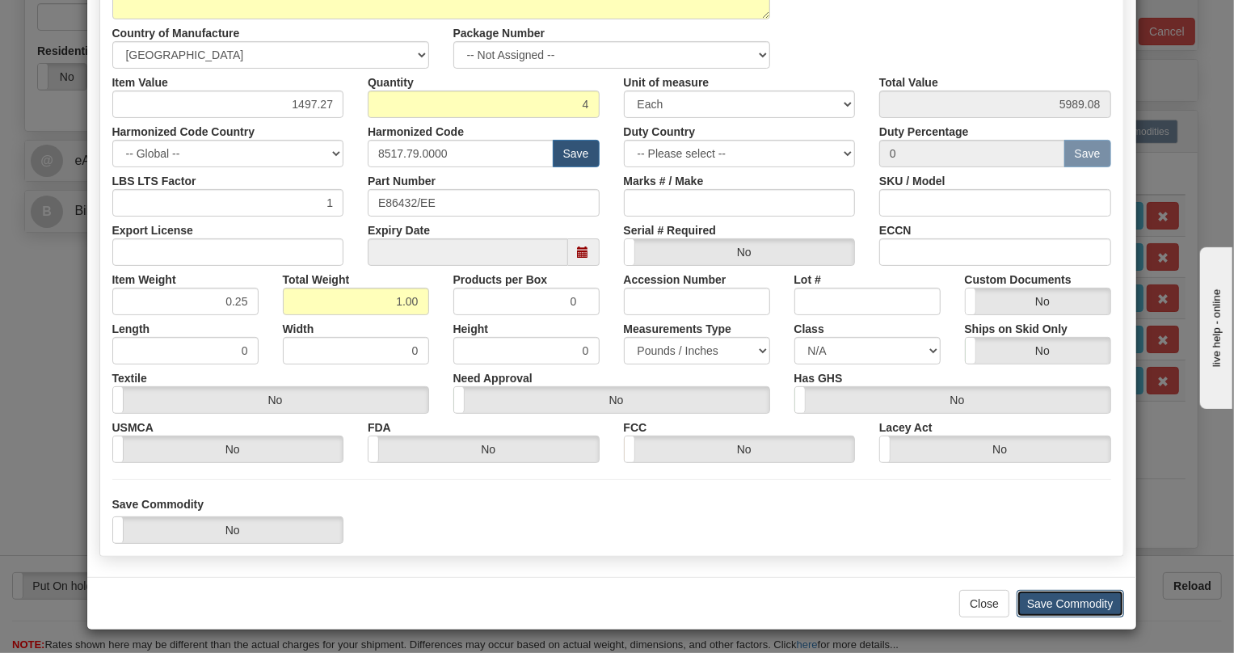
click at [1066, 602] on button "Save Commodity" at bounding box center [1071, 603] width 108 height 27
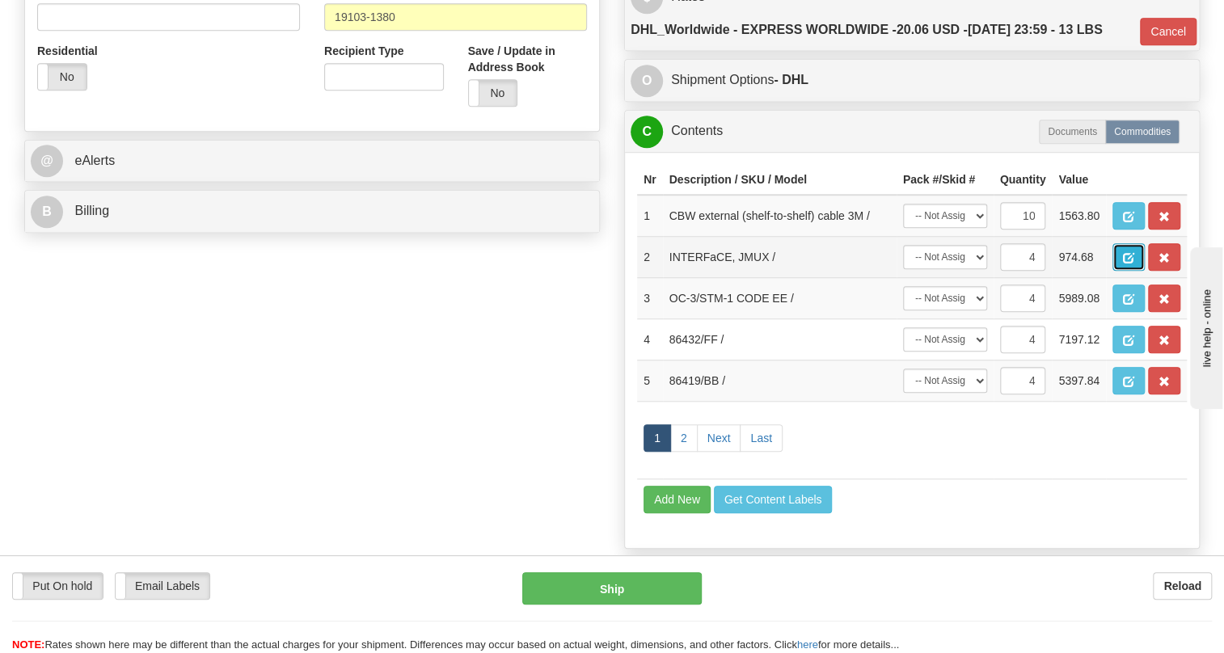
click at [1125, 264] on span "button" at bounding box center [1128, 258] width 11 height 11
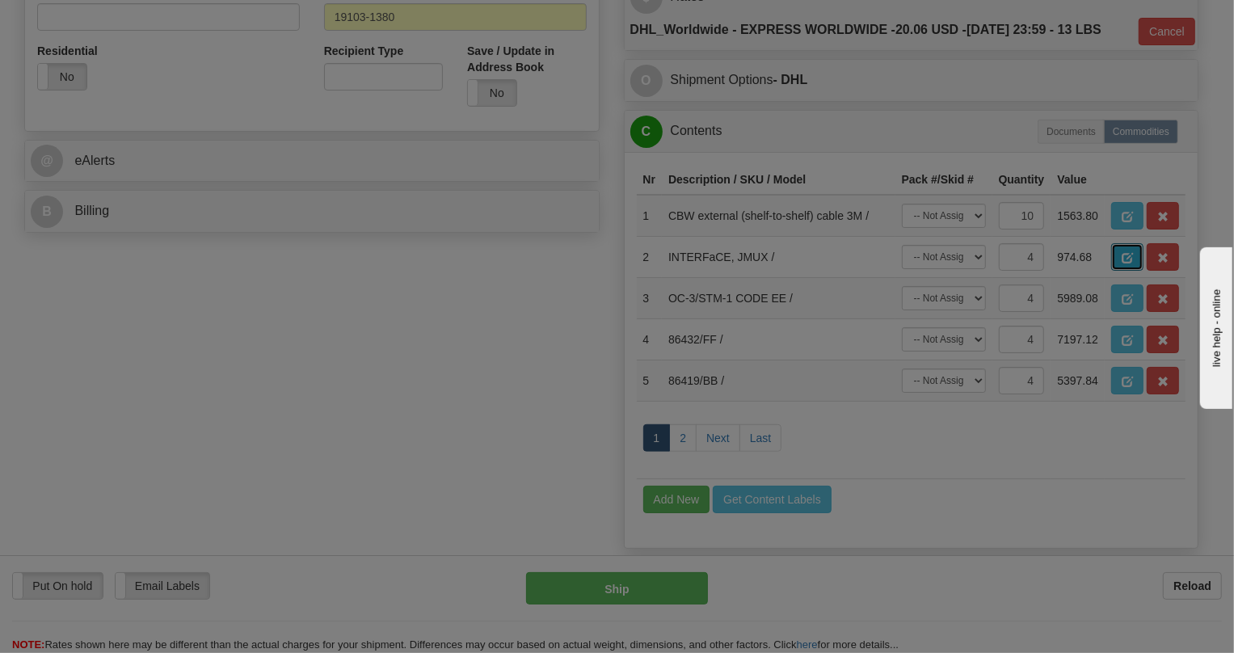
scroll to position [0, 0]
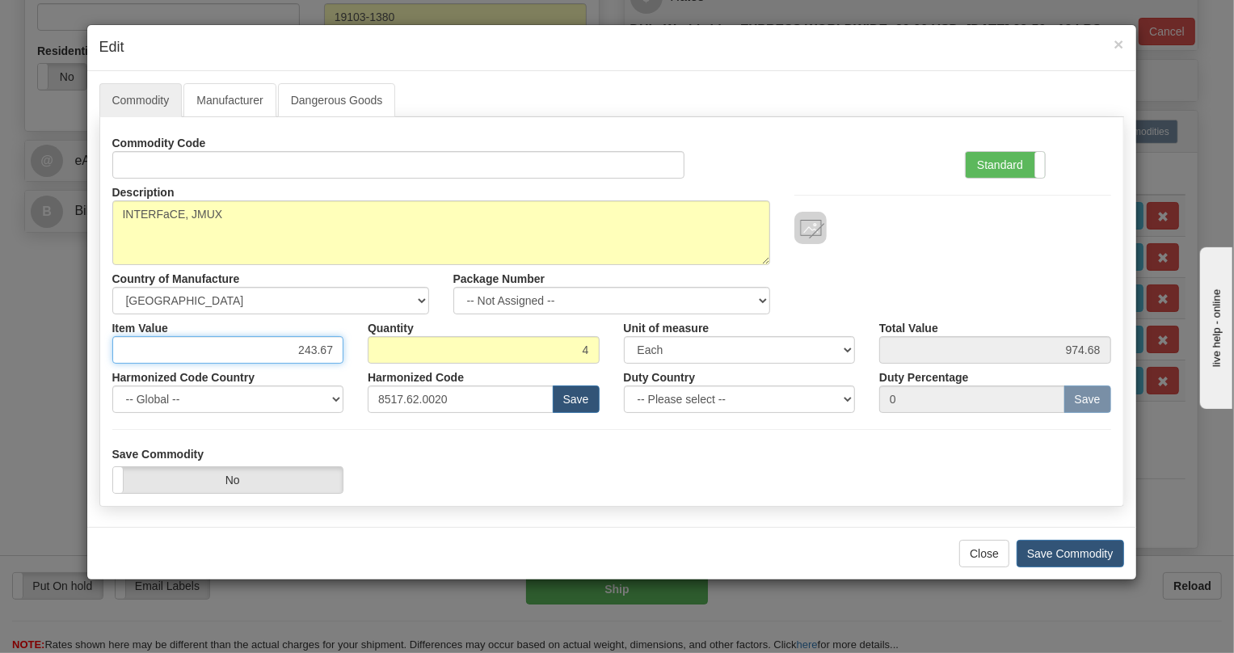
click at [327, 351] on input "243.67" at bounding box center [228, 349] width 232 height 27
paste input "555,4"
click at [321, 350] on input "555,47" at bounding box center [228, 349] width 232 height 27
type input "555.47"
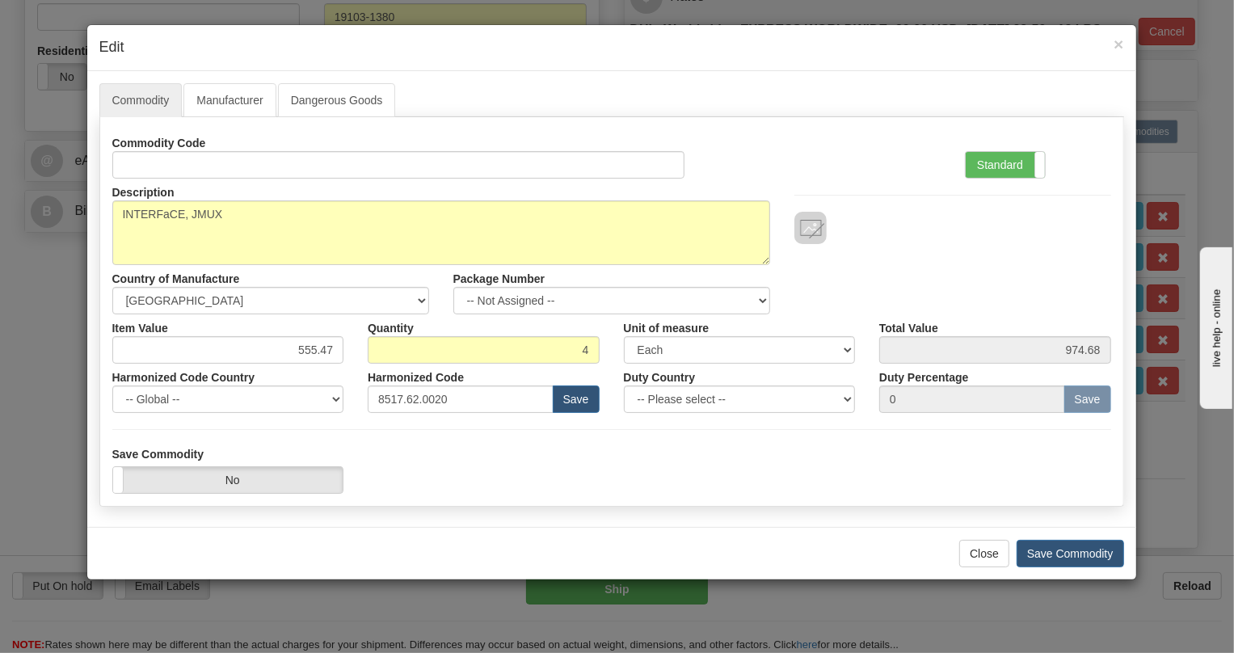
type input "2221.88"
click at [346, 369] on div "Harmonized Code Country -- Global -- AFGHANISTAN ALAND ISLANDS ALBANIA ALGERIA …" at bounding box center [228, 388] width 256 height 49
click at [1063, 549] on button "Save Commodity" at bounding box center [1071, 553] width 108 height 27
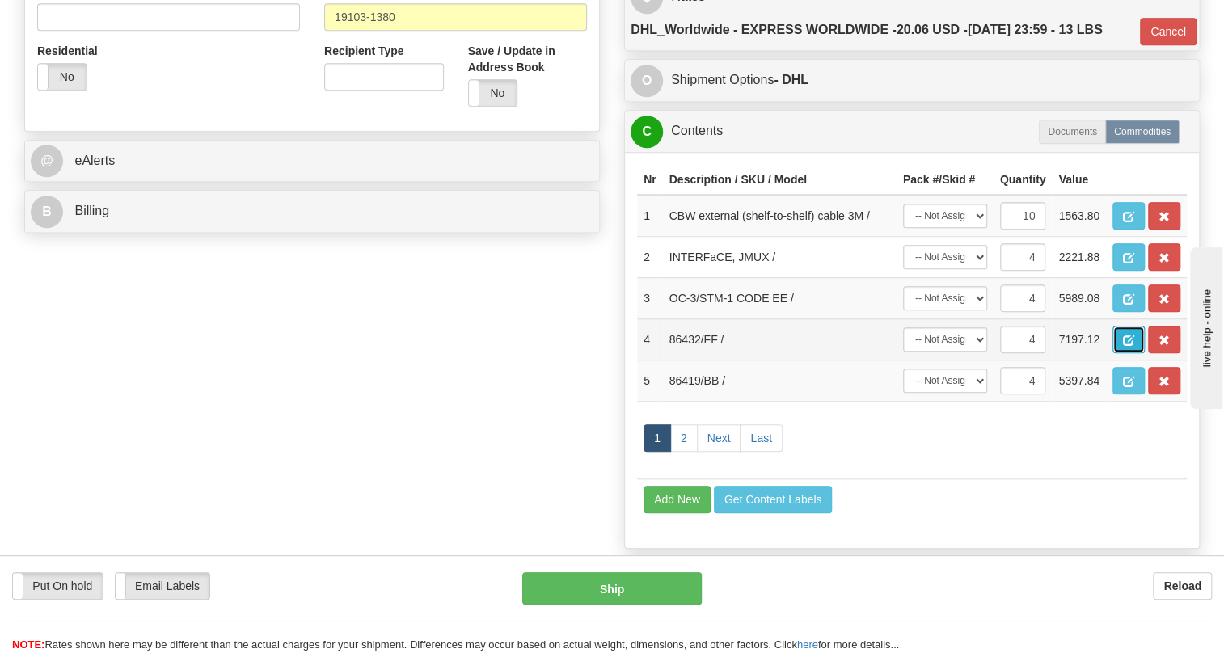
click at [1128, 346] on span "button" at bounding box center [1128, 341] width 11 height 11
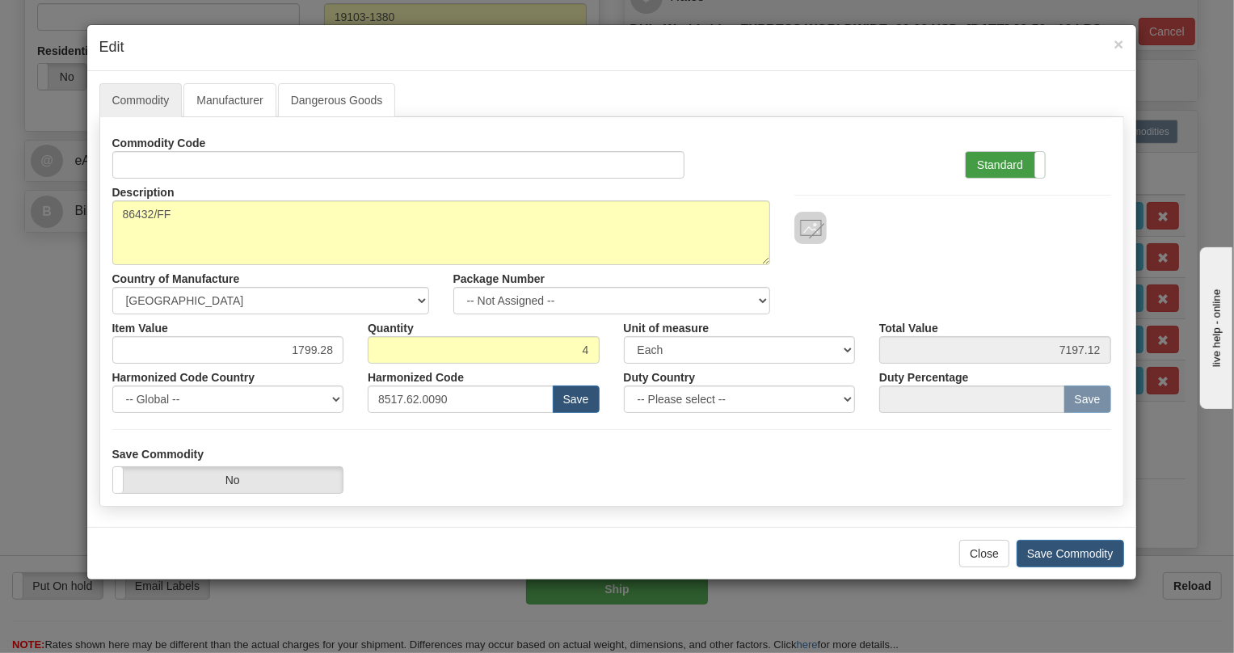
drag, startPoint x: 1013, startPoint y: 165, endPoint x: 952, endPoint y: 236, distance: 94.0
click at [1012, 165] on label "Standard" at bounding box center [1005, 165] width 79 height 26
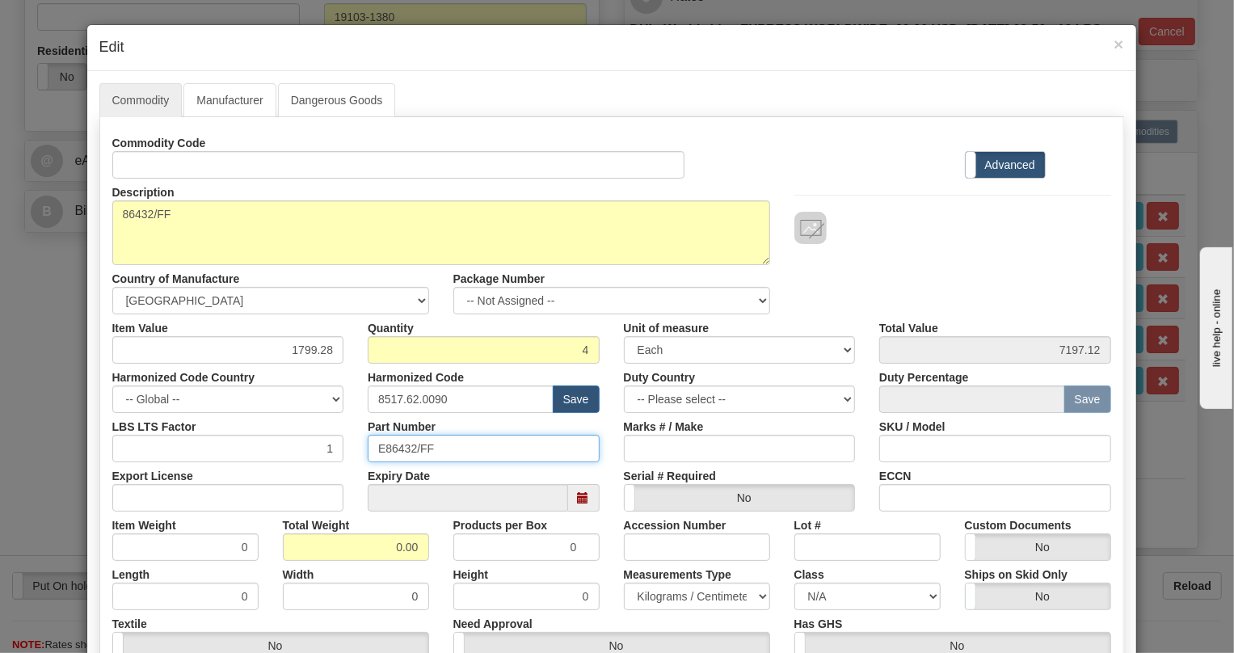
click at [402, 449] on input "E86432/FF" at bounding box center [484, 448] width 232 height 27
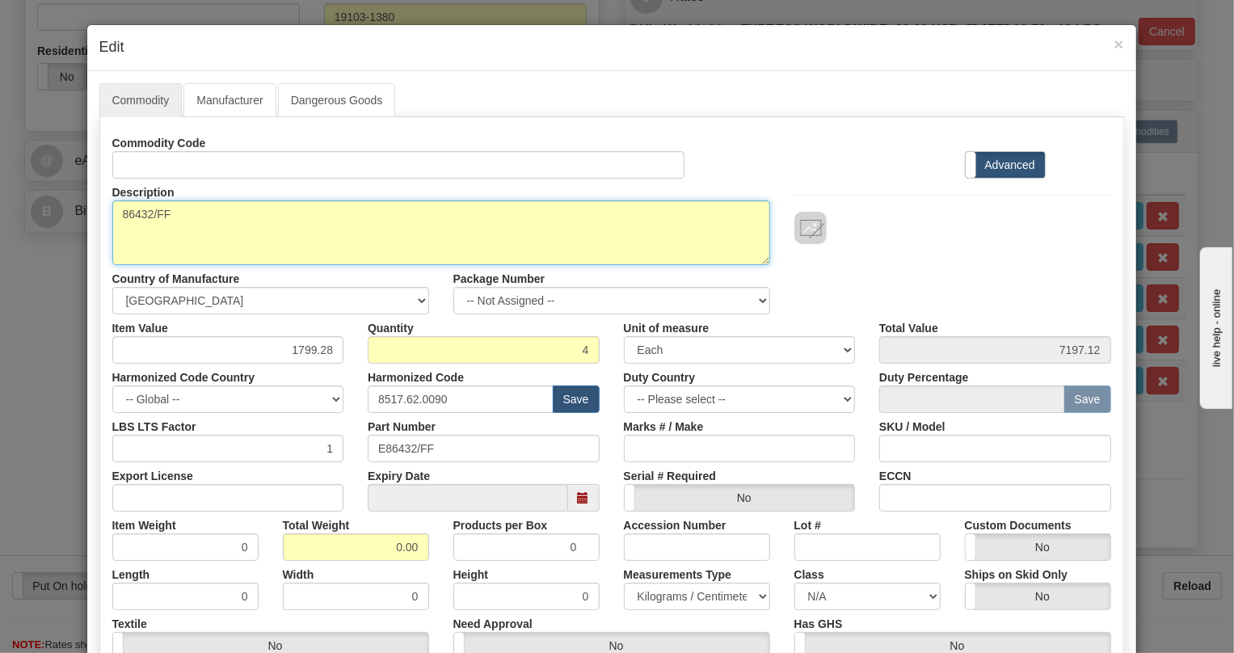
click at [149, 215] on textarea "86432/FF" at bounding box center [441, 232] width 658 height 65
paste textarea
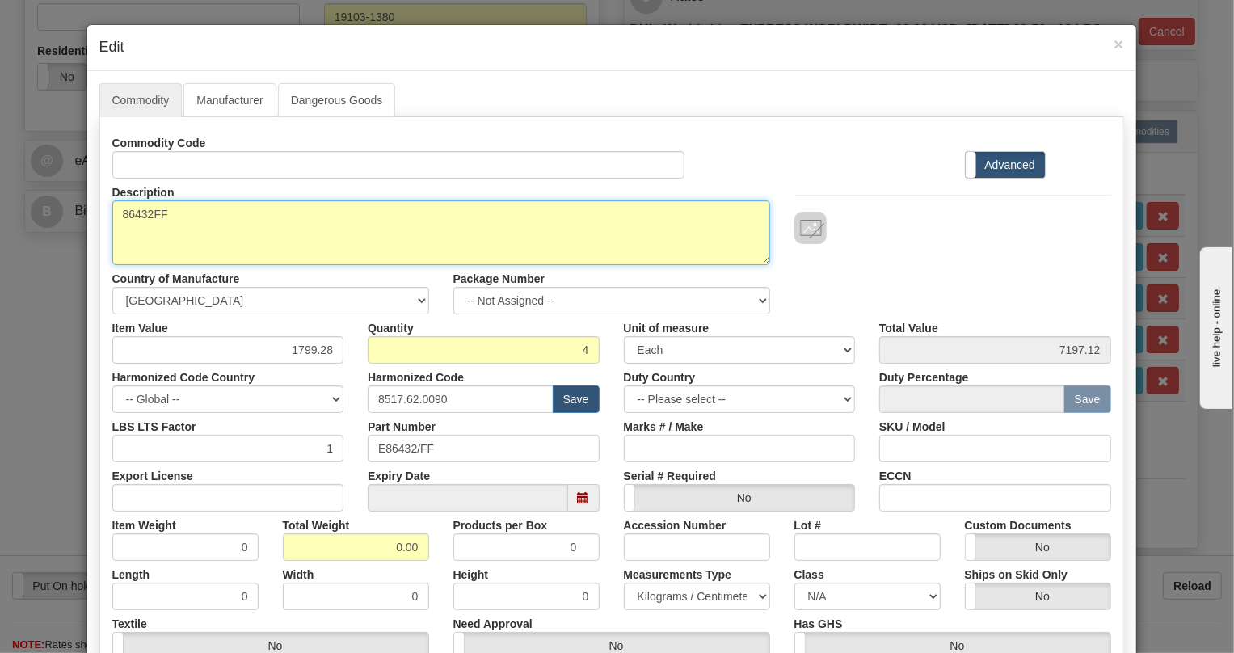
type textarea "86432FF"
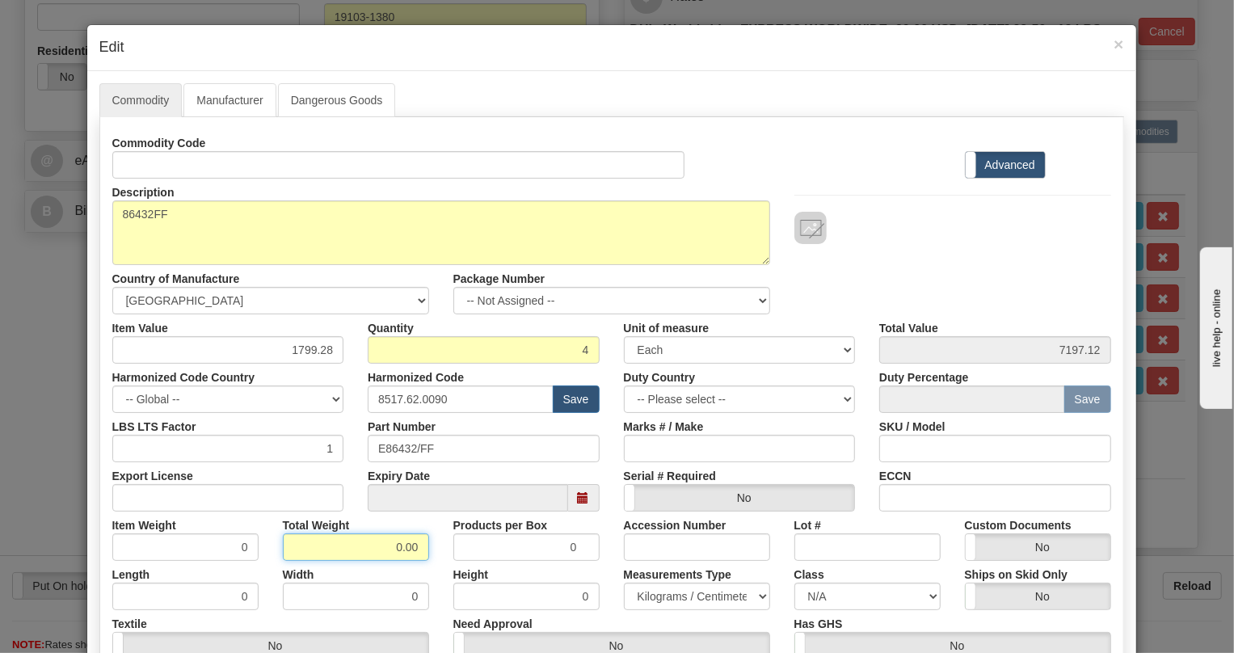
click at [381, 545] on input "0.00" at bounding box center [356, 547] width 146 height 27
type input "1.00"
type input "0.2500"
click at [414, 398] on input "8517.62.0090" at bounding box center [461, 399] width 186 height 27
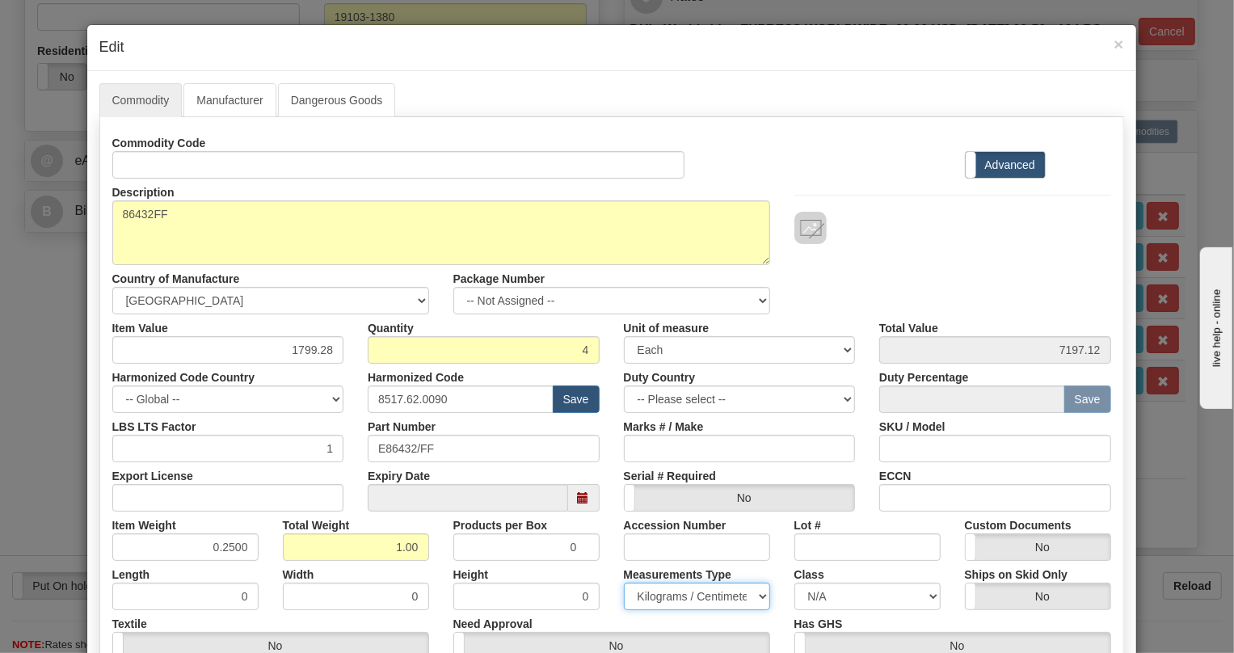
click at [672, 597] on select "Pounds / Inches Kilograms / Centimeters" at bounding box center [697, 596] width 146 height 27
select select "0"
click at [624, 583] on select "Pounds / Inches Kilograms / Centimeters" at bounding box center [697, 596] width 146 height 27
click at [612, 575] on div "Measurements Type Pounds / Inches Kilograms / Centimeters" at bounding box center [697, 585] width 171 height 49
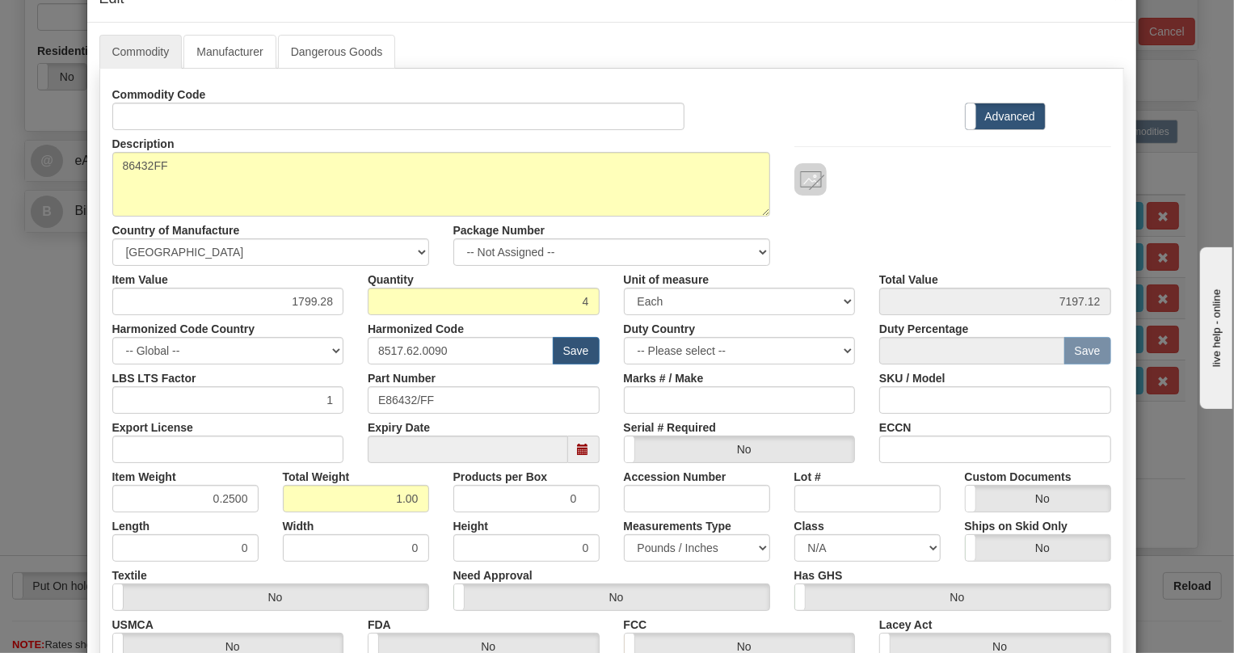
scroll to position [220, 0]
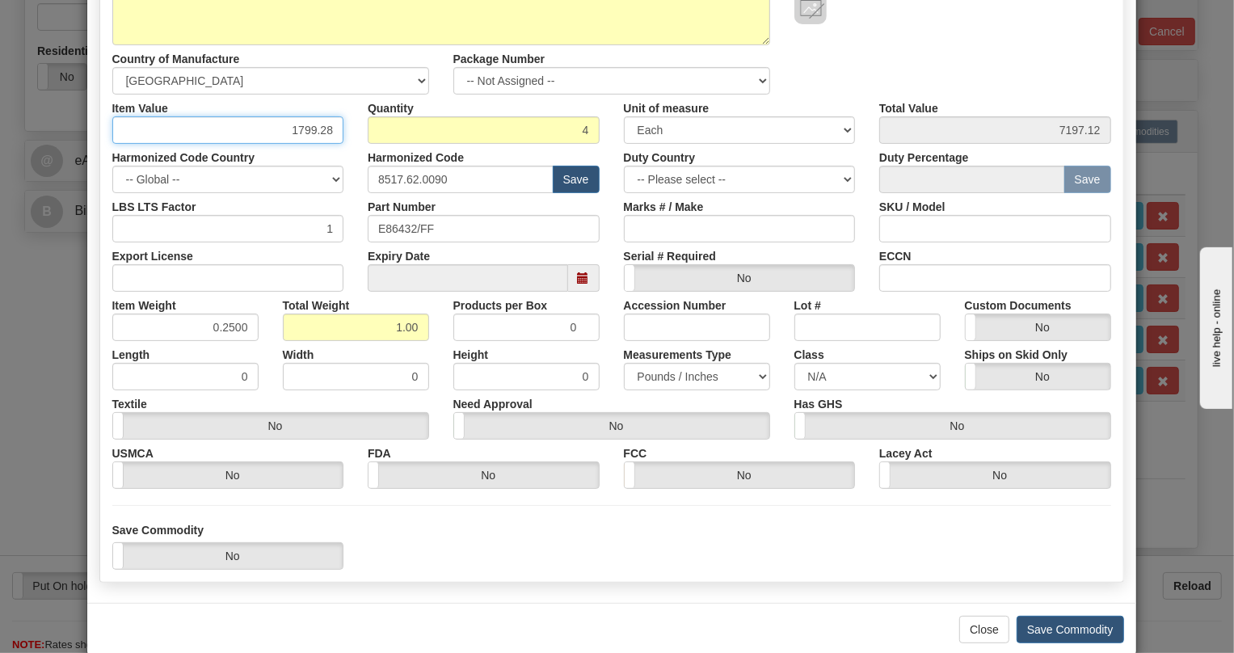
click at [315, 128] on input "1799.28" at bounding box center [228, 129] width 232 height 27
paste input ".571,29"
click at [294, 133] on input "1.571,29" at bounding box center [228, 129] width 232 height 27
click at [314, 136] on input "1571,29" at bounding box center [228, 129] width 232 height 27
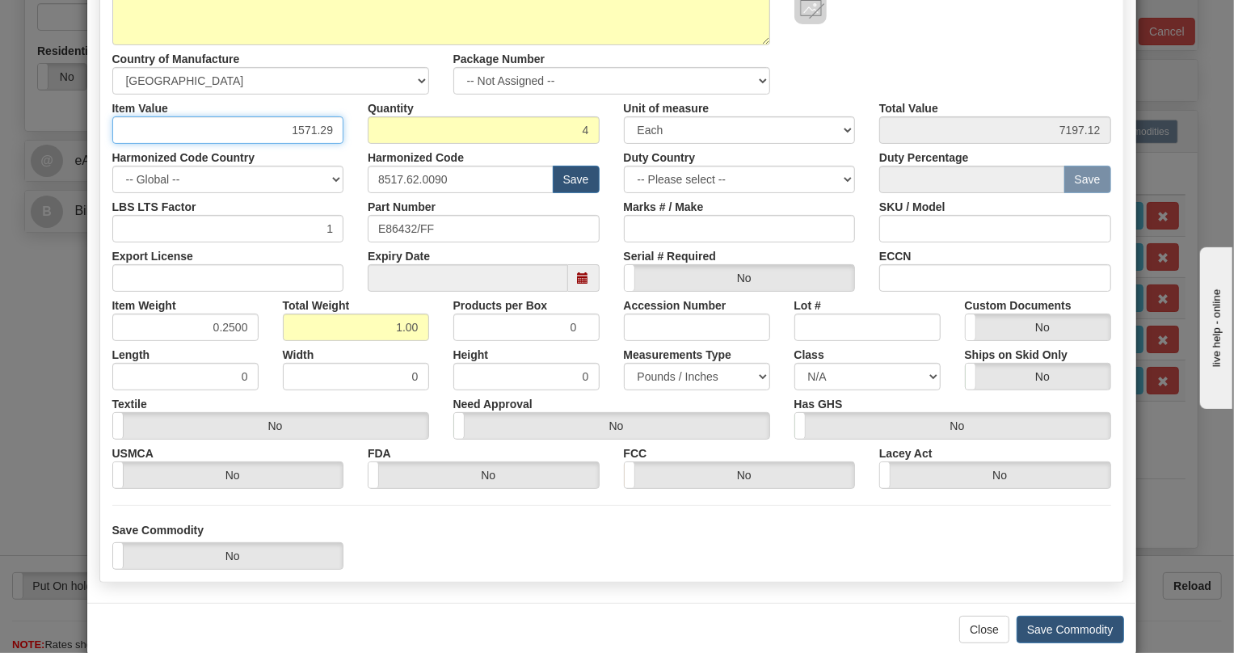
type input "1571.29"
type input "6285.16"
click at [833, 549] on div "Save Commodity Yes No" at bounding box center [611, 546] width 1023 height 48
click at [1051, 631] on button "Save Commodity" at bounding box center [1071, 629] width 108 height 27
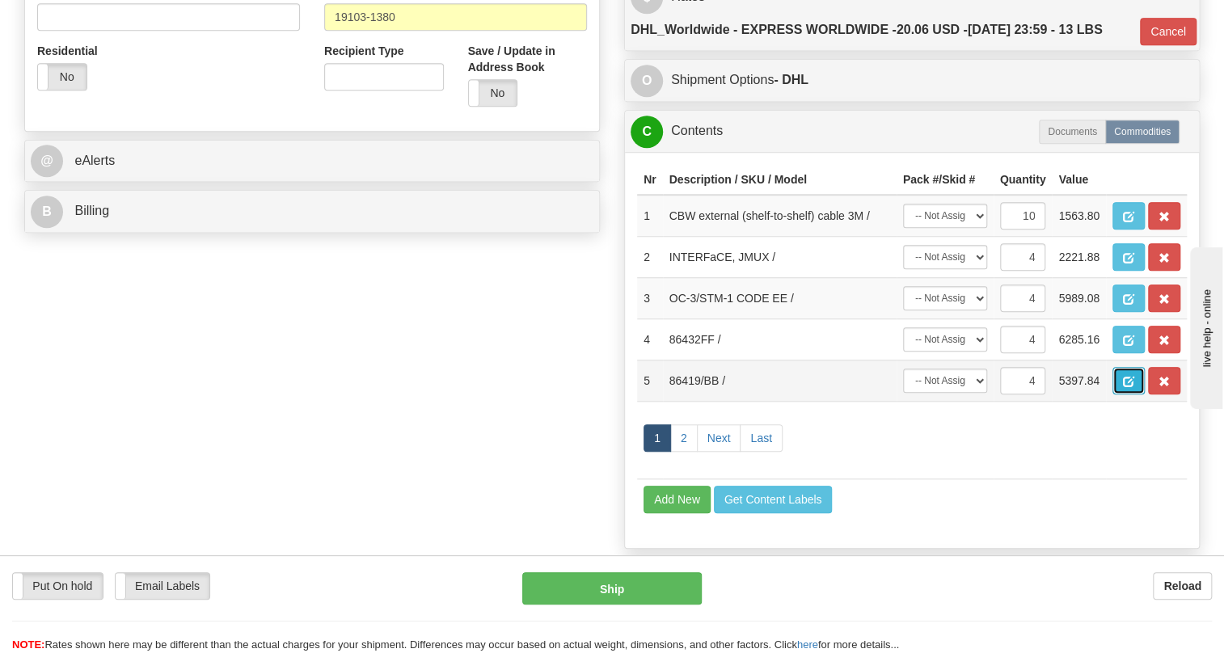
click at [1125, 387] on span "button" at bounding box center [1128, 382] width 11 height 11
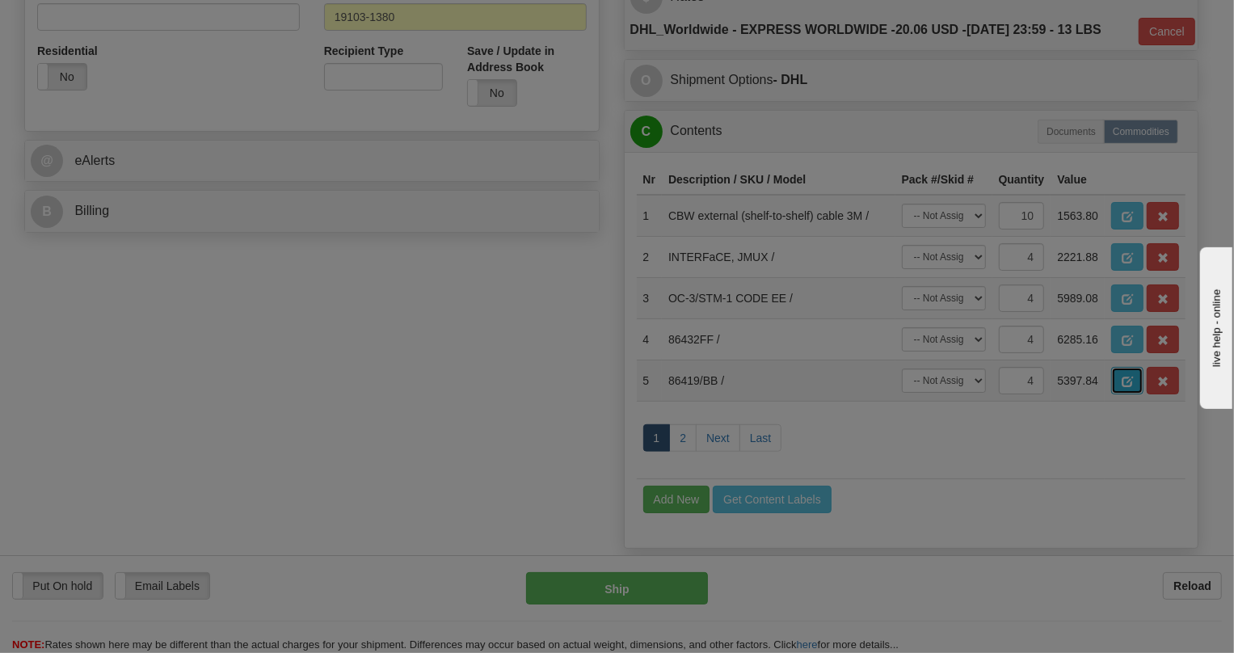
scroll to position [0, 0]
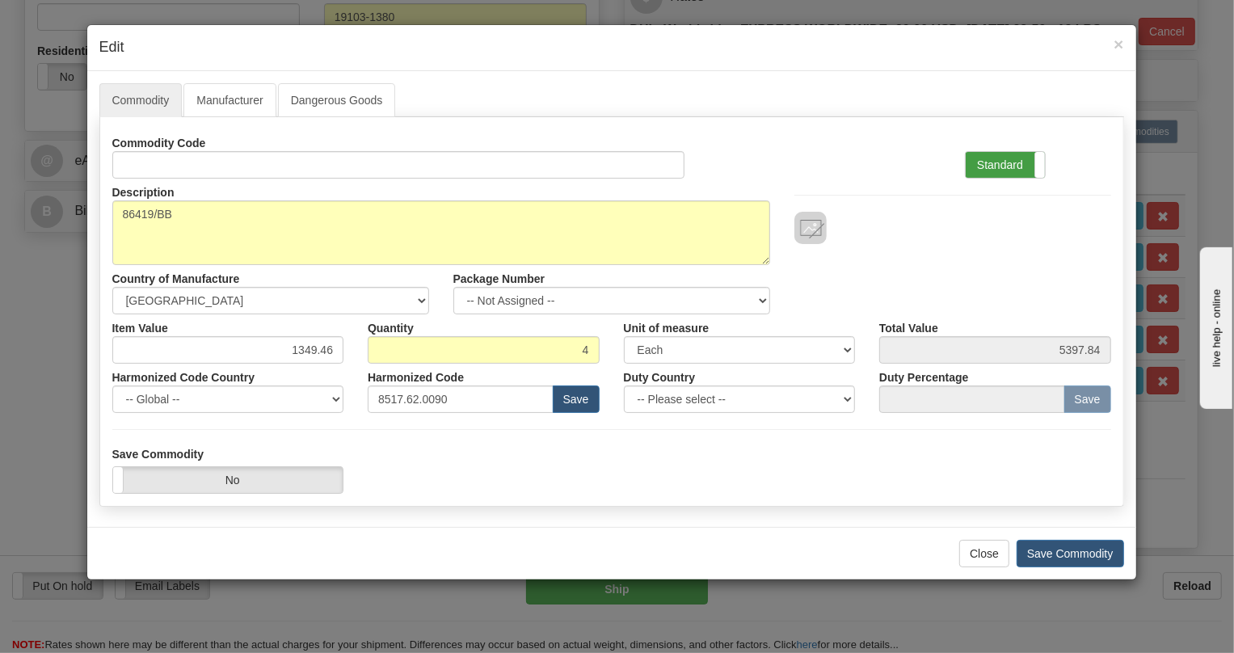
click at [998, 165] on label "Standard" at bounding box center [1005, 165] width 79 height 26
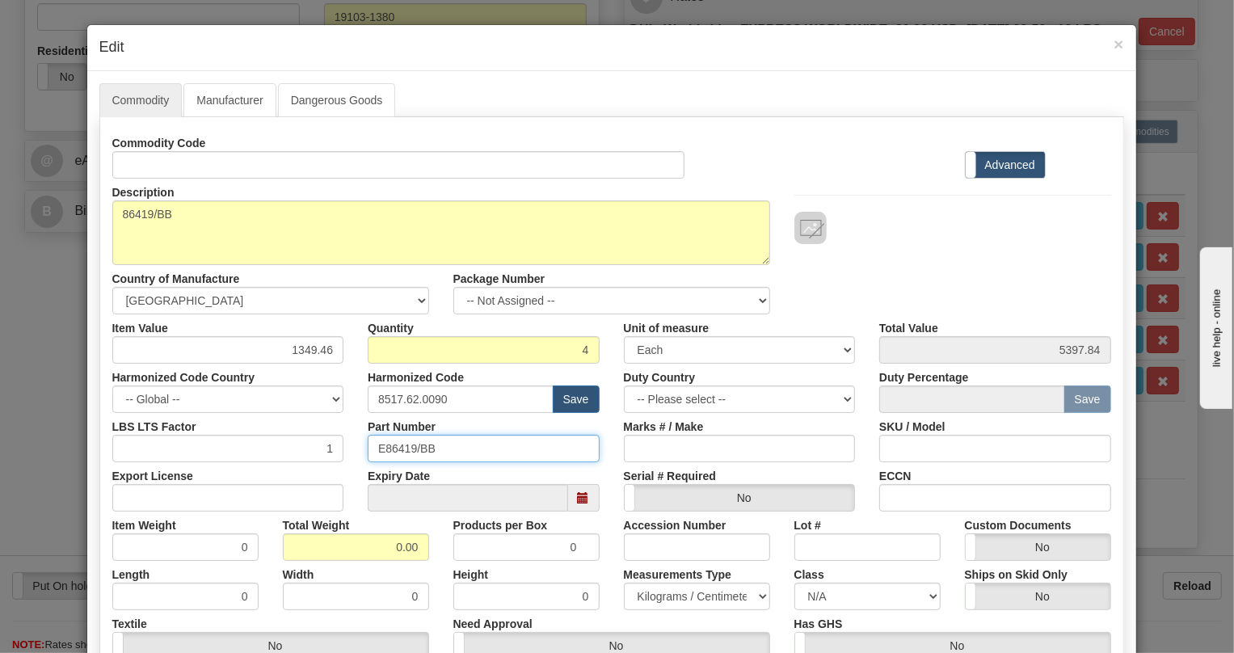
click at [391, 448] on input "E86419/BB" at bounding box center [484, 448] width 232 height 27
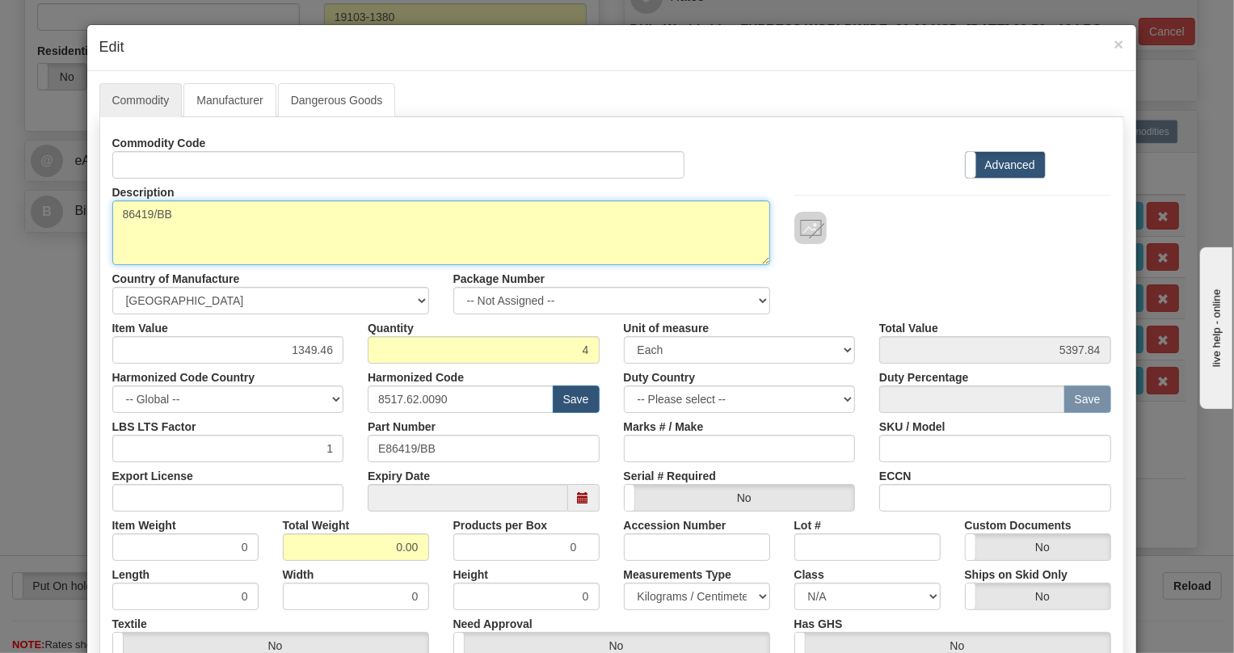
click at [136, 213] on textarea "86419/BB" at bounding box center [441, 232] width 658 height 65
paste textarea "Optical Data Transceiver"
type textarea "Optical Data Transceiver"
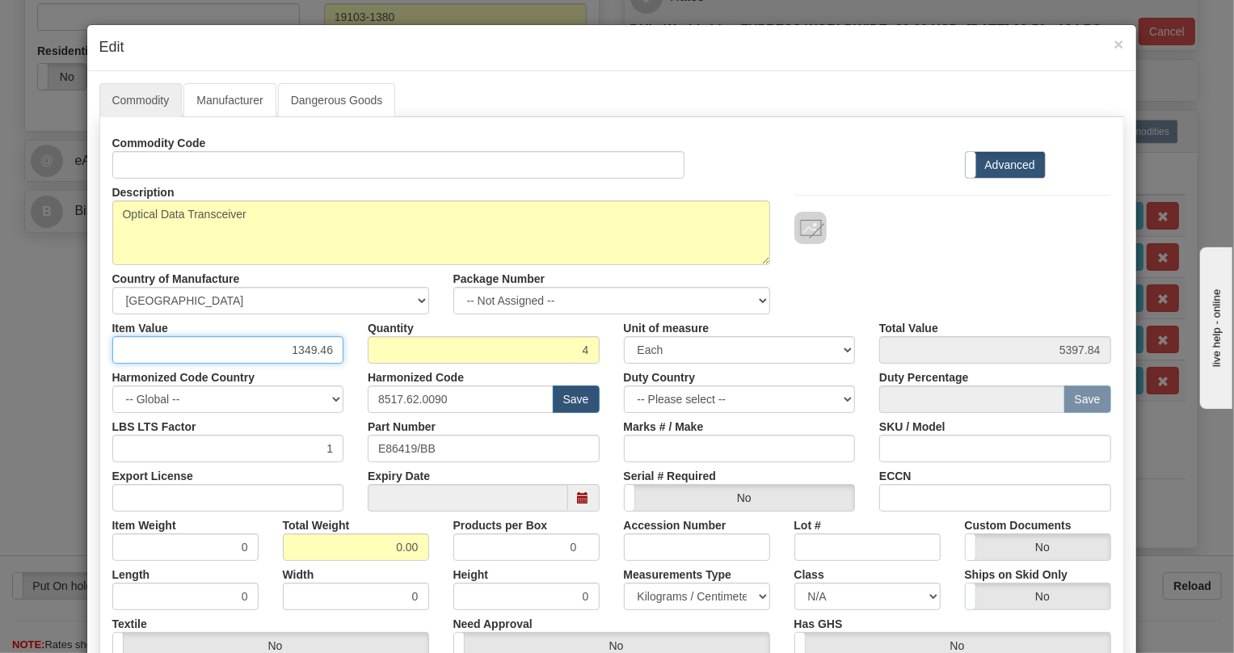
click at [327, 351] on input "1349.46" at bounding box center [228, 349] width 232 height 27
paste input "2.614,27"
click at [296, 355] on input "2.614,27" at bounding box center [228, 349] width 232 height 27
click at [316, 354] on input "2614,27" at bounding box center [228, 349] width 232 height 27
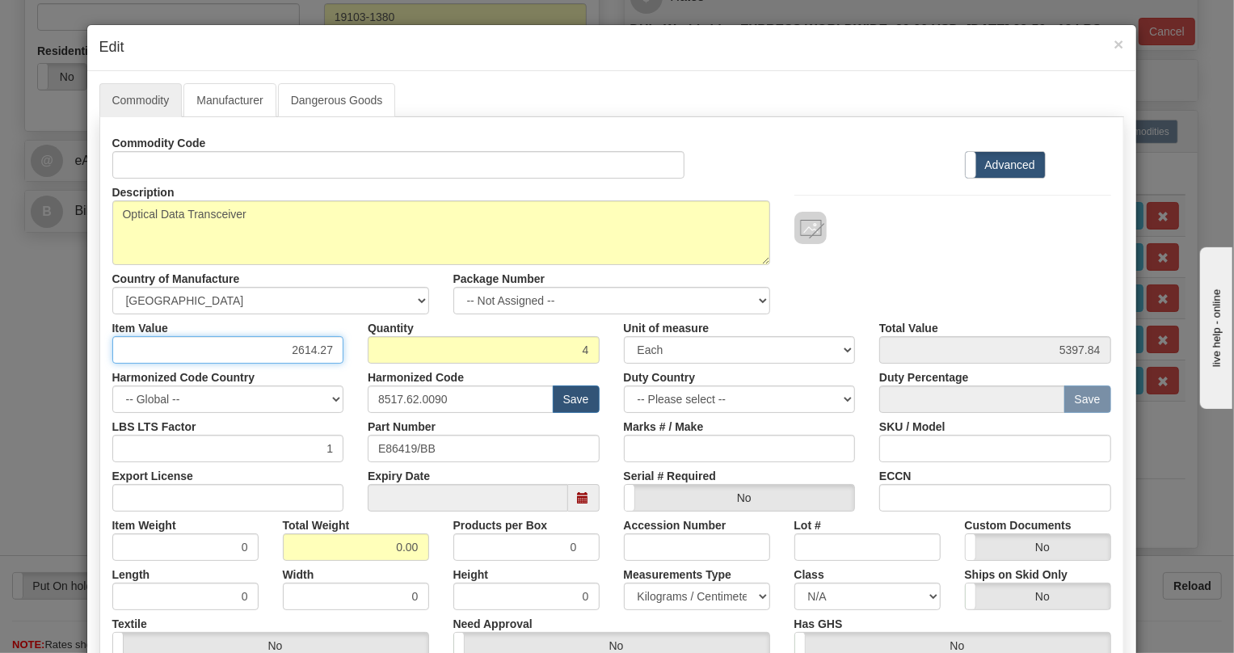
type input "2614.27"
type input "10457.08"
click at [356, 379] on div "Harmonized Code 8517.62.0090 Save" at bounding box center [484, 388] width 256 height 49
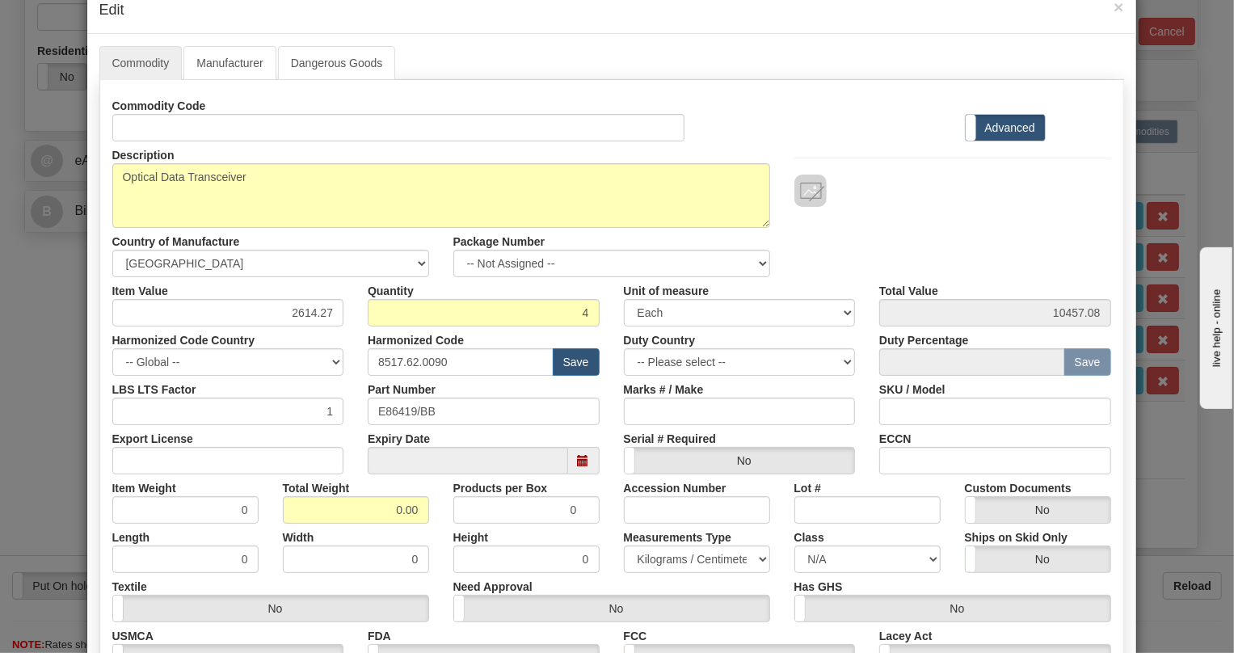
scroll to position [73, 0]
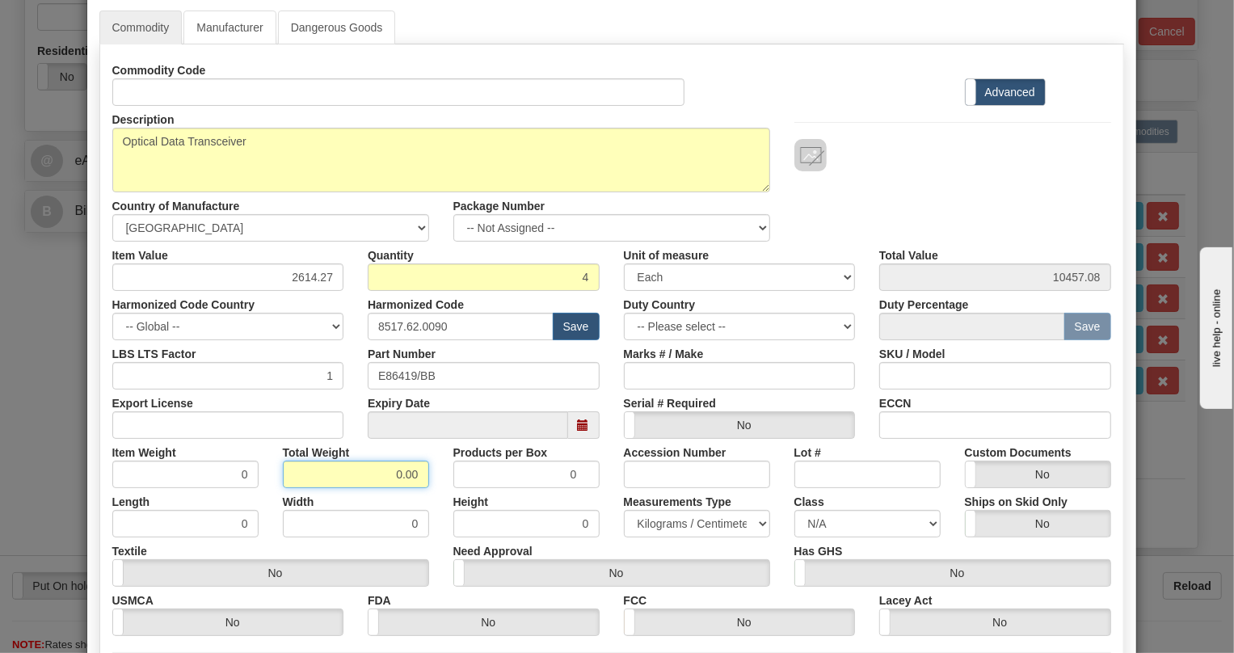
click at [376, 479] on input "0.00" at bounding box center [356, 474] width 146 height 27
type input "1.00"
type input "0.2500"
click at [676, 515] on select "Pounds / Inches Kilograms / Centimeters" at bounding box center [697, 523] width 146 height 27
select select "0"
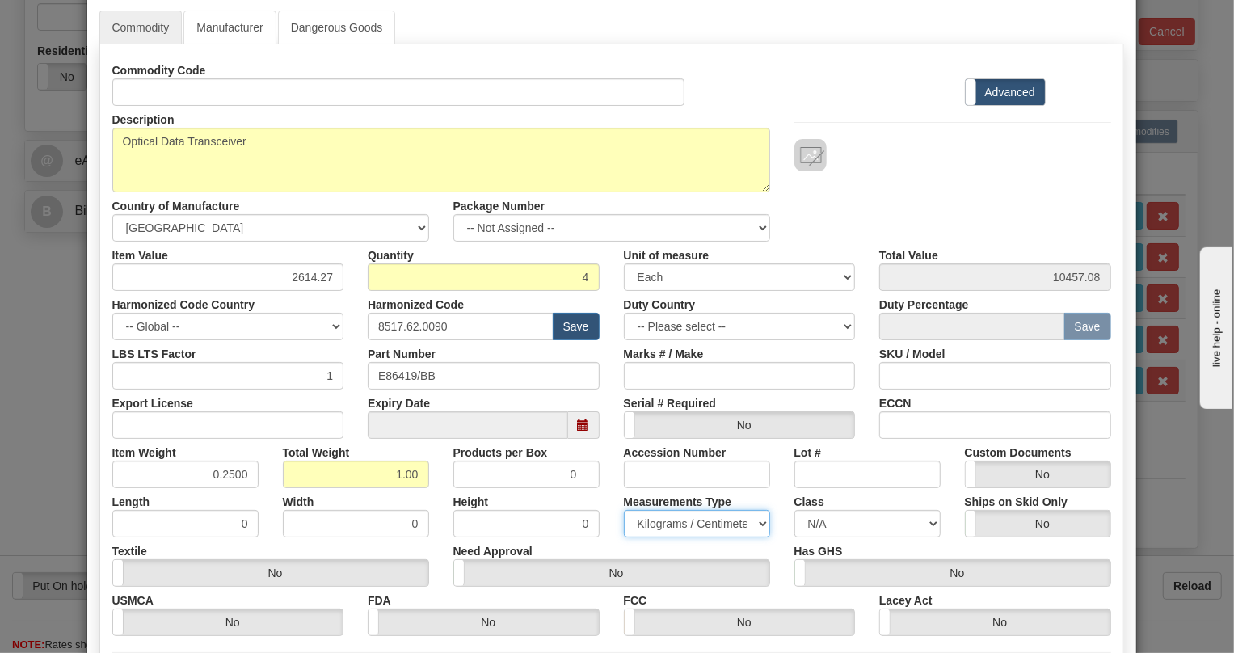
click at [624, 510] on select "Pounds / Inches Kilograms / Centimeters" at bounding box center [697, 523] width 146 height 27
click at [612, 491] on div "Measurements Type Pounds / Inches Kilograms / Centimeters" at bounding box center [697, 512] width 171 height 49
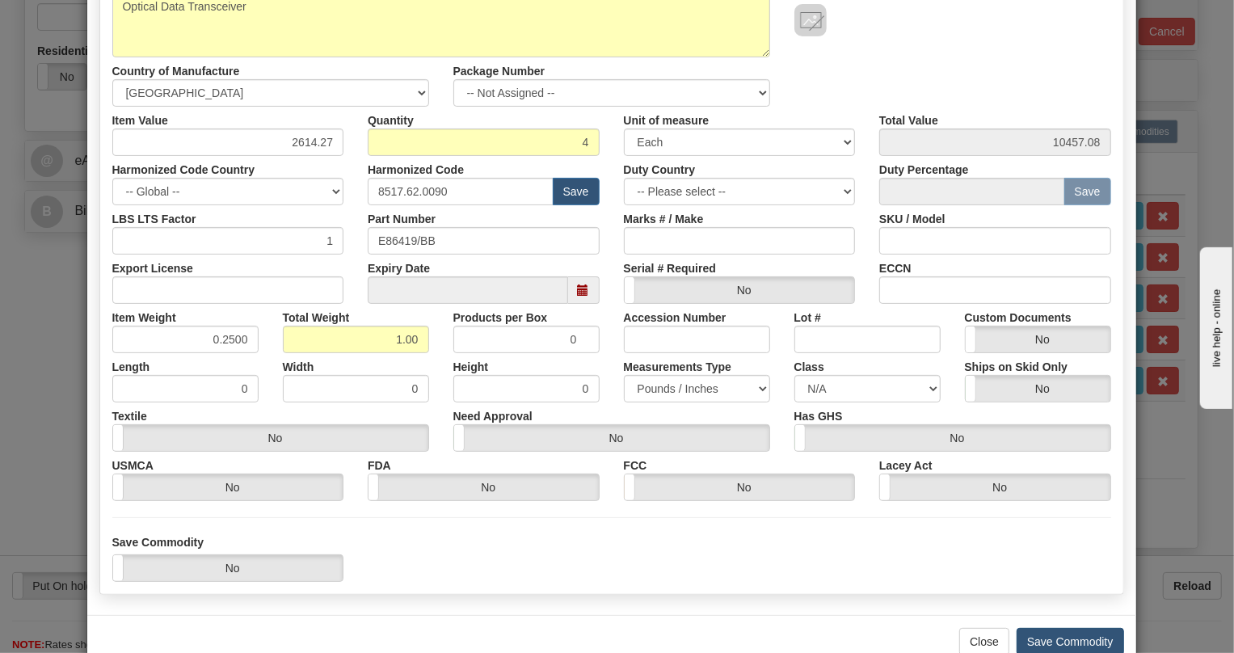
scroll to position [246, 0]
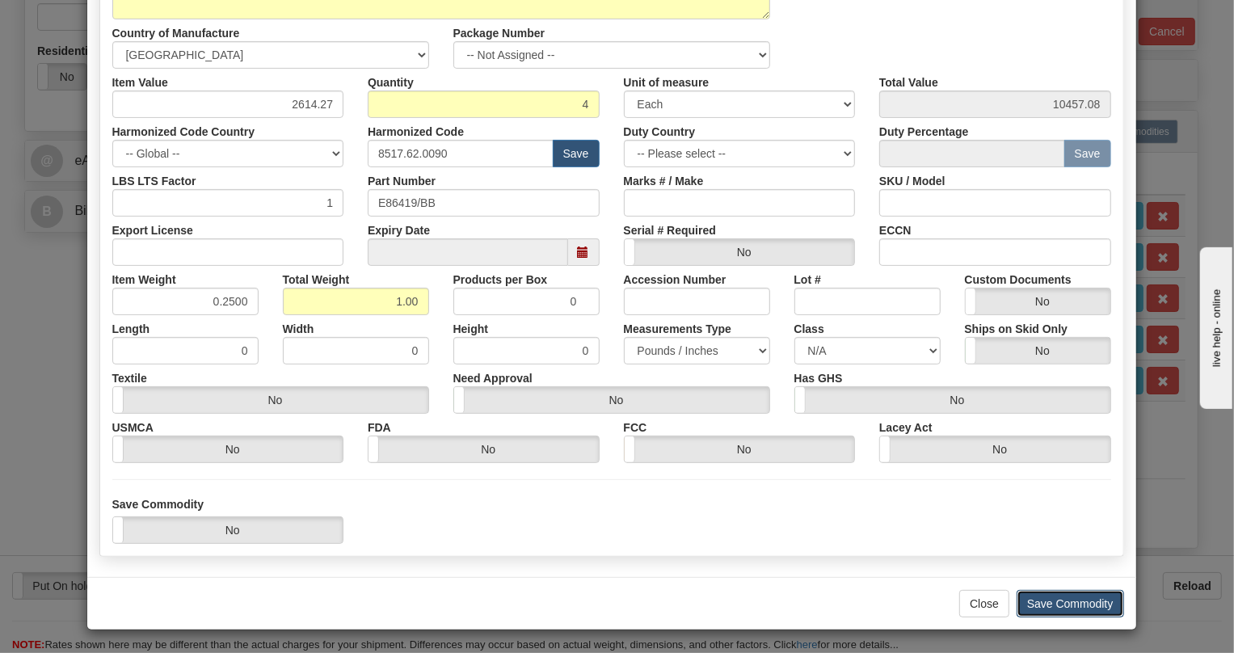
click at [1070, 608] on button "Save Commodity" at bounding box center [1071, 603] width 108 height 27
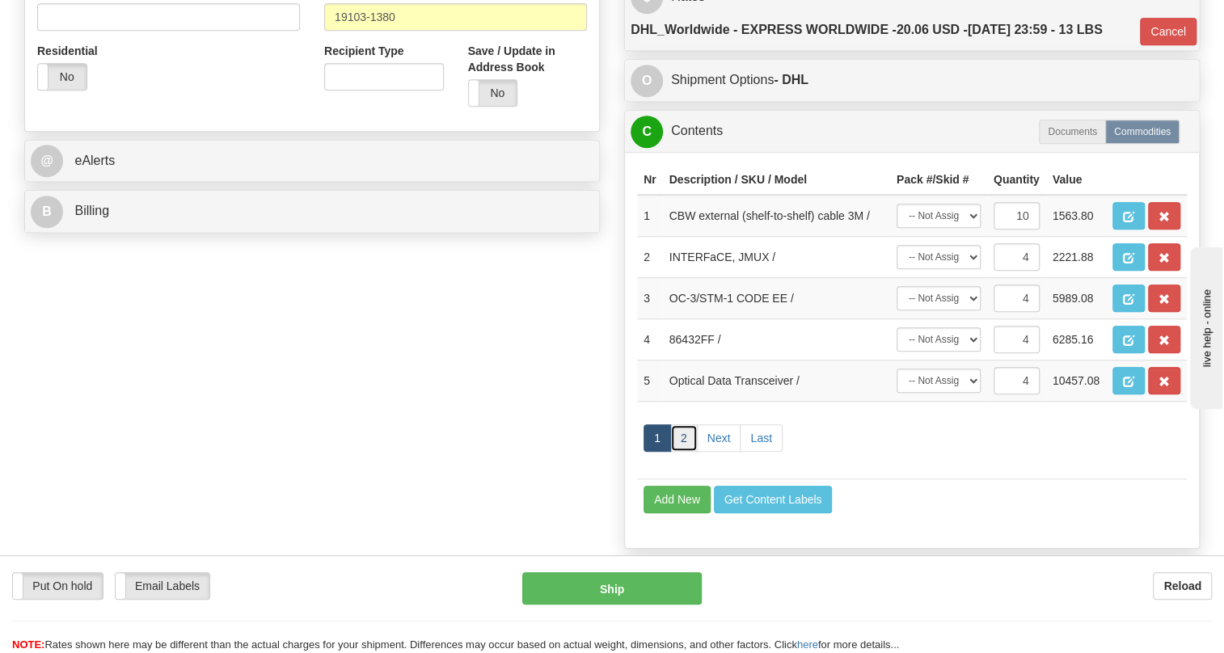
click at [679, 452] on link "2" at bounding box center [683, 437] width 27 height 27
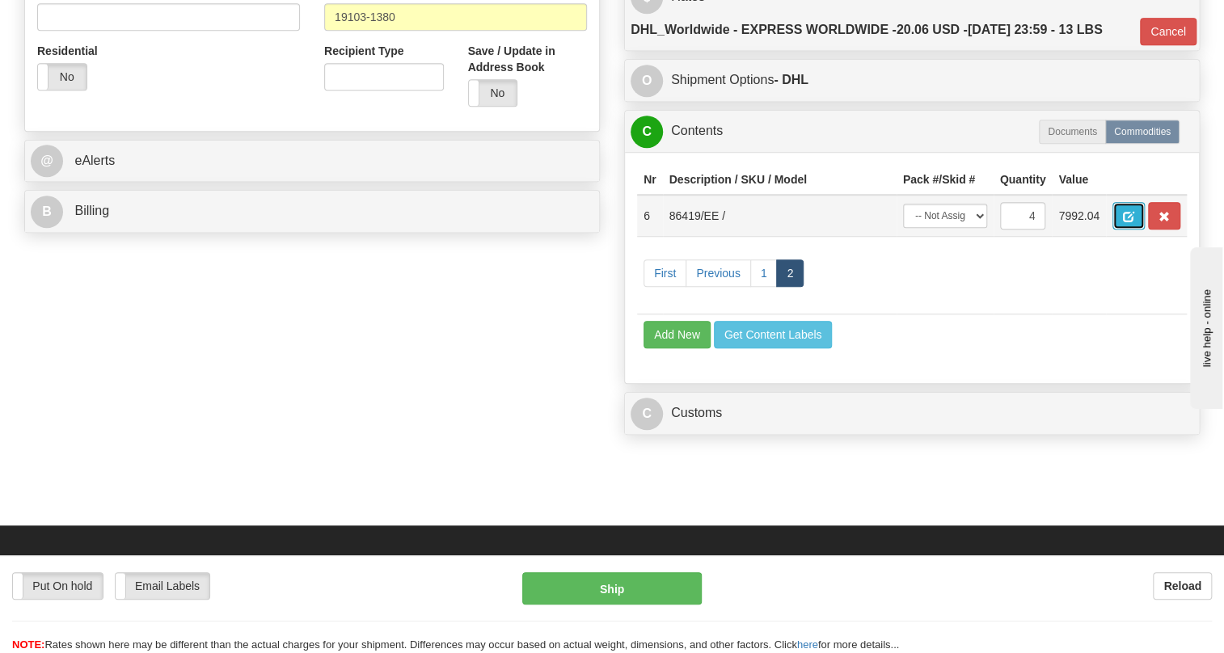
click at [1124, 222] on span "button" at bounding box center [1128, 217] width 11 height 11
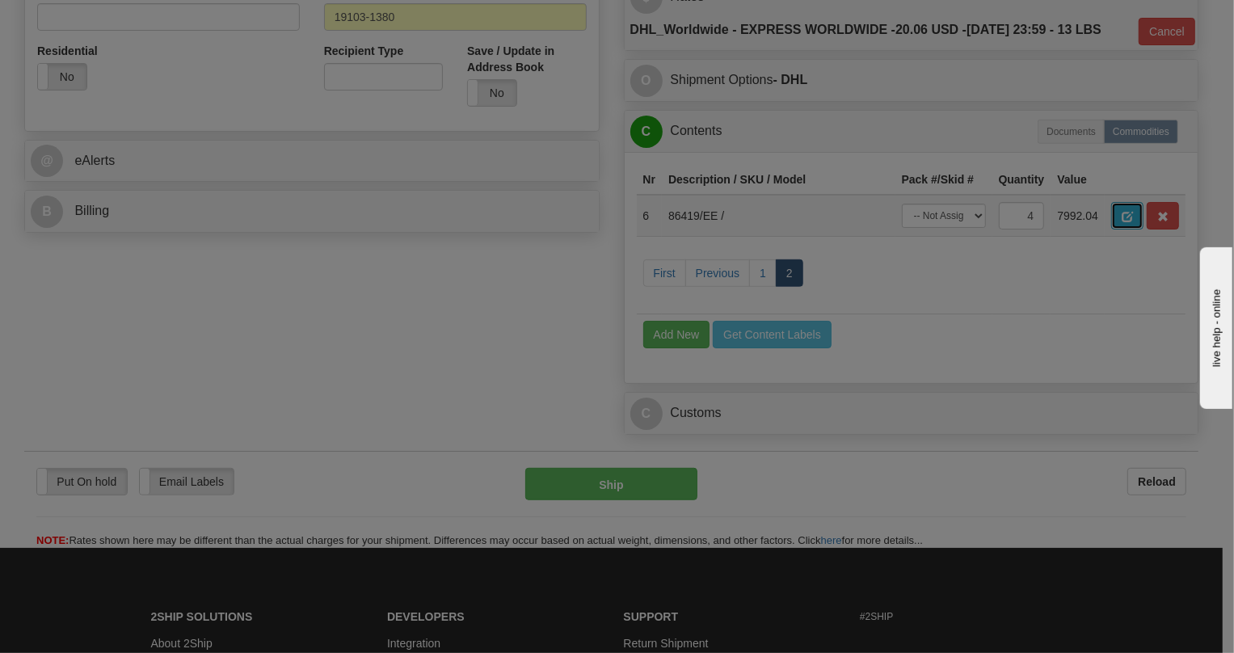
scroll to position [0, 0]
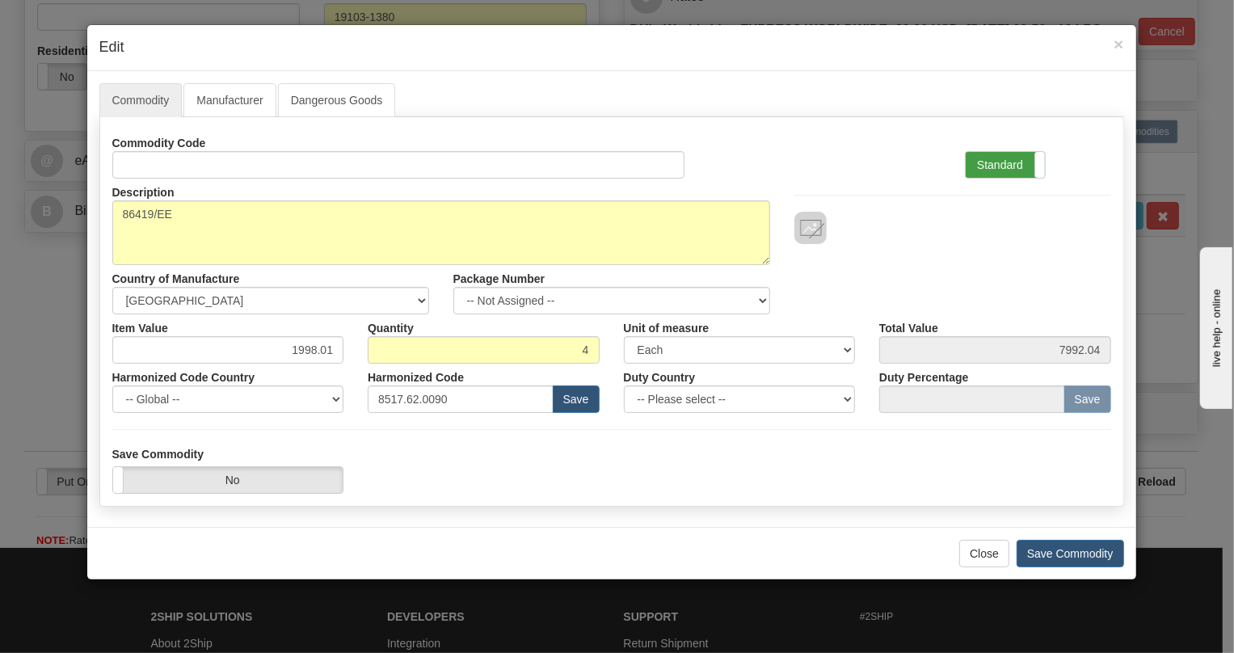
click at [999, 161] on label "Standard" at bounding box center [1005, 165] width 79 height 26
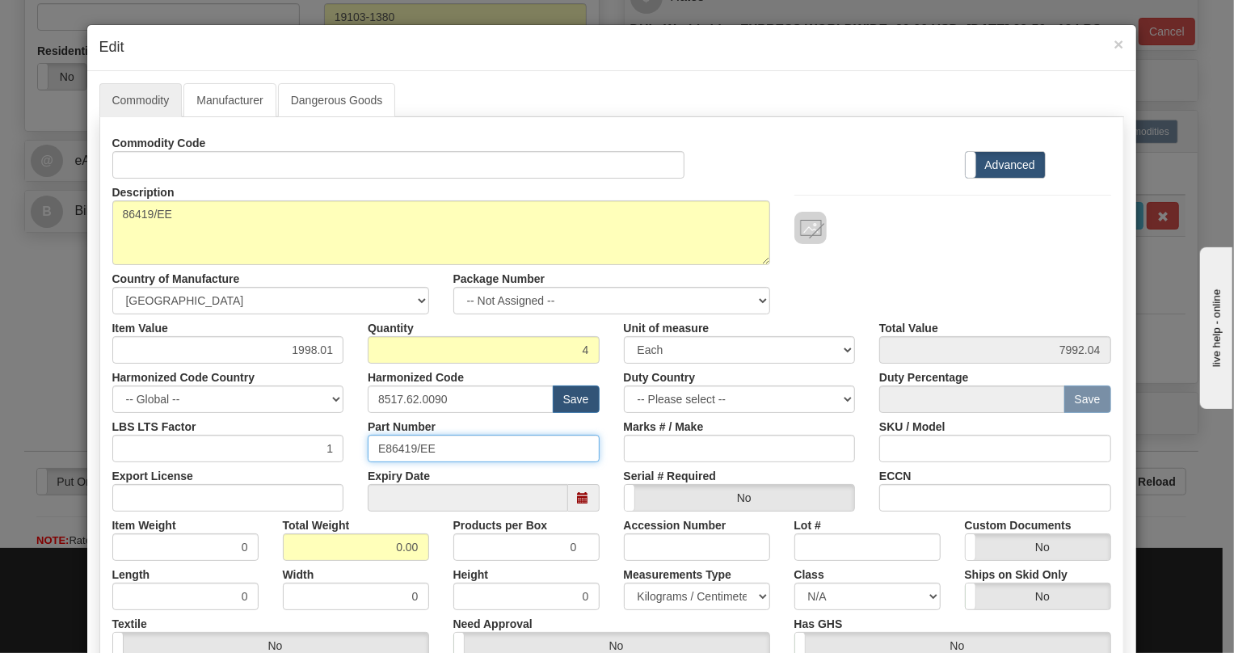
click at [390, 447] on input "E86419/EE" at bounding box center [484, 448] width 232 height 27
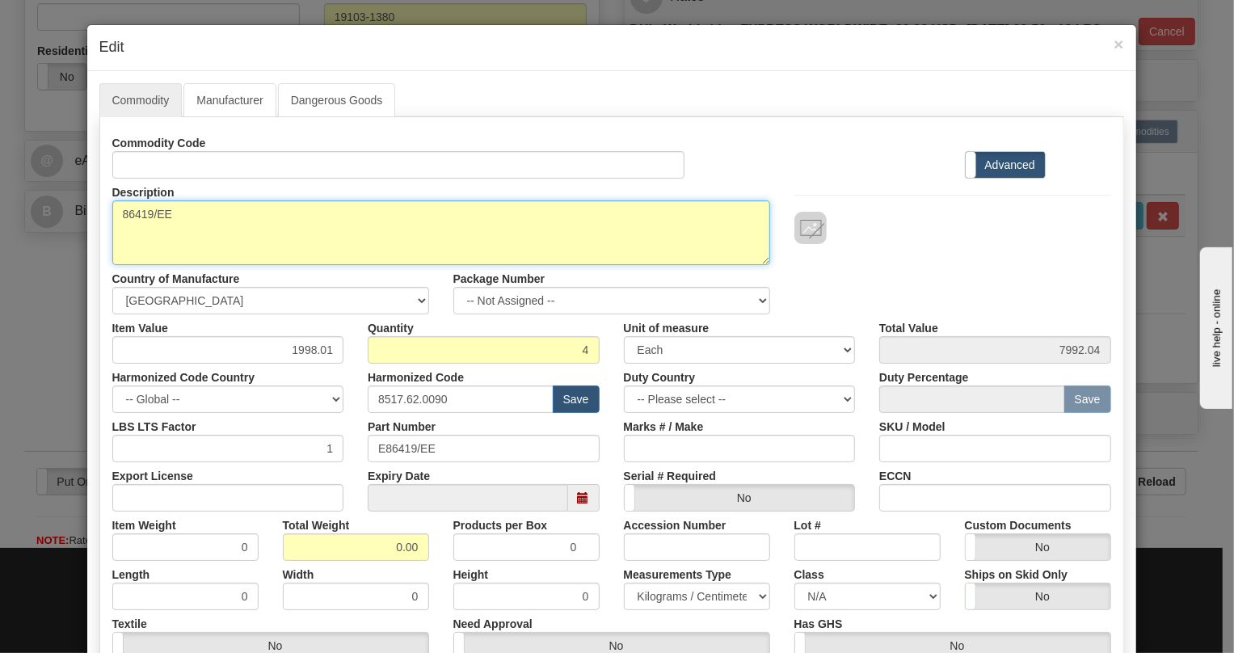
click at [147, 209] on textarea "86419/EE" at bounding box center [441, 232] width 658 height 65
paste textarea "Optical Data Transceiver"
type textarea "Optical Data Transceiver"
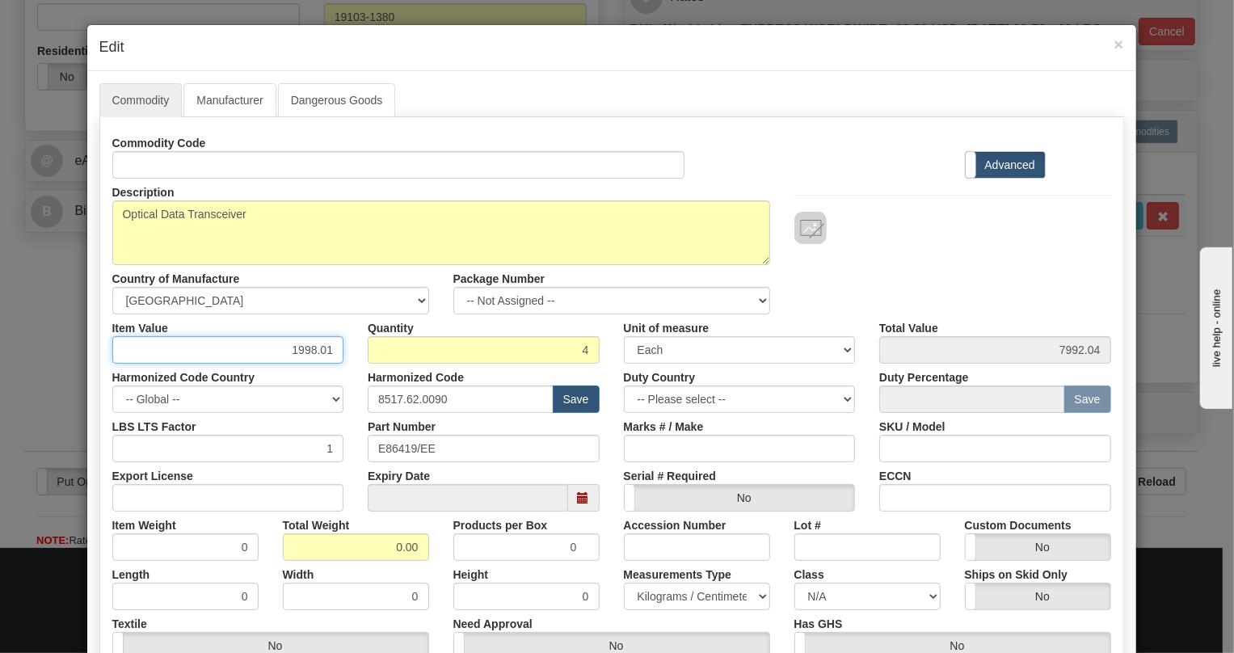
click at [323, 351] on input "1998.01" at bounding box center [228, 349] width 232 height 27
paste input "3.660,60"
click at [294, 355] on input "3.660,60" at bounding box center [228, 349] width 232 height 27
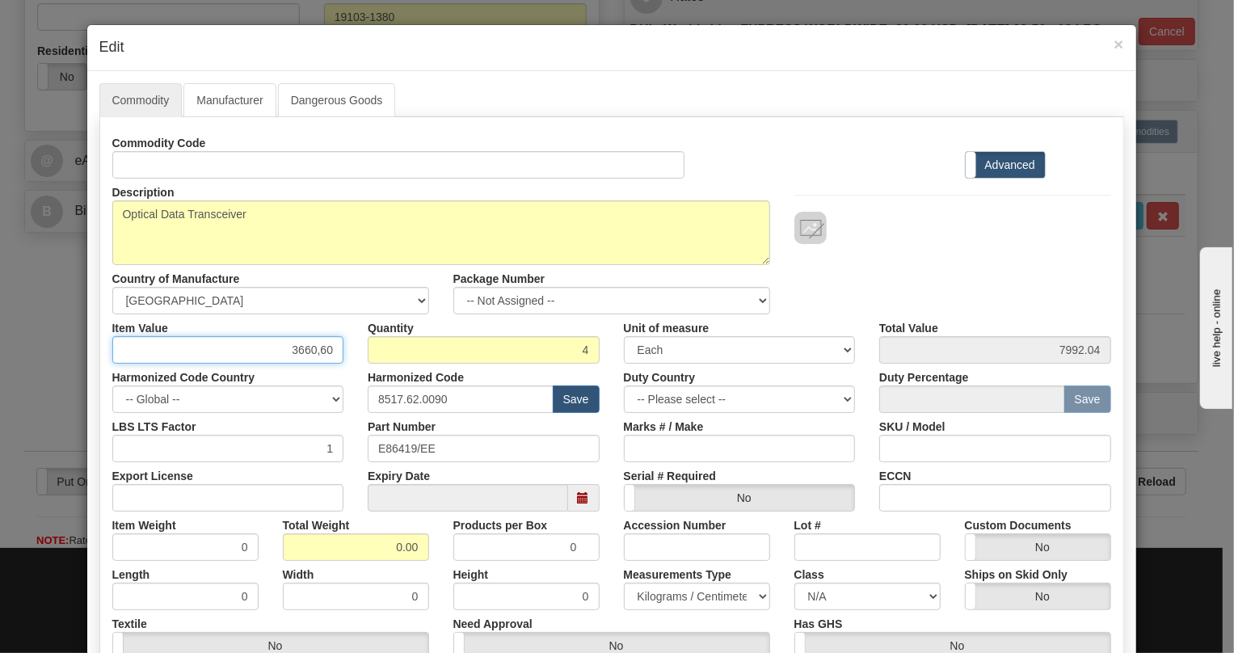
click at [314, 357] on input "3660,60" at bounding box center [228, 349] width 232 height 27
type input "3660.60"
type input "14642.40"
click at [356, 369] on div "Harmonized Code 8517.62.0090 Save" at bounding box center [484, 388] width 256 height 49
click at [367, 551] on input "0.00" at bounding box center [356, 547] width 146 height 27
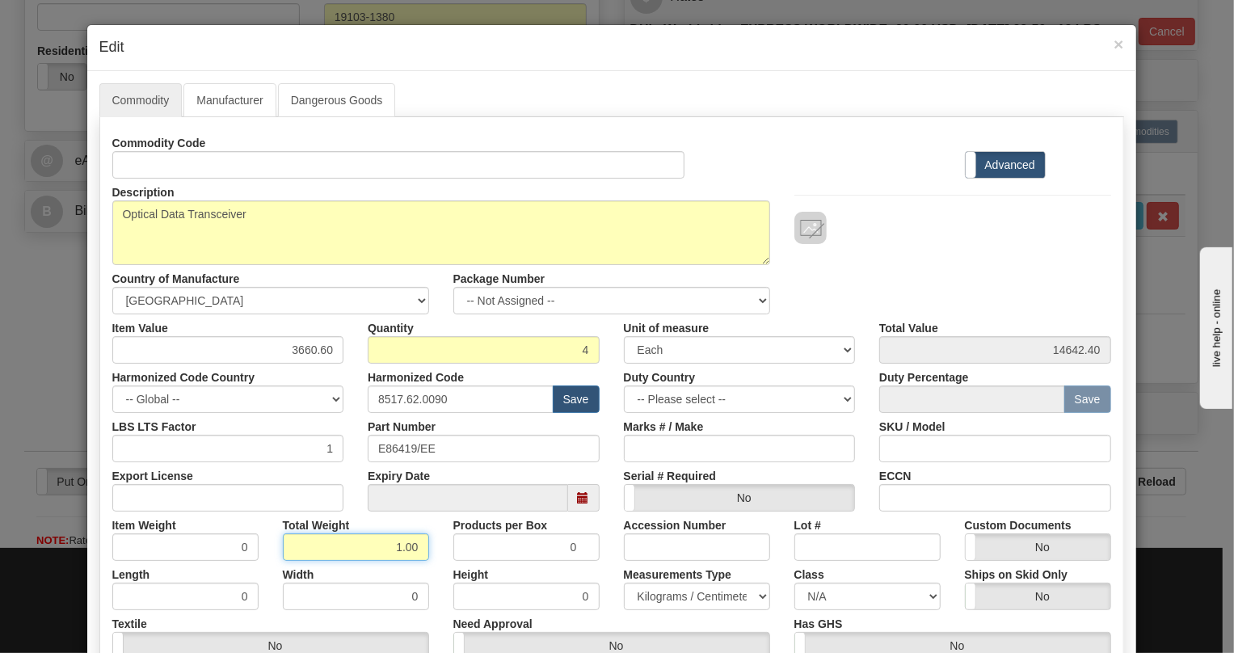
type input "1.00"
type input "0.2500"
click at [694, 598] on select "Pounds / Inches Kilograms / Centimeters" at bounding box center [697, 596] width 146 height 27
select select "0"
click at [624, 583] on select "Pounds / Inches Kilograms / Centimeters" at bounding box center [697, 596] width 146 height 27
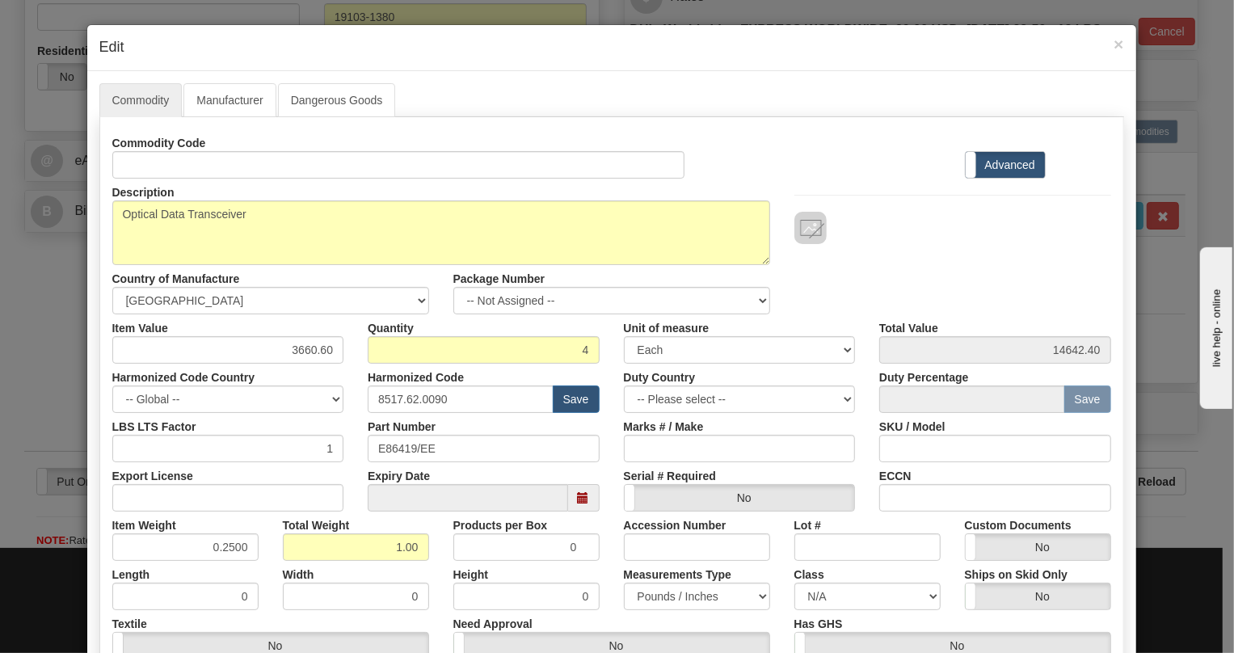
click at [596, 555] on div "Products per Box 0" at bounding box center [526, 536] width 171 height 49
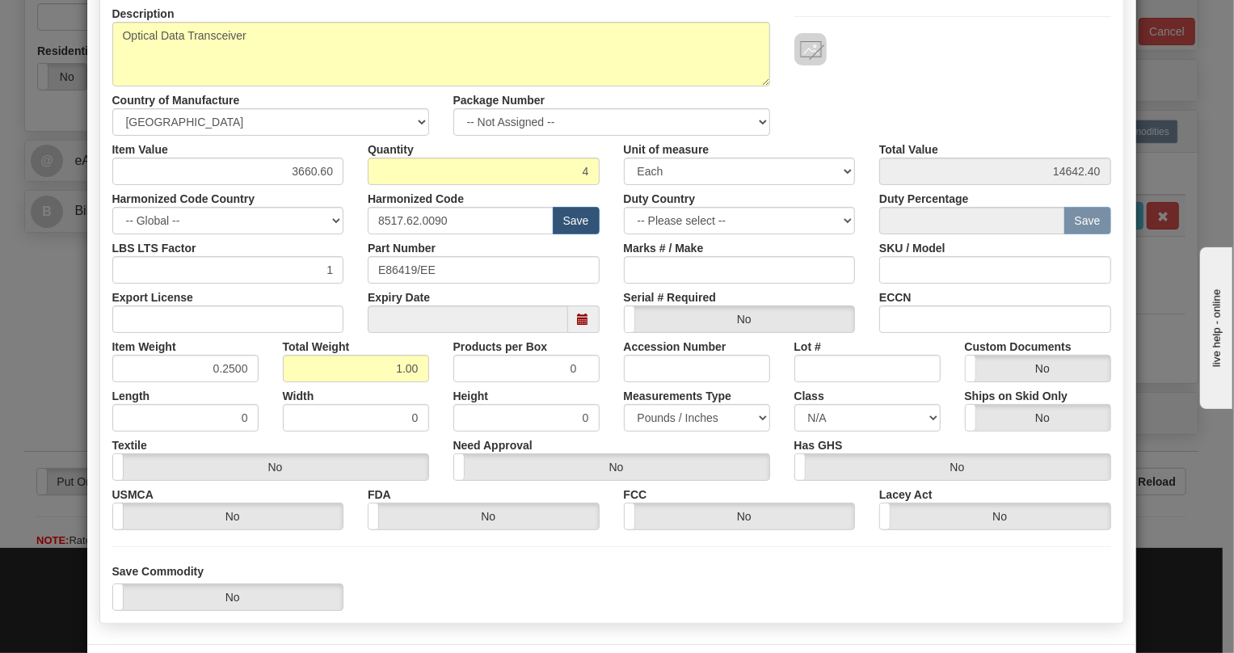
scroll to position [246, 0]
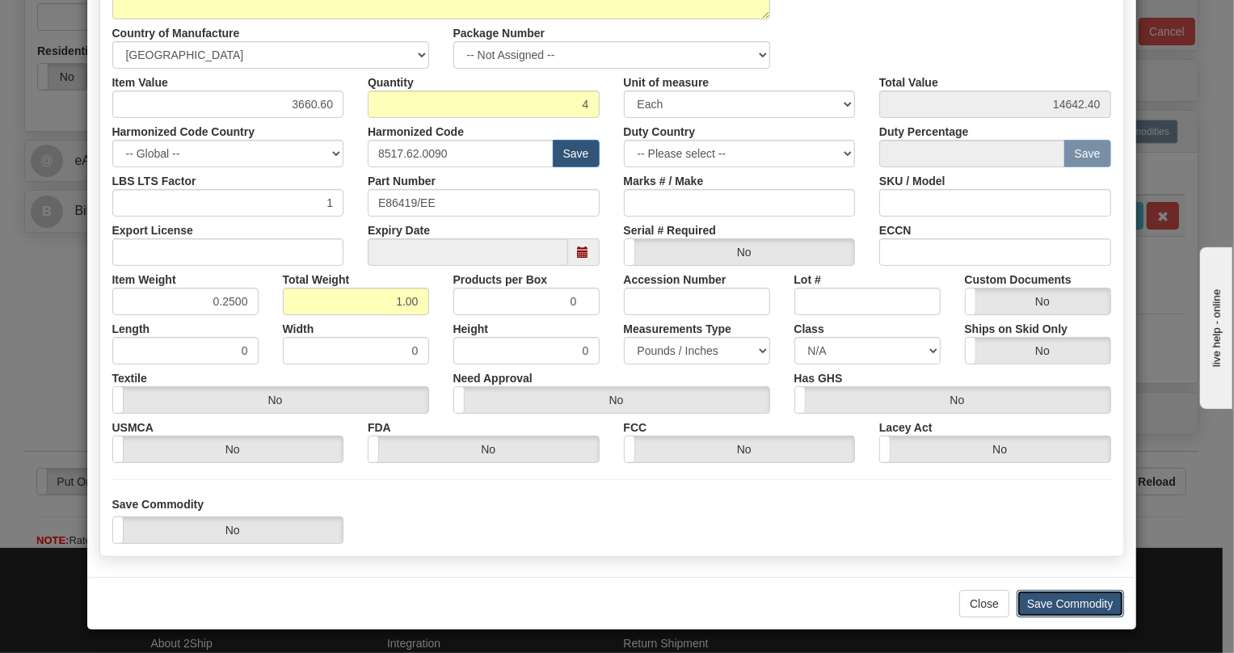
click at [1064, 600] on button "Save Commodity" at bounding box center [1071, 603] width 108 height 27
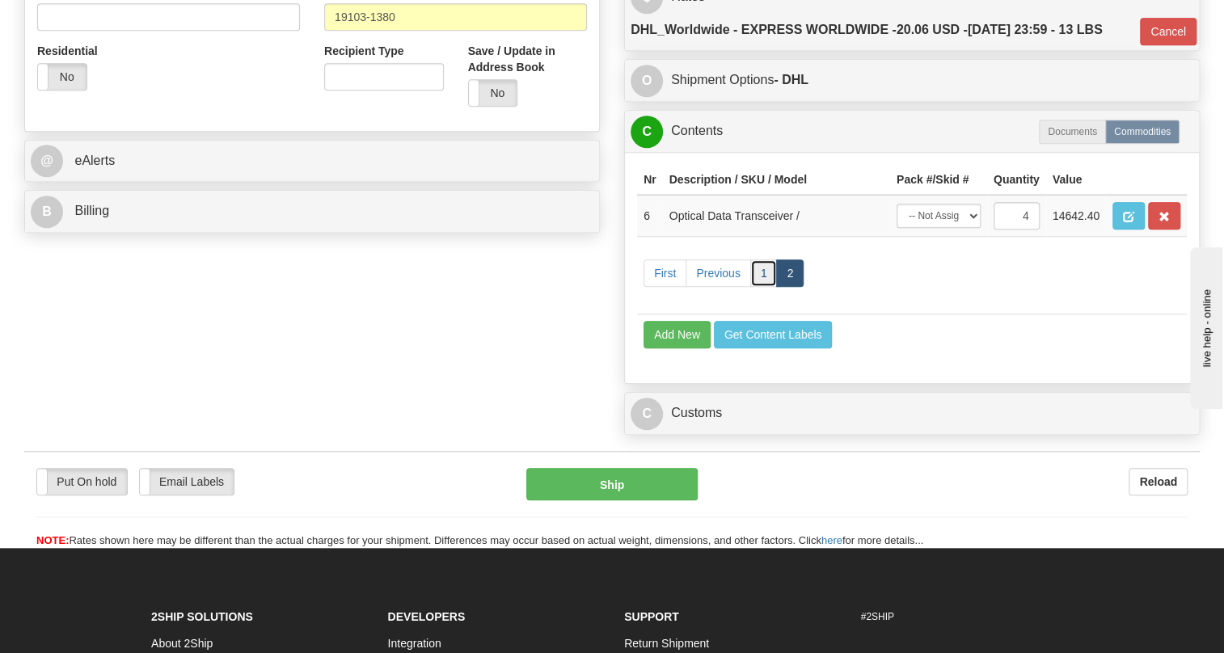
click at [759, 287] on link "1" at bounding box center [763, 273] width 27 height 27
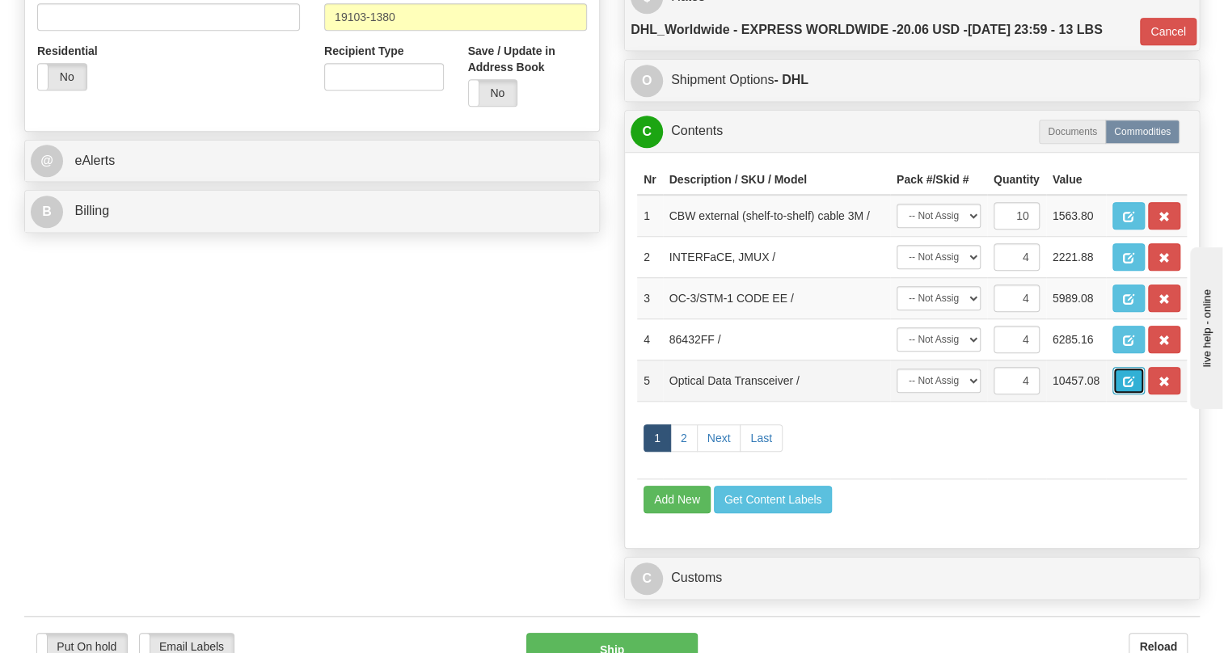
click at [1124, 387] on span "button" at bounding box center [1128, 382] width 11 height 11
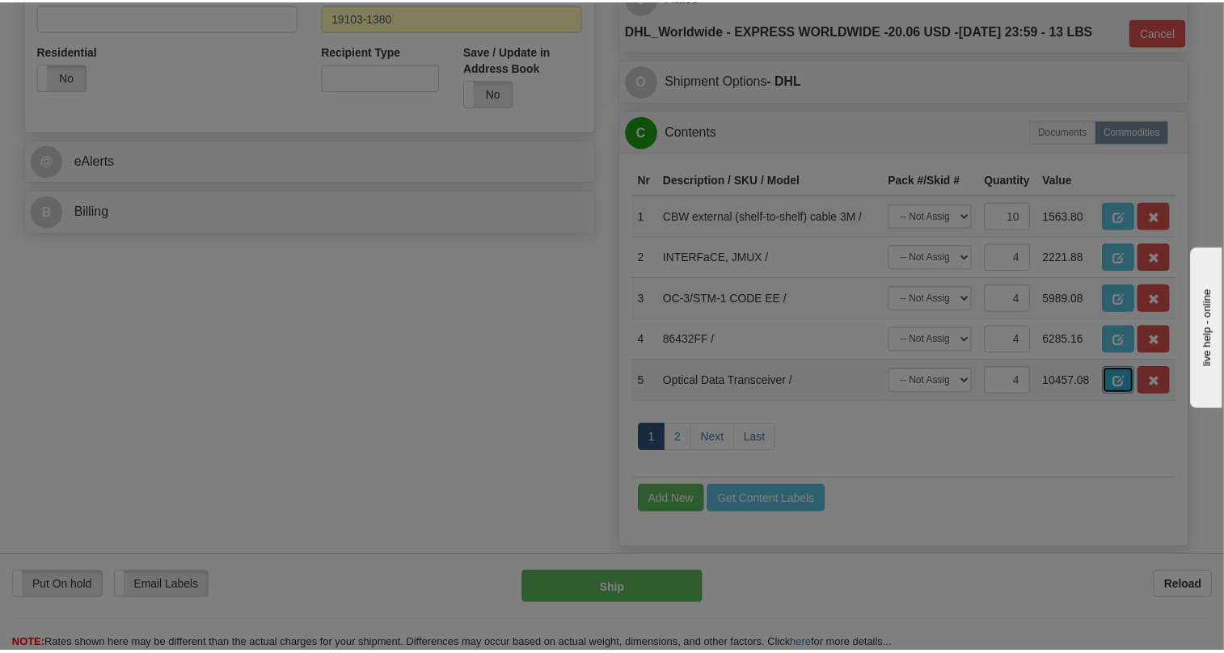
scroll to position [0, 0]
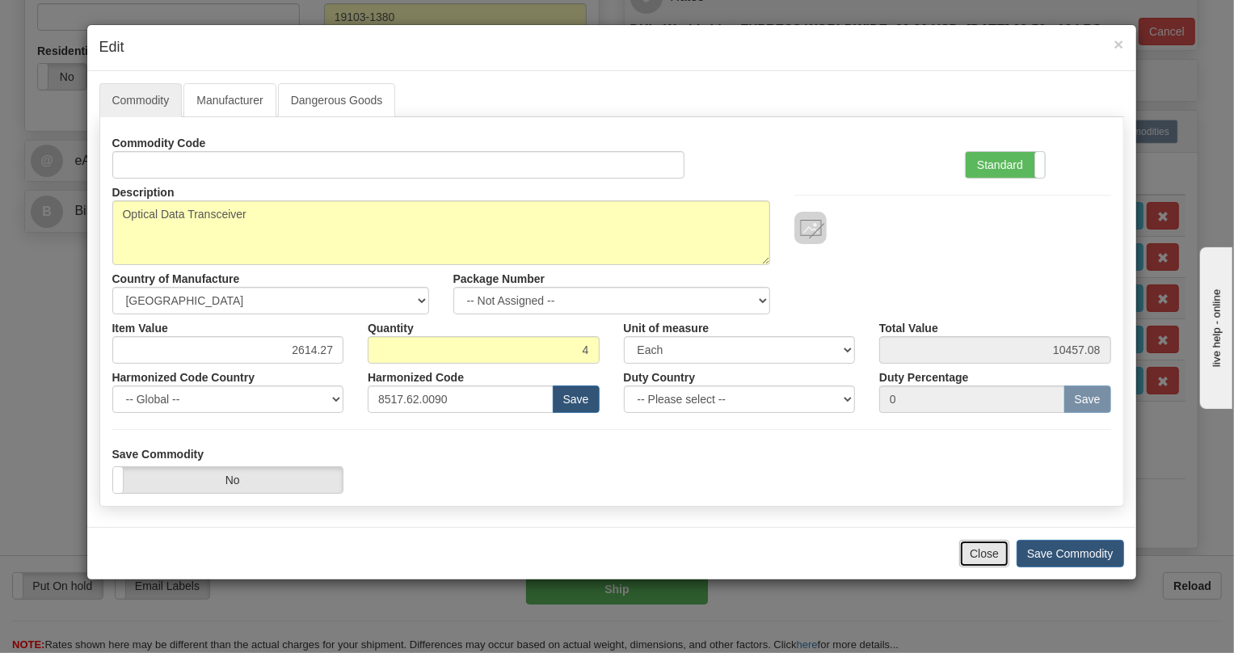
click at [976, 556] on button "Close" at bounding box center [985, 553] width 50 height 27
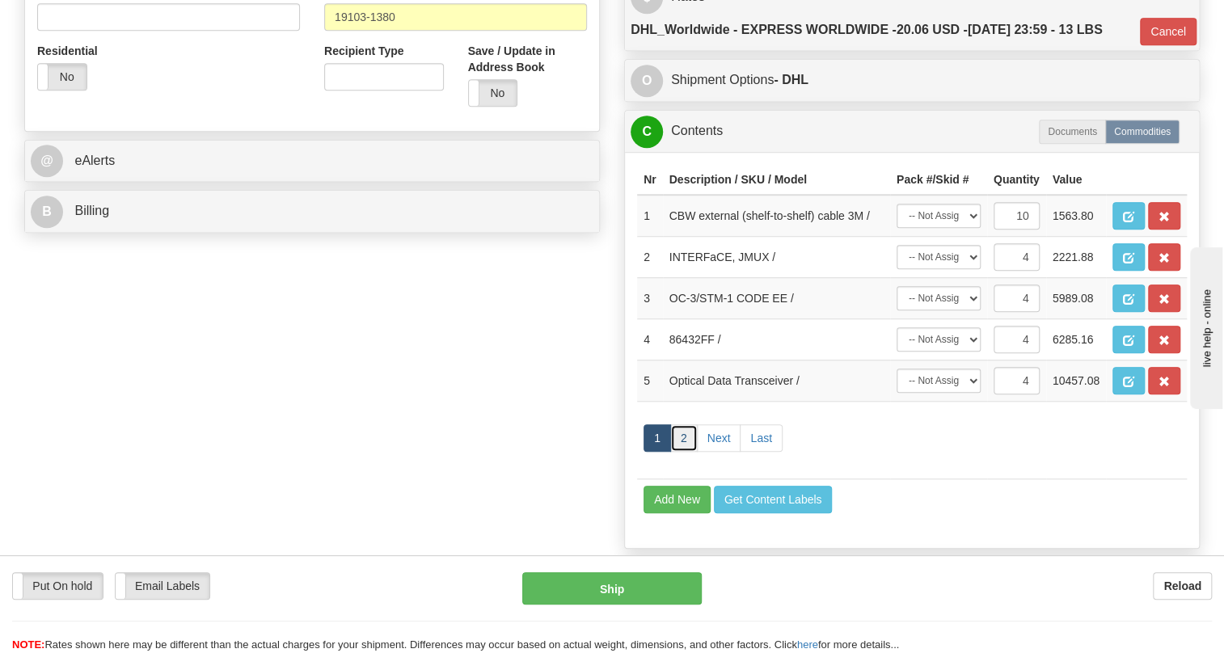
click at [679, 452] on link "2" at bounding box center [683, 437] width 27 height 27
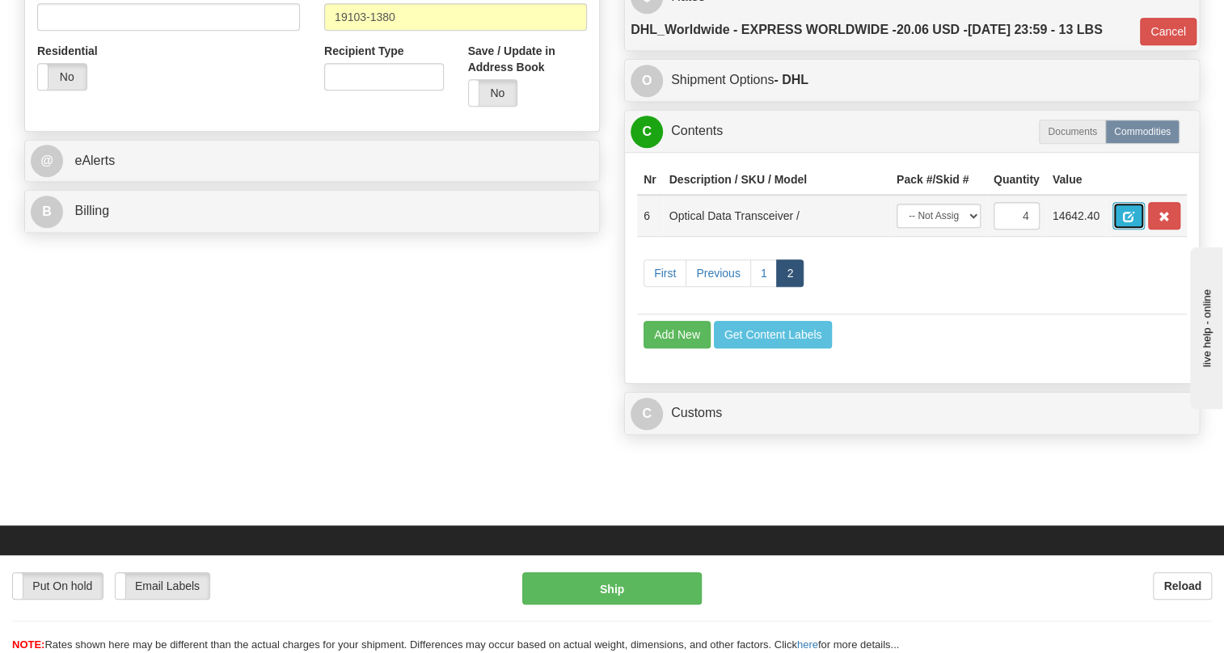
click at [1124, 222] on span "button" at bounding box center [1128, 217] width 11 height 11
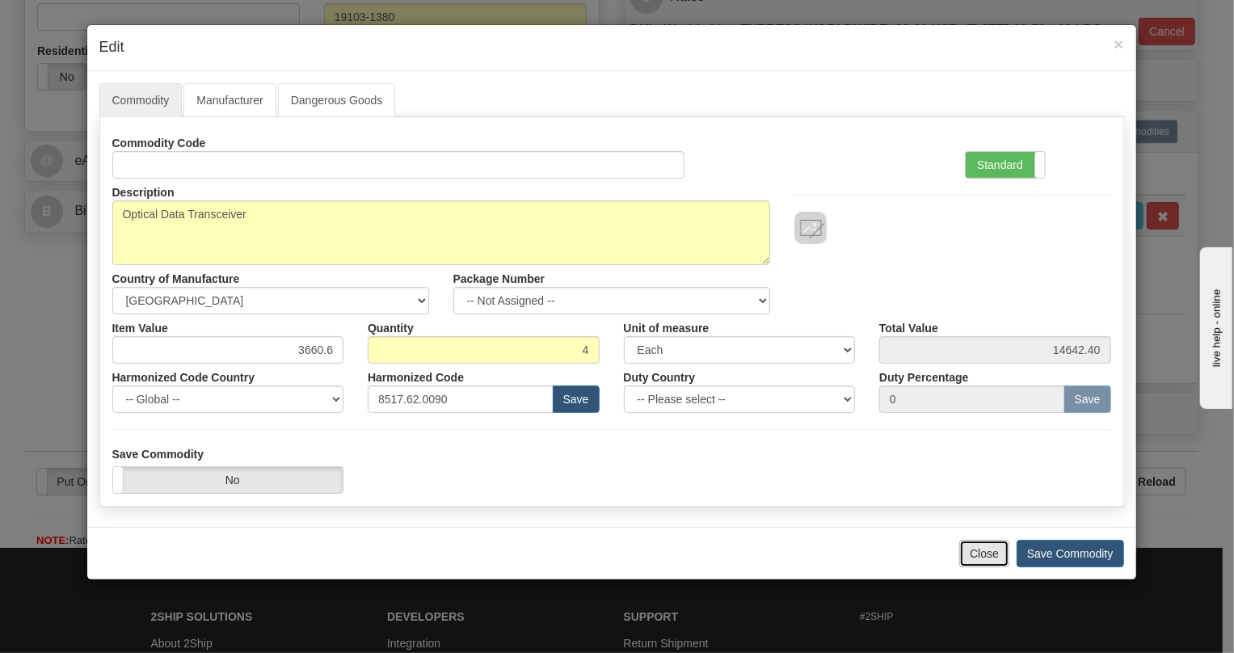
click at [986, 550] on button "Close" at bounding box center [985, 553] width 50 height 27
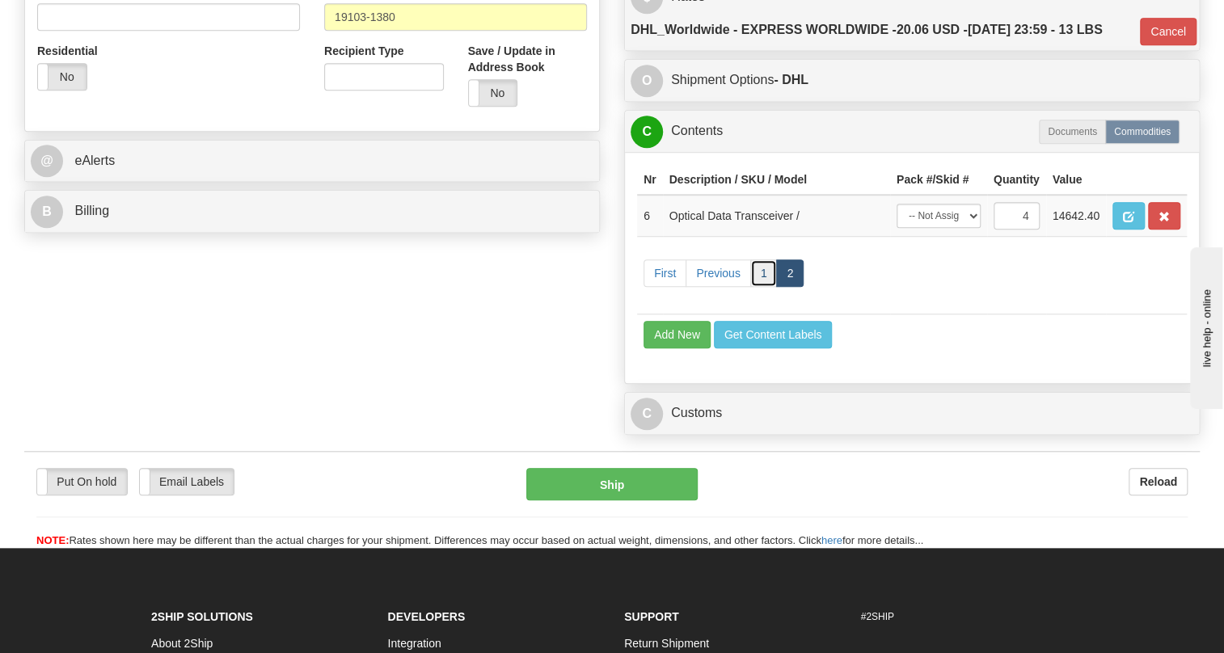
click at [764, 287] on link "1" at bounding box center [763, 273] width 27 height 27
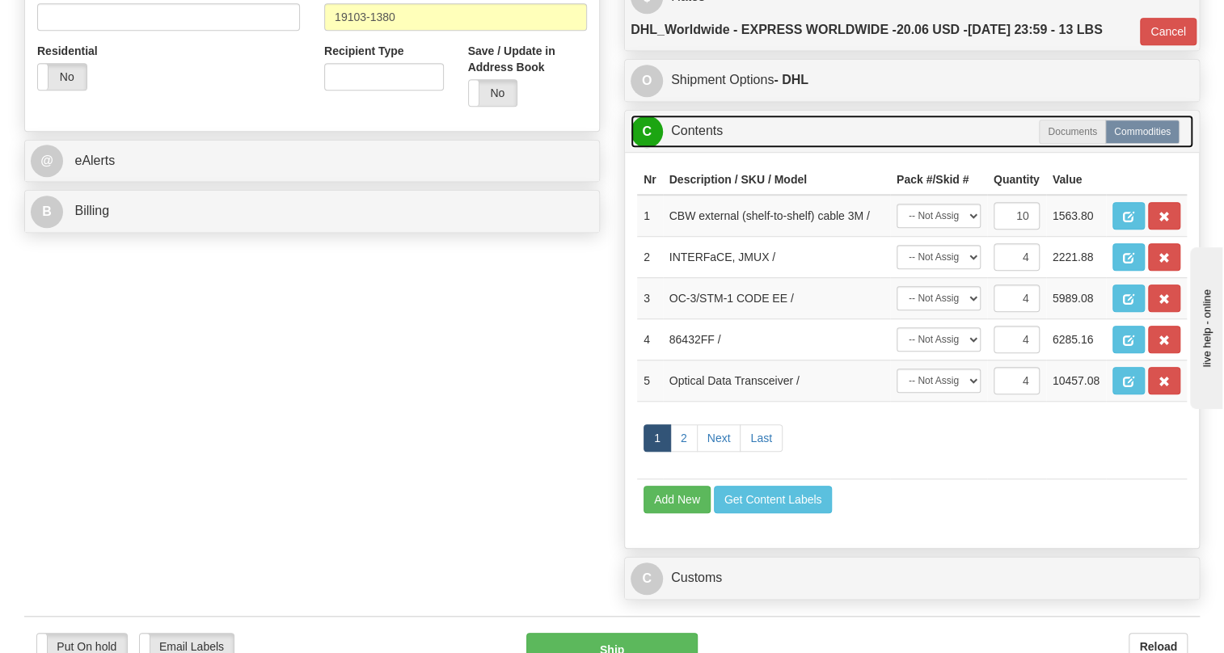
click at [701, 148] on link "C Contents" at bounding box center [912, 131] width 563 height 33
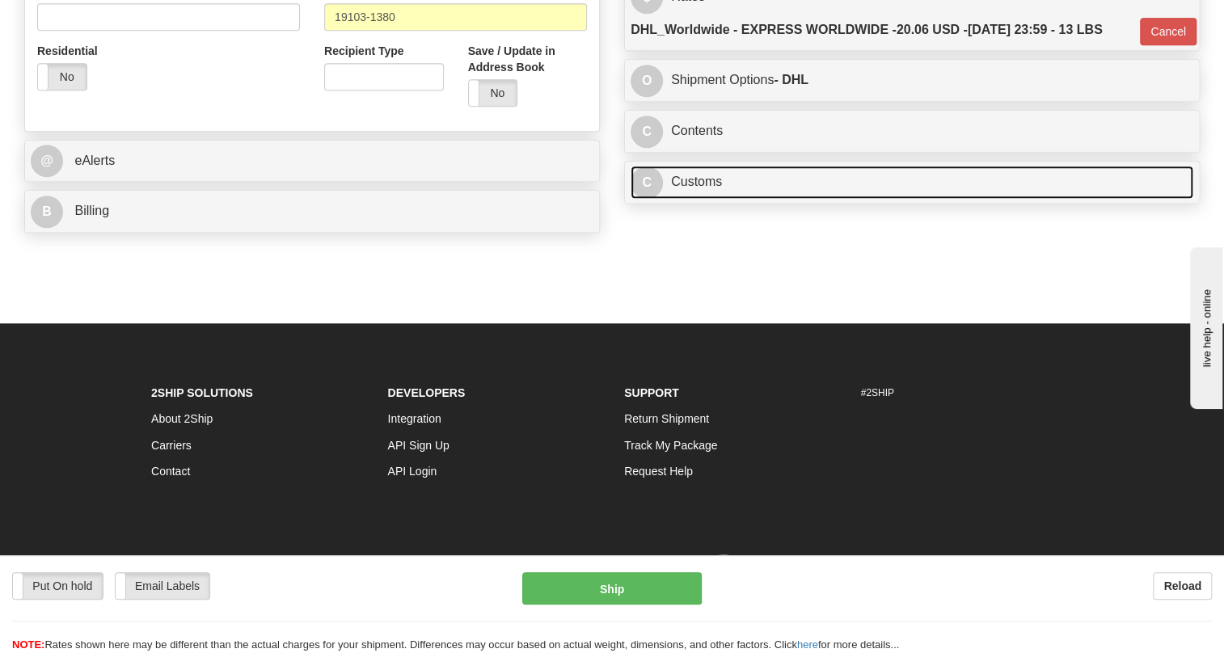
click at [695, 199] on link "C Customs" at bounding box center [912, 182] width 563 height 33
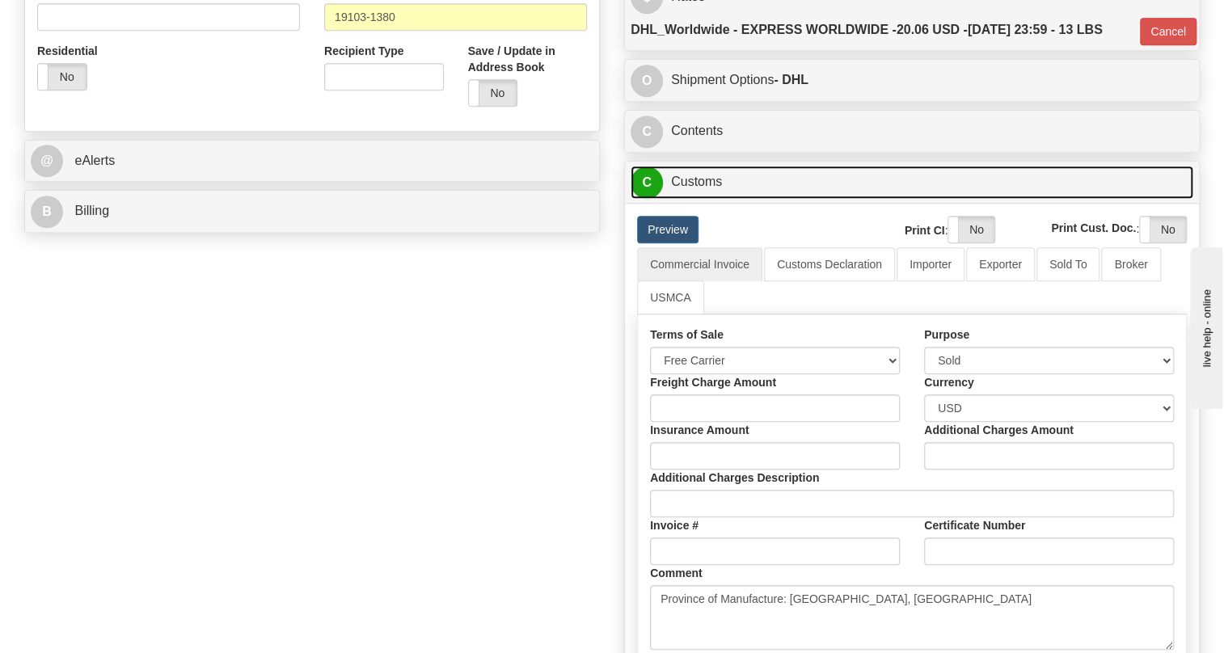
click at [703, 199] on link "C Customs" at bounding box center [912, 182] width 563 height 33
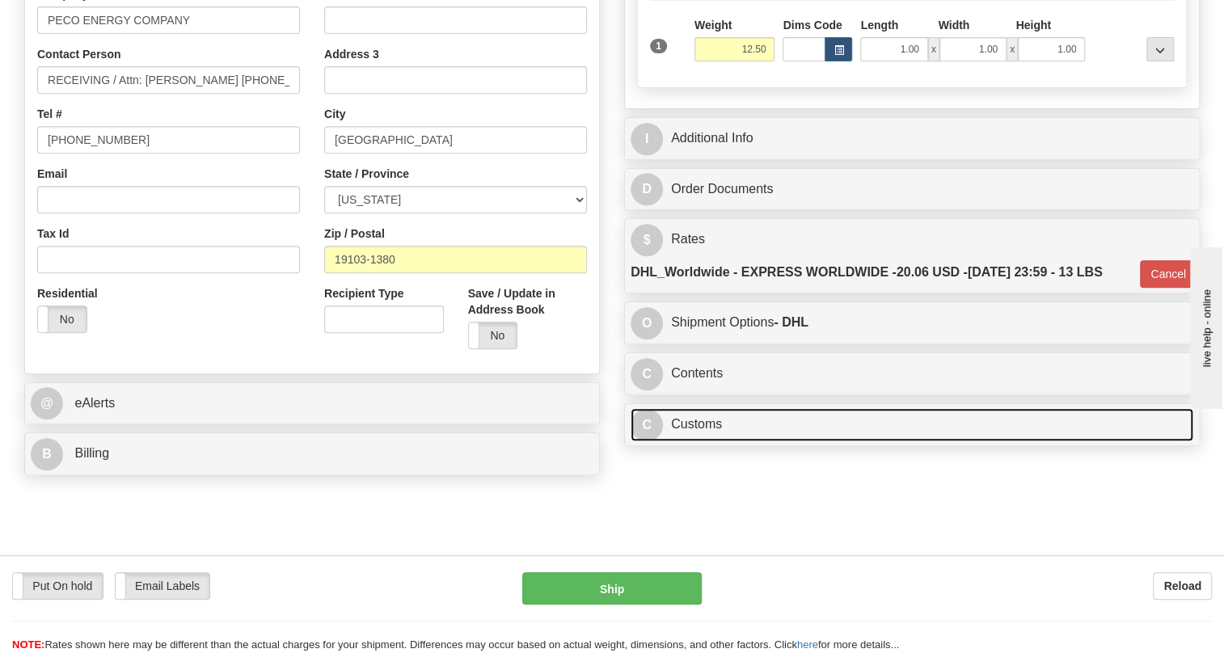
scroll to position [293, 0]
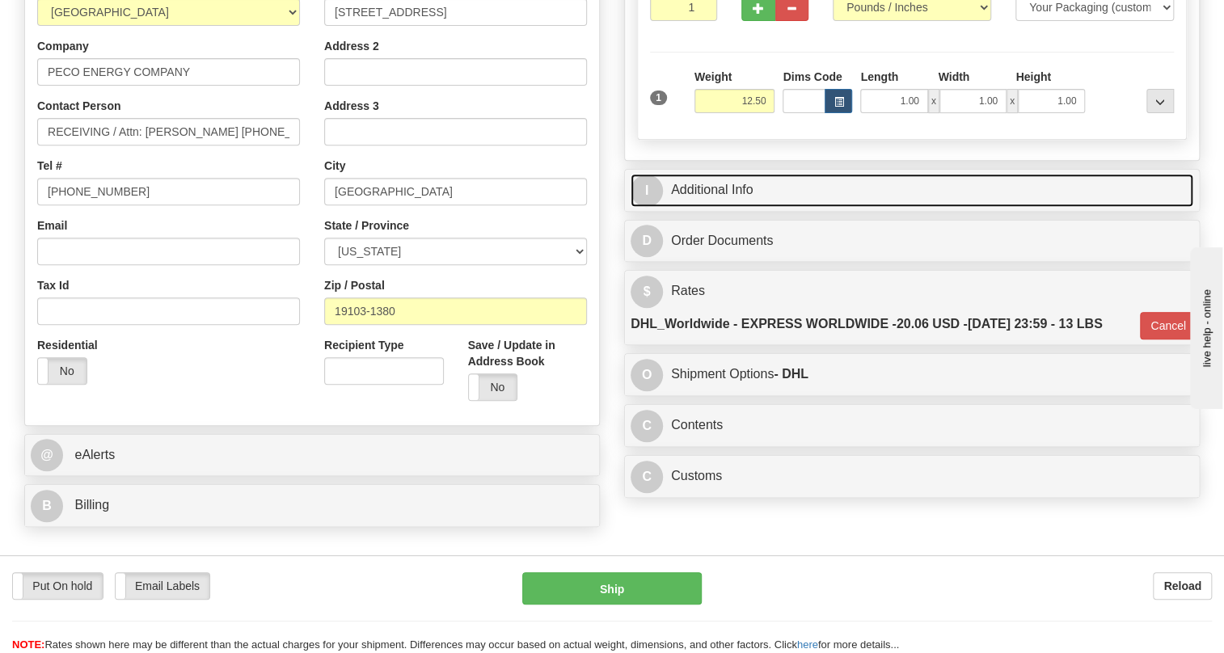
click at [735, 207] on link "I Additional Info" at bounding box center [912, 190] width 563 height 33
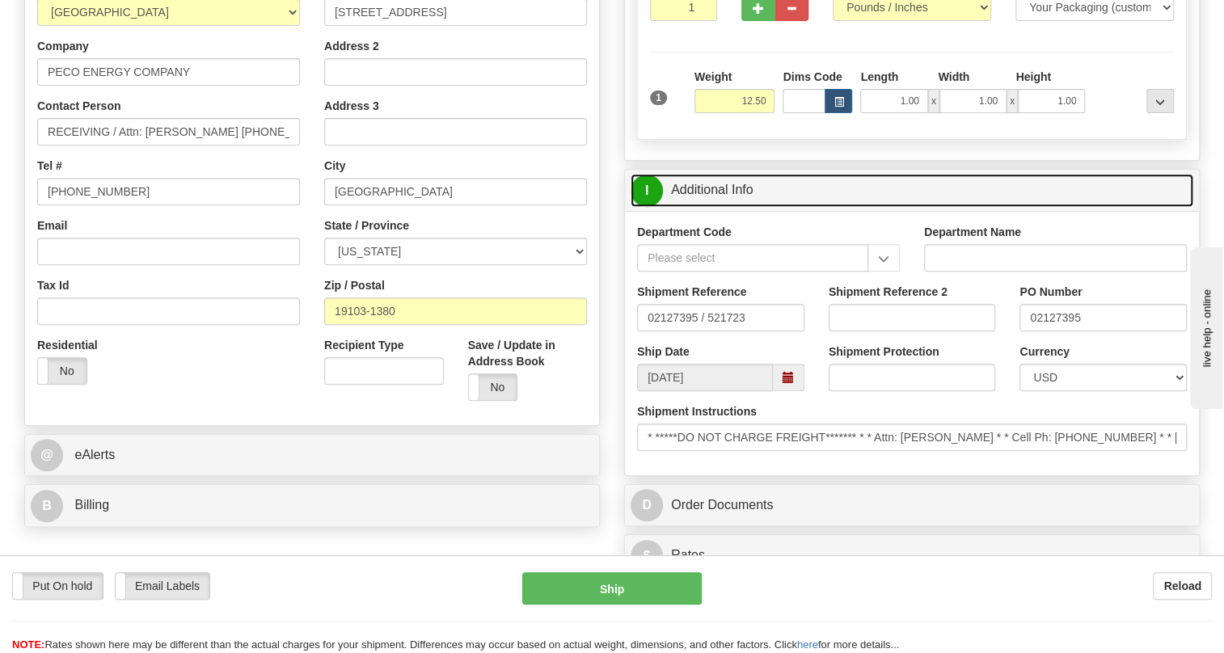
click at [734, 207] on link "I Additional Info" at bounding box center [912, 190] width 563 height 33
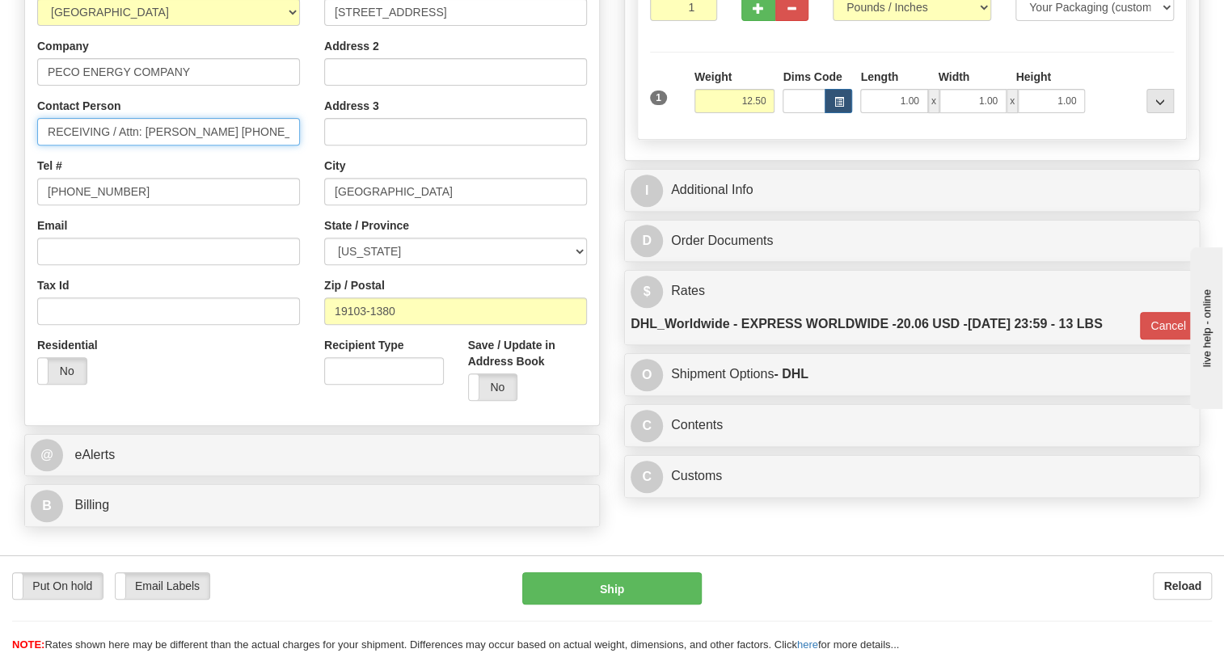
scroll to position [0, 22]
drag, startPoint x: 234, startPoint y: 167, endPoint x: 290, endPoint y: 167, distance: 56.6
click at [290, 146] on input "RECEIVING / Attn: Richard Martinez (484) 431-3905" at bounding box center [168, 131] width 263 height 27
drag, startPoint x: 416, startPoint y: 44, endPoint x: 332, endPoint y: 46, distance: 83.3
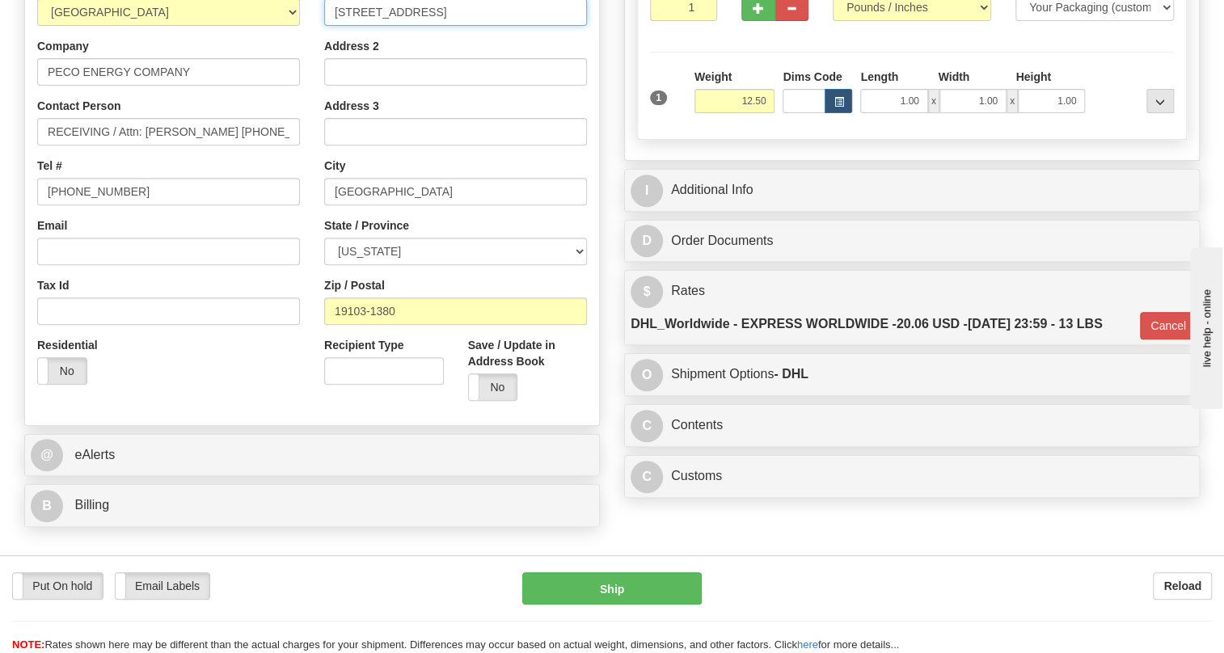
click at [332, 26] on input "2301 Market St" at bounding box center [455, 11] width 263 height 27
drag, startPoint x: 418, startPoint y: 230, endPoint x: 327, endPoint y: 230, distance: 91.4
click at [327, 205] on input "PHILADELPHIA" at bounding box center [455, 191] width 263 height 27
drag, startPoint x: 406, startPoint y: 346, endPoint x: 331, endPoint y: 347, distance: 75.2
click at [331, 325] on input "19103-1380" at bounding box center [455, 311] width 263 height 27
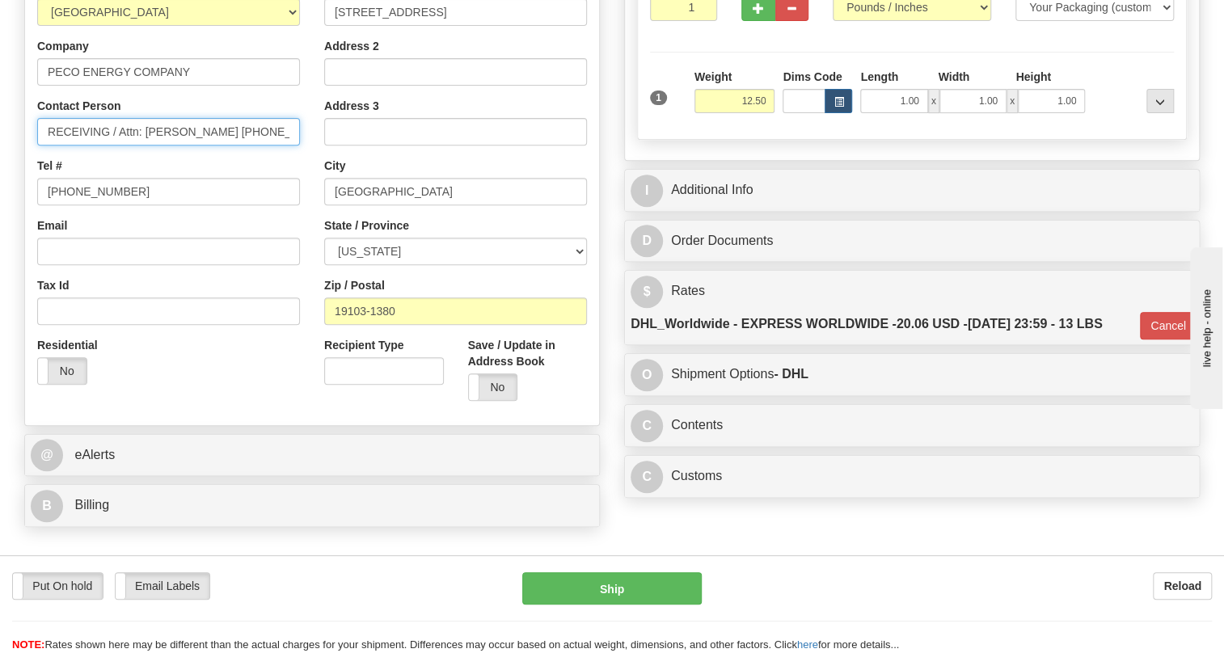
scroll to position [0, 22]
drag, startPoint x: 118, startPoint y: 171, endPoint x: 309, endPoint y: 183, distance: 191.1
click at [309, 183] on div "Country AFGHANISTAN ALAND ISLANDS ALBANIA ALGERIA AMERICAN SAMOA ANDORRA ANGOLA…" at bounding box center [168, 187] width 287 height 419
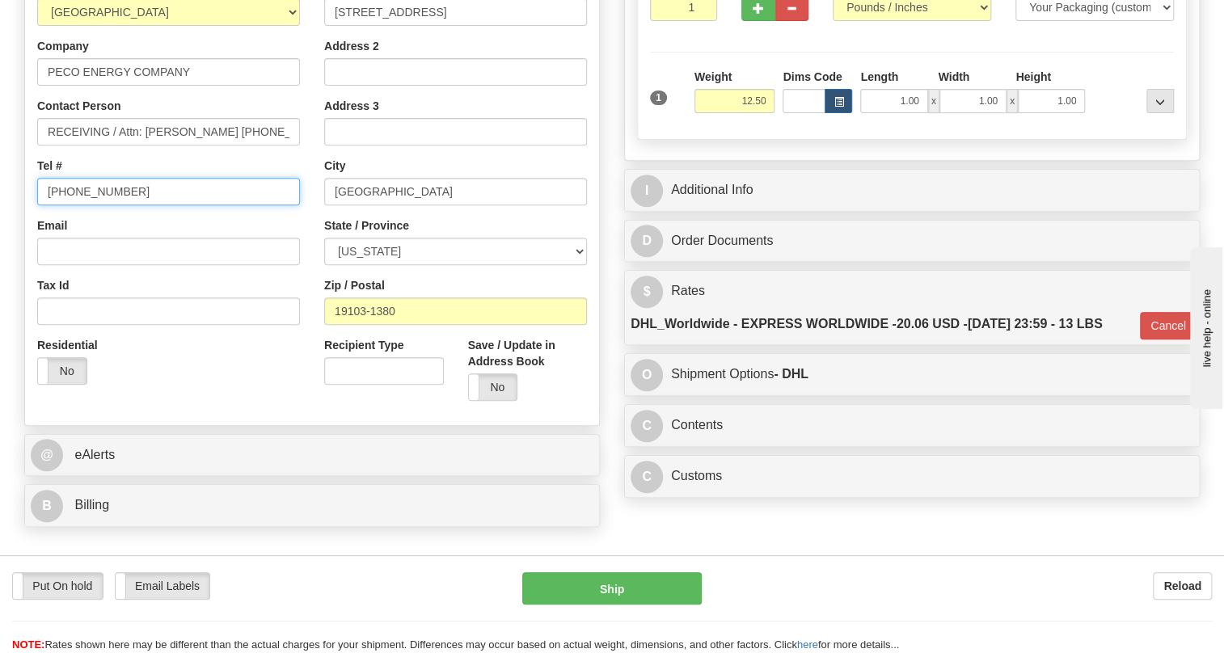
drag, startPoint x: 116, startPoint y: 230, endPoint x: 40, endPoint y: 228, distance: 76.0
click at [40, 205] on input "905-927-5013" at bounding box center [168, 191] width 263 height 27
click at [166, 205] on input "905-927-5013" at bounding box center [168, 191] width 263 height 27
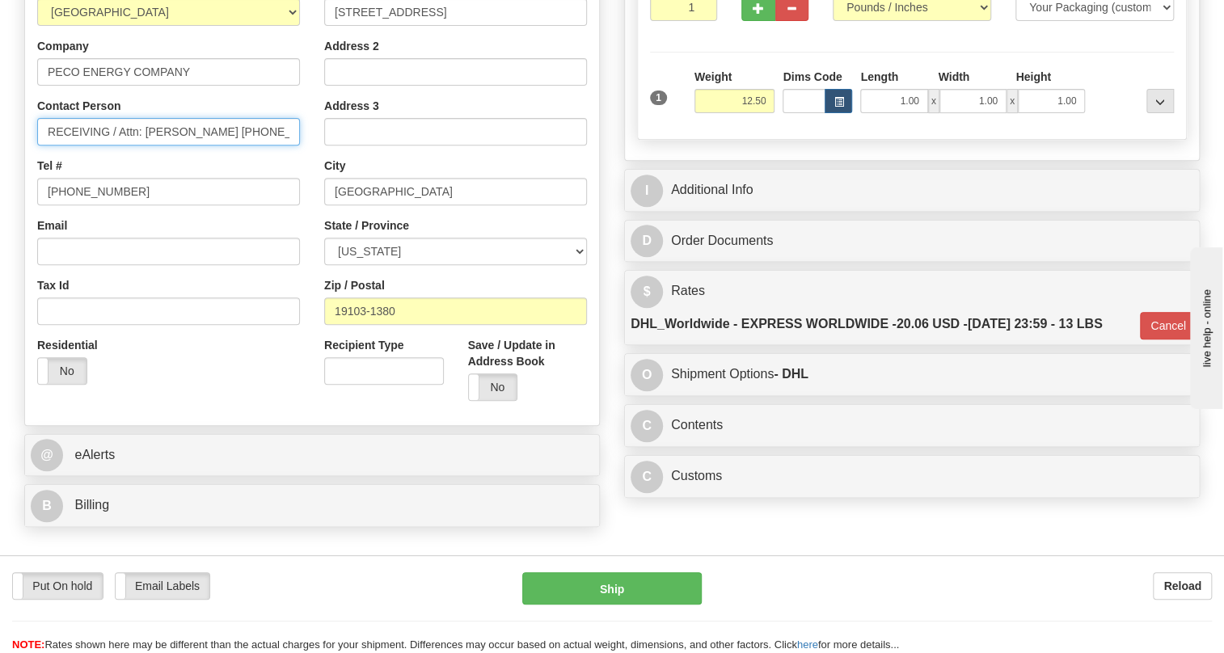
scroll to position [0, 22]
drag, startPoint x: 233, startPoint y: 170, endPoint x: 301, endPoint y: 173, distance: 68.0
click at [301, 173] on div "Country AFGHANISTAN ALAND ISLANDS ALBANIA ALGERIA AMERICAN SAMOA ANDORRA ANGOLA…" at bounding box center [168, 187] width 287 height 419
type input "RECEIVING / Attn: Richard Martinez"
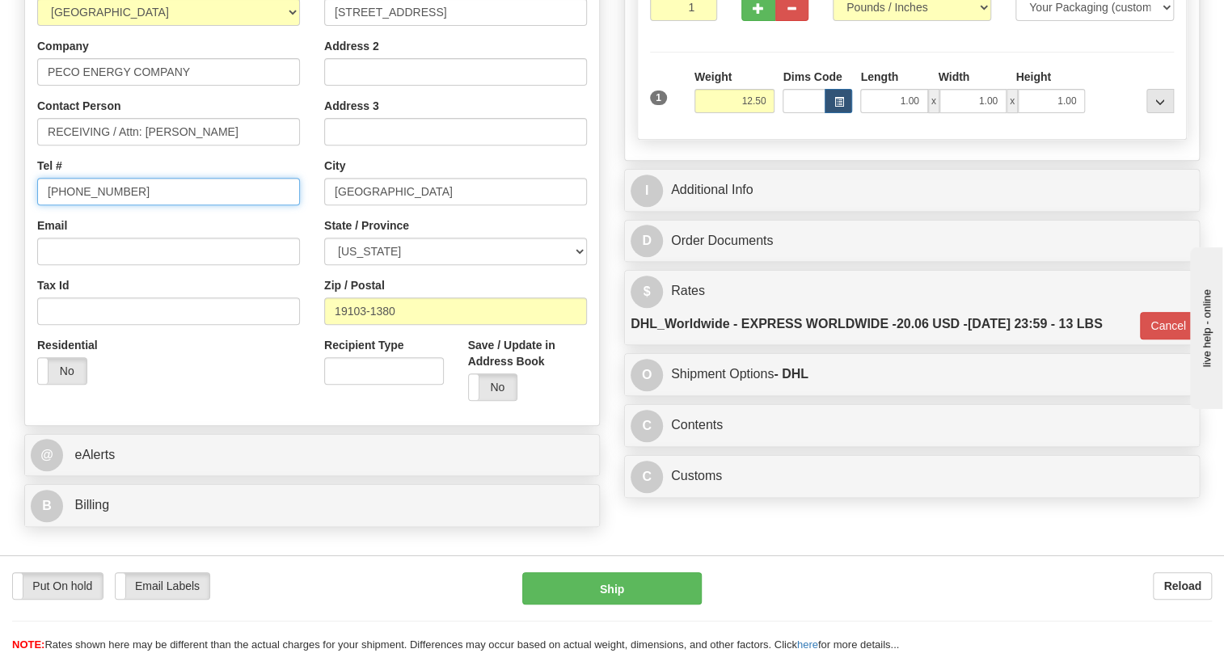
click at [85, 205] on input "905-927-5013" at bounding box center [168, 191] width 263 height 27
paste input "(484) 431-3905"
type input "(484) 431-3905"
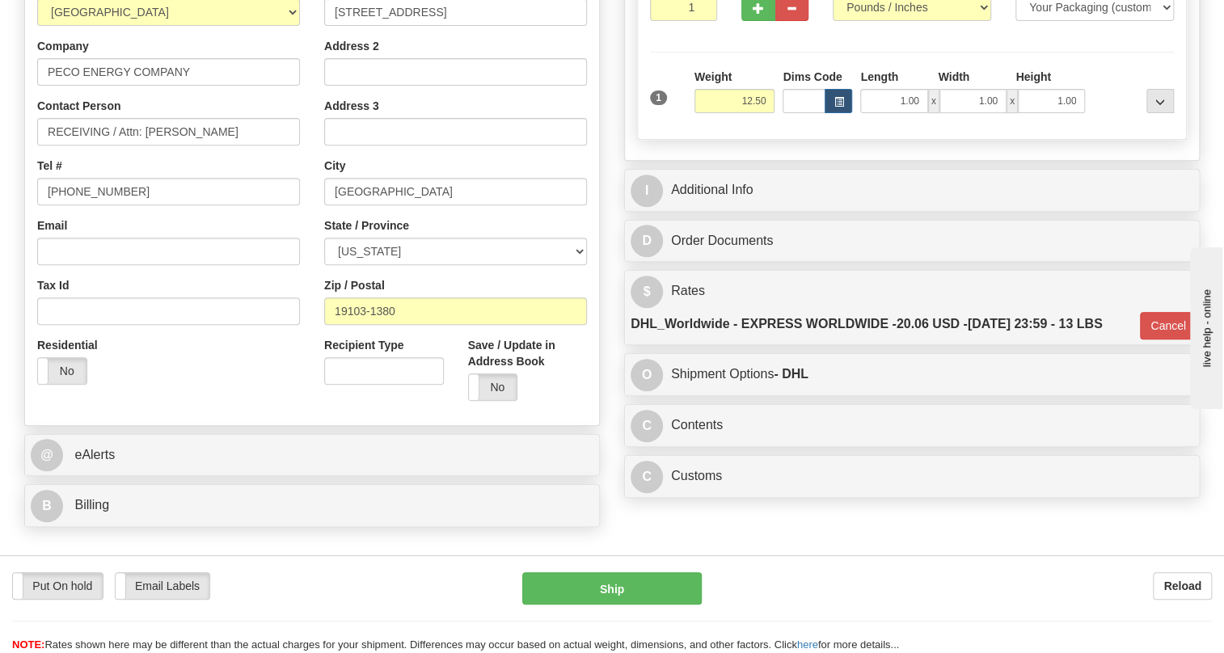
click at [298, 253] on div "Email" at bounding box center [168, 241] width 263 height 48
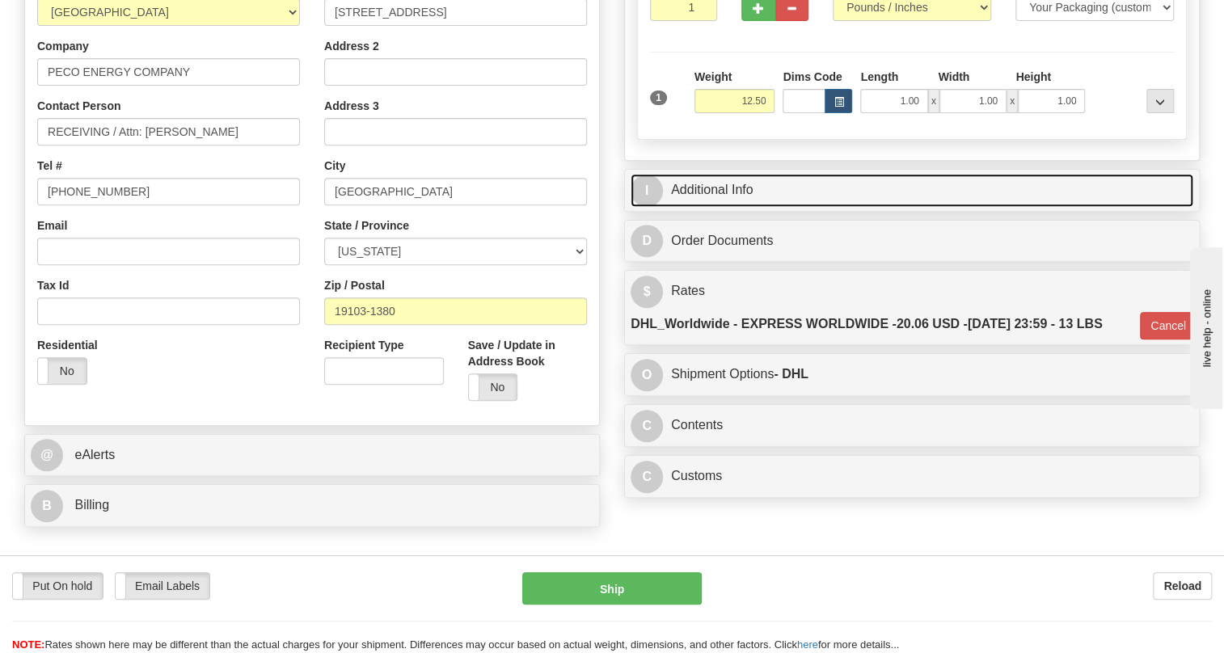
click at [712, 207] on link "I Additional Info" at bounding box center [912, 190] width 563 height 33
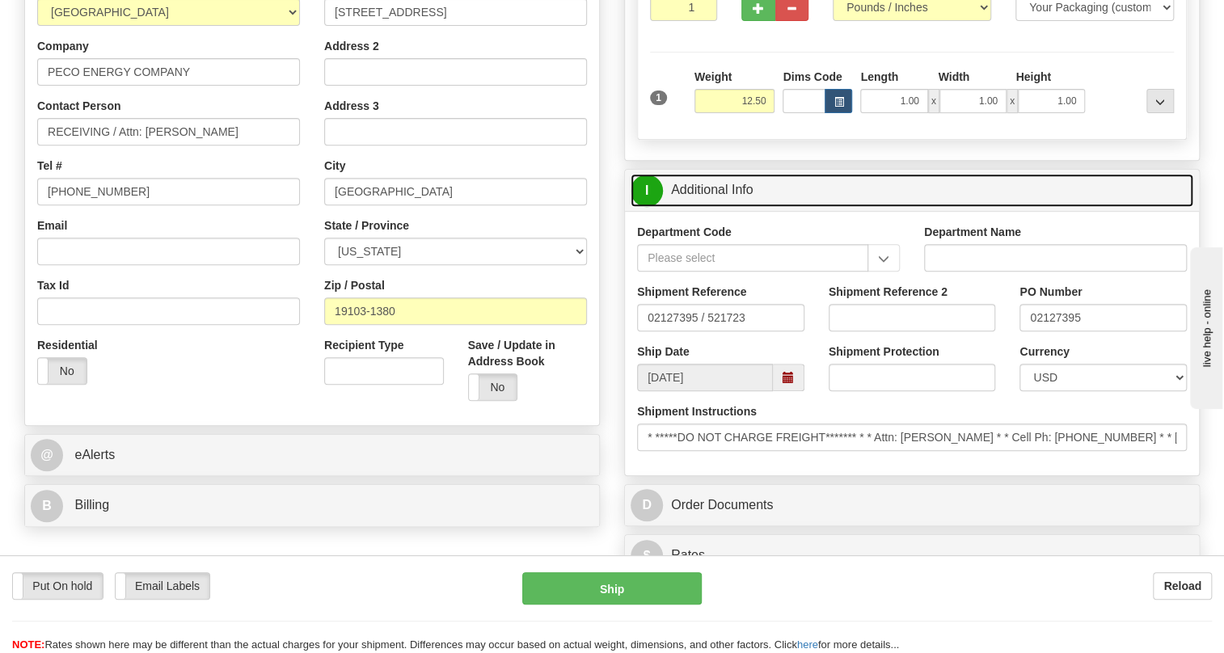
click at [712, 207] on link "I Additional Info" at bounding box center [912, 190] width 563 height 33
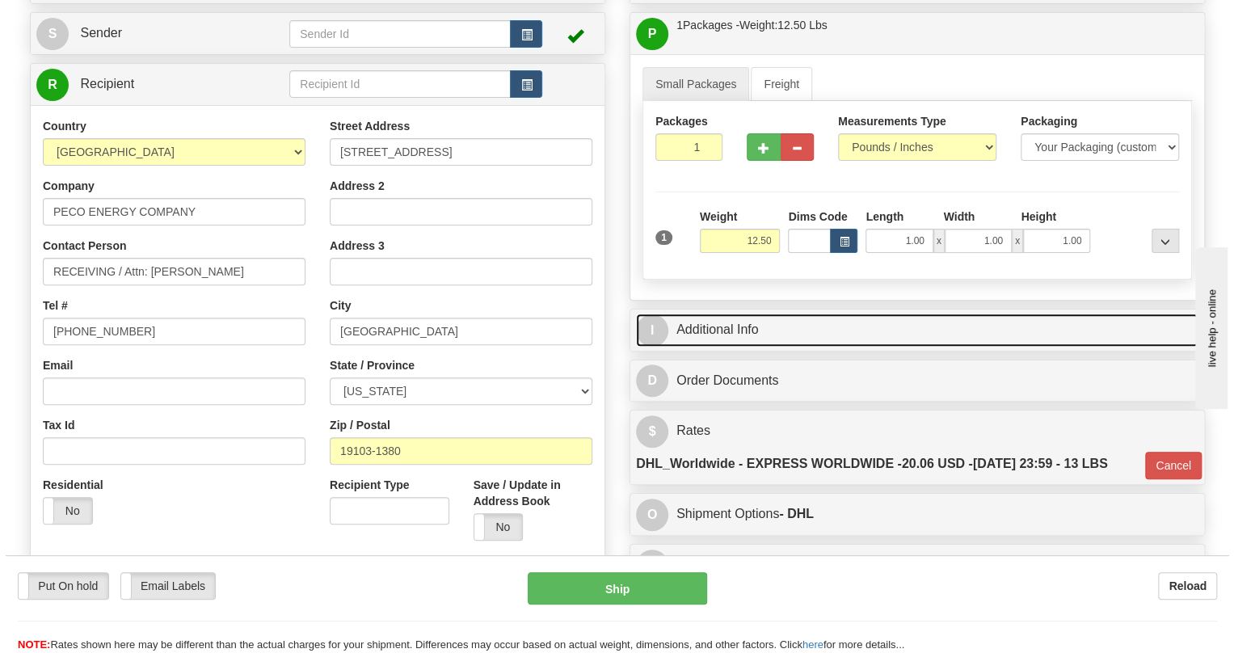
scroll to position [146, 0]
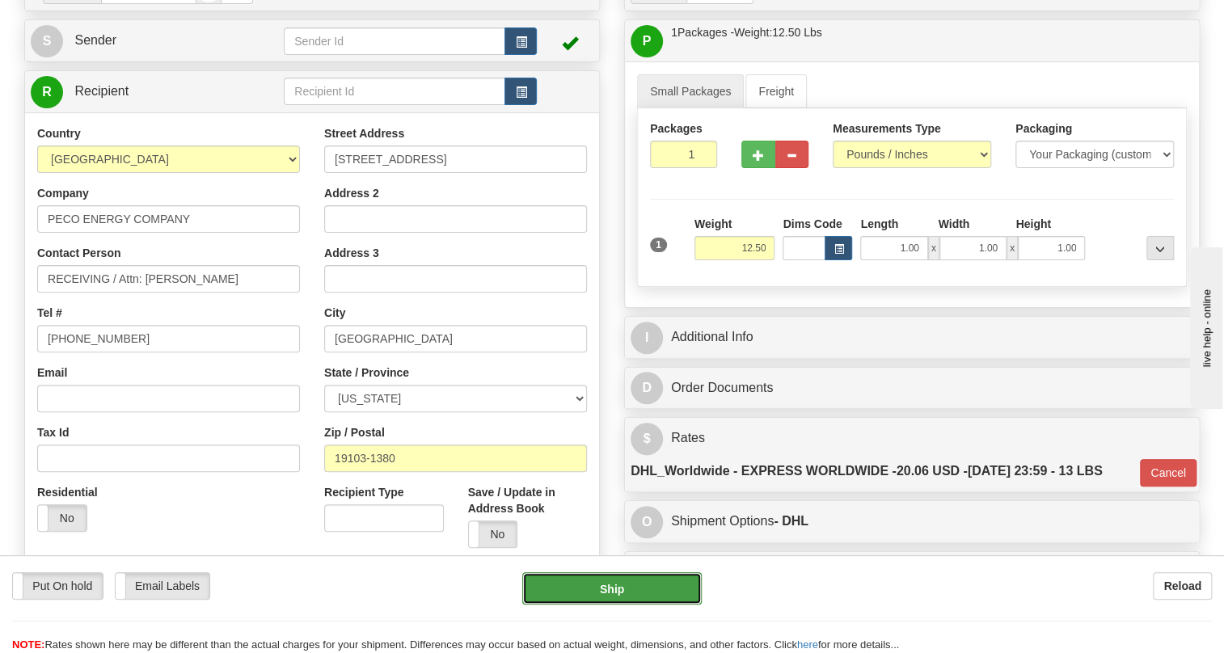
click at [606, 592] on button "Ship" at bounding box center [611, 588] width 179 height 32
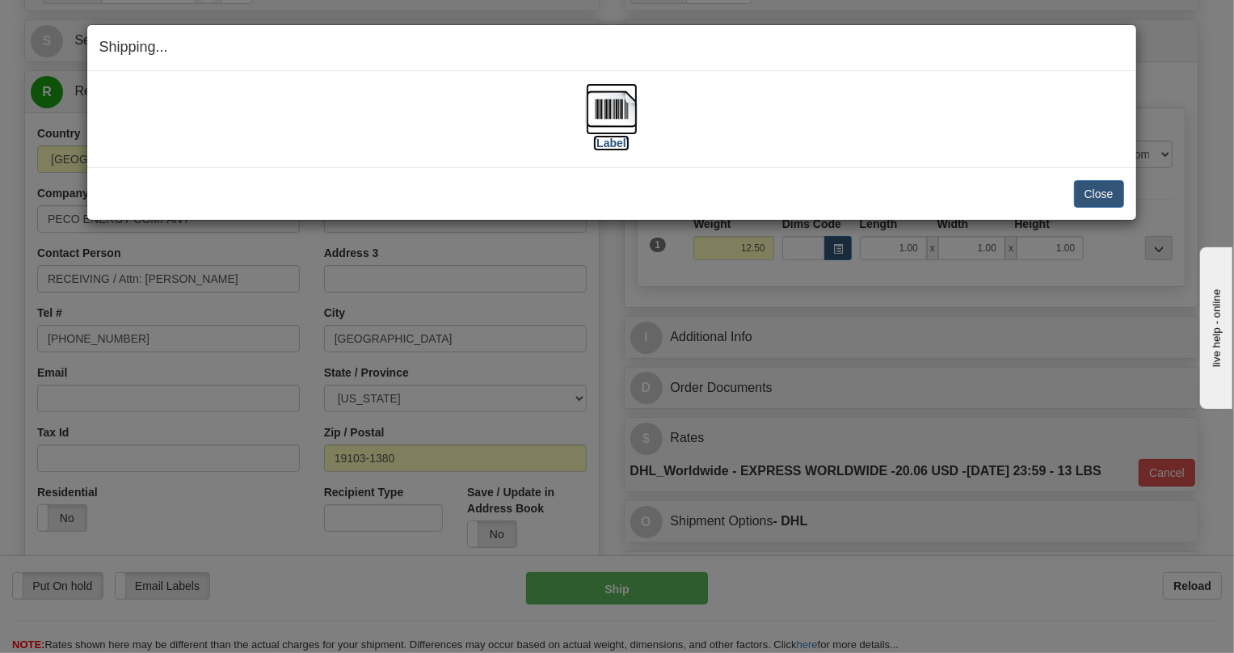
click at [628, 120] on img at bounding box center [612, 109] width 52 height 52
click at [1095, 191] on button "Close" at bounding box center [1099, 193] width 50 height 27
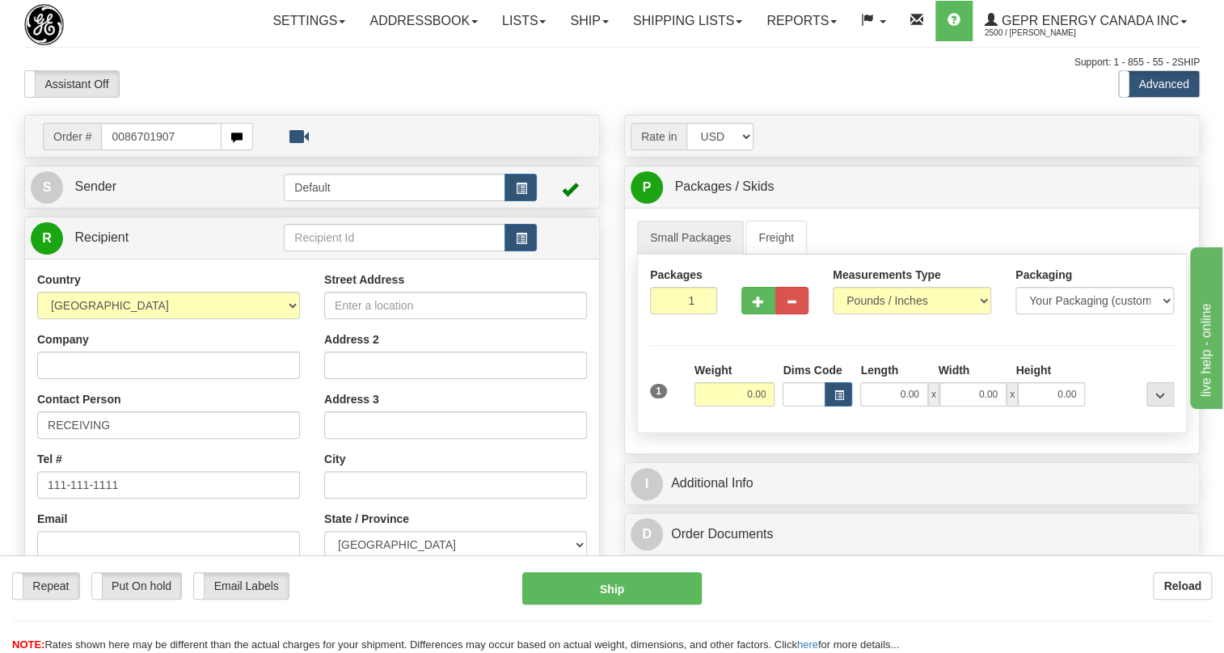
click at [121, 150] on input "0086701907" at bounding box center [161, 136] width 120 height 27
type input "86701907"
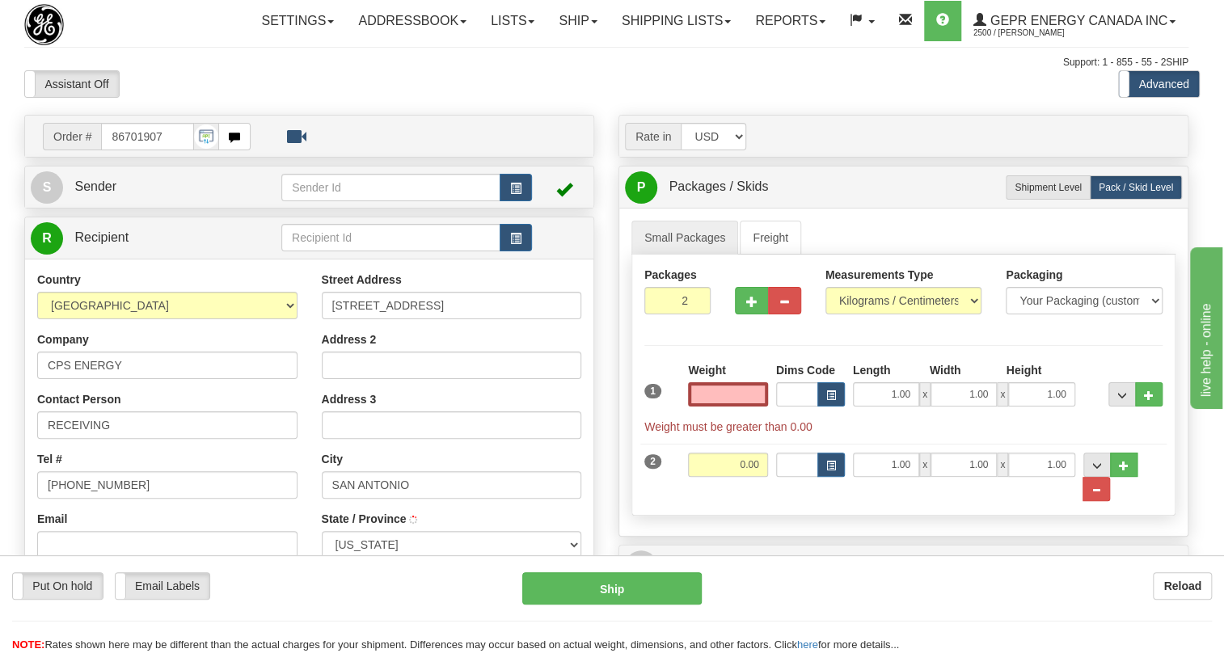
type input "0.00"
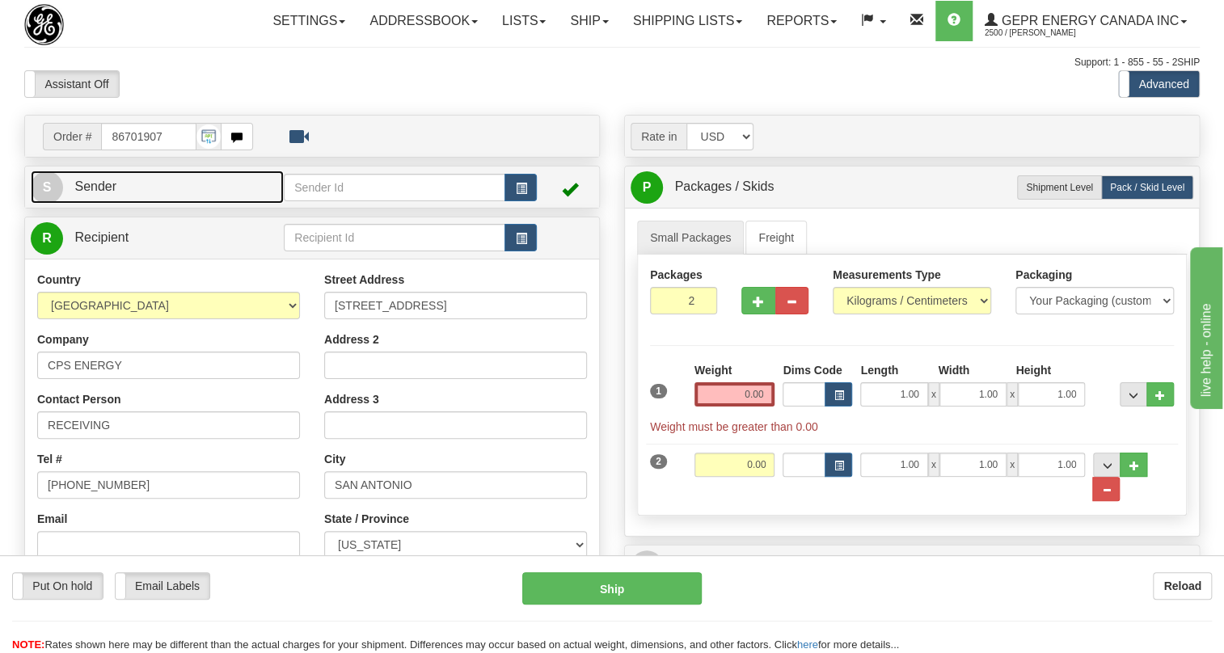
click at [99, 193] on span "Sender" at bounding box center [95, 186] width 42 height 14
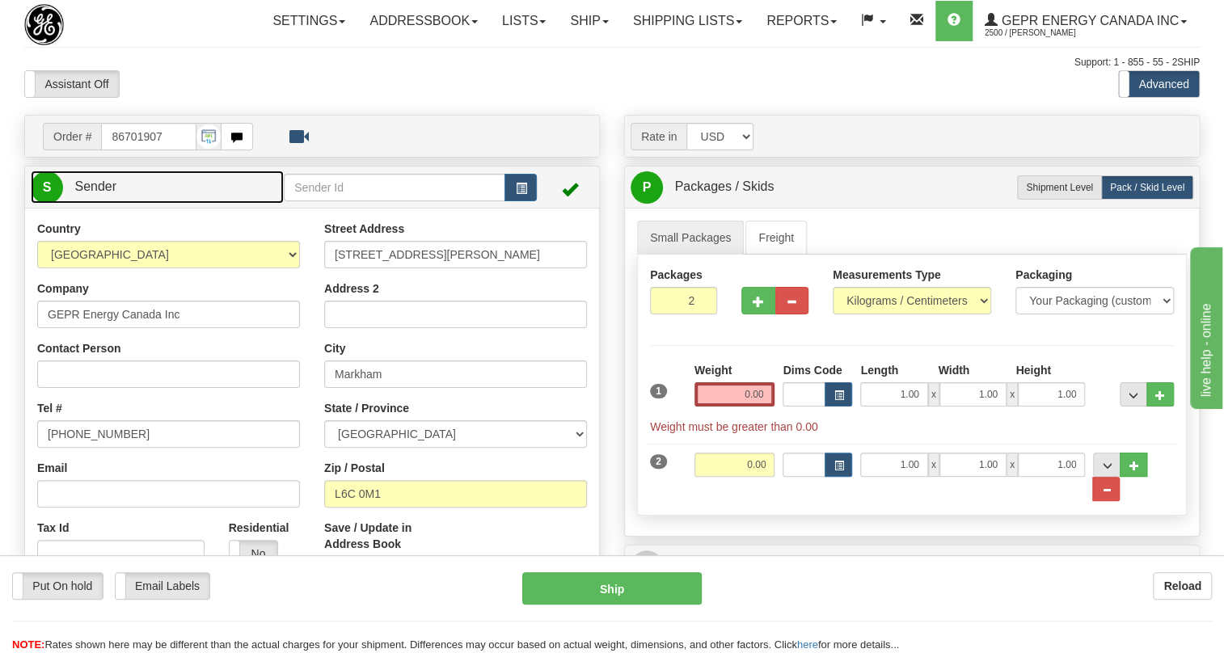
type input "MARKHAM"
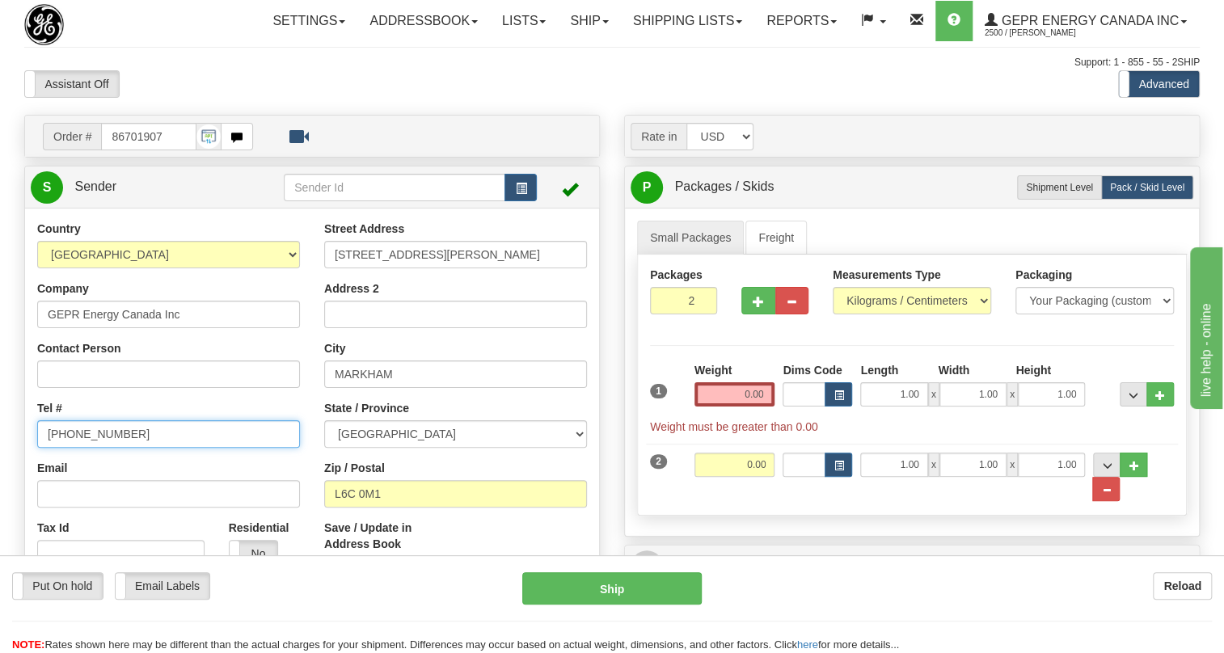
click at [95, 448] on input "[PHONE_NUMBER]" at bounding box center [168, 433] width 263 height 27
paste input "[PHONE_NUMBER]"
type input "[PHONE_NUMBER]"
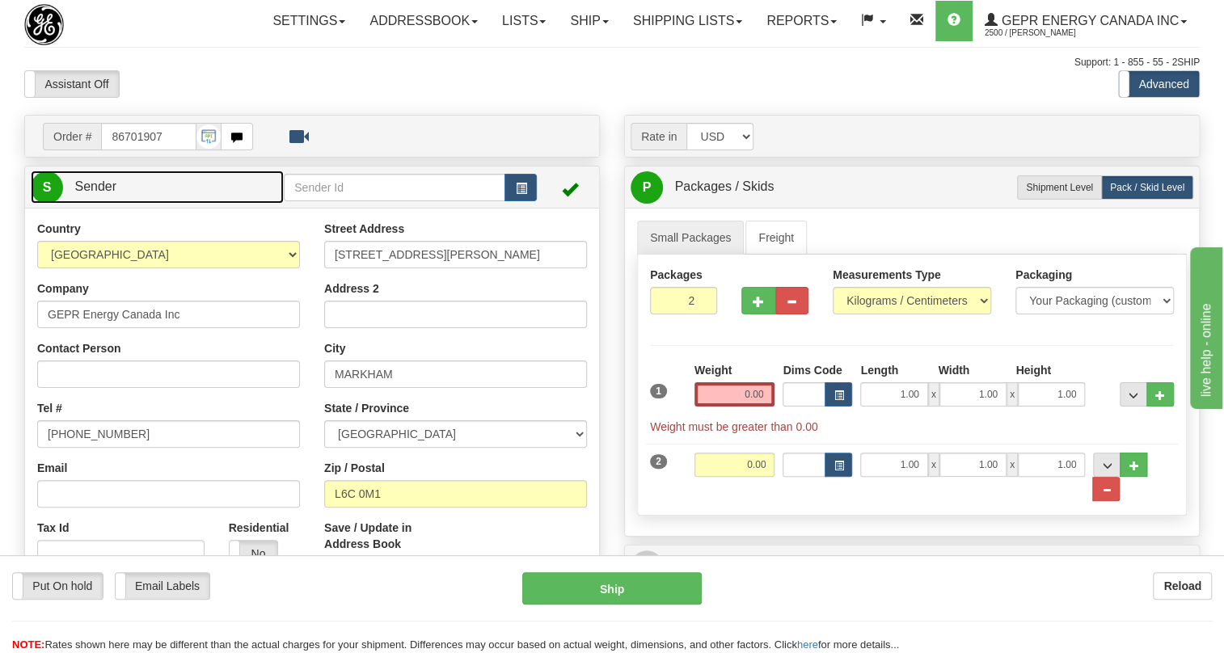
click at [104, 193] on span "Sender" at bounding box center [95, 186] width 42 height 14
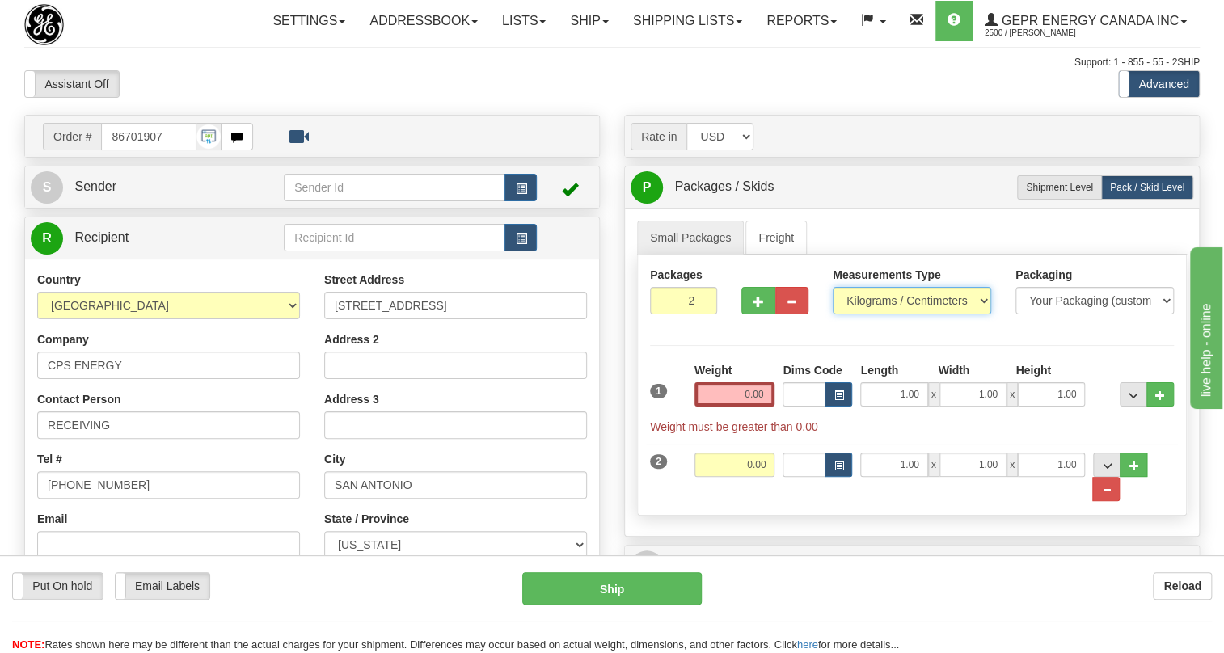
click at [884, 314] on select "Pounds / Inches Kilograms / Centimeters" at bounding box center [912, 300] width 158 height 27
select select "0"
click at [833, 314] on select "Pounds / Inches Kilograms / Centimeters" at bounding box center [912, 300] width 158 height 27
click at [748, 407] on input "0.00" at bounding box center [734, 394] width 81 height 24
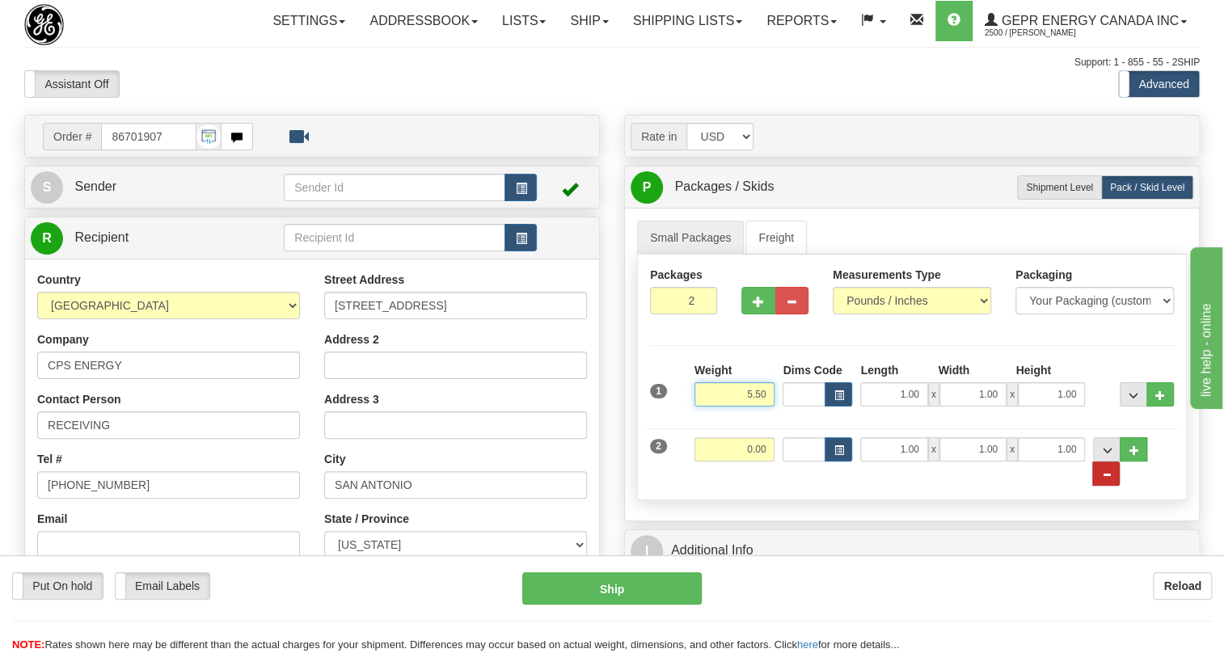
type input "5.50"
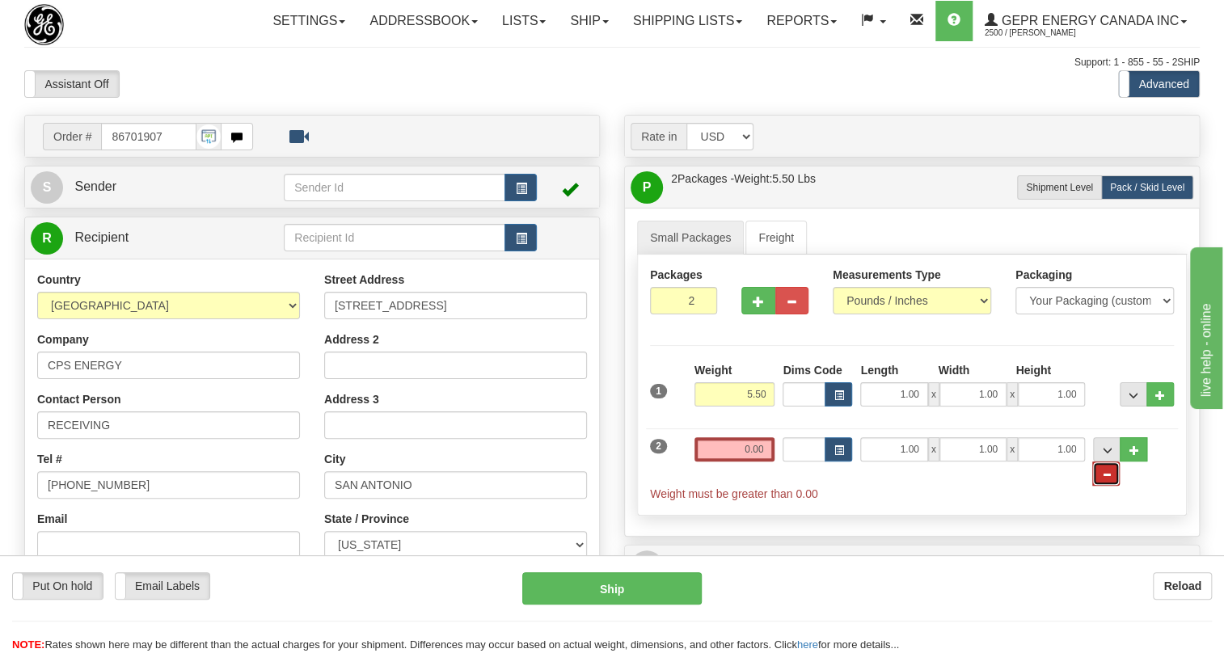
click at [1120, 485] on button "..." at bounding box center [1105, 474] width 27 height 24
type input "1"
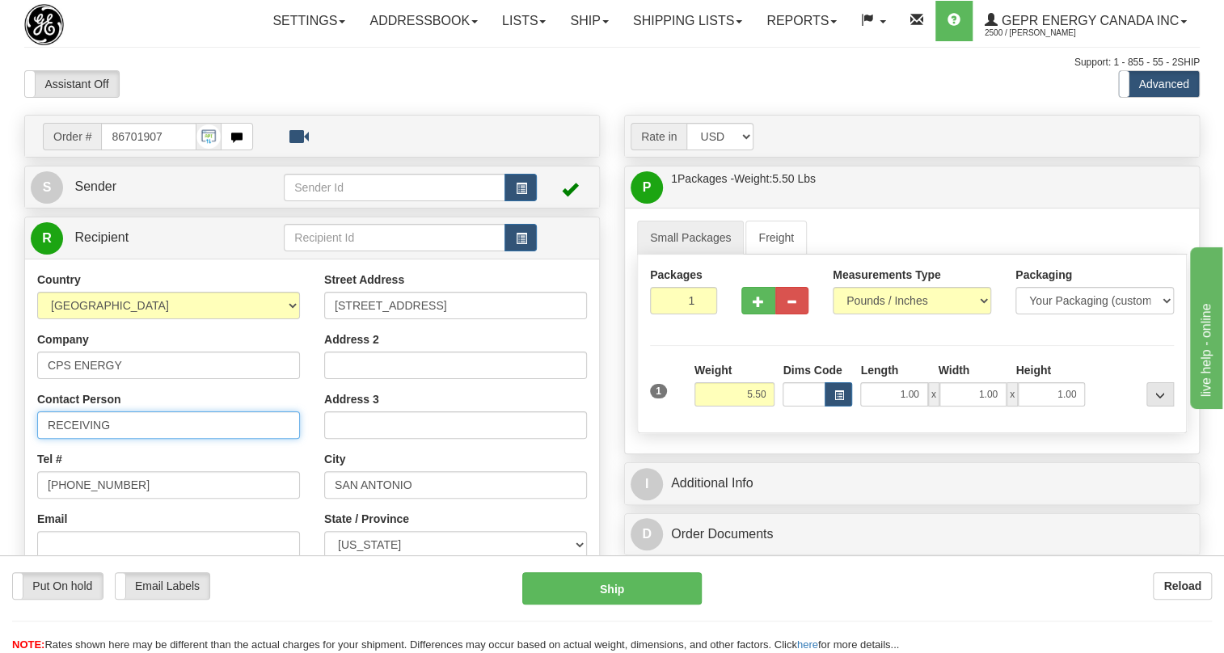
click at [133, 439] on input "RECEIVING" at bounding box center [168, 424] width 263 height 27
drag, startPoint x: 188, startPoint y: 463, endPoint x: 116, endPoint y: 472, distance: 73.3
click at [115, 439] on input "RECEIVING /" at bounding box center [168, 424] width 263 height 27
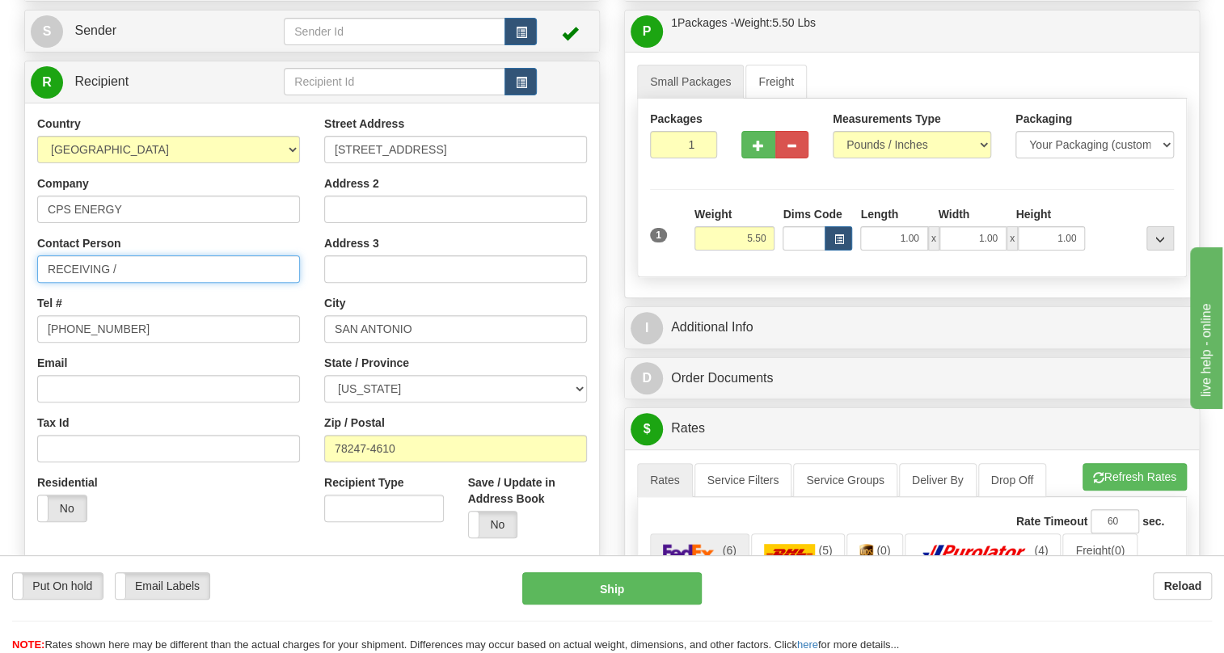
scroll to position [220, 0]
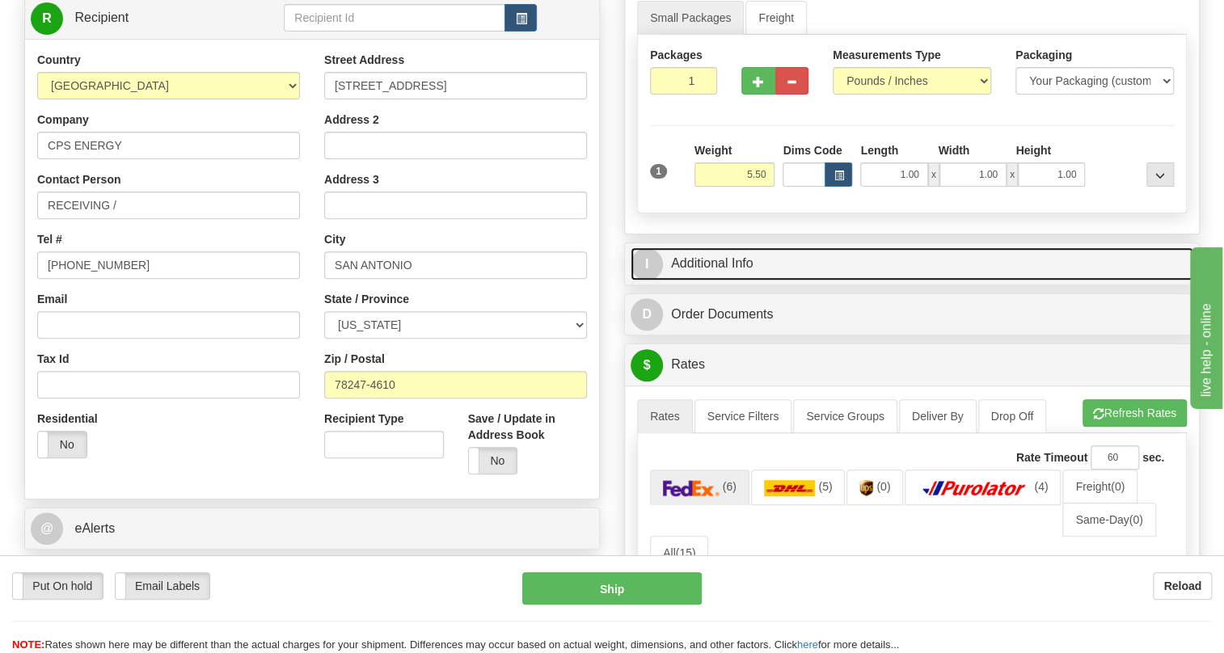
click at [731, 281] on link "I Additional Info" at bounding box center [912, 263] width 563 height 33
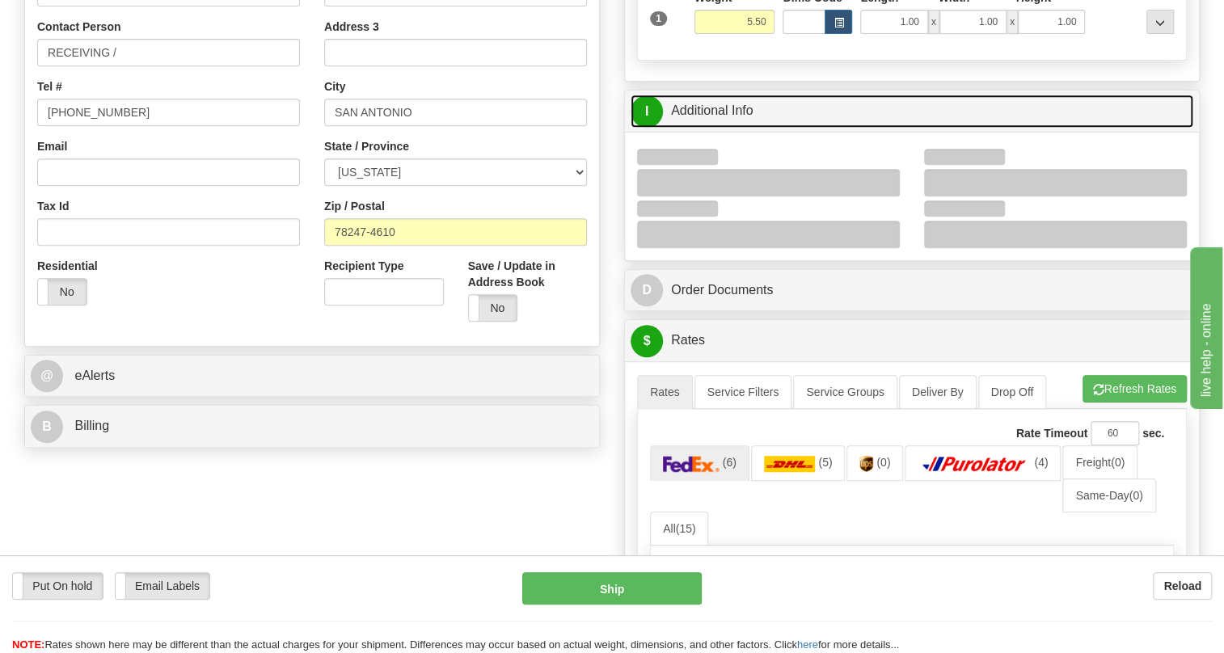
scroll to position [441, 0]
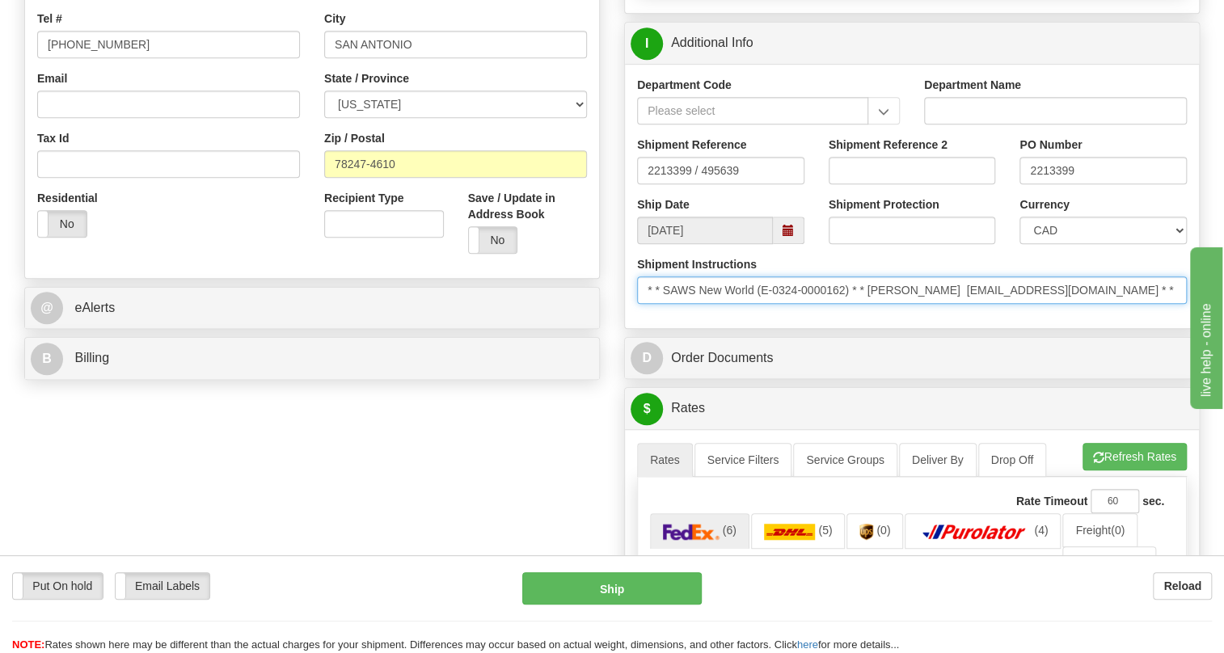
drag, startPoint x: 870, startPoint y: 331, endPoint x: 967, endPoint y: 339, distance: 97.3
click at [967, 304] on input "* * SAWS New World (E-0324-0000162) * * [PERSON_NAME] [EMAIL_ADDRESS][DOMAIN_NA…" at bounding box center [912, 289] width 550 height 27
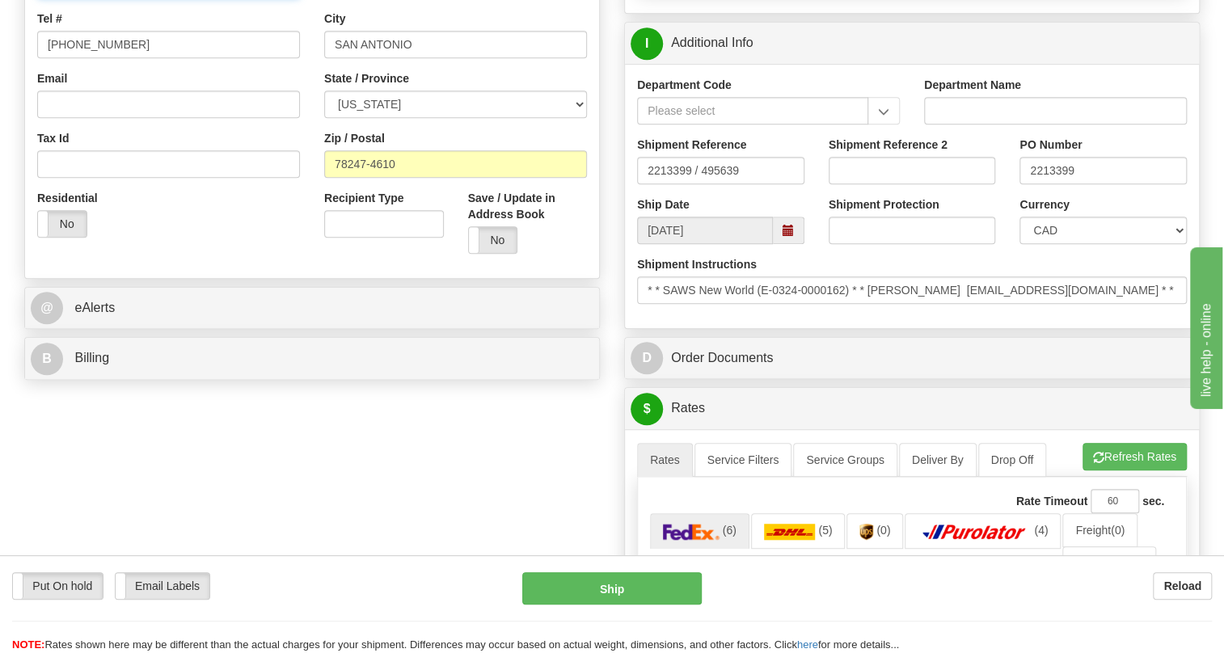
paste input "[PERSON_NAME]"
type input "RECEIVING / [PERSON_NAME]"
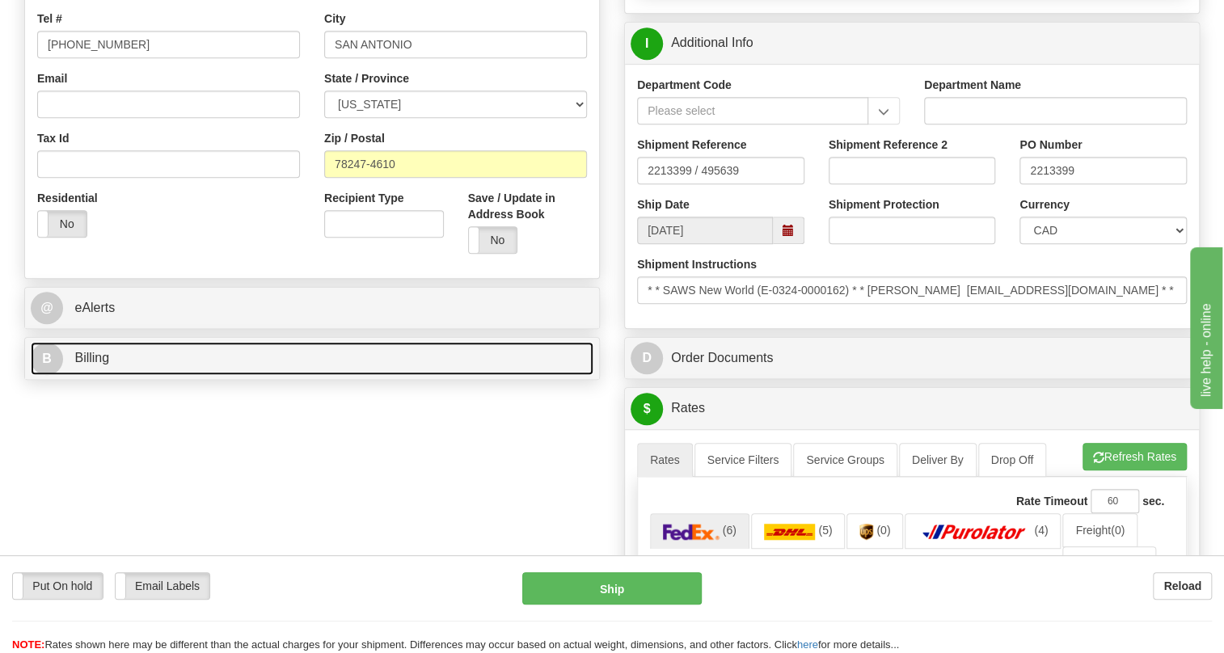
click at [87, 365] on span "Billing" at bounding box center [91, 358] width 35 height 14
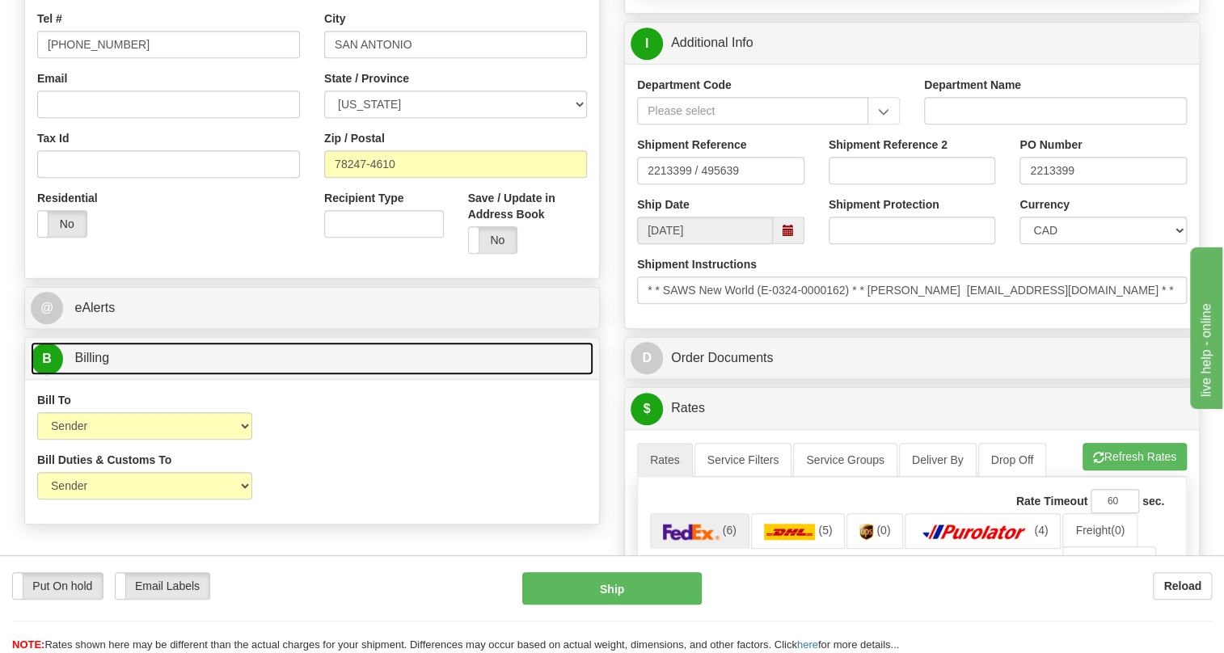
click at [87, 365] on span "Billing" at bounding box center [91, 358] width 35 height 14
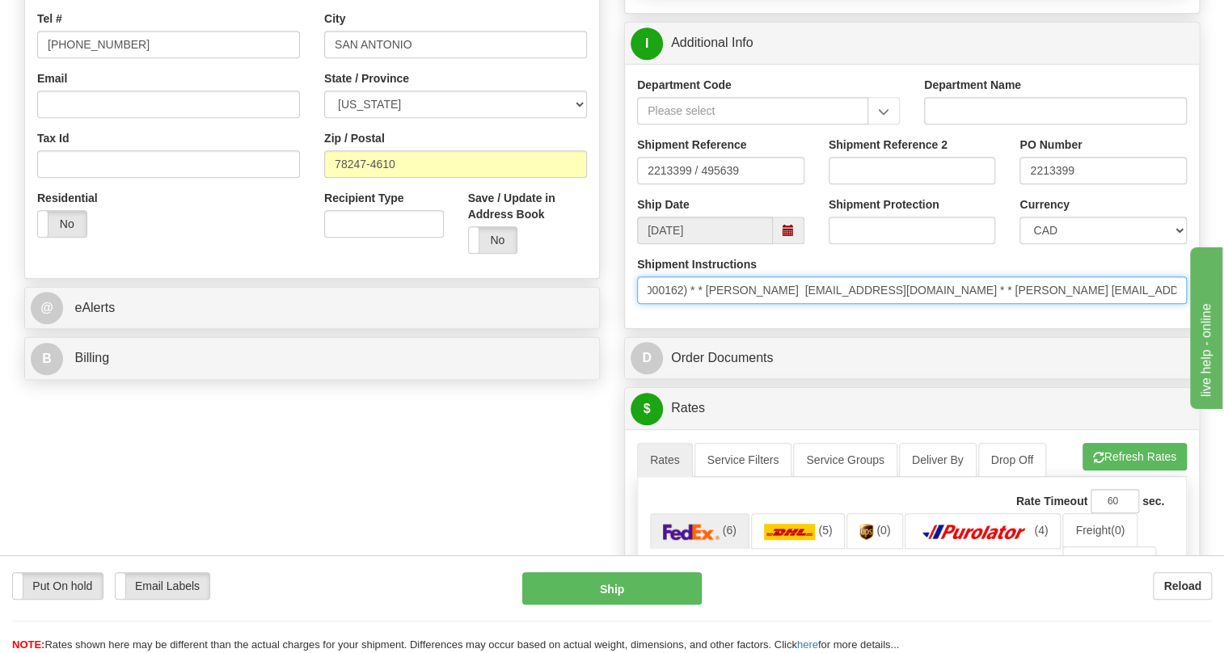
scroll to position [0, 241]
drag, startPoint x: 1127, startPoint y: 329, endPoint x: 1171, endPoint y: 327, distance: 43.7
click at [1171, 304] on input "* * SAWS New World (E-0324-0000162) * * [PERSON_NAME] [EMAIL_ADDRESS][DOMAIN_NA…" at bounding box center [912, 289] width 550 height 27
click at [1109, 304] on input "* * SAWS New World (E-0324-0000162) * * [PERSON_NAME] [EMAIL_ADDRESS][DOMAIN_NA…" at bounding box center [912, 289] width 550 height 27
drag, startPoint x: 1175, startPoint y: 324, endPoint x: 1108, endPoint y: 330, distance: 66.5
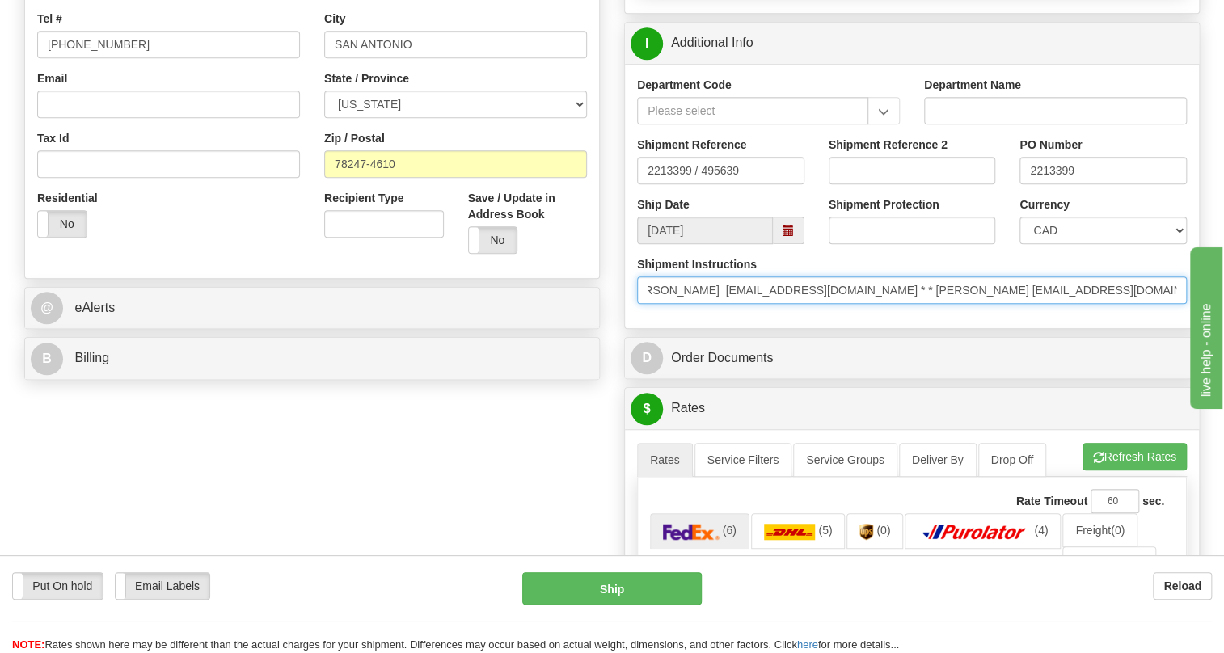
click at [1108, 304] on input "* * SAWS New World (E-0324-0000162) * * [PERSON_NAME] [EMAIL_ADDRESS][DOMAIN_NA…" at bounding box center [912, 289] width 550 height 27
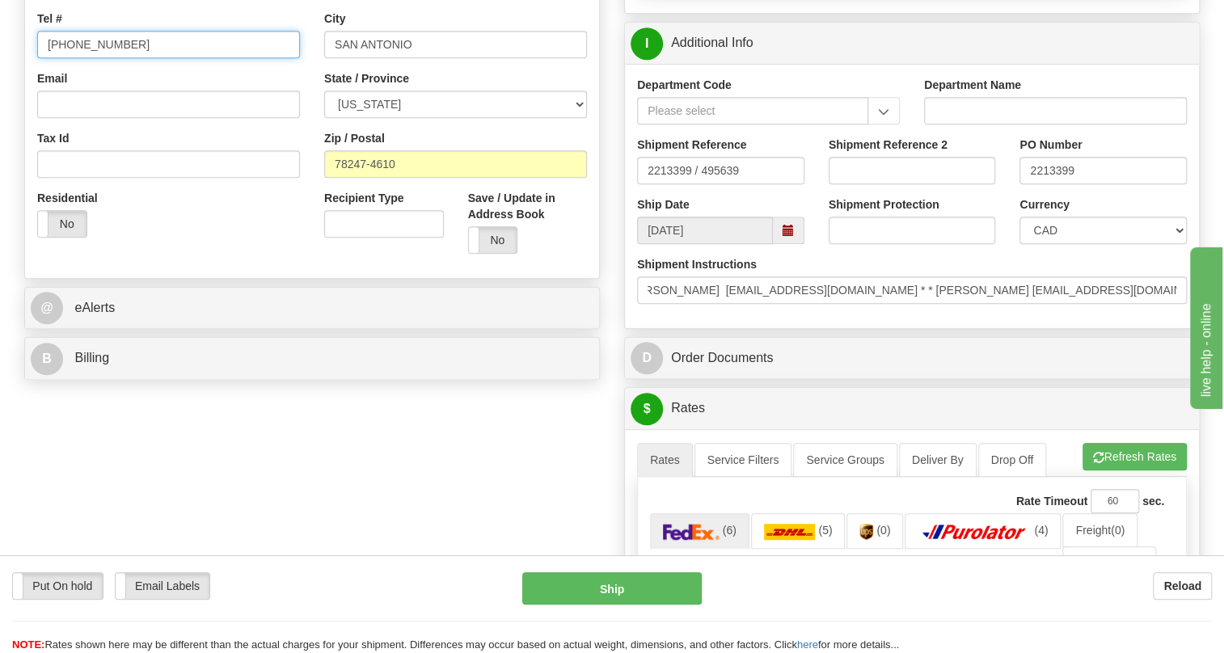
scroll to position [0, 0]
click at [86, 58] on input "[PHONE_NUMBER]" at bounding box center [168, 44] width 263 height 27
paste input "210.353.2316"
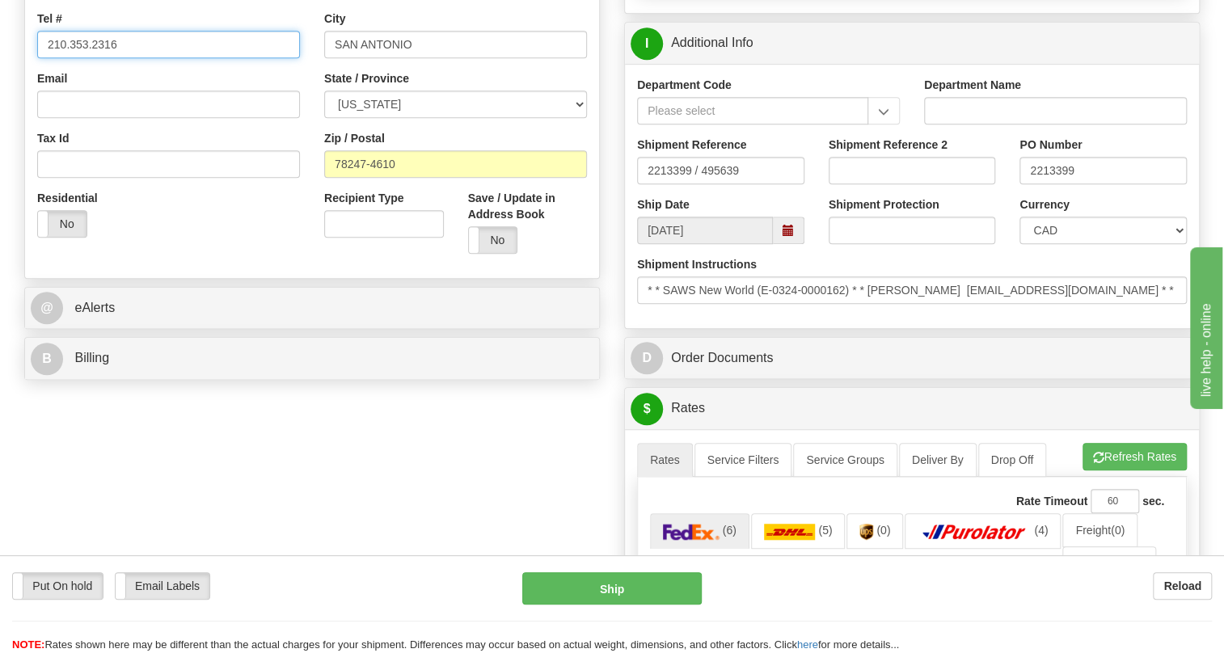
type input "210.353.2316"
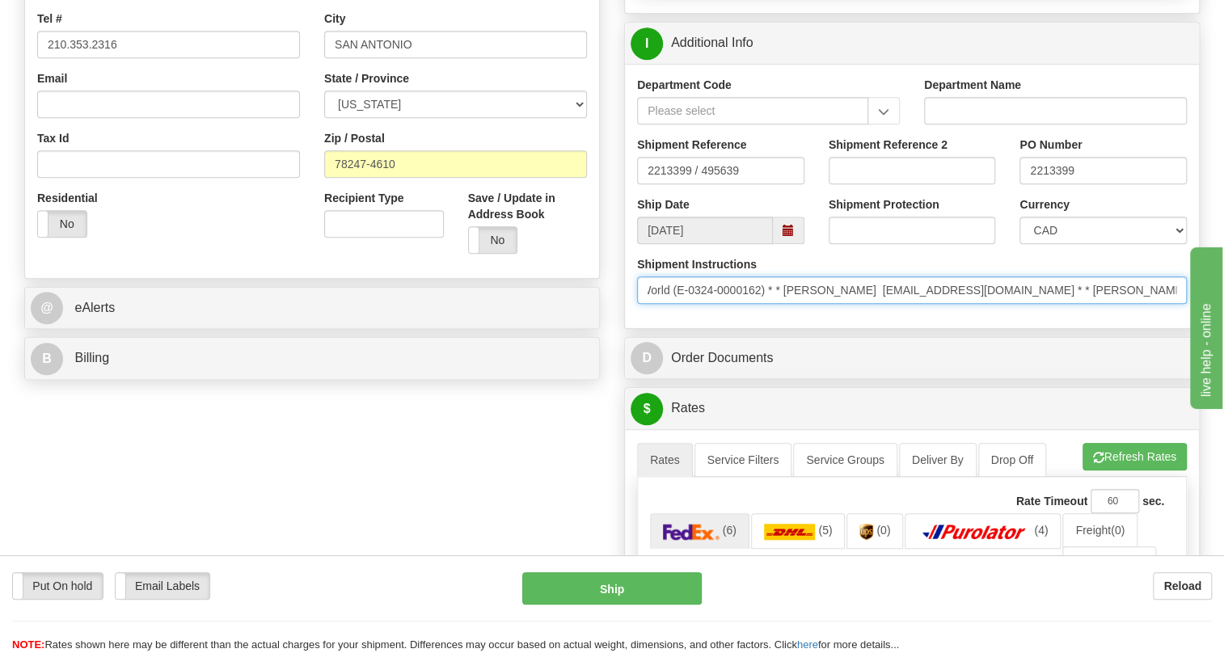
scroll to position [0, 241]
drag, startPoint x: 1126, startPoint y: 327, endPoint x: 969, endPoint y: 326, distance: 157.6
click at [969, 304] on input "* * SAWS New World (E-0324-0000162) * * [PERSON_NAME] [EMAIL_ADDRESS][DOMAIN_NA…" at bounding box center [912, 289] width 550 height 27
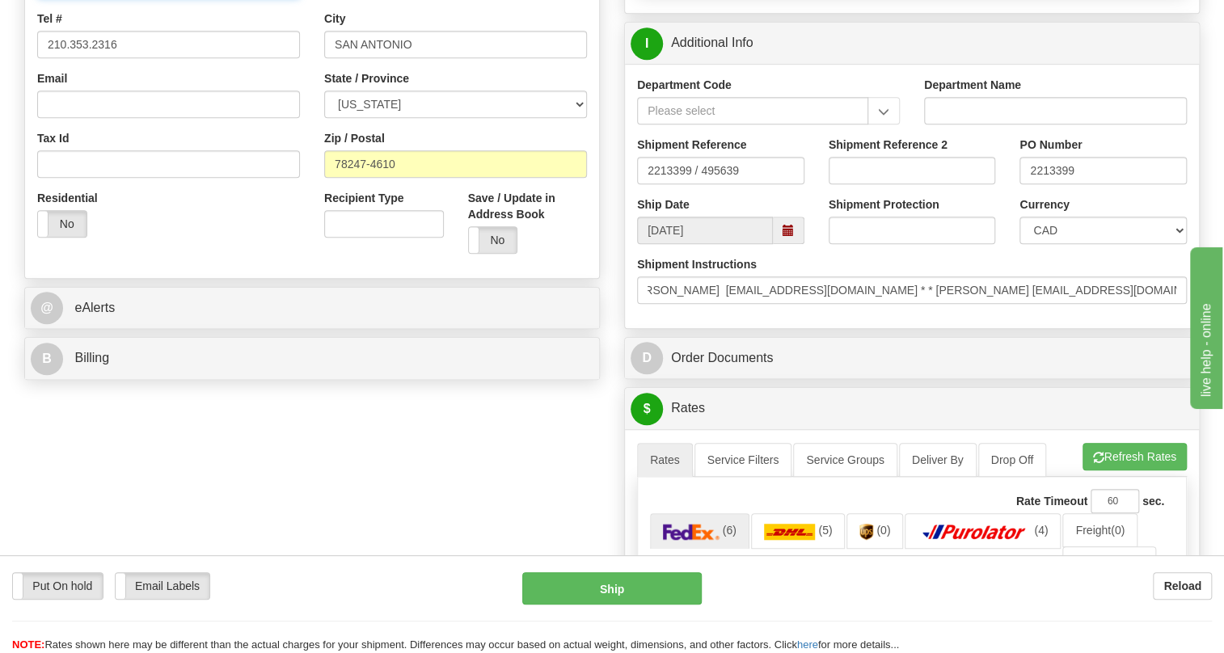
scroll to position [0, 0]
paste input "[PERSON_NAME]"
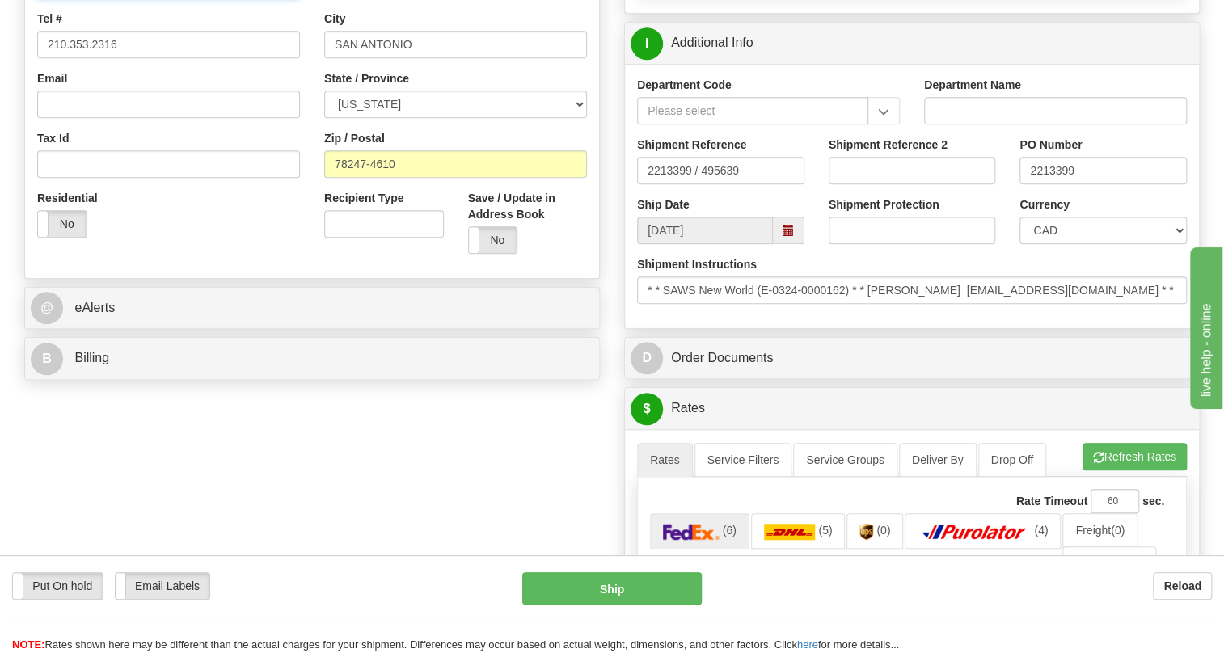
scroll to position [0, 0]
type input "[PERSON_NAME] / [PERSON_NAME]"
click at [1063, 244] on select "CAD USD EUR ZAR [PERSON_NAME] ARN AUD AUS AWG BBD BFR BGN BHD BMD BND BRC BRL C…" at bounding box center [1102, 230] width 167 height 27
select select "1"
click at [1019, 244] on select "CAD USD EUR ZAR [PERSON_NAME] ARN AUD AUS AWG BBD BFR BGN BHD BMD BND BRC BRL C…" at bounding box center [1102, 230] width 167 height 27
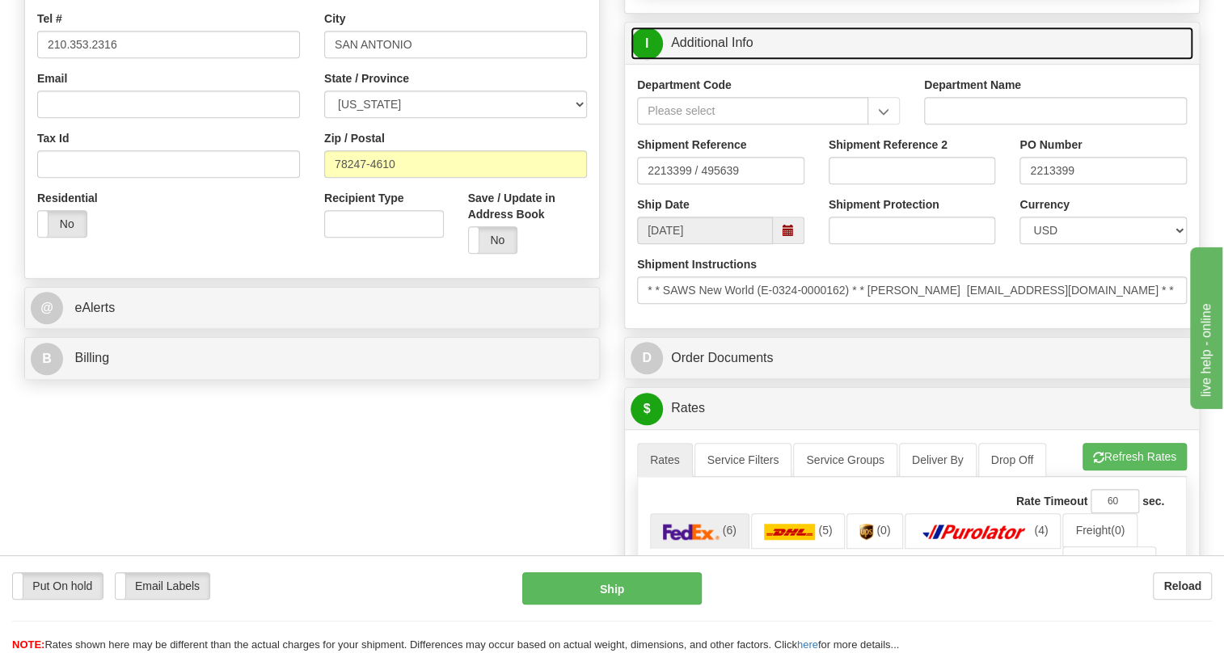
click at [726, 60] on link "I Additional Info" at bounding box center [912, 43] width 563 height 33
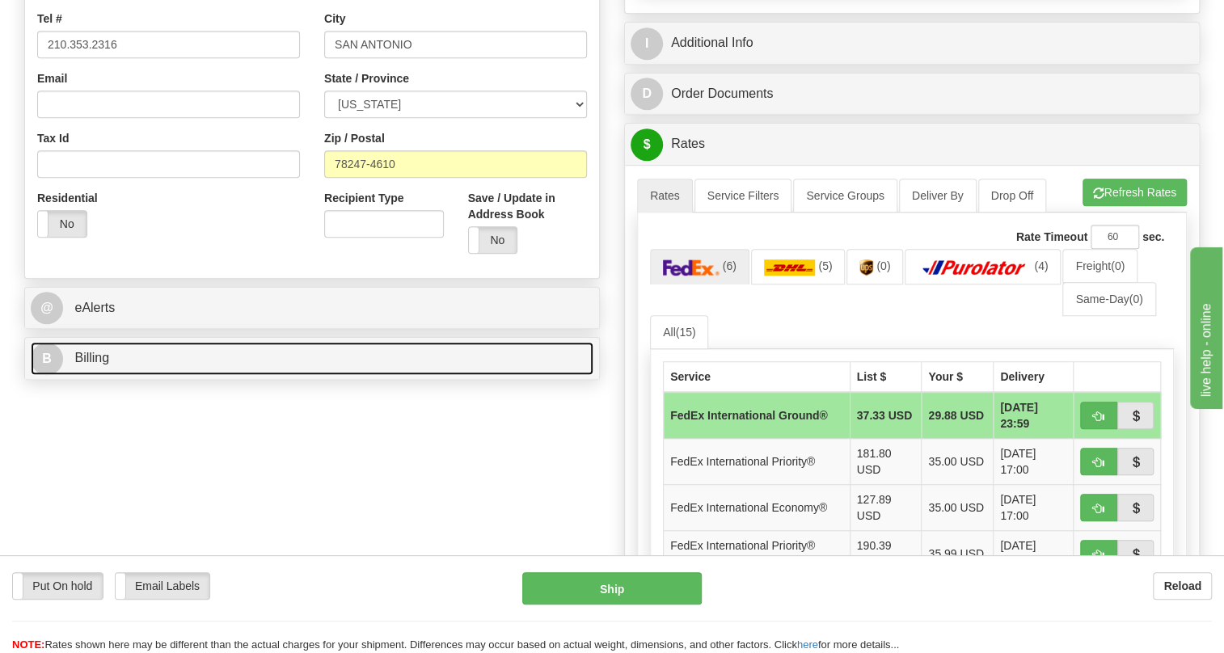
click at [85, 365] on span "Billing" at bounding box center [91, 358] width 35 height 14
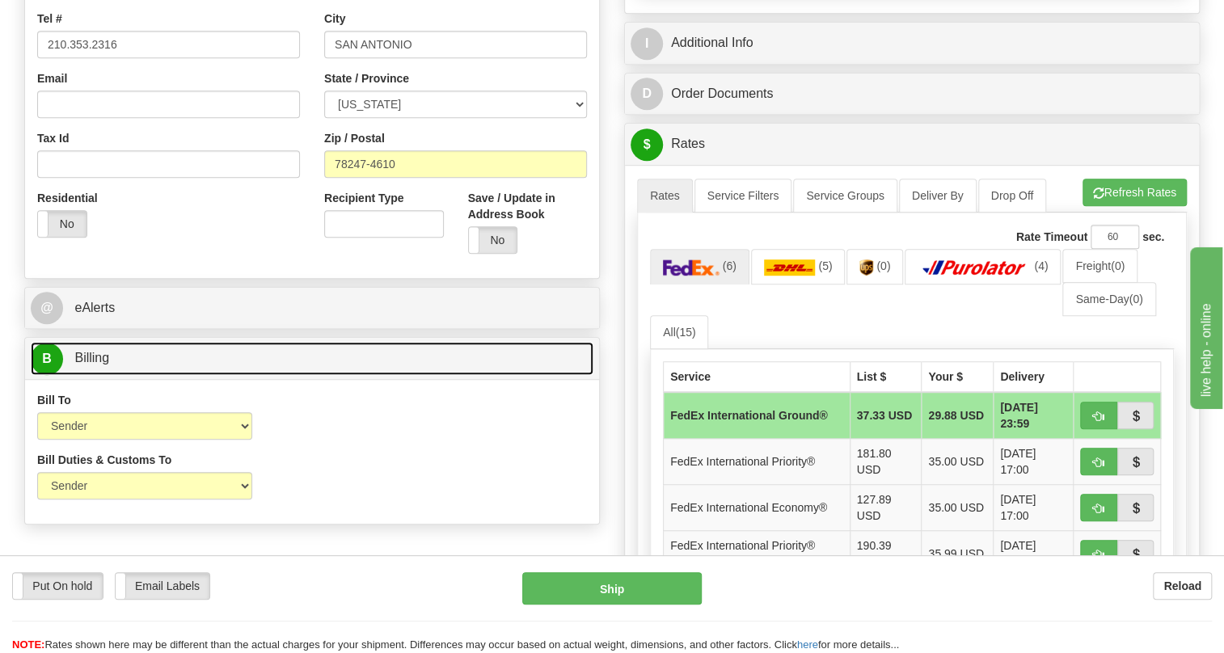
click at [85, 365] on span "Billing" at bounding box center [91, 358] width 35 height 14
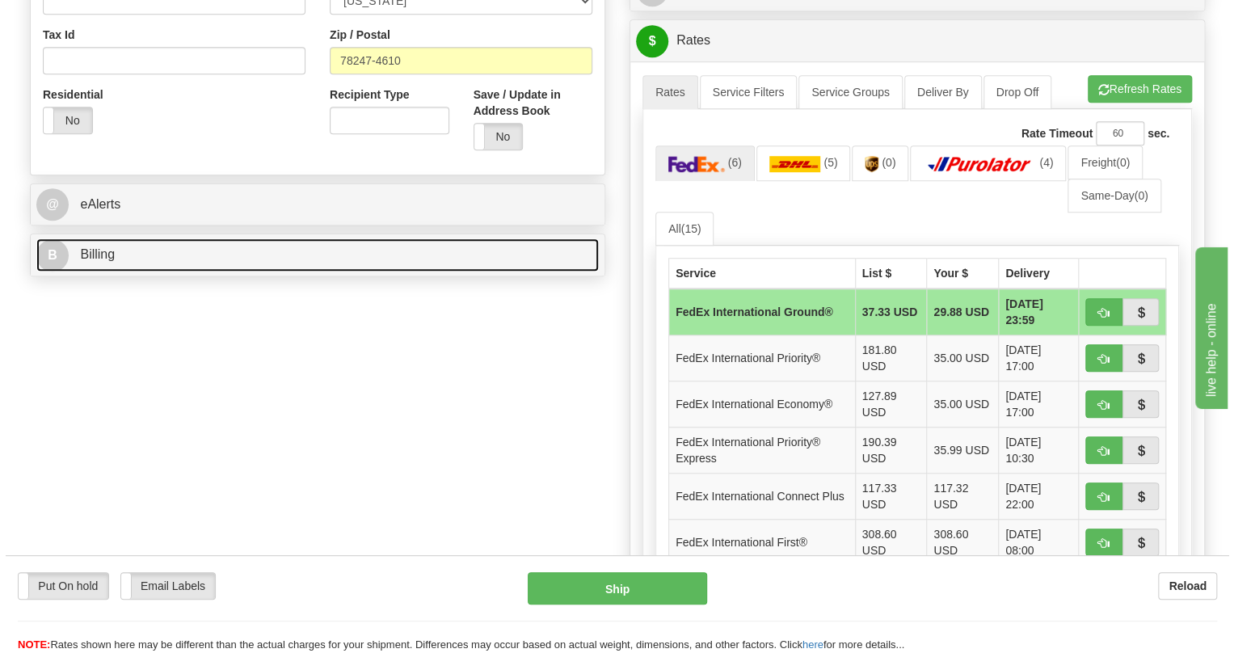
scroll to position [588, 0]
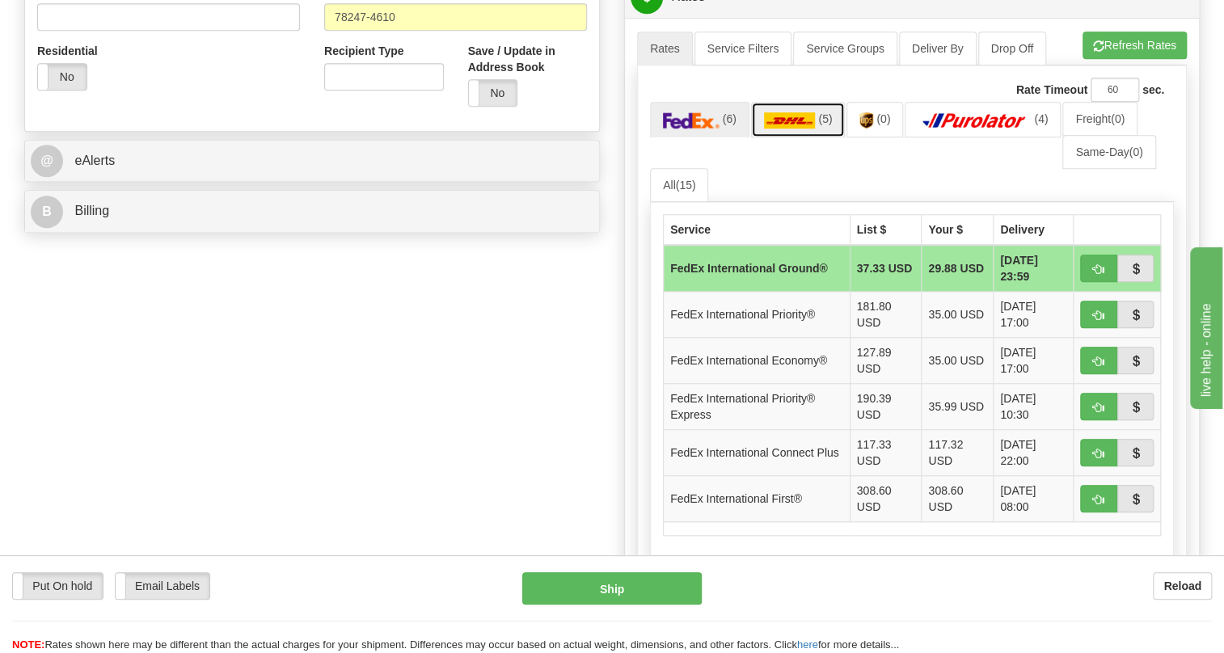
click at [774, 129] on img at bounding box center [790, 120] width 52 height 16
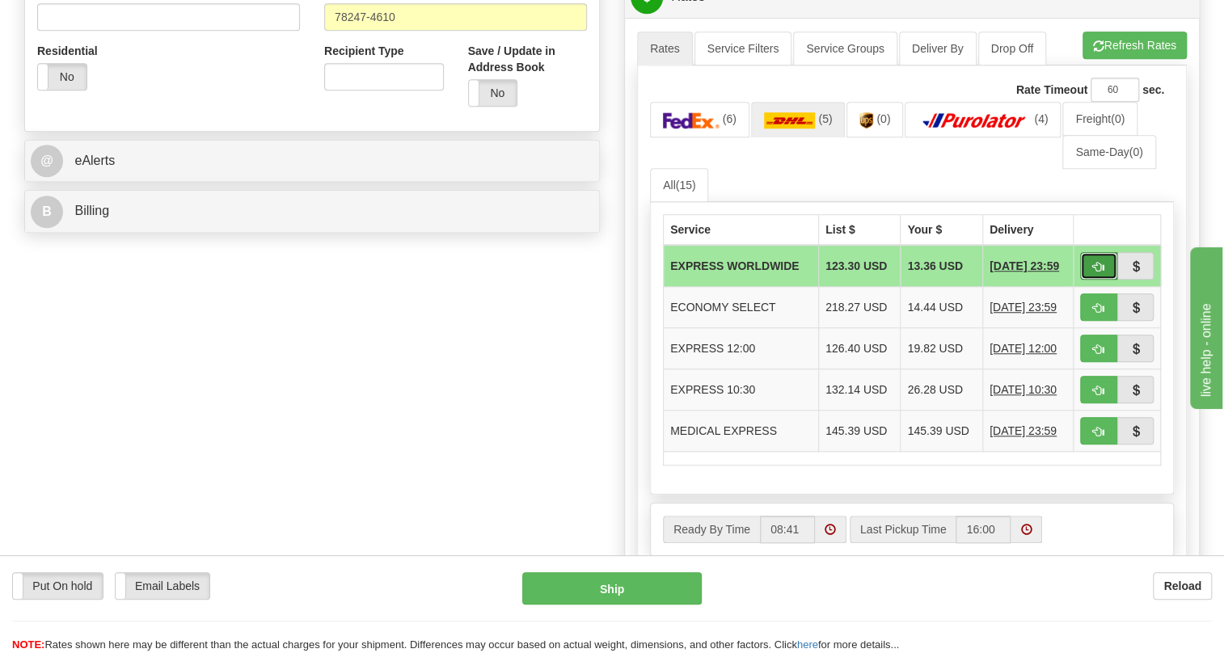
click at [1091, 280] on button "button" at bounding box center [1098, 265] width 37 height 27
type input "P"
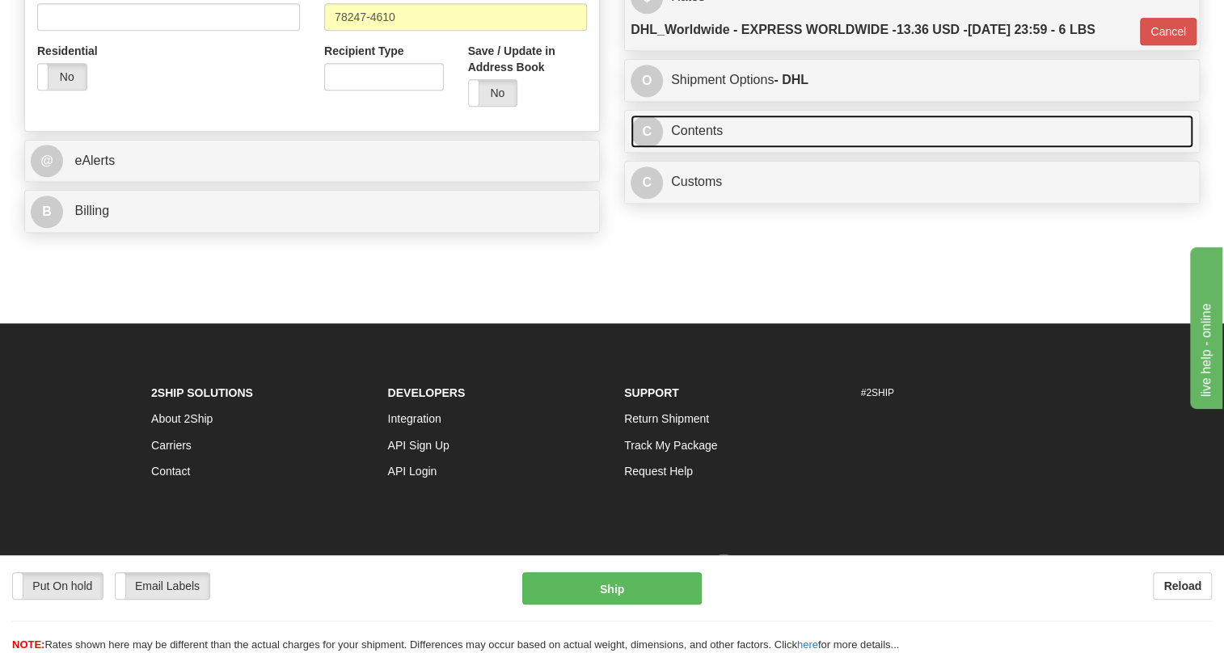
click at [702, 148] on link "C Contents" at bounding box center [912, 131] width 563 height 33
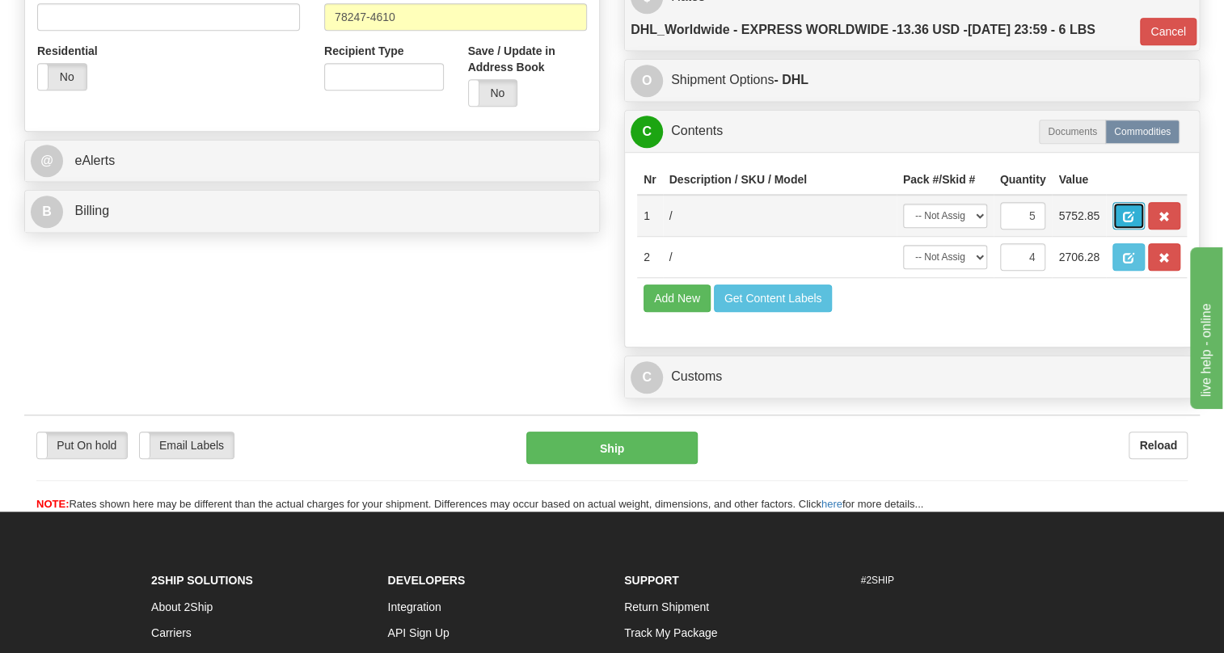
click at [1123, 222] on span "button" at bounding box center [1128, 217] width 11 height 11
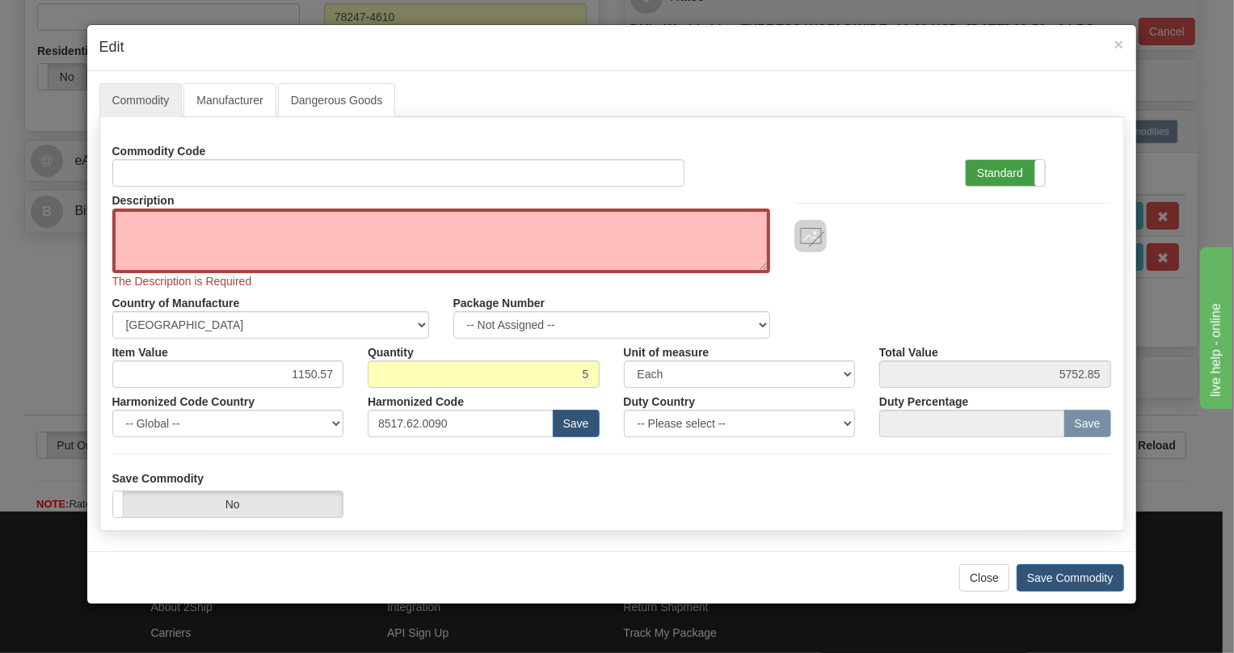
click at [995, 171] on label "Standard" at bounding box center [1005, 173] width 79 height 26
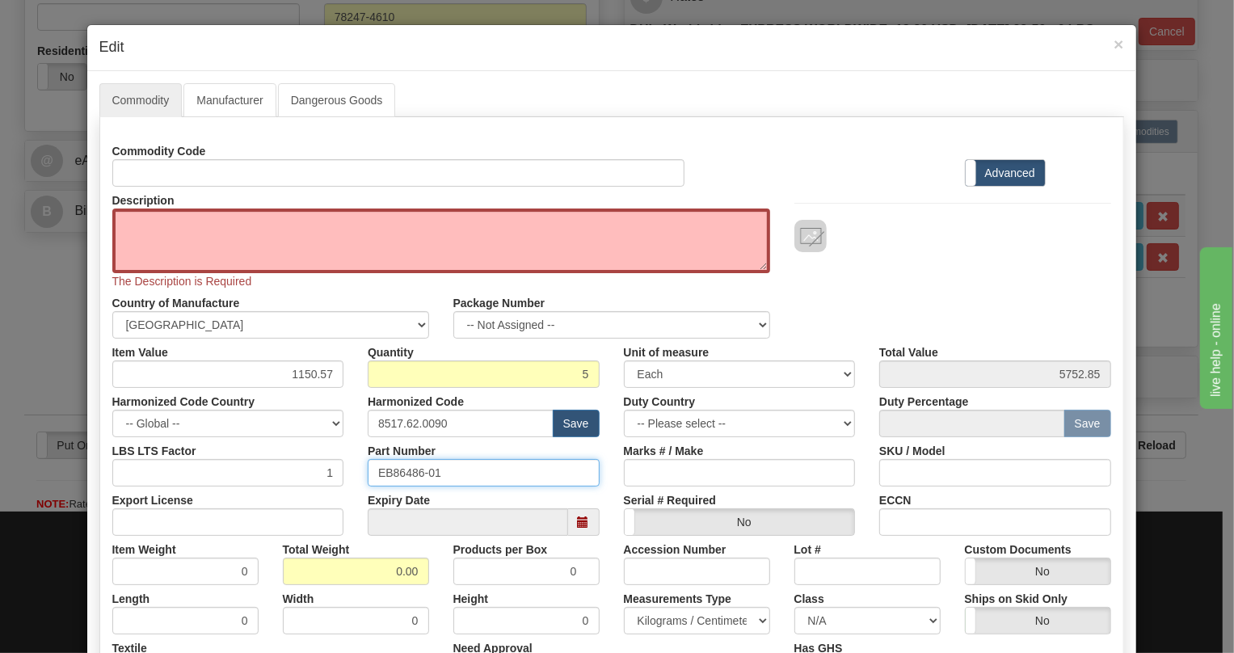
click at [411, 472] on input "EB86486-01" at bounding box center [484, 472] width 232 height 27
paste input "[PERSON_NAME]"
type input "[PERSON_NAME]"
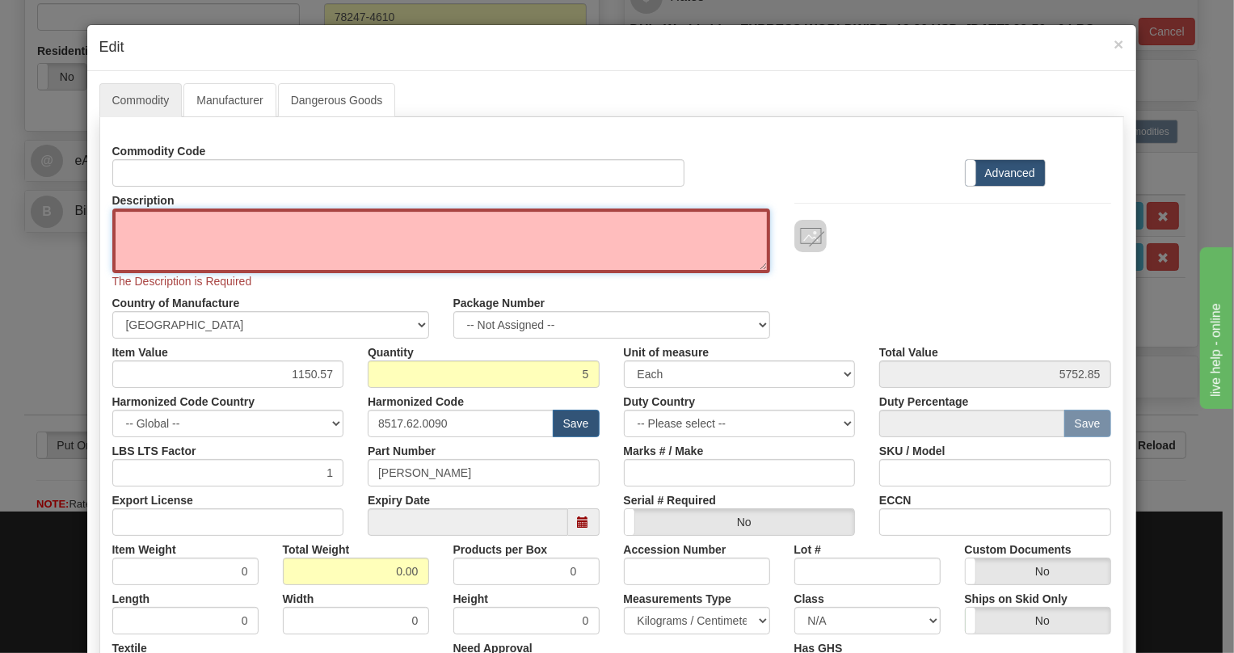
click at [171, 211] on textarea "Description" at bounding box center [441, 241] width 658 height 65
paste textarea "COAX UNIT"
type textarea "COAX UNIT"
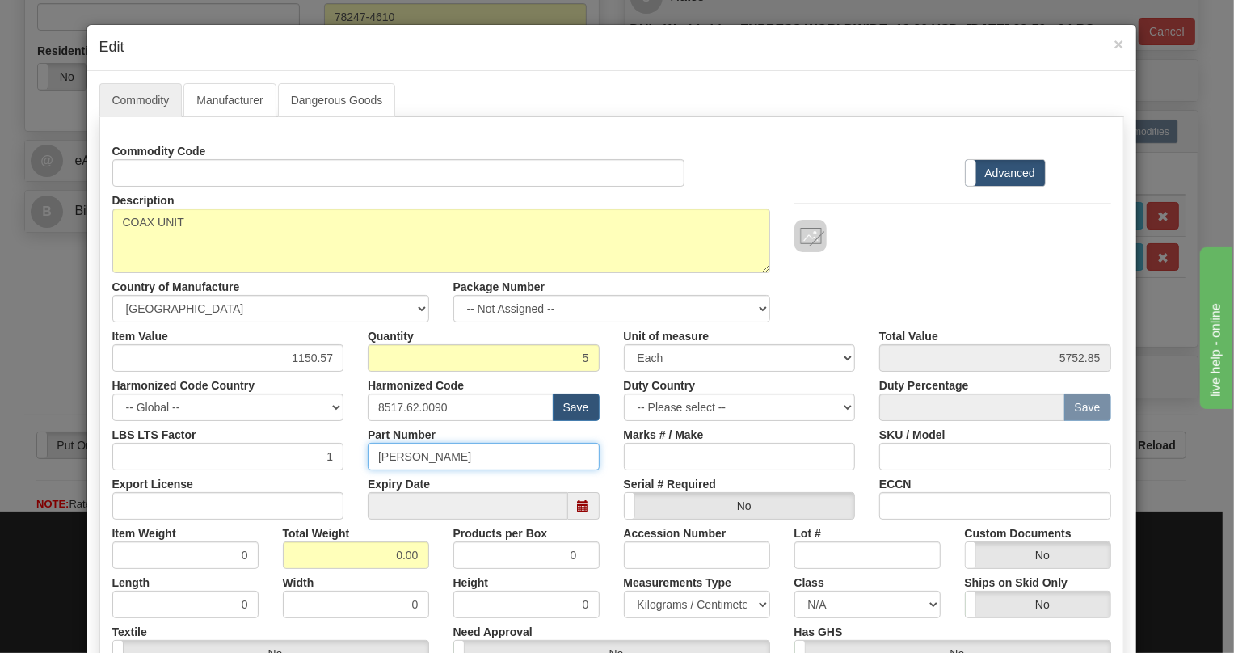
click at [389, 453] on input "[PERSON_NAME]" at bounding box center [484, 456] width 232 height 27
paste input "EB86486-01"
type input "EB86486-01"
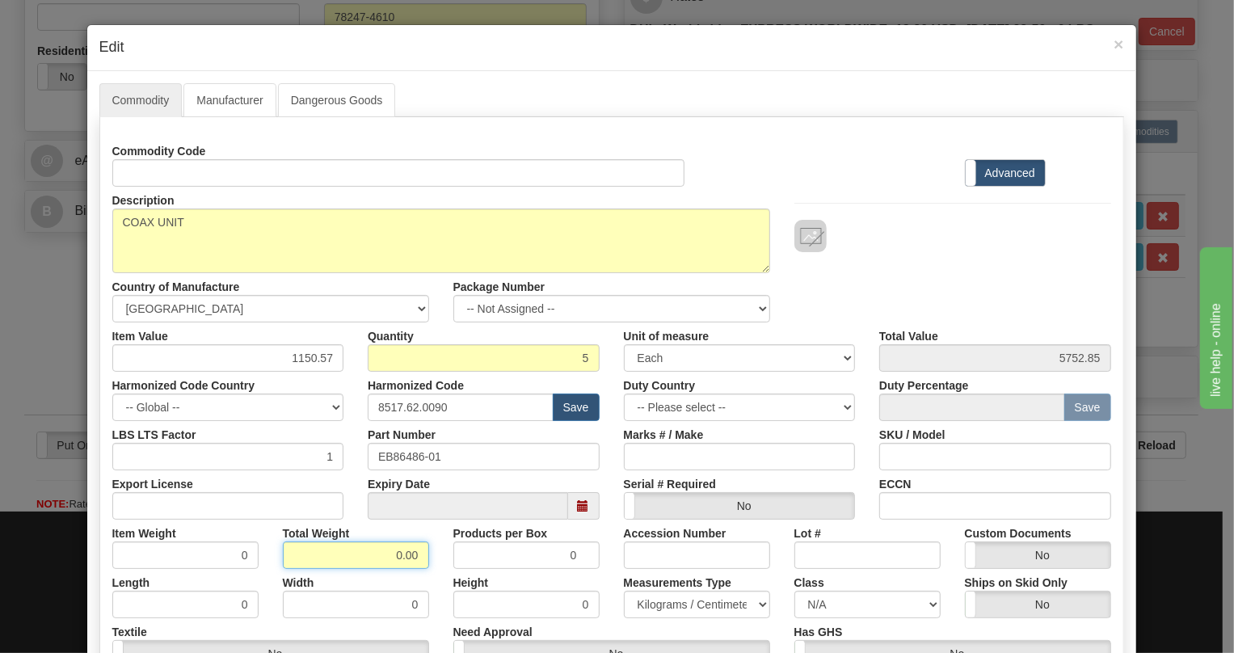
click at [379, 558] on input "0.00" at bounding box center [356, 555] width 146 height 27
type input "1.00"
type input "0.2000"
click at [667, 607] on select "Pounds / Inches Kilograms / Centimeters" at bounding box center [697, 604] width 146 height 27
select select "0"
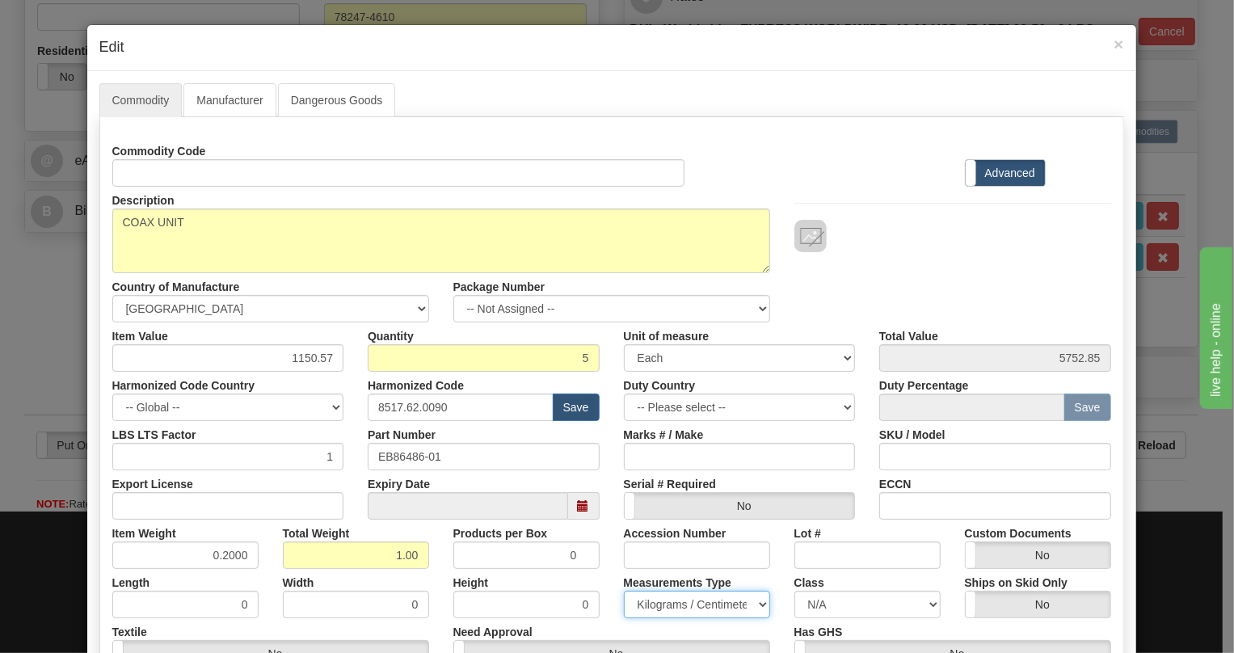
click at [624, 591] on select "Pounds / Inches Kilograms / Centimeters" at bounding box center [697, 604] width 146 height 27
click at [314, 361] on input "1150.57" at bounding box center [228, 357] width 232 height 27
paste input "920,45"
click at [314, 361] on input "920,45" at bounding box center [228, 357] width 232 height 27
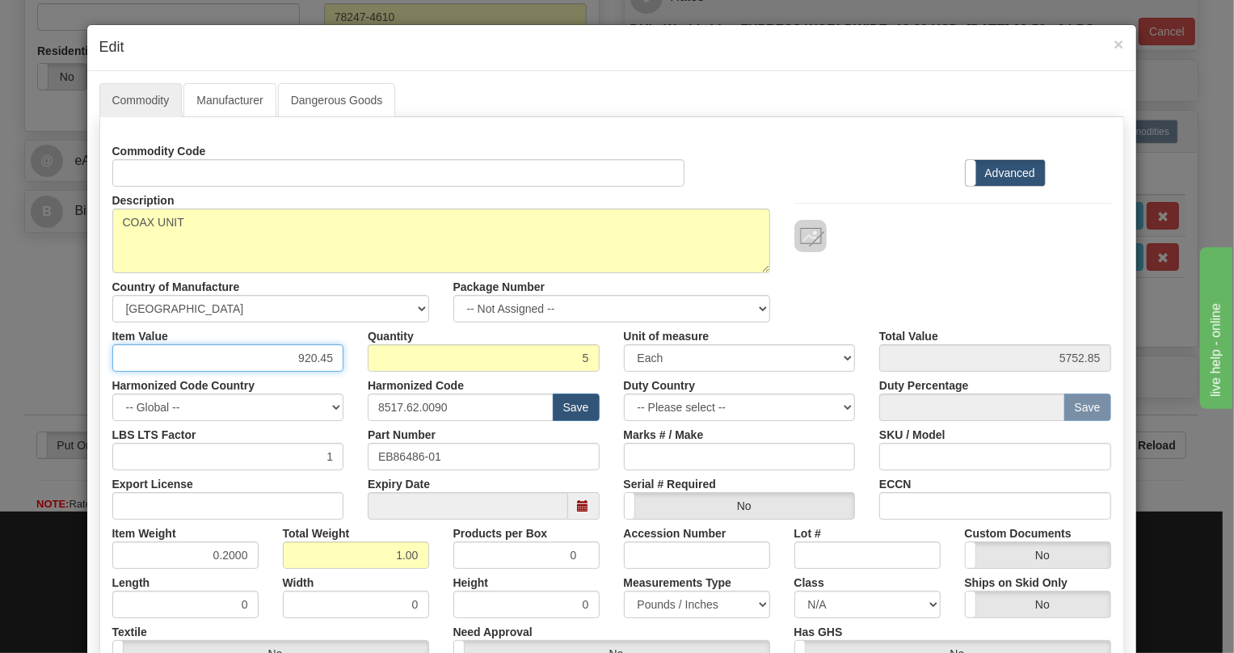
type input "920.45"
type input "4602.25"
click at [604, 520] on div "Products per Box 0" at bounding box center [526, 544] width 171 height 49
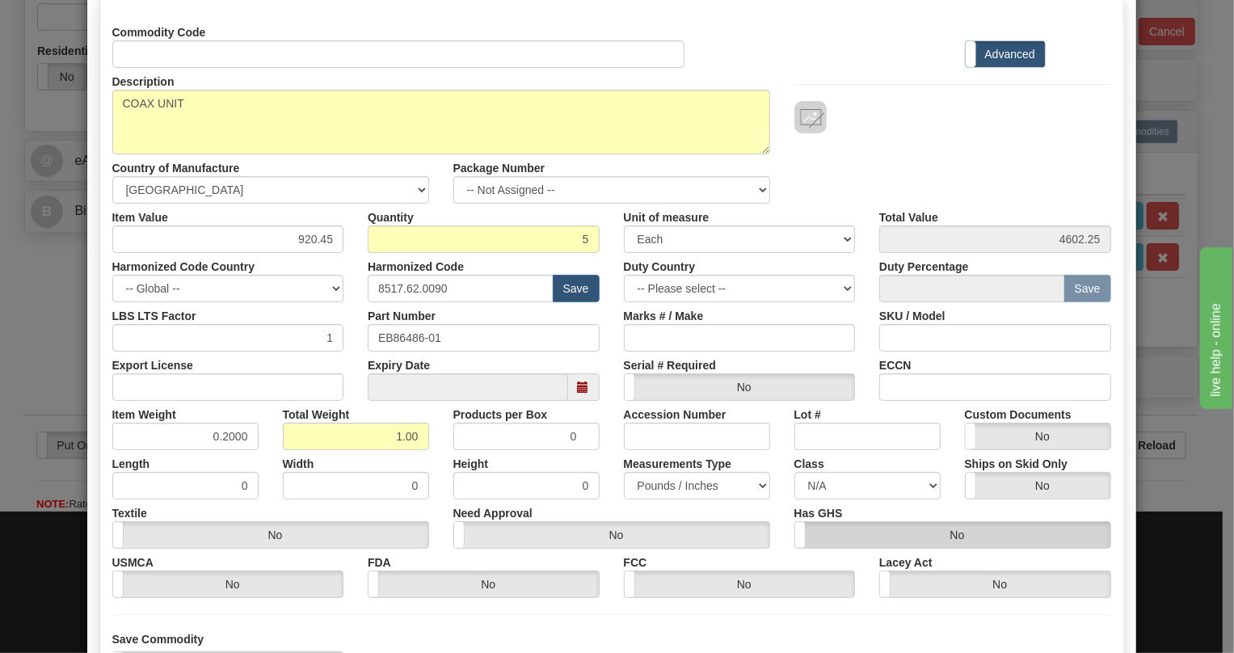
scroll to position [254, 0]
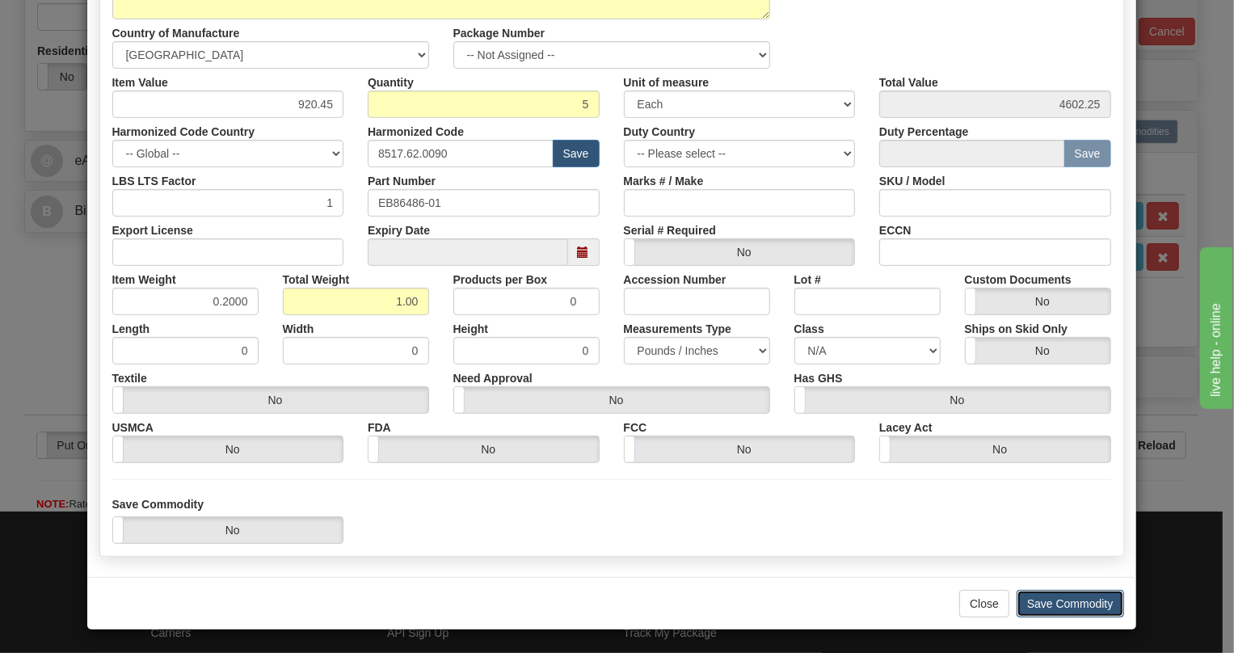
click at [1064, 601] on button "Save Commodity" at bounding box center [1071, 603] width 108 height 27
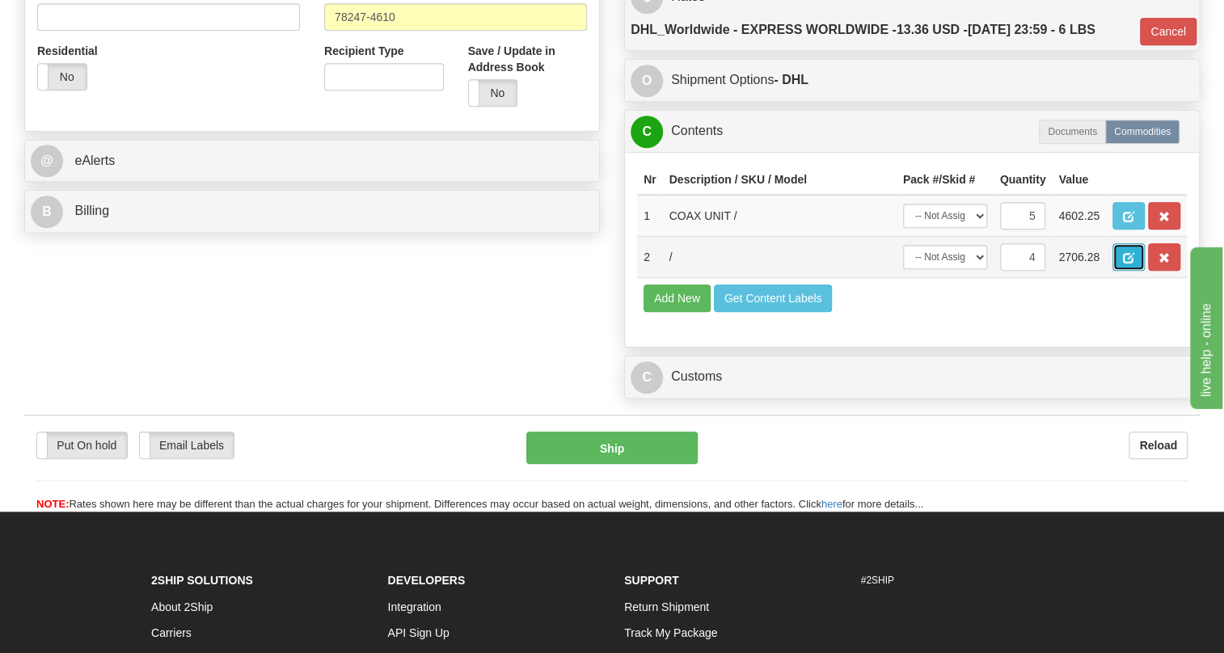
click at [1129, 264] on span "button" at bounding box center [1128, 258] width 11 height 11
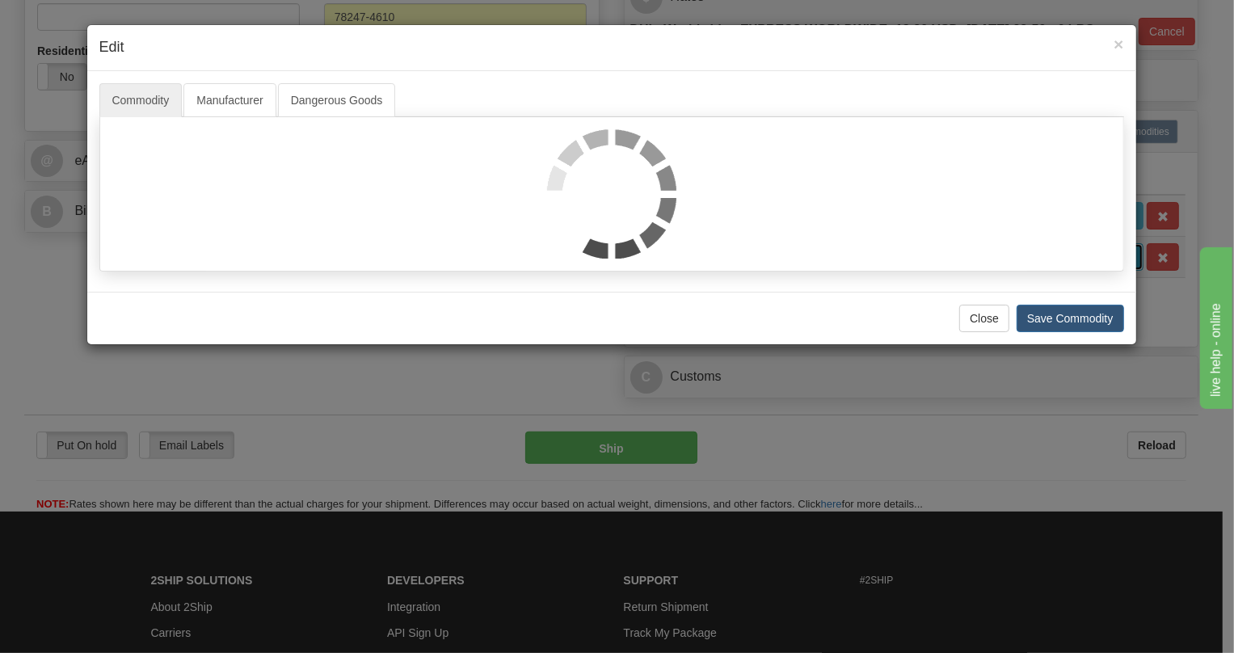
scroll to position [0, 0]
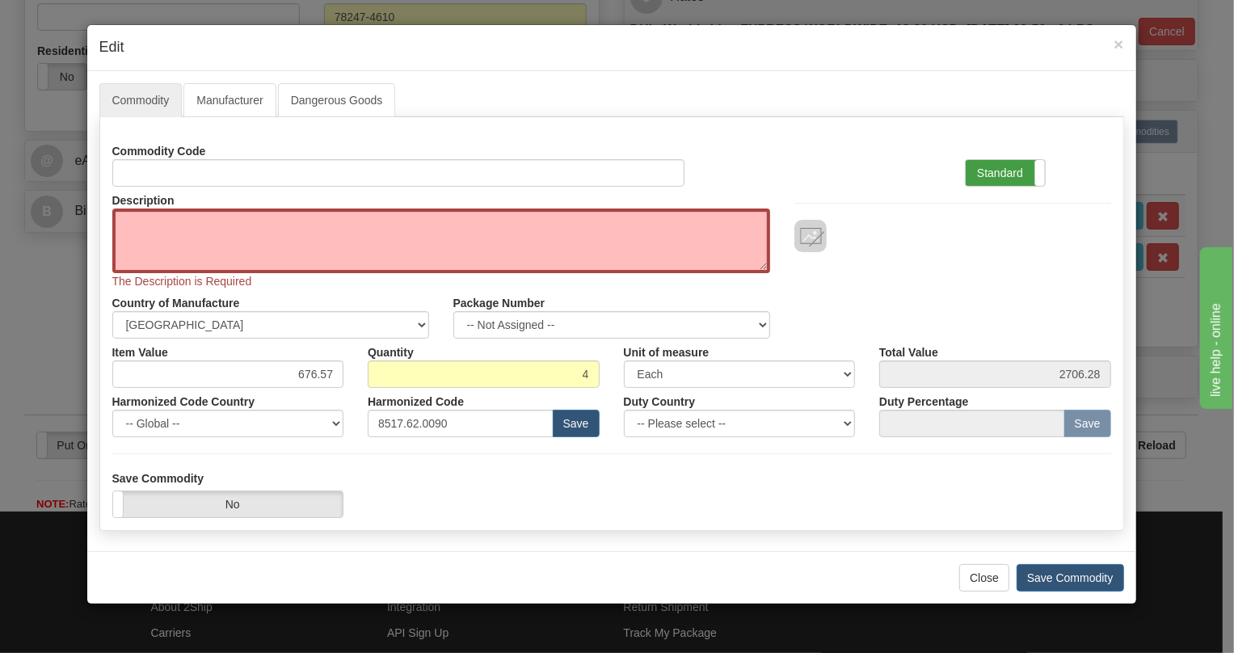
click at [985, 170] on label "Standard" at bounding box center [1005, 173] width 79 height 26
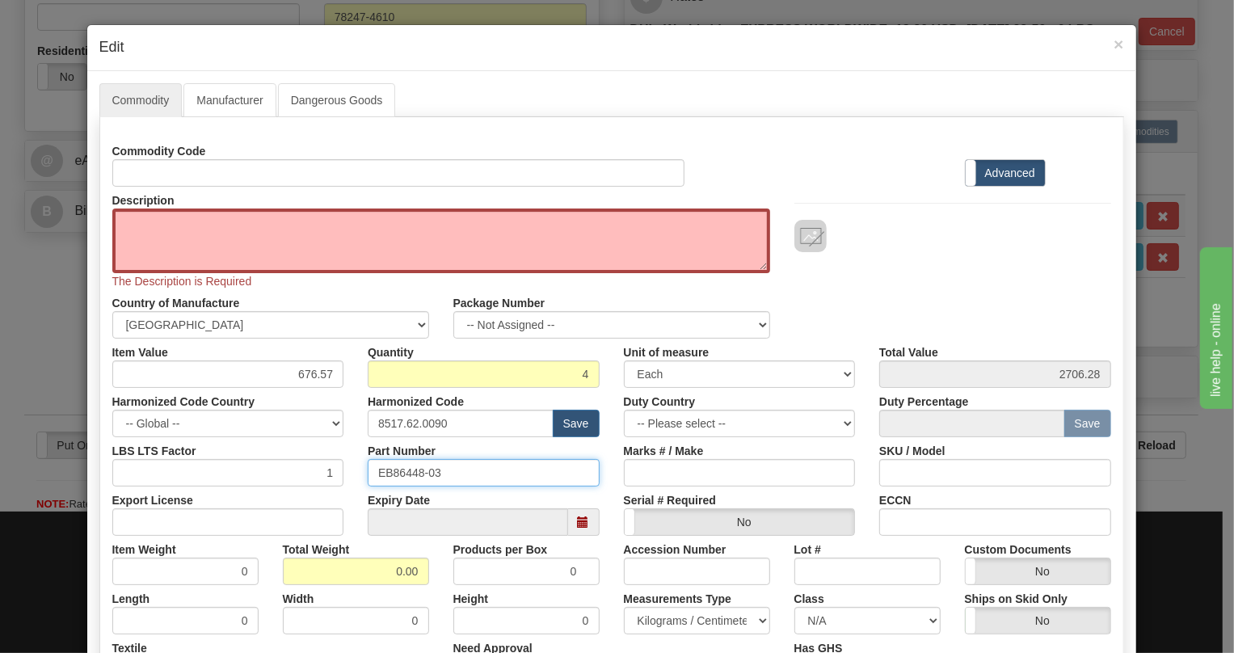
click at [411, 475] on input "EB86448-03" at bounding box center [484, 472] width 232 height 27
click at [175, 213] on textarea "Description" at bounding box center [441, 241] width 658 height 65
paste textarea "DATA-LS UNIT"
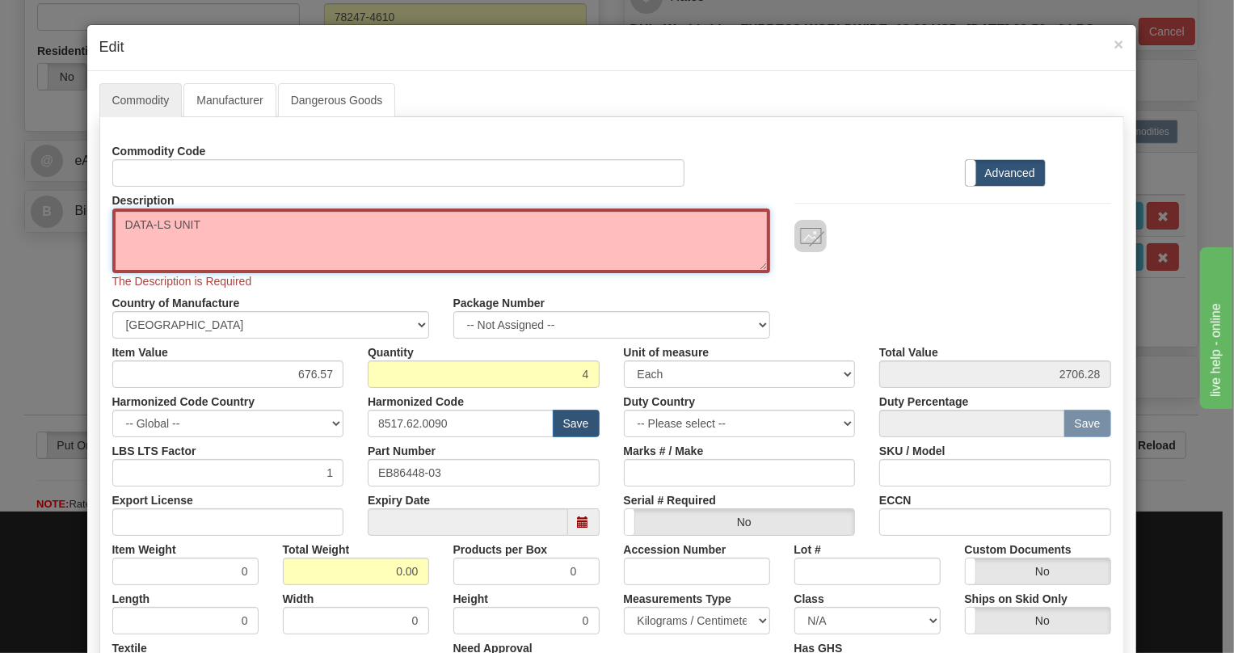
type textarea "DATA-LS UNIT"
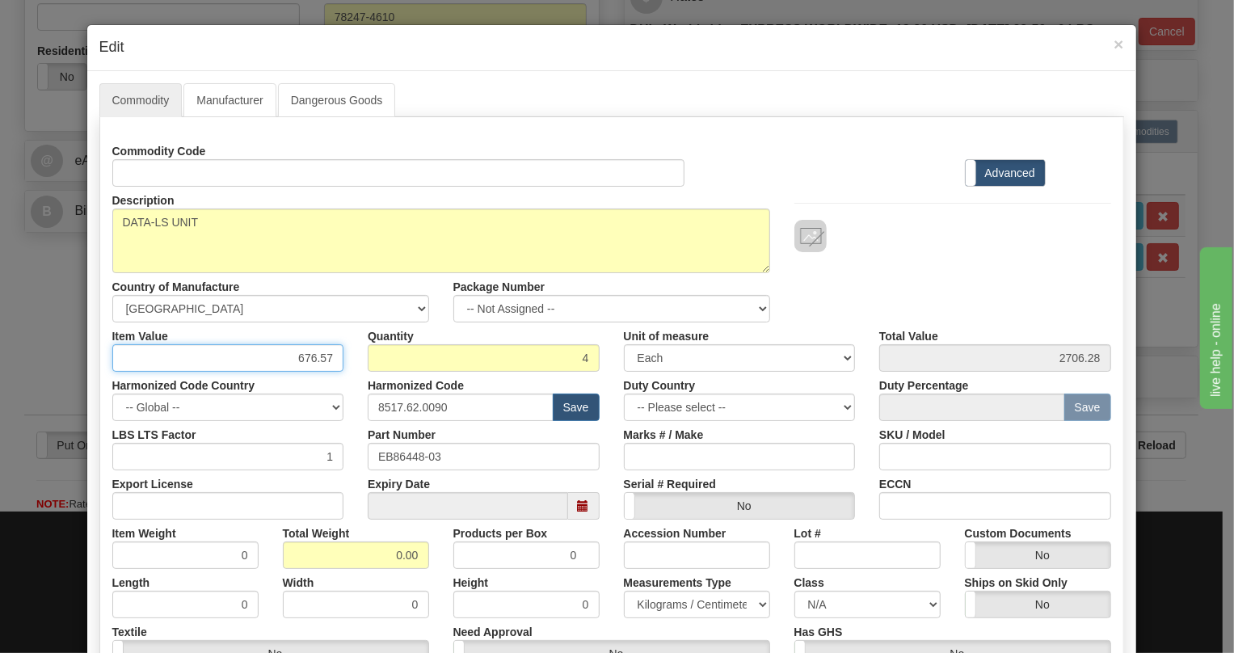
click at [307, 358] on input "676.57" at bounding box center [228, 357] width 232 height 27
paste input "541,25"
click at [315, 360] on input "541,25" at bounding box center [228, 357] width 232 height 27
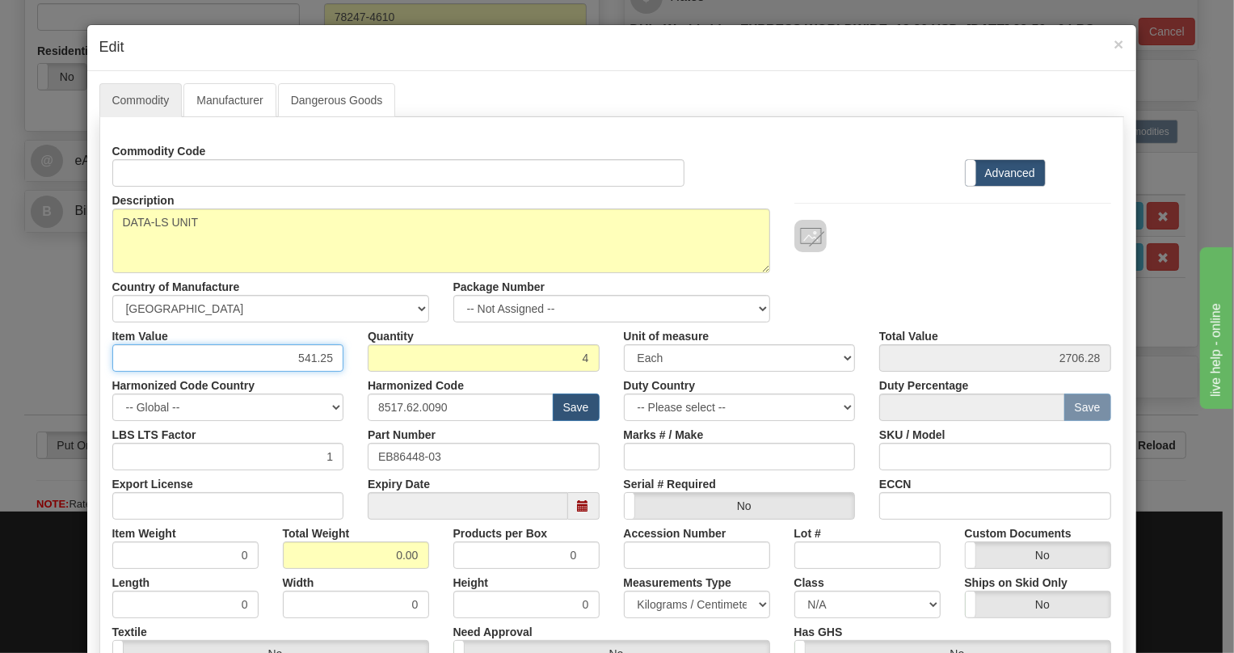
type input "541.25"
type input "2165.00"
click at [348, 379] on div "Harmonized Code Country -- Global -- AFGHANISTAN ALAND ISLANDS ALBANIA ALGERIA …" at bounding box center [228, 396] width 256 height 49
click at [388, 547] on input "0.00" at bounding box center [356, 555] width 146 height 27
type input "1.00"
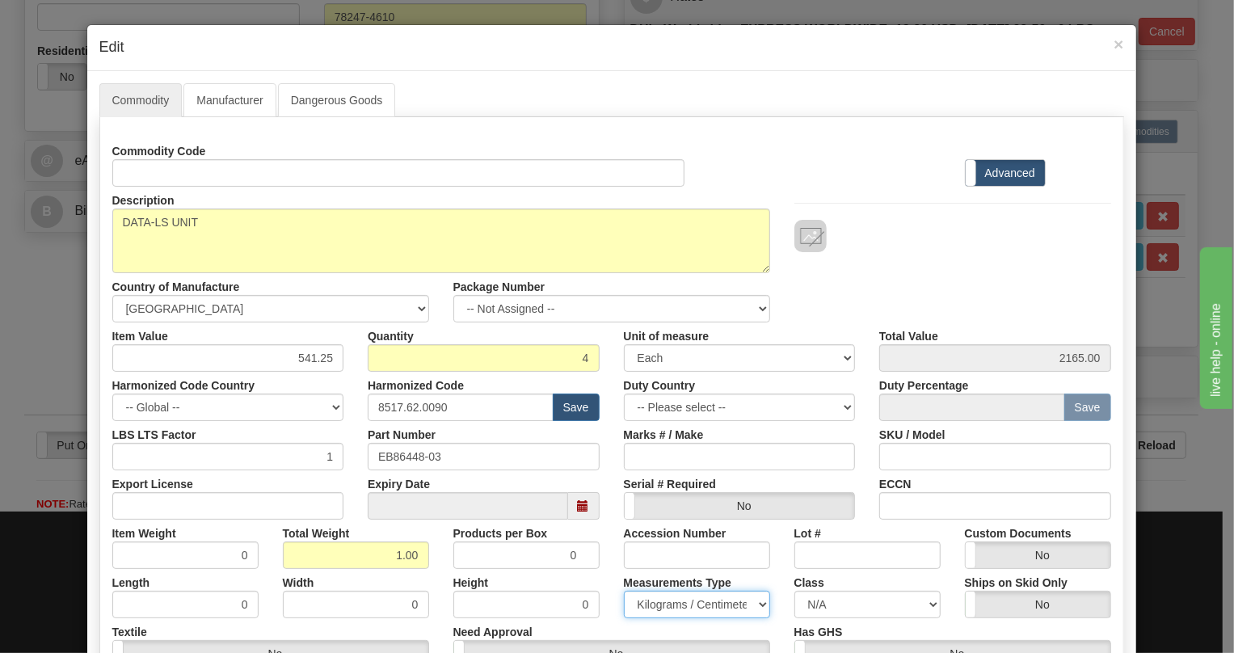
type input "0.2500"
click at [668, 606] on select "Pounds / Inches Kilograms / Centimeters" at bounding box center [697, 604] width 146 height 27
select select "0"
click at [624, 591] on select "Pounds / Inches Kilograms / Centimeters" at bounding box center [697, 604] width 146 height 27
click at [783, 559] on div "Lot #" at bounding box center [868, 544] width 171 height 49
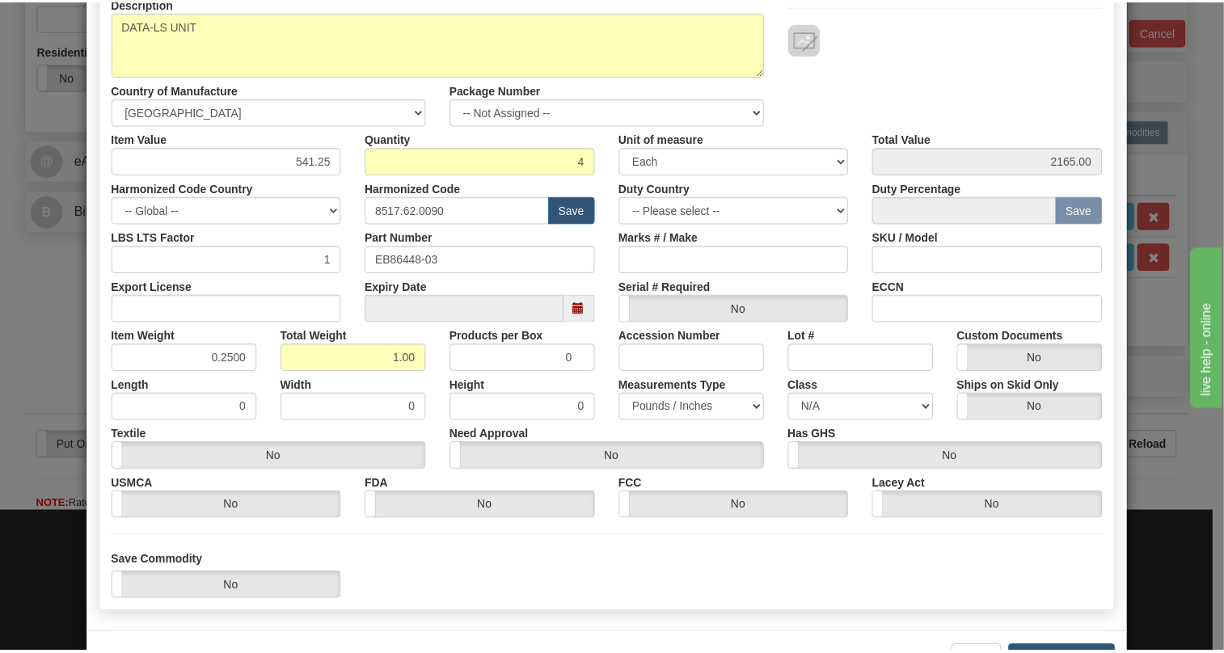
scroll to position [254, 0]
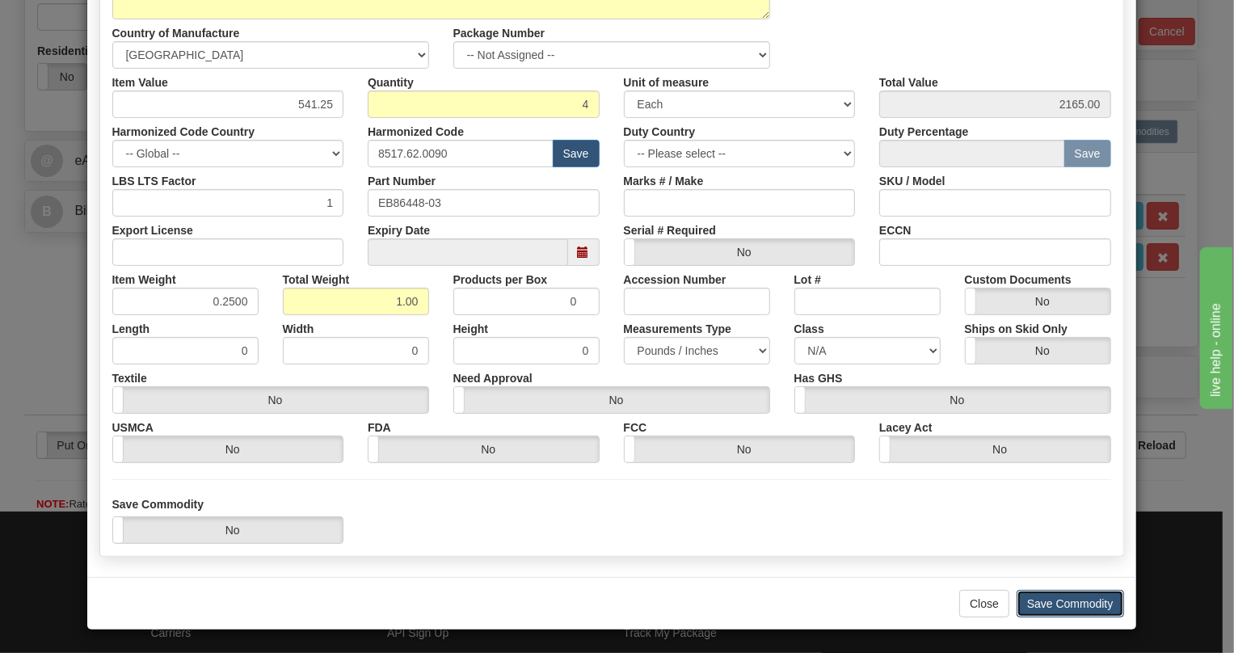
click at [1054, 599] on button "Save Commodity" at bounding box center [1071, 603] width 108 height 27
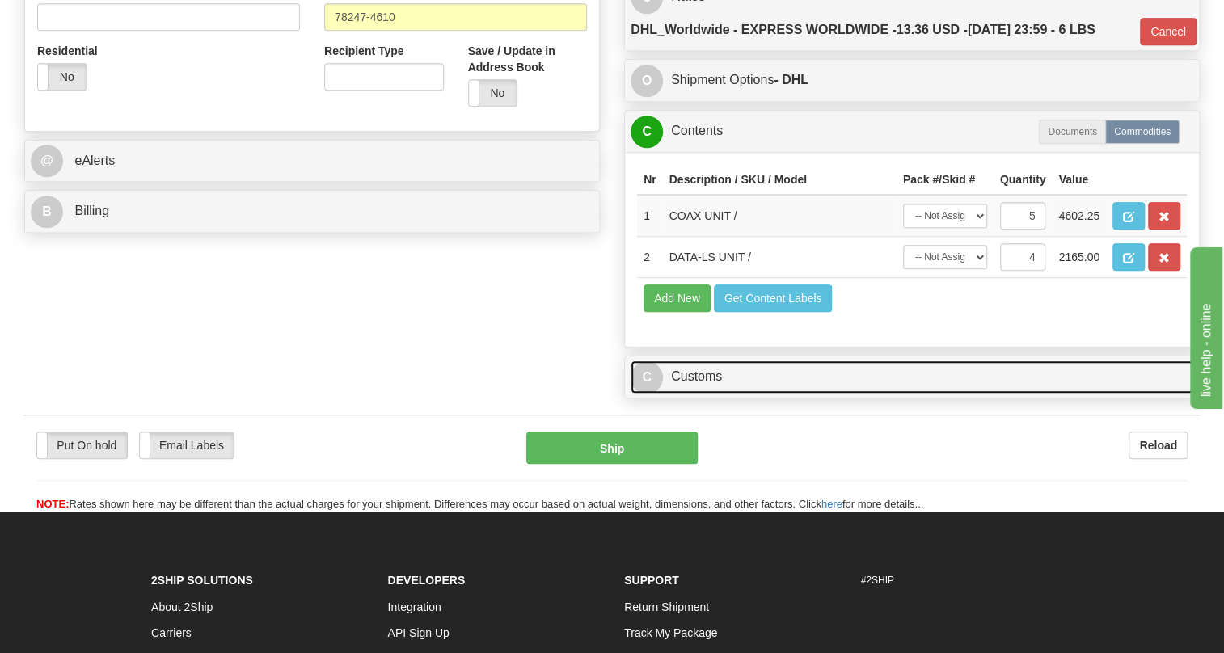
click at [691, 394] on link "C Customs" at bounding box center [912, 377] width 563 height 33
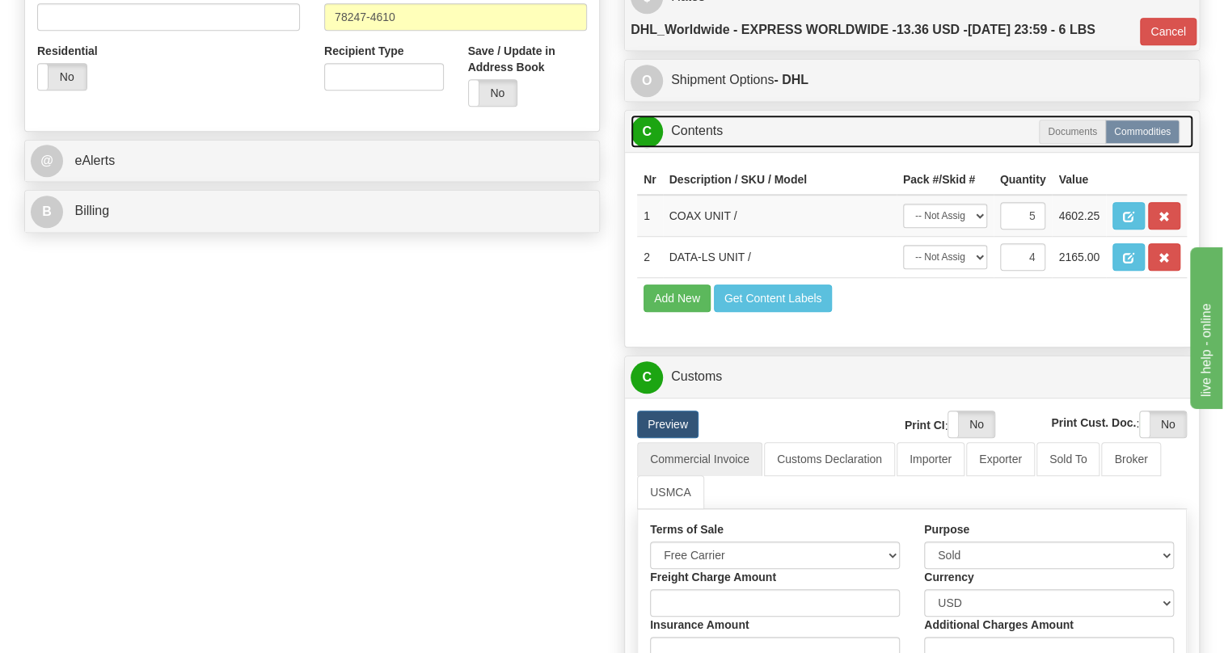
click at [694, 148] on link "C Contents" at bounding box center [912, 131] width 563 height 33
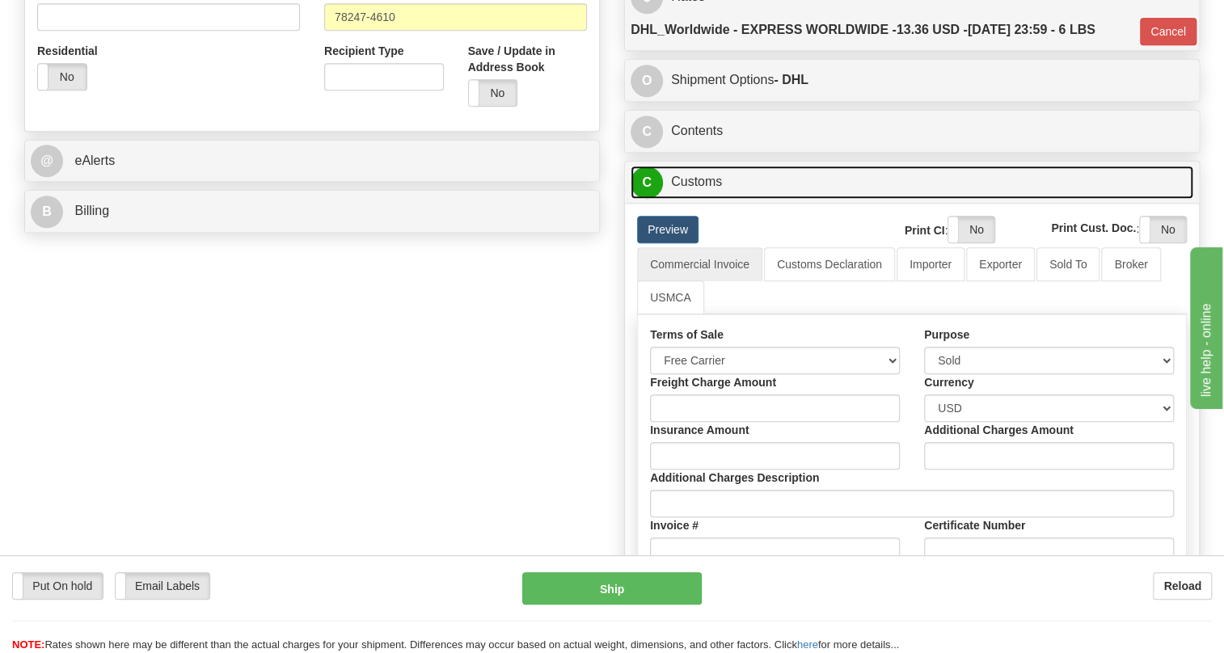
click at [693, 199] on link "C Customs" at bounding box center [912, 182] width 563 height 33
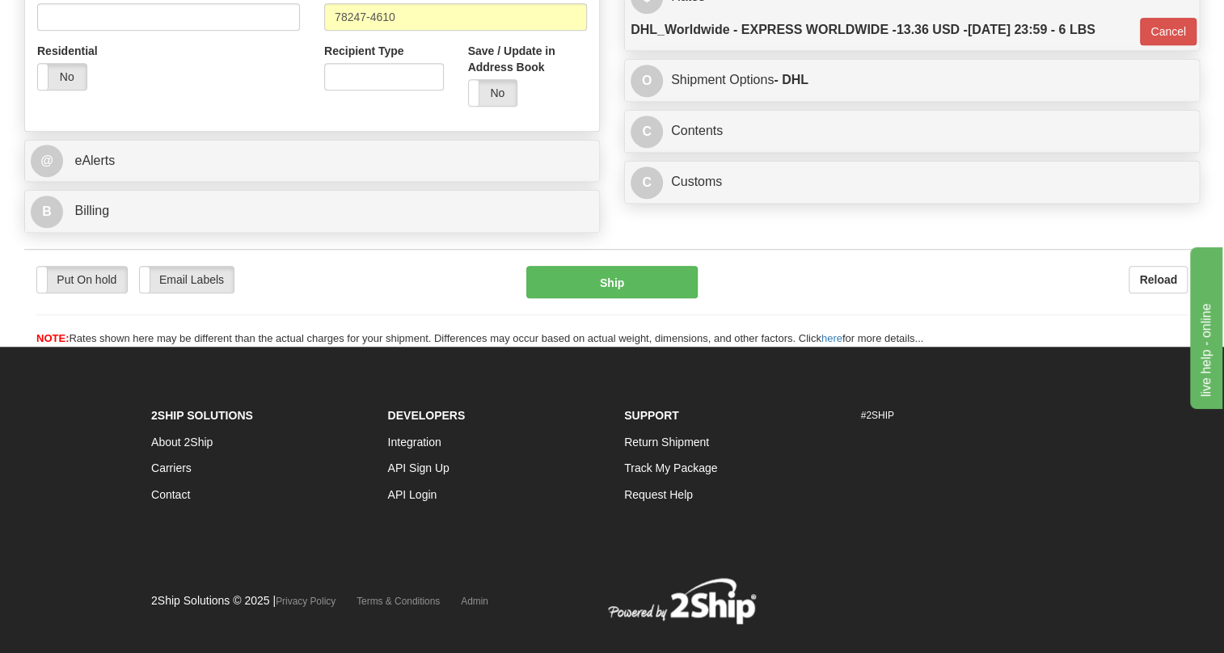
scroll to position [367, 0]
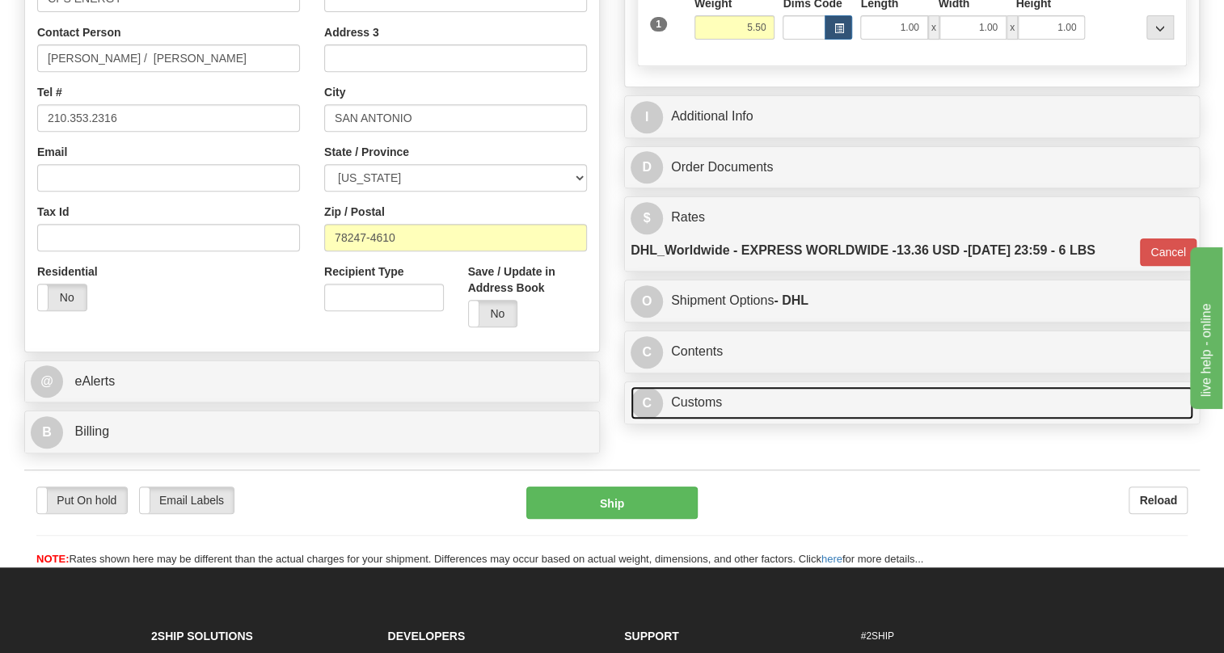
click at [707, 420] on link "C Customs" at bounding box center [912, 402] width 563 height 33
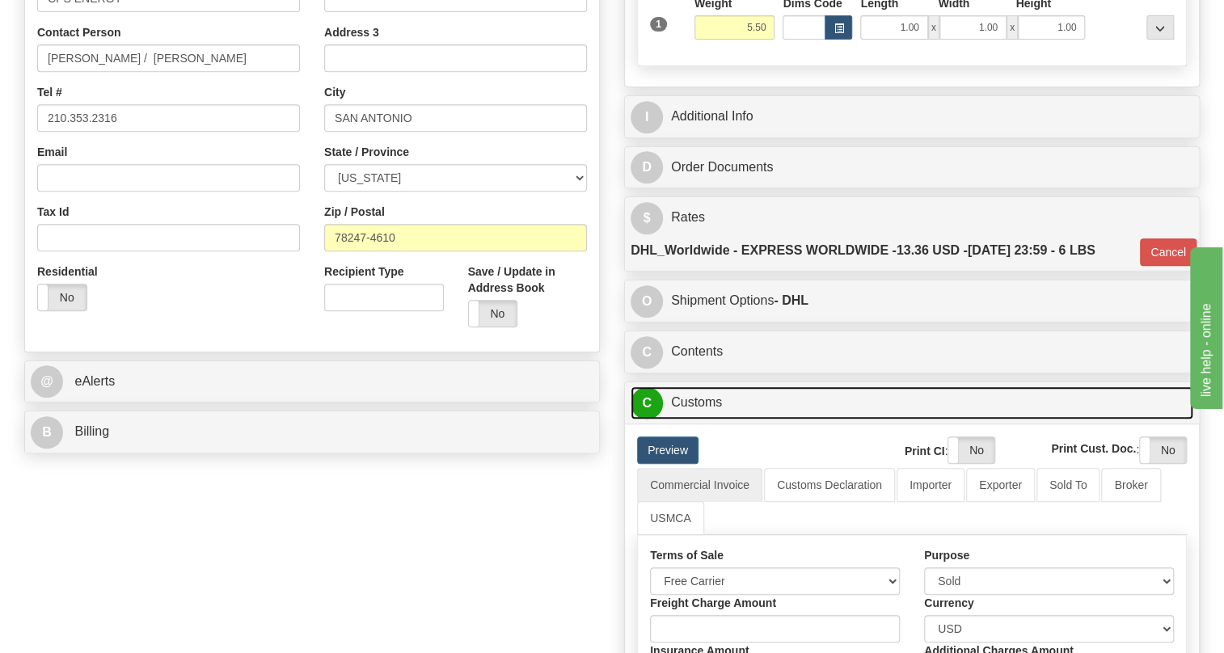
click at [707, 420] on link "C Customs" at bounding box center [912, 402] width 563 height 33
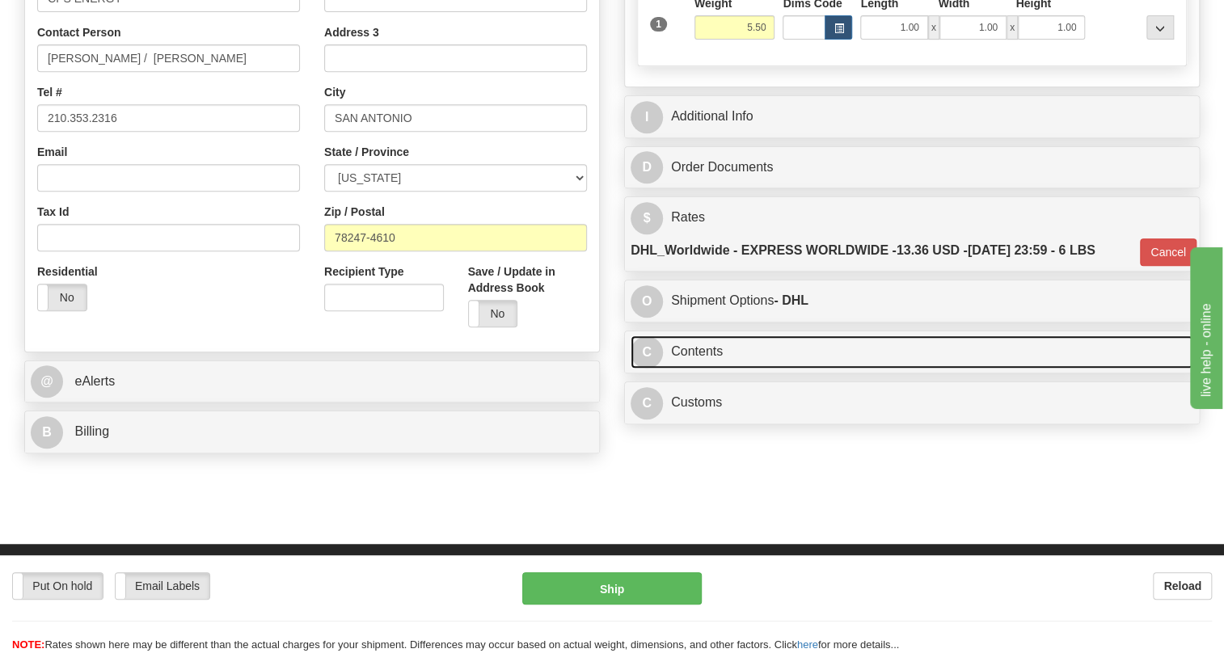
click at [710, 369] on link "C Contents" at bounding box center [912, 352] width 563 height 33
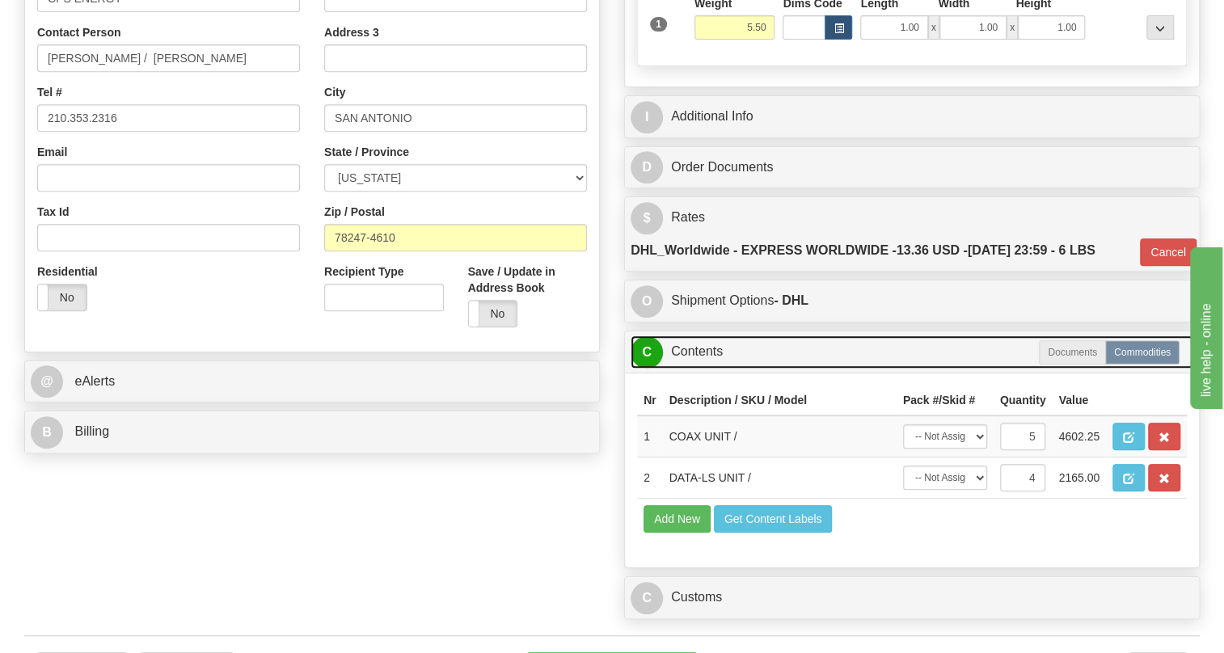
click at [710, 369] on link "C Contents" at bounding box center [912, 352] width 563 height 33
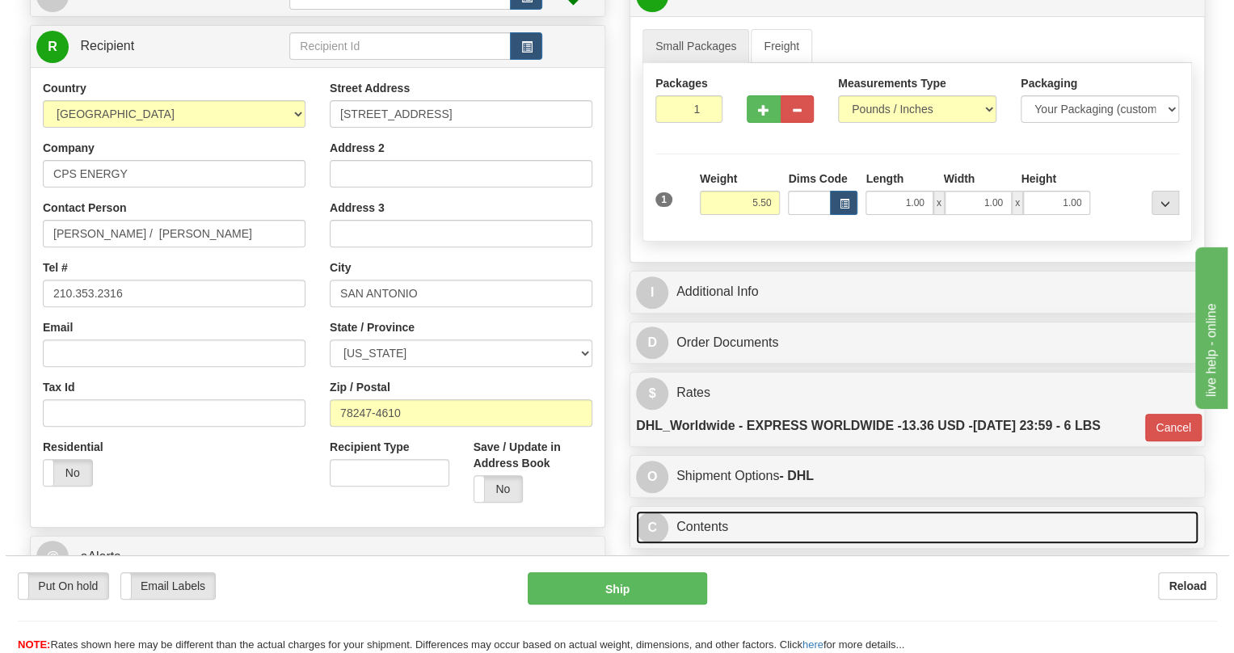
scroll to position [146, 0]
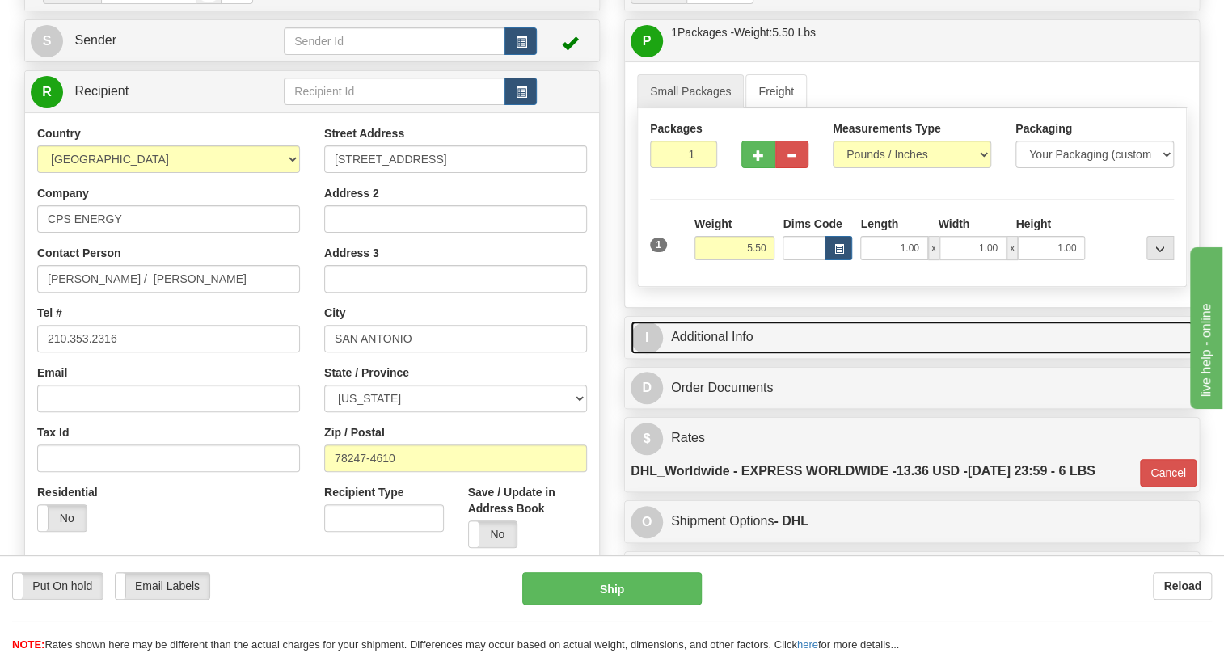
click at [737, 354] on link "I Additional Info" at bounding box center [912, 337] width 563 height 33
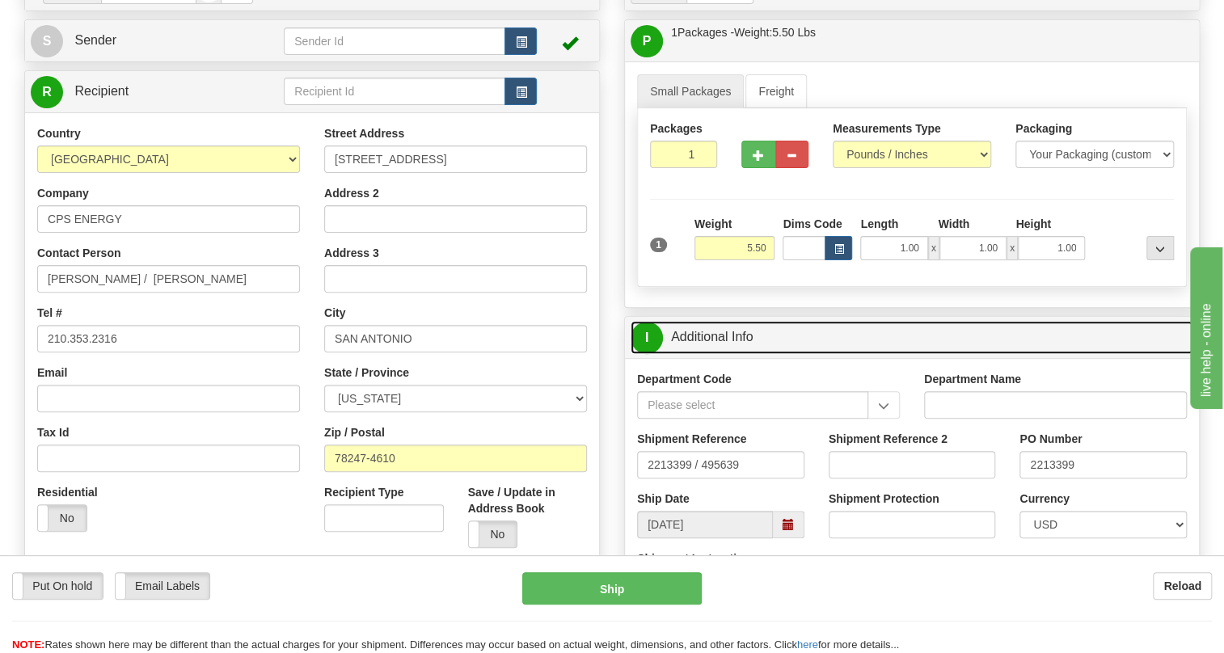
click at [737, 354] on link "I Additional Info" at bounding box center [912, 337] width 563 height 33
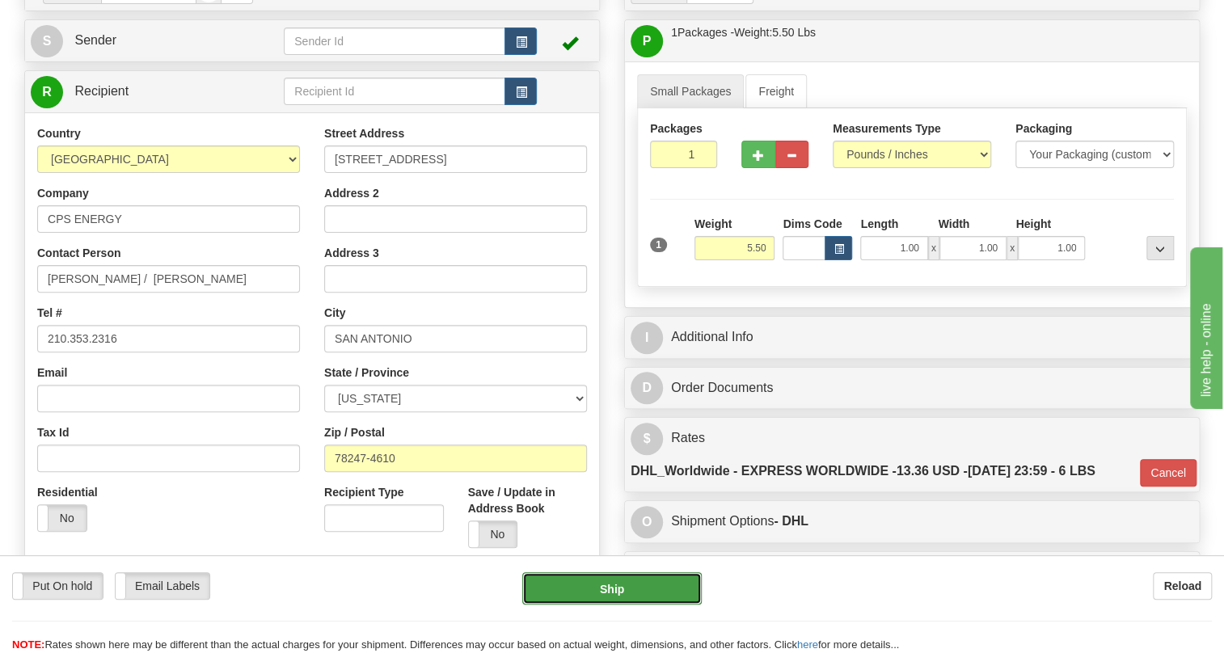
click at [614, 586] on button "Ship" at bounding box center [611, 588] width 179 height 32
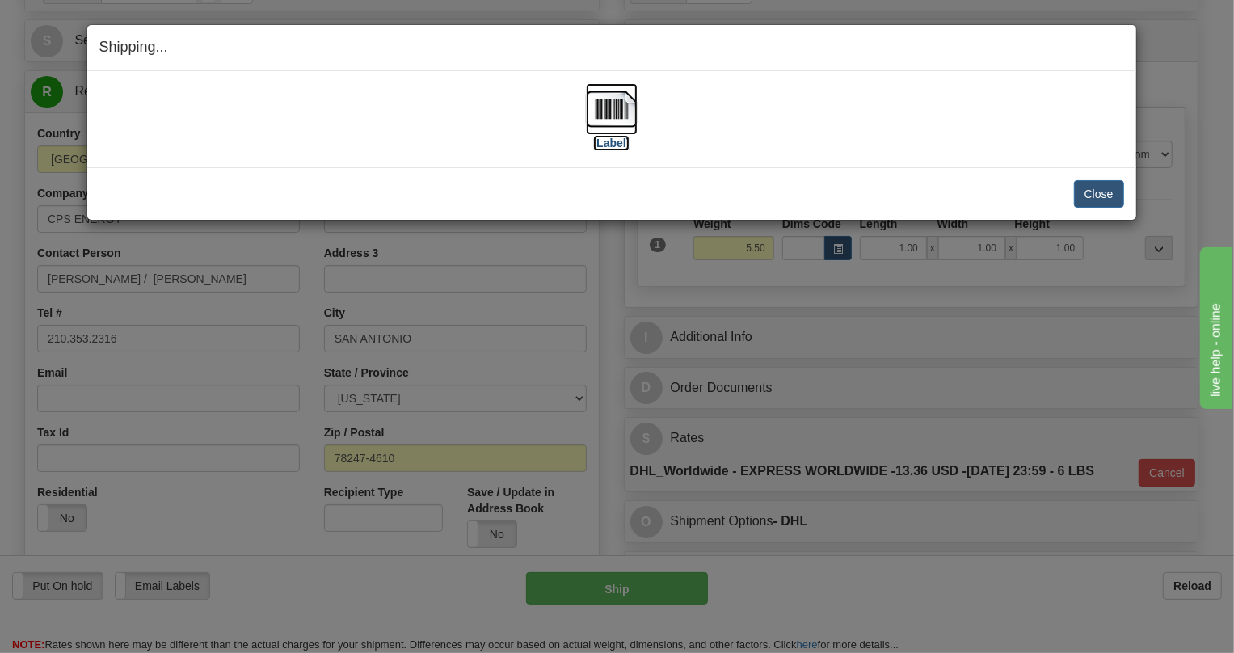
click at [614, 112] on img at bounding box center [612, 109] width 52 height 52
click at [1094, 195] on button "Close" at bounding box center [1099, 193] width 50 height 27
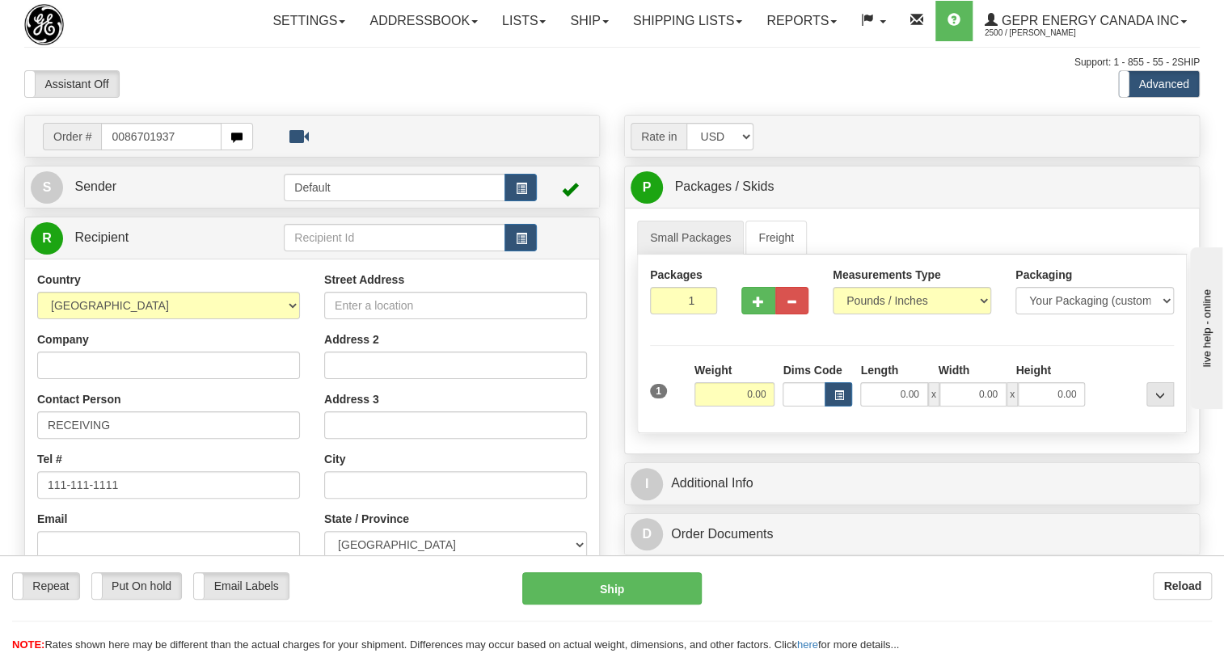
click at [118, 150] on input "0086701937" at bounding box center [161, 136] width 120 height 27
type input "86701937"
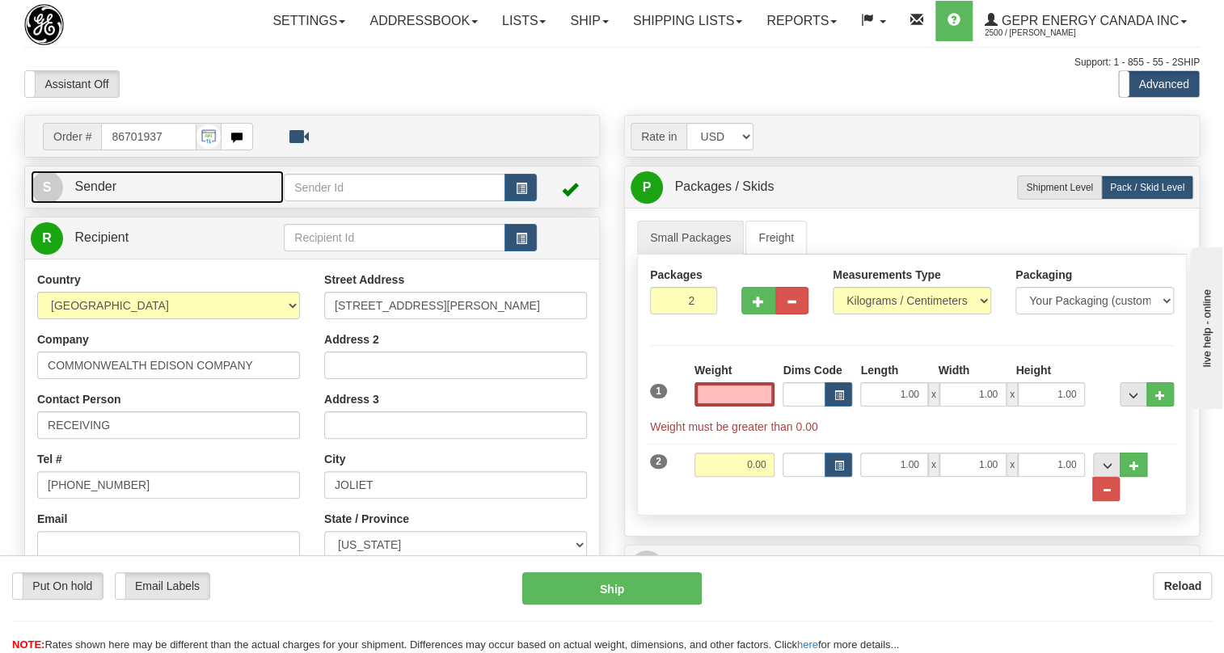
type input "0.00"
click at [99, 193] on span "Sender" at bounding box center [95, 186] width 42 height 14
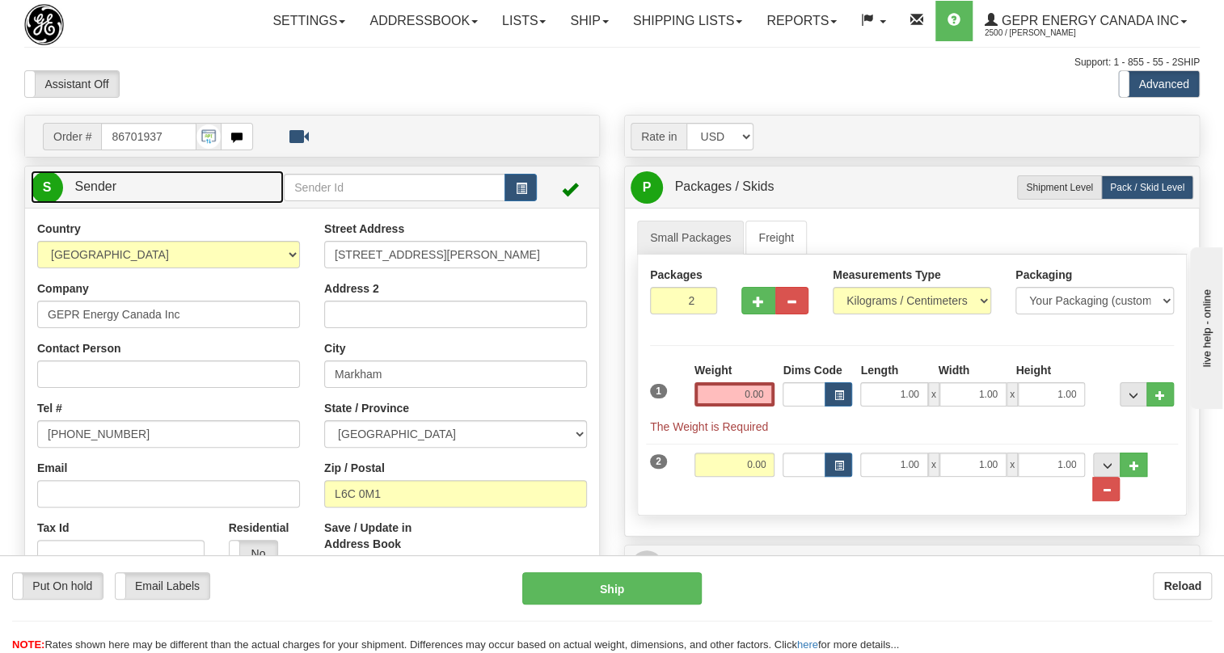
type input "MARKHAM"
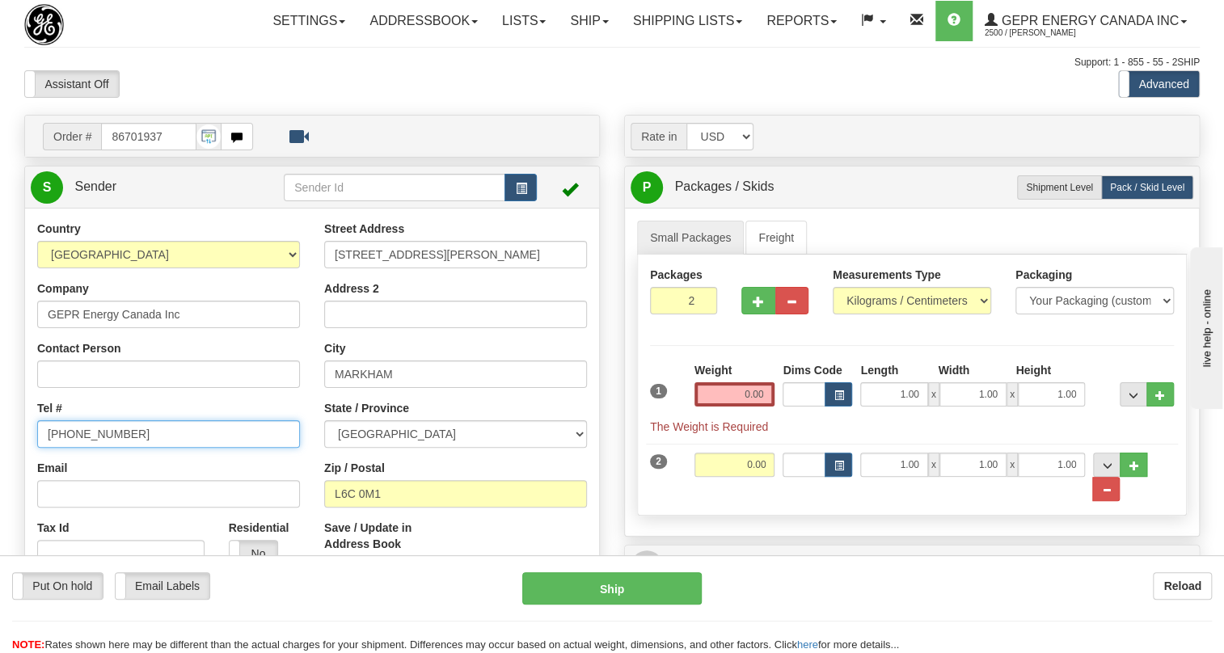
click at [89, 448] on input "(779)7960565" at bounding box center [168, 433] width 263 height 27
paste input "905-927-5013"
type input "905-927-5013"
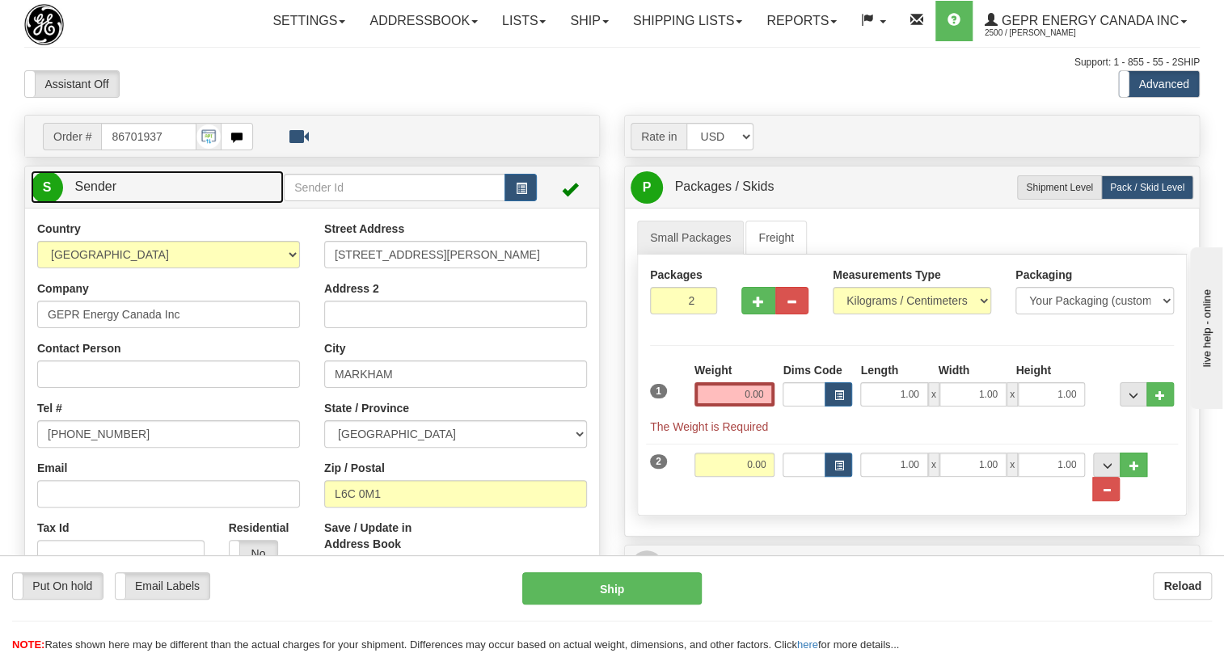
click at [100, 193] on span "Sender" at bounding box center [95, 186] width 42 height 14
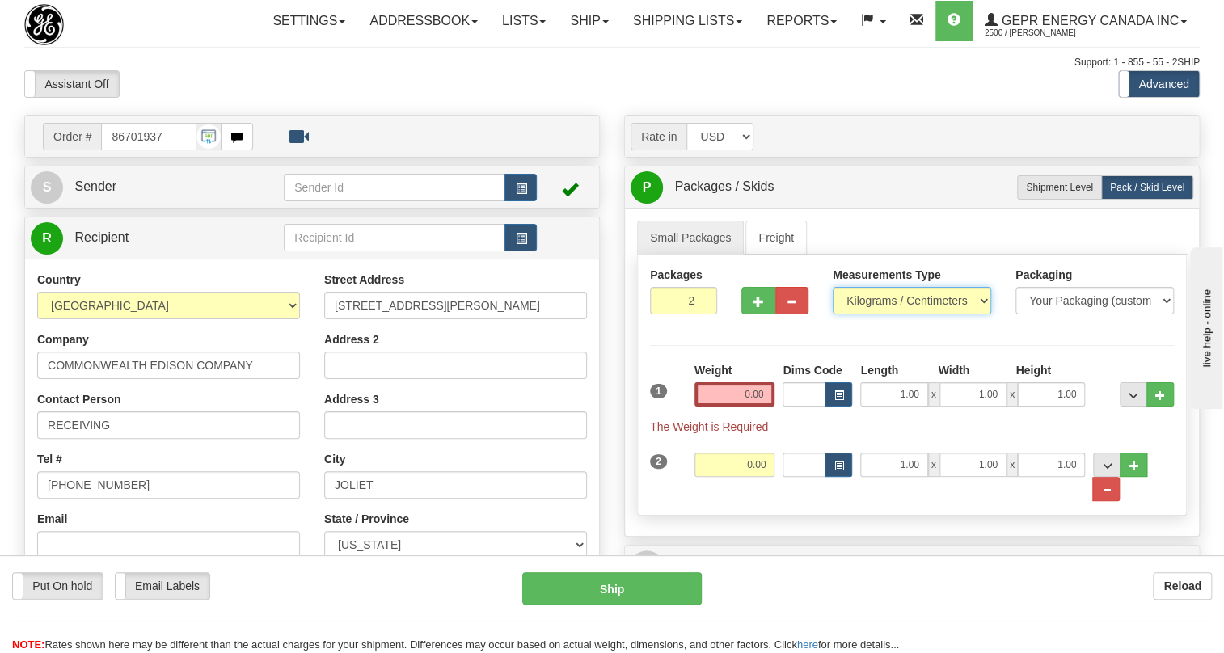
click at [878, 314] on select "Pounds / Inches Kilograms / Centimeters" at bounding box center [912, 300] width 158 height 27
select select "0"
click at [833, 314] on select "Pounds / Inches Kilograms / Centimeters" at bounding box center [912, 300] width 158 height 27
click at [753, 407] on input "0.00" at bounding box center [734, 394] width 81 height 24
type input "0.00"
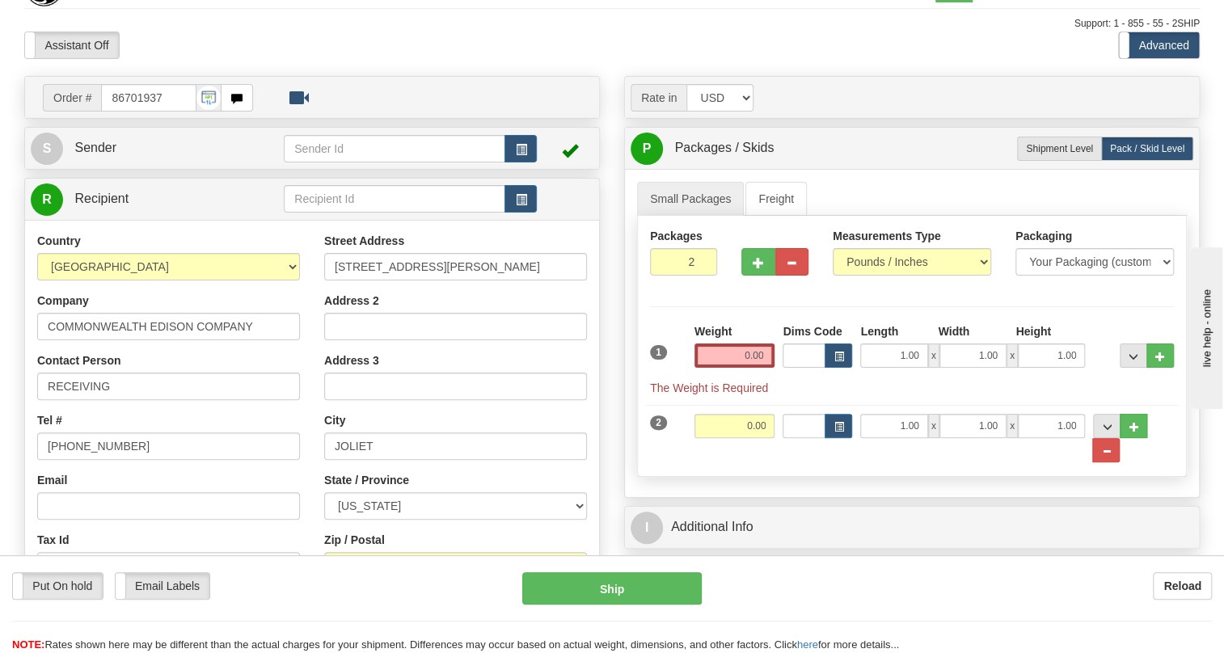
scroll to position [73, 0]
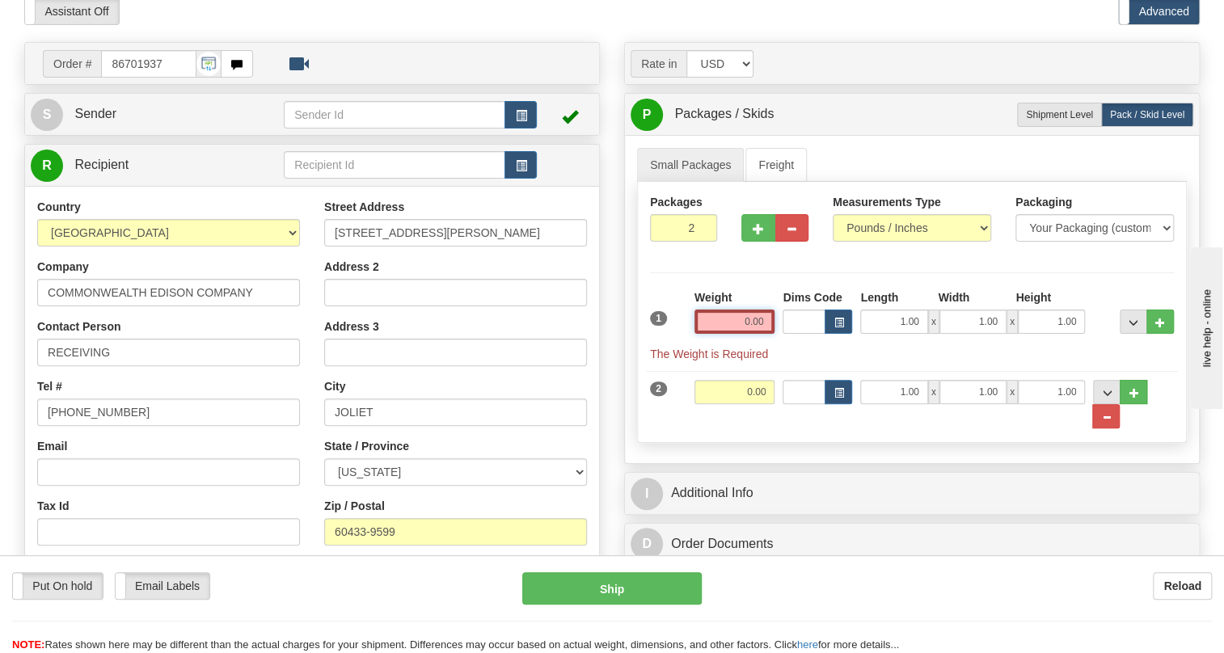
click at [730, 334] on input "0.00" at bounding box center [734, 322] width 81 height 24
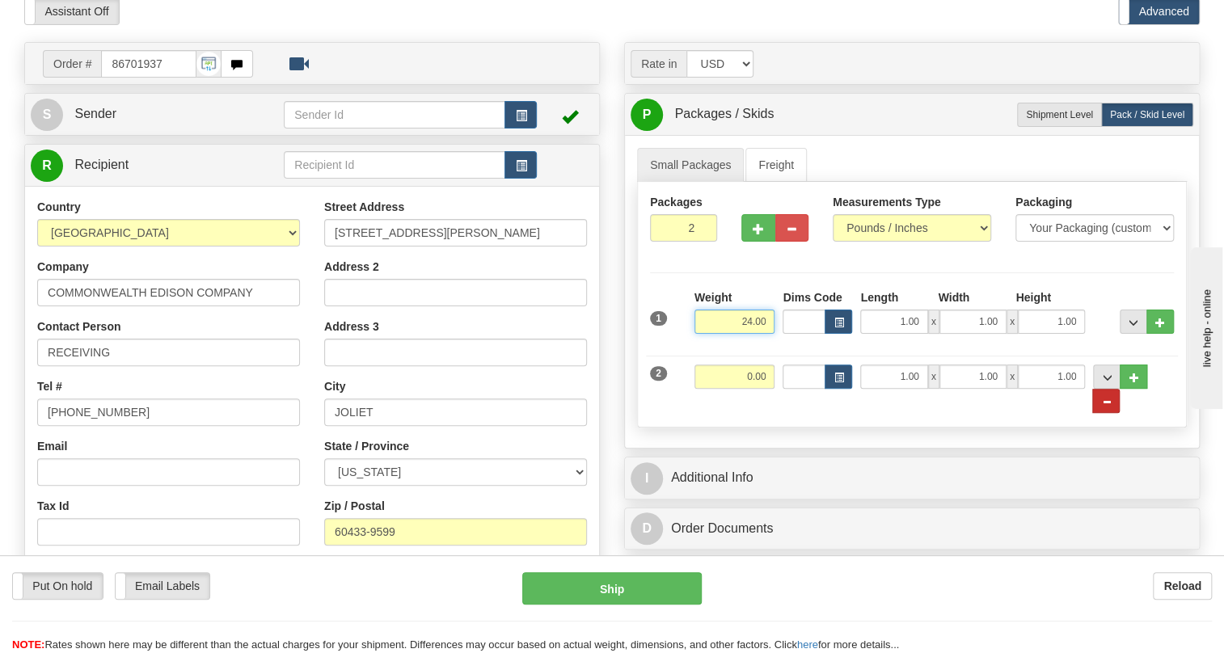
type input "24.00"
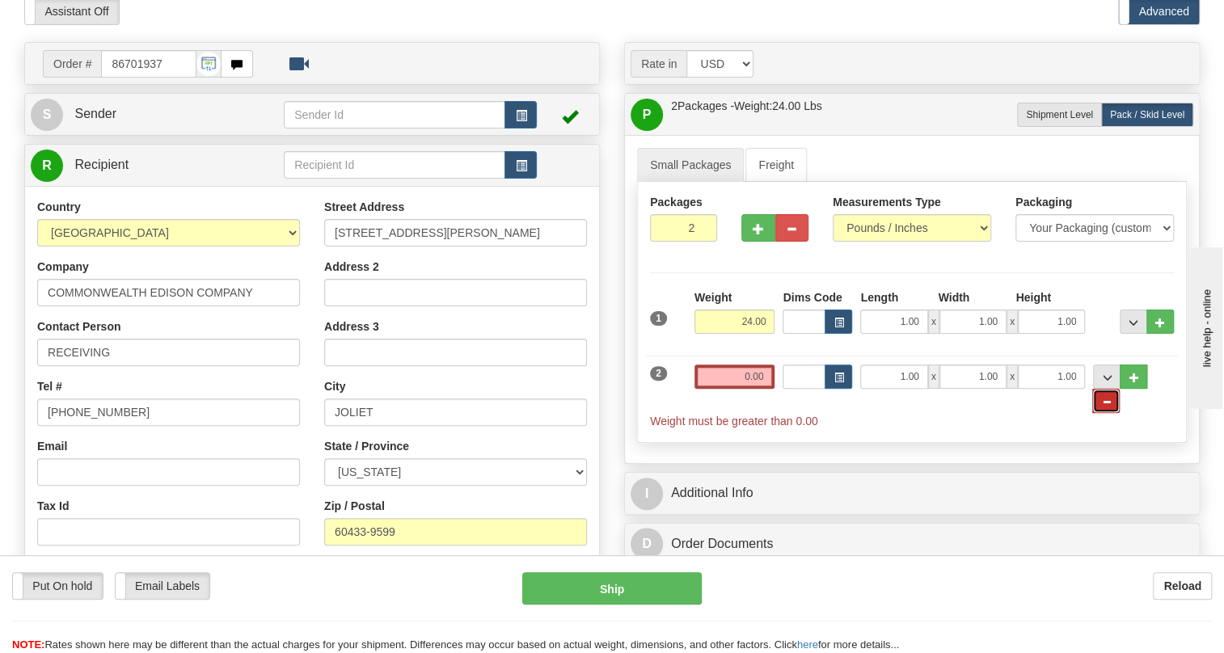
click at [1111, 407] on span "..." at bounding box center [1106, 402] width 10 height 9
type input "1"
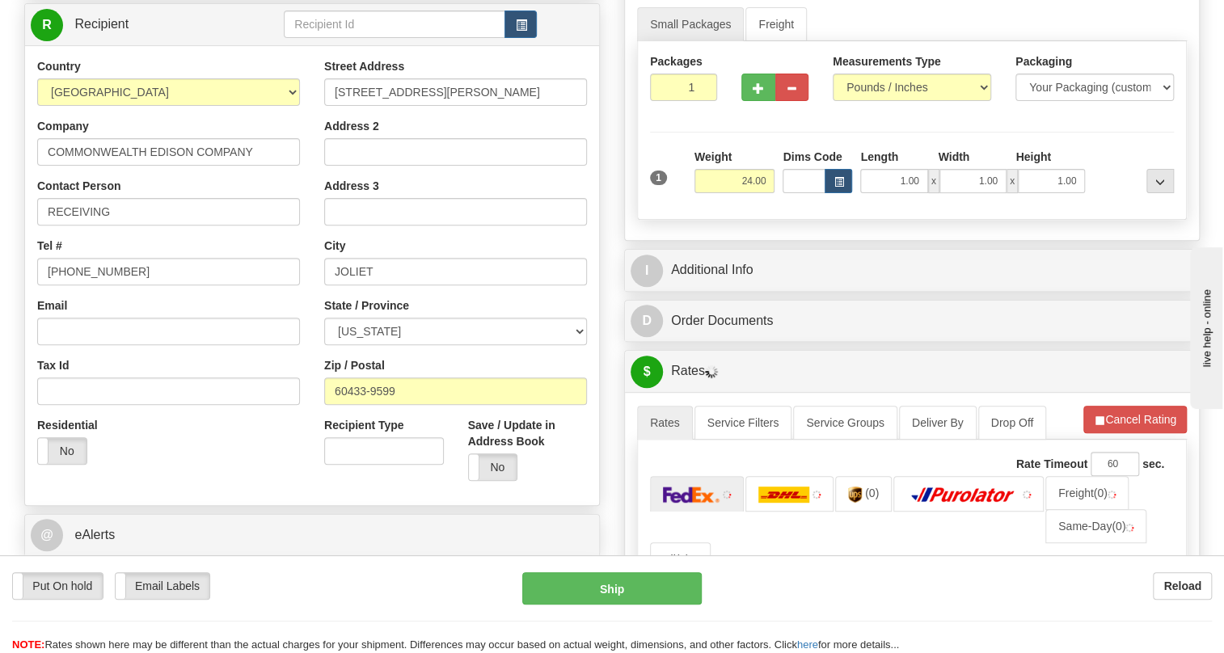
scroll to position [220, 0]
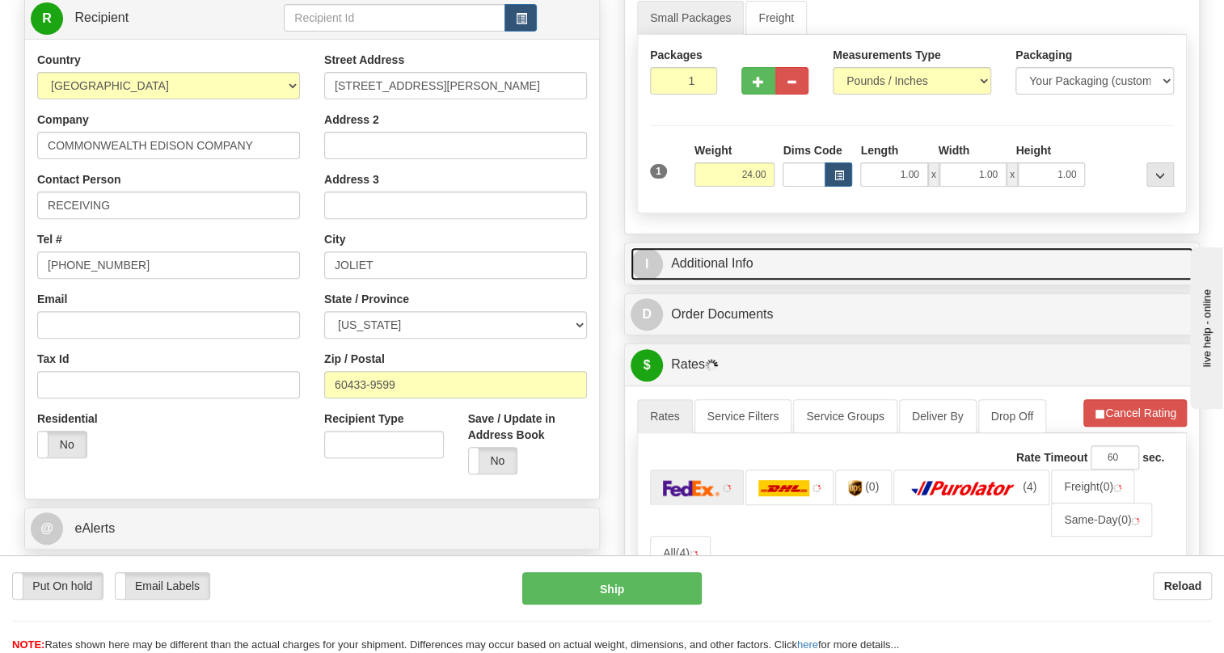
click at [727, 281] on link "I Additional Info" at bounding box center [912, 263] width 563 height 33
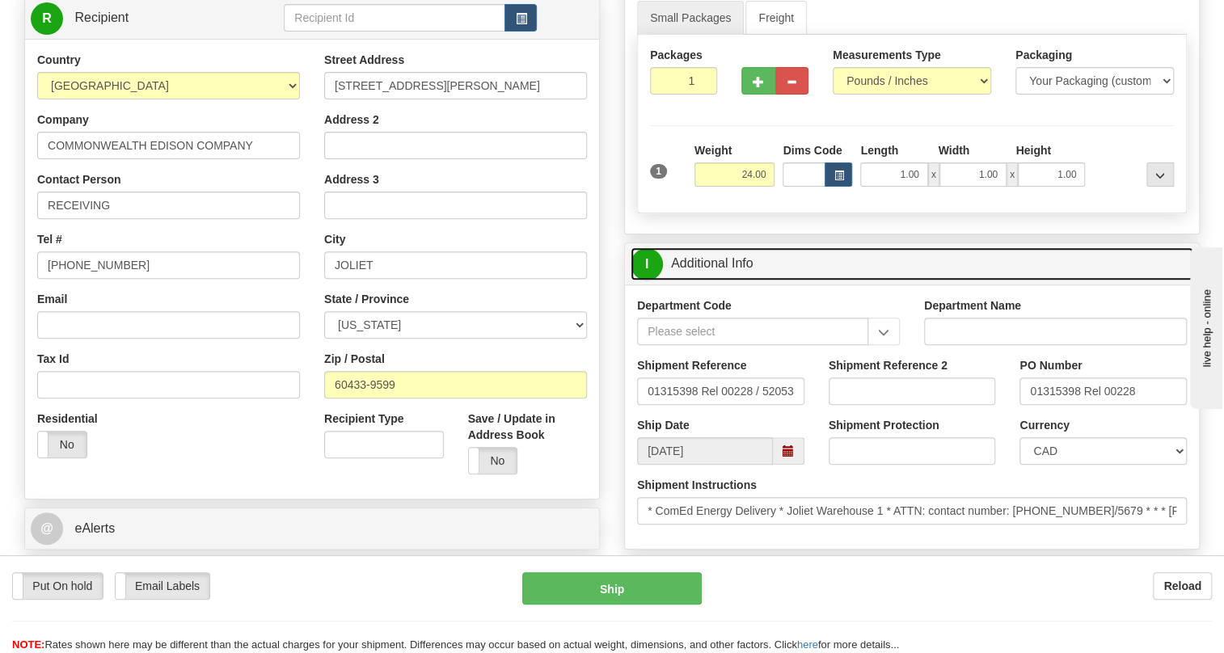
scroll to position [293, 0]
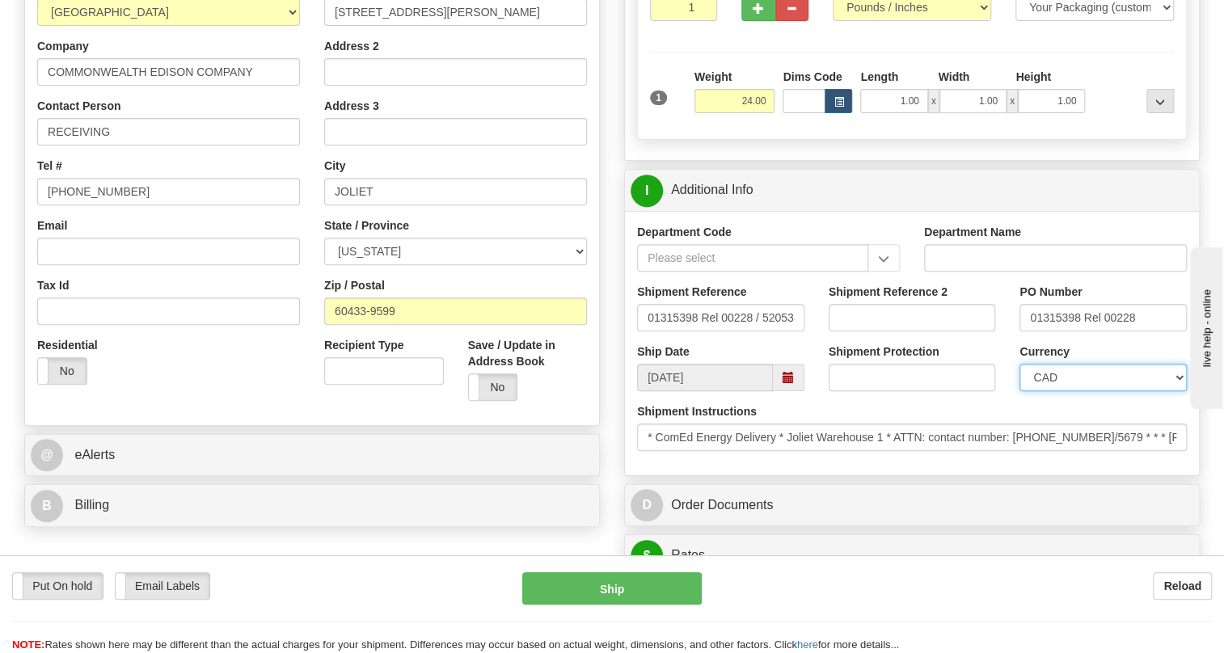
click at [1078, 391] on select "CAD USD EUR ZAR RON ANG ARN AUD AUS AWG BBD BFR BGN BHD BMD BND BRC BRL CHP CKZ…" at bounding box center [1102, 377] width 167 height 27
select select "1"
click at [1019, 391] on select "CAD USD EUR ZAR RON ANG ARN AUD AUS AWG BBD BFR BGN BHD BMD BND BRC BRL CHP CKZ…" at bounding box center [1102, 377] width 167 height 27
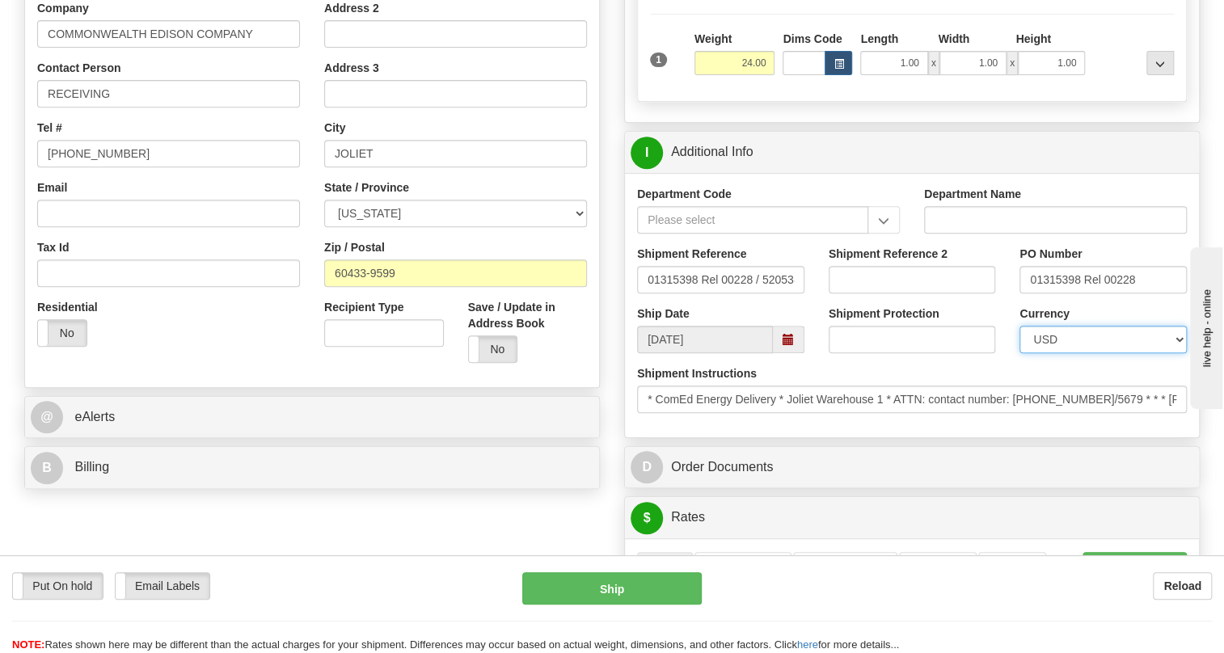
scroll to position [367, 0]
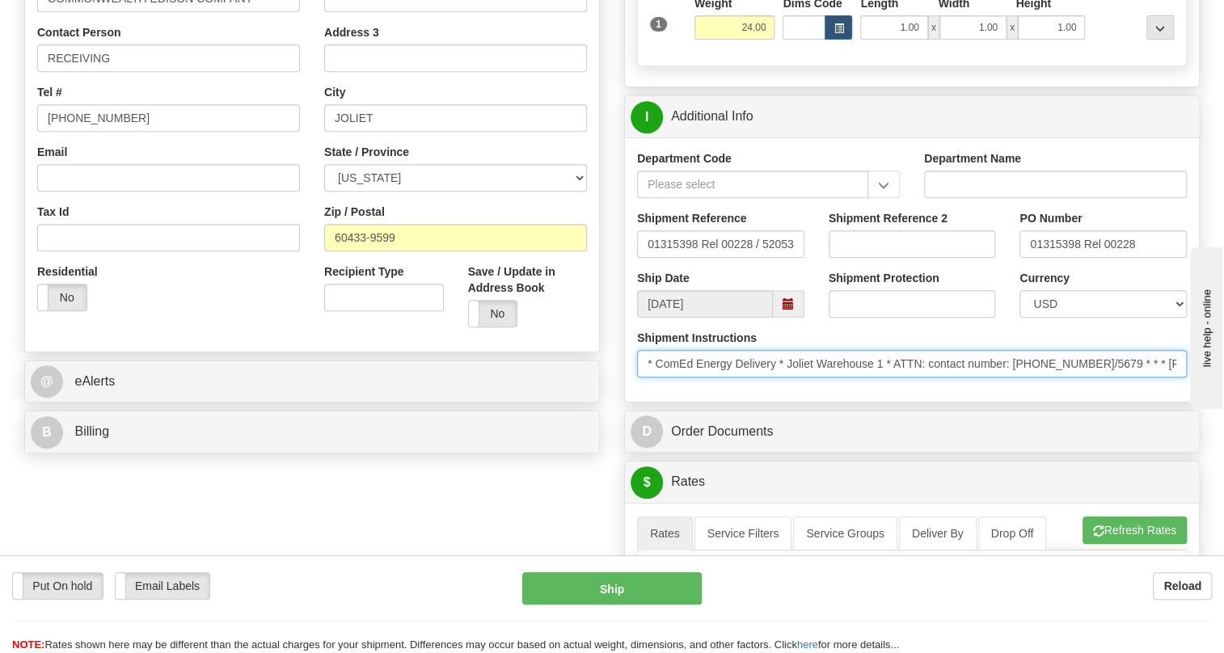
drag, startPoint x: 1112, startPoint y: 402, endPoint x: 1016, endPoint y: 399, distance: 95.4
click at [1016, 378] on input "* ComEd Energy Delivery * Joliet Warehouse 1 * ATTN: contact number: 815 724 56…" at bounding box center [912, 363] width 550 height 27
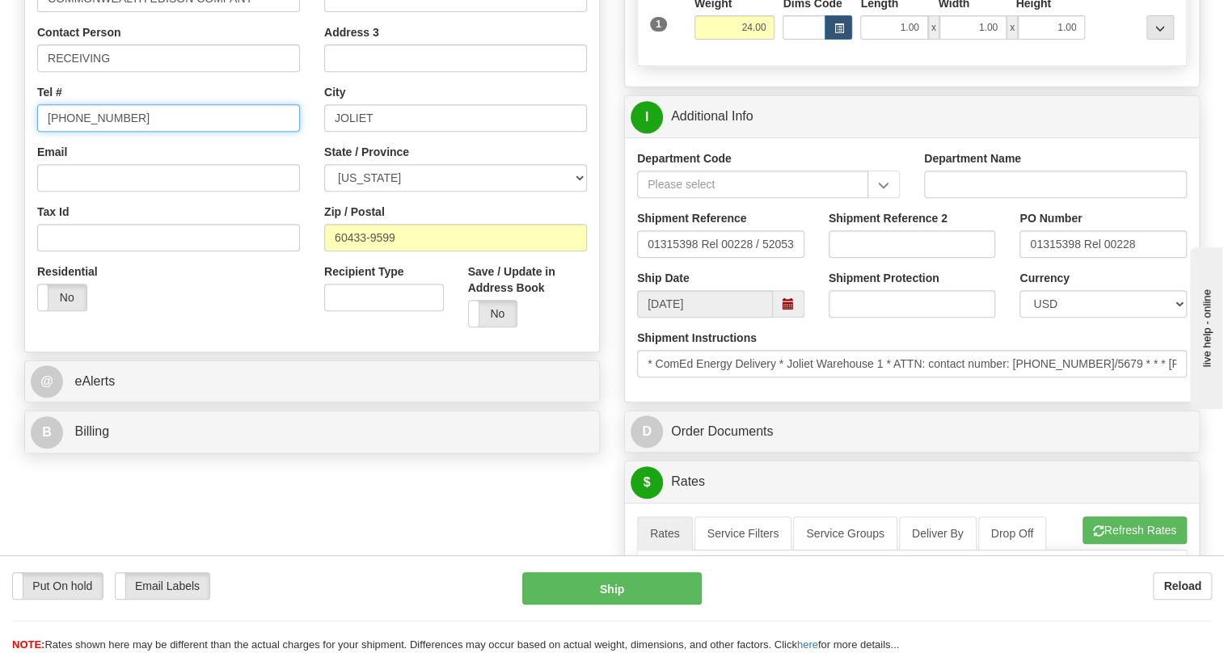
click at [82, 132] on input "(779)7960565" at bounding box center [168, 117] width 263 height 27
paste input "815 724 5677/5679"
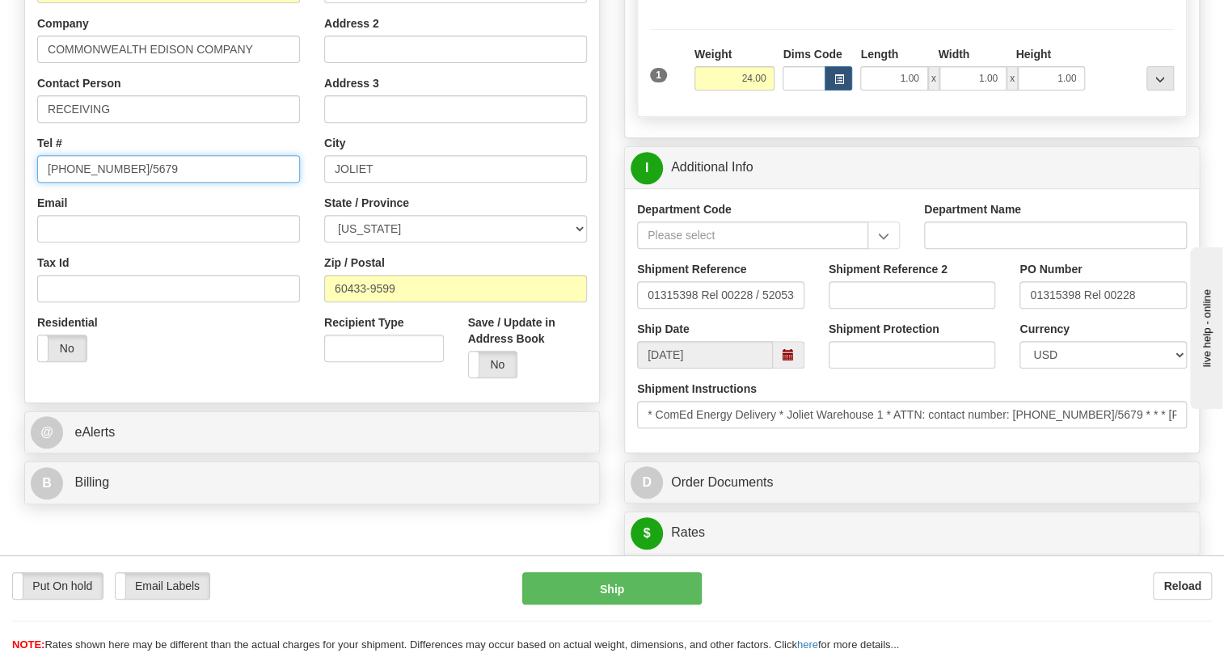
scroll to position [293, 0]
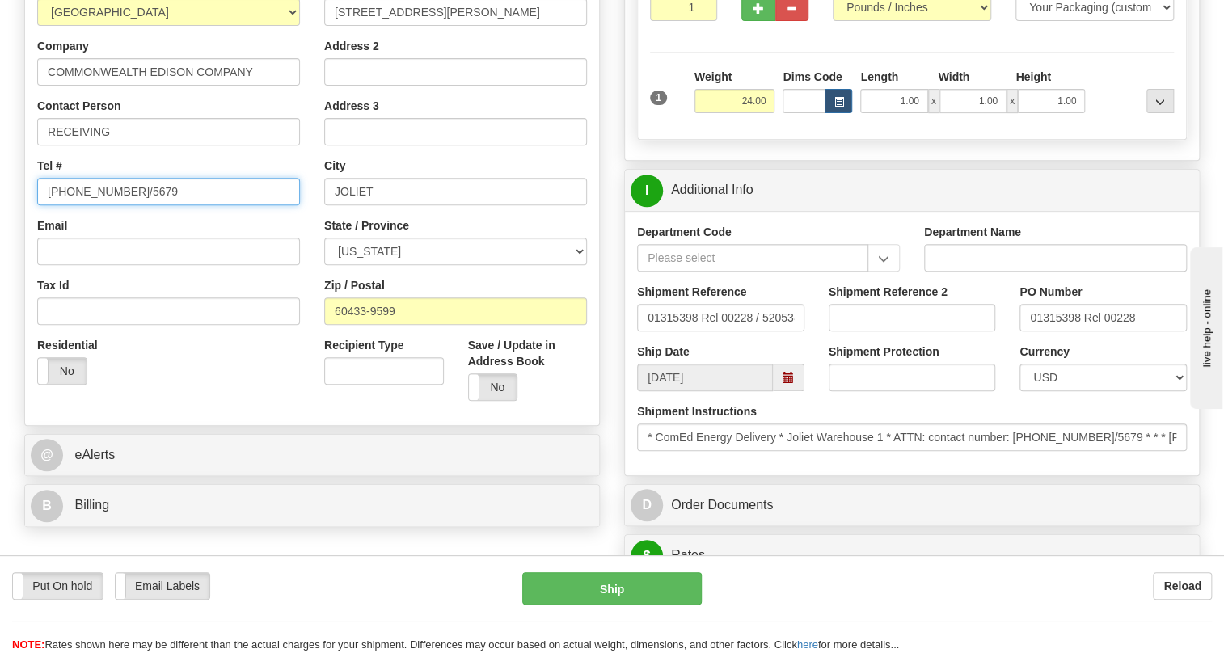
type input "815 724 5677/5679"
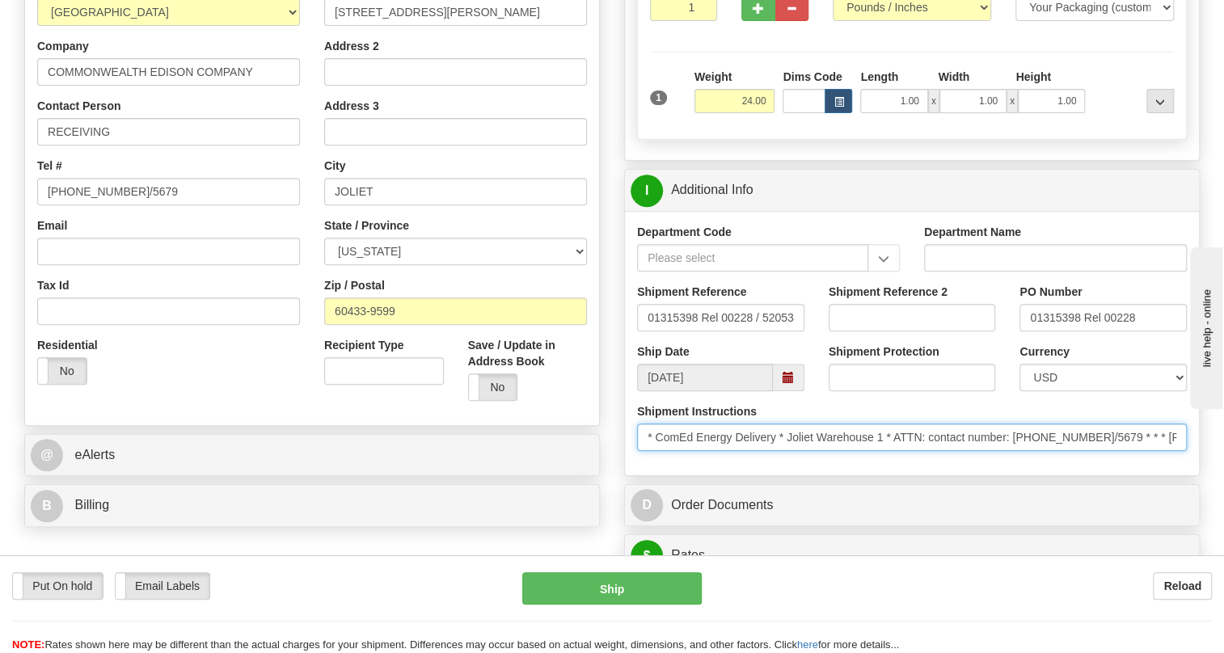
click at [886, 451] on input "* ComEd Energy Delivery * Joliet Warehouse 1 * ATTN: contact number: 815 724 56…" at bounding box center [912, 437] width 550 height 27
drag, startPoint x: 886, startPoint y: 474, endPoint x: 787, endPoint y: 477, distance: 99.5
click at [787, 451] on input "* ComEd Energy Delivery * Joliet Warehouse 1 * ATTN: contact number: 815 724 56…" at bounding box center [912, 437] width 550 height 27
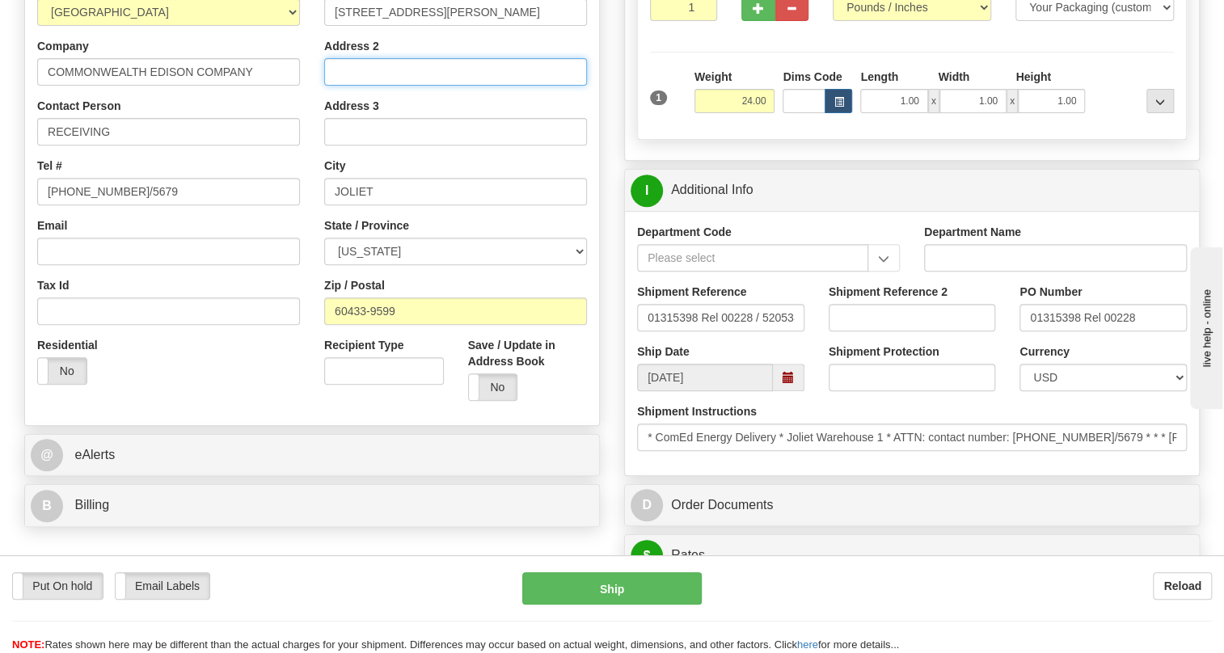
click at [348, 86] on input "Address 2" at bounding box center [455, 71] width 263 height 27
paste input "Joliet Warehouse 1"
type input "Joliet Warehouse 1"
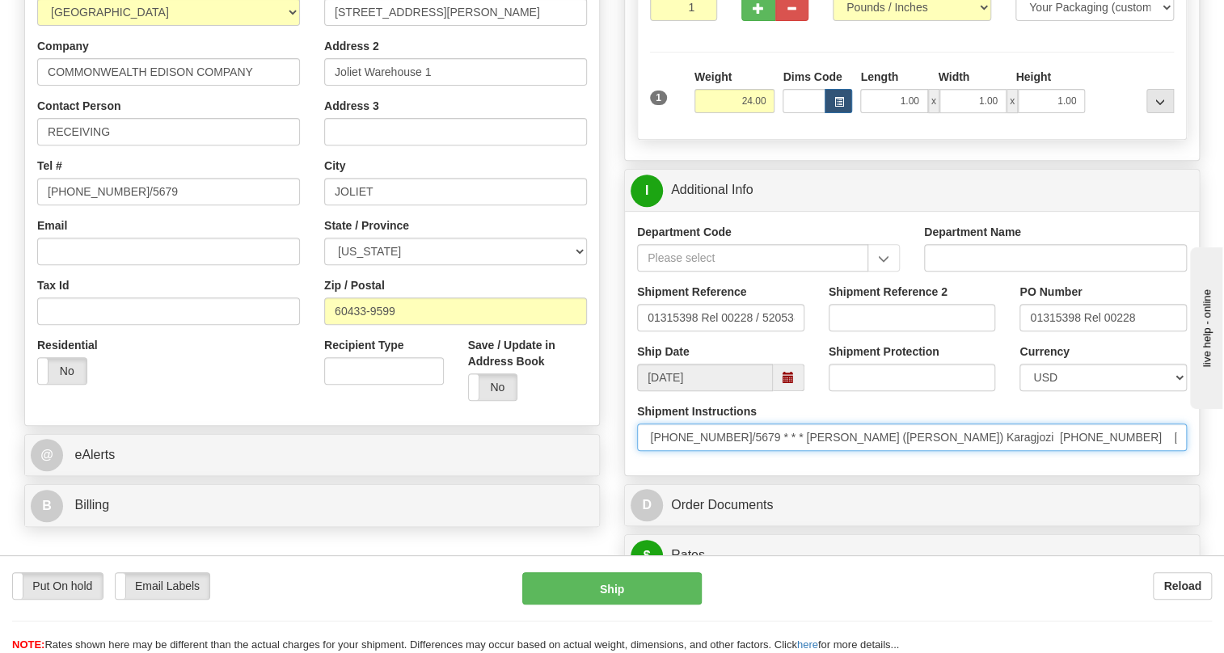
scroll to position [0, 377]
drag, startPoint x: 998, startPoint y: 469, endPoint x: 1174, endPoint y: 481, distance: 176.7
click at [1174, 451] on input "* ComEd Energy Delivery * Joliet Warehouse 1 * ATTN: contact number: 815 724 56…" at bounding box center [912, 437] width 550 height 27
click at [986, 451] on input "* ComEd Energy Delivery * Joliet Warehouse 1 * ATTN: contact number: 815 724 56…" at bounding box center [912, 437] width 550 height 27
drag, startPoint x: 986, startPoint y: 473, endPoint x: 765, endPoint y: 475, distance: 221.5
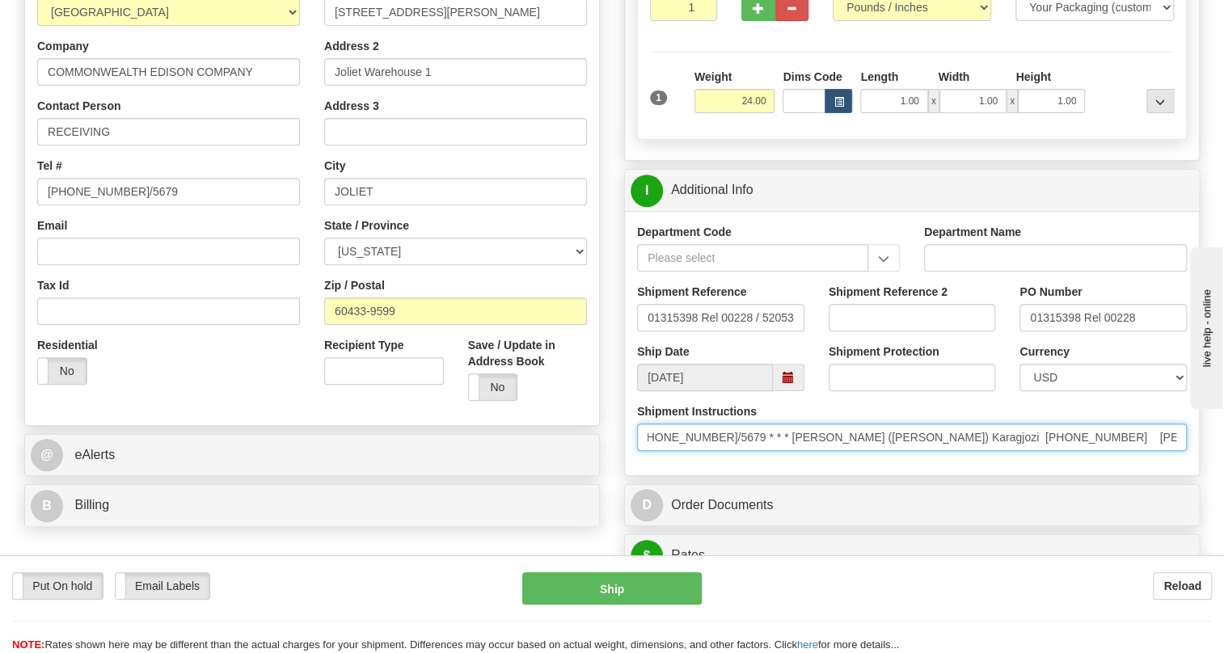
click at [765, 451] on input "* ComEd Energy Delivery * Joliet Warehouse 1 * ATTN: contact number: 815 724 56…" at bounding box center [912, 437] width 550 height 27
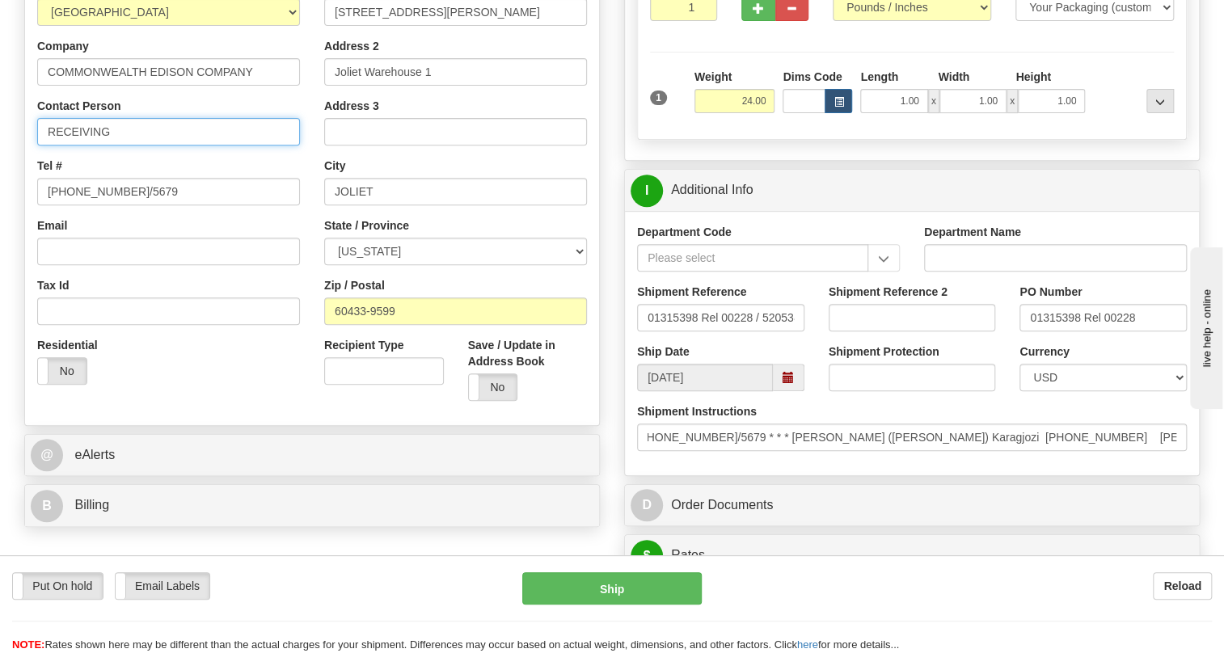
scroll to position [0, 0]
click at [123, 146] on input "RECEIVING" at bounding box center [168, 131] width 263 height 27
paste input "Esmeralda (Alda) Karagjozi 1 779-231-2399"
click at [57, 146] on input "RECEIVING / Esmeralda (Alda) Karagjozi 1 779-231-2399" at bounding box center [168, 131] width 263 height 27
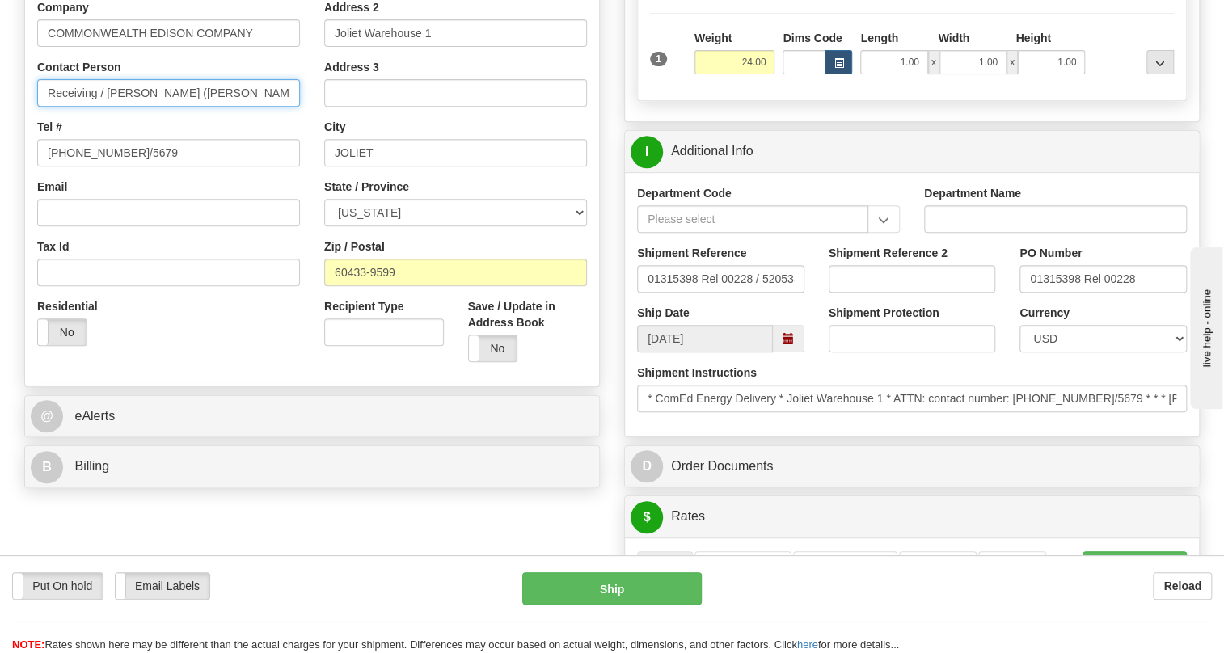
scroll to position [367, 0]
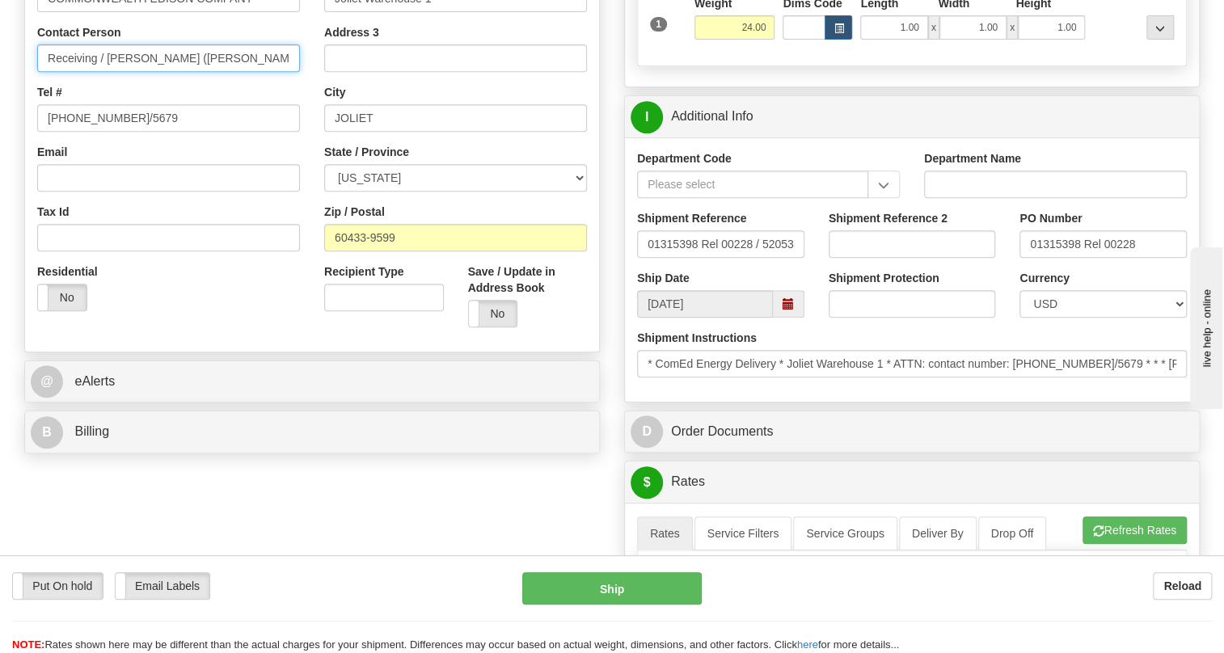
type input "Receiving / Esmeralda (Alda) Karagjozi 1 779-231-2399"
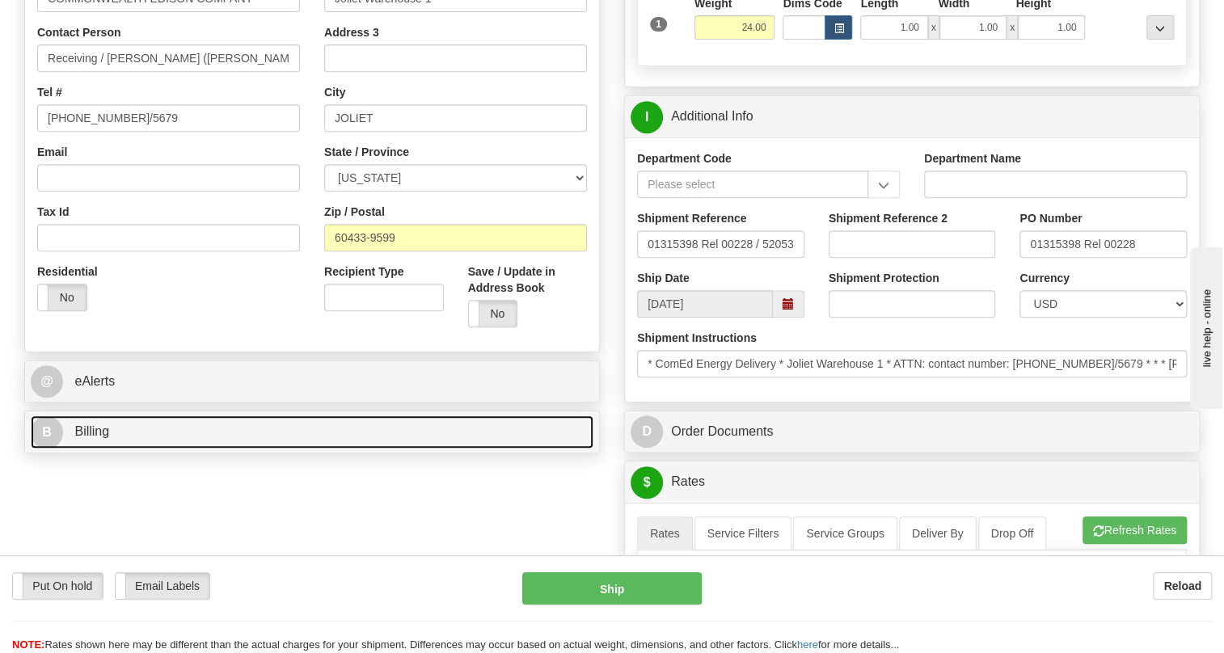
click at [96, 438] on span "Billing" at bounding box center [91, 431] width 35 height 14
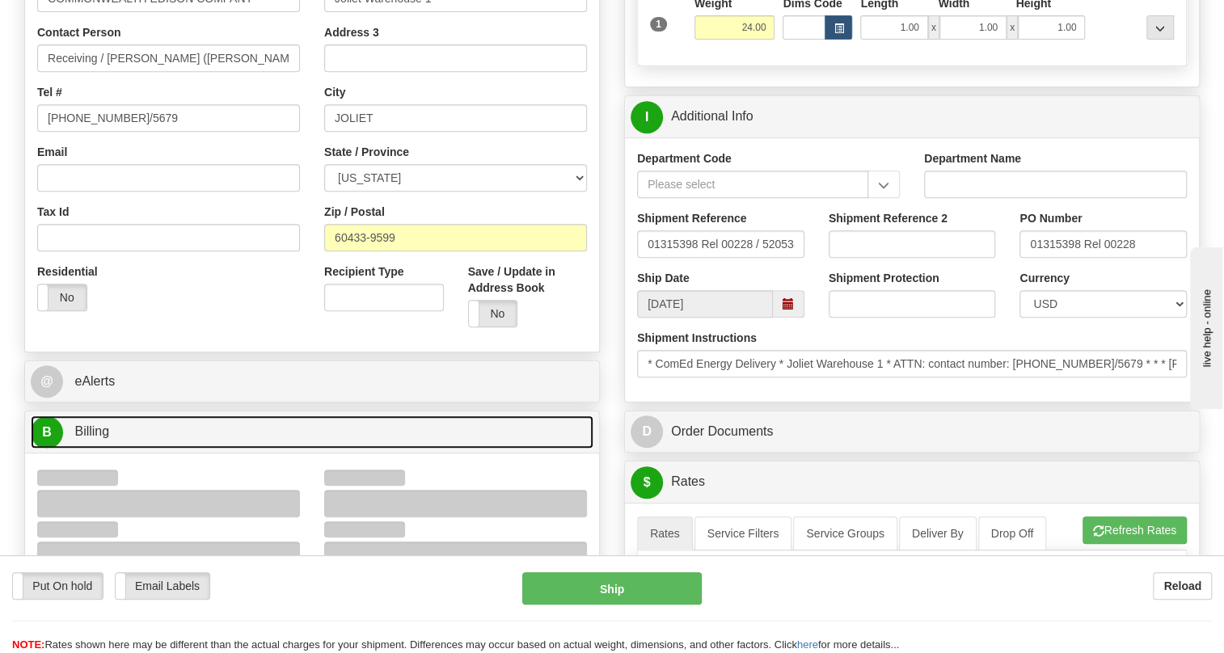
click at [96, 438] on span "Billing" at bounding box center [91, 431] width 35 height 14
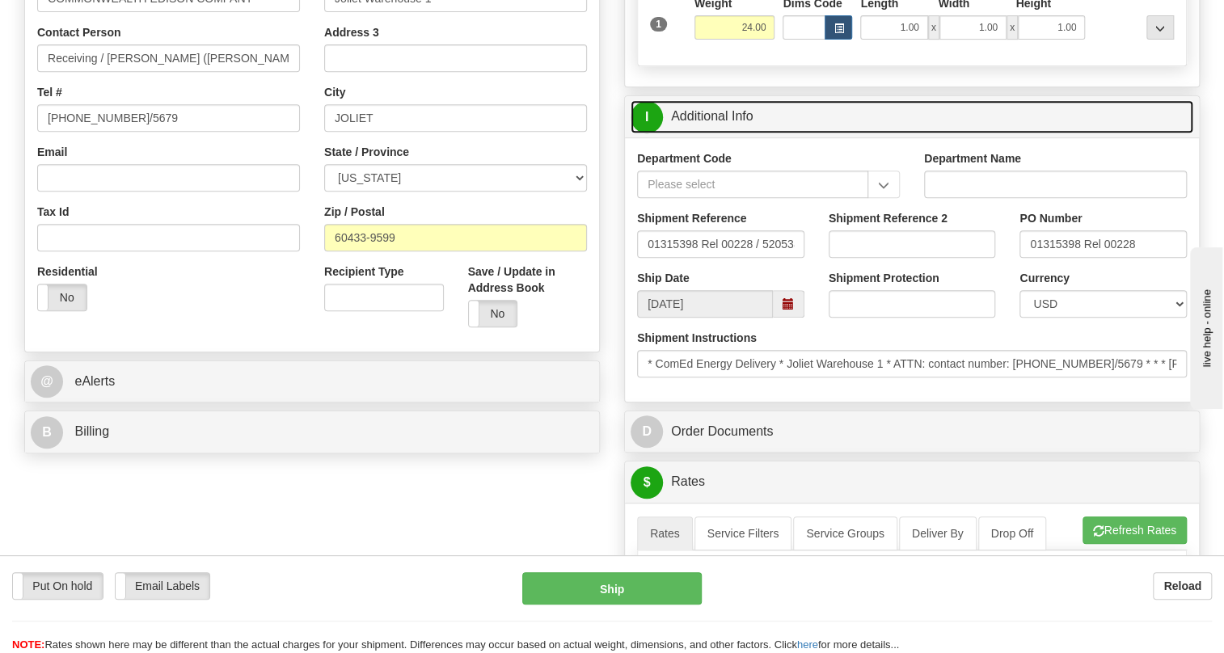
click at [733, 133] on link "I Additional Info" at bounding box center [912, 116] width 563 height 33
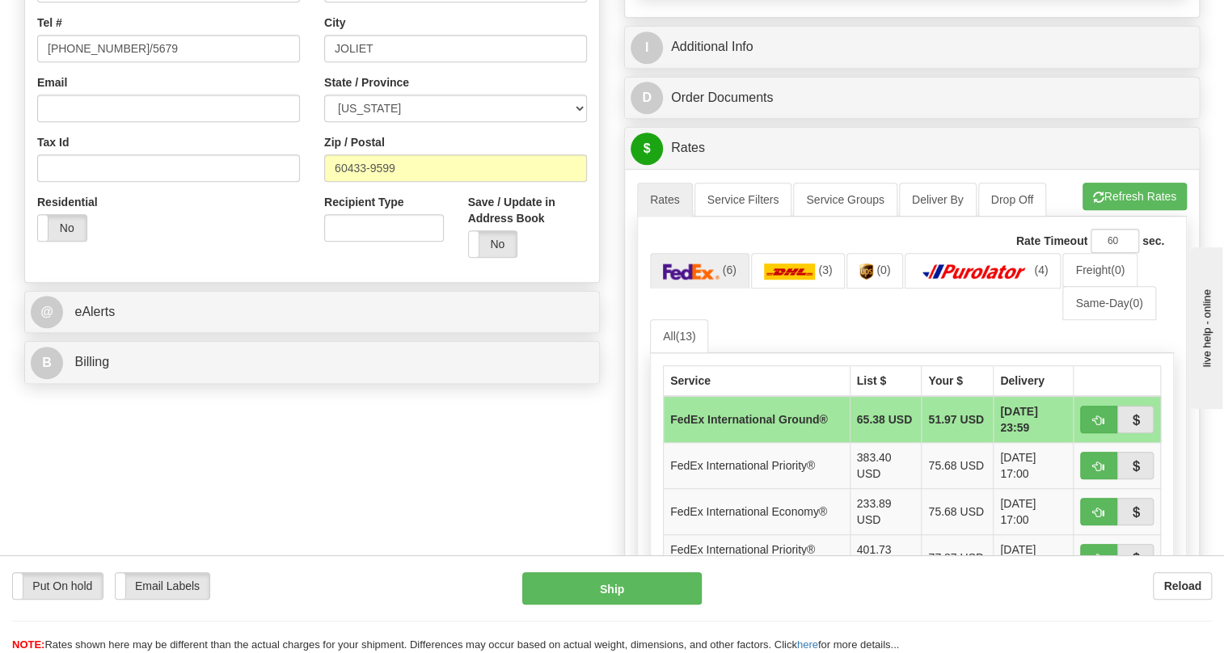
scroll to position [441, 0]
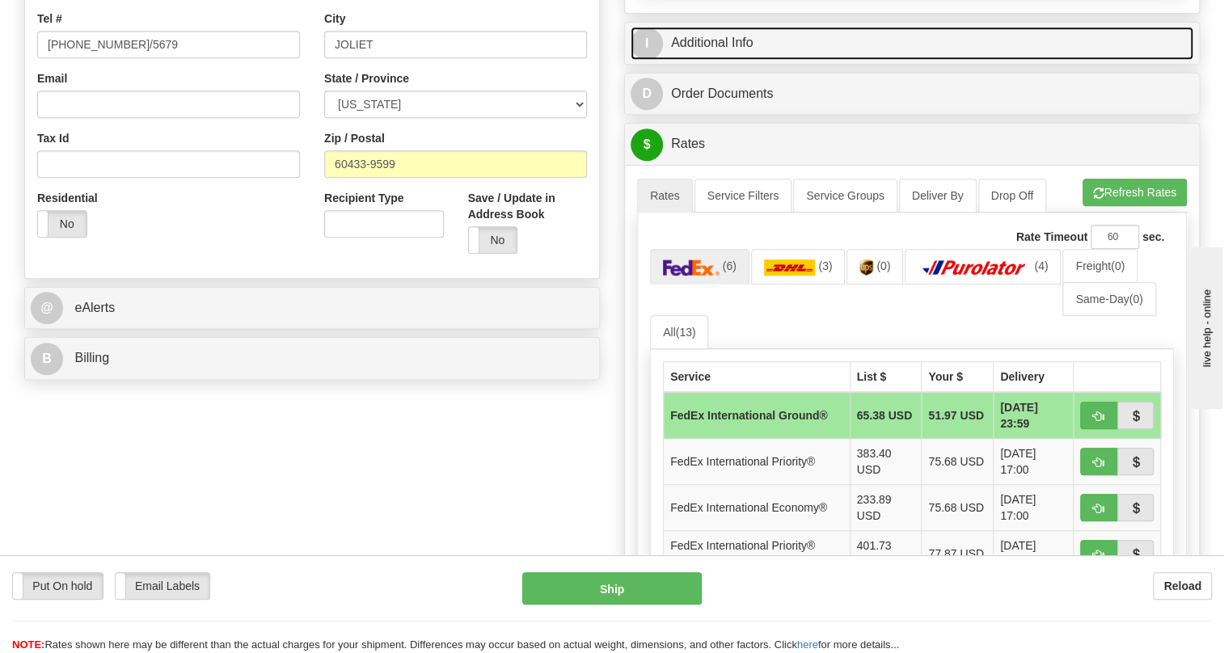
click at [719, 60] on link "I Additional Info" at bounding box center [912, 43] width 563 height 33
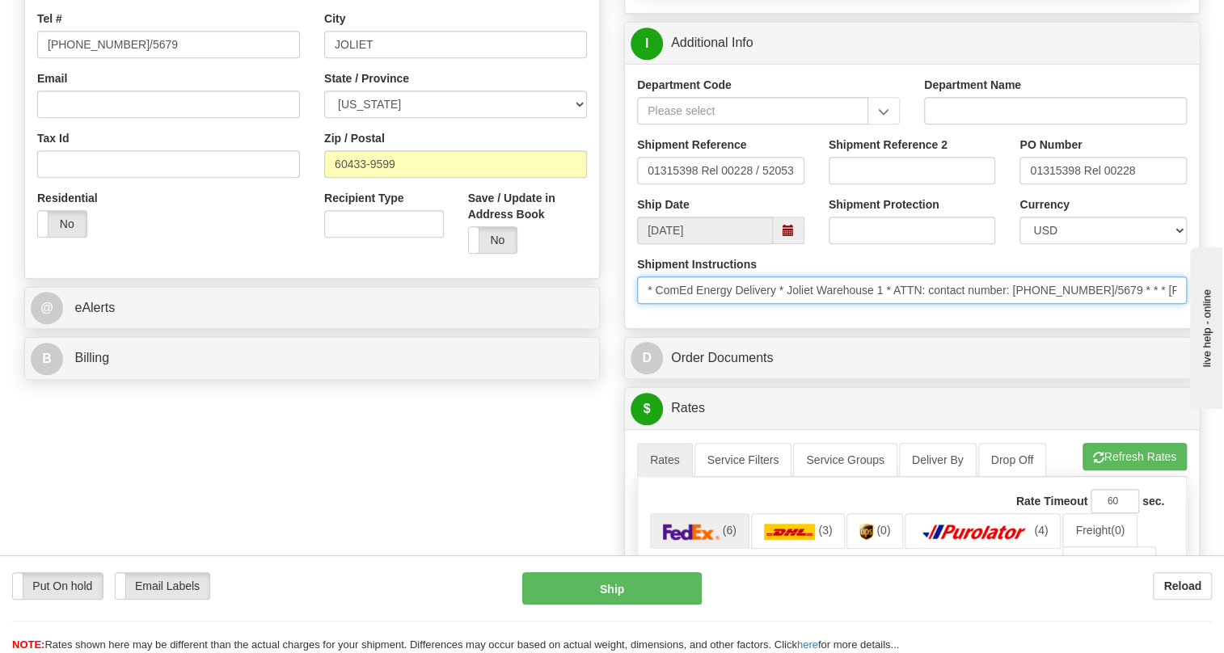
drag, startPoint x: 777, startPoint y: 325, endPoint x: 658, endPoint y: 331, distance: 119.0
click at [658, 304] on input "* ComEd Energy Delivery * Joliet Warehouse 1 * ATTN: contact number: 815 724 56…" at bounding box center [912, 289] width 550 height 27
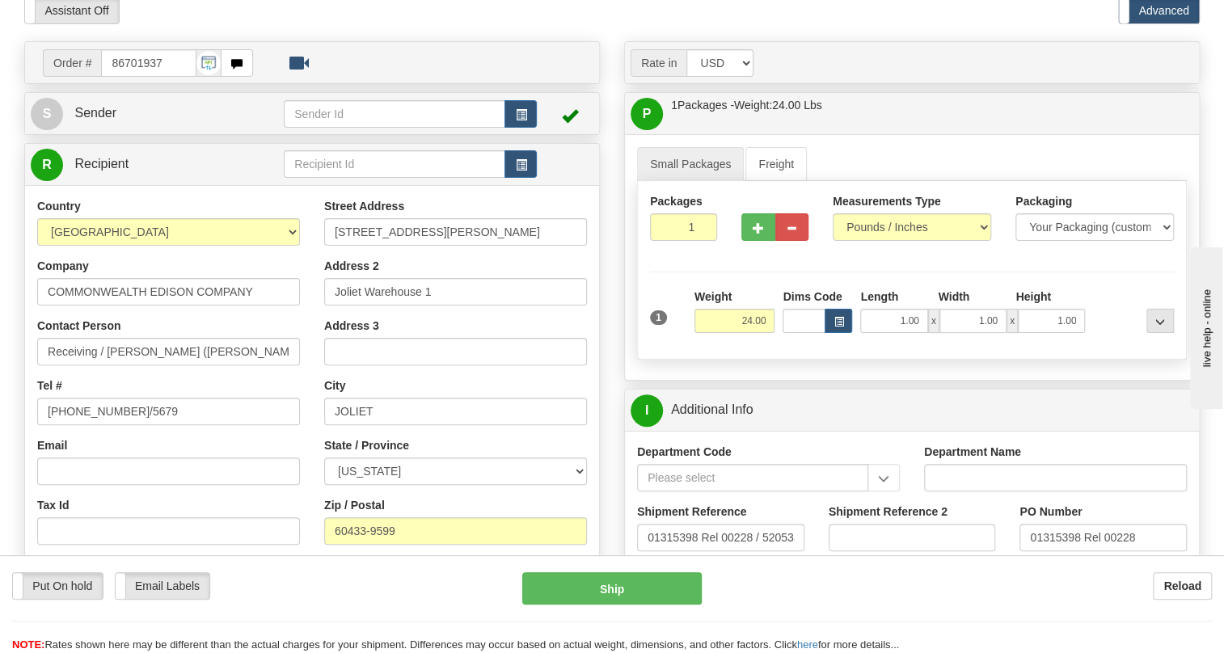
scroll to position [73, 0]
click at [340, 306] on input "Joliet Warehouse 1" at bounding box center [455, 292] width 263 height 27
paste input "ComEd Energy Delivery"
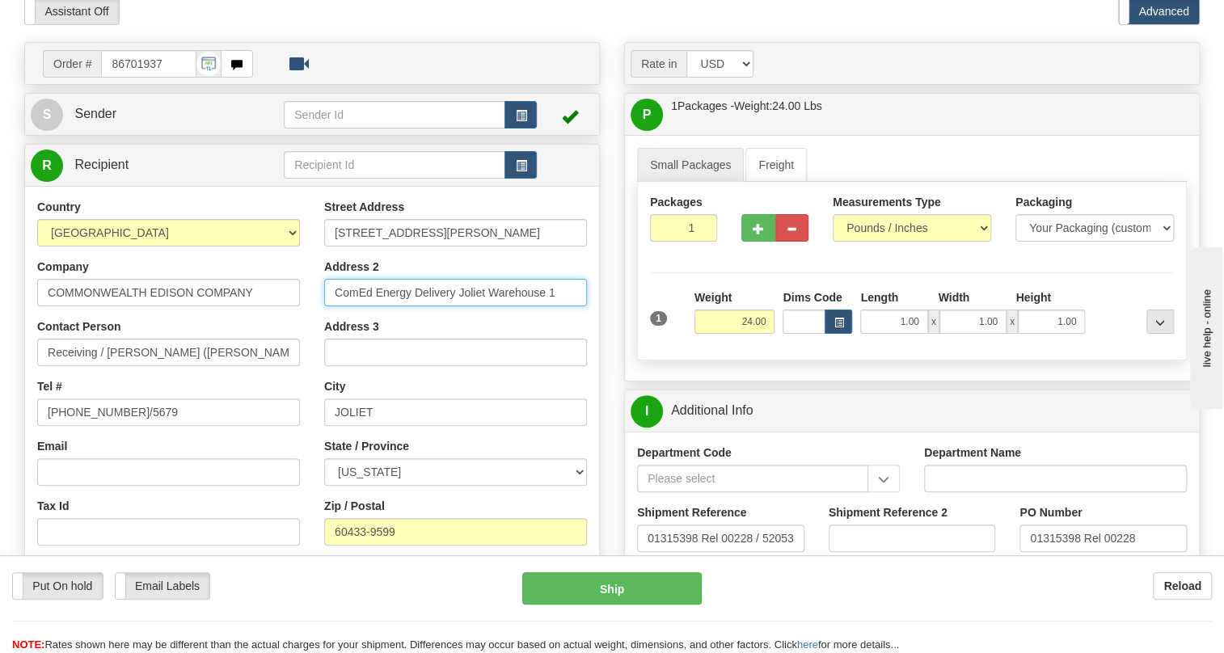
scroll to position [146, 0]
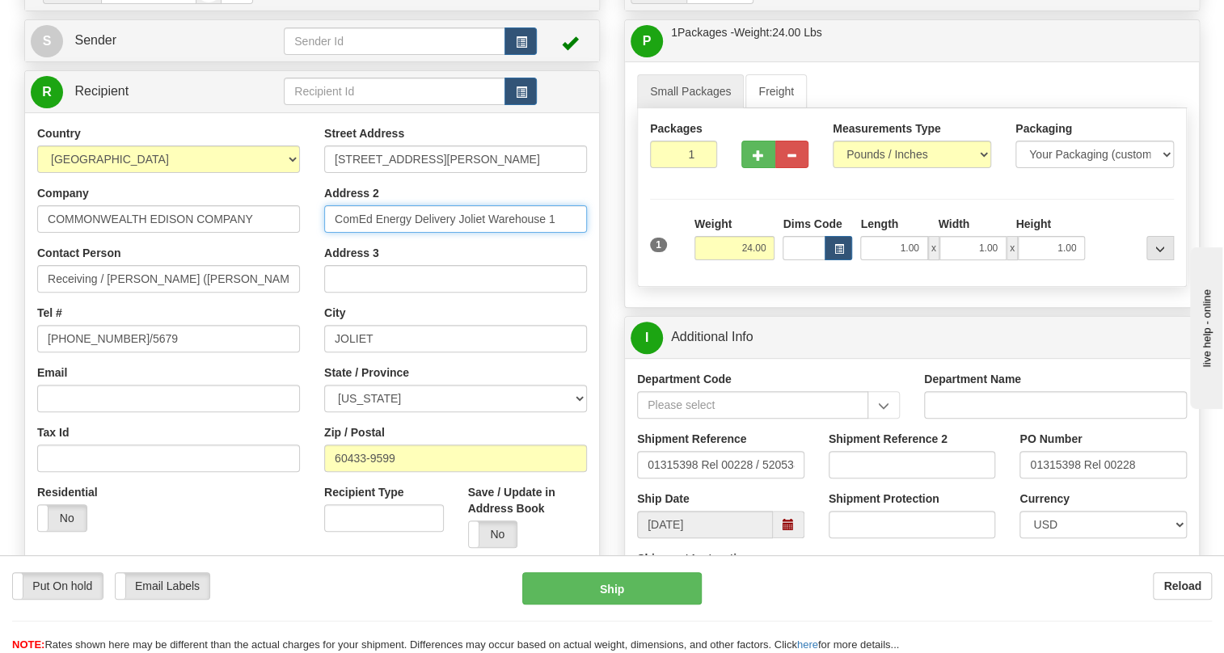
type input "ComEd Energy Delivery Joliet Warehouse 1"
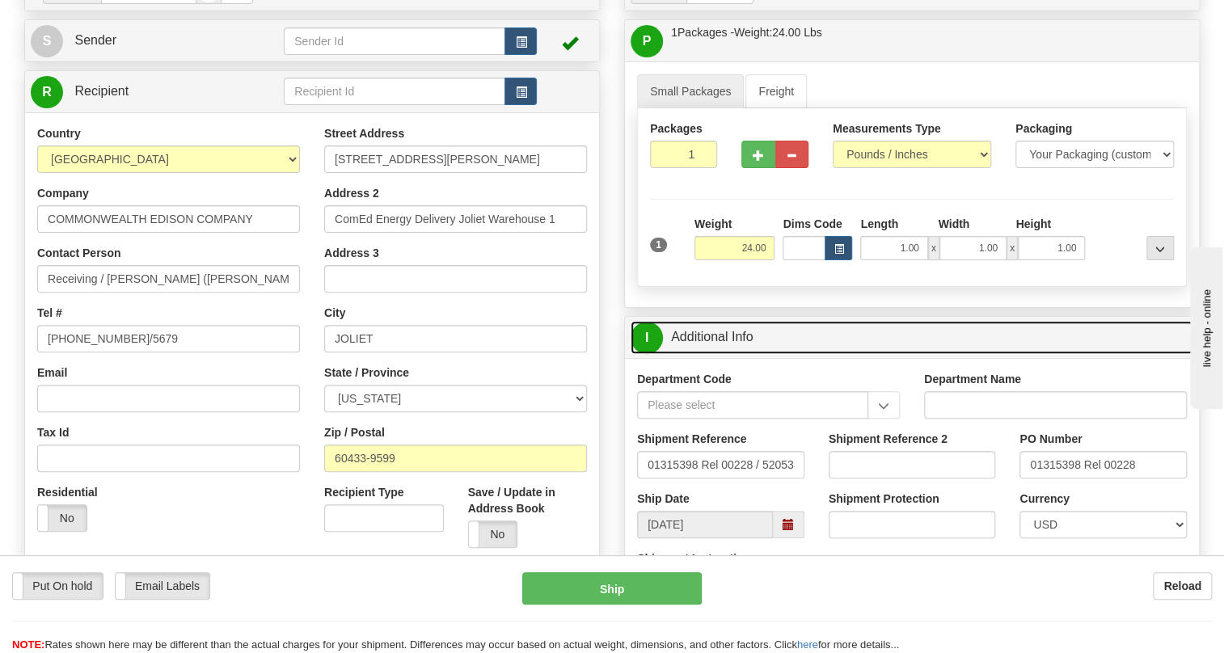
click at [713, 354] on link "I Additional Info" at bounding box center [912, 337] width 563 height 33
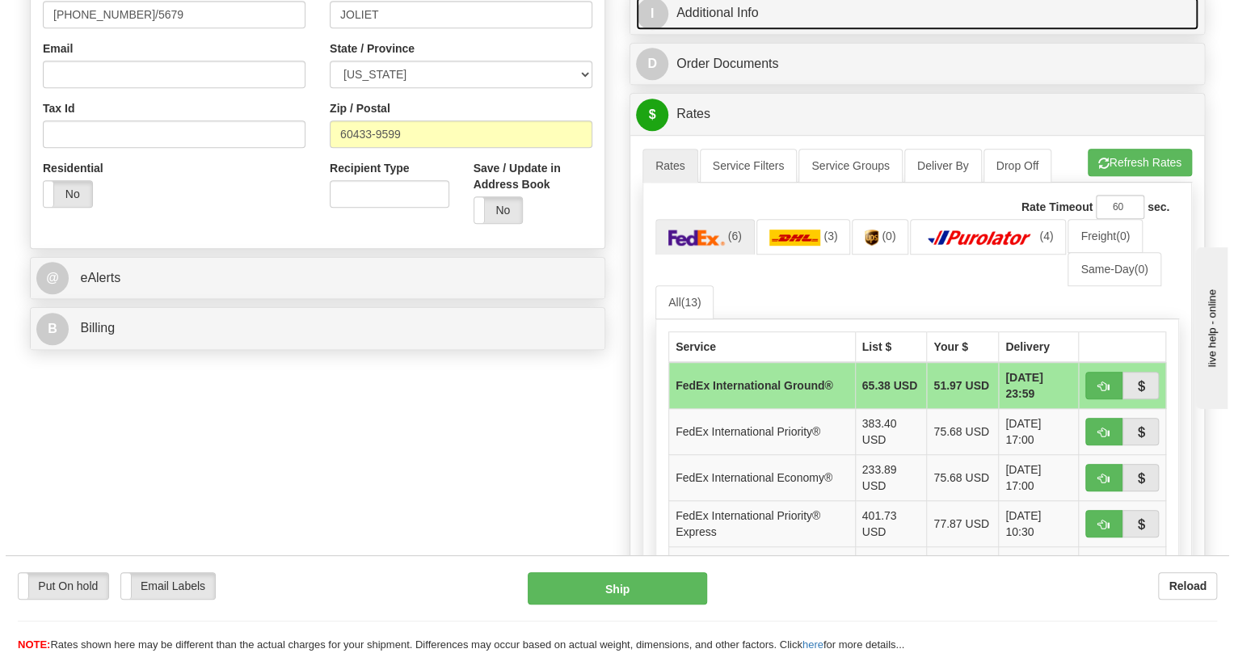
scroll to position [514, 0]
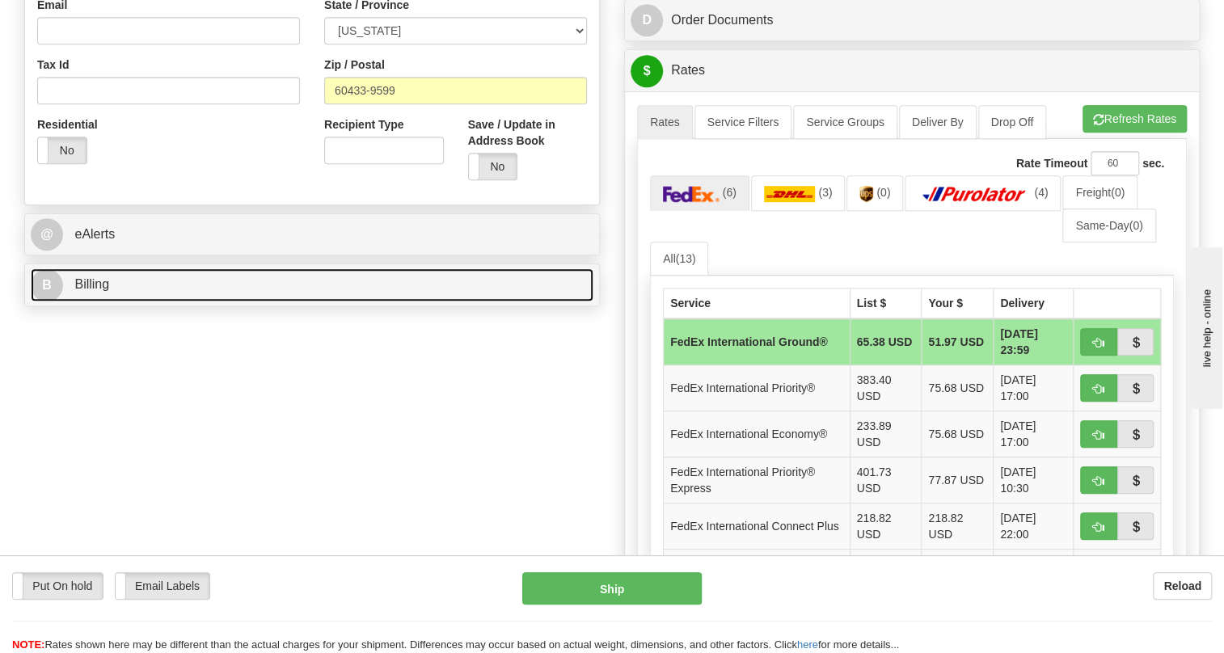
click at [87, 291] on span "Billing" at bounding box center [91, 284] width 35 height 14
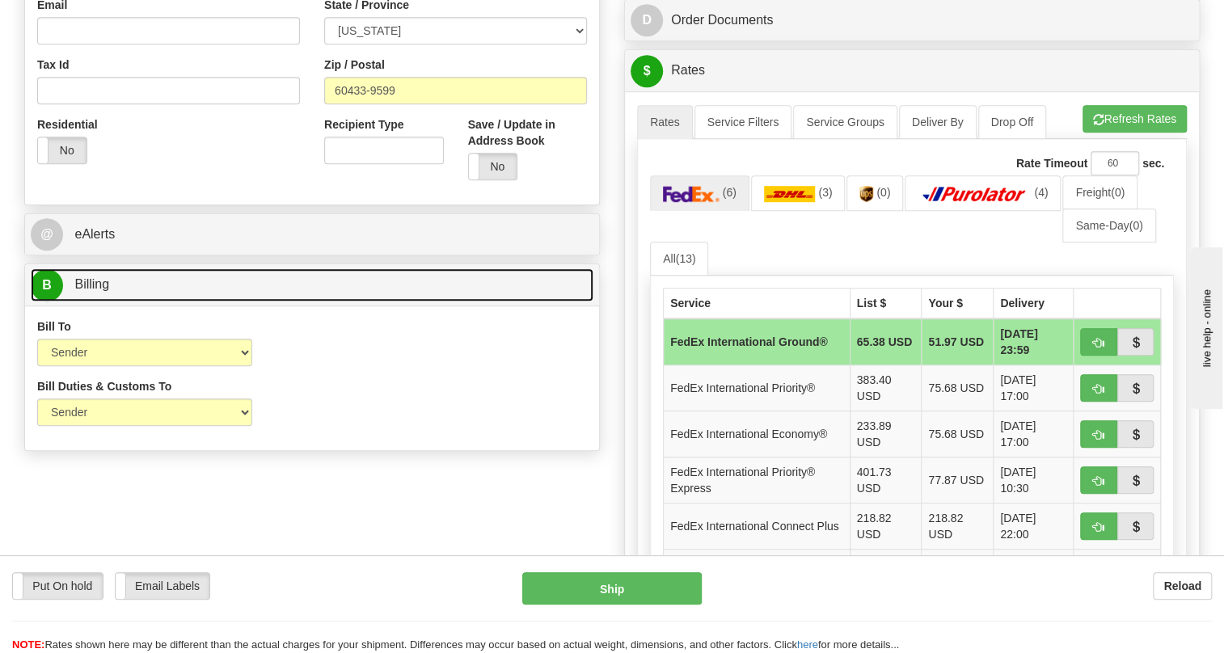
click at [87, 291] on span "Billing" at bounding box center [91, 284] width 35 height 14
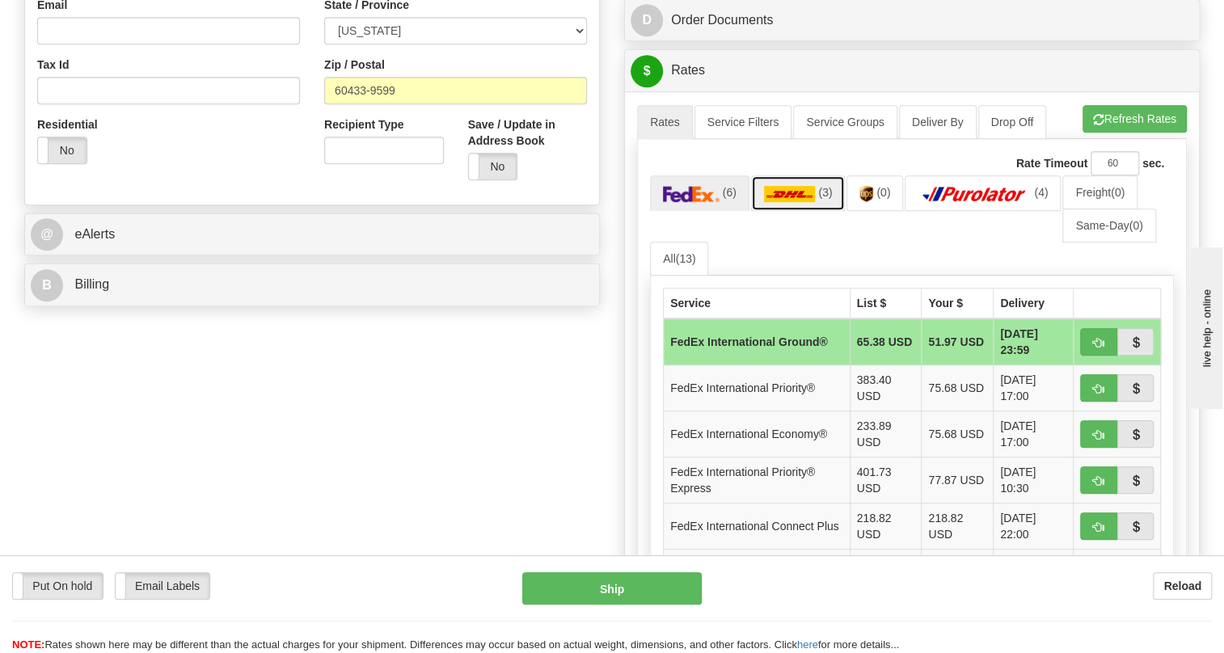
click at [796, 202] on img at bounding box center [790, 194] width 52 height 16
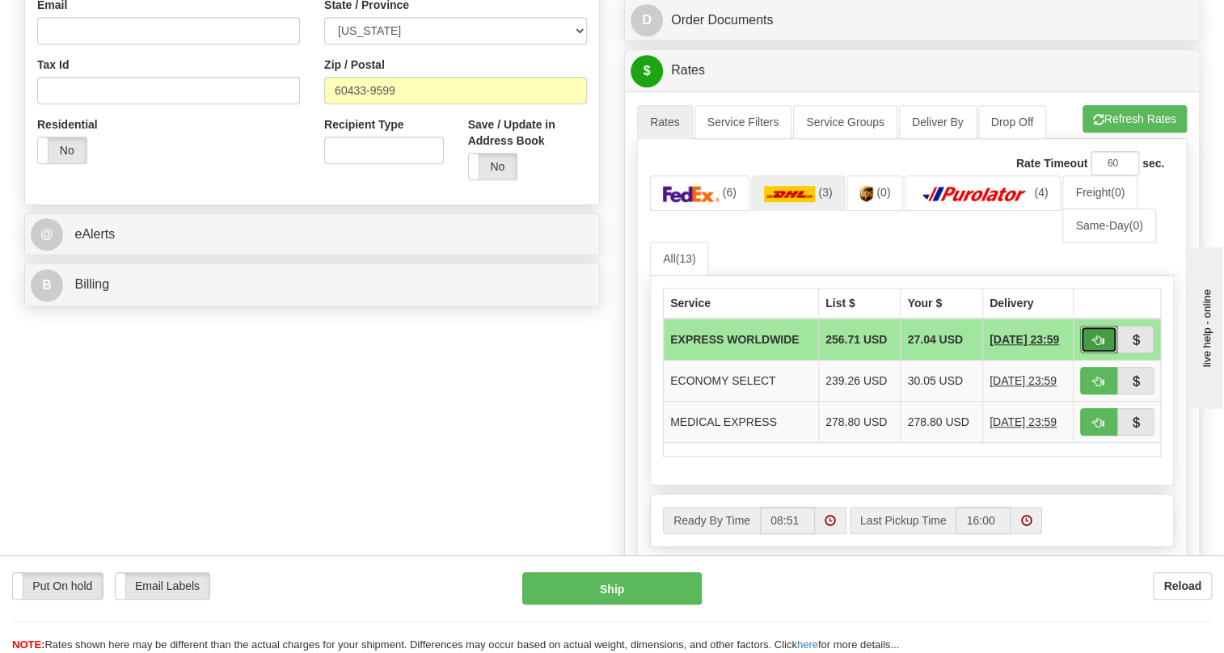
click at [1097, 346] on span "button" at bounding box center [1098, 341] width 11 height 11
type input "P"
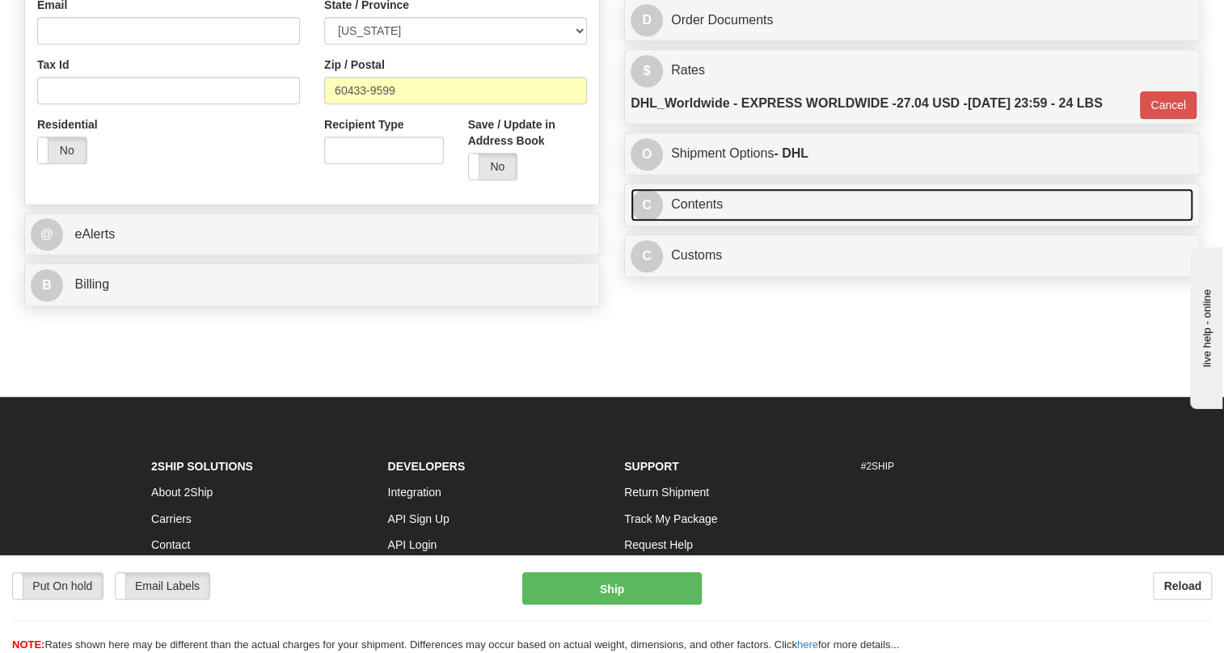
click at [698, 222] on link "C Contents" at bounding box center [912, 204] width 563 height 33
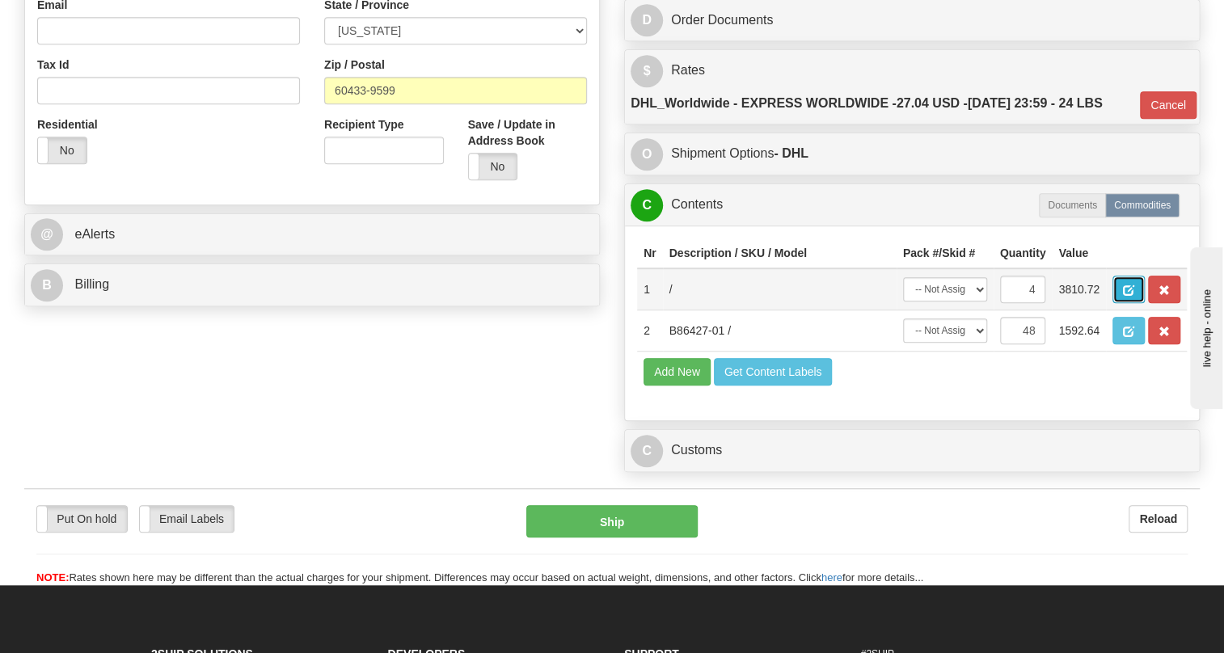
click at [1129, 296] on span "button" at bounding box center [1128, 290] width 11 height 11
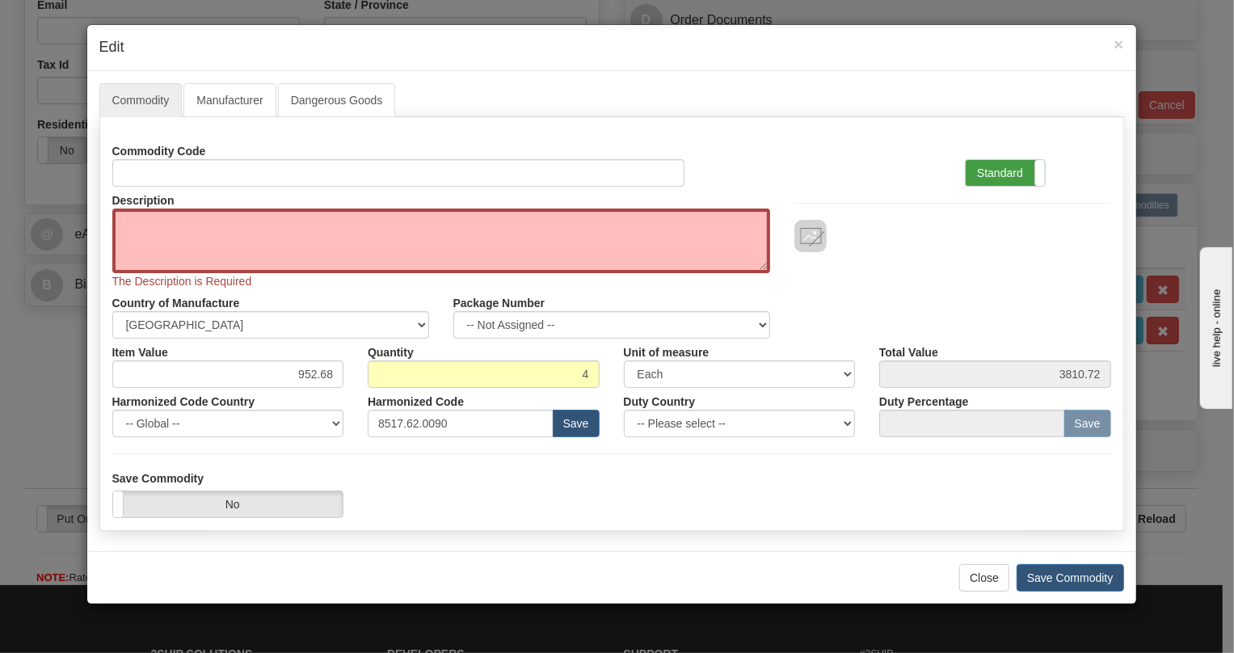
click at [992, 173] on label "Standard" at bounding box center [1005, 173] width 79 height 26
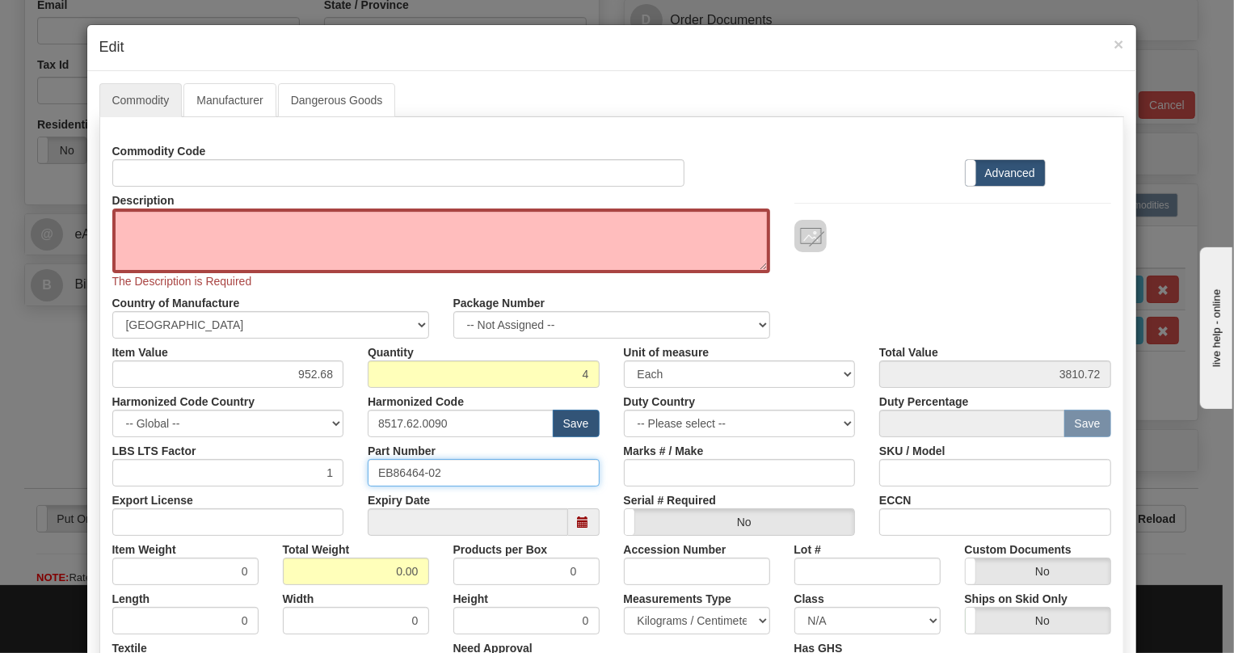
click at [410, 470] on input "EB86464-02" at bounding box center [484, 472] width 232 height 27
click at [162, 226] on textarea "Description" at bounding box center [441, 241] width 658 height 65
paste textarea "DaTa NX64 UNIT"
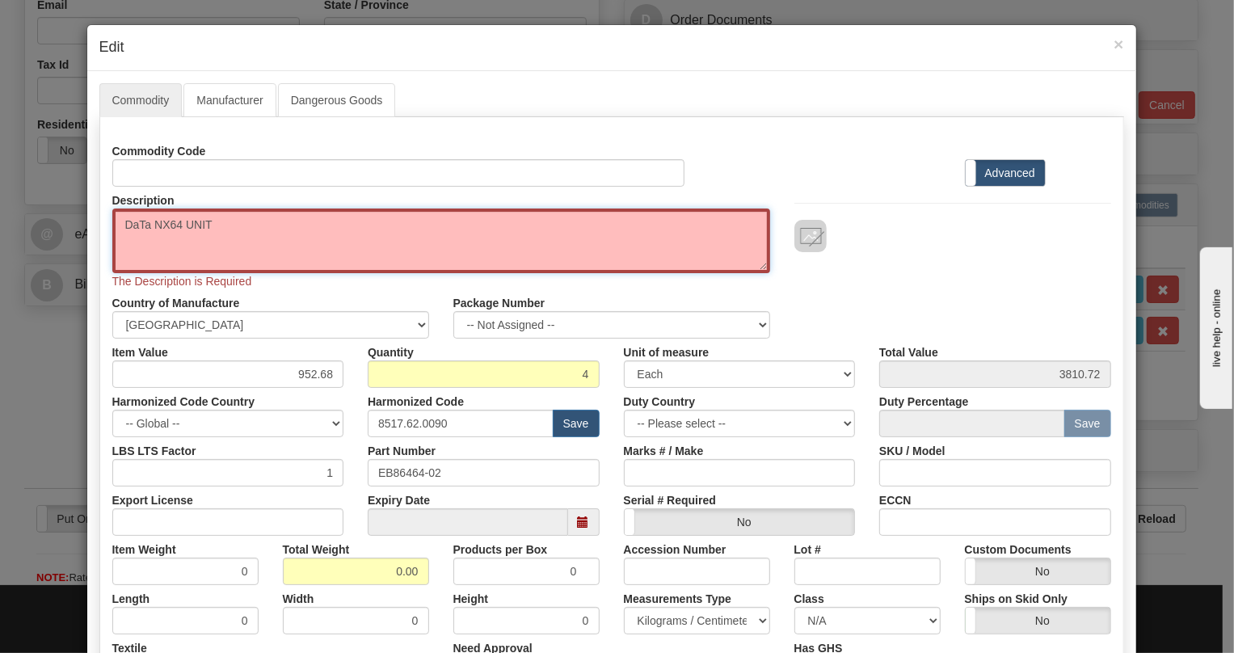
type textarea "DaTa NX64 UNIT"
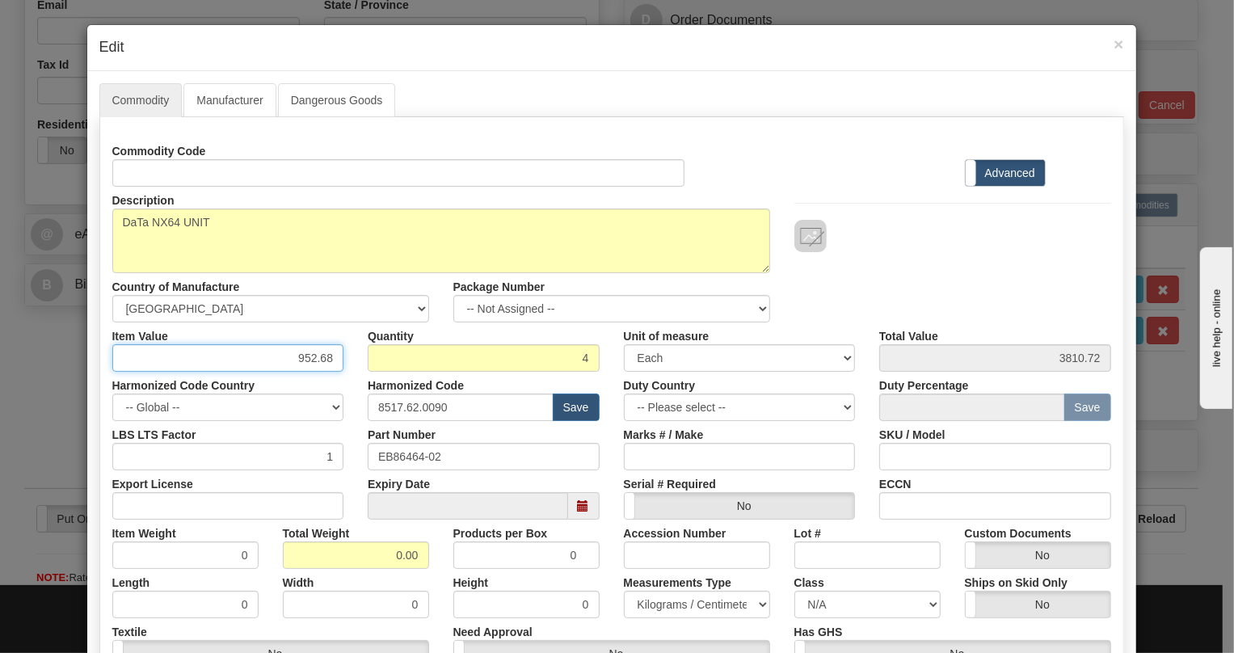
click at [310, 359] on input "952.68" at bounding box center [228, 357] width 232 height 27
paste input "344,63"
click at [313, 358] on input "344,63" at bounding box center [228, 357] width 232 height 27
type input "344.63"
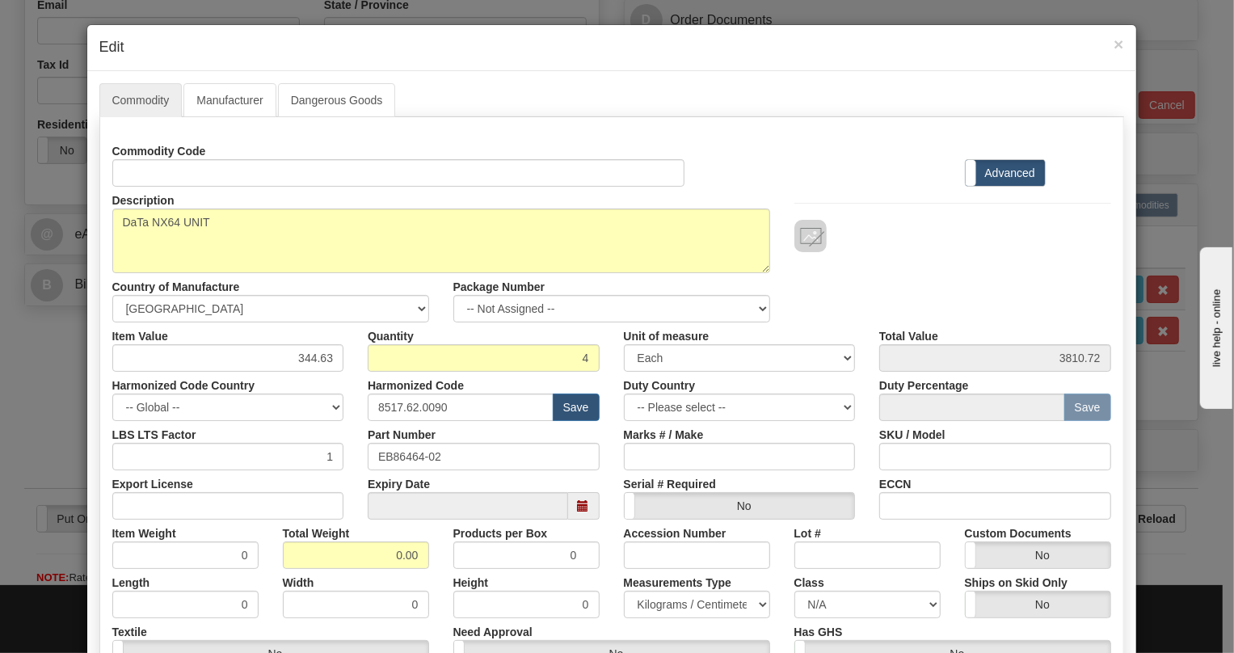
type input "1378.52"
